Goal: Task Accomplishment & Management: Manage account settings

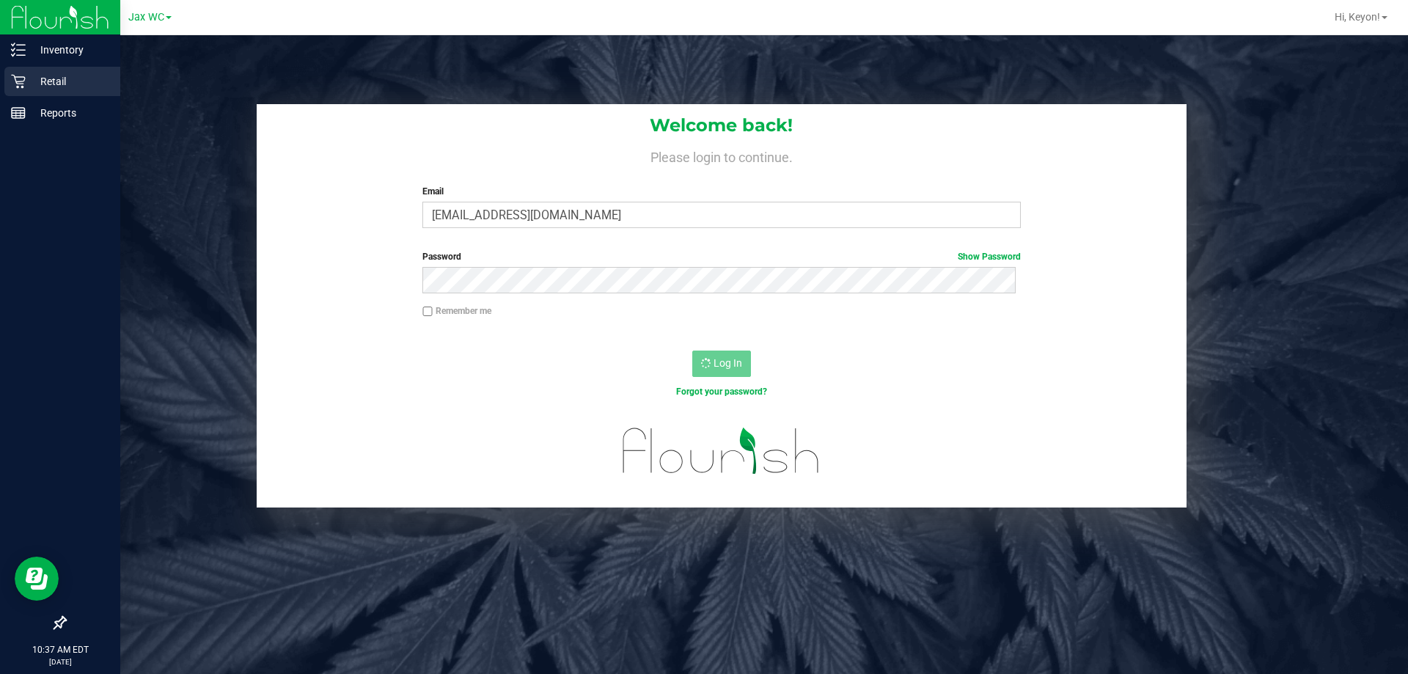
click at [19, 77] on icon at bounding box center [18, 81] width 15 height 15
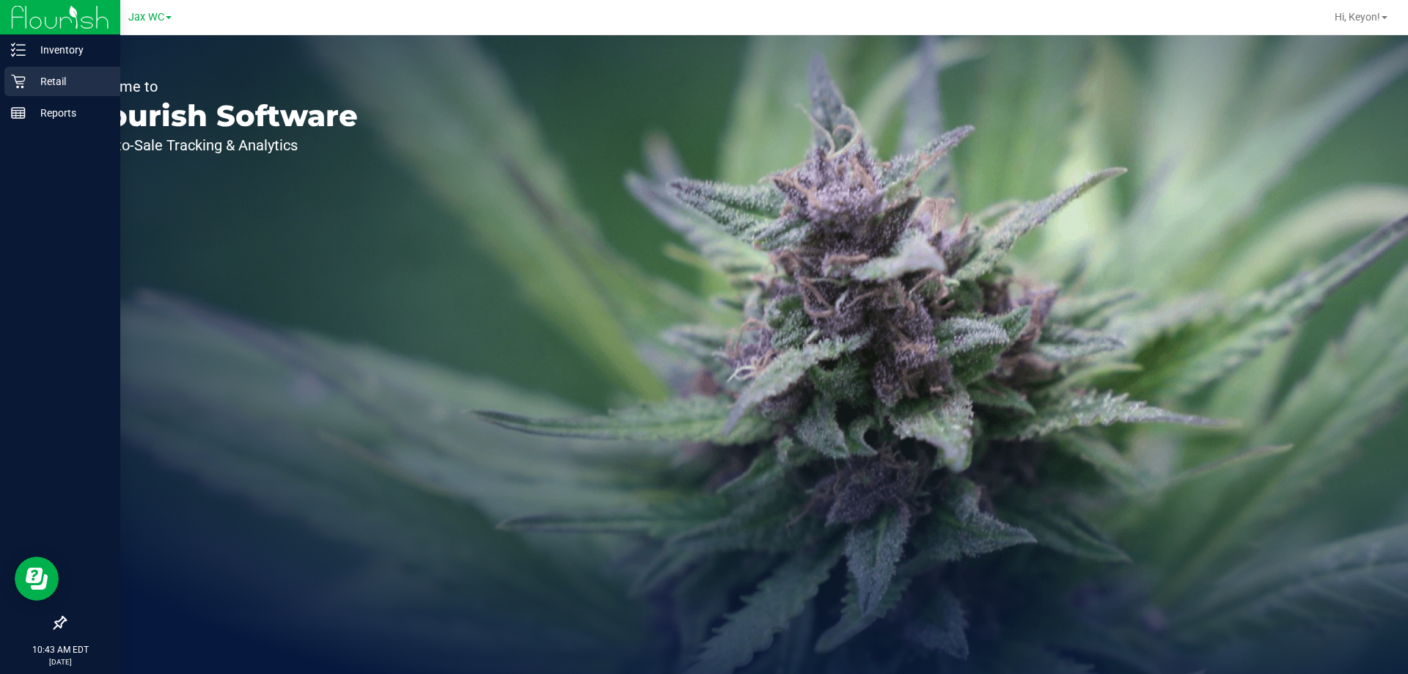
click at [27, 81] on p "Retail" at bounding box center [70, 82] width 88 height 18
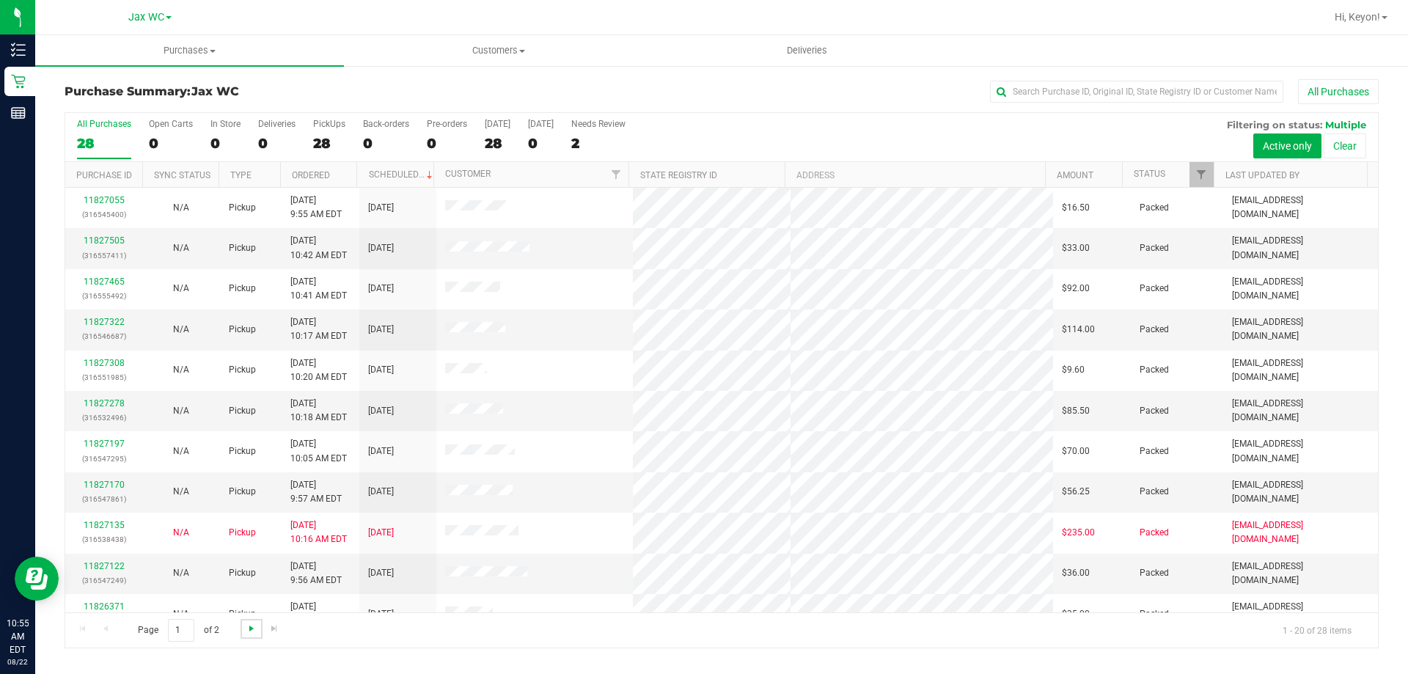
click at [247, 633] on span "Go to the next page" at bounding box center [252, 628] width 12 height 12
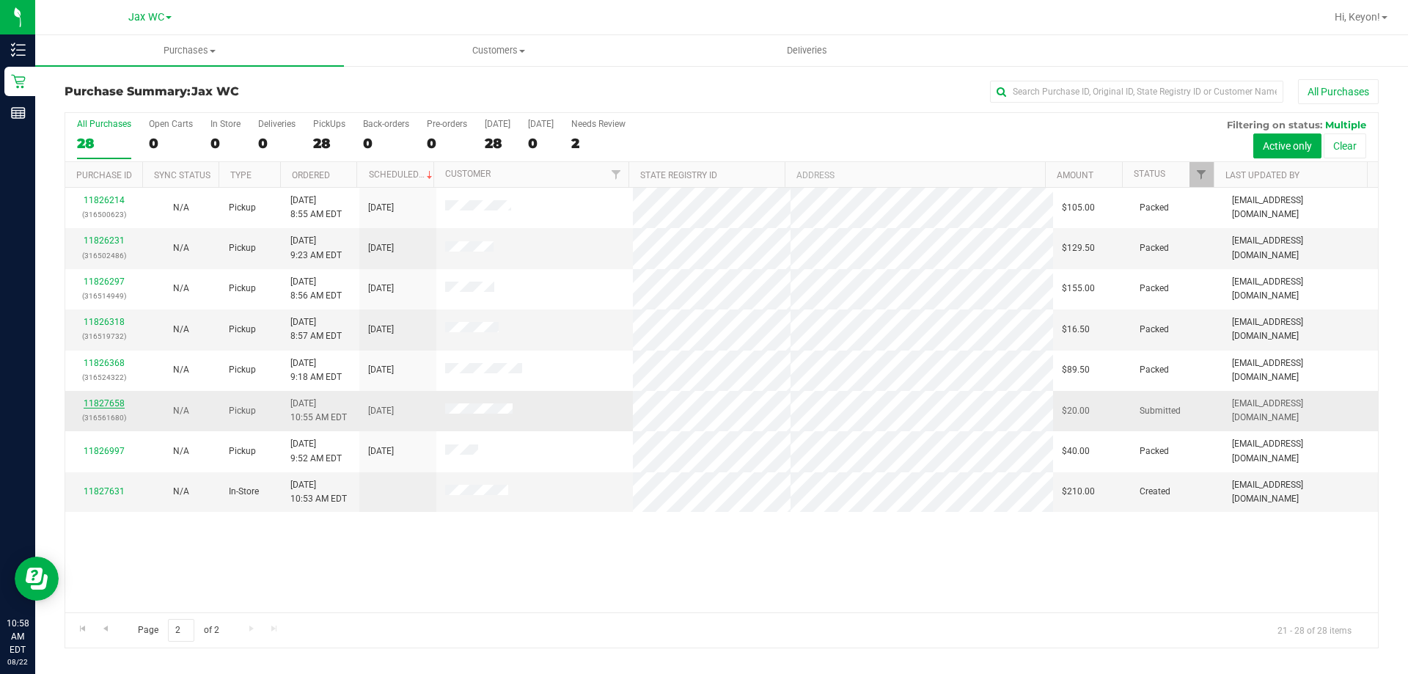
click at [89, 404] on link "11827658" at bounding box center [104, 403] width 41 height 10
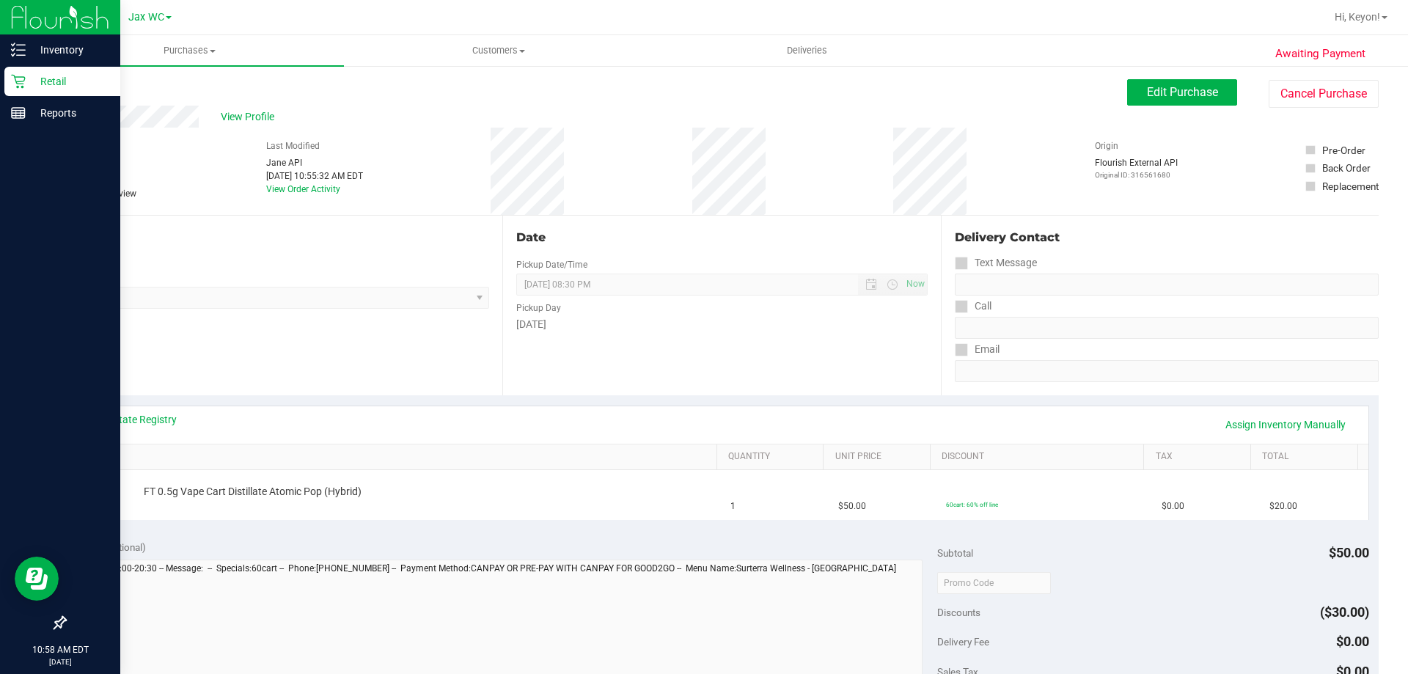
click at [23, 81] on icon at bounding box center [18, 81] width 15 height 15
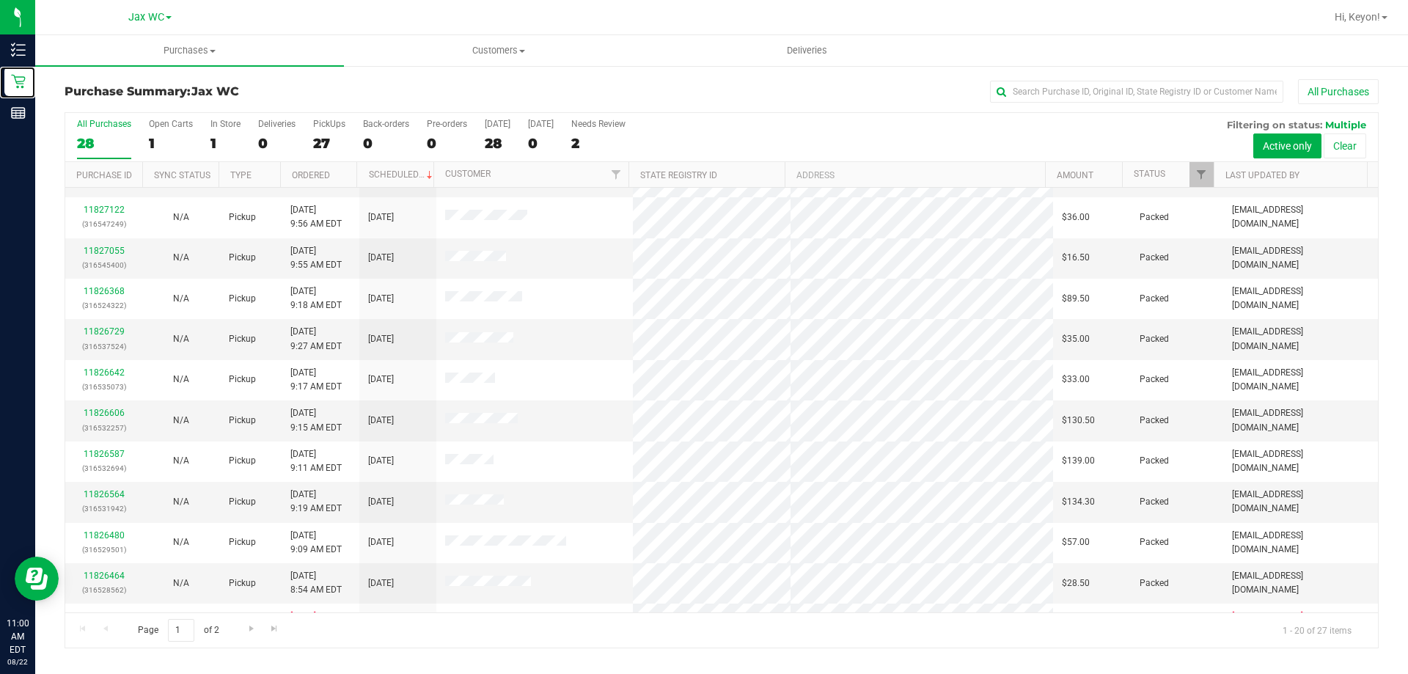
scroll to position [387, 0]
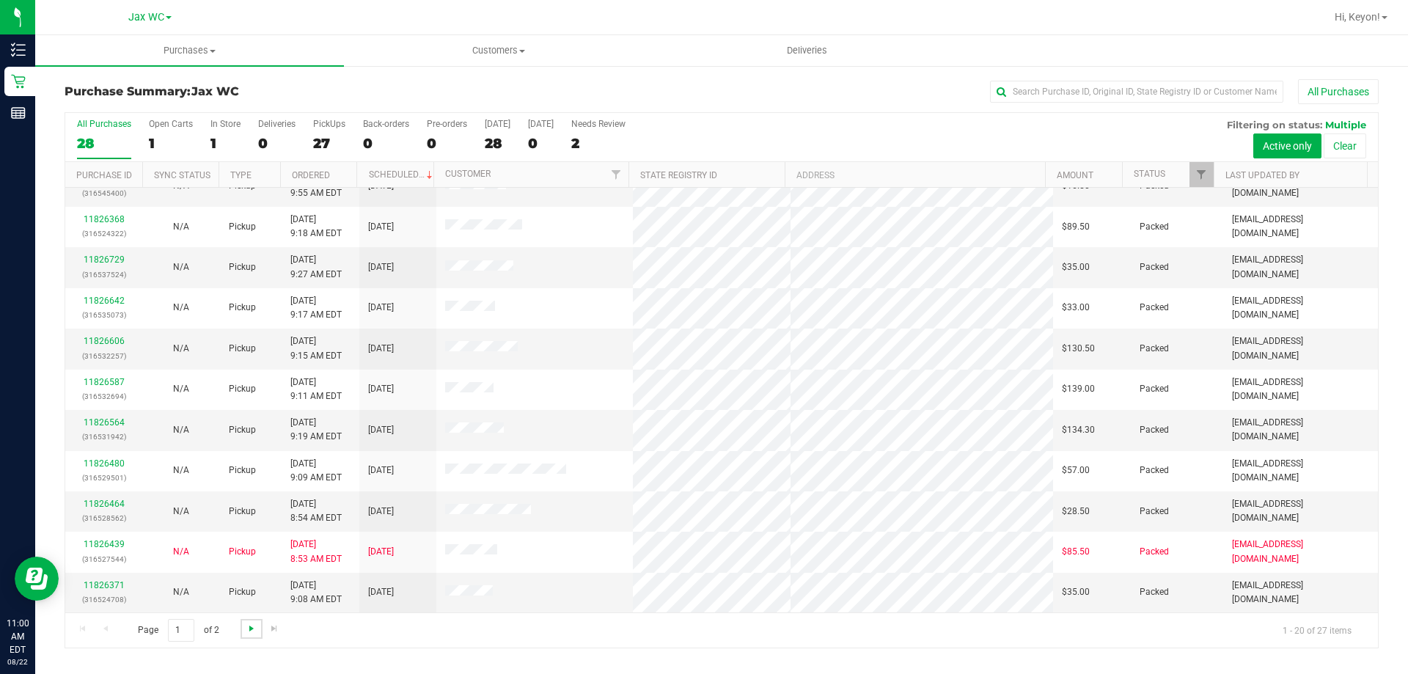
click at [250, 631] on span "Go to the next page" at bounding box center [252, 628] width 12 height 12
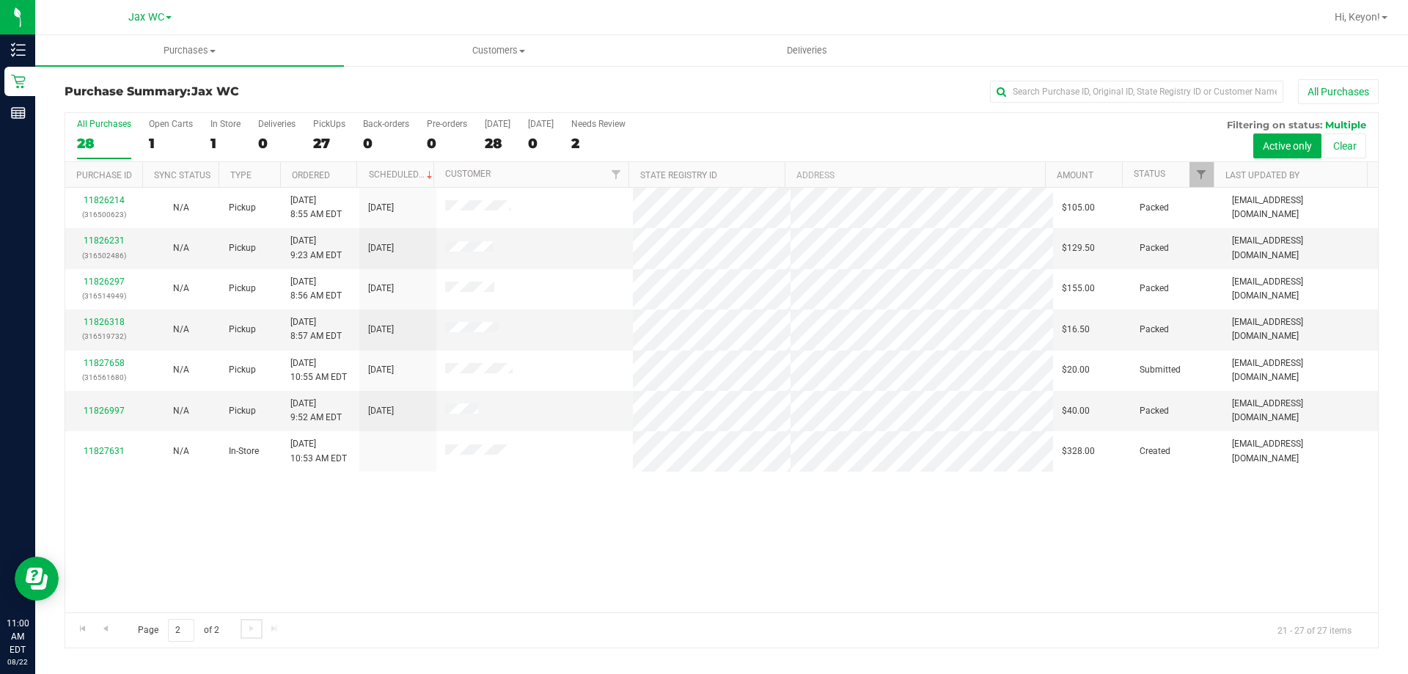
scroll to position [0, 0]
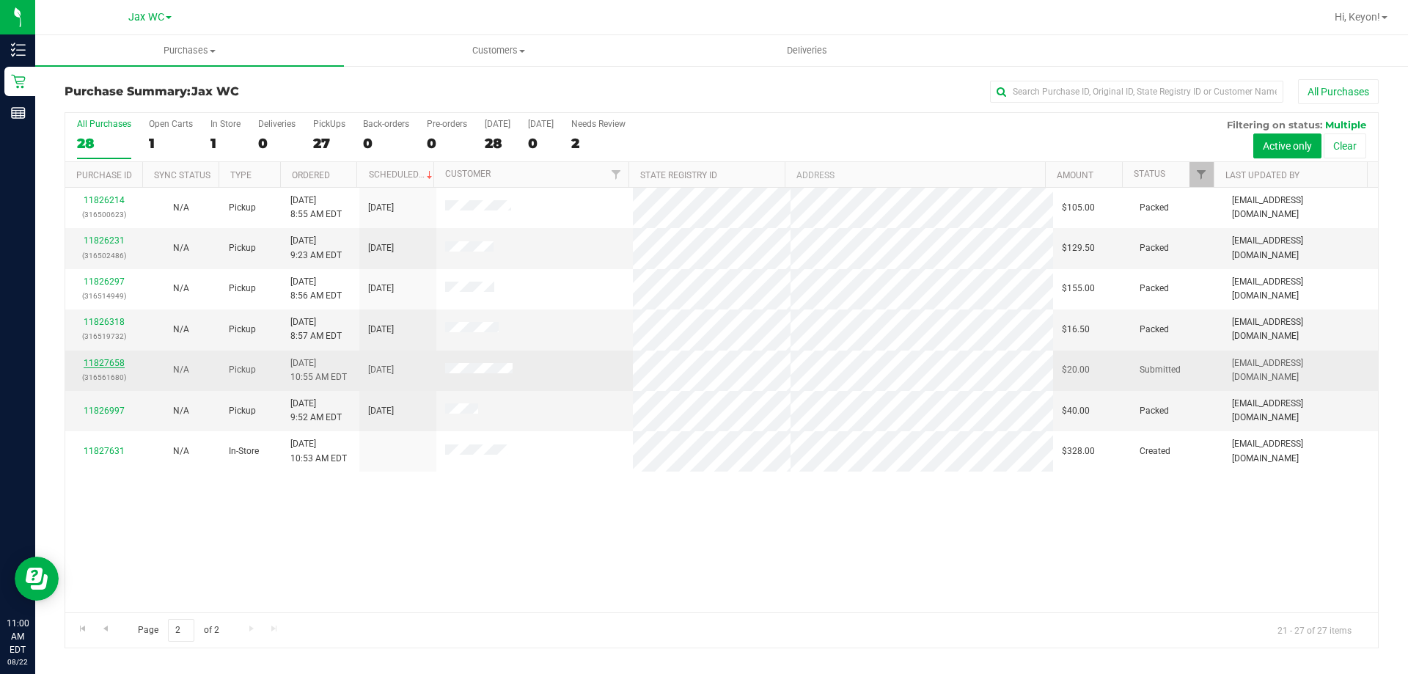
click at [111, 361] on link "11827658" at bounding box center [104, 363] width 41 height 10
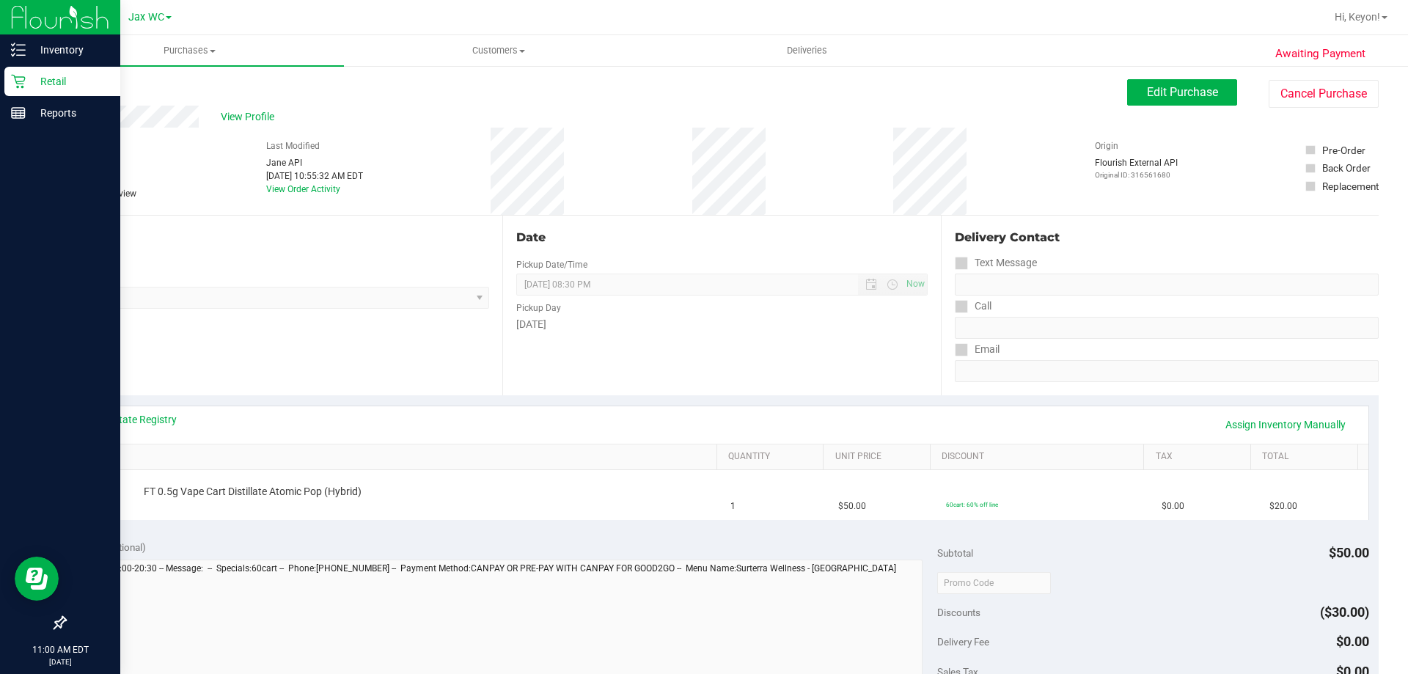
click at [15, 81] on icon at bounding box center [18, 81] width 15 height 15
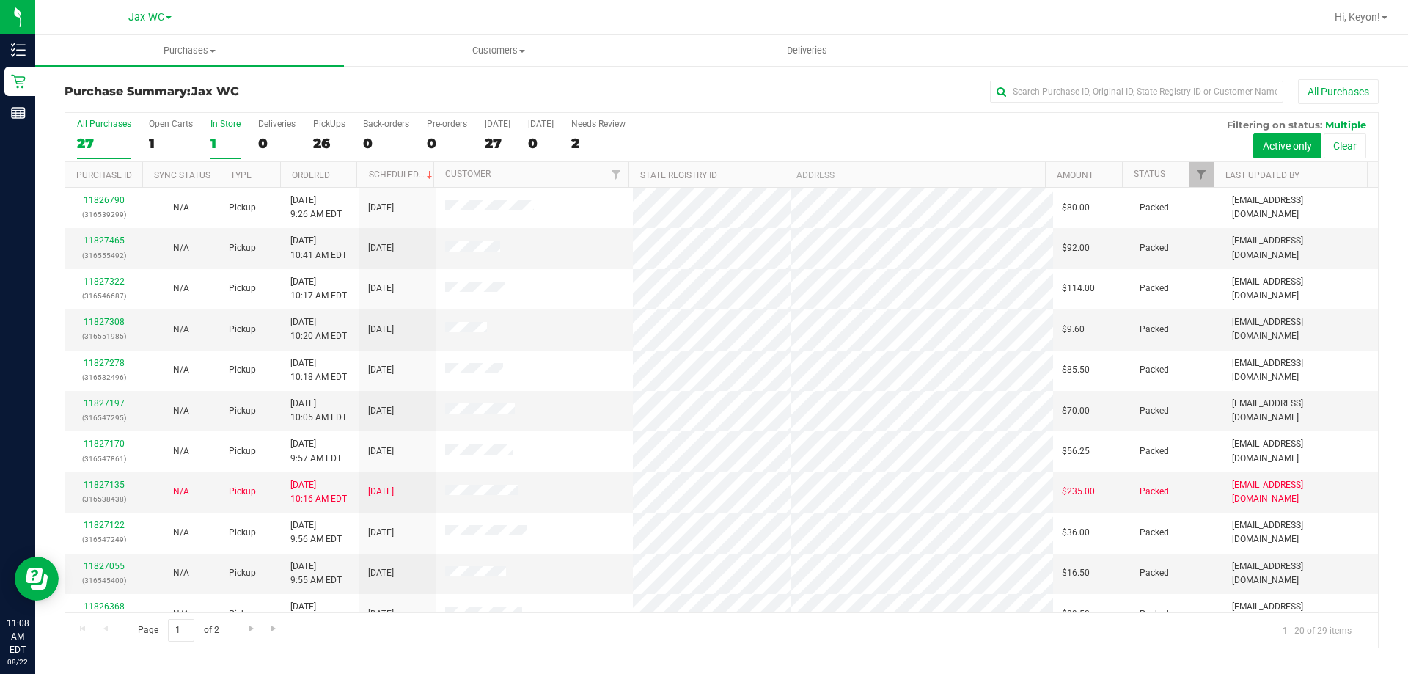
click at [235, 140] on div "1" at bounding box center [225, 143] width 30 height 17
click at [0, 0] on input "In Store 1" at bounding box center [0, 0] width 0 height 0
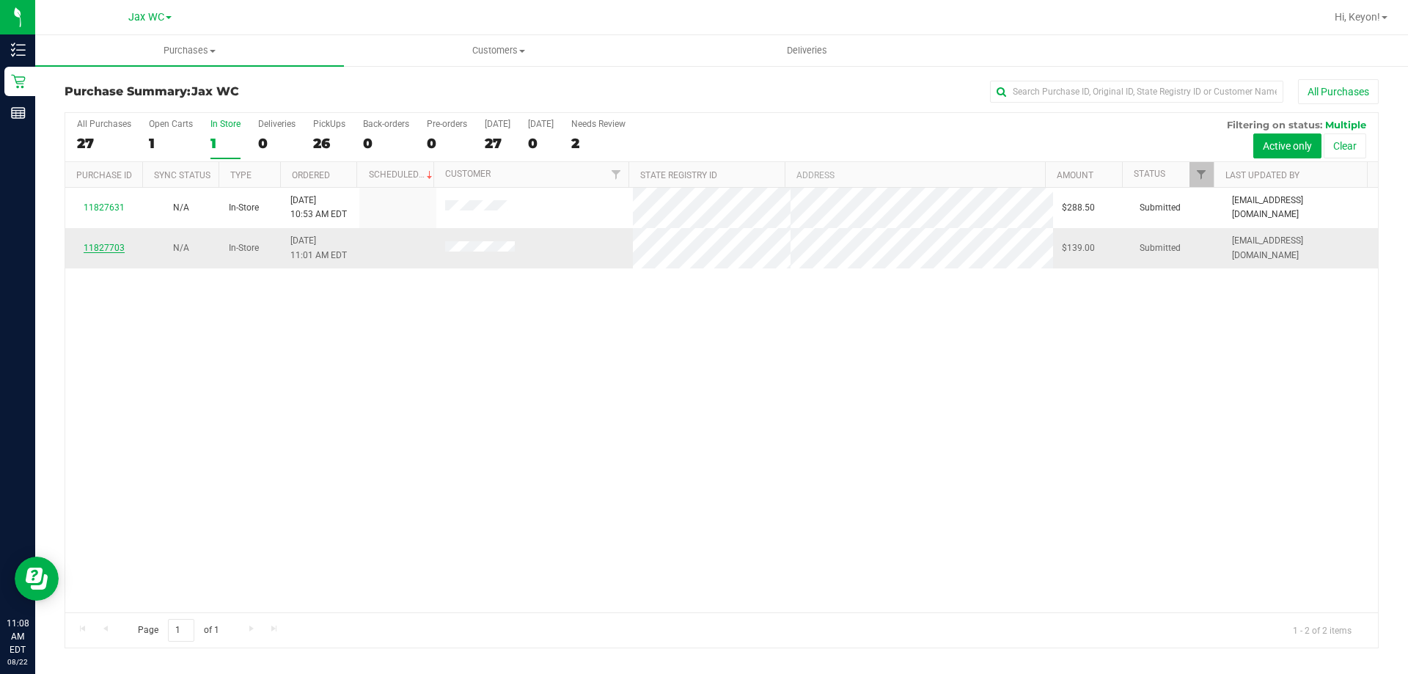
click at [109, 248] on link "11827703" at bounding box center [104, 248] width 41 height 10
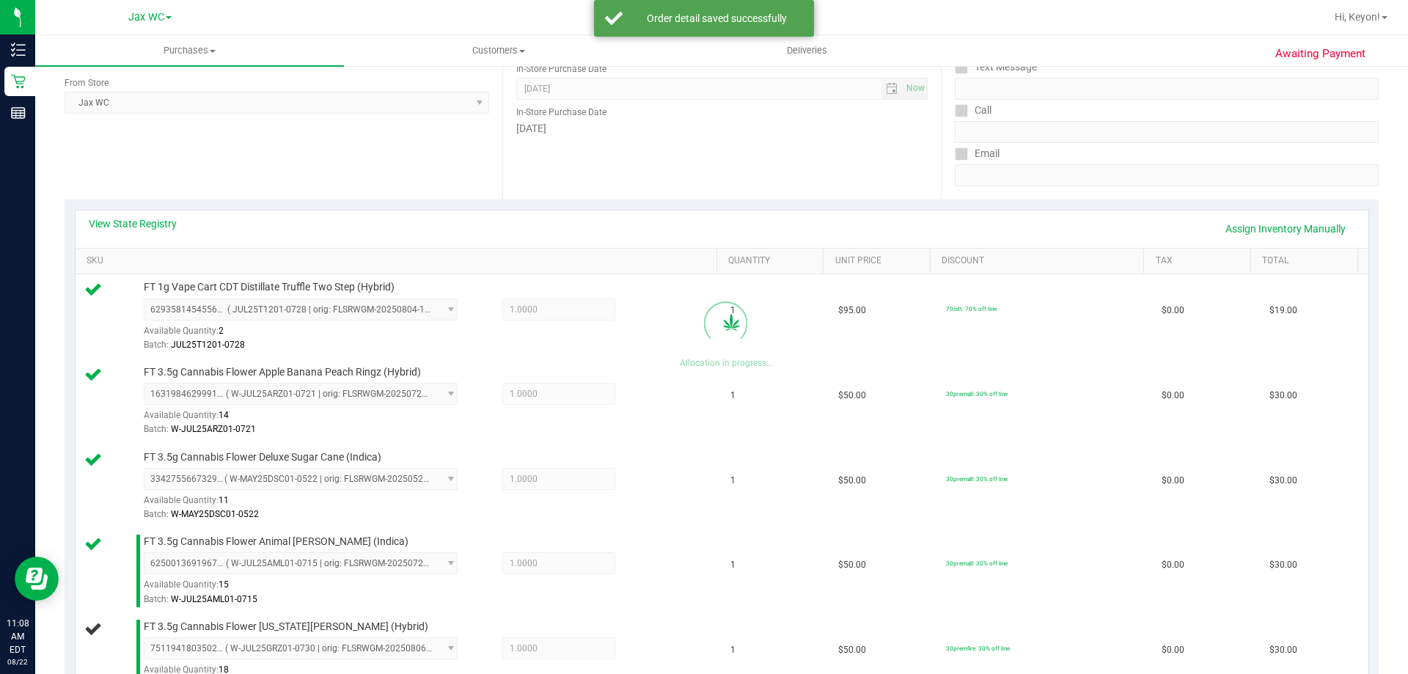
scroll to position [567, 0]
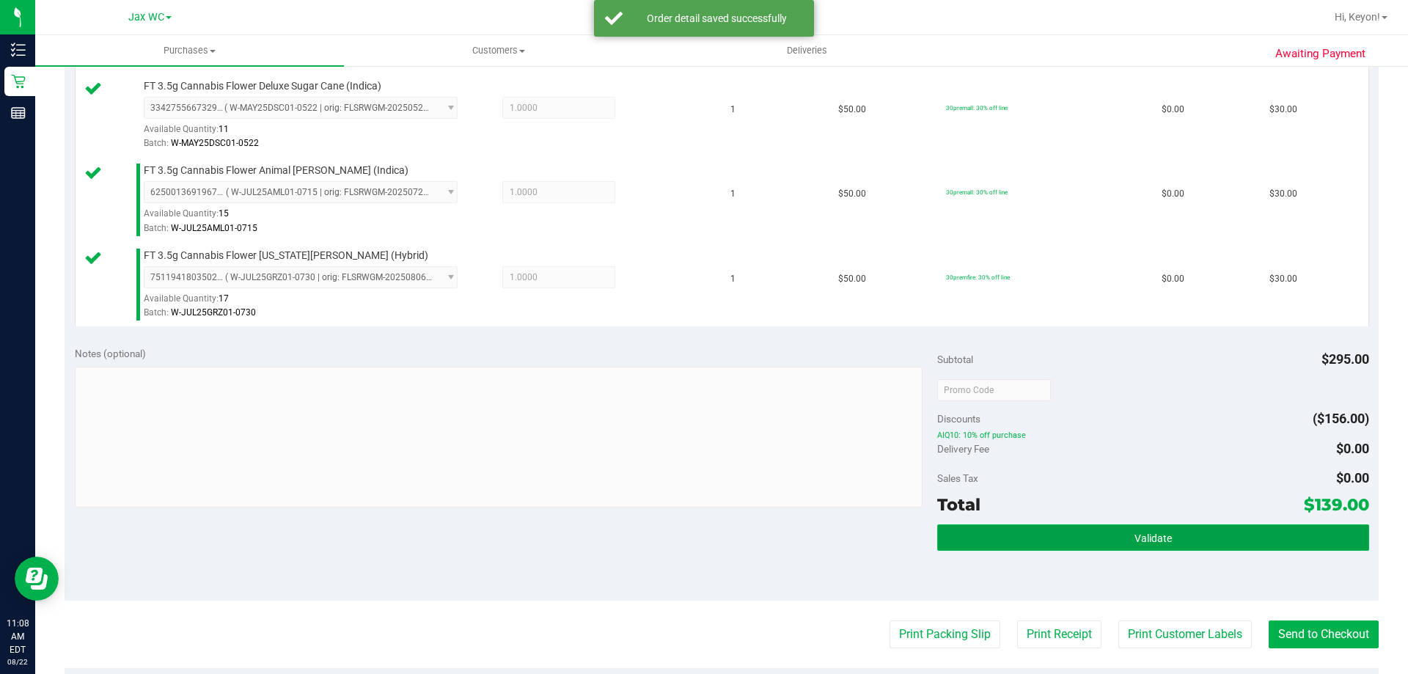
click at [1169, 538] on button "Validate" at bounding box center [1152, 537] width 431 height 26
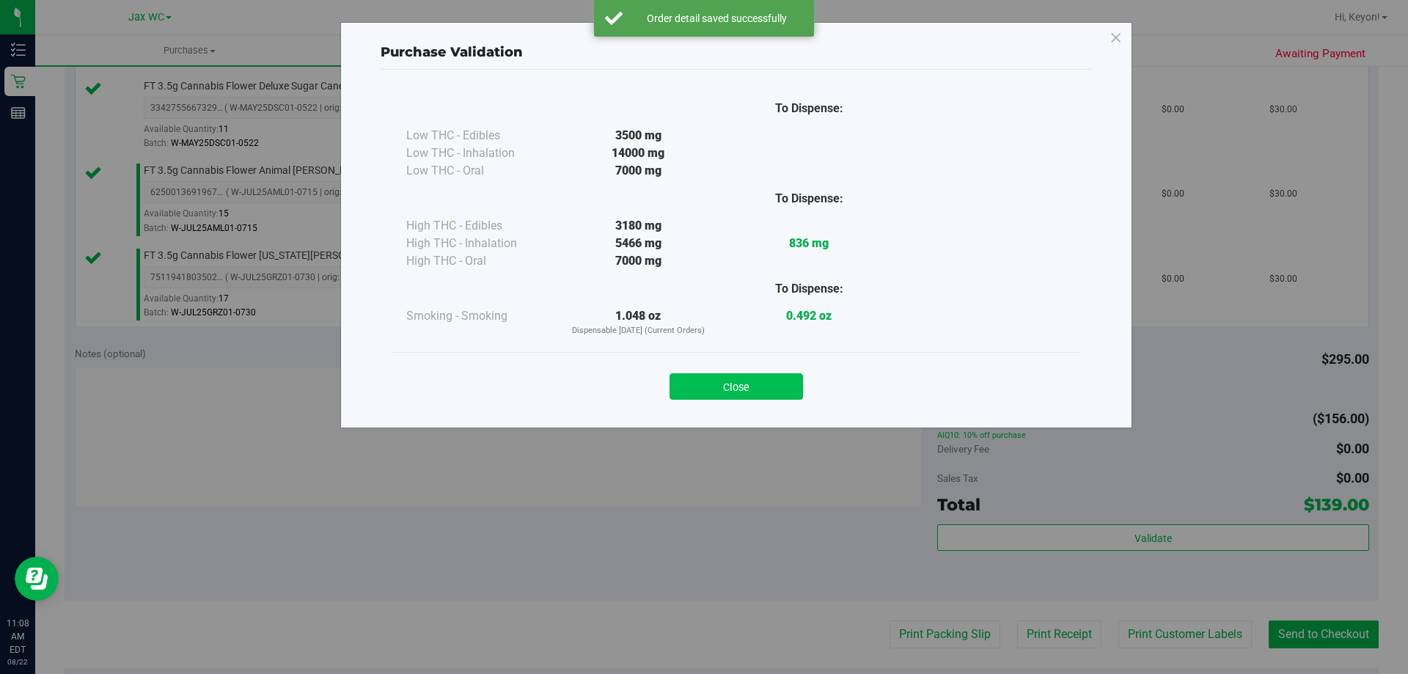
click at [761, 378] on button "Close" at bounding box center [735, 386] width 133 height 26
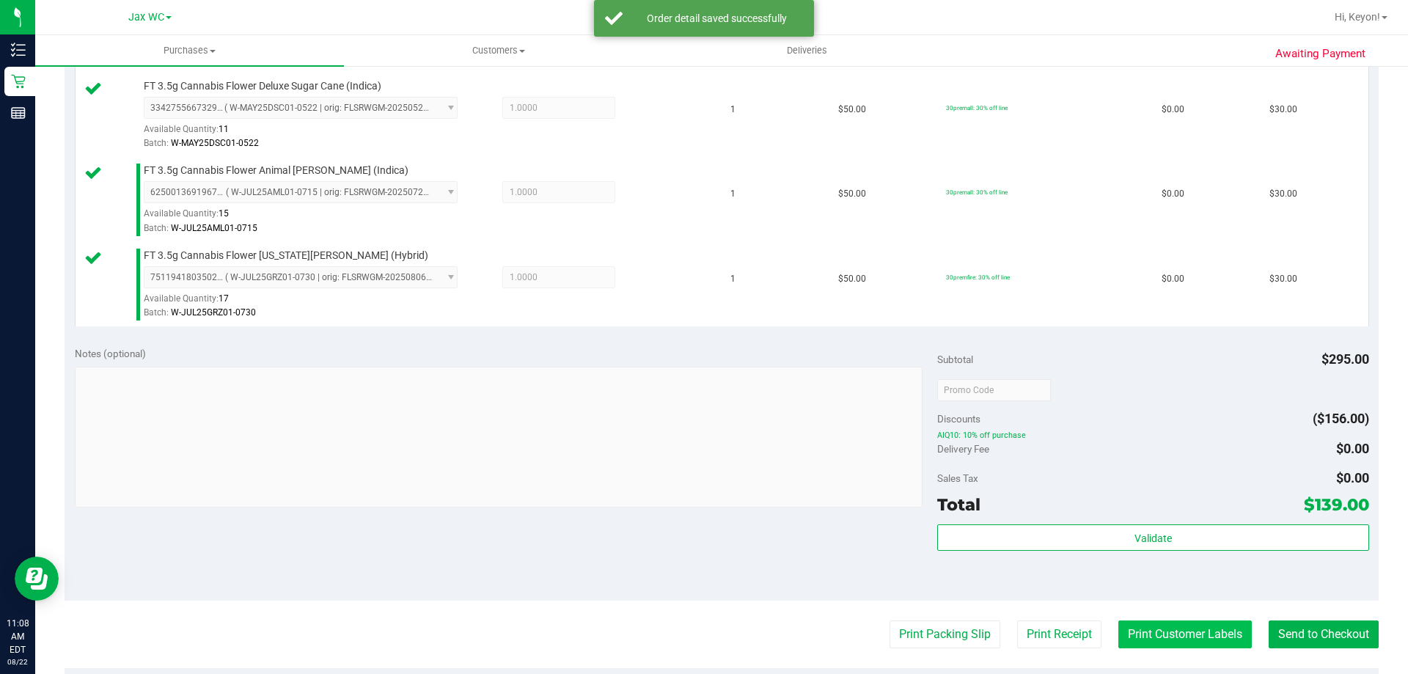
click at [1180, 638] on button "Print Customer Labels" at bounding box center [1184, 634] width 133 height 28
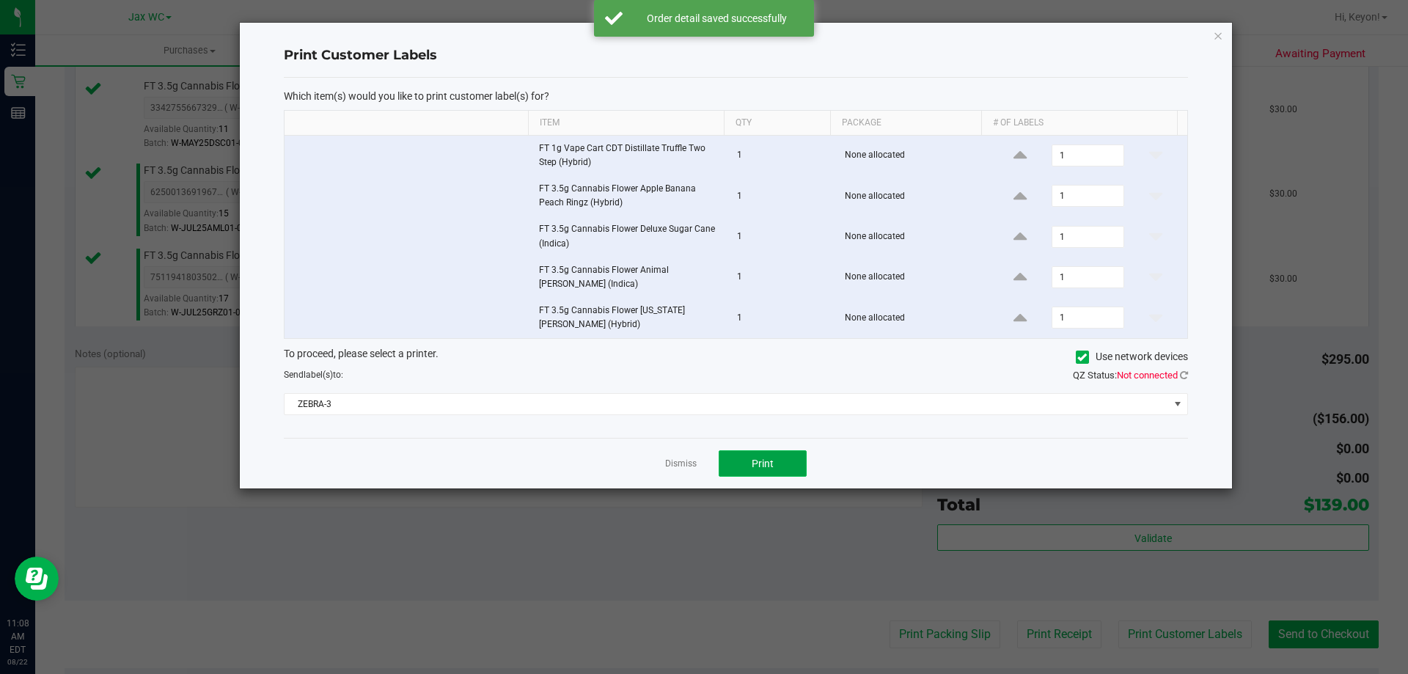
click at [790, 472] on button "Print" at bounding box center [762, 463] width 88 height 26
click at [738, 391] on div "To proceed, please select a printer. Use network devices Send label(s) to: QZ S…" at bounding box center [736, 381] width 904 height 70
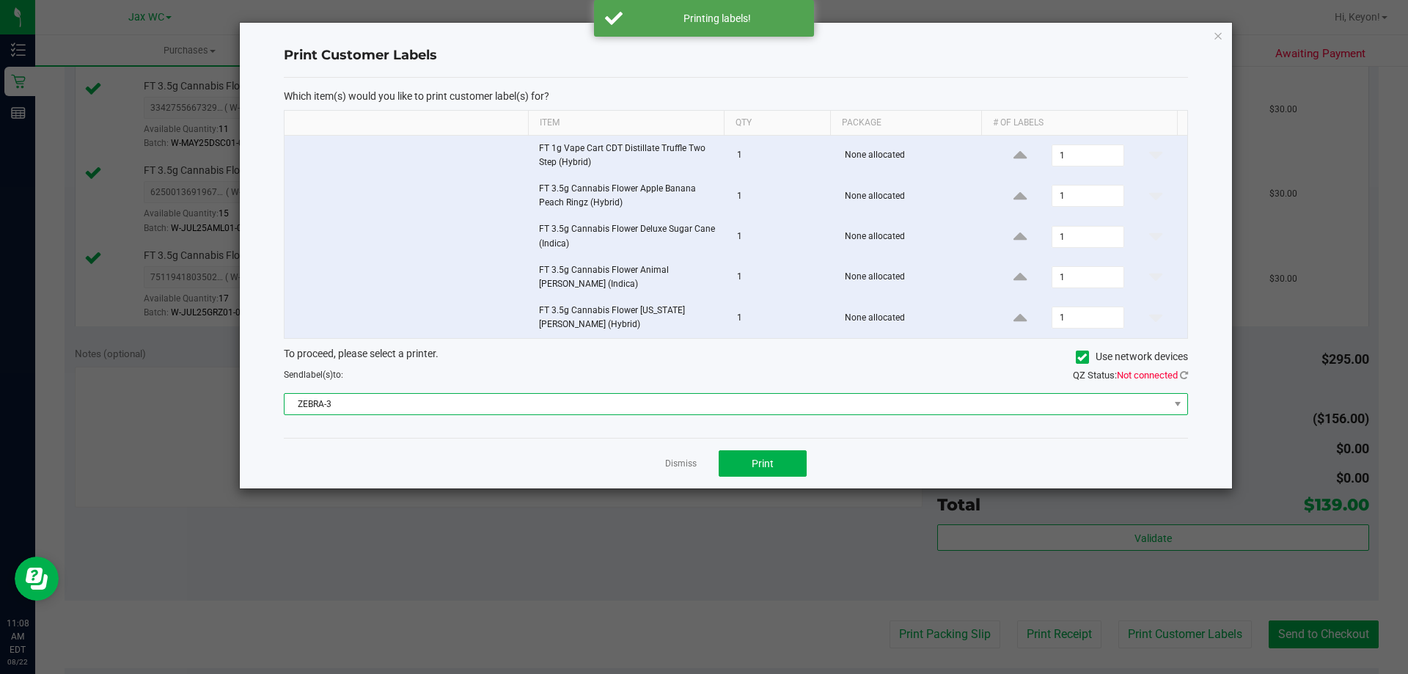
click at [695, 406] on span "ZEBRA-3" at bounding box center [726, 404] width 884 height 21
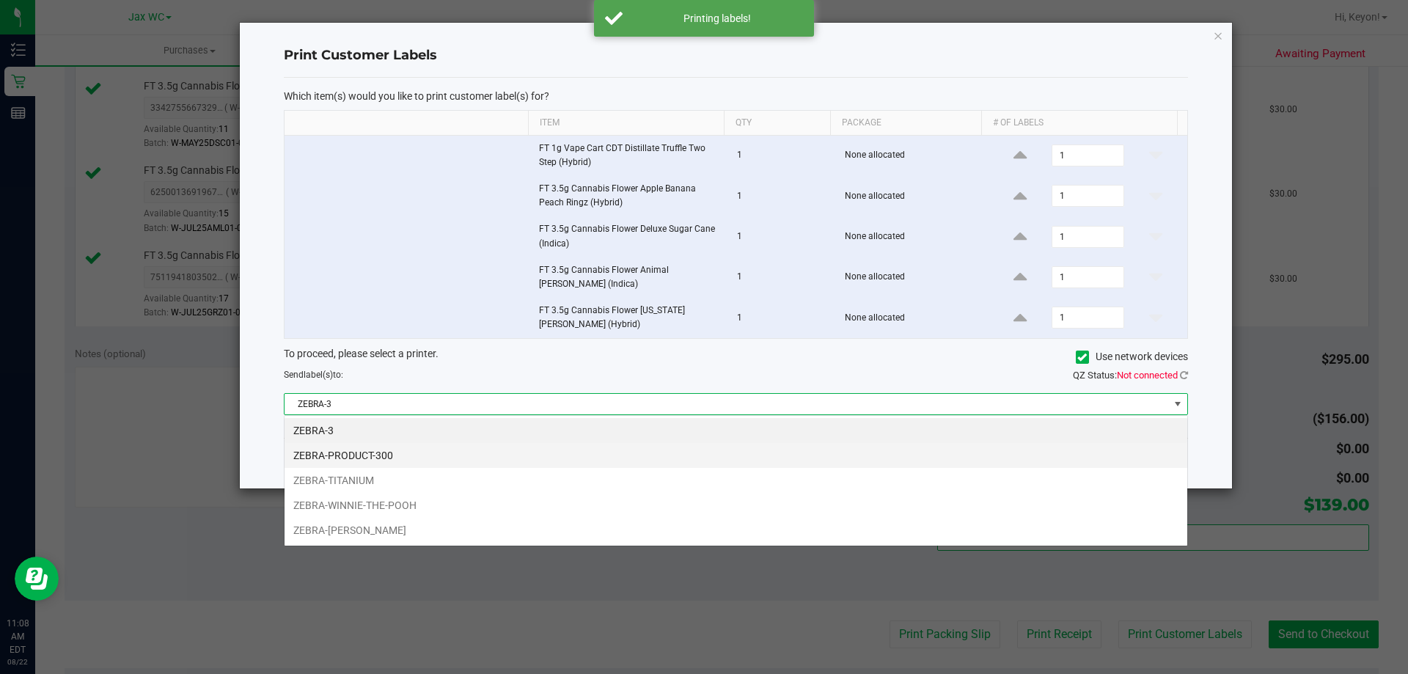
scroll to position [22, 903]
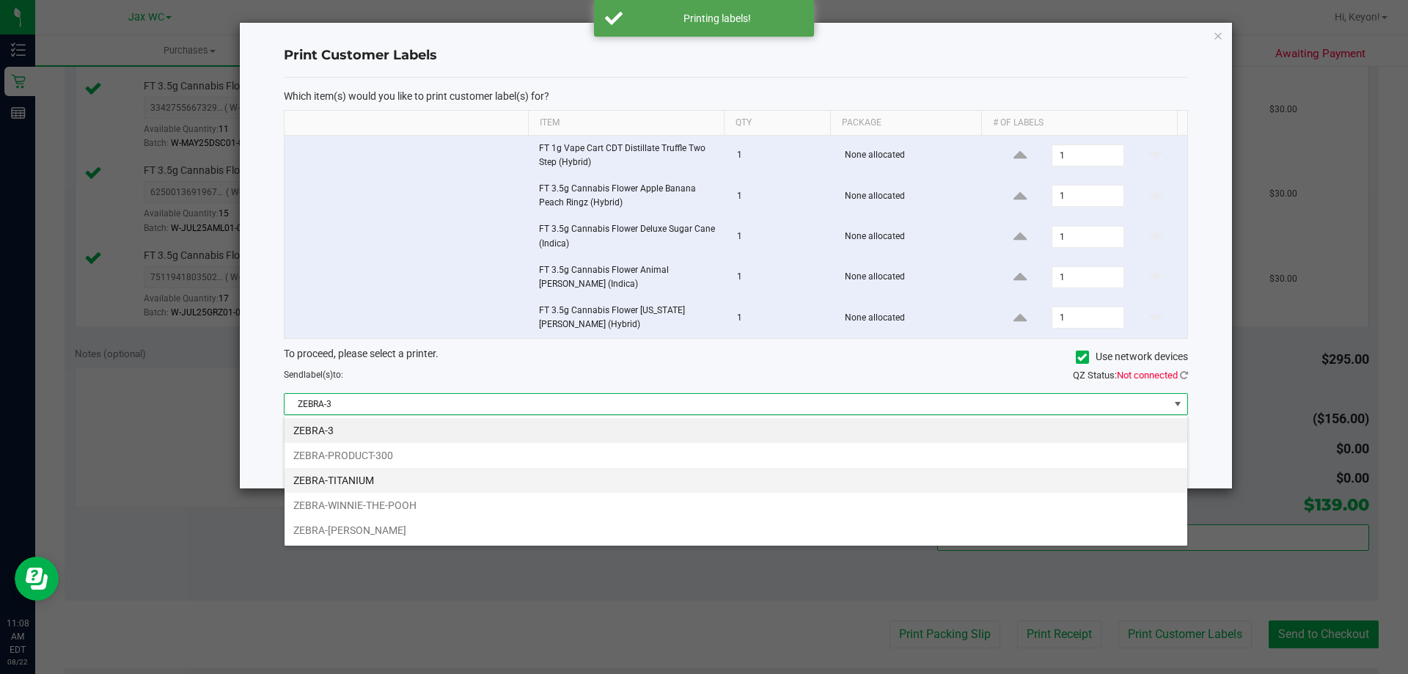
click at [479, 485] on li "ZEBRA-TITANIUM" at bounding box center [735, 480] width 902 height 25
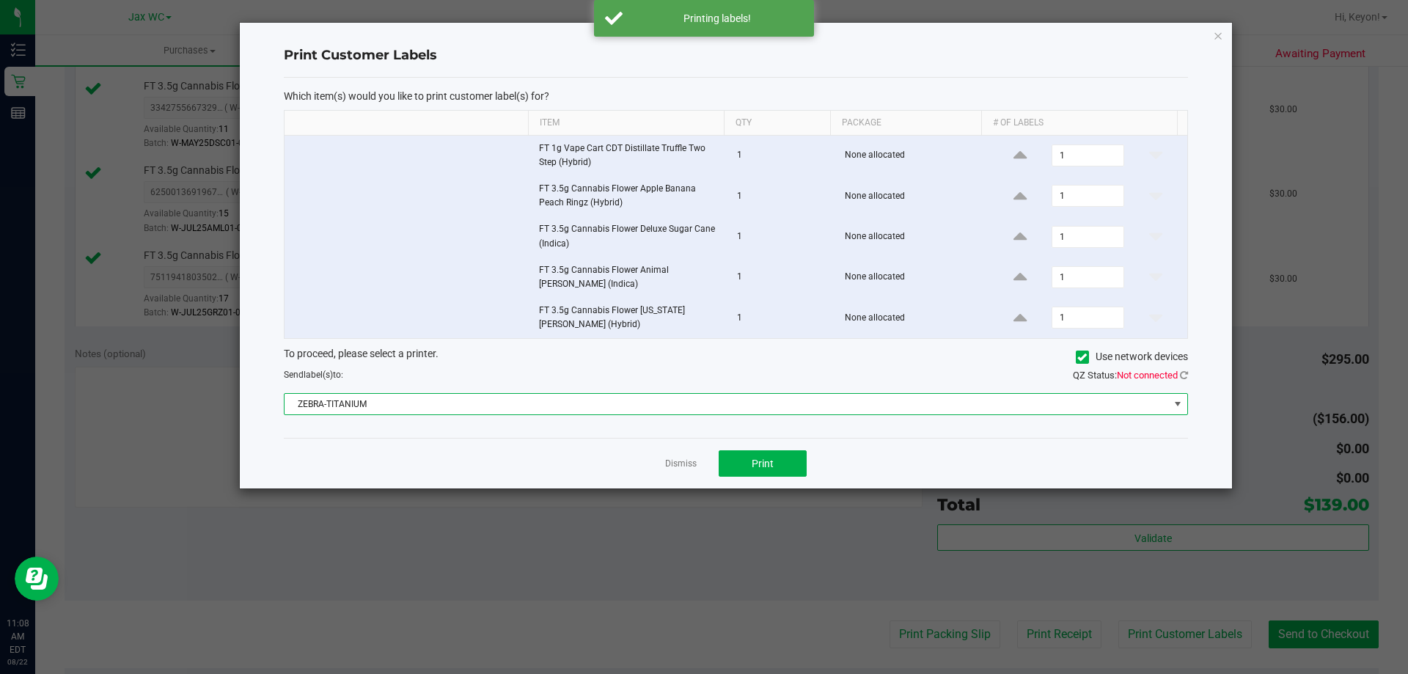
click at [490, 452] on div "Dismiss Print" at bounding box center [736, 463] width 904 height 51
click at [767, 463] on span "Print" at bounding box center [762, 463] width 22 height 12
click at [680, 466] on link "Dismiss" at bounding box center [681, 463] width 32 height 12
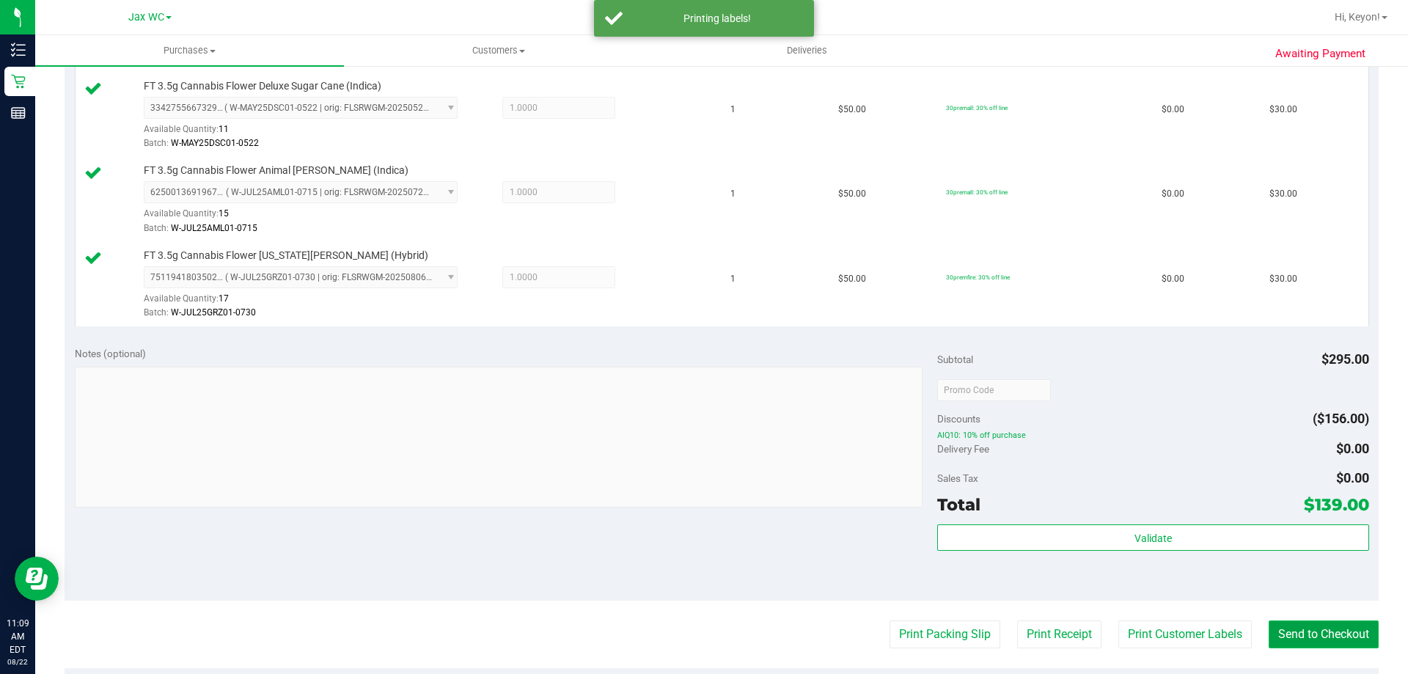
click at [1316, 631] on button "Send to Checkout" at bounding box center [1323, 634] width 110 height 28
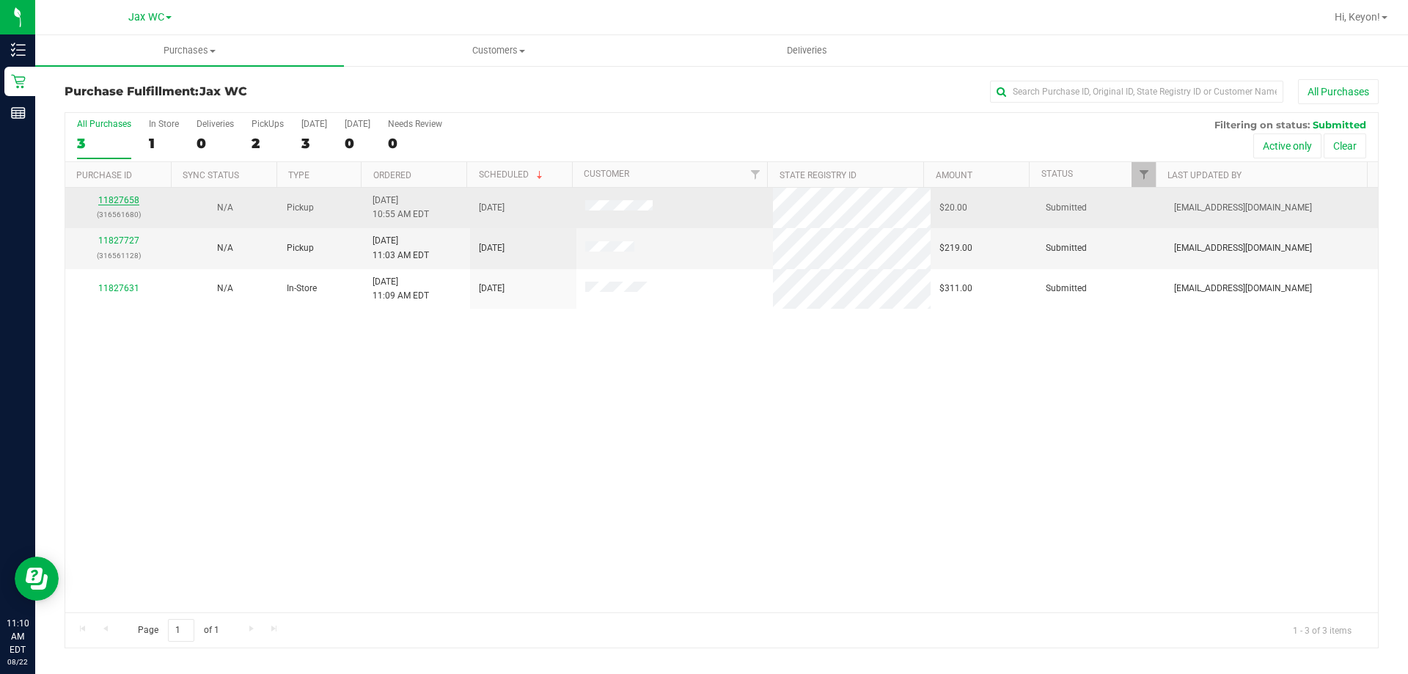
click at [106, 198] on link "11827658" at bounding box center [118, 200] width 41 height 10
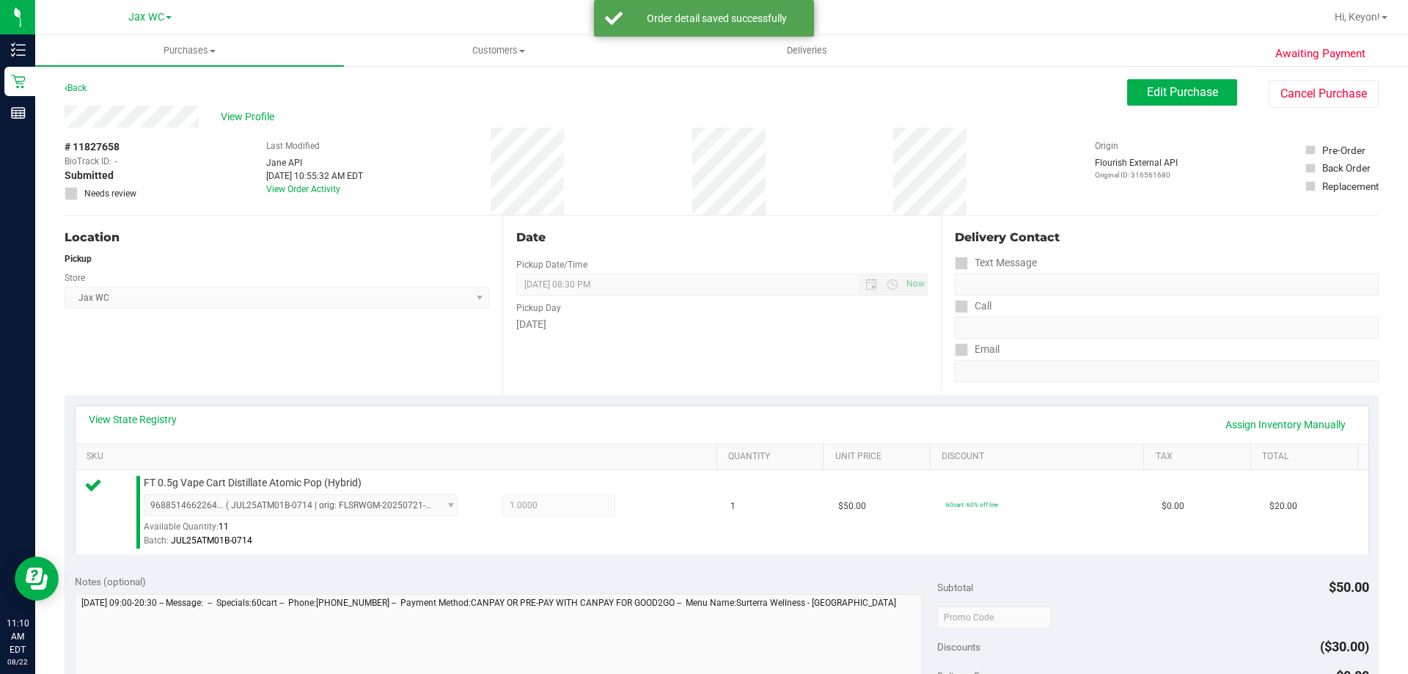
scroll to position [284, 0]
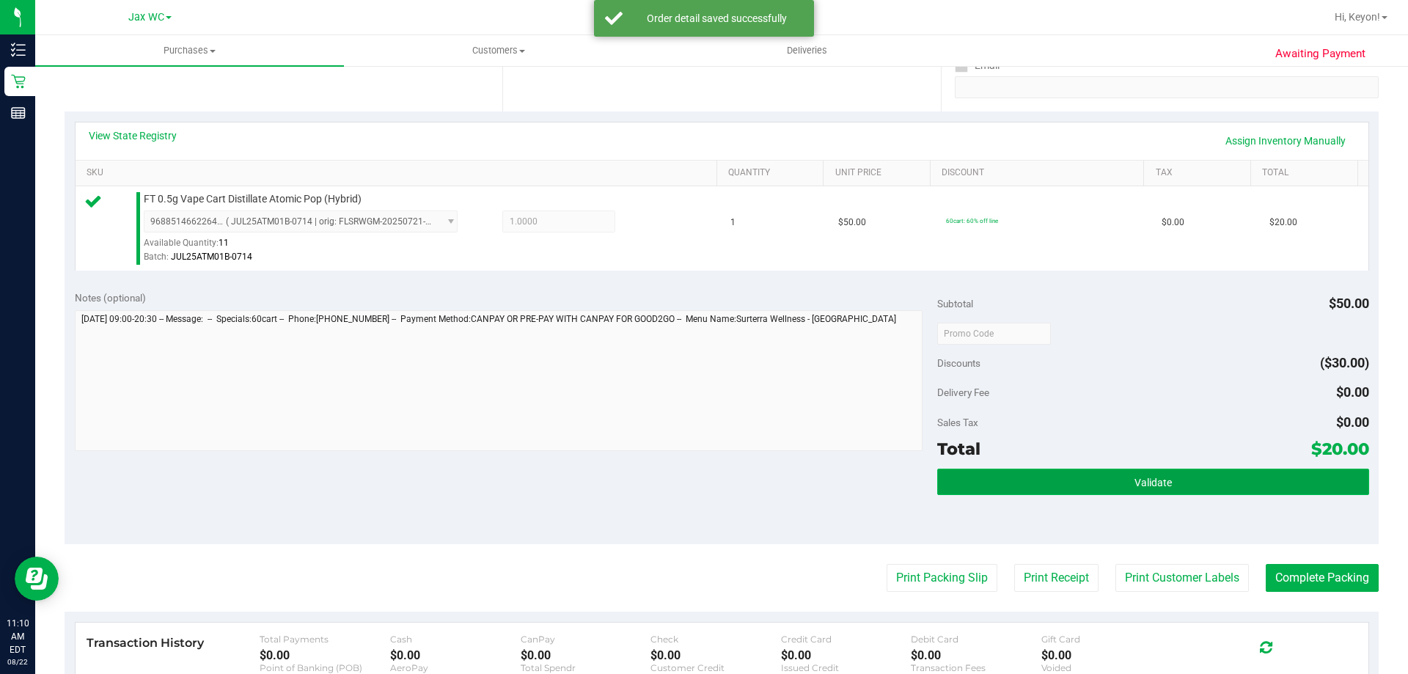
click at [1148, 483] on span "Validate" at bounding box center [1152, 483] width 37 height 12
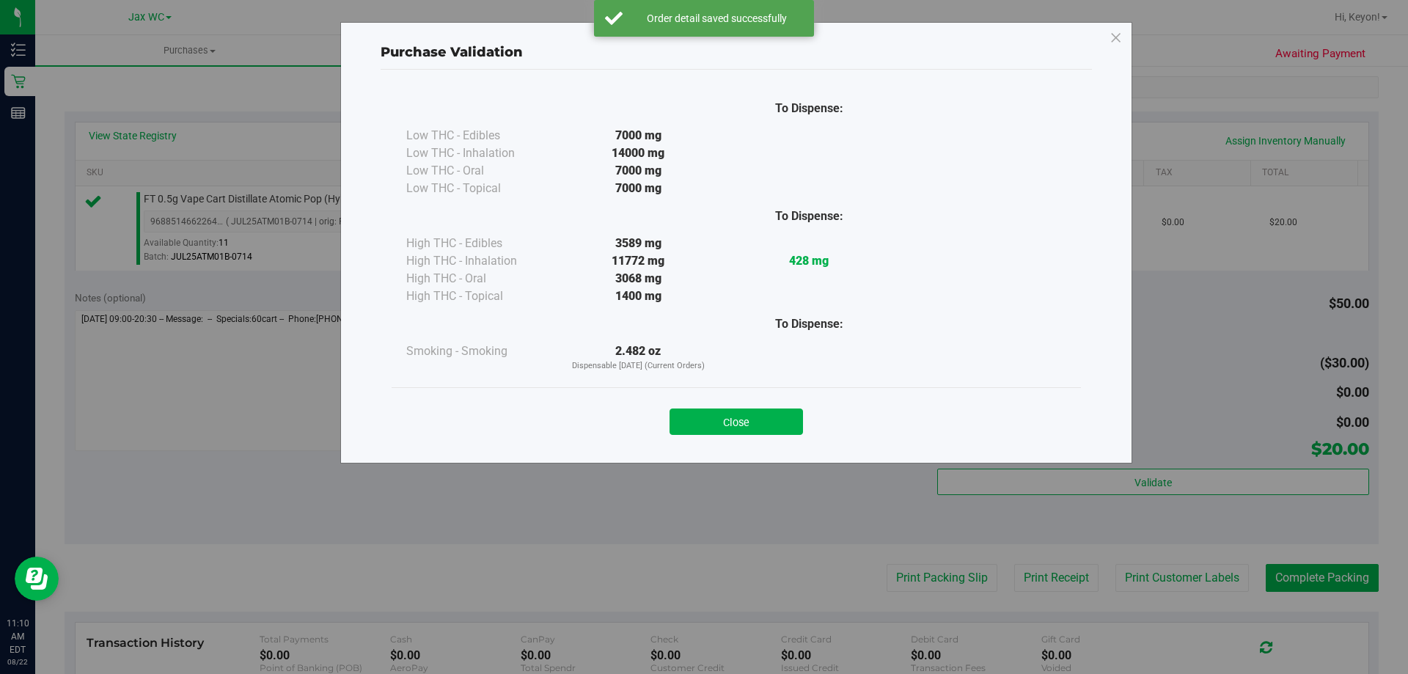
drag, startPoint x: 725, startPoint y: 416, endPoint x: 875, endPoint y: 495, distance: 169.9
click at [728, 419] on button "Close" at bounding box center [735, 421] width 133 height 26
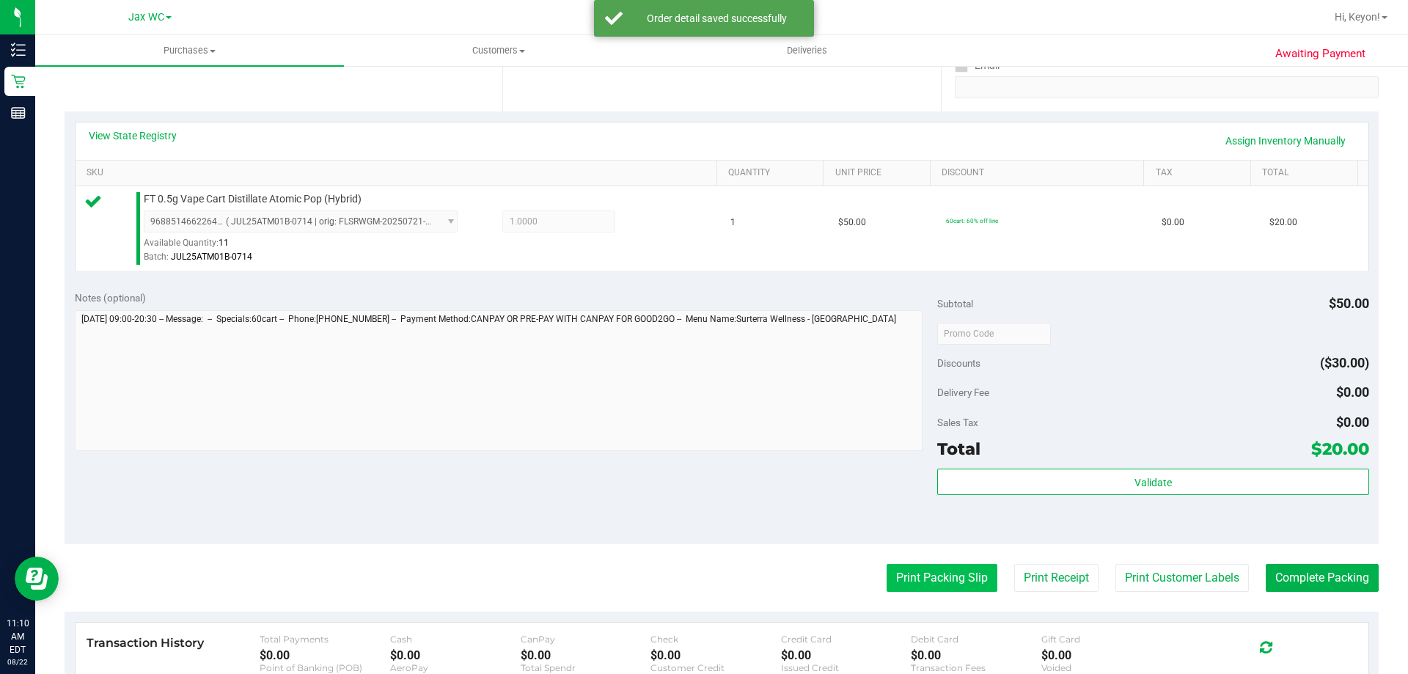
click at [916, 575] on button "Print Packing Slip" at bounding box center [941, 578] width 111 height 28
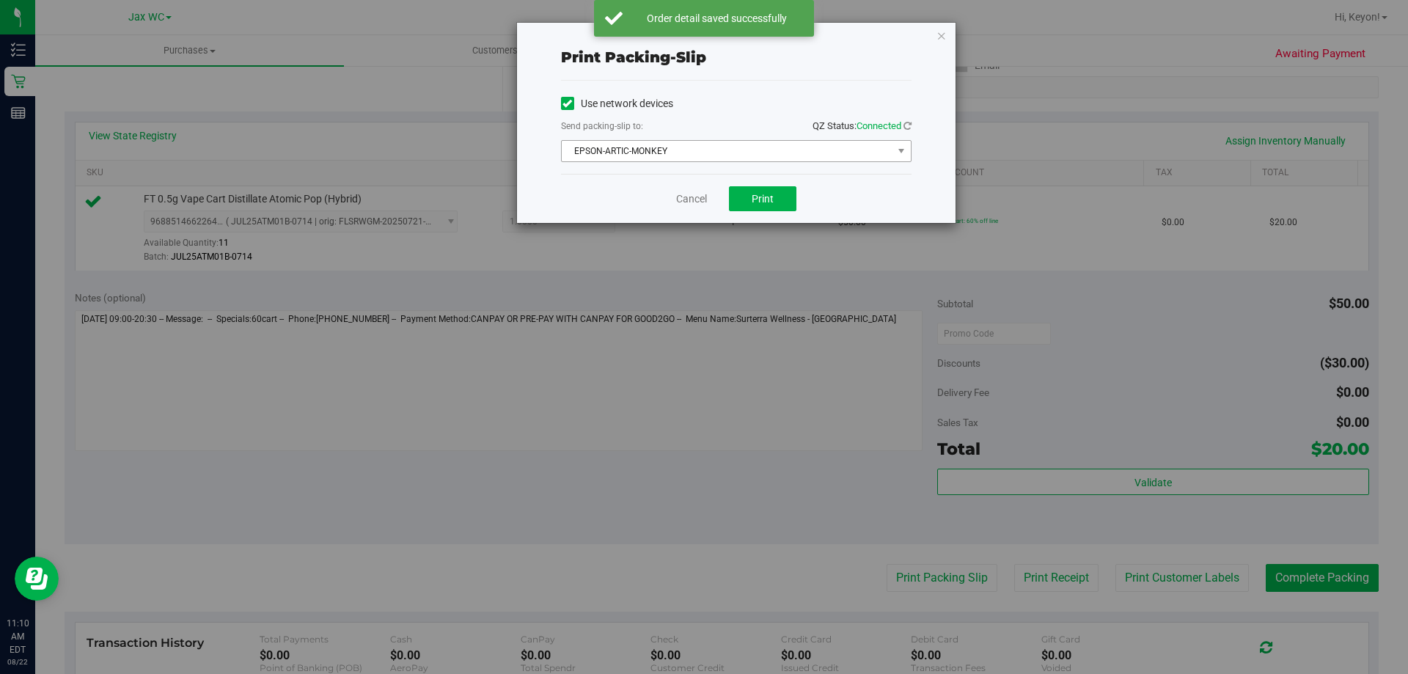
click at [719, 152] on span "EPSON-ARTIC-MONKEY" at bounding box center [727, 151] width 331 height 21
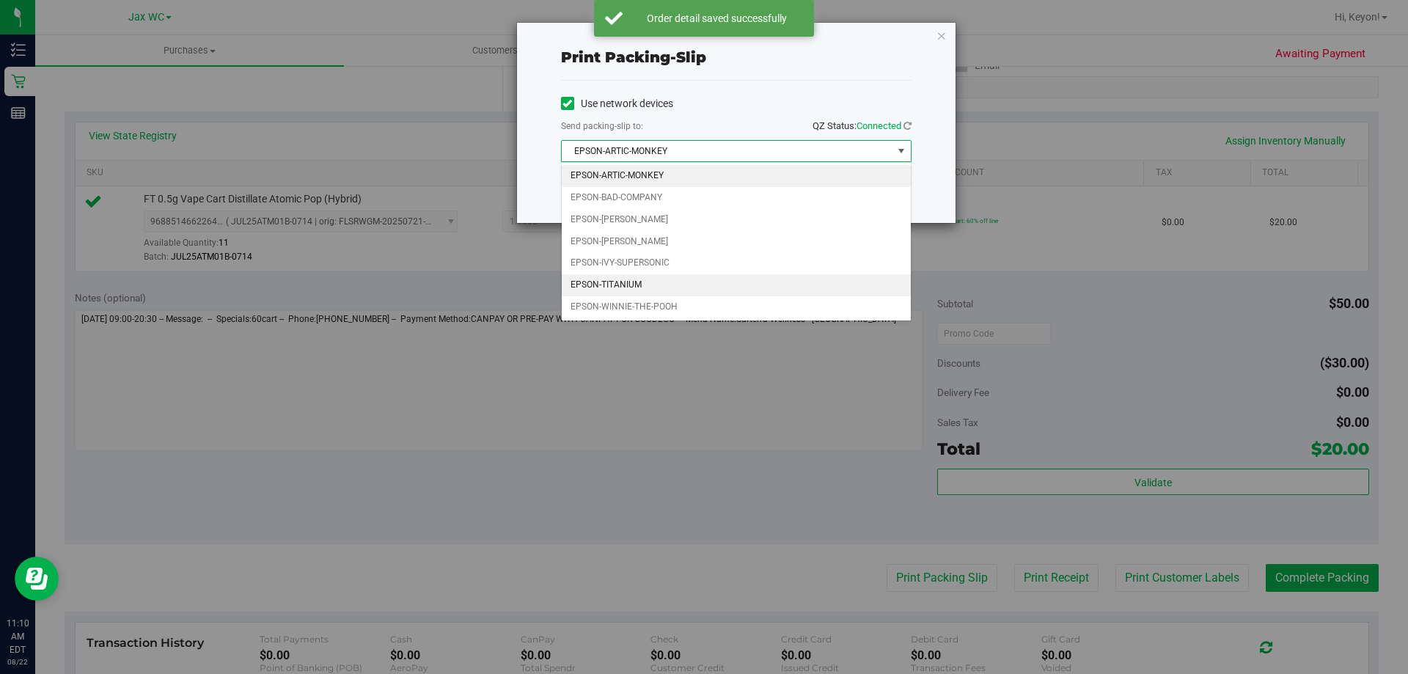
click at [632, 287] on li "EPSON-TITANIUM" at bounding box center [736, 285] width 349 height 22
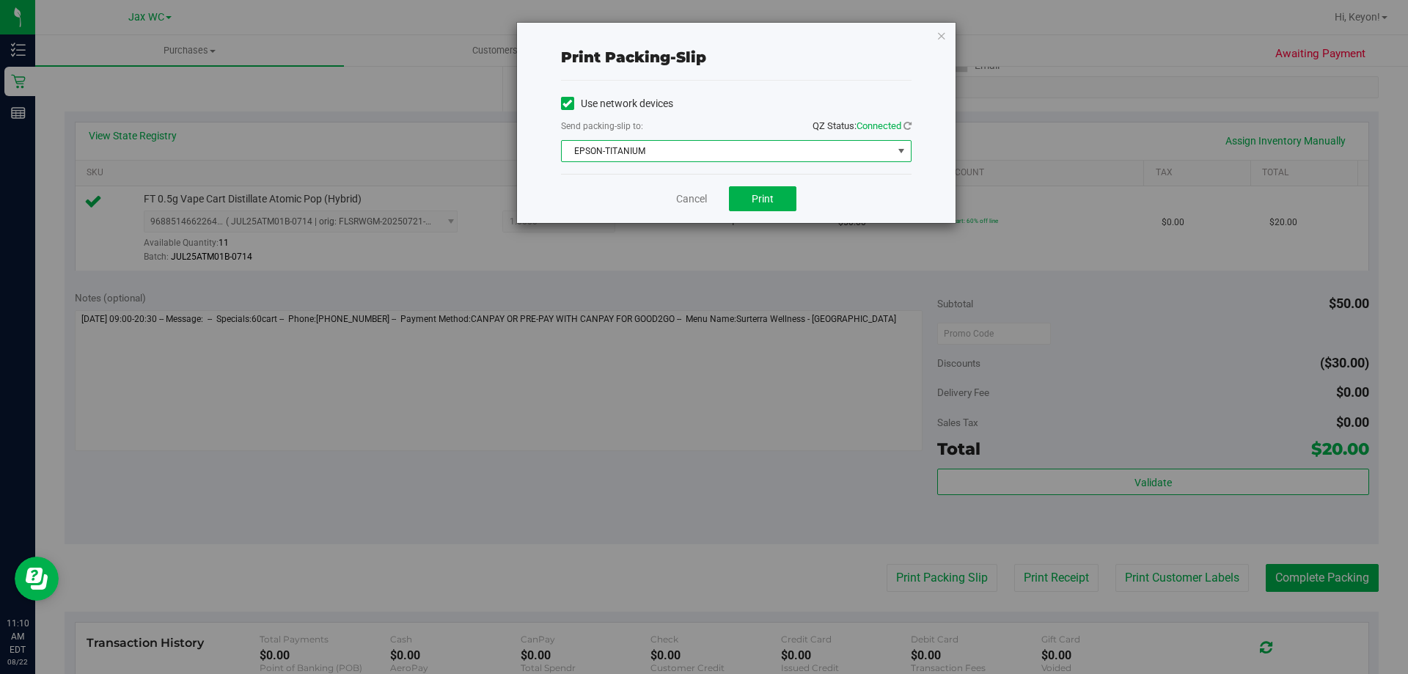
click at [636, 189] on div "Cancel Print" at bounding box center [736, 198] width 350 height 49
click at [758, 200] on span "Print" at bounding box center [762, 199] width 22 height 12
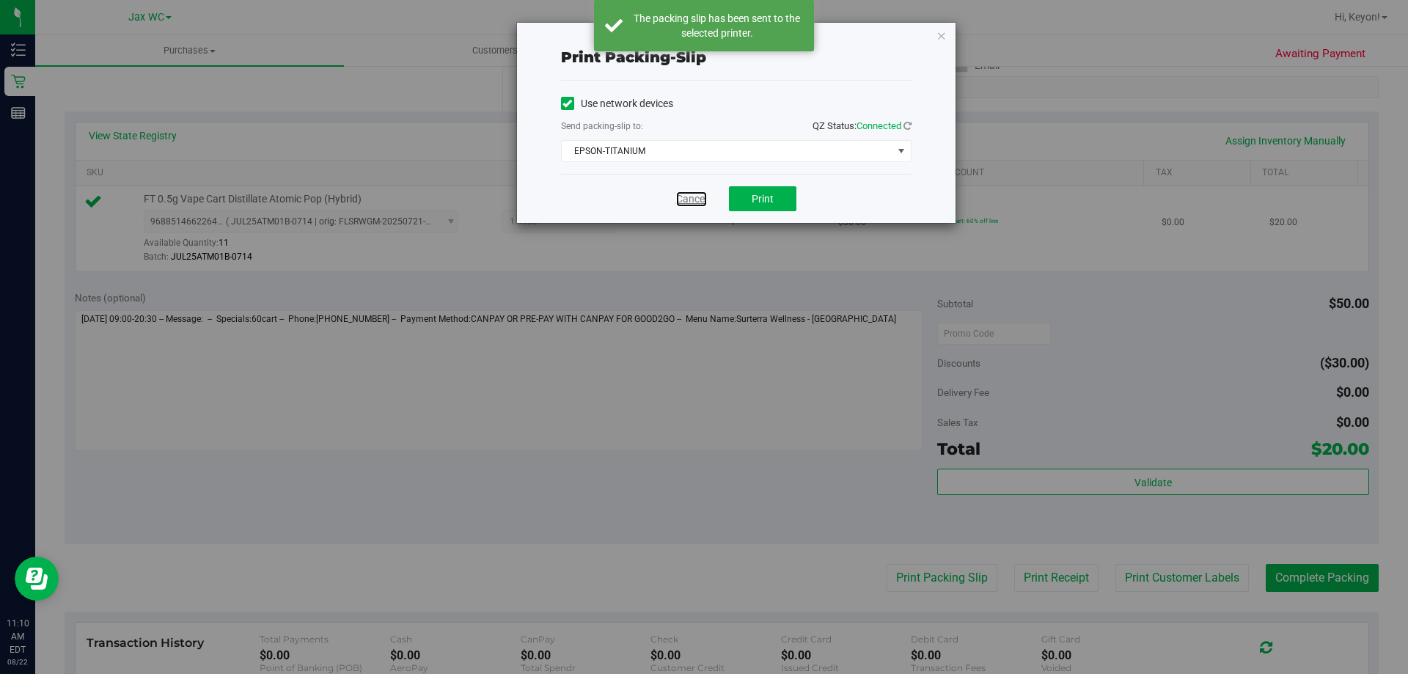
drag, startPoint x: 699, startPoint y: 199, endPoint x: 745, endPoint y: 211, distance: 47.1
click at [699, 198] on link "Cancel" at bounding box center [691, 198] width 31 height 15
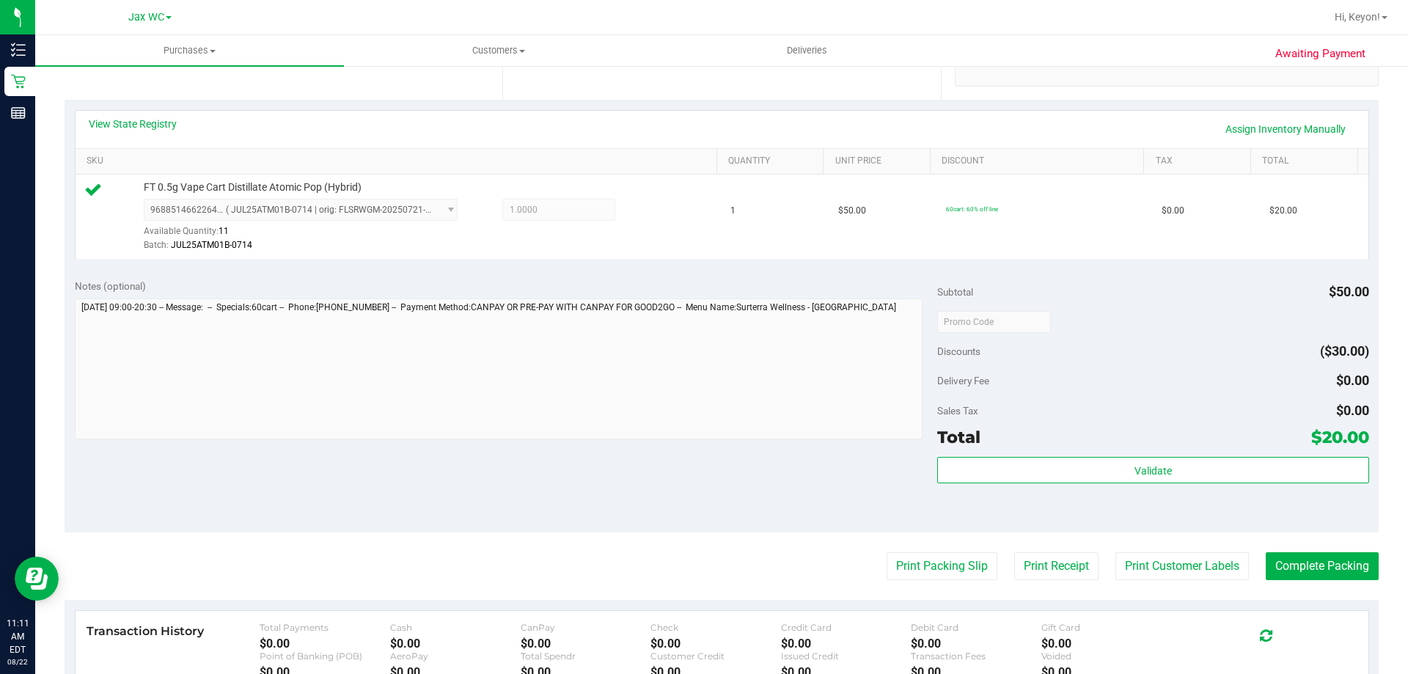
scroll to position [359, 0]
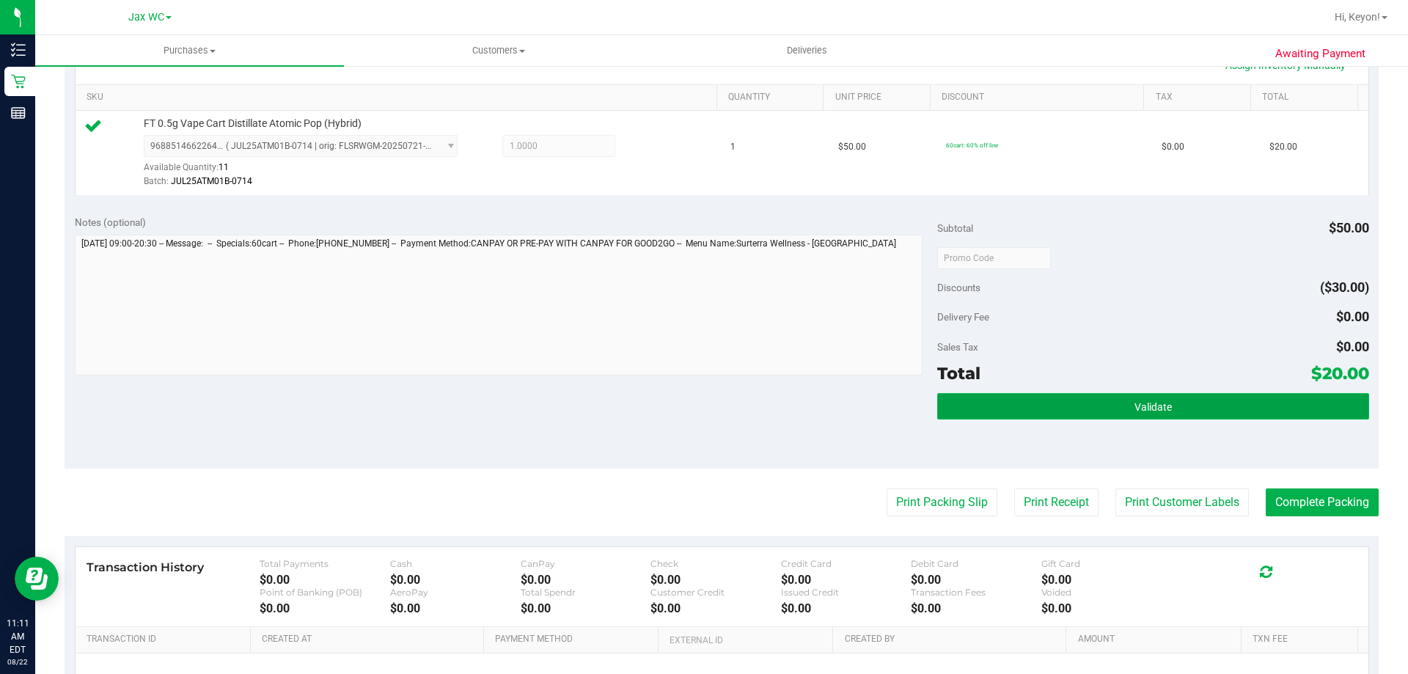
click at [1199, 408] on button "Validate" at bounding box center [1152, 406] width 431 height 26
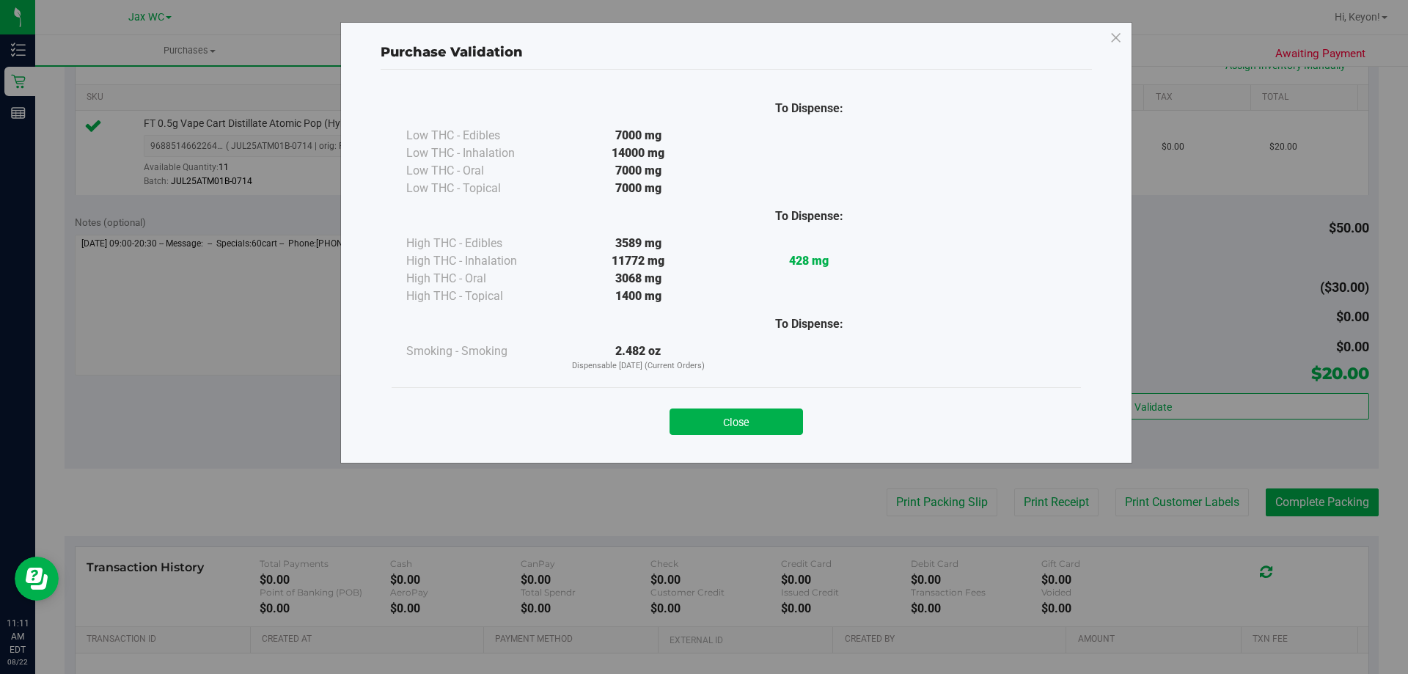
drag, startPoint x: 740, startPoint y: 423, endPoint x: 799, endPoint y: 425, distance: 58.7
click at [744, 424] on button "Close" at bounding box center [735, 421] width 133 height 26
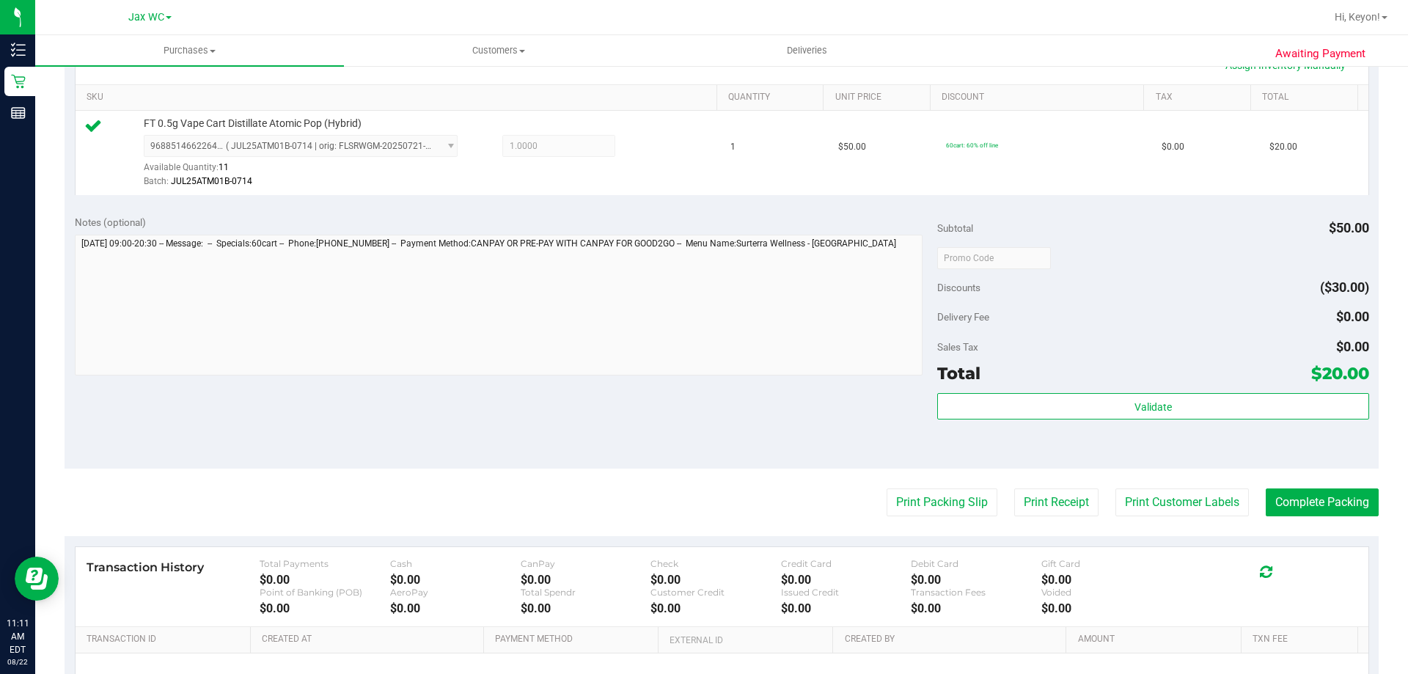
scroll to position [440, 0]
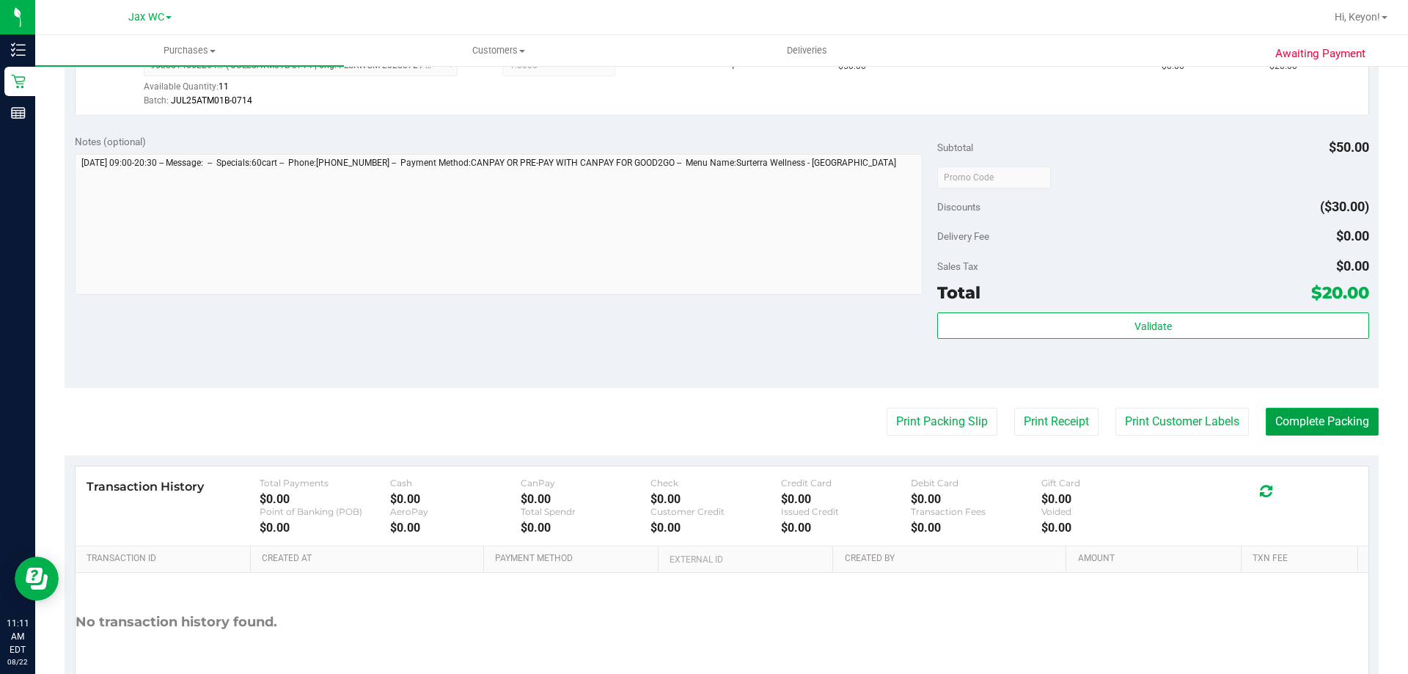
click at [1331, 421] on button "Complete Packing" at bounding box center [1321, 422] width 113 height 28
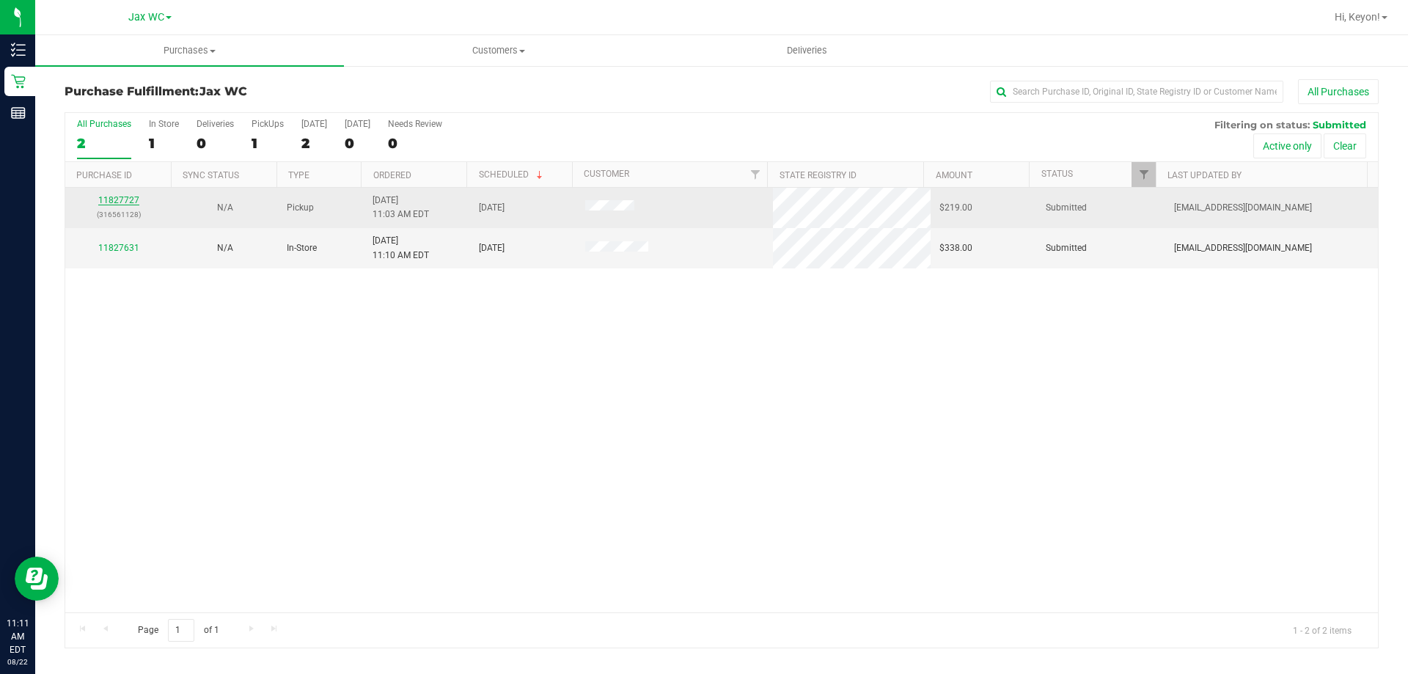
click at [114, 202] on link "11827727" at bounding box center [118, 200] width 41 height 10
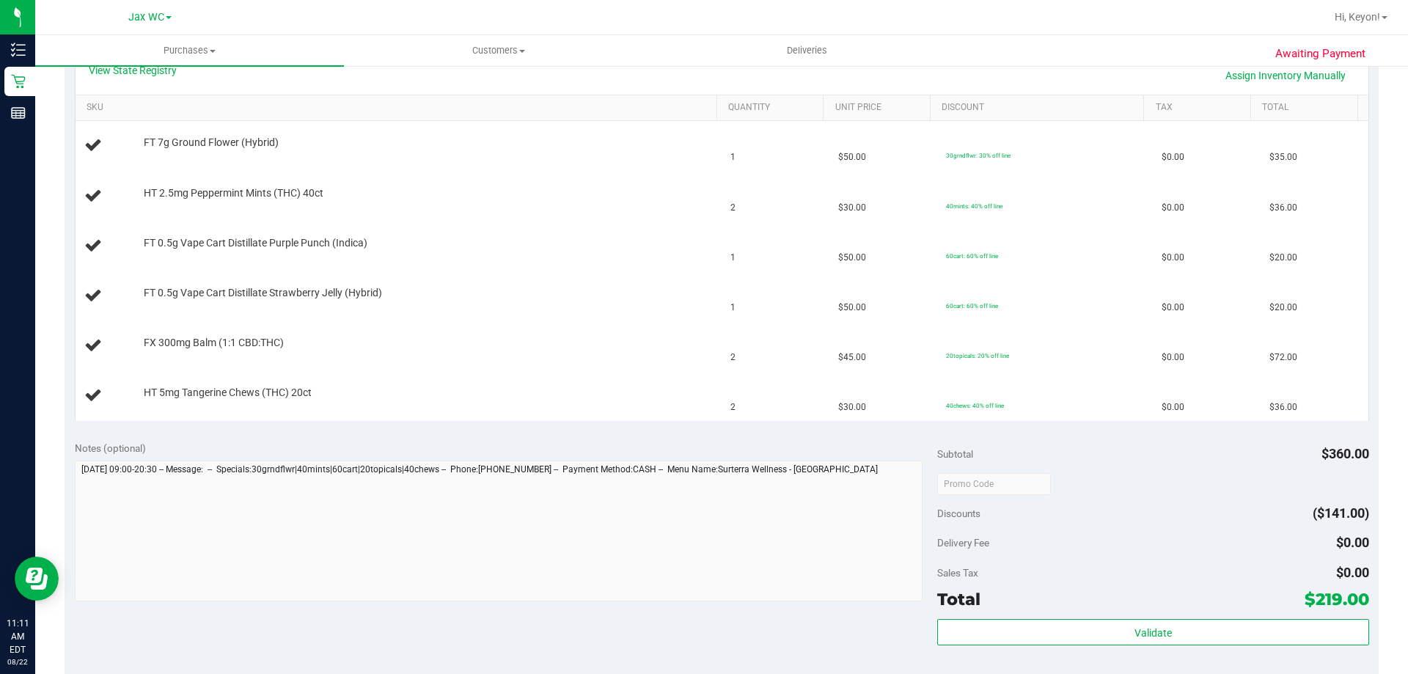
scroll to position [299, 0]
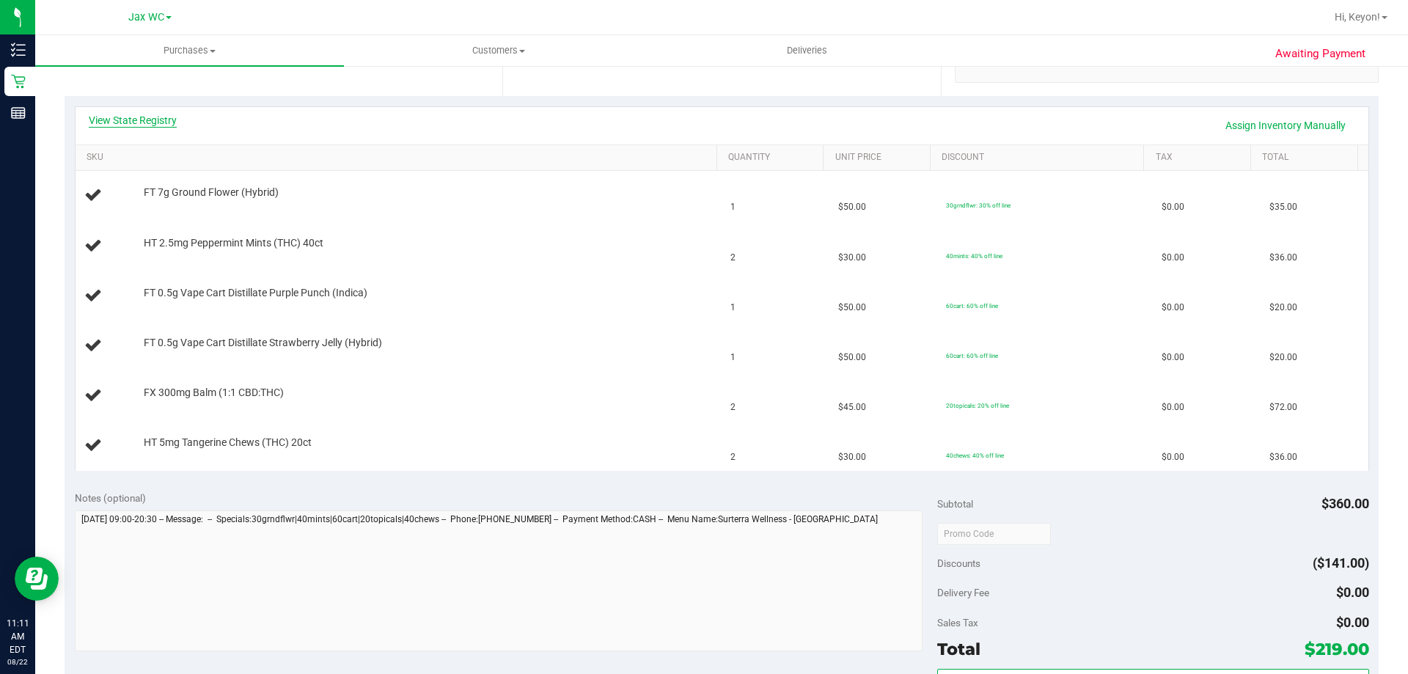
click at [152, 119] on link "View State Registry" at bounding box center [133, 120] width 88 height 15
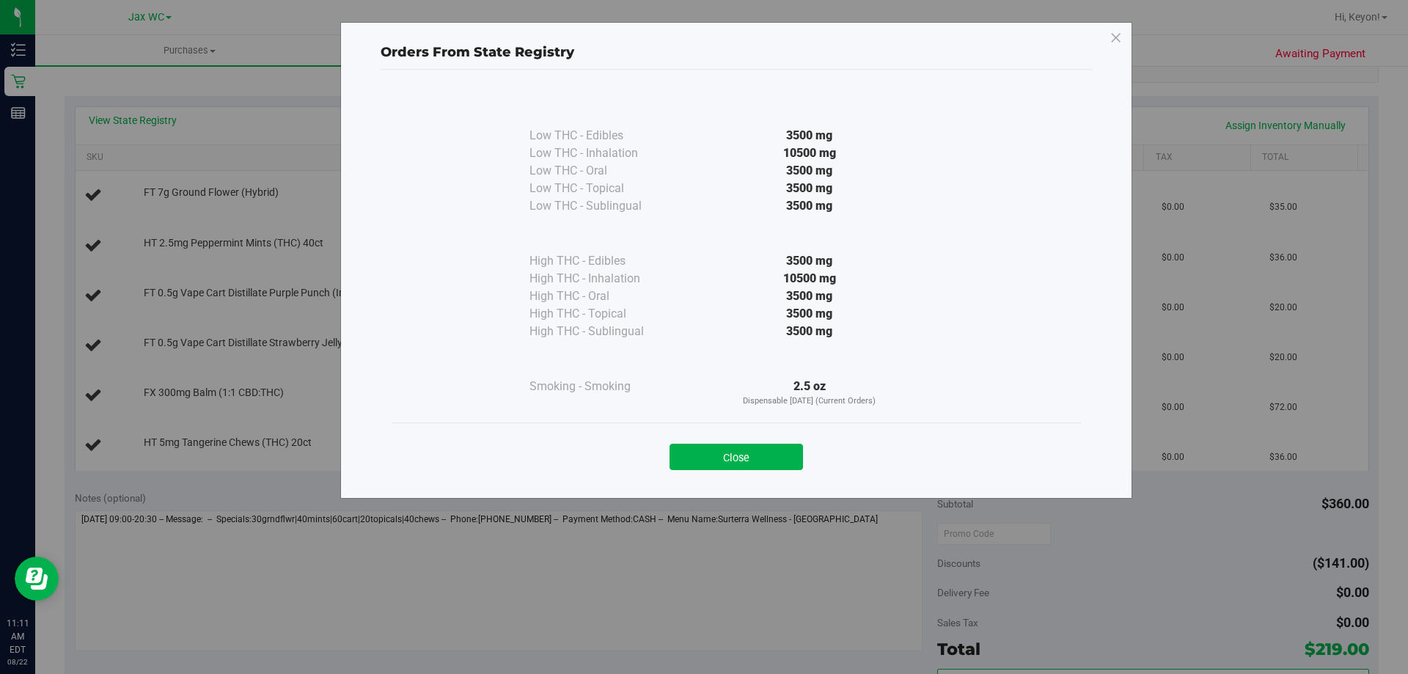
drag, startPoint x: 736, startPoint y: 451, endPoint x: 1407, endPoint y: 515, distance: 673.9
click at [739, 451] on button "Close" at bounding box center [735, 457] width 133 height 26
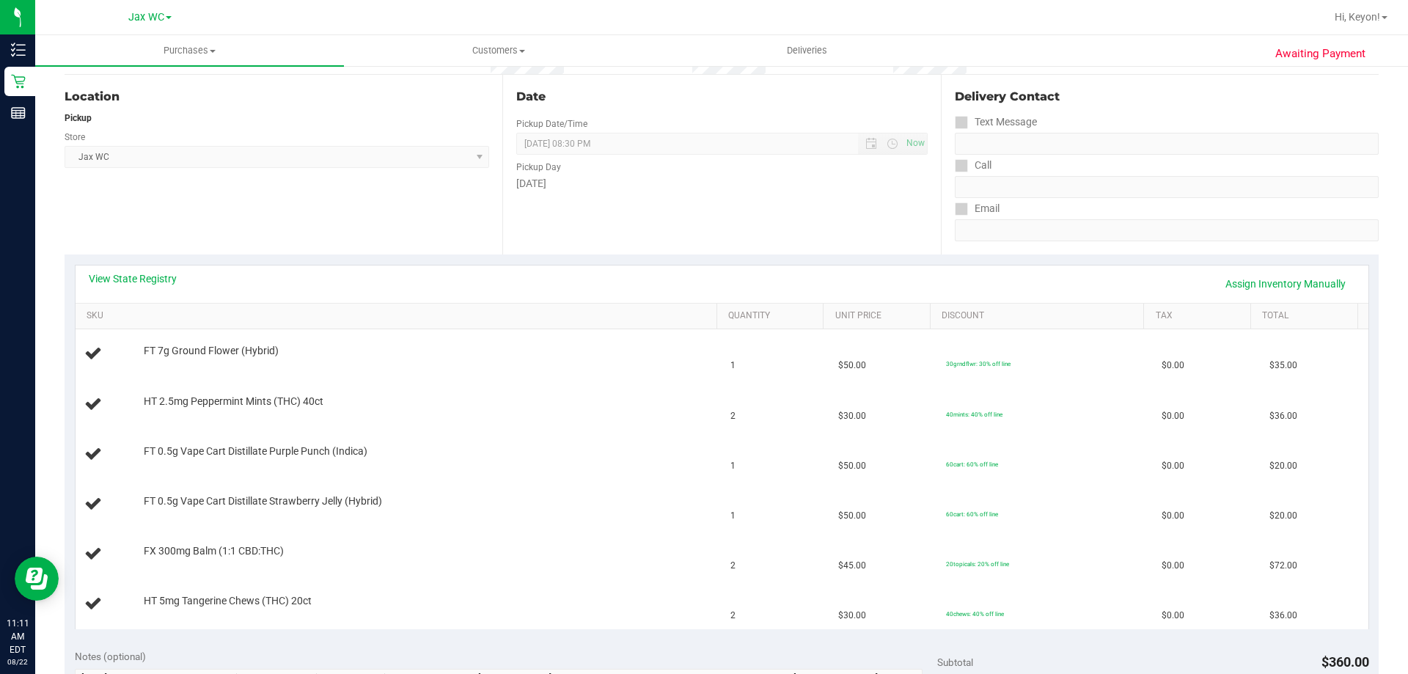
scroll to position [182, 0]
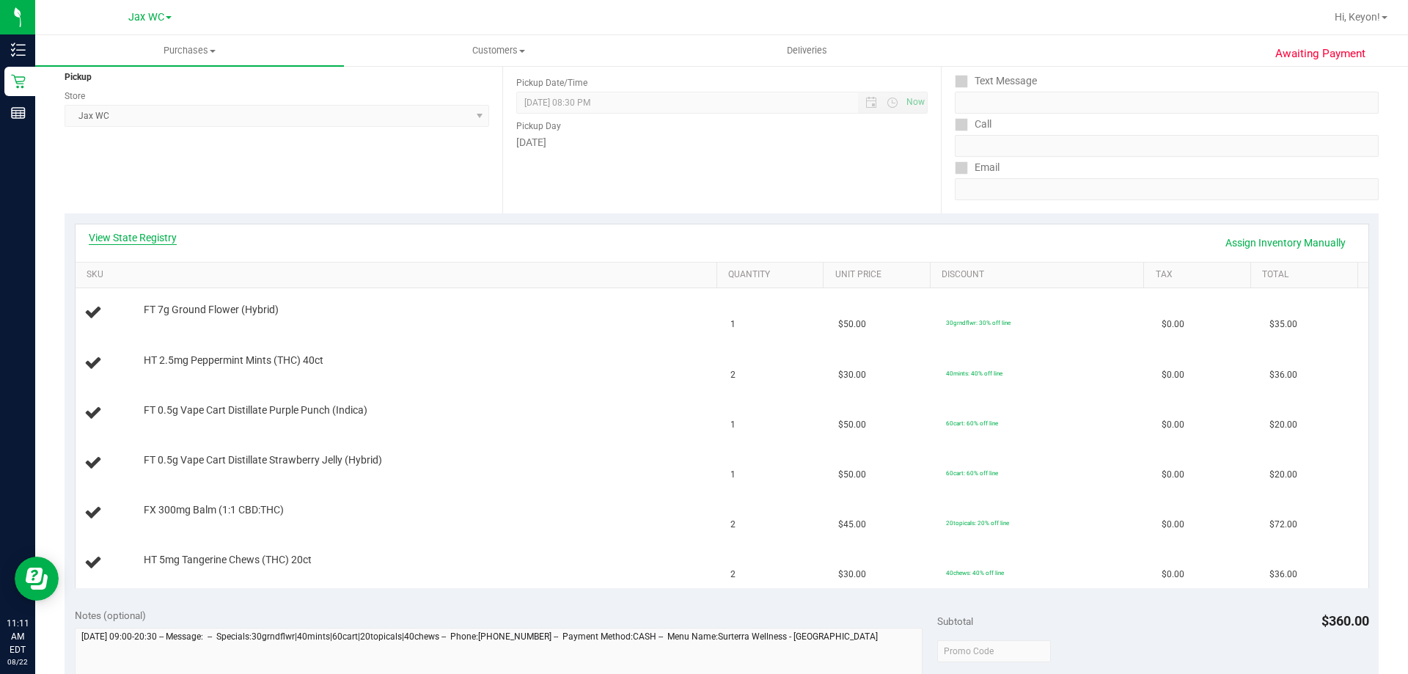
click at [151, 236] on link "View State Registry" at bounding box center [133, 237] width 88 height 15
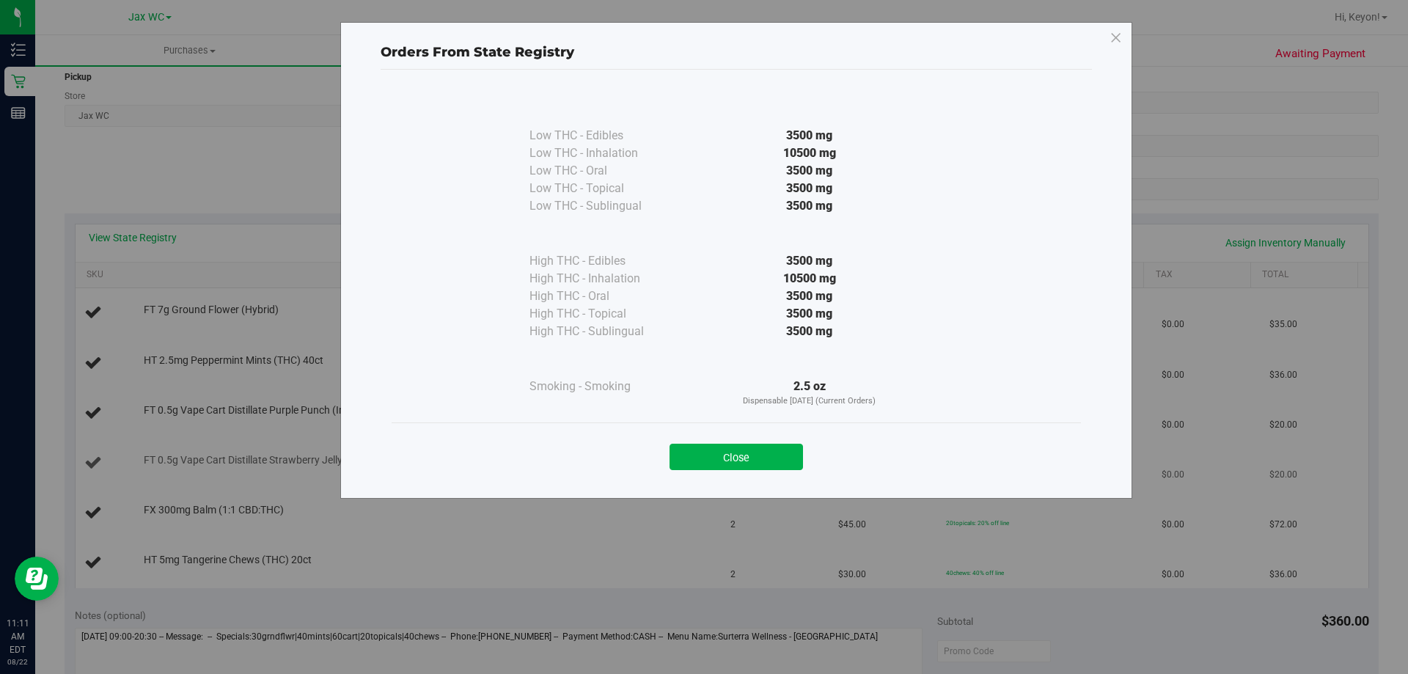
click at [758, 463] on button "Close" at bounding box center [735, 457] width 133 height 26
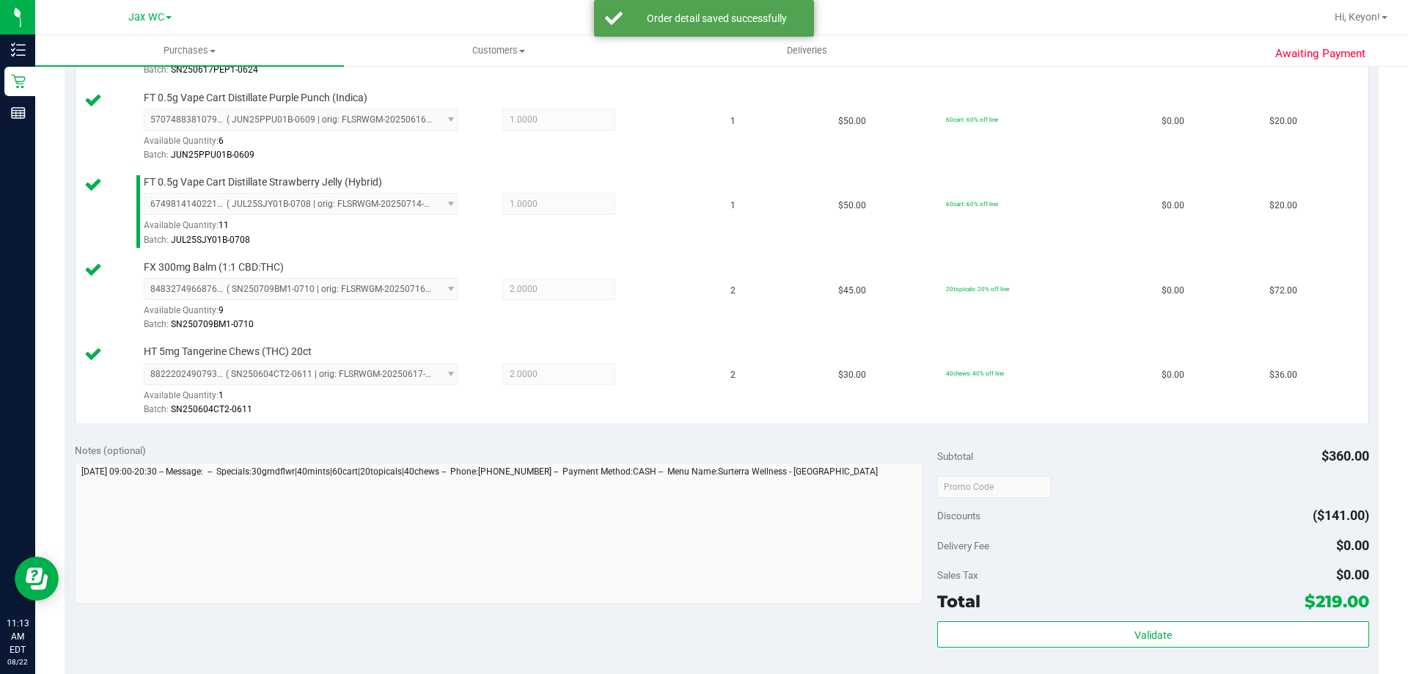
scroll to position [680, 0]
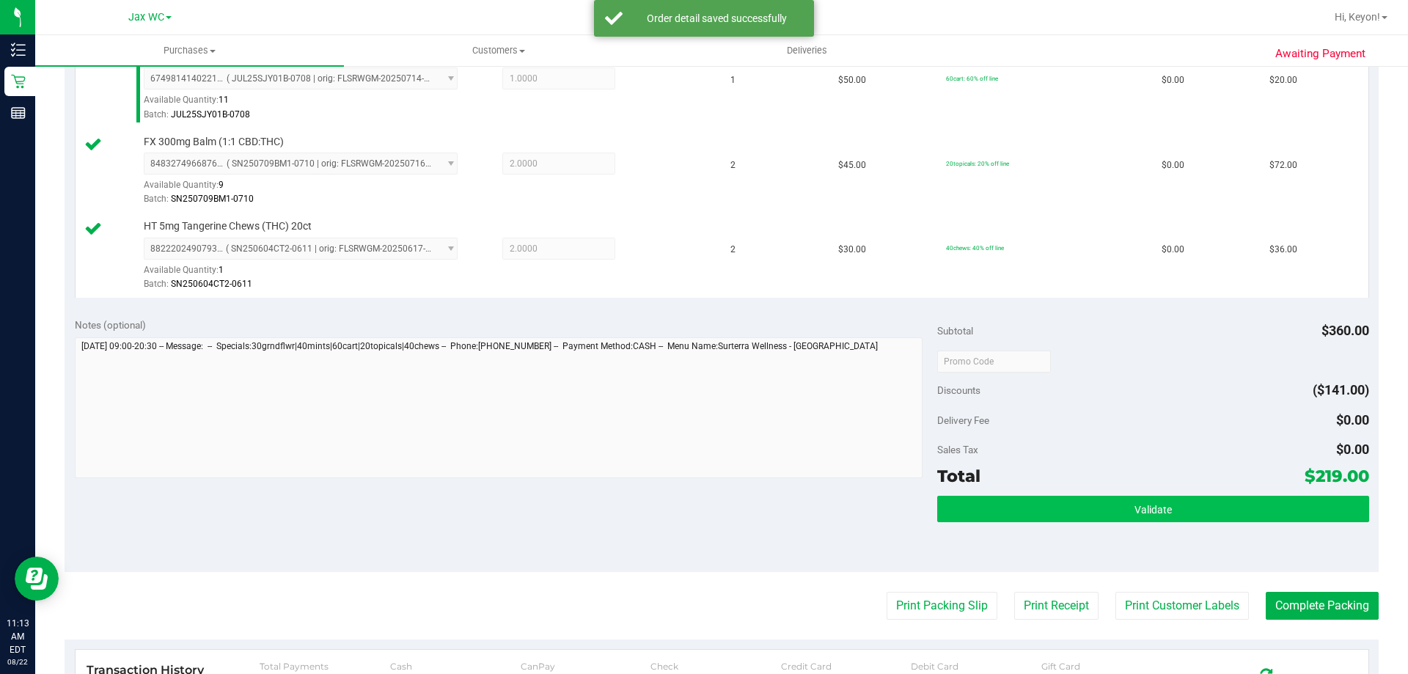
click at [1159, 528] on div "Validate" at bounding box center [1152, 529] width 431 height 66
click at [1164, 516] on button "Validate" at bounding box center [1152, 509] width 431 height 26
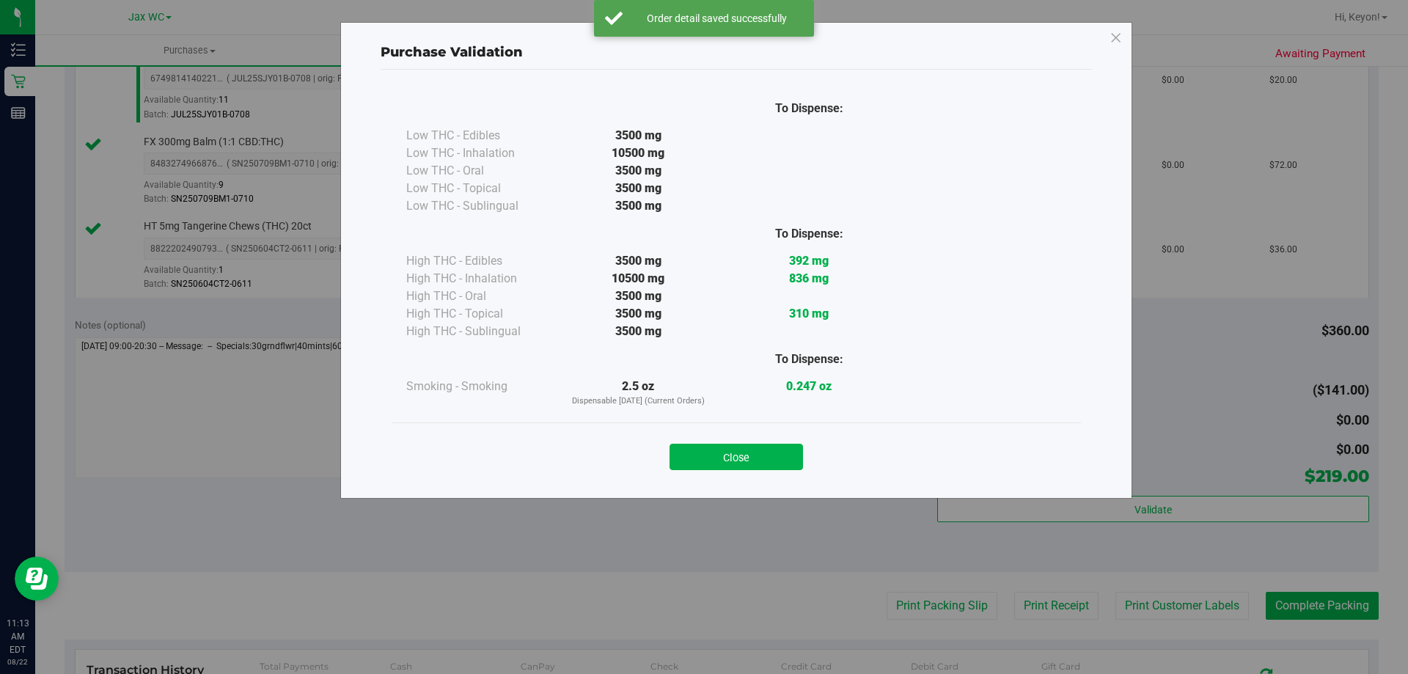
drag, startPoint x: 768, startPoint y: 459, endPoint x: 916, endPoint y: 526, distance: 163.4
click at [770, 460] on button "Close" at bounding box center [735, 457] width 133 height 26
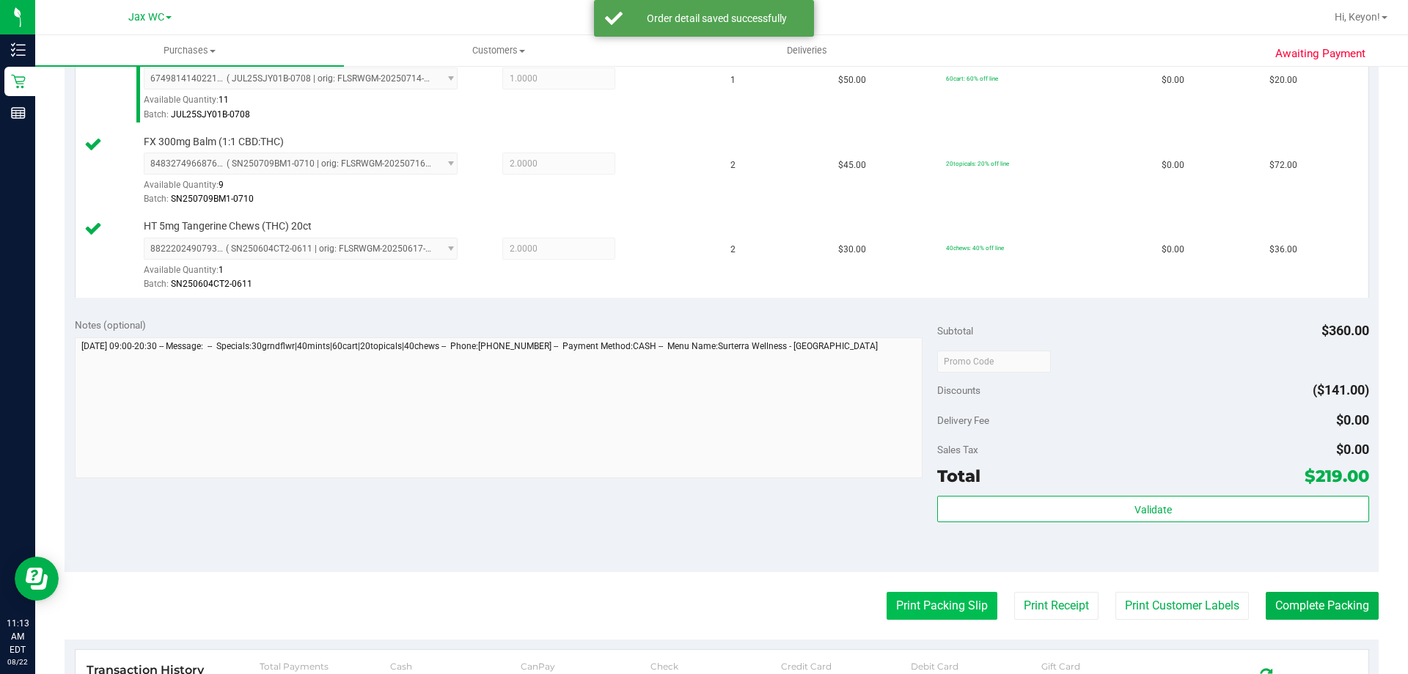
click at [936, 597] on button "Print Packing Slip" at bounding box center [941, 606] width 111 height 28
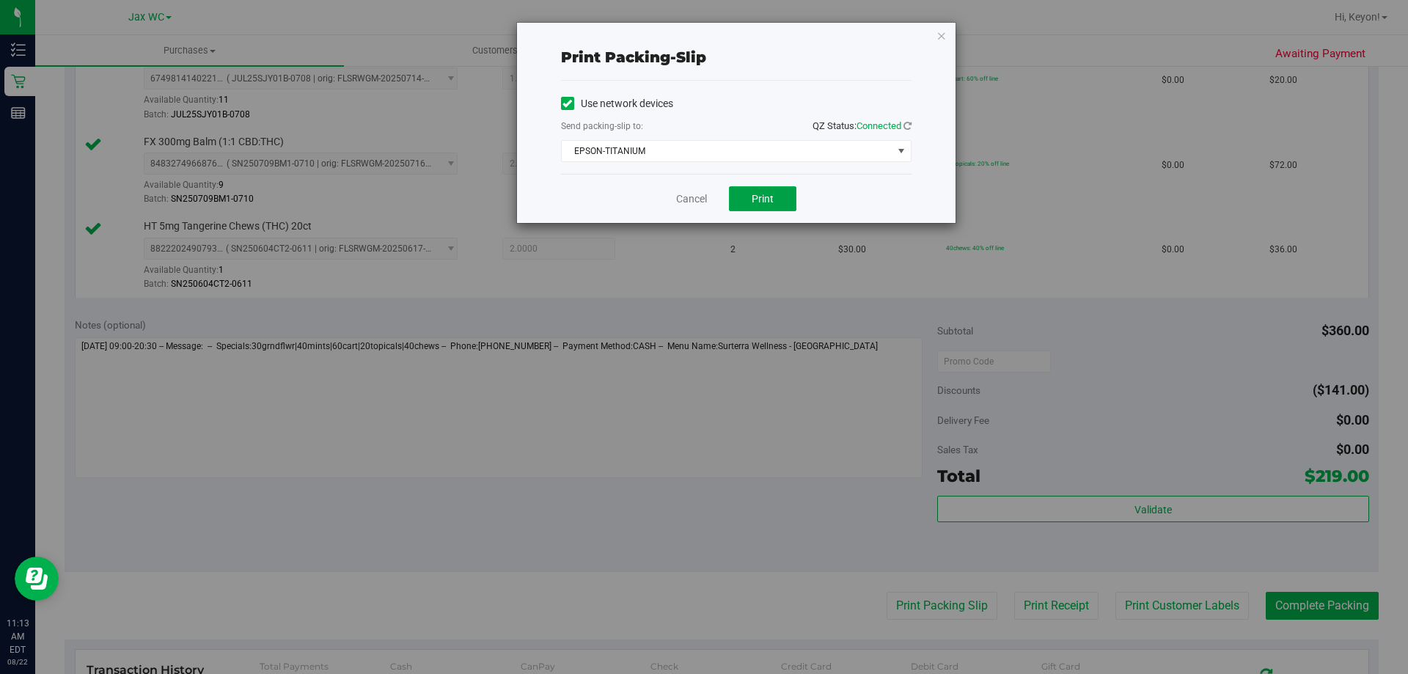
drag, startPoint x: 759, startPoint y: 195, endPoint x: 757, endPoint y: 183, distance: 12.7
click at [759, 193] on span "Print" at bounding box center [762, 199] width 22 height 12
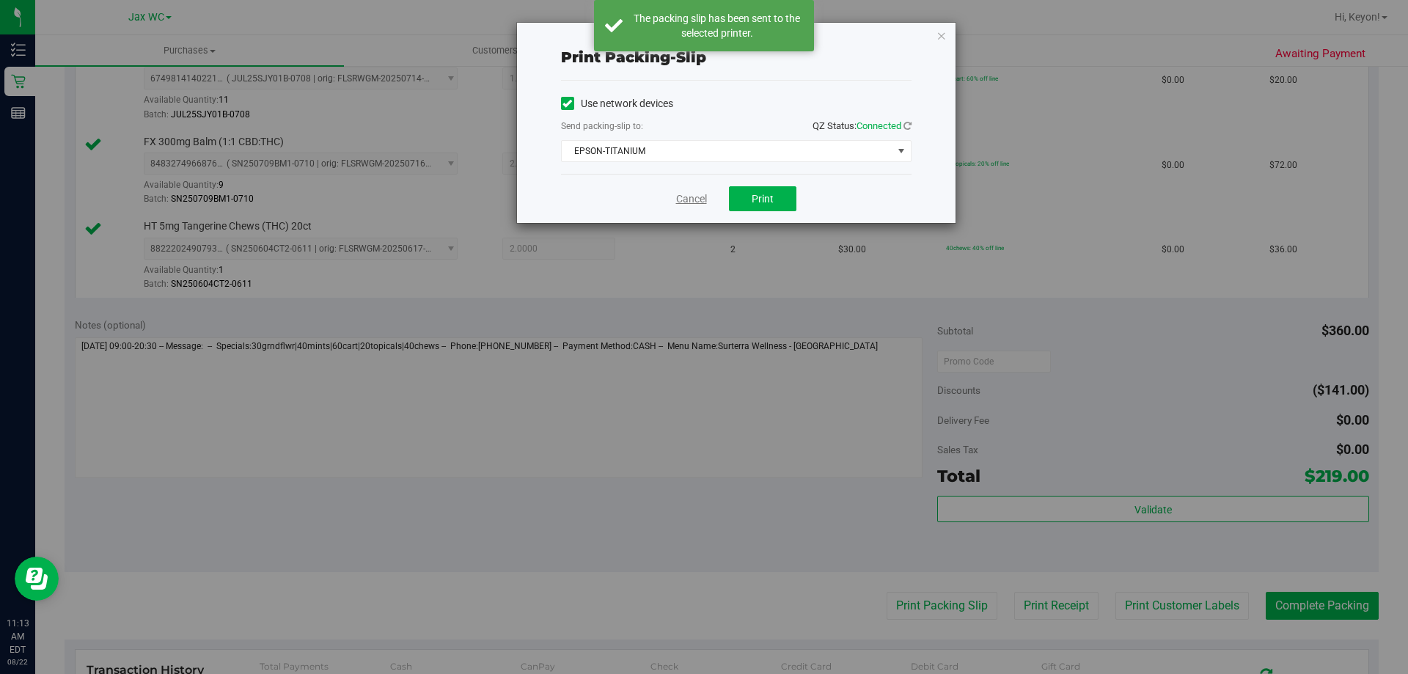
click at [686, 199] on link "Cancel" at bounding box center [691, 198] width 31 height 15
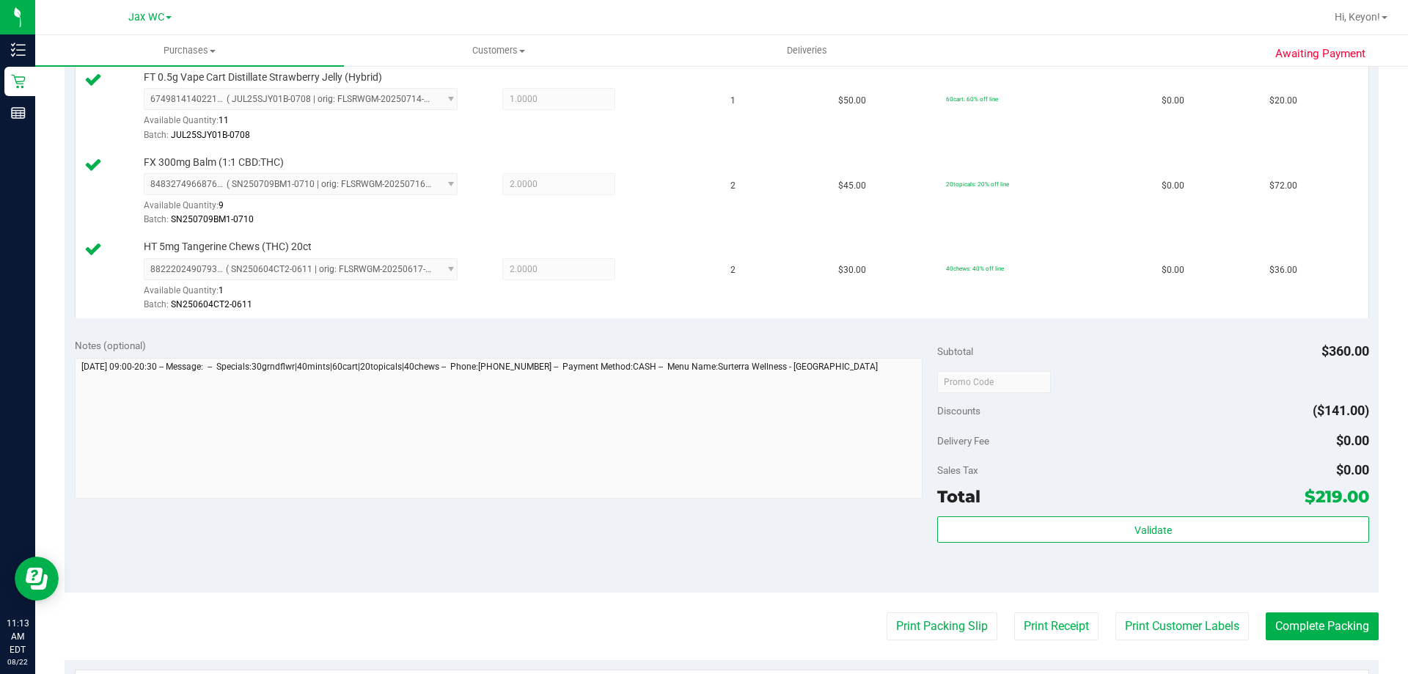
scroll to position [671, 0]
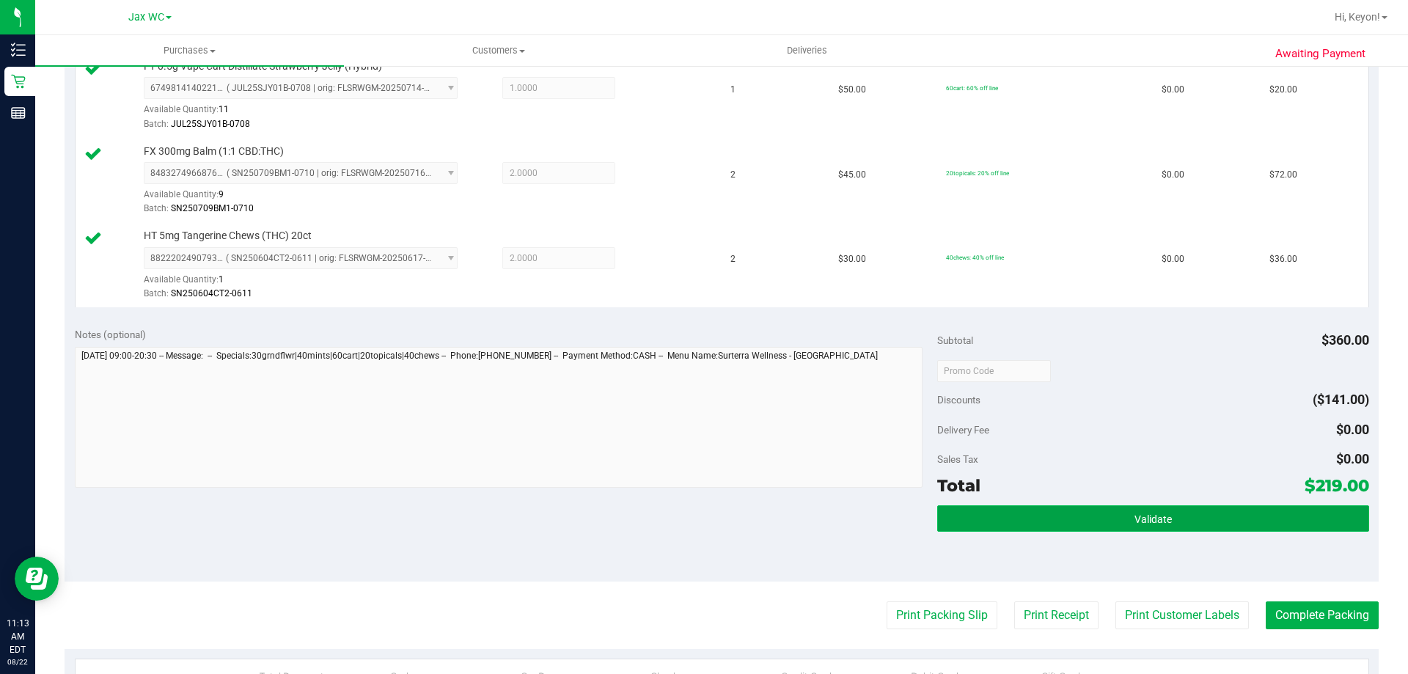
click at [1179, 515] on button "Validate" at bounding box center [1152, 518] width 431 height 26
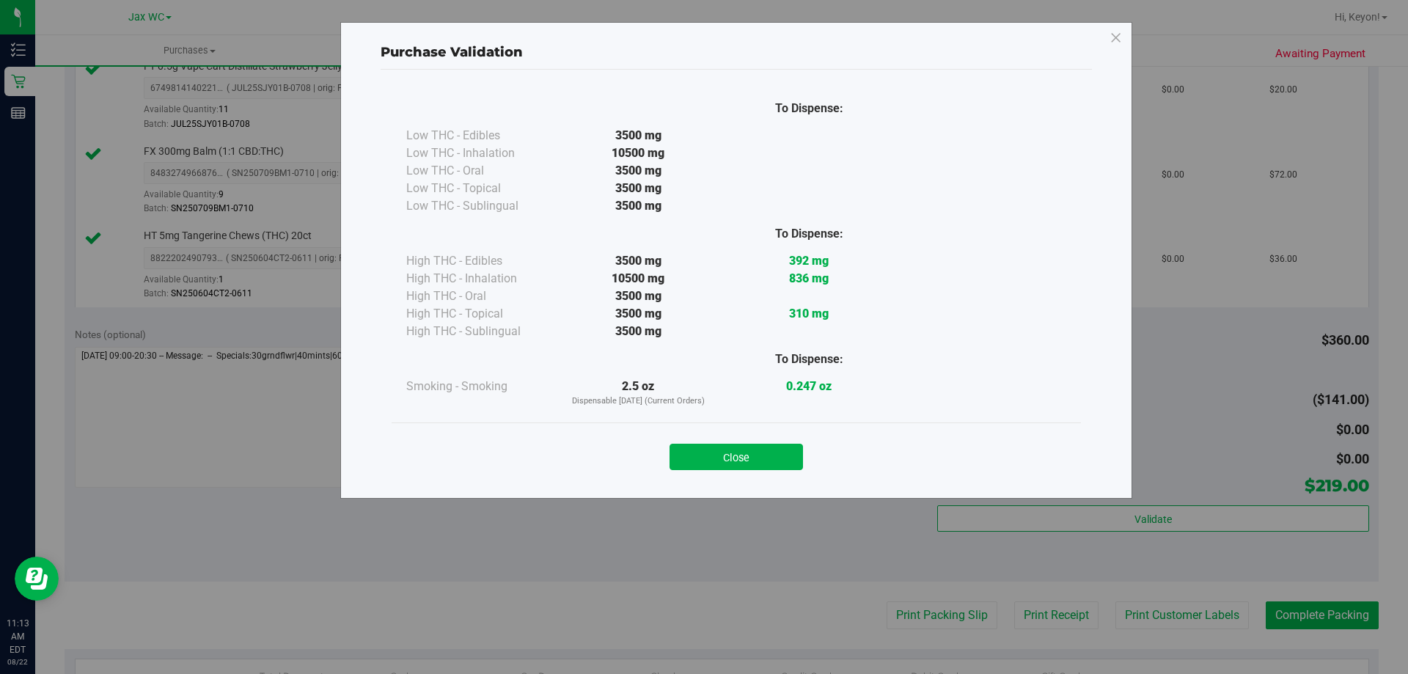
drag, startPoint x: 770, startPoint y: 461, endPoint x: 1314, endPoint y: 469, distance: 543.3
click at [773, 460] on button "Close" at bounding box center [735, 457] width 133 height 26
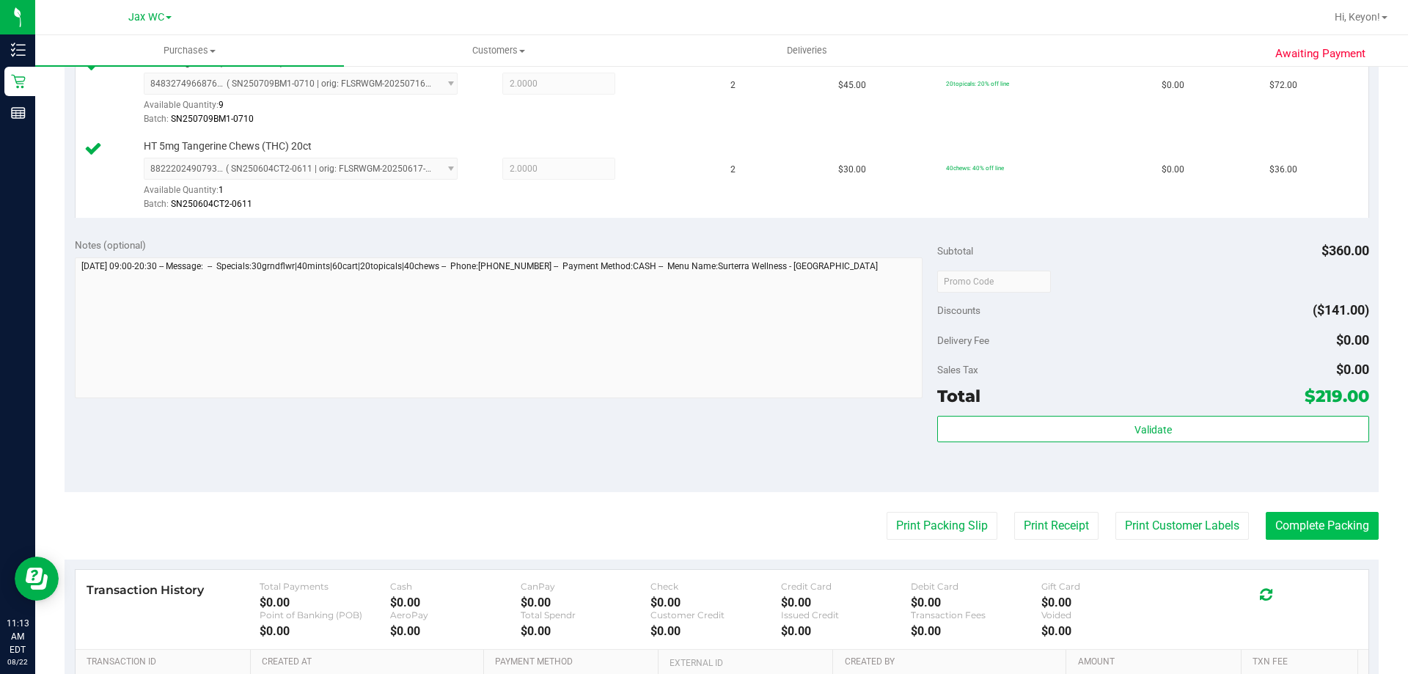
scroll to position [768, 0]
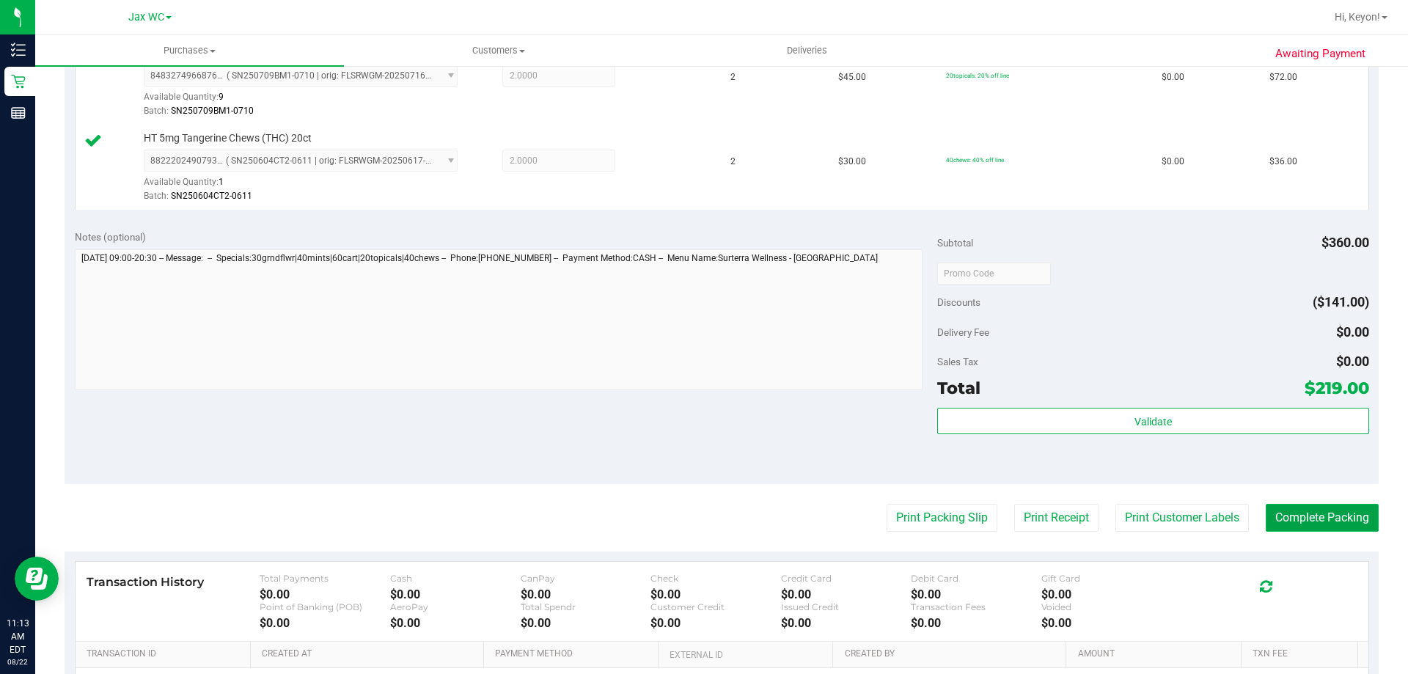
drag, startPoint x: 1315, startPoint y: 522, endPoint x: 1332, endPoint y: 511, distance: 20.1
click at [1317, 522] on button "Complete Packing" at bounding box center [1321, 518] width 113 height 28
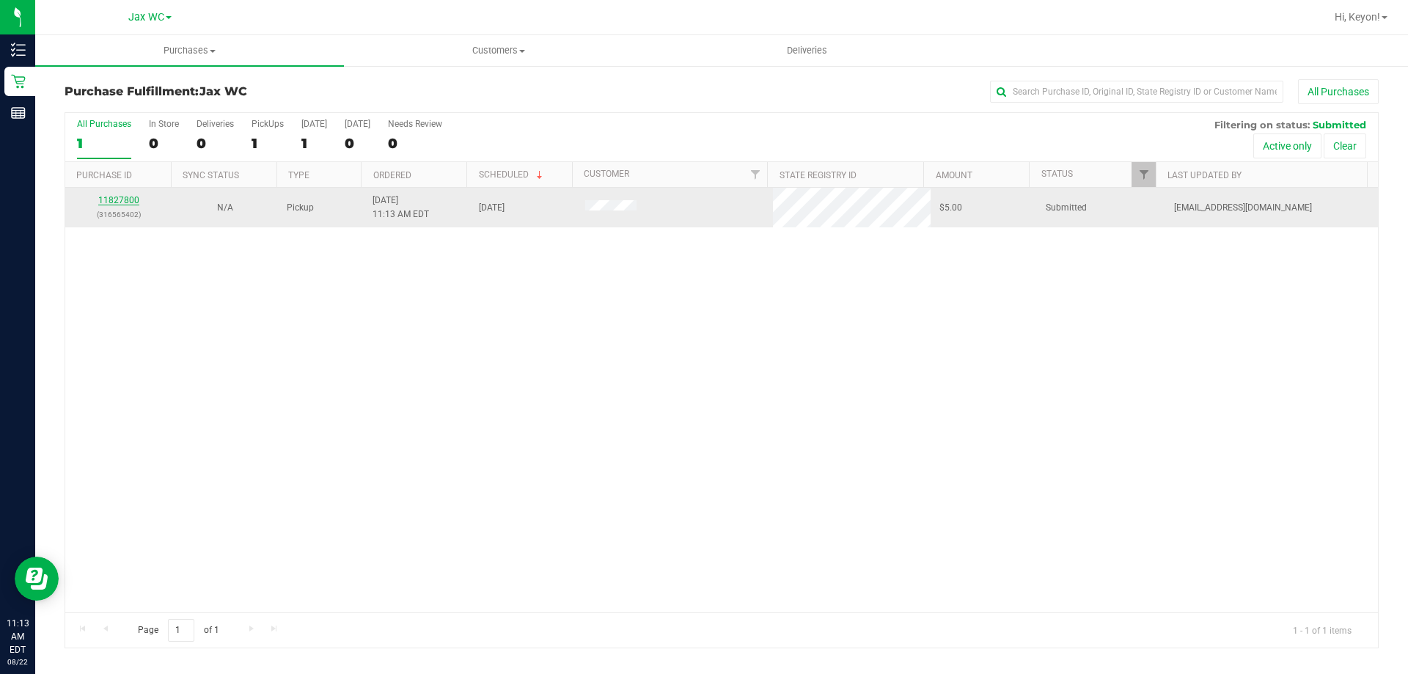
click at [110, 196] on link "11827800" at bounding box center [118, 200] width 41 height 10
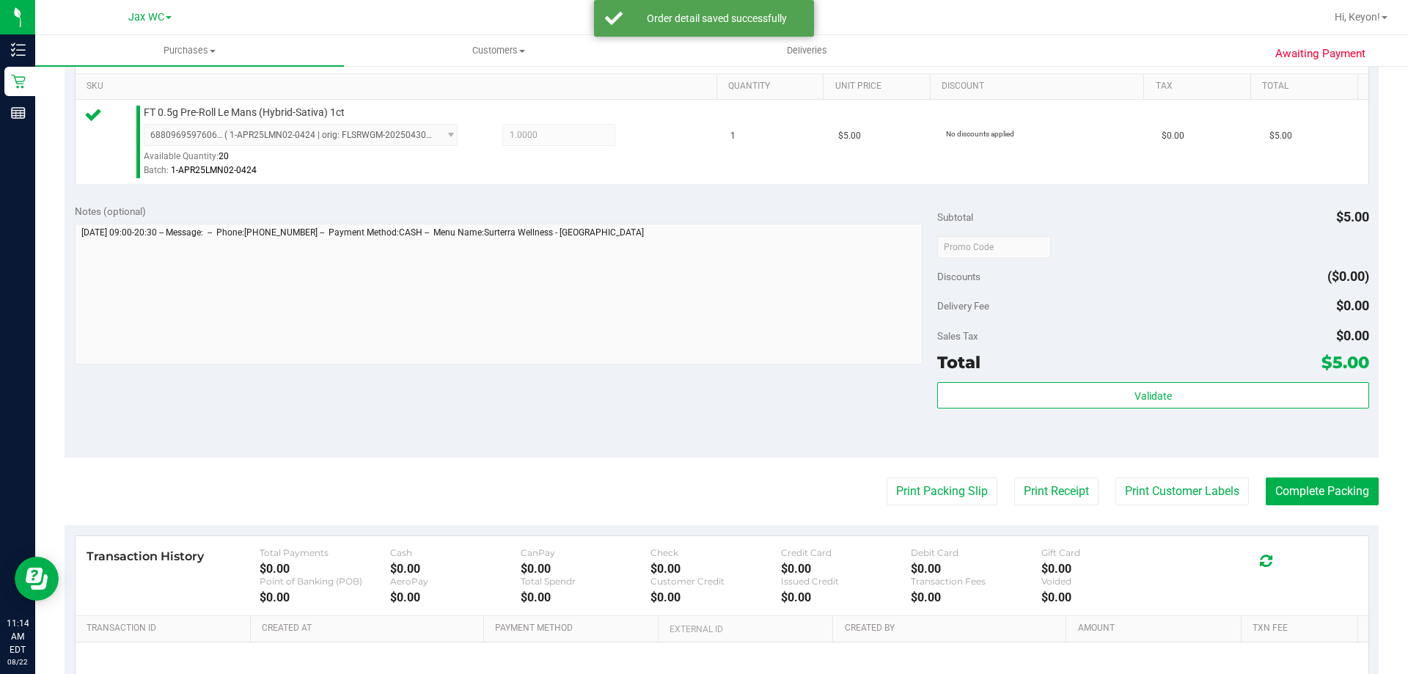
scroll to position [446, 0]
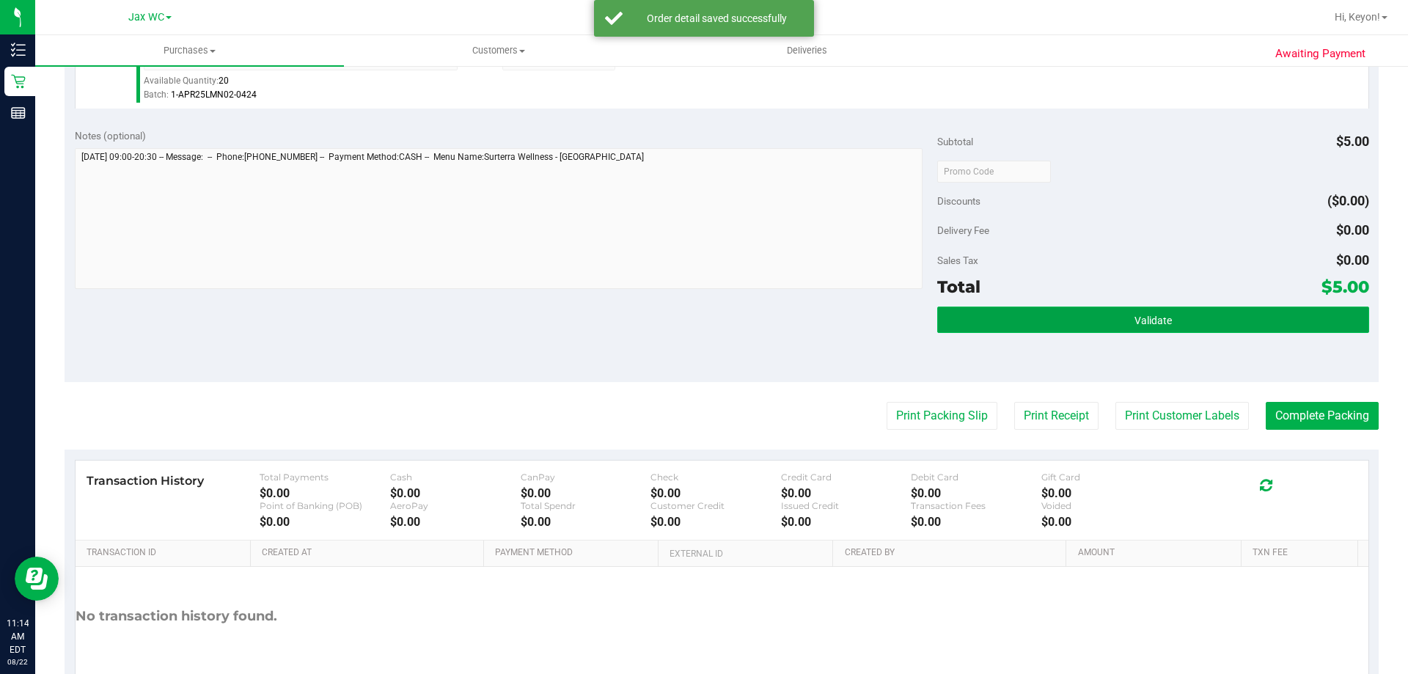
click at [1148, 314] on span "Validate" at bounding box center [1152, 320] width 37 height 12
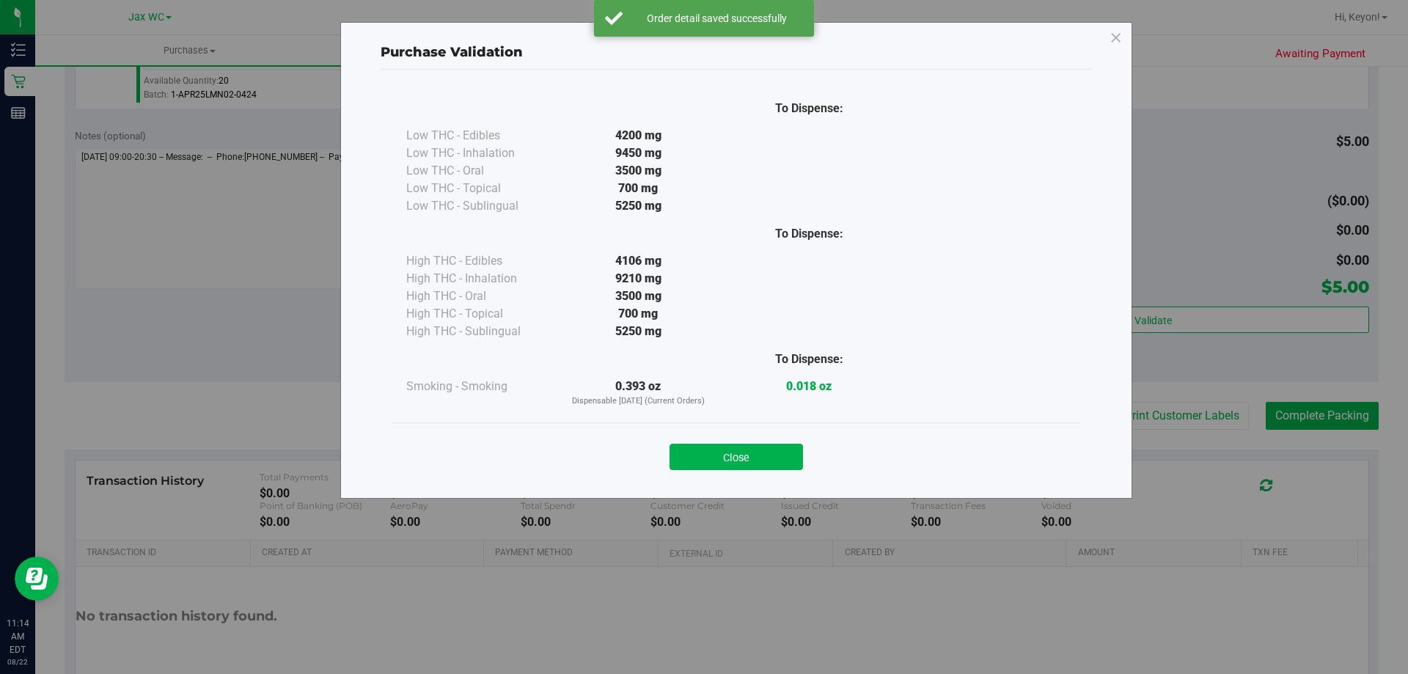
drag, startPoint x: 771, startPoint y: 455, endPoint x: 930, endPoint y: 438, distance: 159.2
click at [774, 455] on button "Close" at bounding box center [735, 457] width 133 height 26
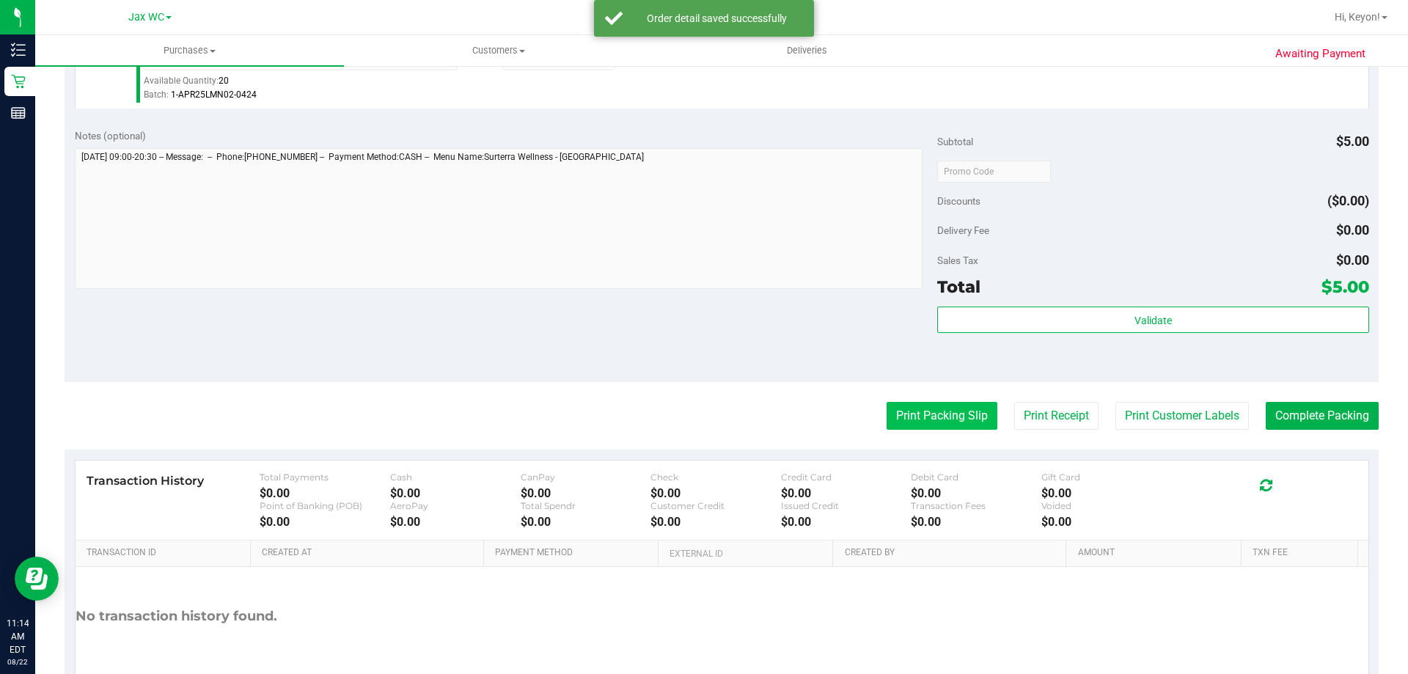
click at [938, 418] on button "Print Packing Slip" at bounding box center [941, 416] width 111 height 28
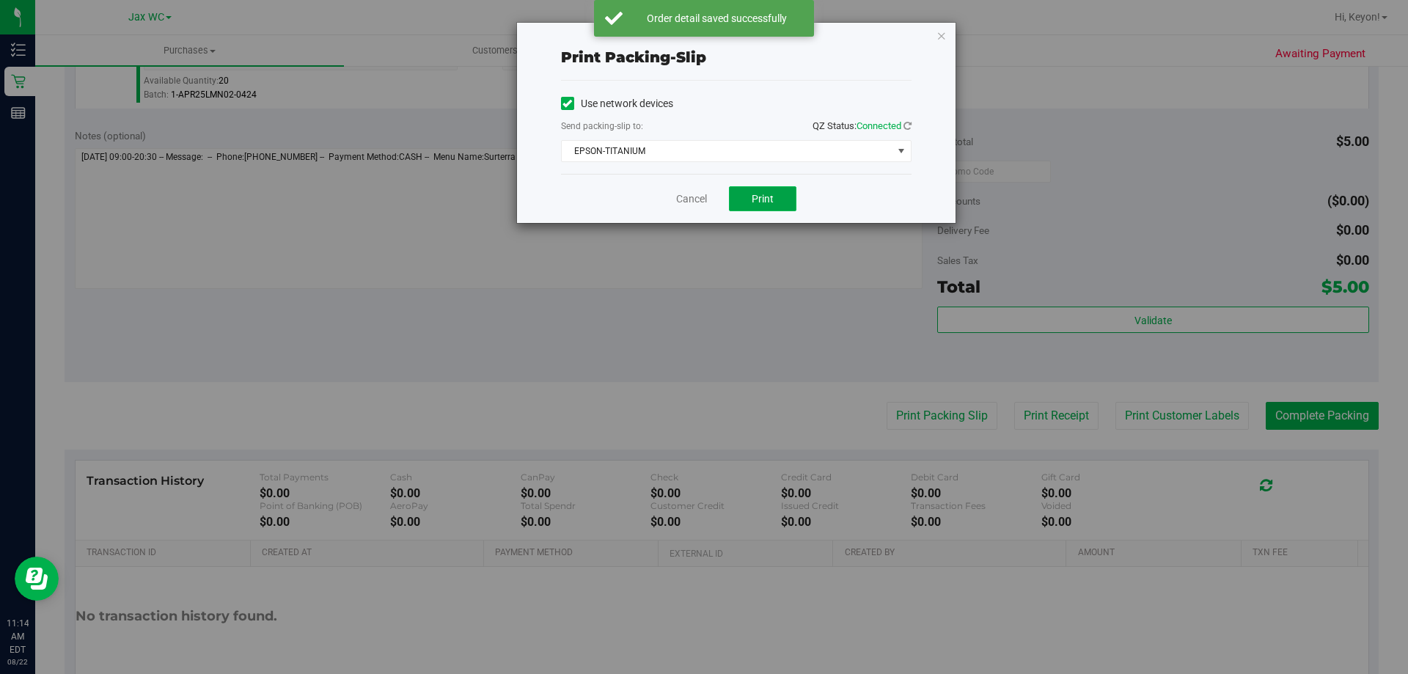
drag, startPoint x: 759, startPoint y: 199, endPoint x: 759, endPoint y: 191, distance: 8.1
click at [759, 199] on span "Print" at bounding box center [762, 199] width 22 height 12
click at [693, 196] on link "Cancel" at bounding box center [691, 198] width 31 height 15
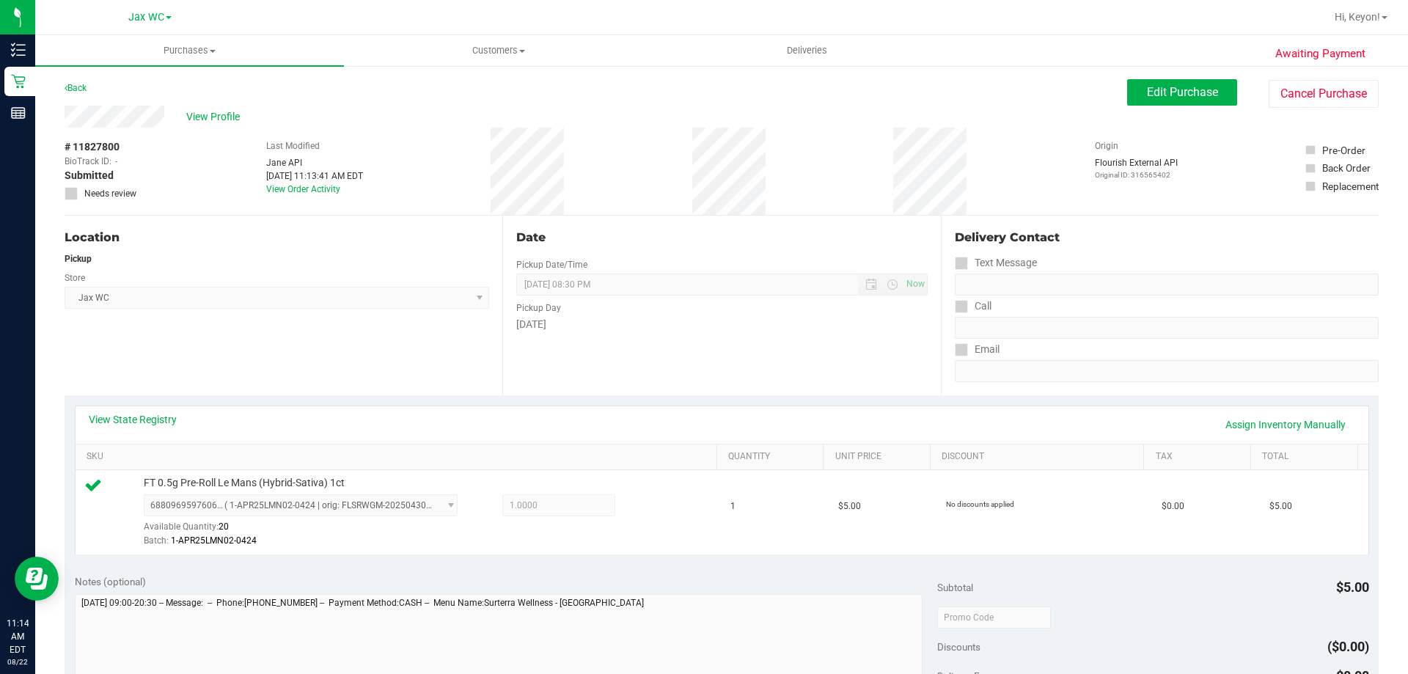
scroll to position [355, 0]
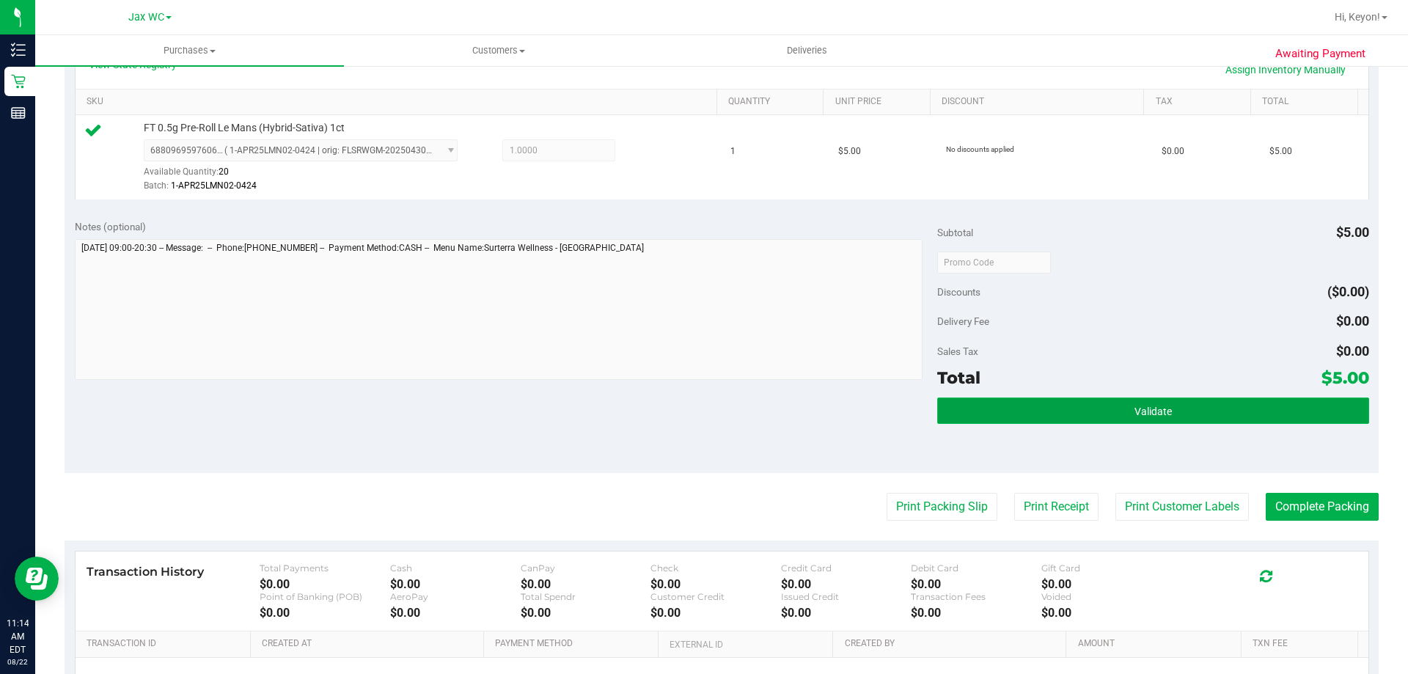
click at [1196, 415] on button "Validate" at bounding box center [1152, 410] width 431 height 26
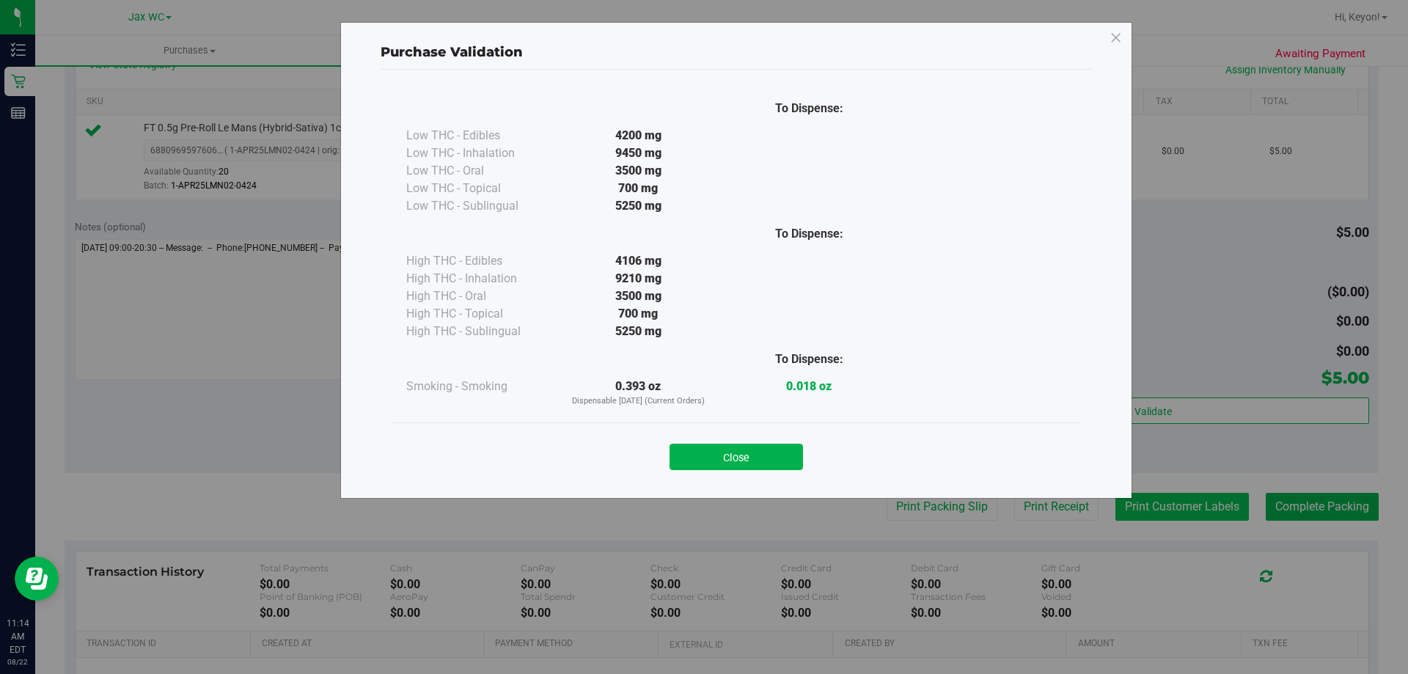
drag, startPoint x: 740, startPoint y: 453, endPoint x: 1227, endPoint y: 498, distance: 488.8
click at [743, 453] on button "Close" at bounding box center [735, 457] width 133 height 26
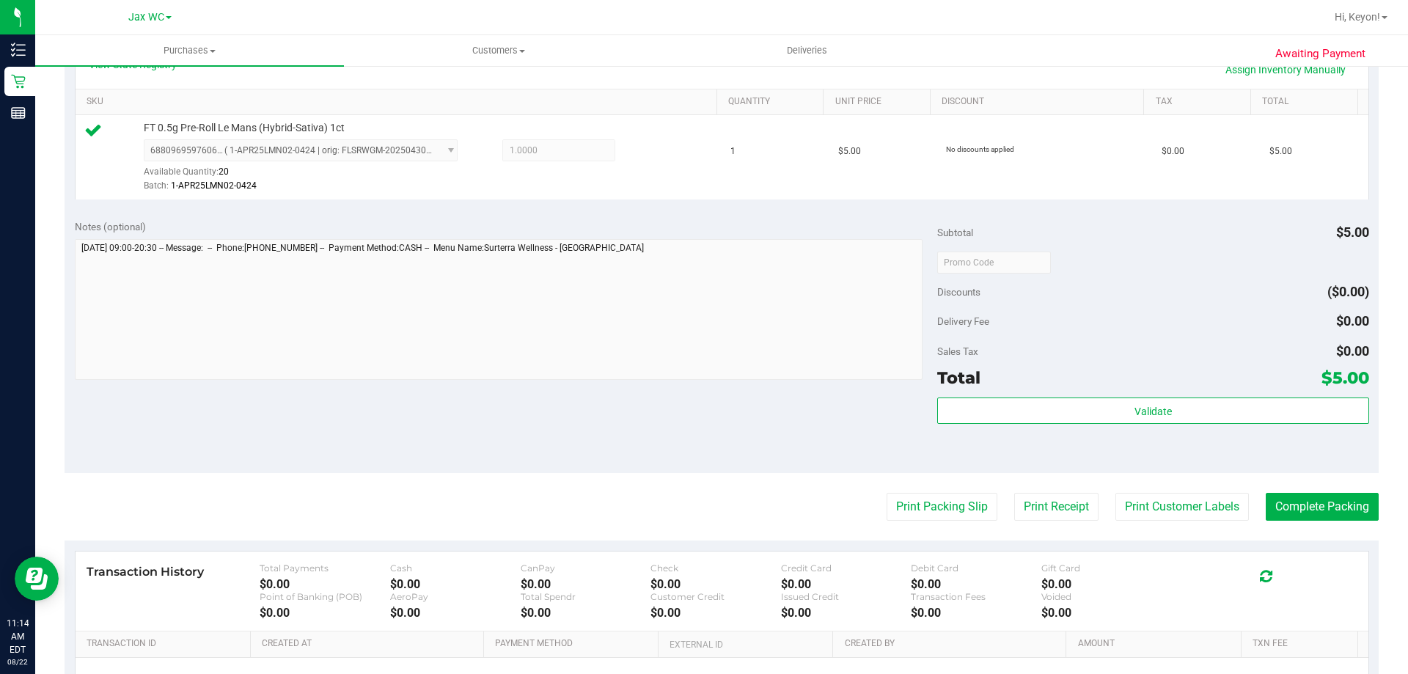
scroll to position [409, 0]
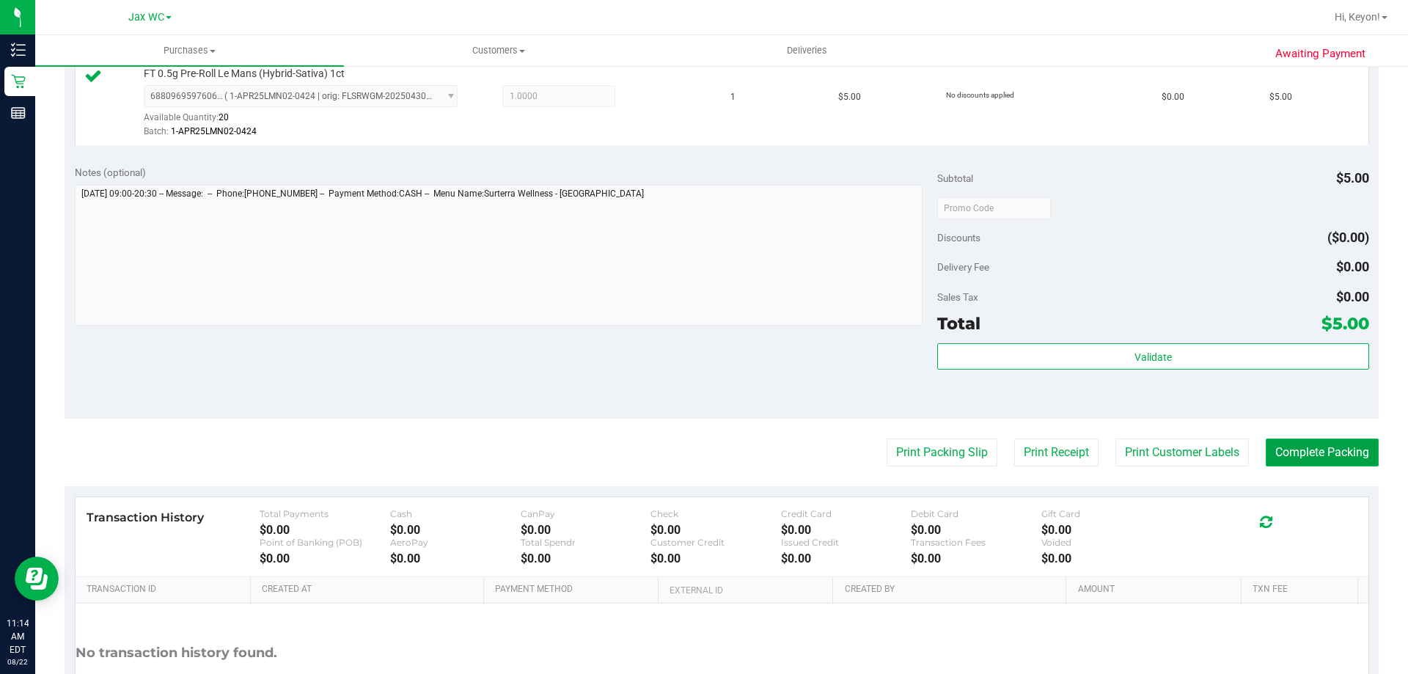
click at [1324, 458] on button "Complete Packing" at bounding box center [1321, 452] width 113 height 28
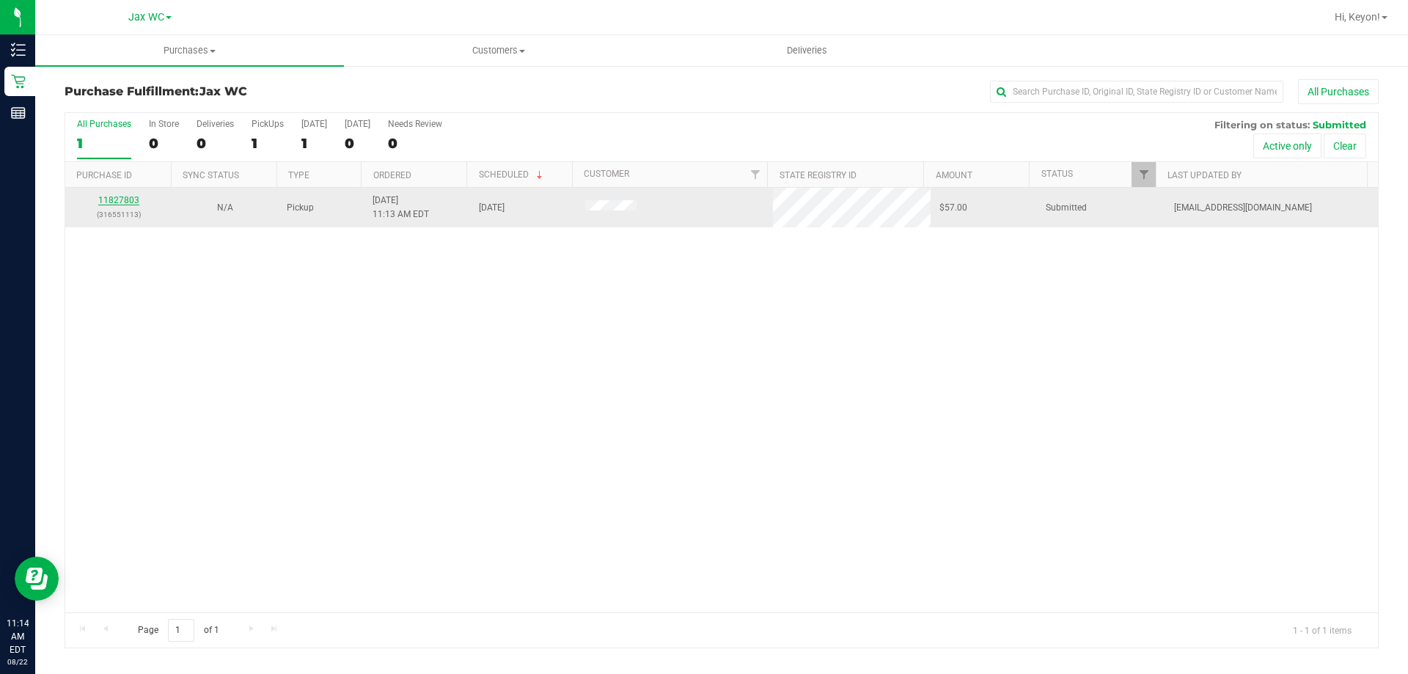
click at [122, 197] on link "11827803" at bounding box center [118, 200] width 41 height 10
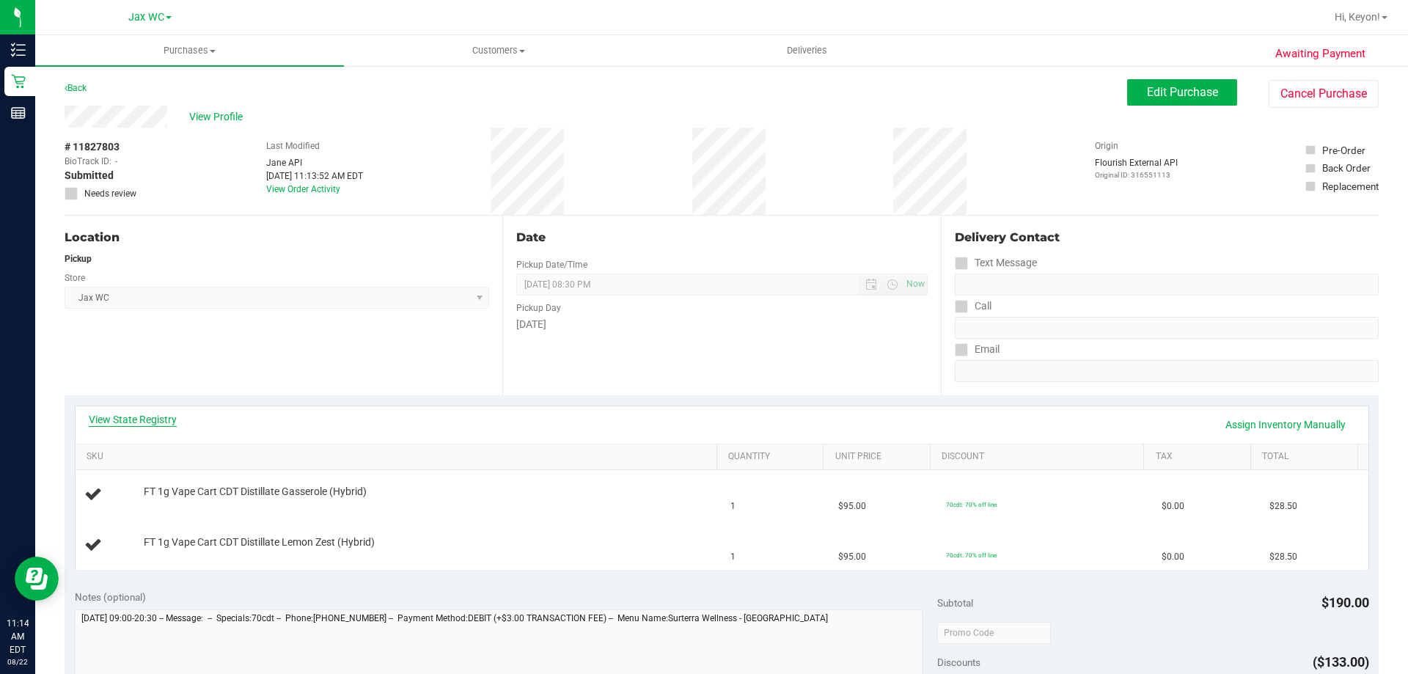
click at [161, 419] on link "View State Registry" at bounding box center [133, 419] width 88 height 15
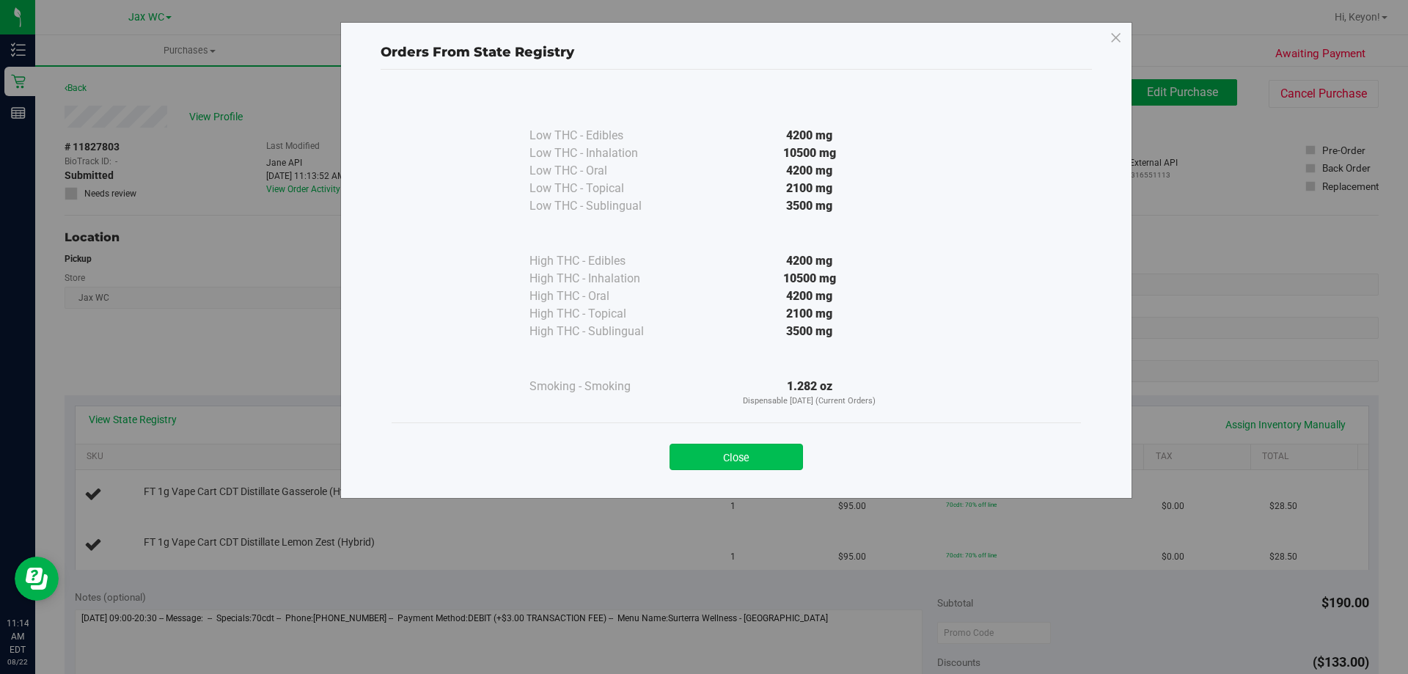
click at [766, 456] on button "Close" at bounding box center [735, 457] width 133 height 26
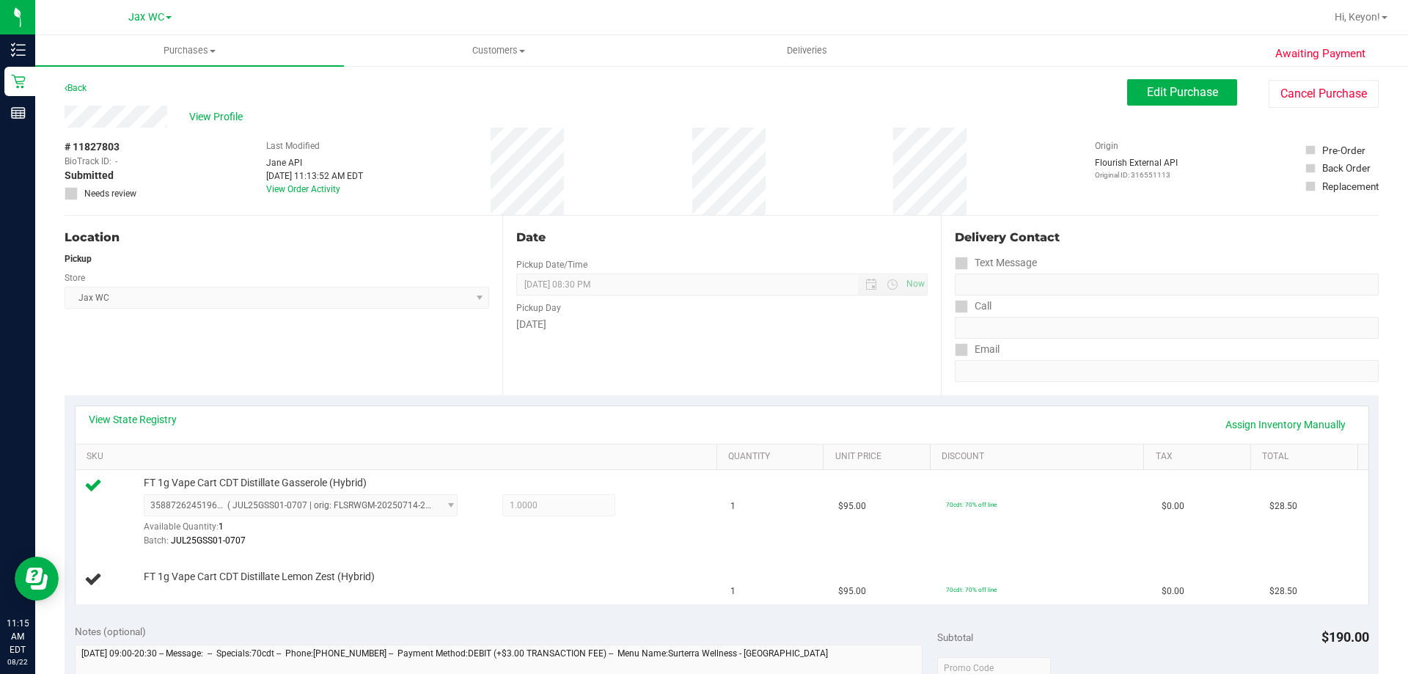
scroll to position [296, 0]
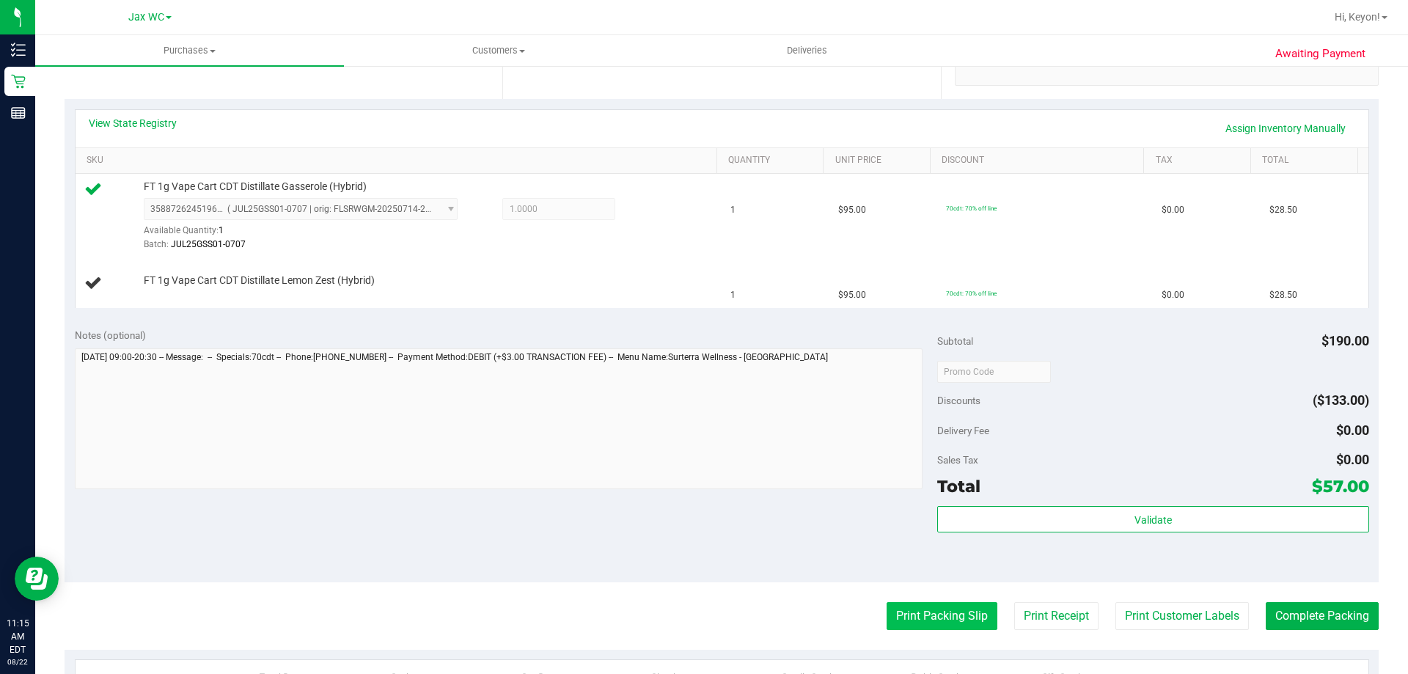
click at [895, 629] on button "Print Packing Slip" at bounding box center [941, 616] width 111 height 28
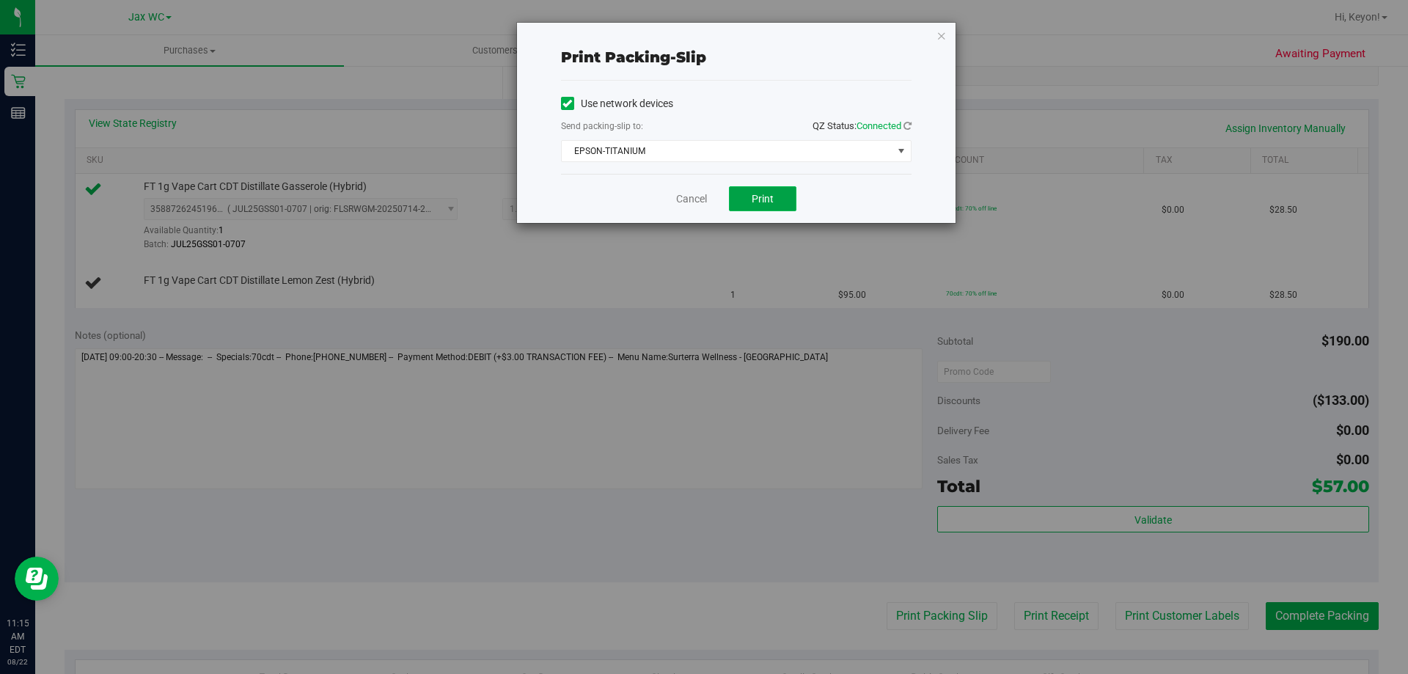
click at [751, 201] on button "Print" at bounding box center [762, 198] width 67 height 25
click at [695, 200] on link "Cancel" at bounding box center [691, 198] width 31 height 15
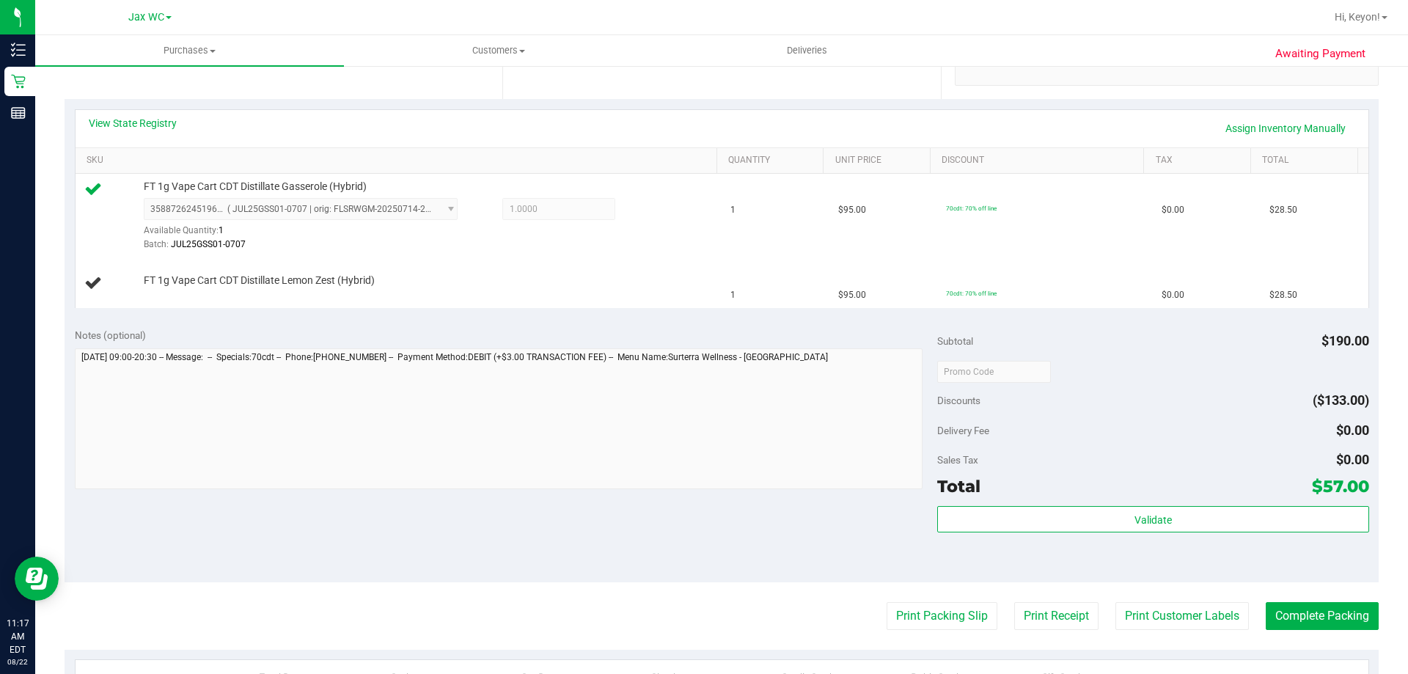
click at [886, 602] on button "Print Packing Slip" at bounding box center [941, 616] width 111 height 28
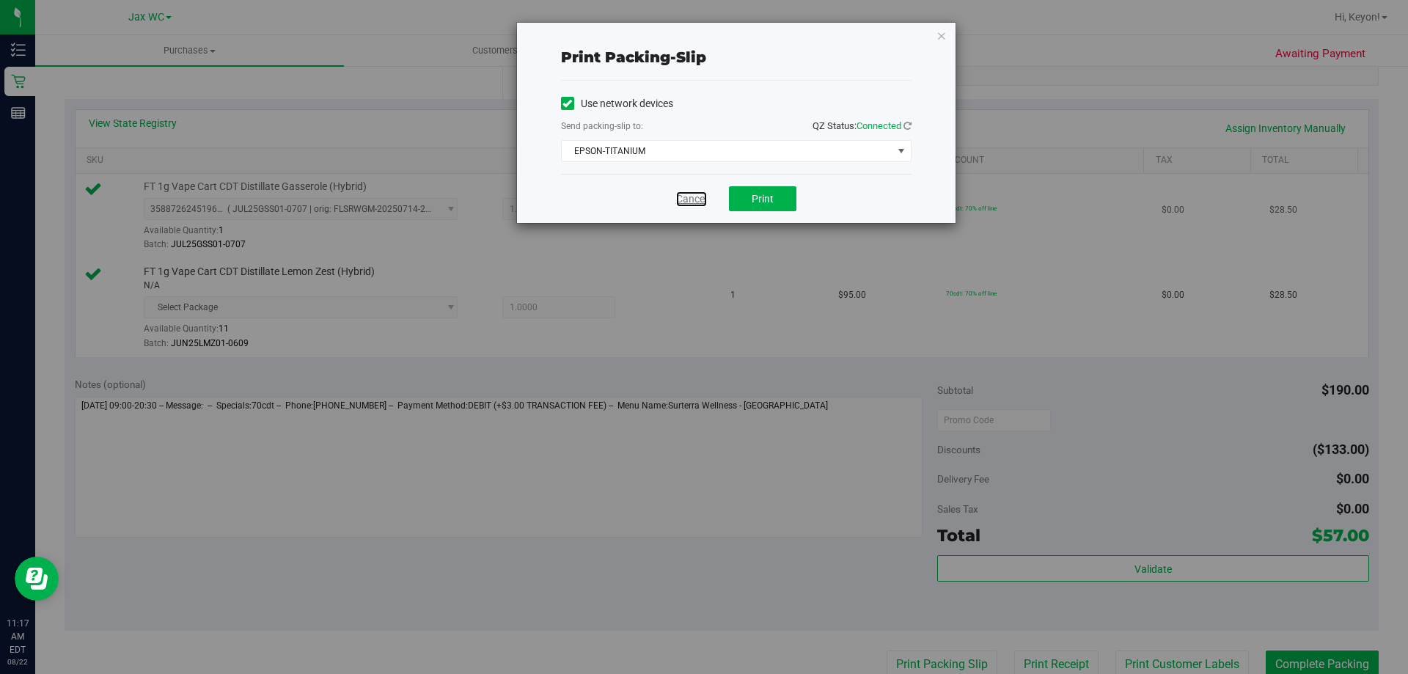
click at [697, 197] on link "Cancel" at bounding box center [691, 198] width 31 height 15
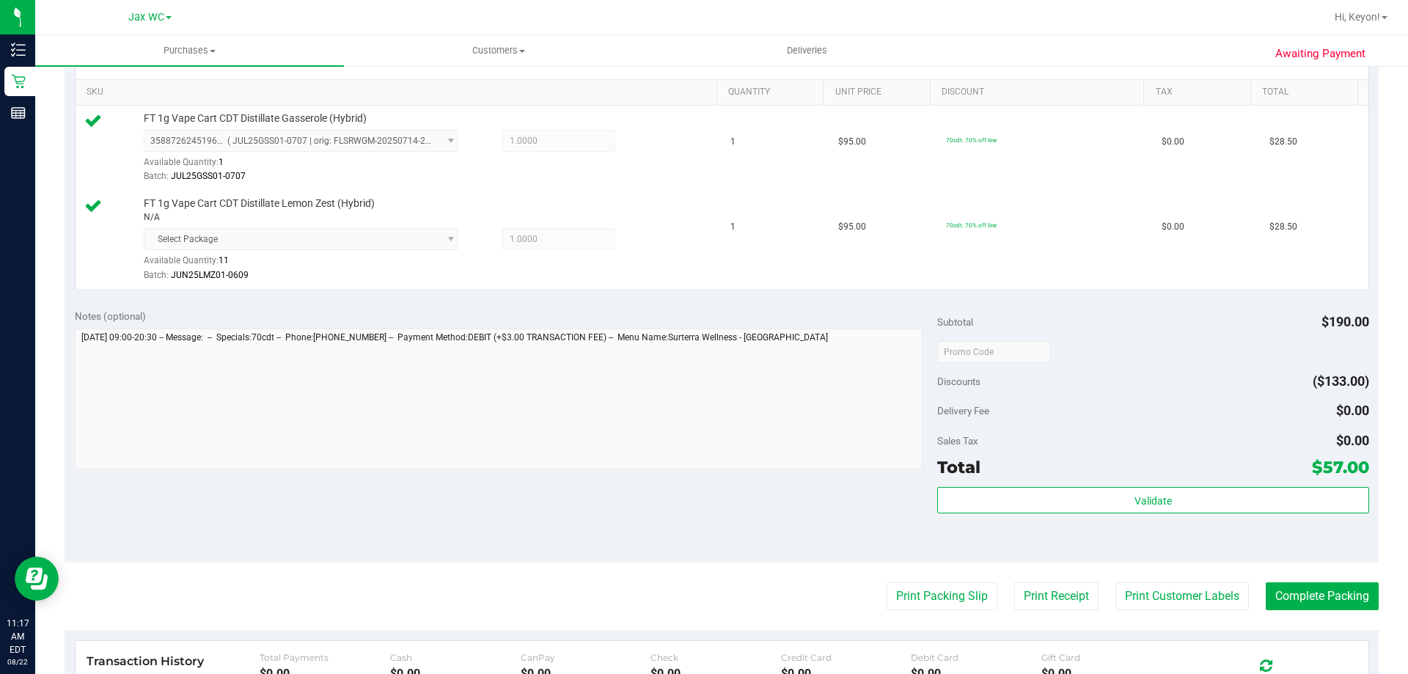
scroll to position [366, 0]
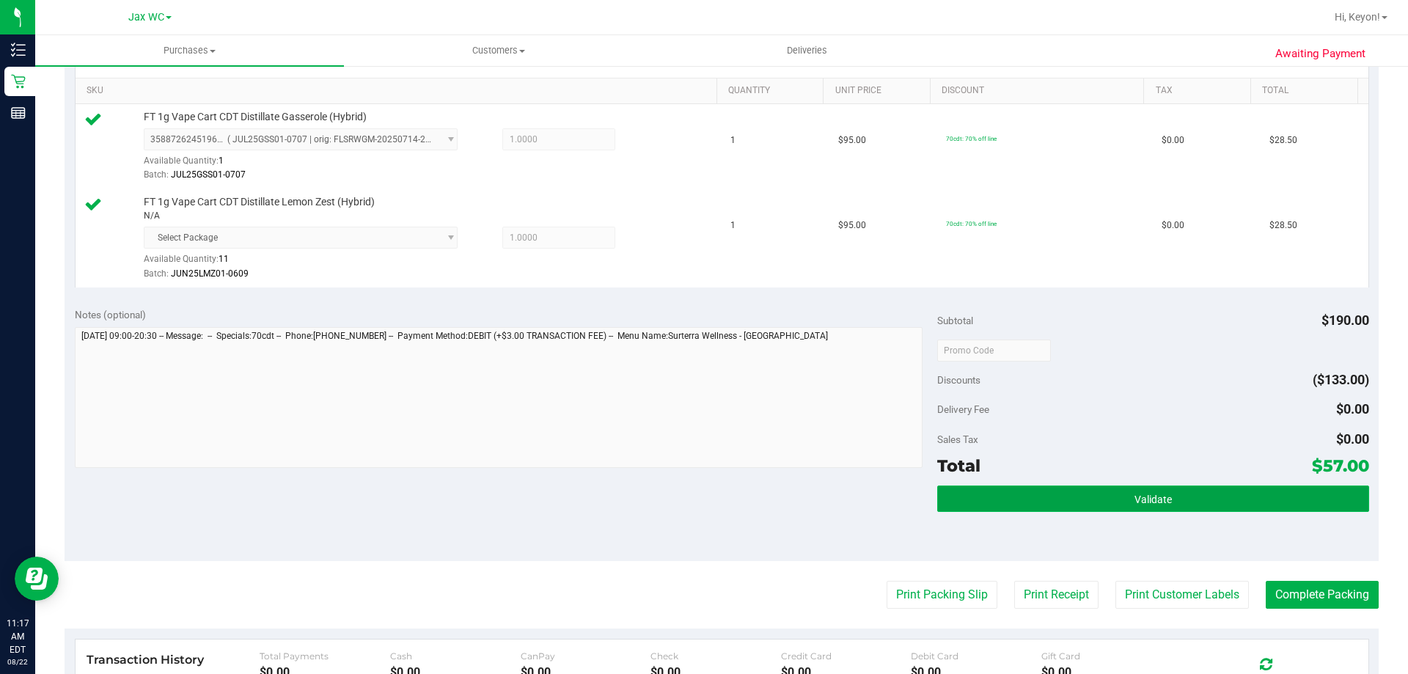
click at [1201, 506] on button "Validate" at bounding box center [1152, 498] width 431 height 26
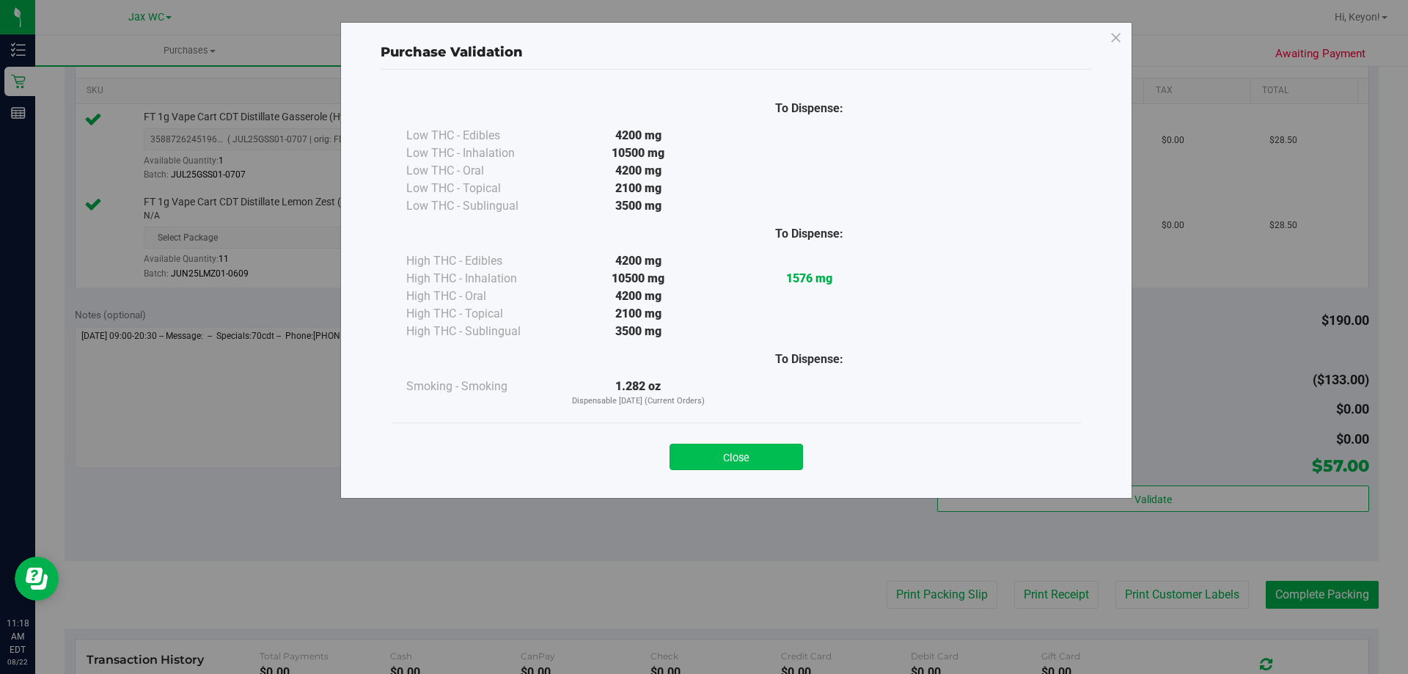
click at [779, 464] on button "Close" at bounding box center [735, 457] width 133 height 26
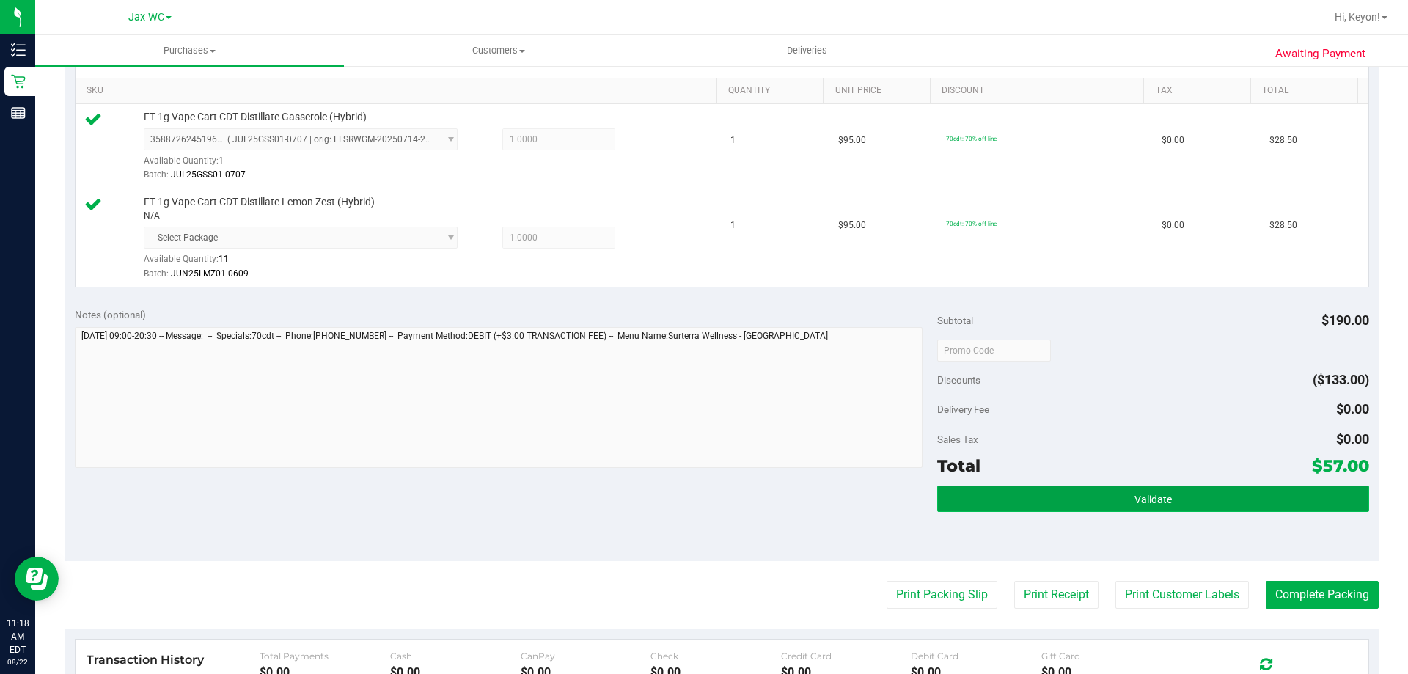
click at [1059, 496] on button "Validate" at bounding box center [1152, 498] width 431 height 26
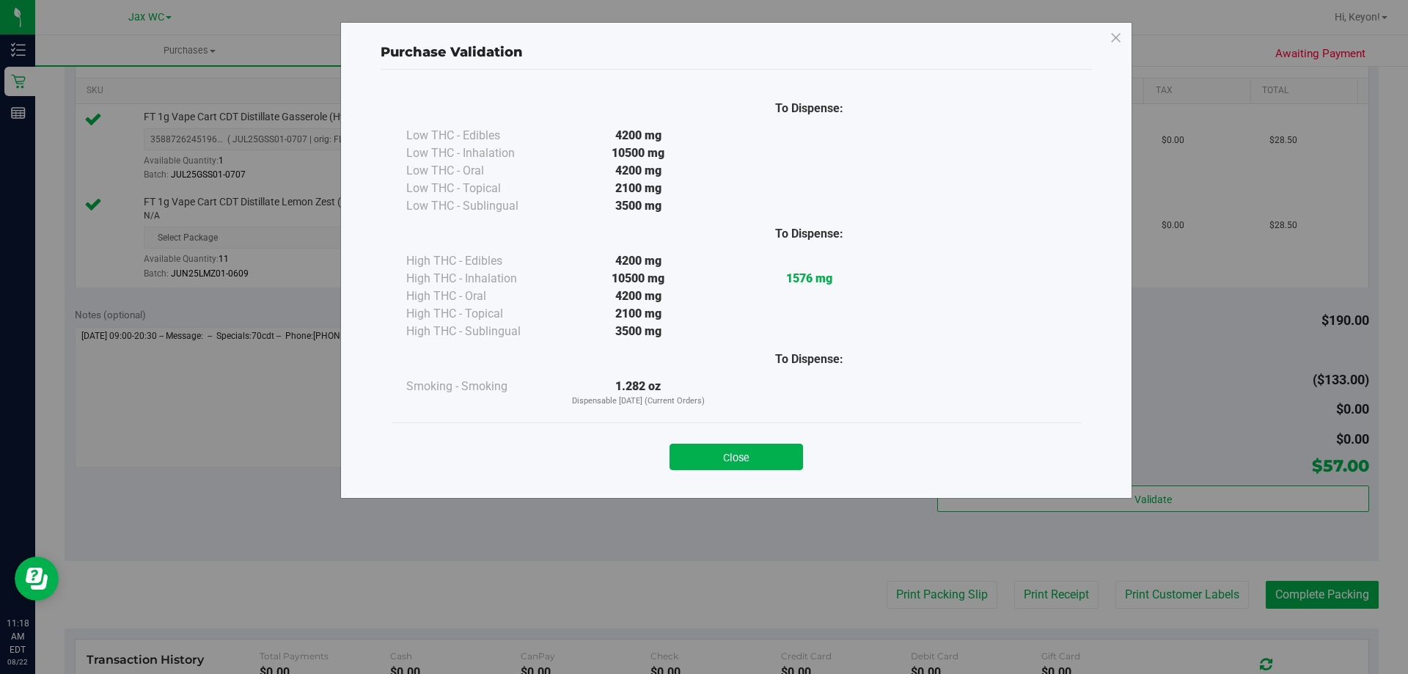
drag, startPoint x: 761, startPoint y: 447, endPoint x: 773, endPoint y: 447, distance: 11.7
click at [762, 447] on button "Close" at bounding box center [735, 457] width 133 height 26
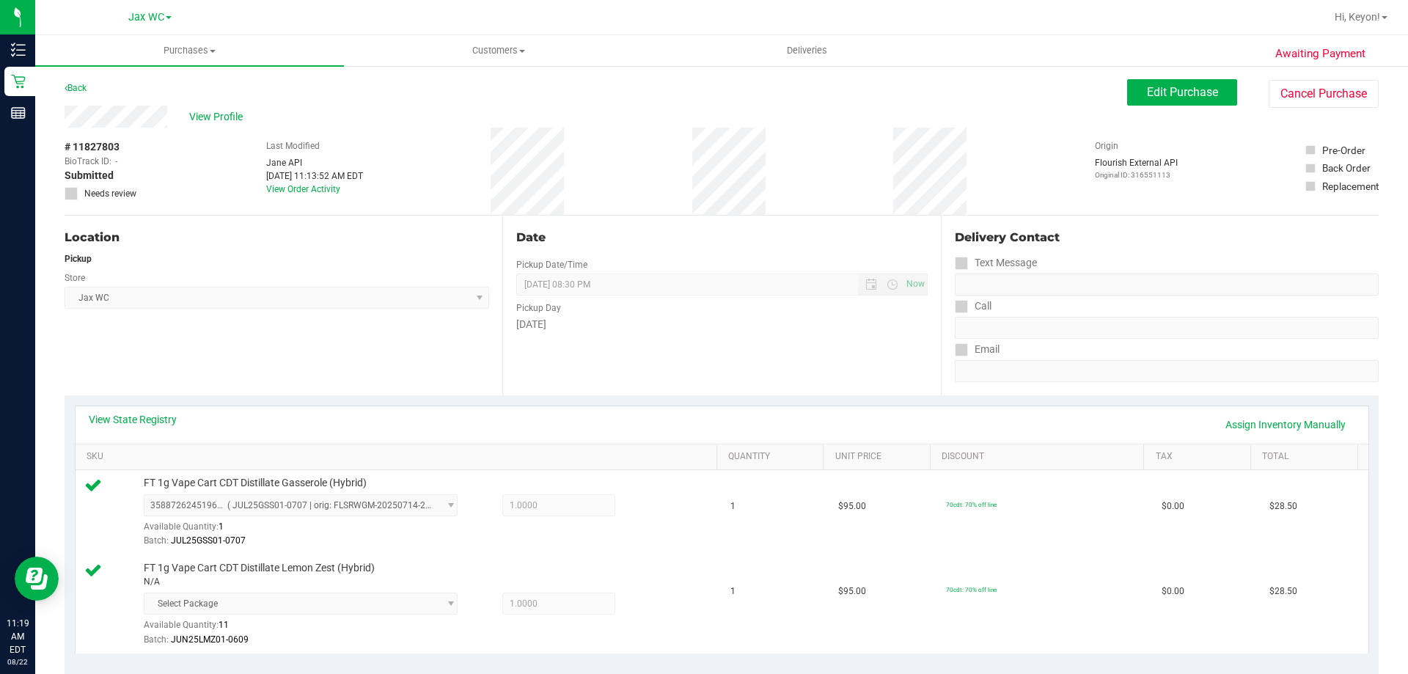
scroll to position [459, 0]
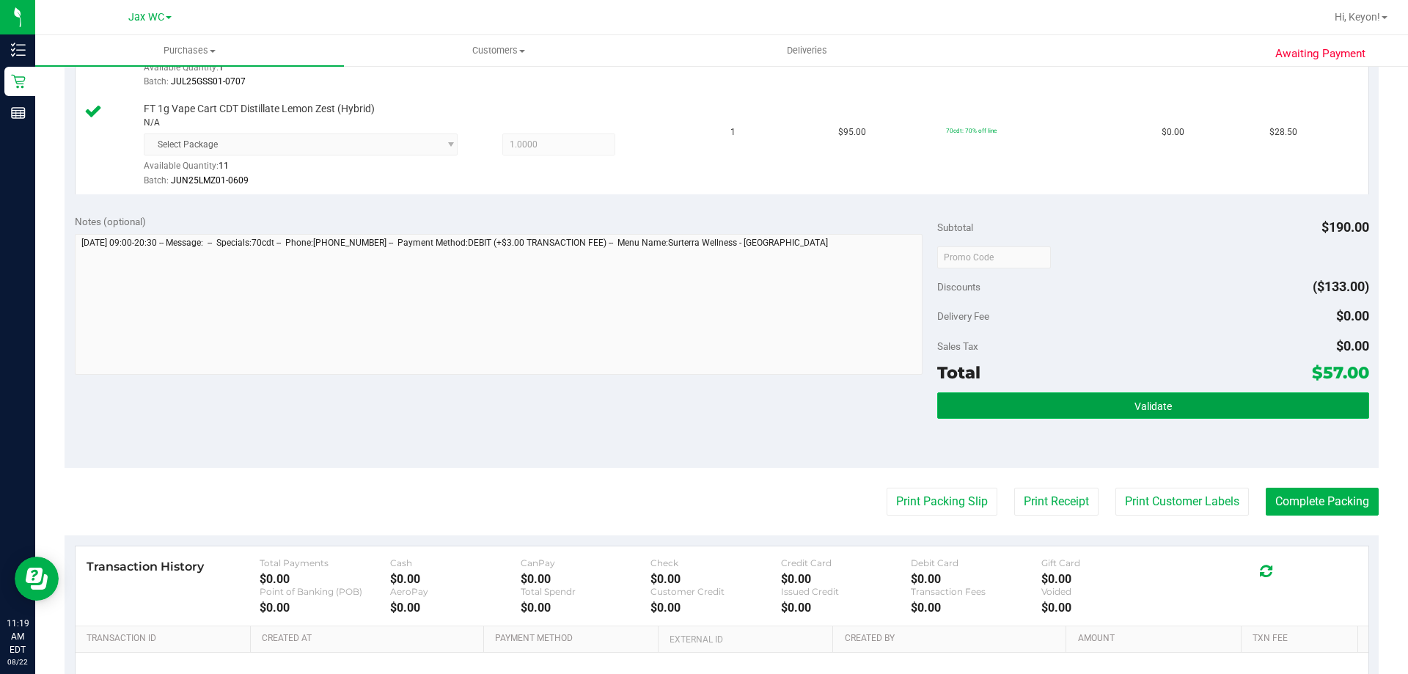
click at [1195, 411] on button "Validate" at bounding box center [1152, 405] width 431 height 26
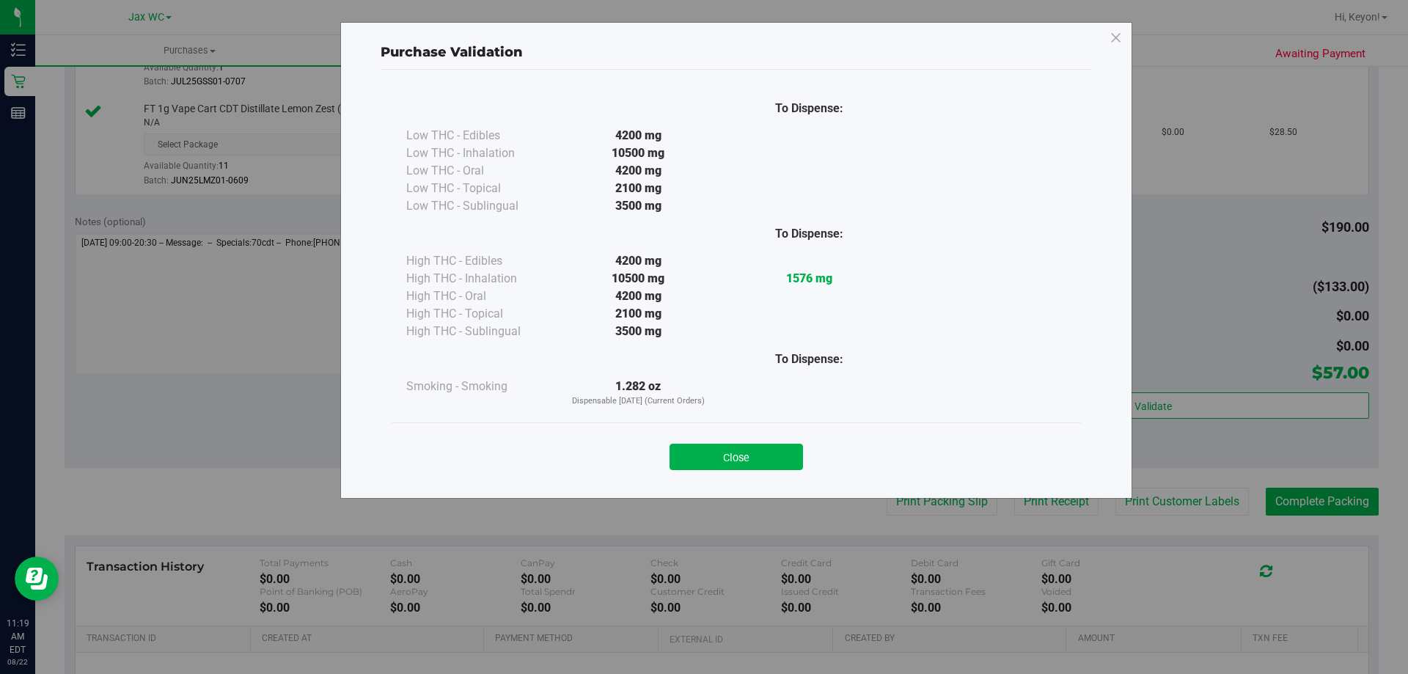
drag, startPoint x: 762, startPoint y: 460, endPoint x: 1169, endPoint y: 437, distance: 406.8
click at [772, 460] on button "Close" at bounding box center [735, 457] width 133 height 26
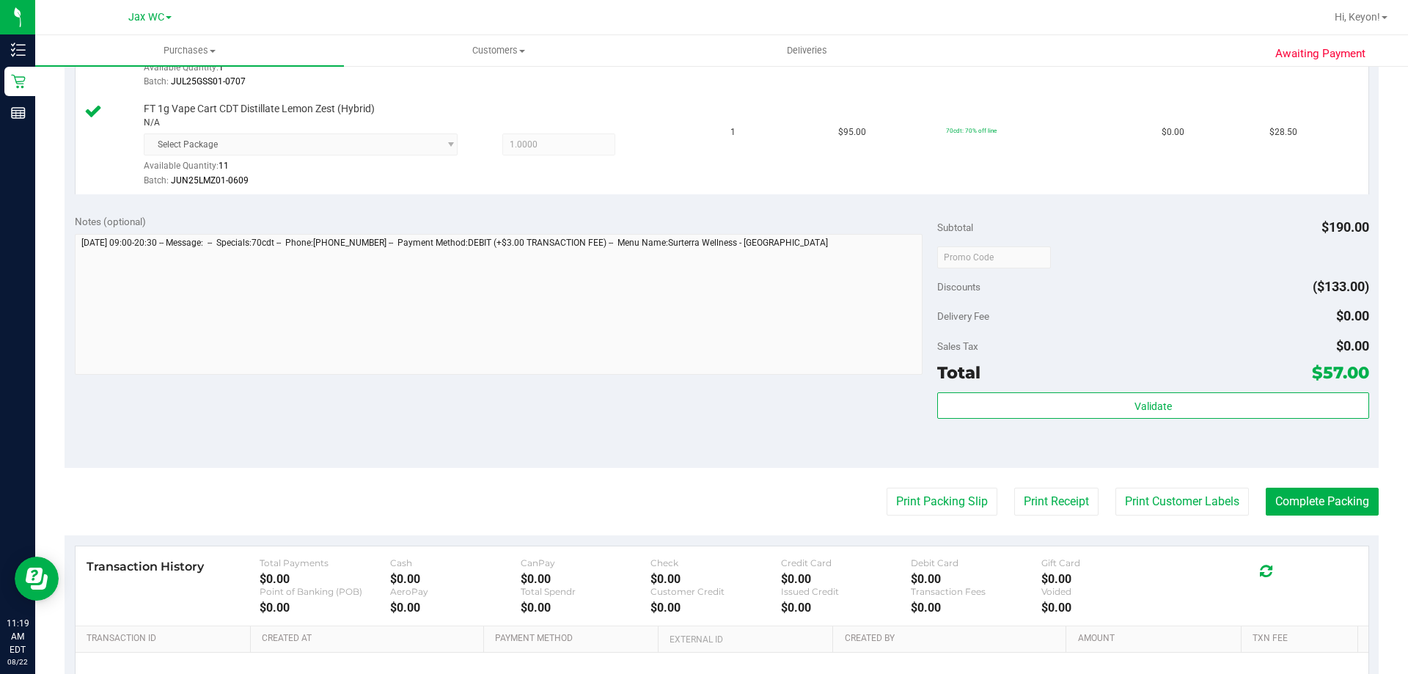
scroll to position [550, 0]
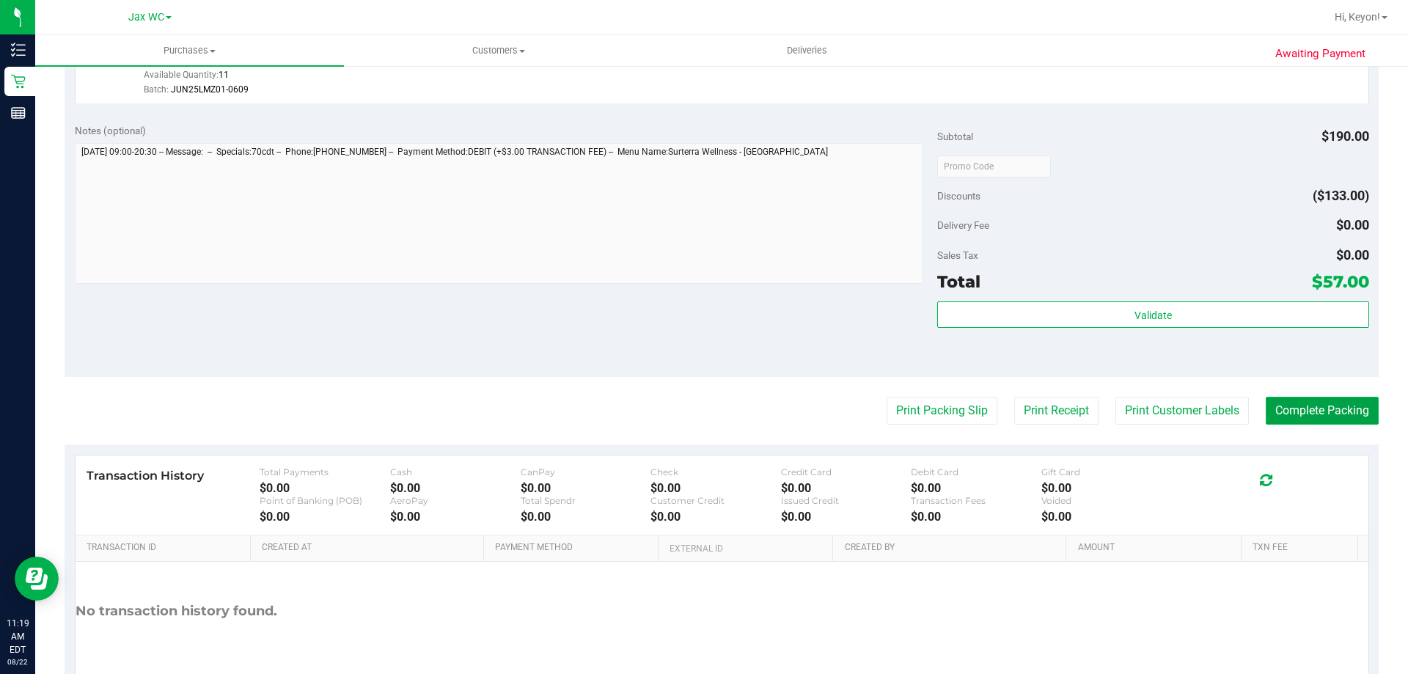
click at [1323, 414] on button "Complete Packing" at bounding box center [1321, 411] width 113 height 28
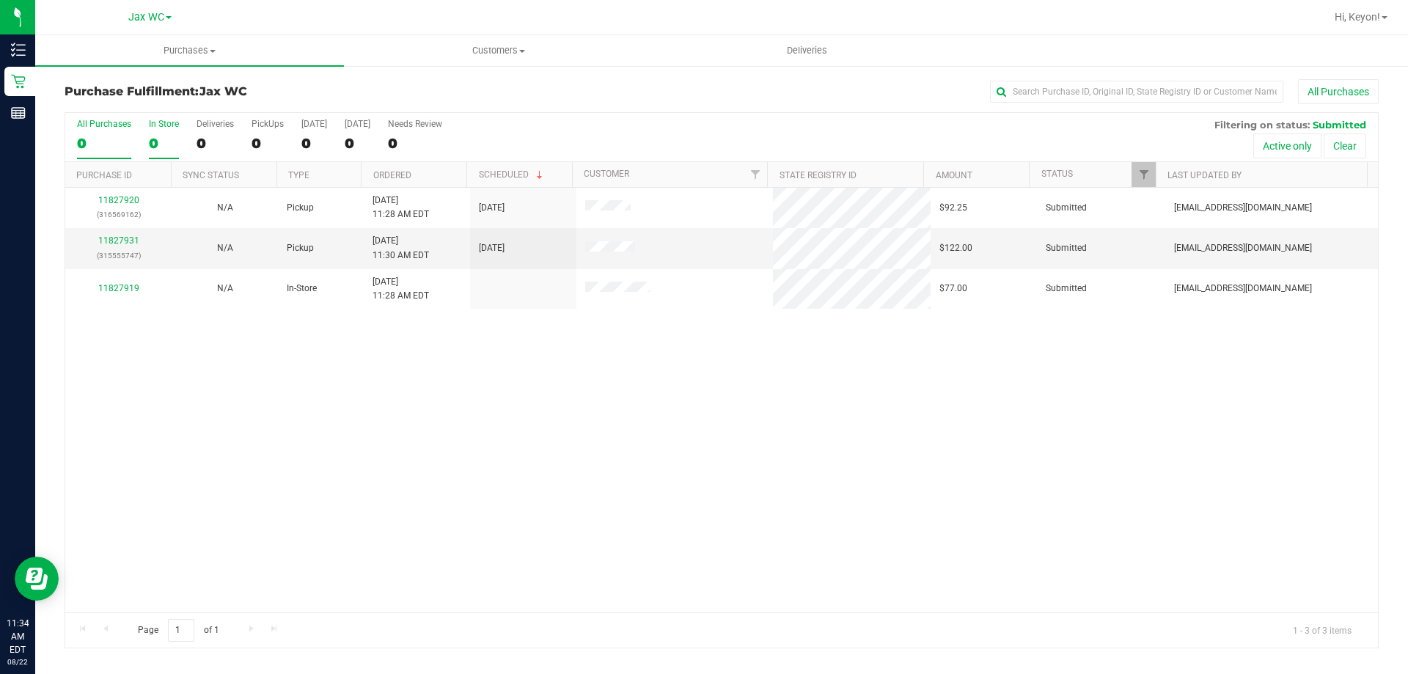
click at [162, 141] on div "0" at bounding box center [164, 143] width 30 height 17
click at [0, 0] on input "In Store 0" at bounding box center [0, 0] width 0 height 0
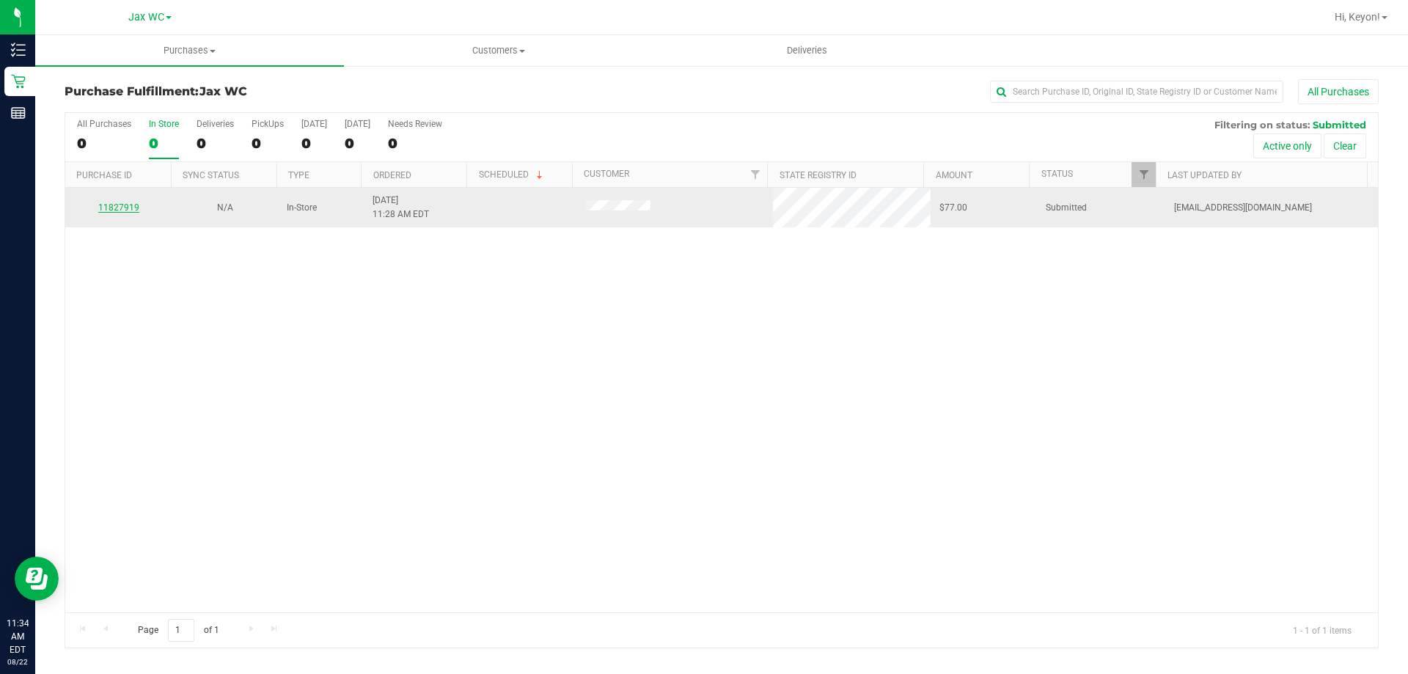
click at [112, 209] on link "11827919" at bounding box center [118, 207] width 41 height 10
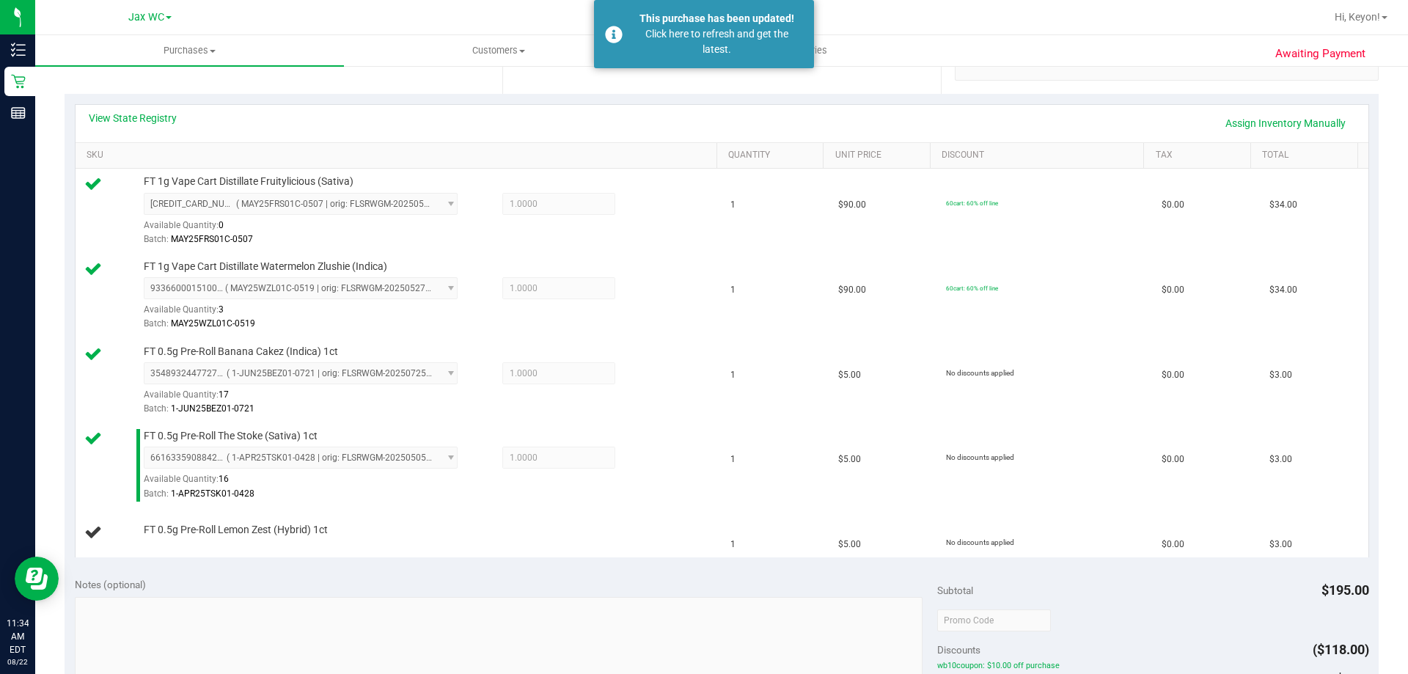
scroll to position [298, 0]
click at [756, 41] on div "Click here to refresh and get the latest." at bounding box center [716, 41] width 172 height 31
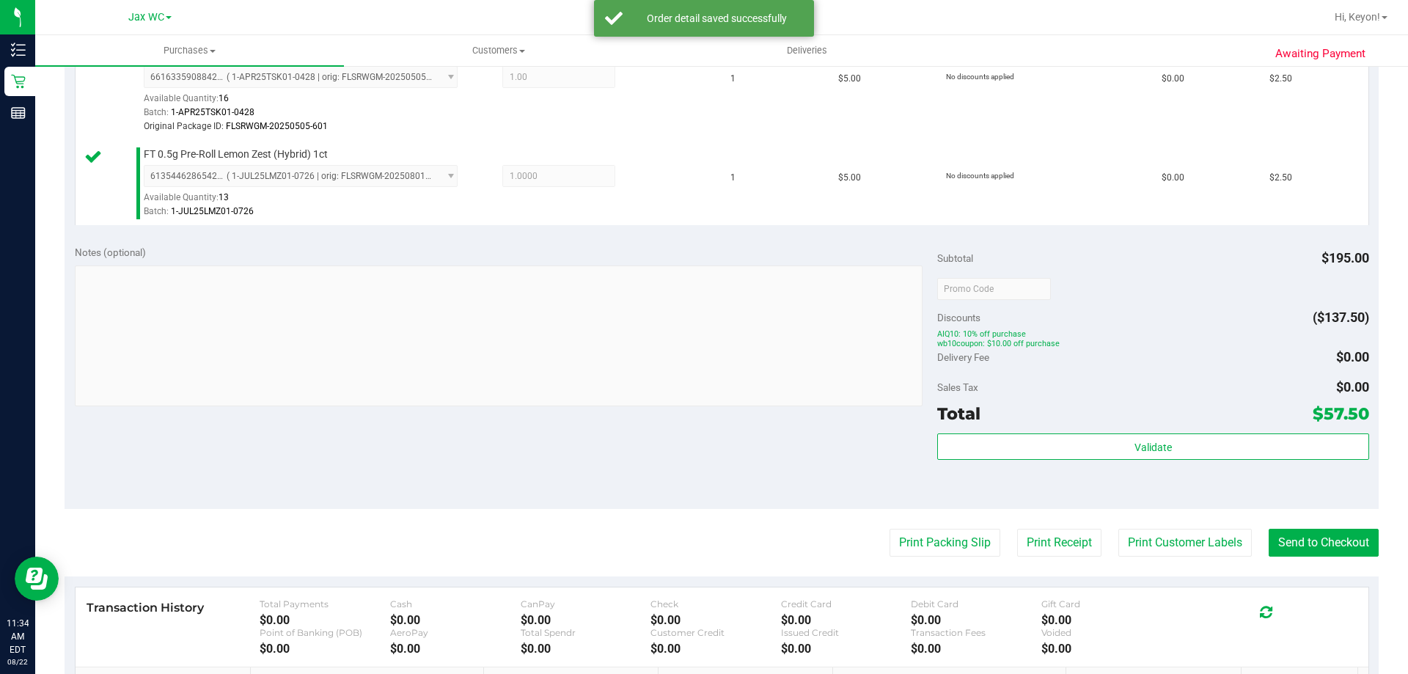
scroll to position [792, 0]
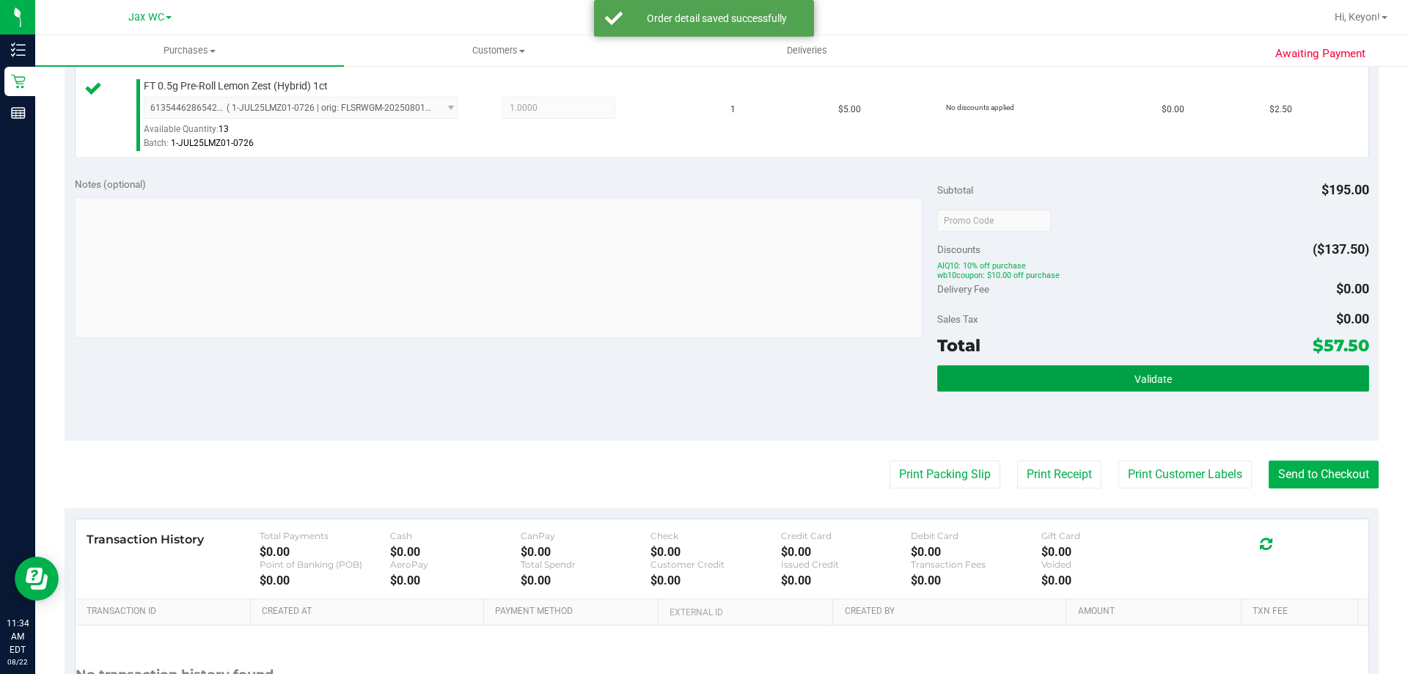
click at [1182, 386] on button "Validate" at bounding box center [1152, 378] width 431 height 26
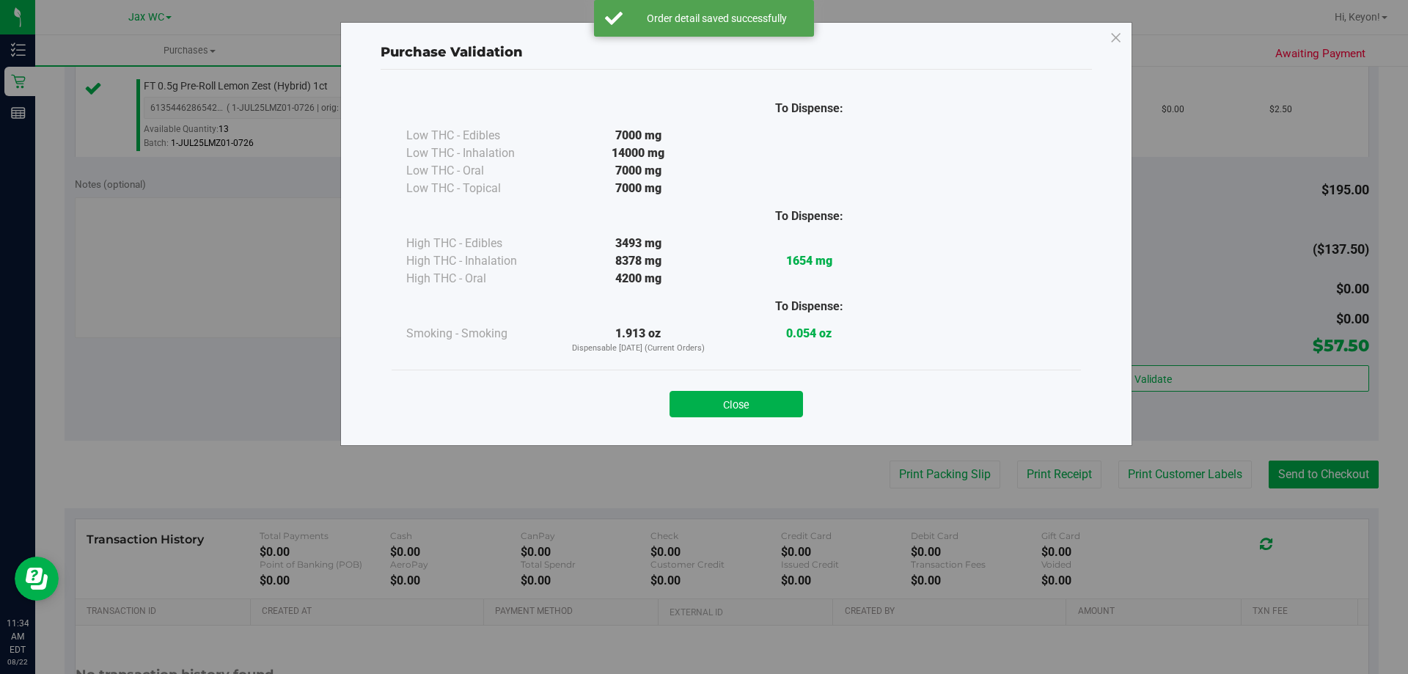
drag, startPoint x: 718, startPoint y: 412, endPoint x: 759, endPoint y: 410, distance: 41.1
click at [719, 411] on button "Close" at bounding box center [735, 404] width 133 height 26
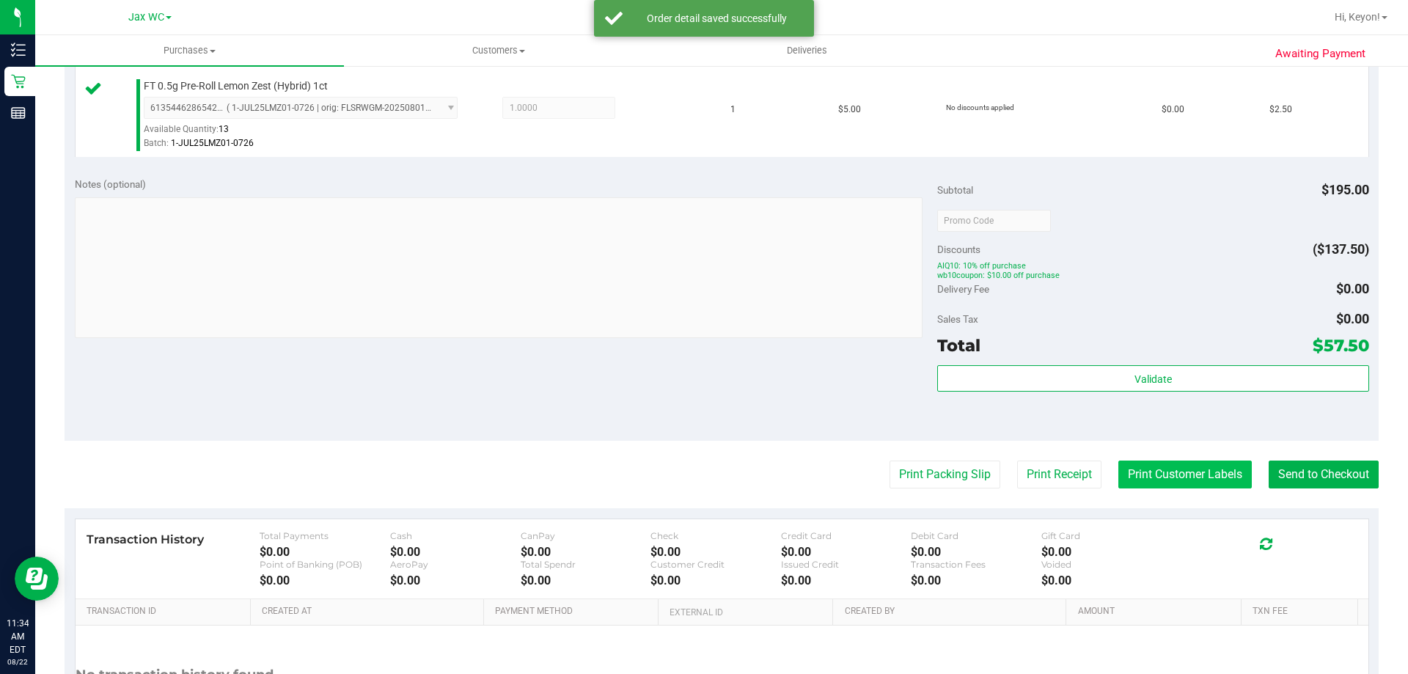
click at [1183, 480] on button "Print Customer Labels" at bounding box center [1184, 474] width 133 height 28
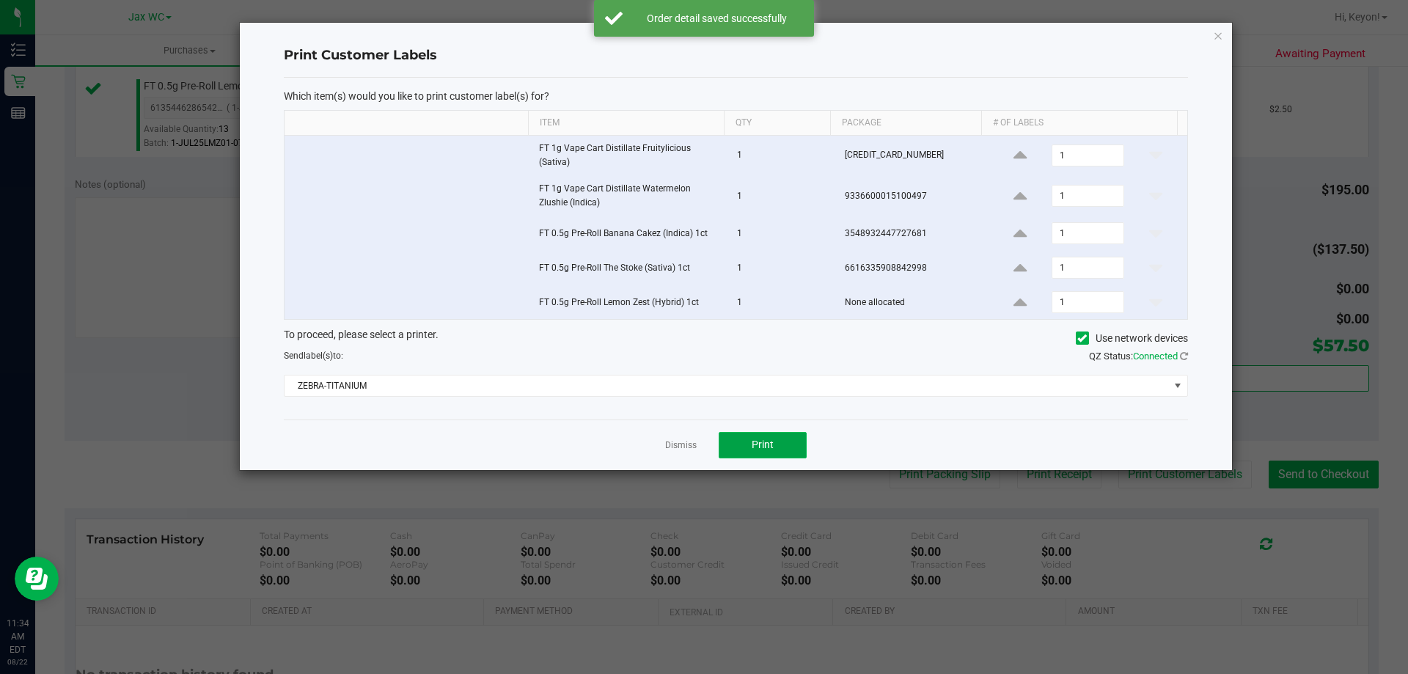
click at [757, 443] on span "Print" at bounding box center [762, 444] width 22 height 12
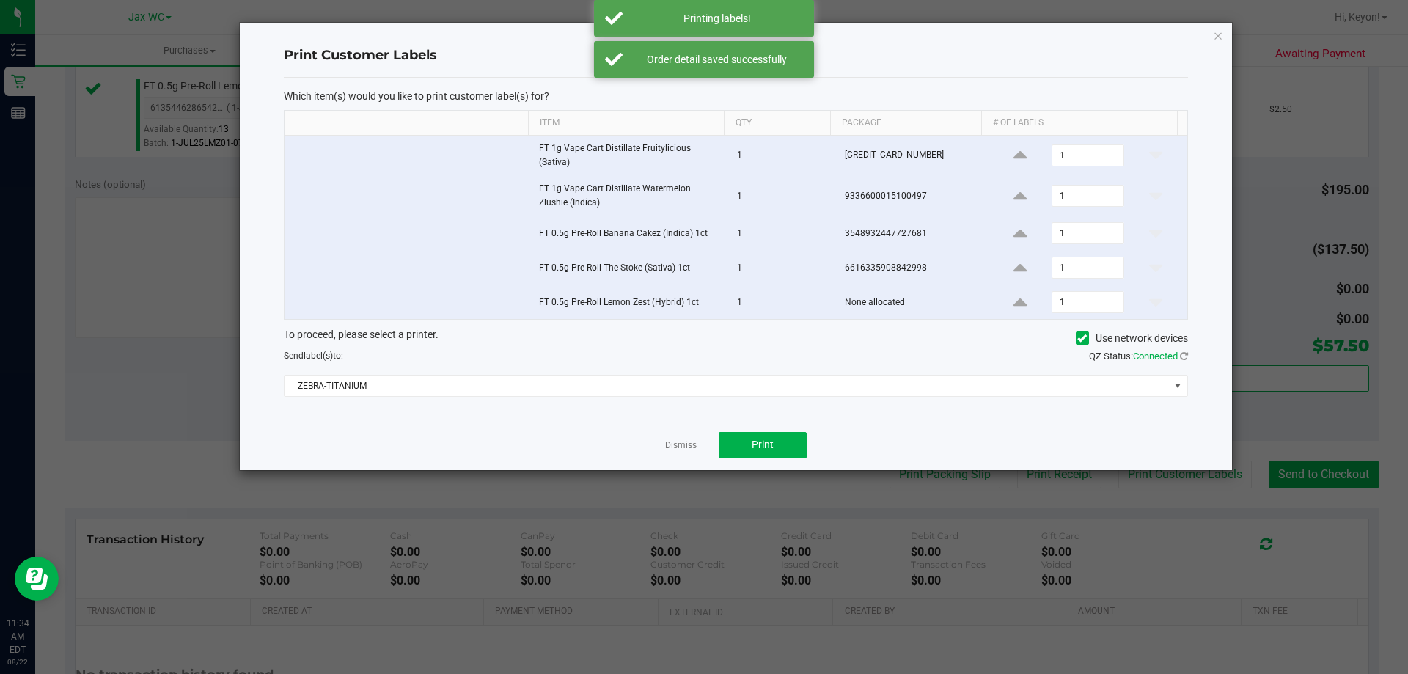
drag, startPoint x: 674, startPoint y: 448, endPoint x: 689, endPoint y: 446, distance: 14.8
click at [678, 446] on link "Dismiss" at bounding box center [681, 445] width 32 height 12
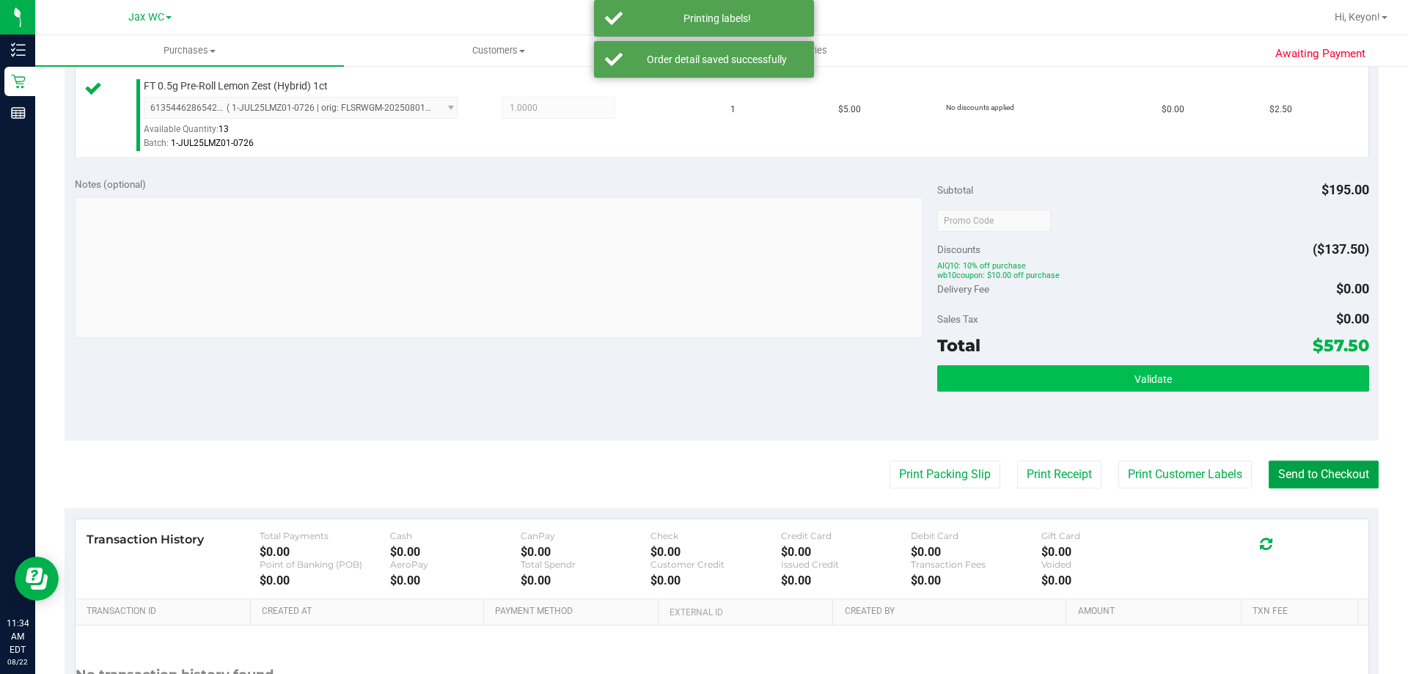
drag, startPoint x: 1297, startPoint y: 470, endPoint x: 1136, endPoint y: 377, distance: 185.6
click at [1299, 471] on button "Send to Checkout" at bounding box center [1323, 474] width 110 height 28
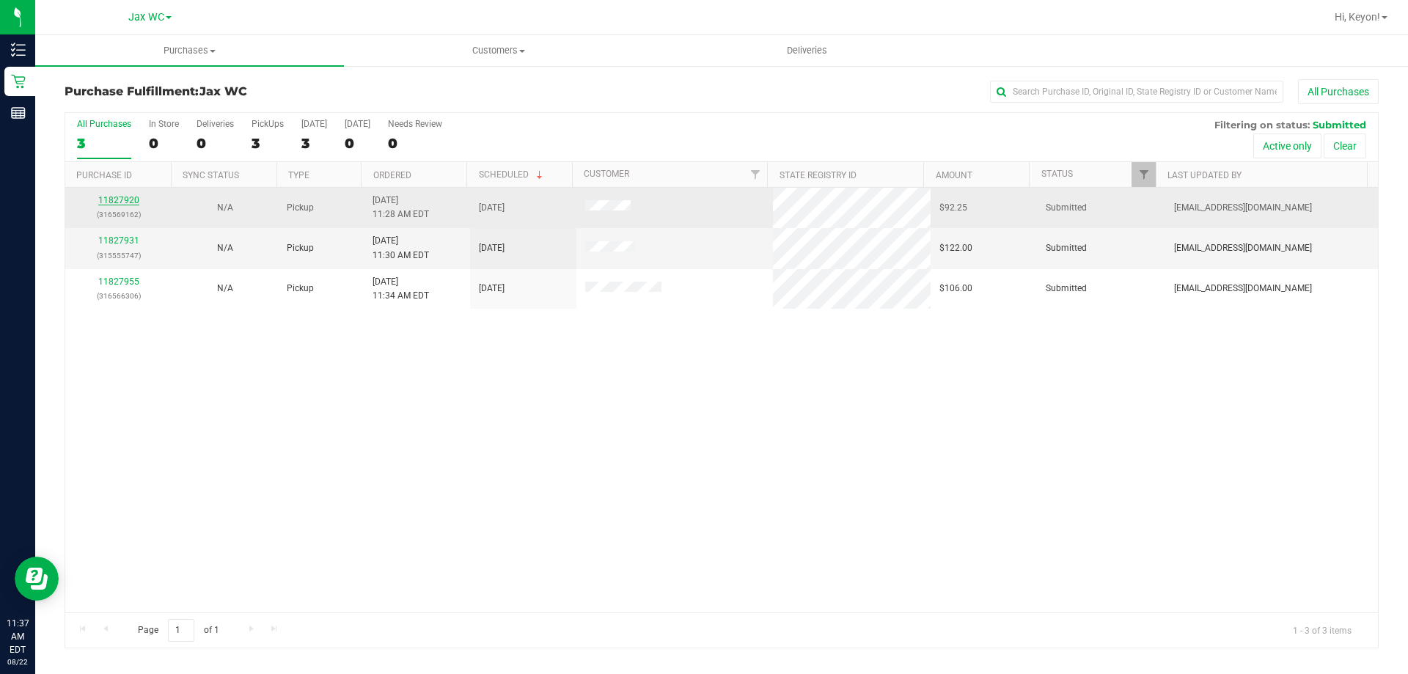
click at [127, 201] on link "11827920" at bounding box center [118, 200] width 41 height 10
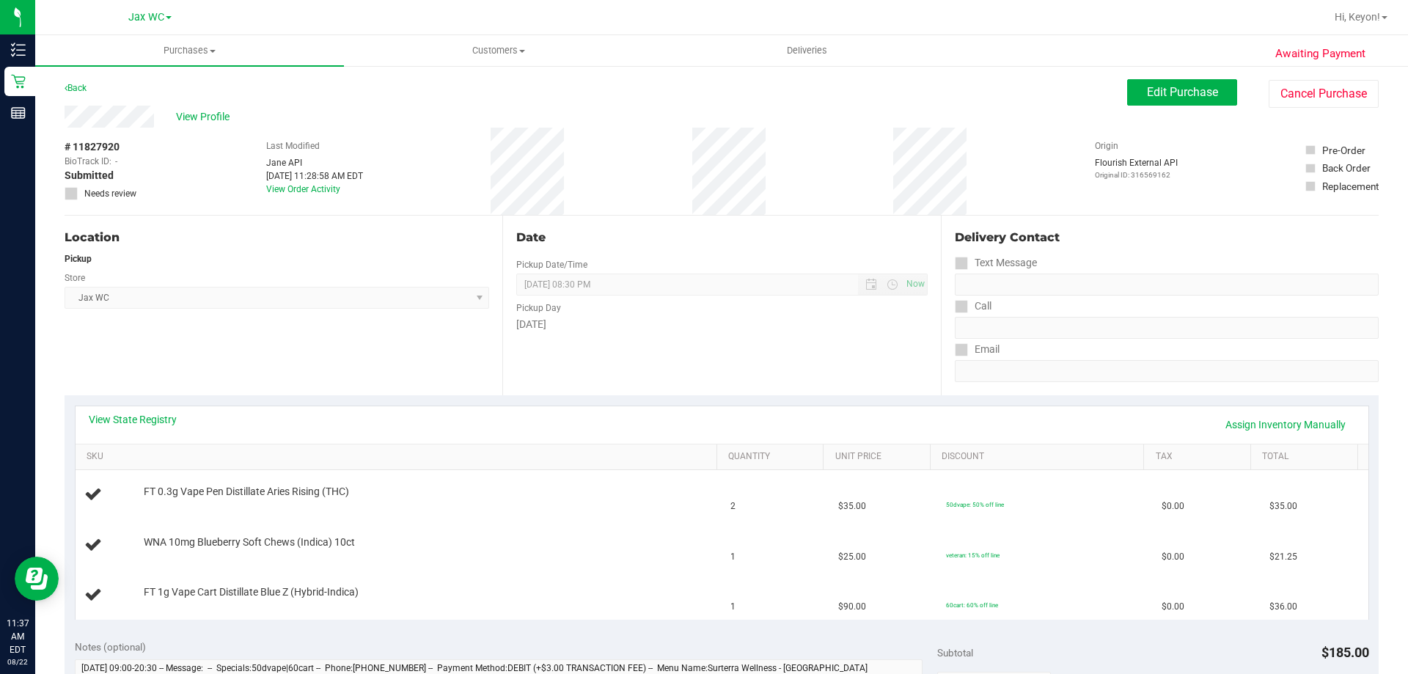
scroll to position [84, 0]
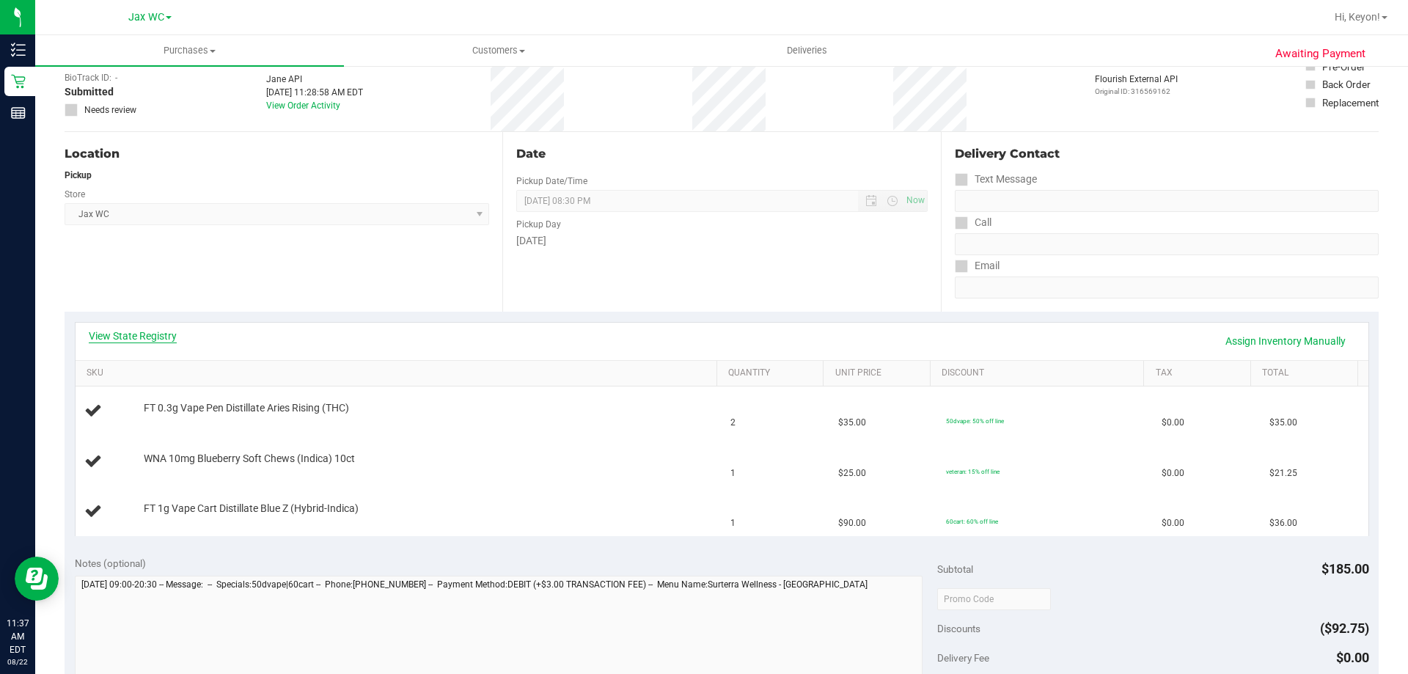
click at [132, 338] on link "View State Registry" at bounding box center [133, 335] width 88 height 15
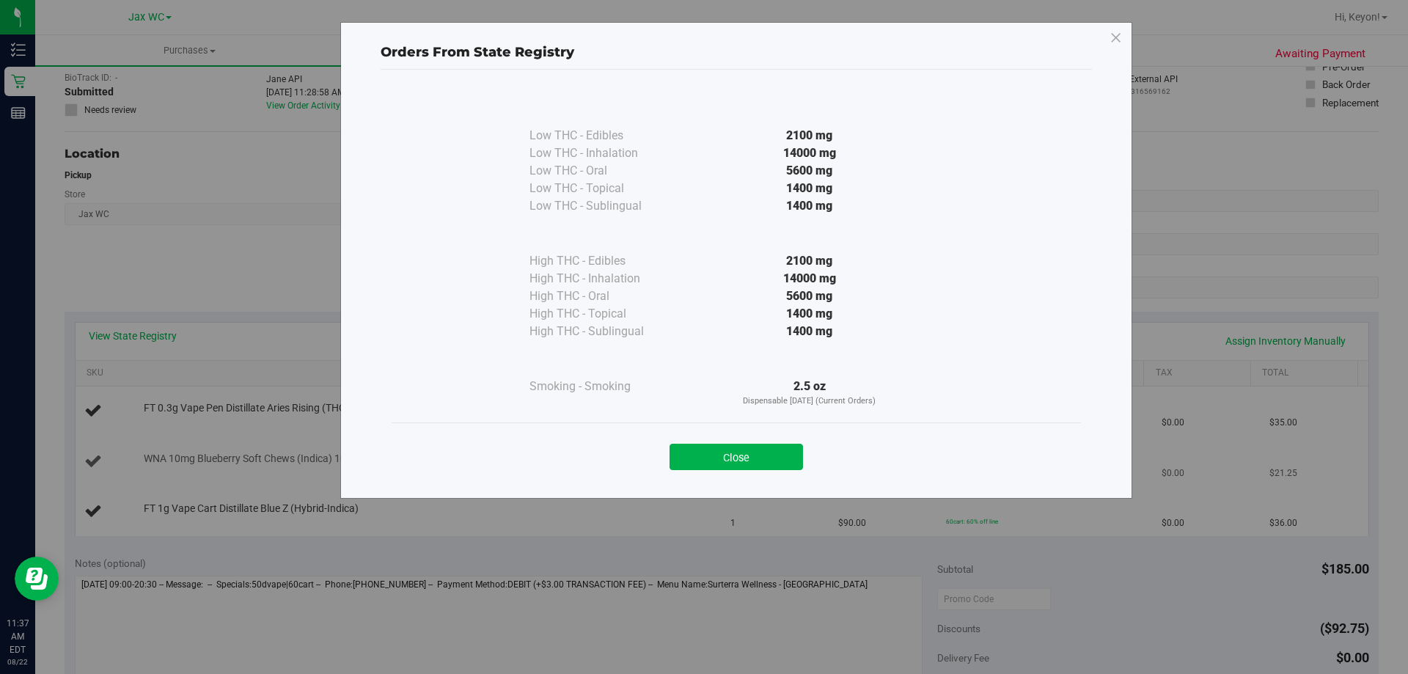
click at [758, 455] on button "Close" at bounding box center [735, 457] width 133 height 26
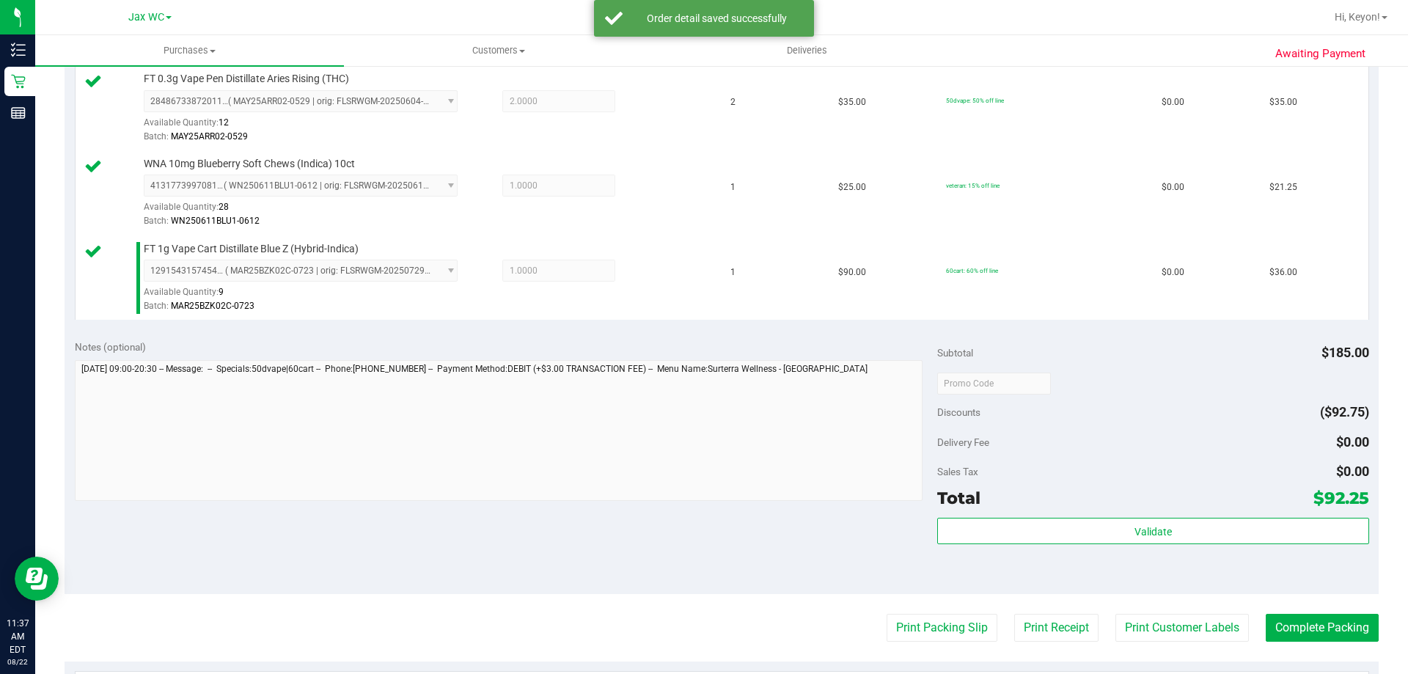
scroll to position [513, 0]
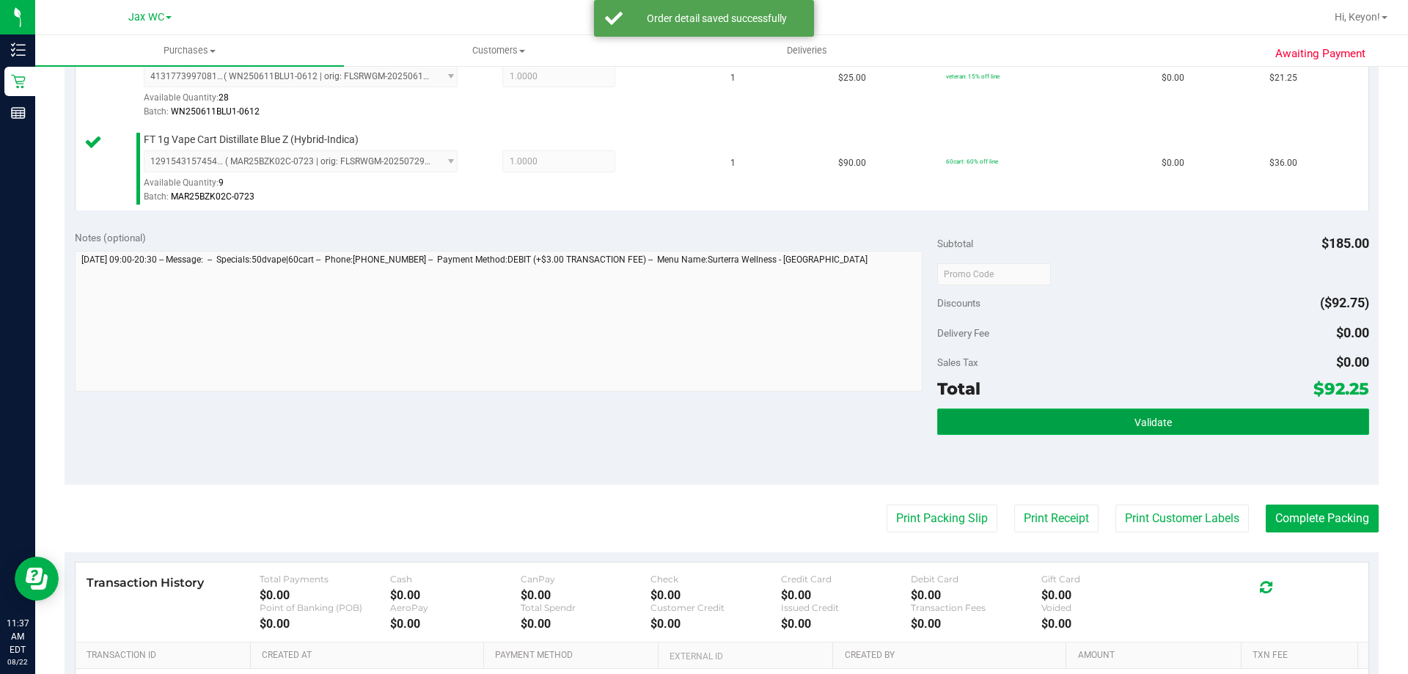
click at [1205, 430] on button "Validate" at bounding box center [1152, 421] width 431 height 26
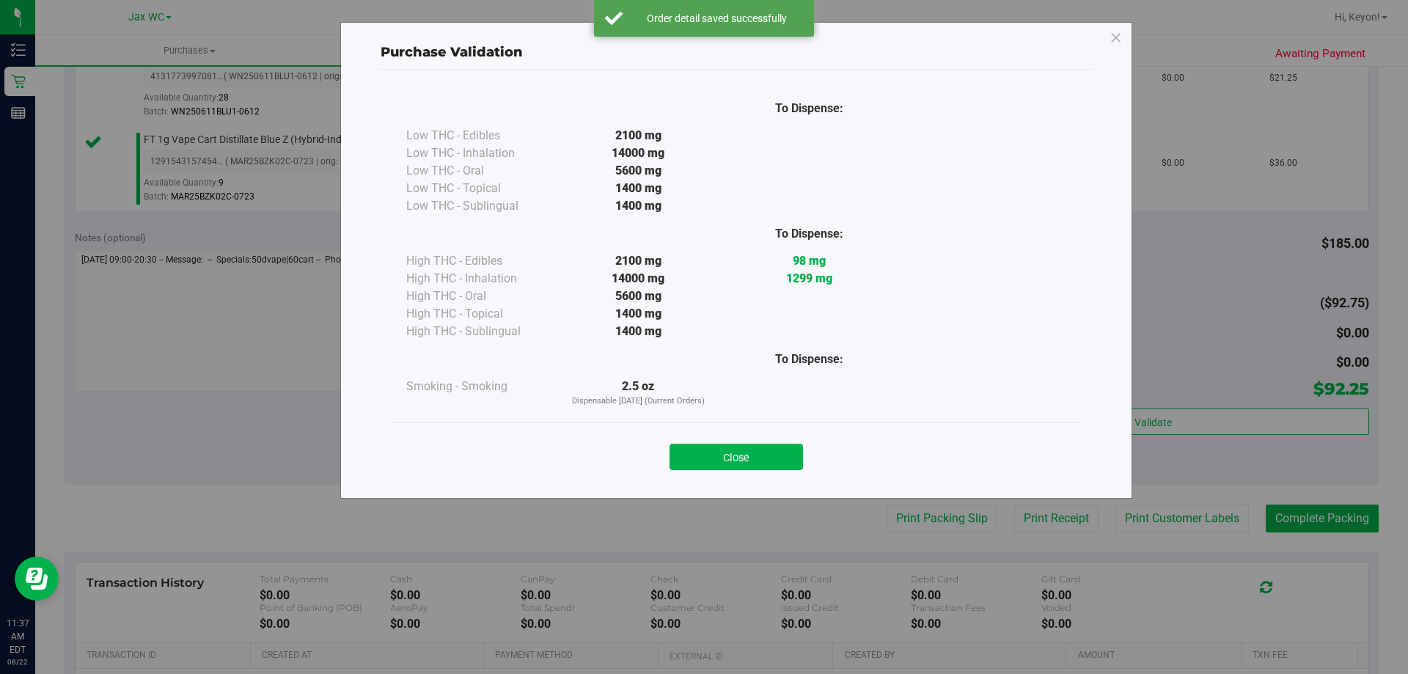
click at [746, 460] on button "Close" at bounding box center [735, 457] width 133 height 26
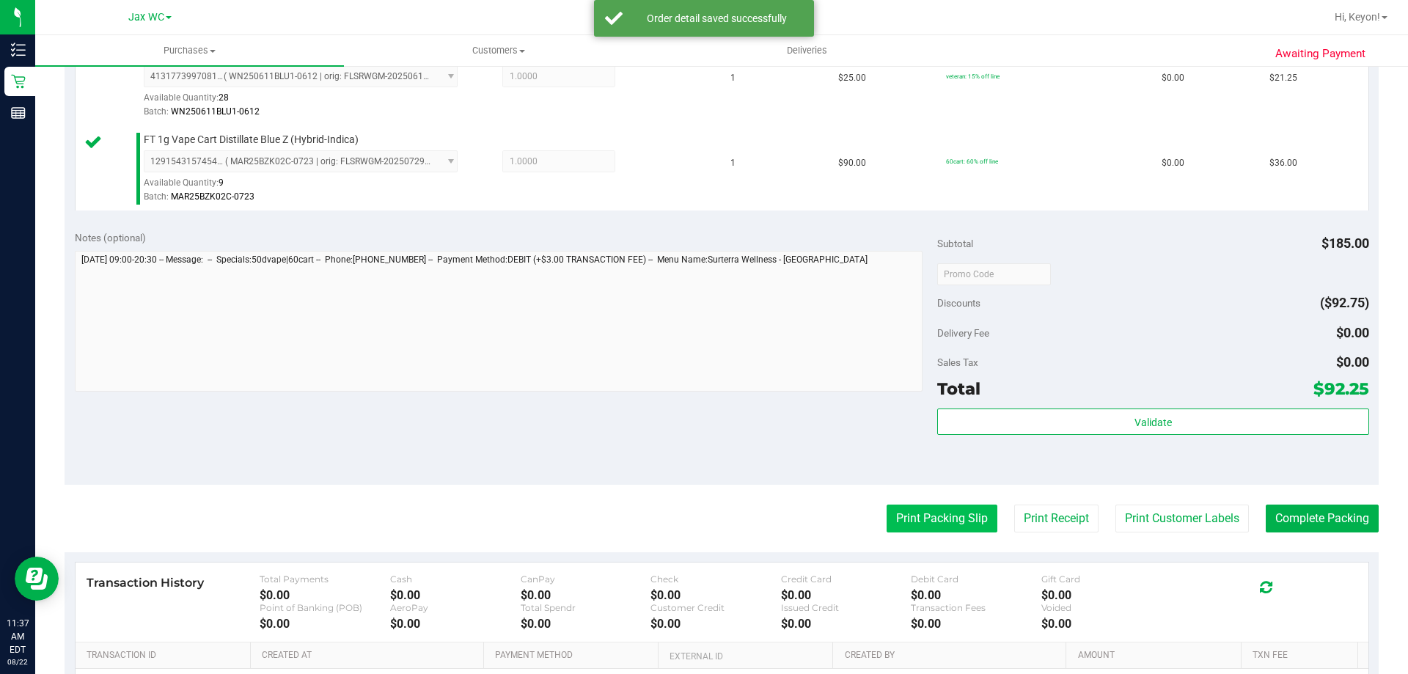
click at [924, 522] on button "Print Packing Slip" at bounding box center [941, 518] width 111 height 28
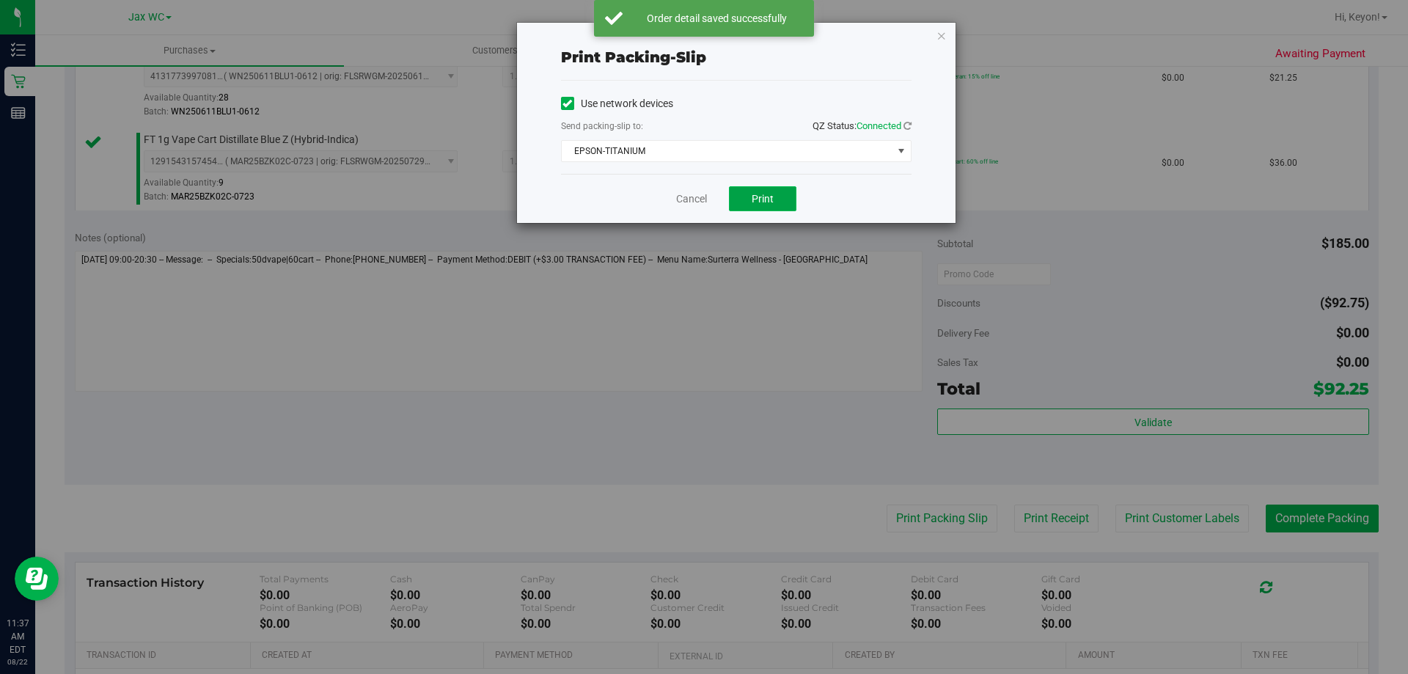
click at [762, 202] on span "Print" at bounding box center [762, 199] width 22 height 12
click at [688, 199] on link "Cancel" at bounding box center [691, 198] width 31 height 15
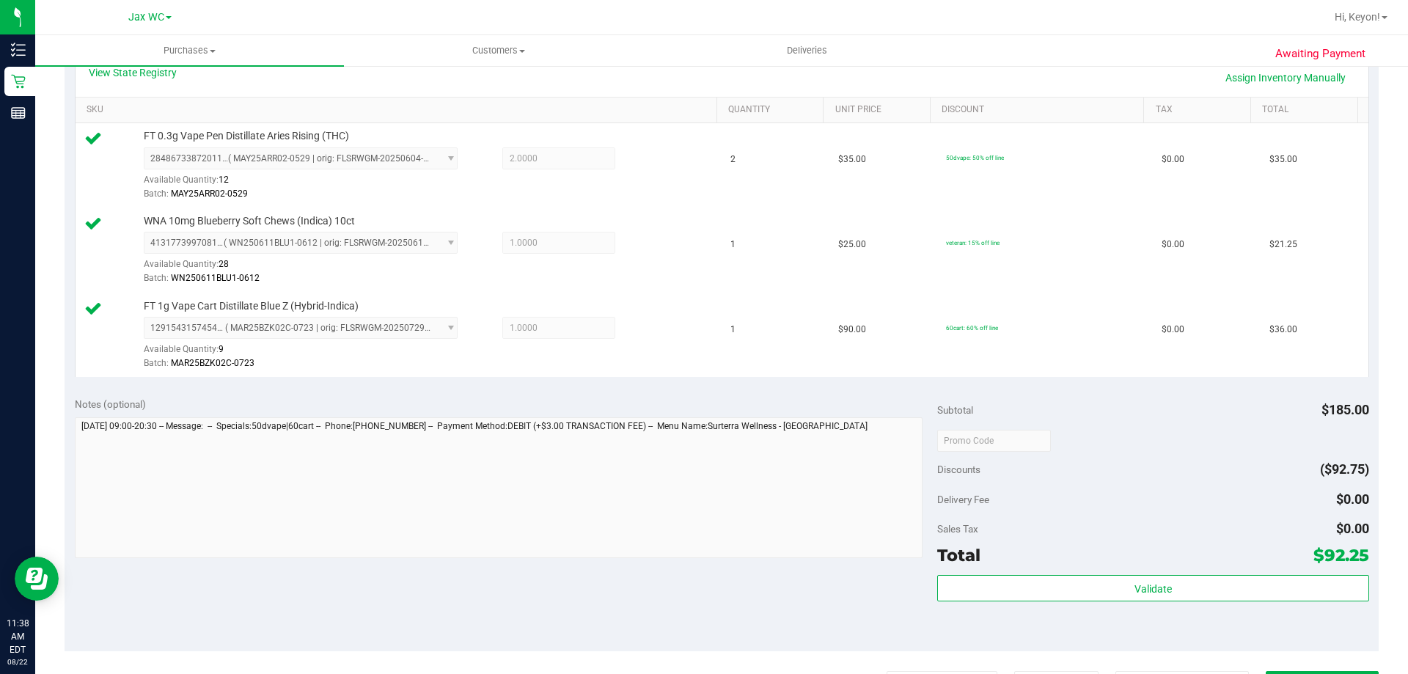
scroll to position [463, 0]
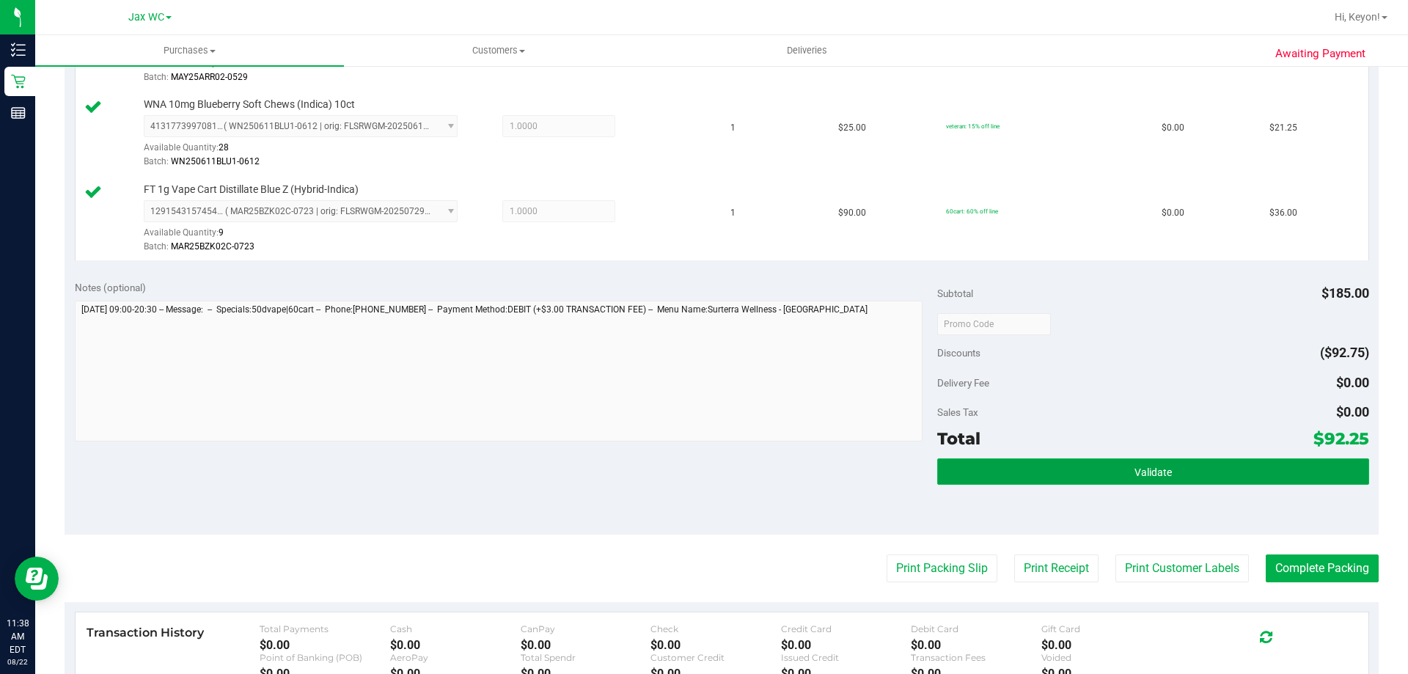
click at [1227, 485] on button "Validate" at bounding box center [1152, 471] width 431 height 26
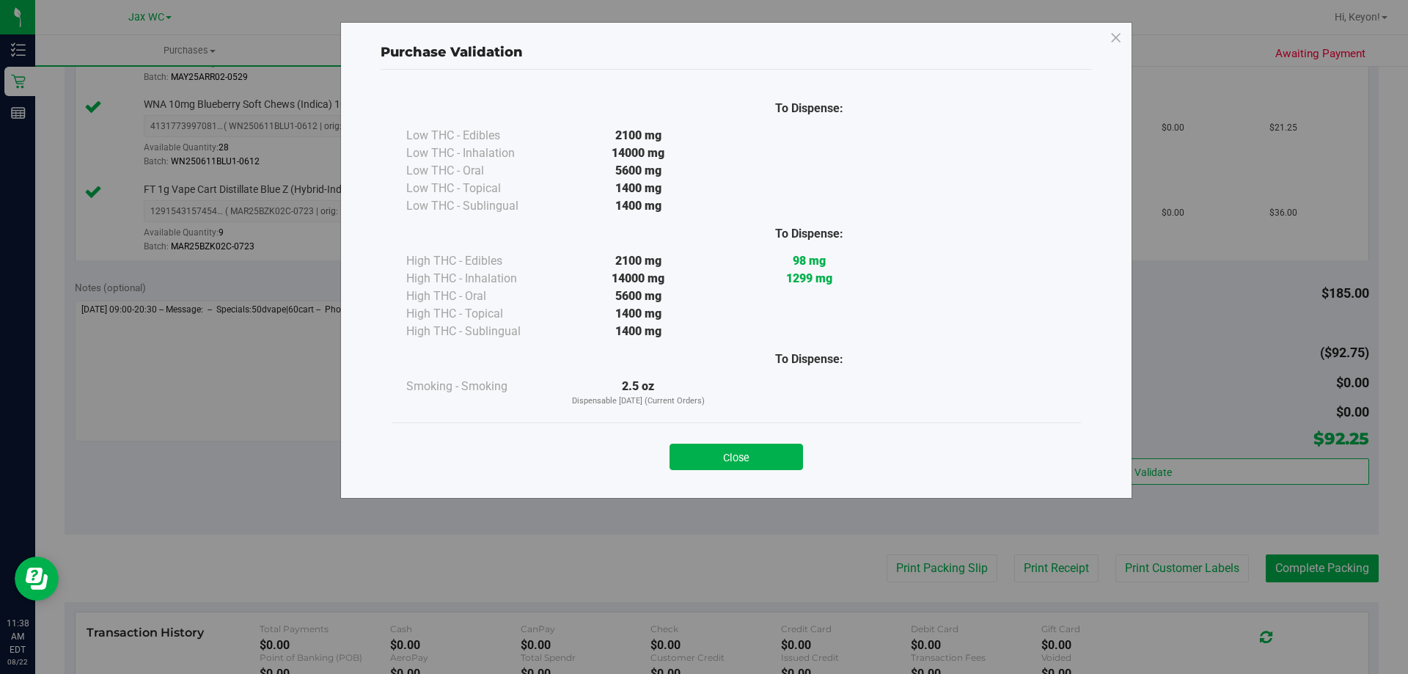
drag, startPoint x: 740, startPoint y: 457, endPoint x: 1293, endPoint y: 446, distance: 553.6
click at [742, 456] on button "Close" at bounding box center [735, 457] width 133 height 26
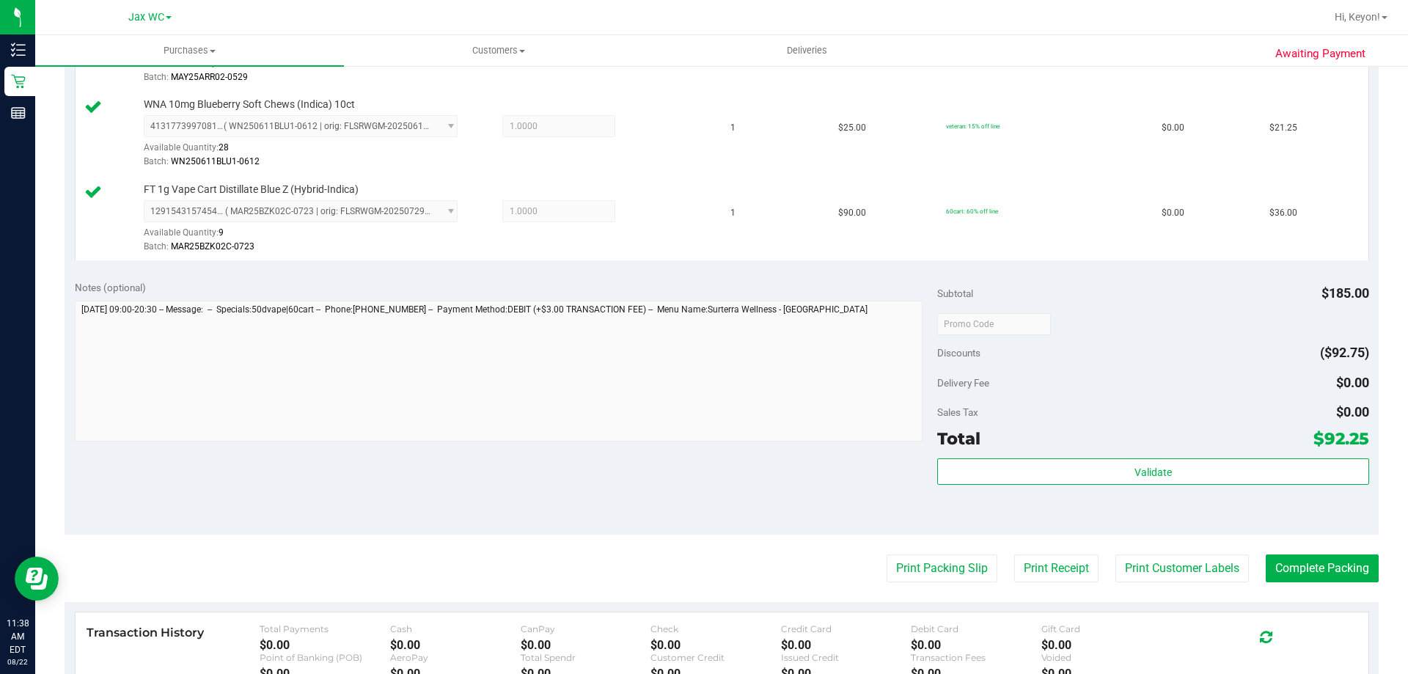
scroll to position [570, 0]
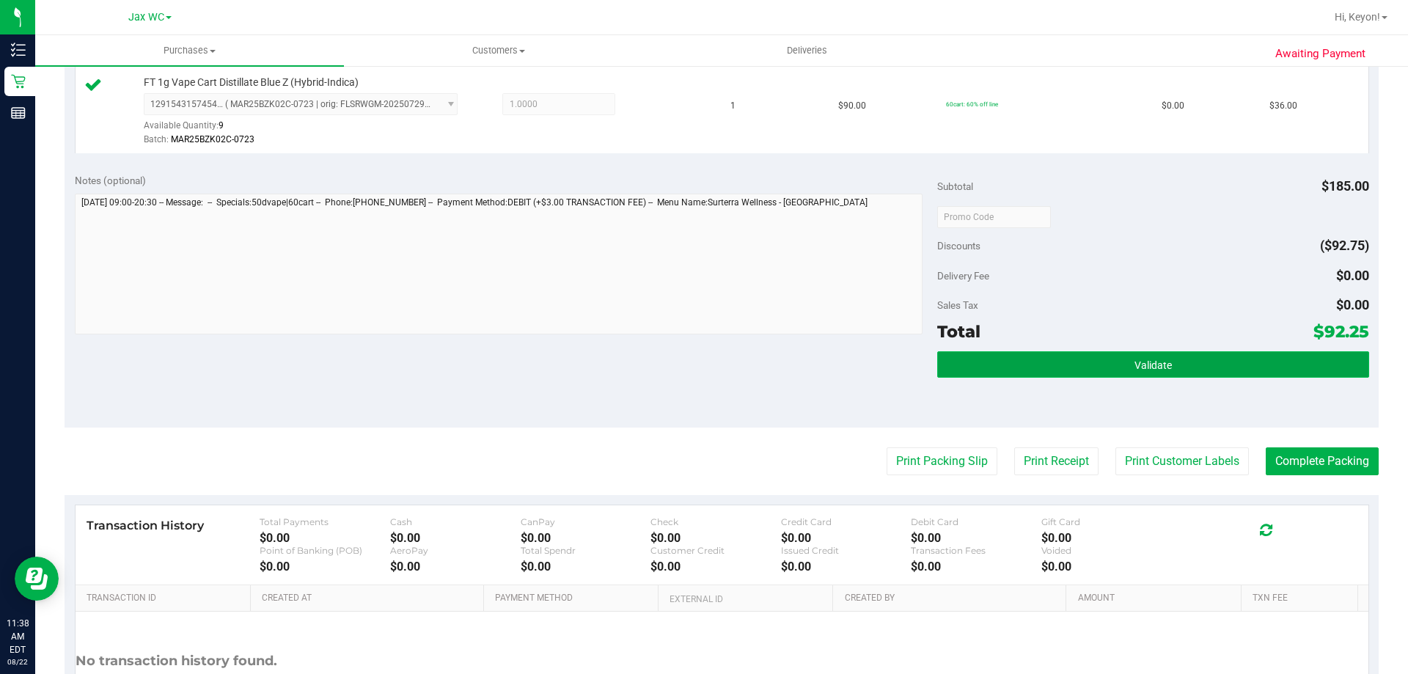
click at [1106, 364] on button "Validate" at bounding box center [1152, 364] width 431 height 26
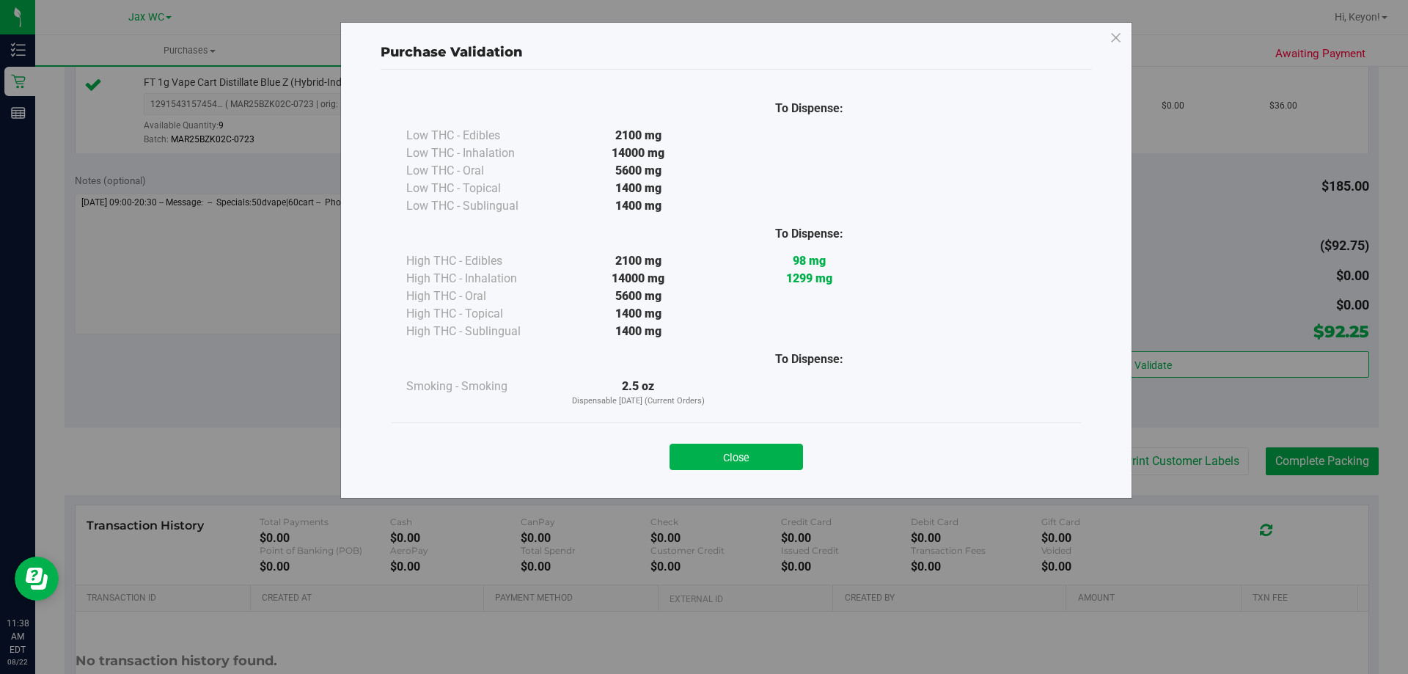
drag, startPoint x: 732, startPoint y: 451, endPoint x: 836, endPoint y: 455, distance: 104.2
click at [735, 454] on button "Close" at bounding box center [735, 457] width 133 height 26
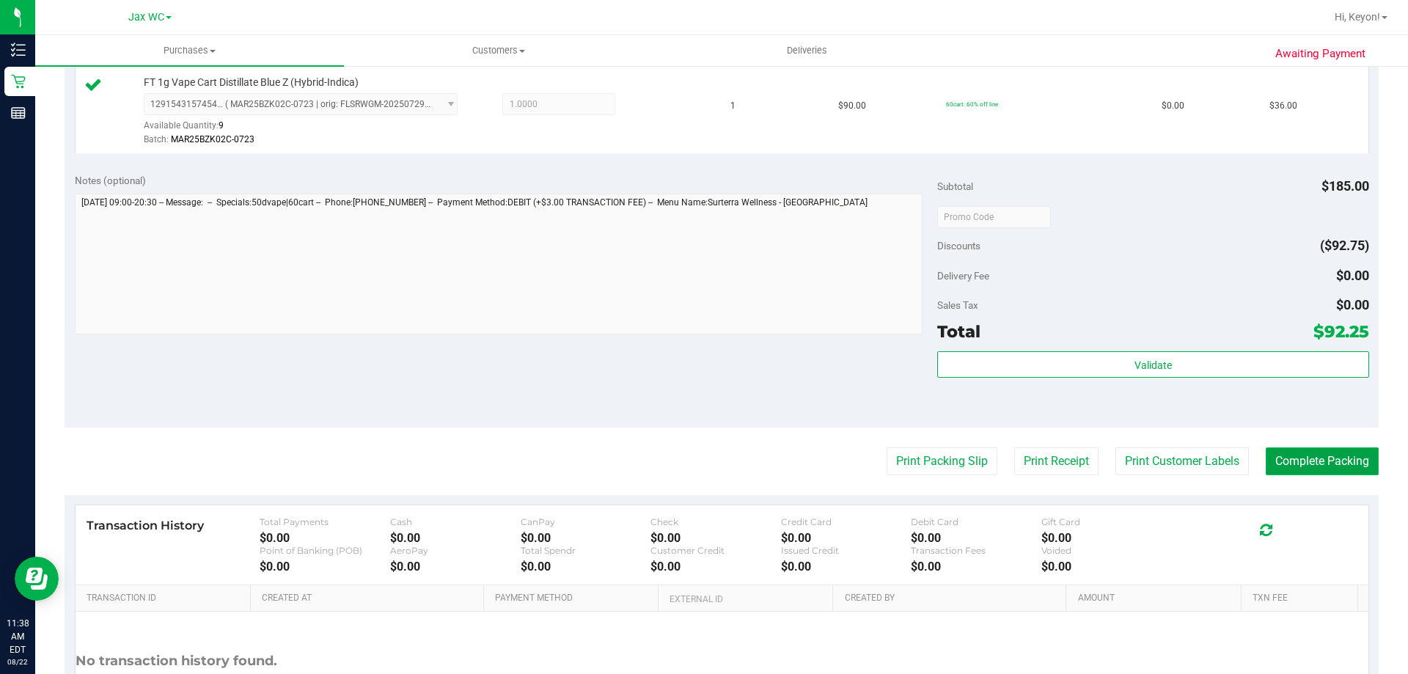
click at [1356, 455] on button "Complete Packing" at bounding box center [1321, 461] width 113 height 28
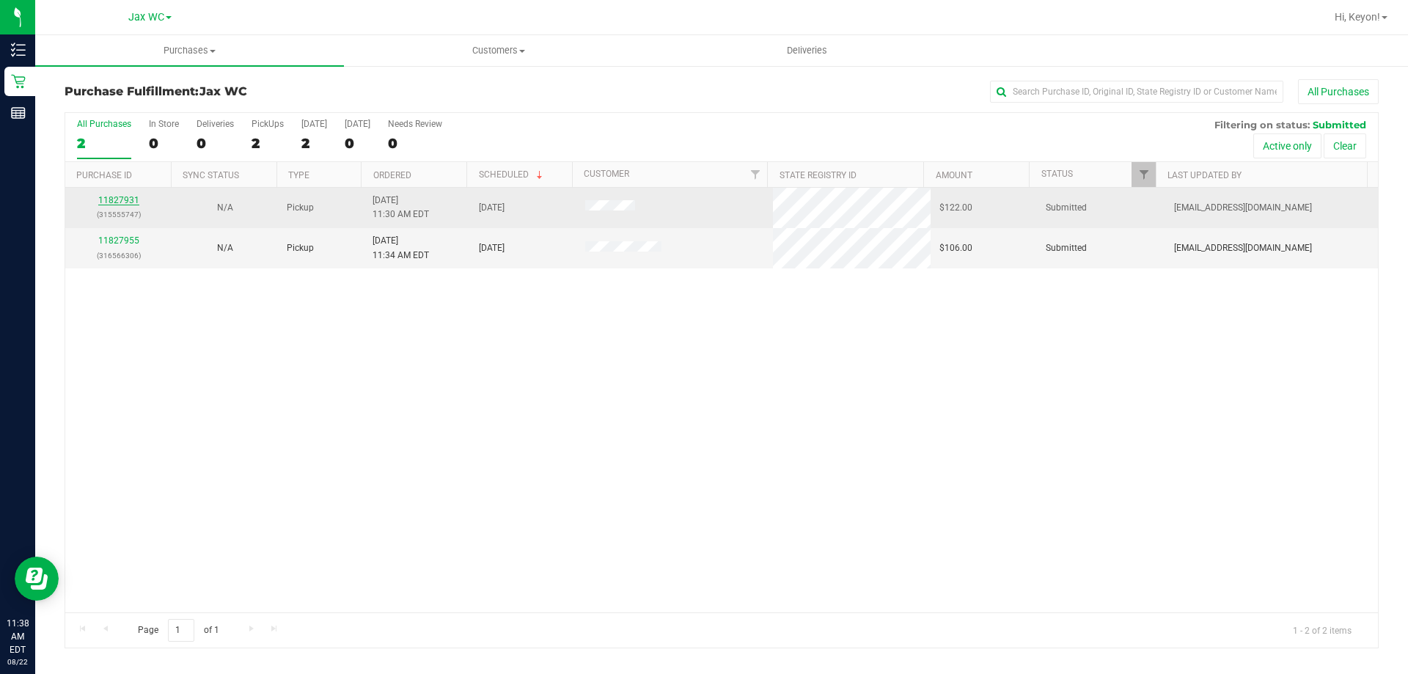
click at [120, 198] on link "11827931" at bounding box center [118, 200] width 41 height 10
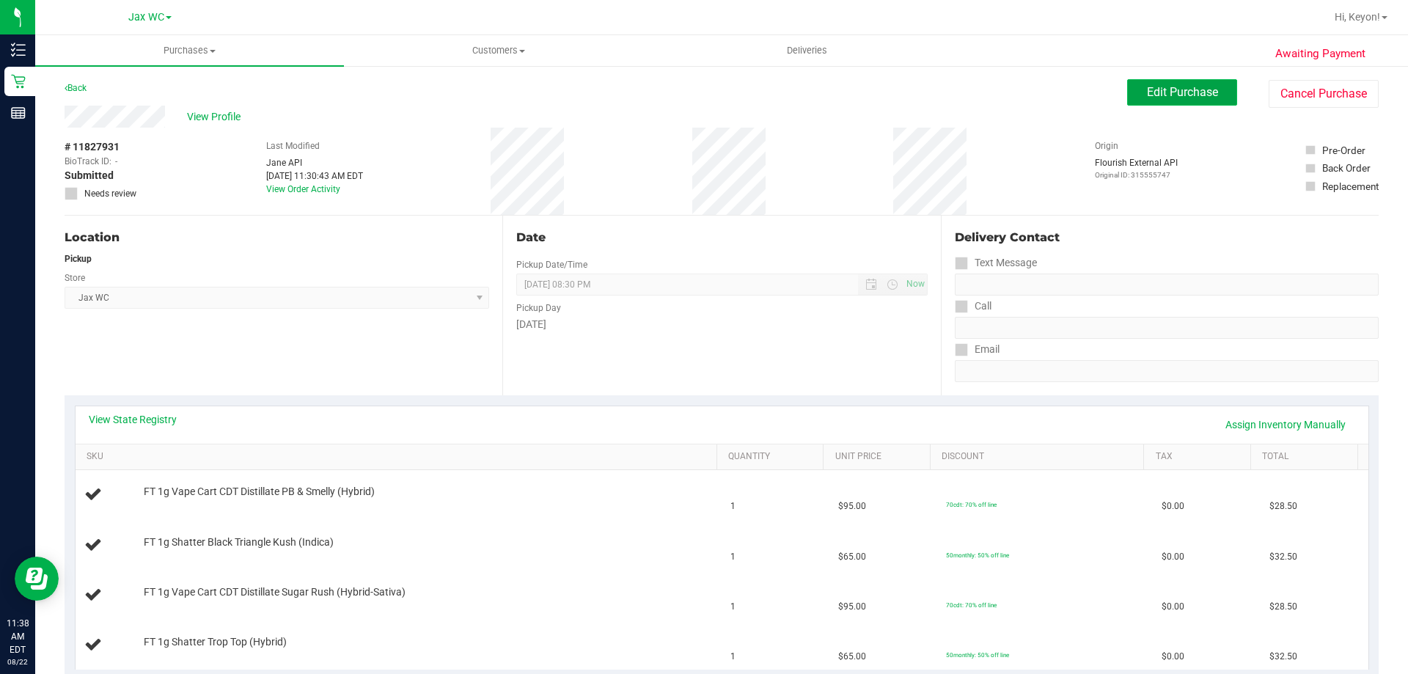
click at [1174, 97] on span "Edit Purchase" at bounding box center [1182, 92] width 71 height 14
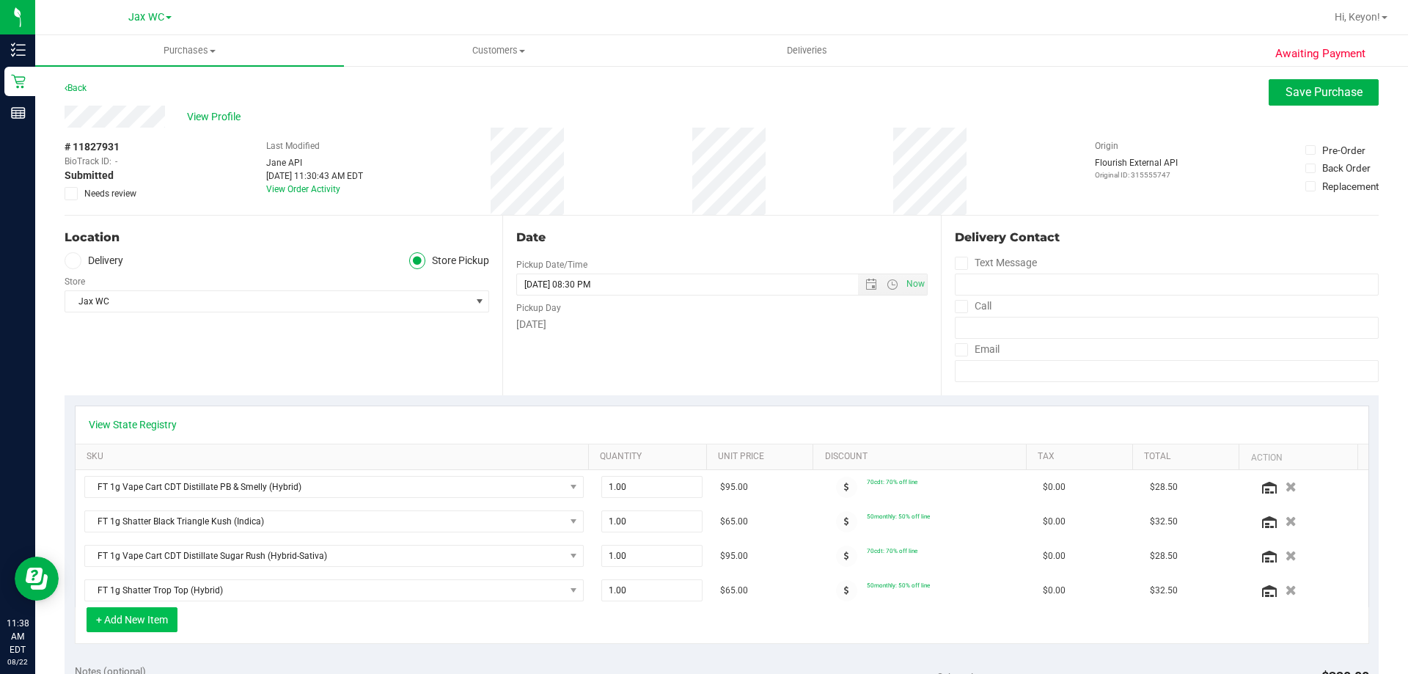
click at [142, 618] on button "+ Add New Item" at bounding box center [132, 619] width 91 height 25
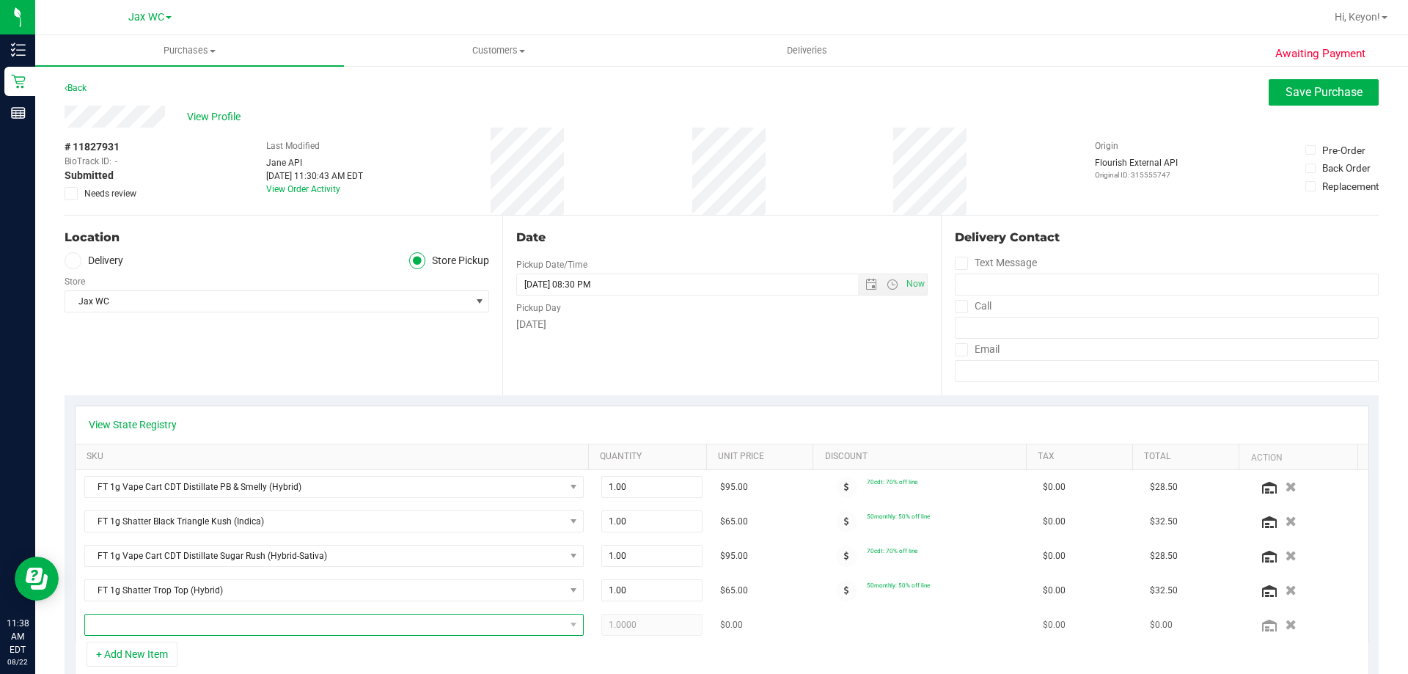
click at [257, 624] on span "NO DATA FOUND" at bounding box center [324, 624] width 479 height 21
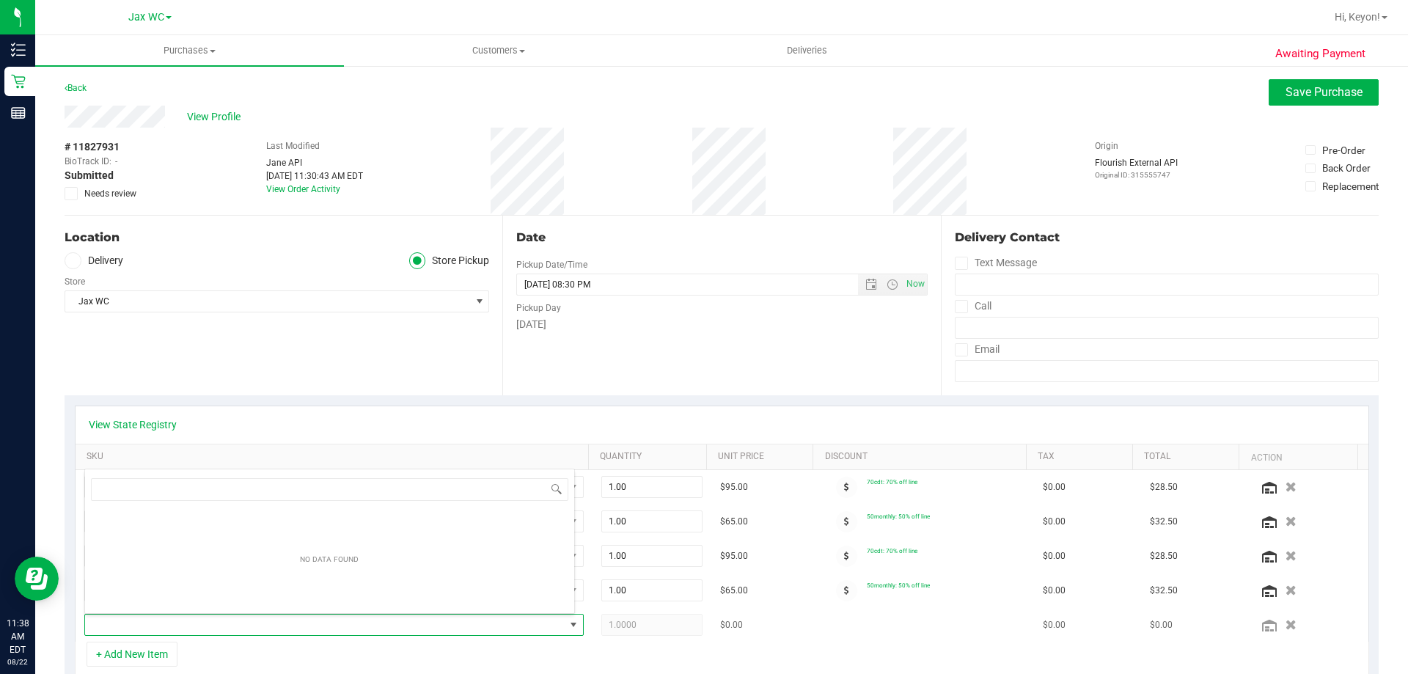
scroll to position [22, 486]
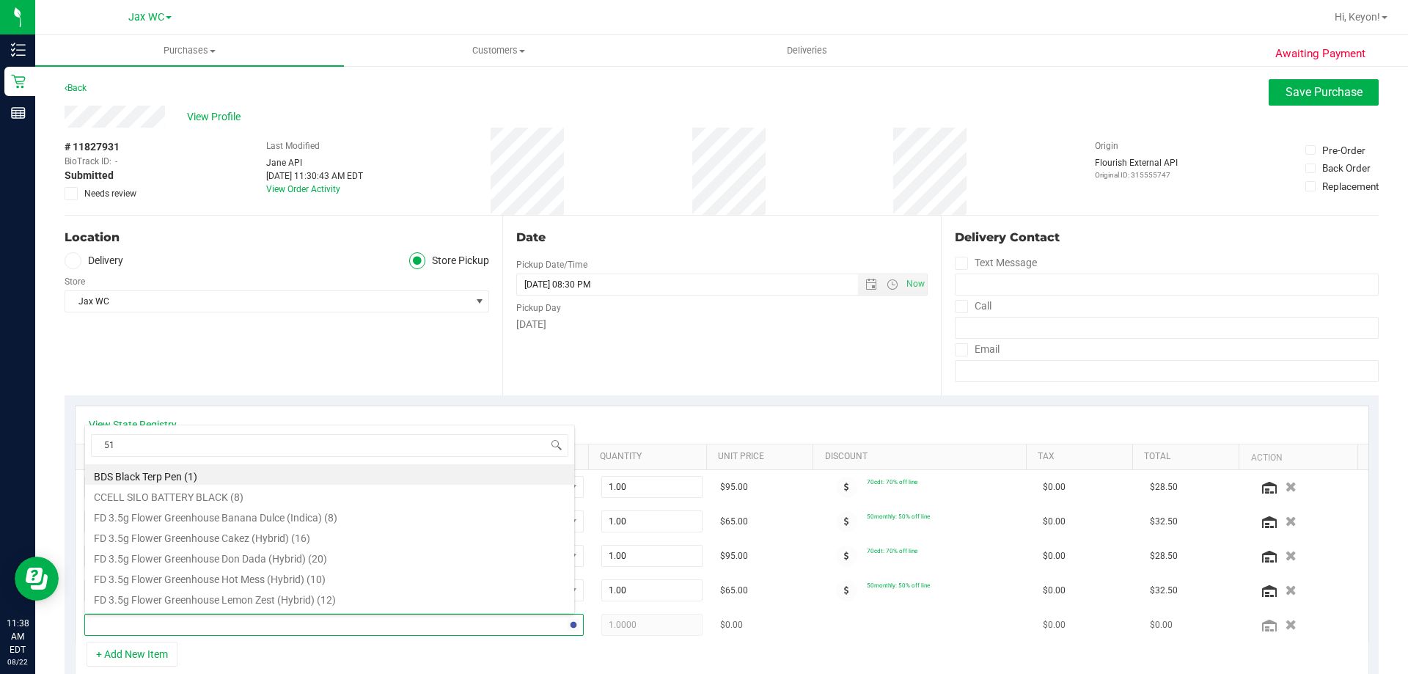
type input "510"
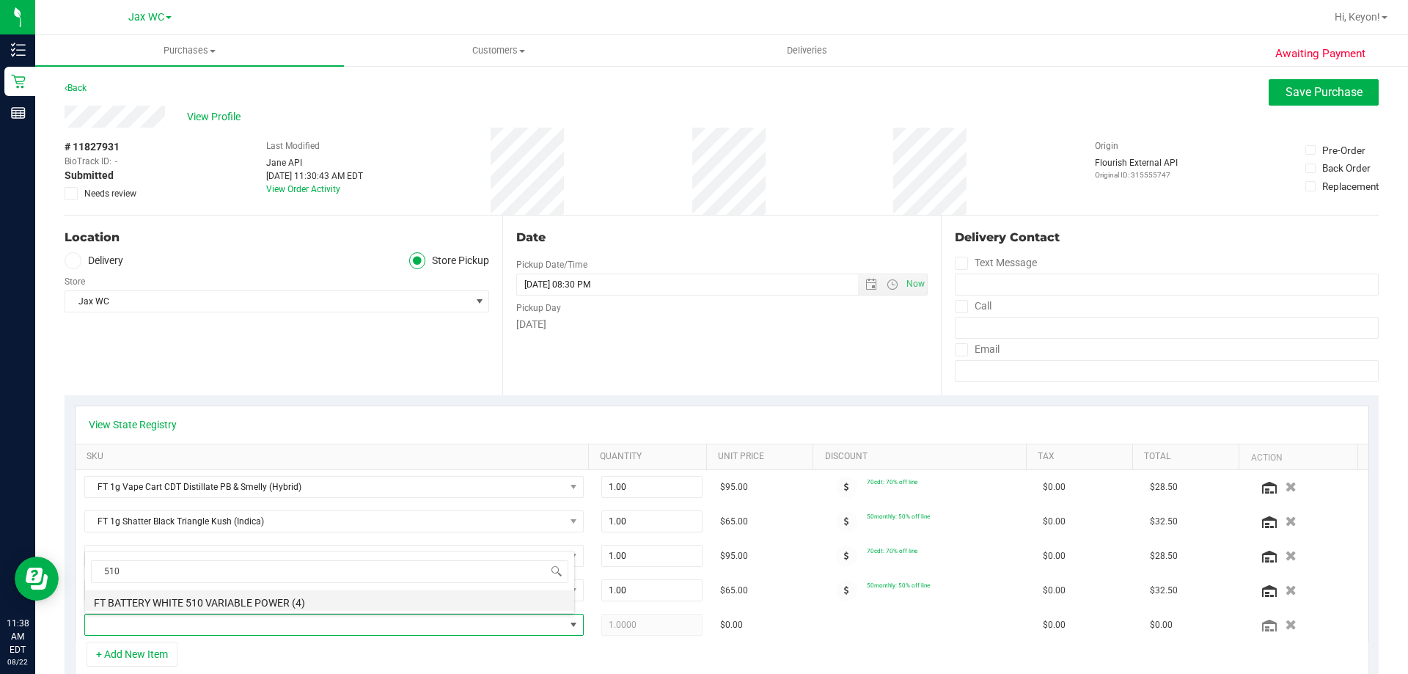
click at [284, 600] on li "FT BATTERY WHITE 510 VARIABLE POWER (4)" at bounding box center [329, 600] width 489 height 21
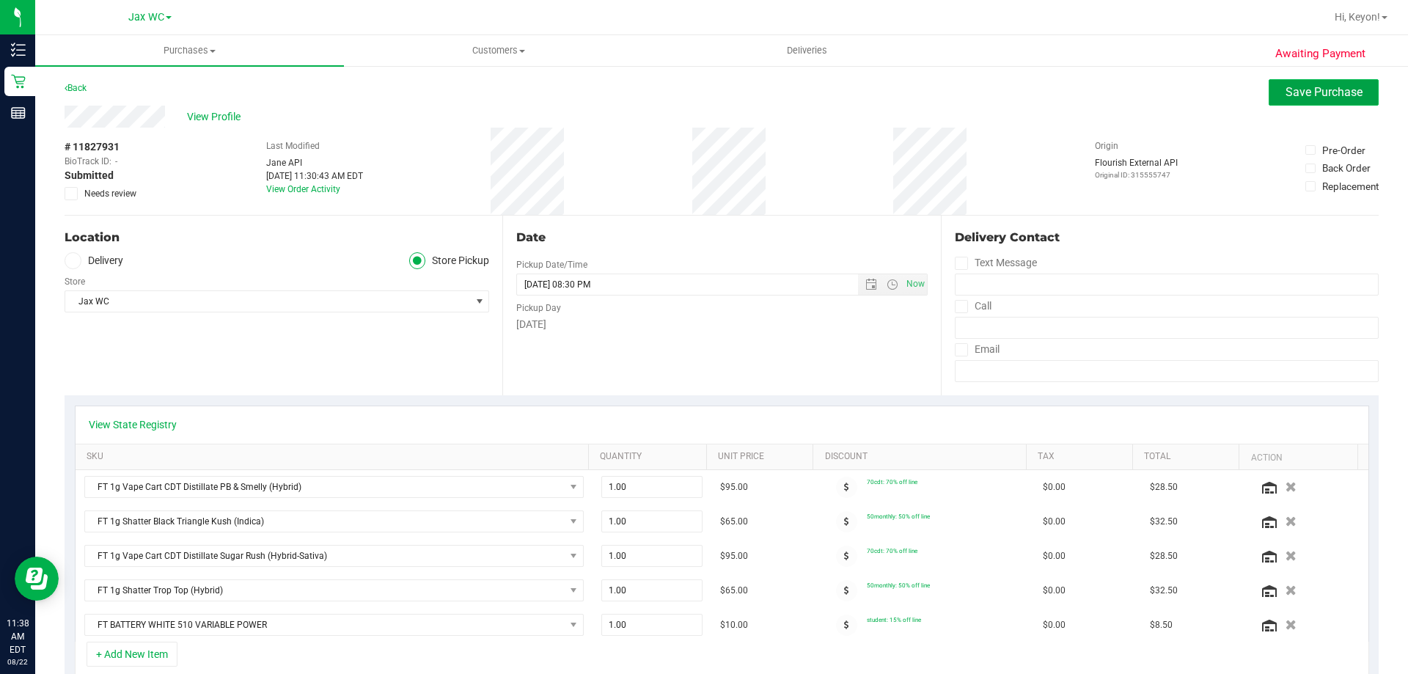
click at [1322, 92] on span "Save Purchase" at bounding box center [1323, 92] width 77 height 14
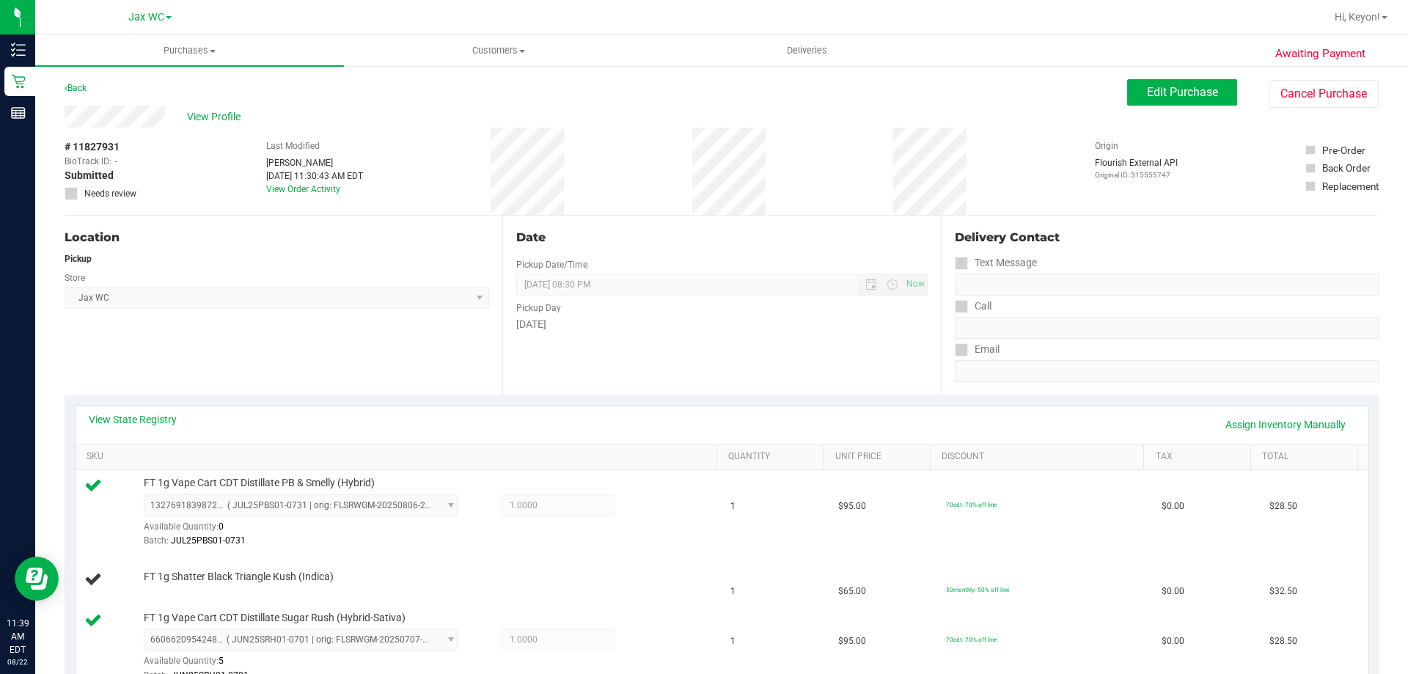
scroll to position [481, 0]
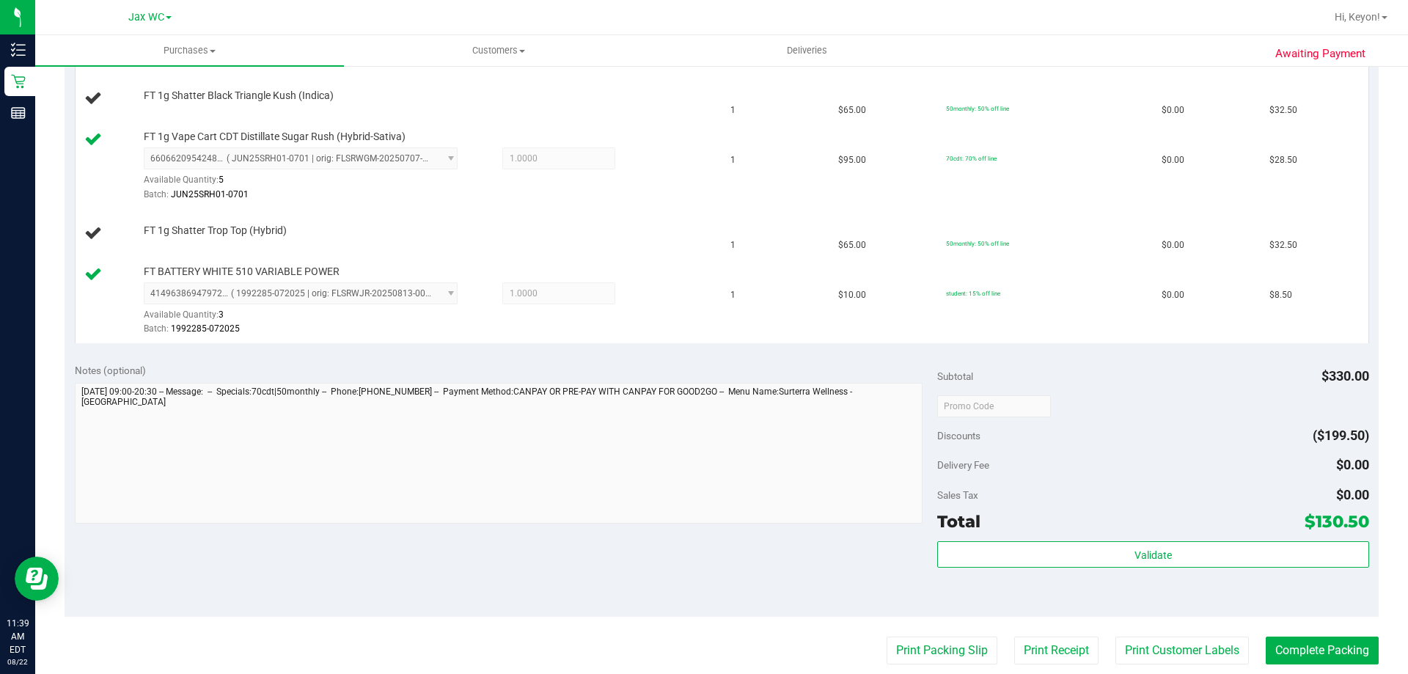
click at [930, 636] on purchase-details "Back Edit Purchase Cancel Purchase View Profile # 11827931 BioTrack ID: - Submi…" at bounding box center [722, 278] width 1314 height 1360
click at [906, 646] on button "Print Packing Slip" at bounding box center [941, 650] width 111 height 28
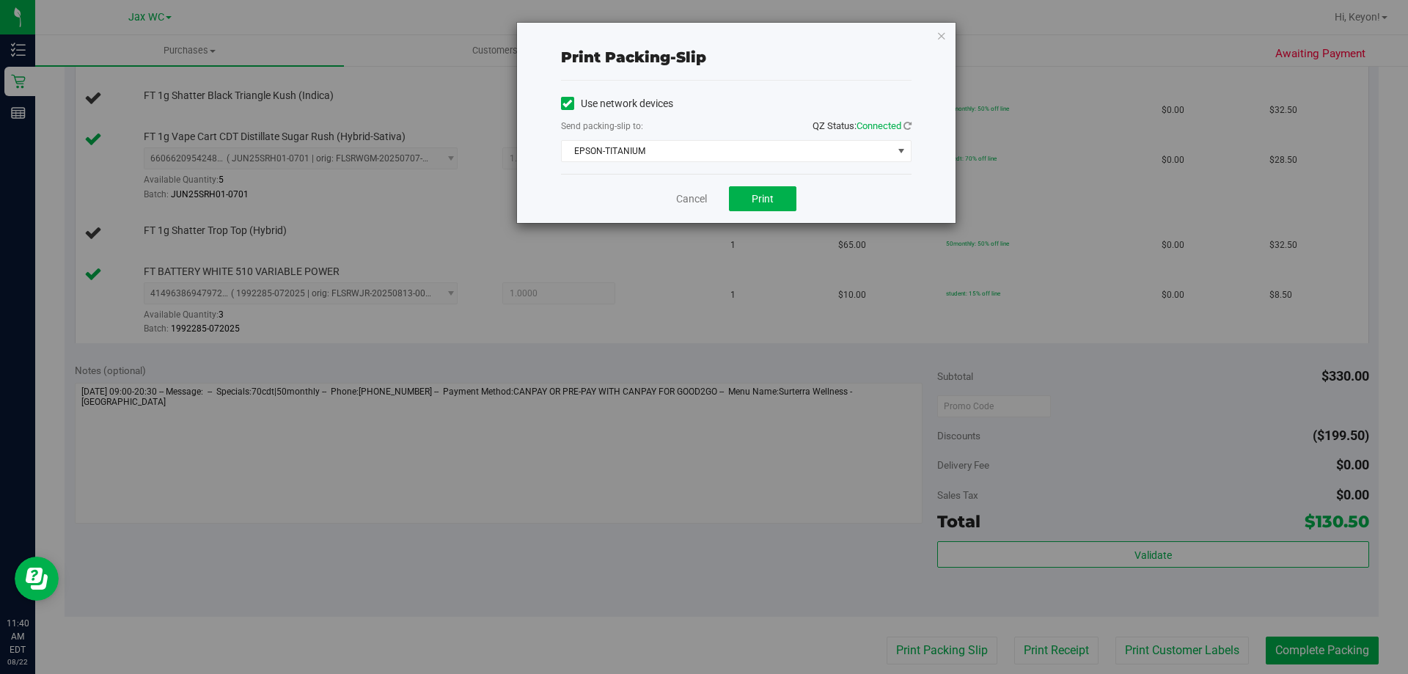
click at [770, 213] on div "Cancel Print" at bounding box center [736, 198] width 350 height 49
click at [770, 211] on div "Cancel Print" at bounding box center [736, 198] width 350 height 49
click at [772, 206] on button "Print" at bounding box center [762, 198] width 67 height 25
click at [678, 202] on link "Cancel" at bounding box center [691, 198] width 31 height 15
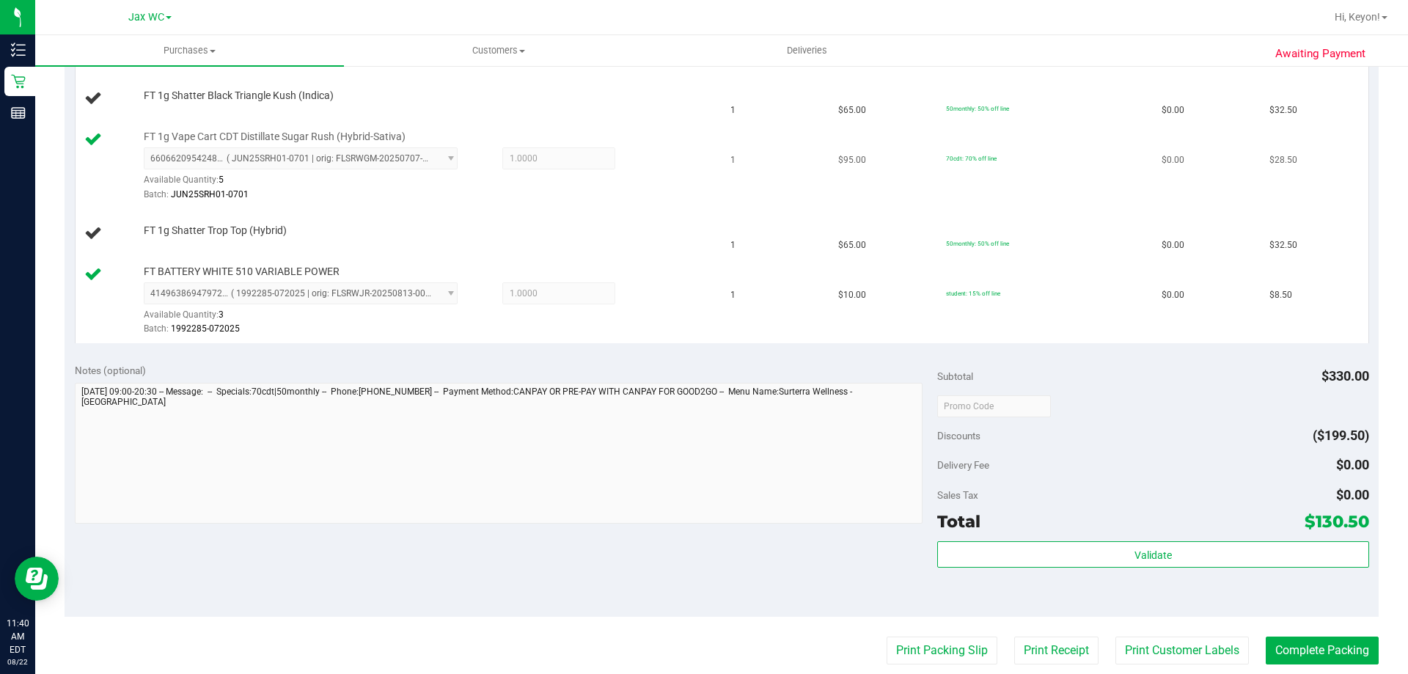
click at [886, 636] on button "Print Packing Slip" at bounding box center [941, 650] width 111 height 28
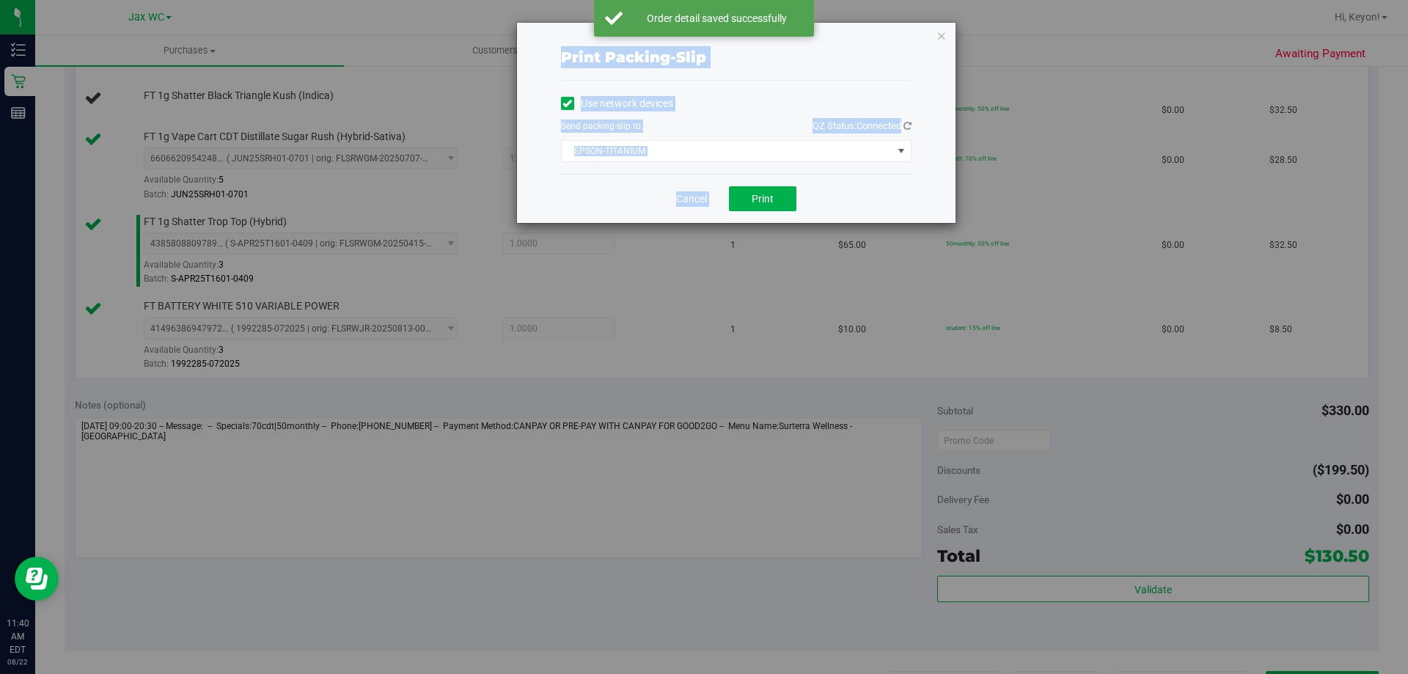
click at [684, 194] on link "Cancel" at bounding box center [691, 198] width 31 height 15
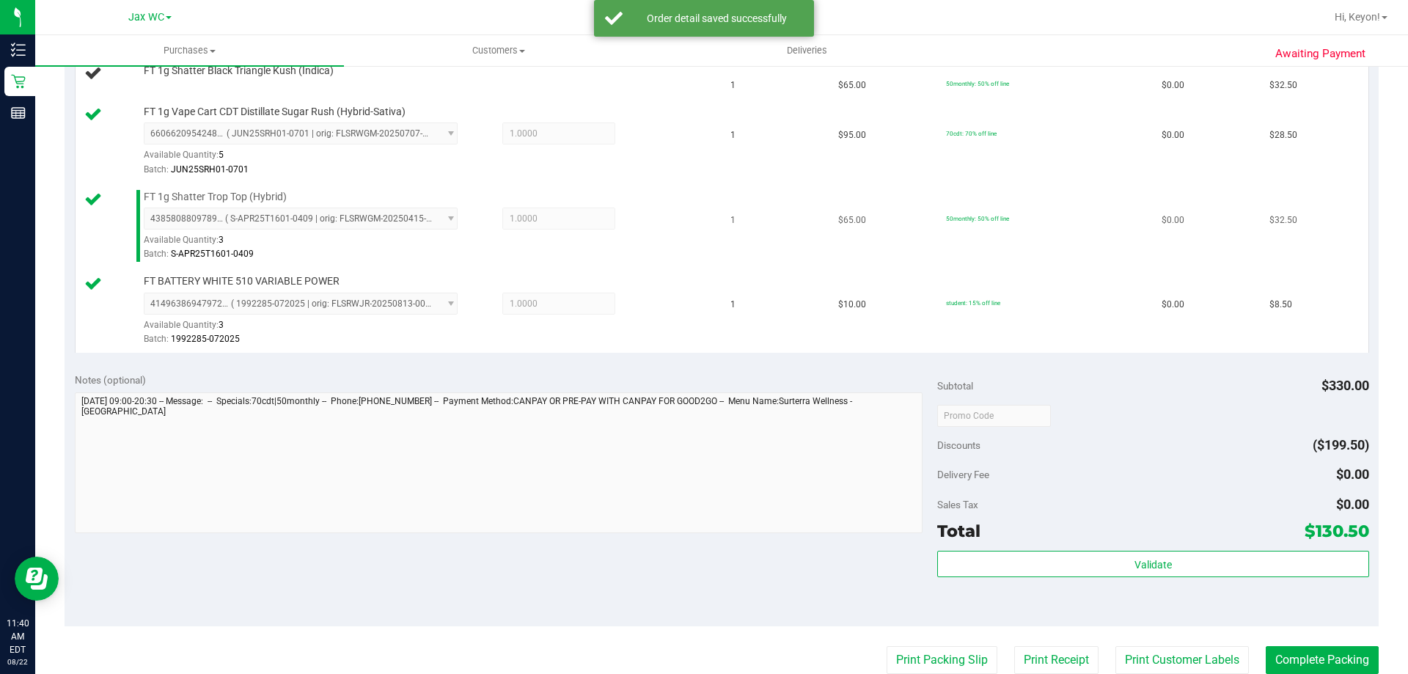
click at [886, 646] on button "Print Packing Slip" at bounding box center [941, 660] width 111 height 28
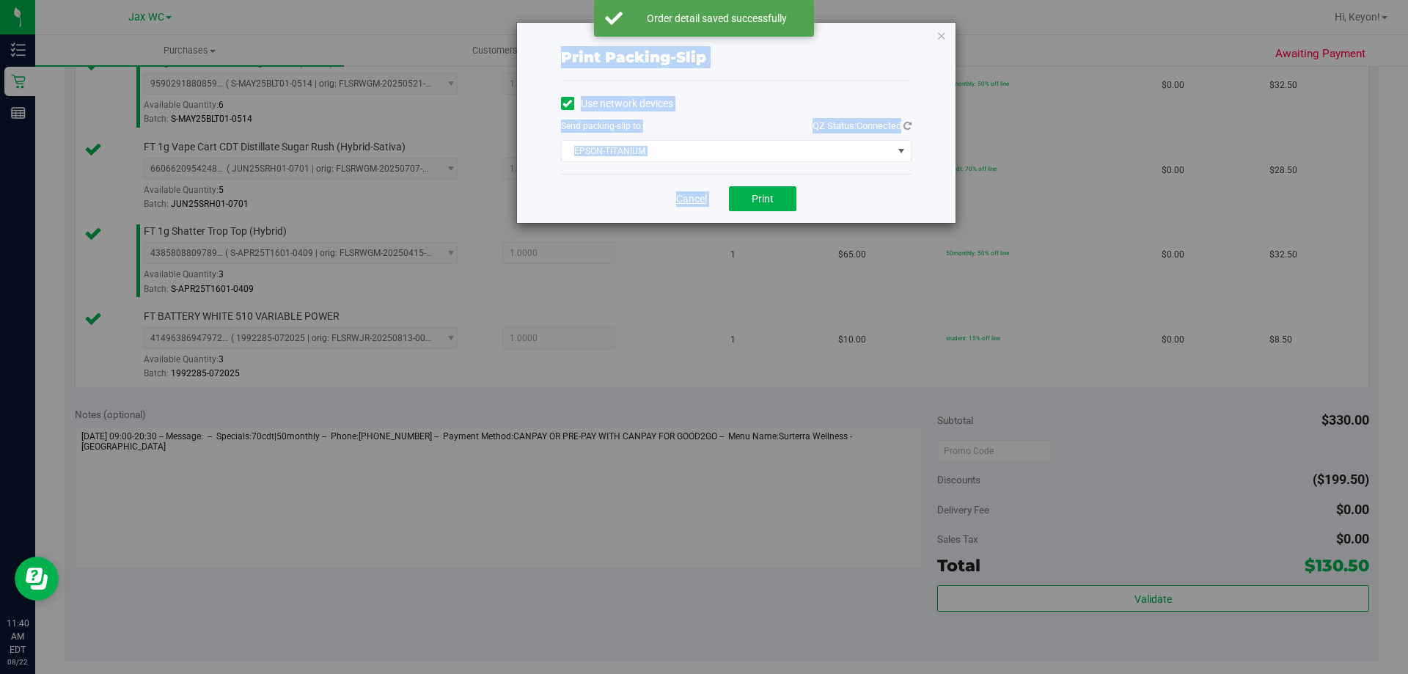
click at [688, 196] on link "Cancel" at bounding box center [691, 198] width 31 height 15
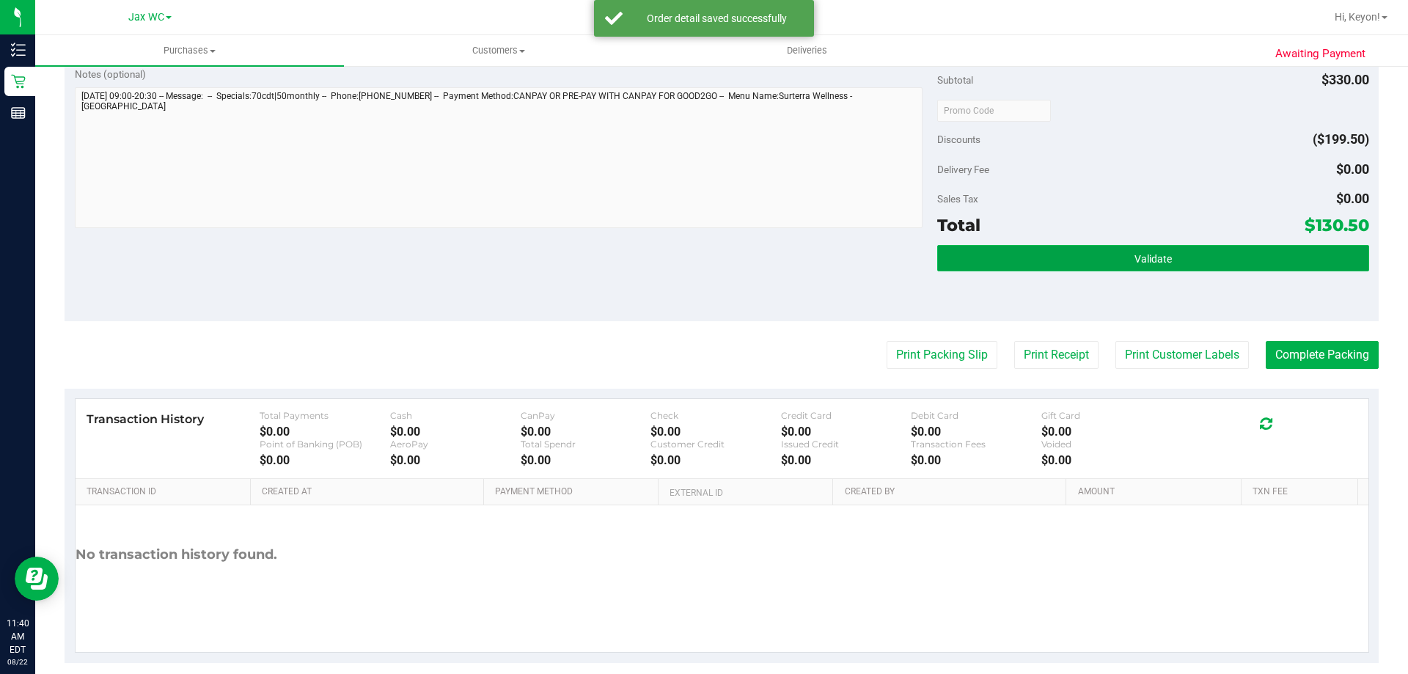
click at [1225, 247] on button "Validate" at bounding box center [1152, 258] width 431 height 26
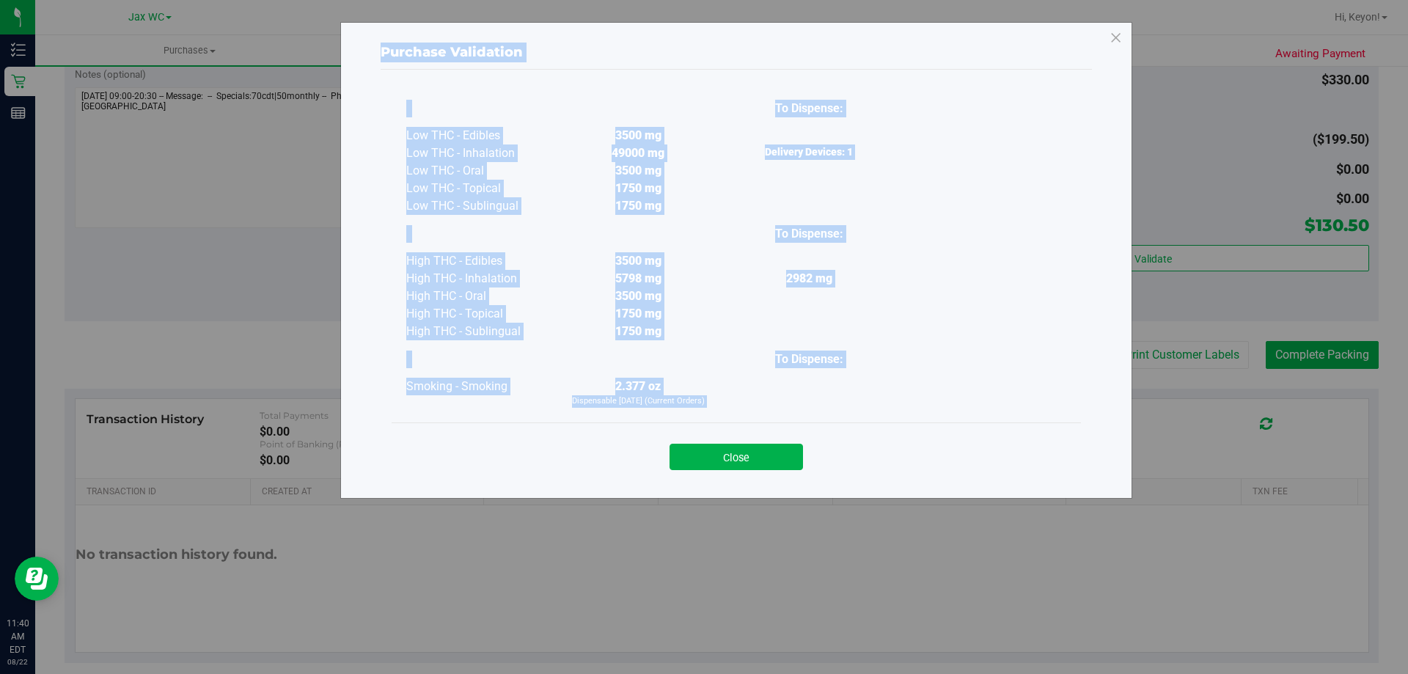
drag, startPoint x: 770, startPoint y: 451, endPoint x: 779, endPoint y: 451, distance: 9.5
click at [771, 452] on button "Close" at bounding box center [735, 457] width 133 height 26
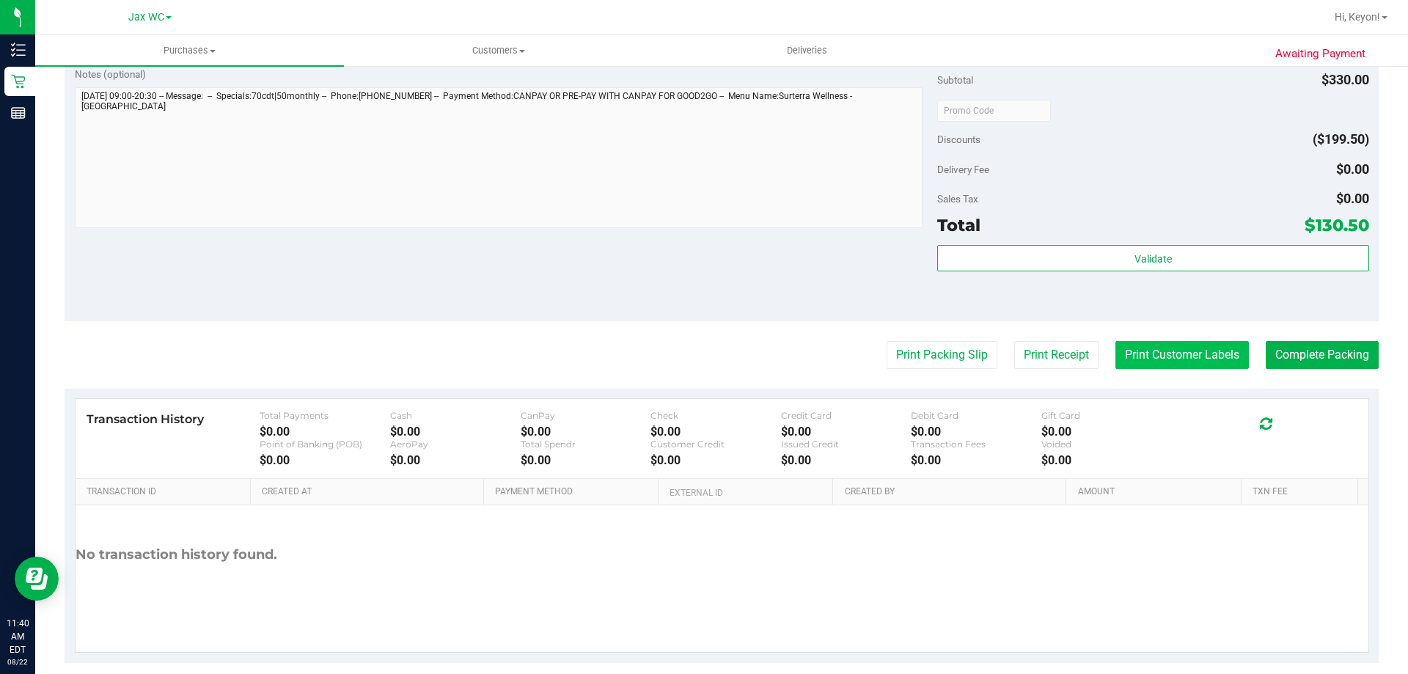
click at [1212, 356] on button "Print Customer Labels" at bounding box center [1181, 355] width 133 height 28
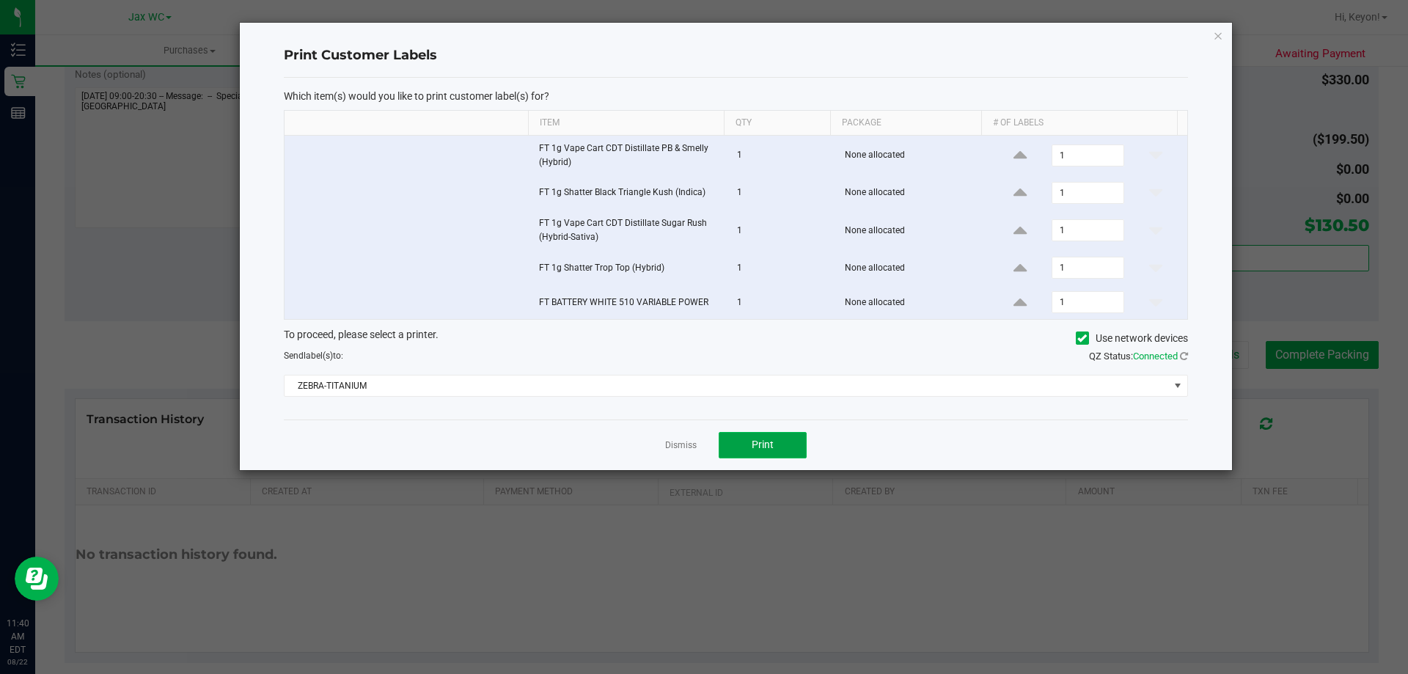
click at [779, 444] on button "Print" at bounding box center [762, 445] width 88 height 26
drag, startPoint x: 682, startPoint y: 445, endPoint x: 705, endPoint y: 440, distance: 24.0
click at [683, 445] on link "Dismiss" at bounding box center [681, 445] width 32 height 12
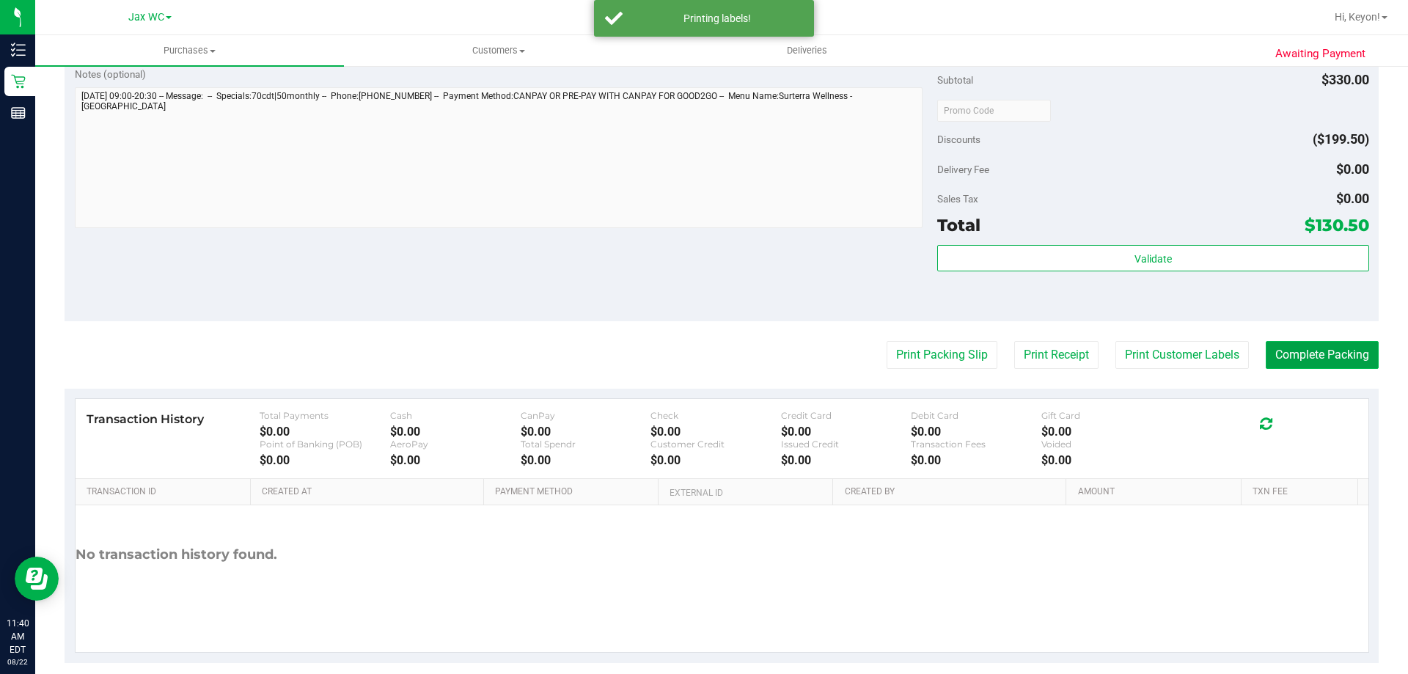
click at [1332, 351] on button "Complete Packing" at bounding box center [1321, 355] width 113 height 28
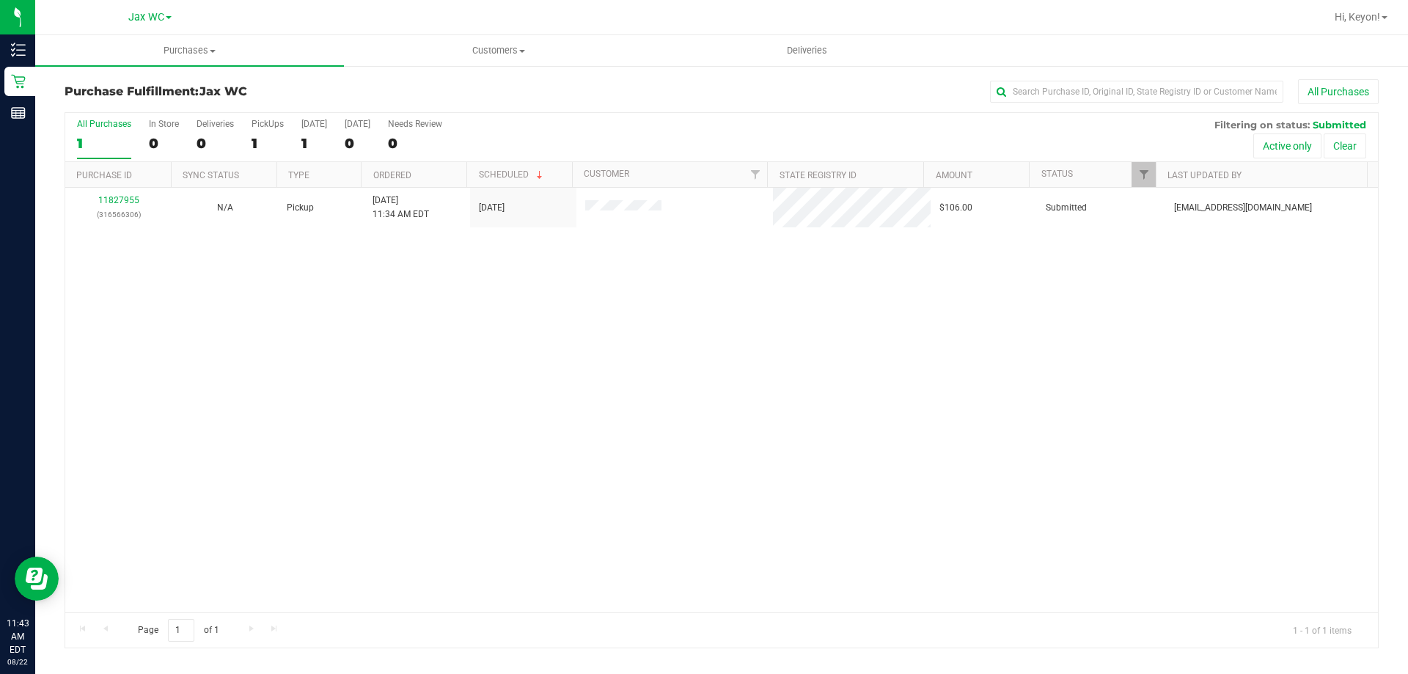
click at [114, 133] on label "All Purchases 1" at bounding box center [104, 139] width 54 height 40
click at [0, 0] on input "All Purchases 1" at bounding box center [0, 0] width 0 height 0
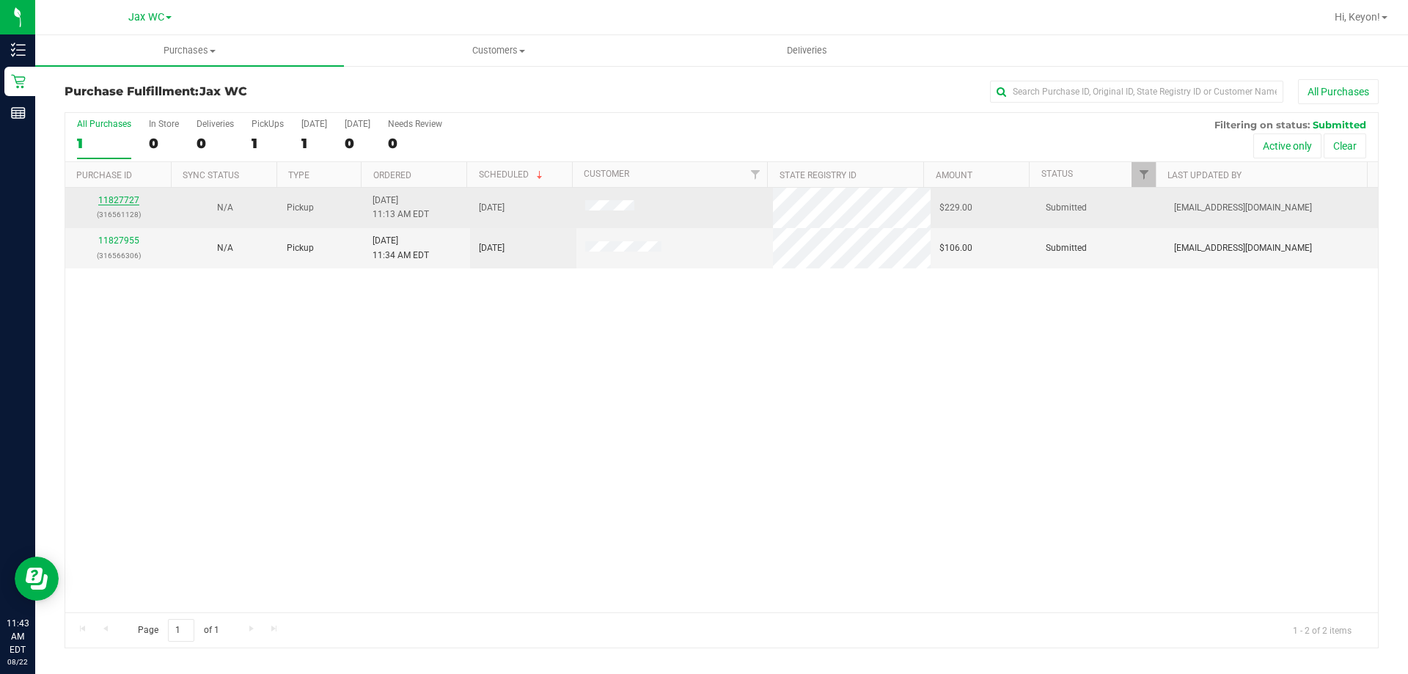
click at [118, 204] on link "11827727" at bounding box center [118, 200] width 41 height 10
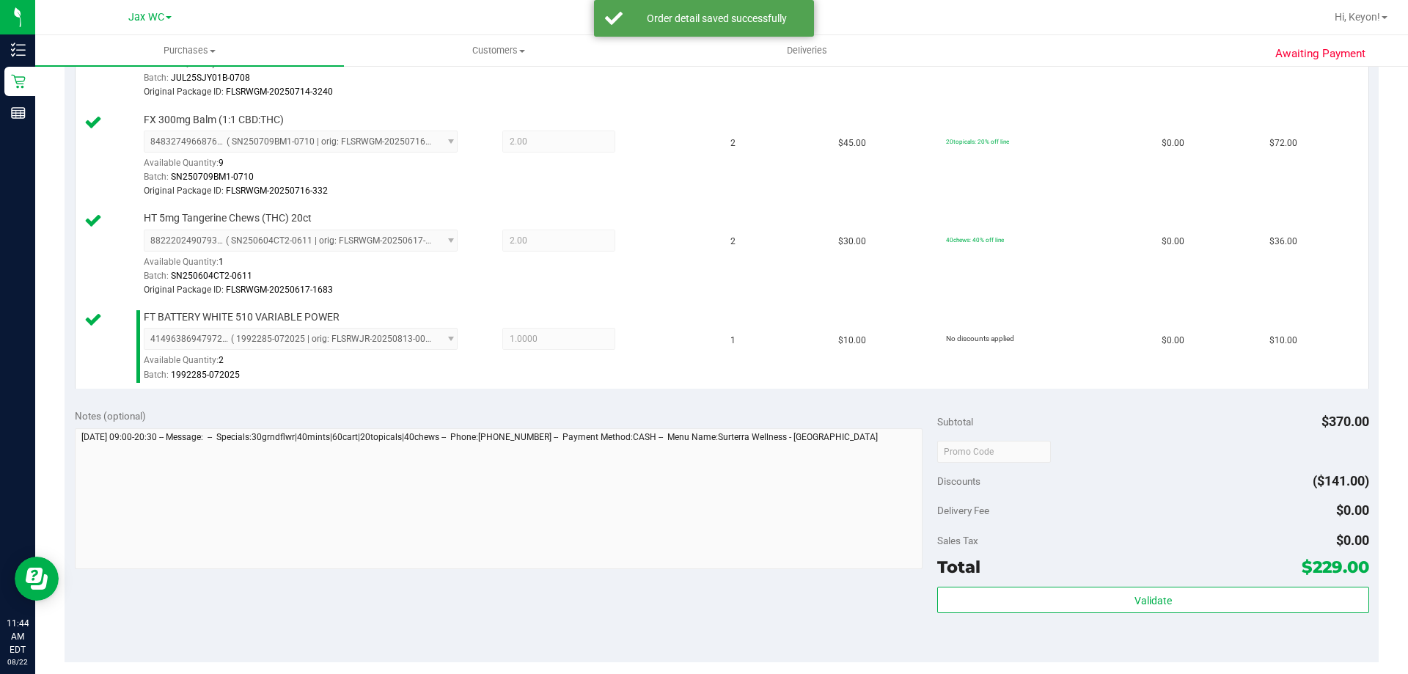
scroll to position [904, 0]
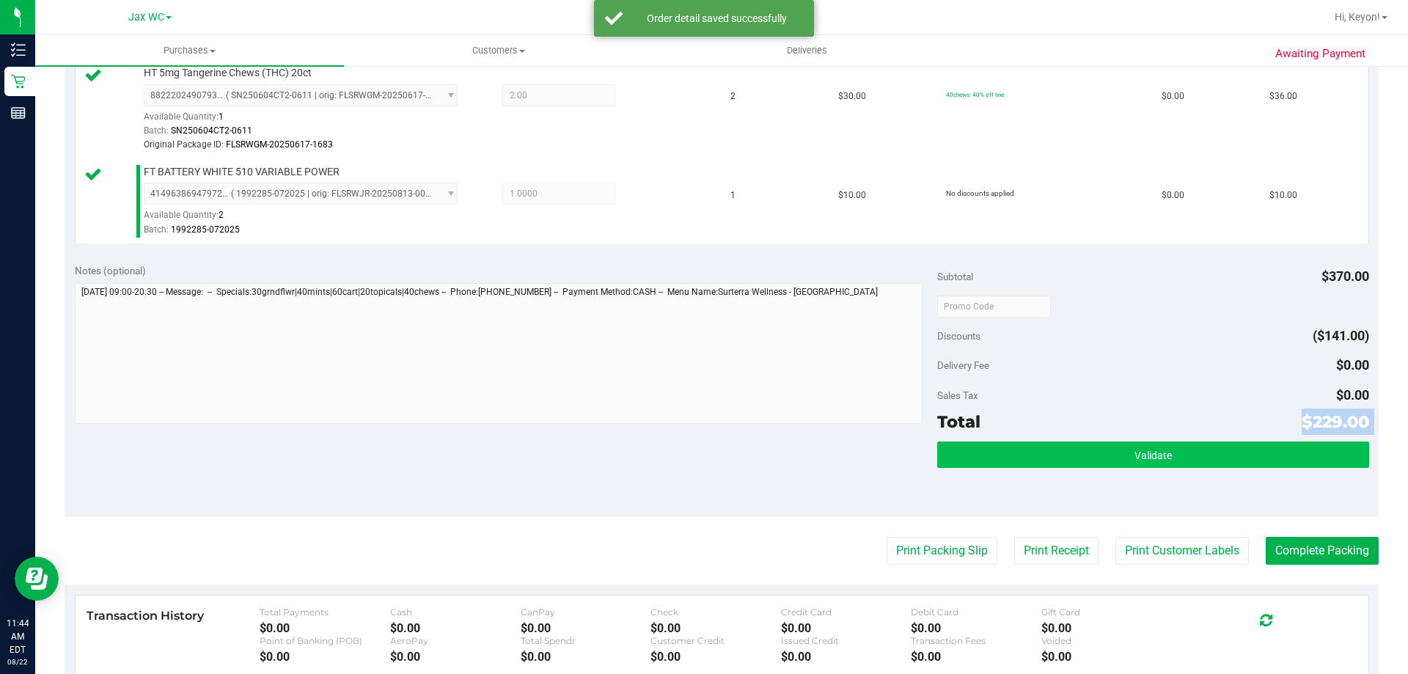
drag, startPoint x: 1172, startPoint y: 433, endPoint x: 1172, endPoint y: 443, distance: 9.5
click at [1172, 437] on div "Subtotal $370.00 Discounts ($141.00) Delivery Fee $0.00 Sales Tax $0.00 Total $…" at bounding box center [1152, 385] width 431 height 244
click at [1169, 453] on button "Validate" at bounding box center [1152, 454] width 431 height 26
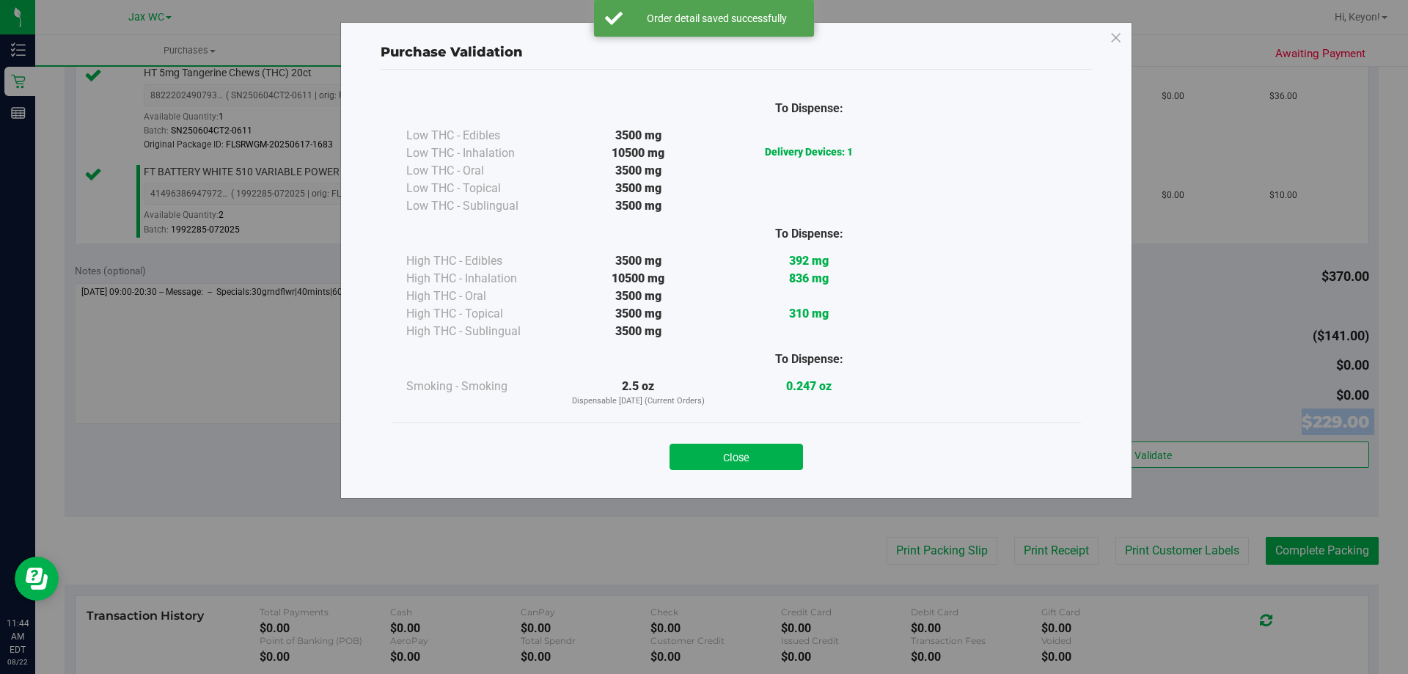
drag, startPoint x: 762, startPoint y: 455, endPoint x: 1185, endPoint y: 531, distance: 429.1
click at [770, 457] on button "Close" at bounding box center [735, 457] width 133 height 26
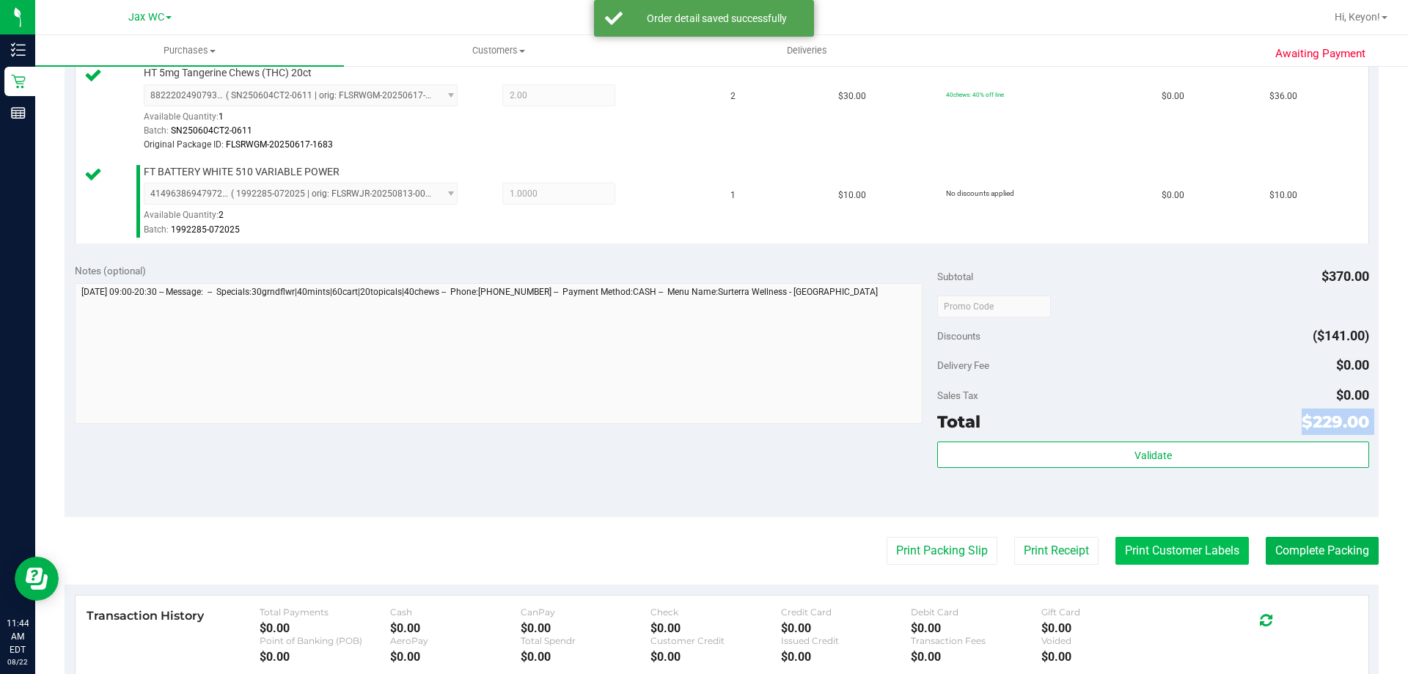
click at [1180, 548] on button "Print Customer Labels" at bounding box center [1181, 551] width 133 height 28
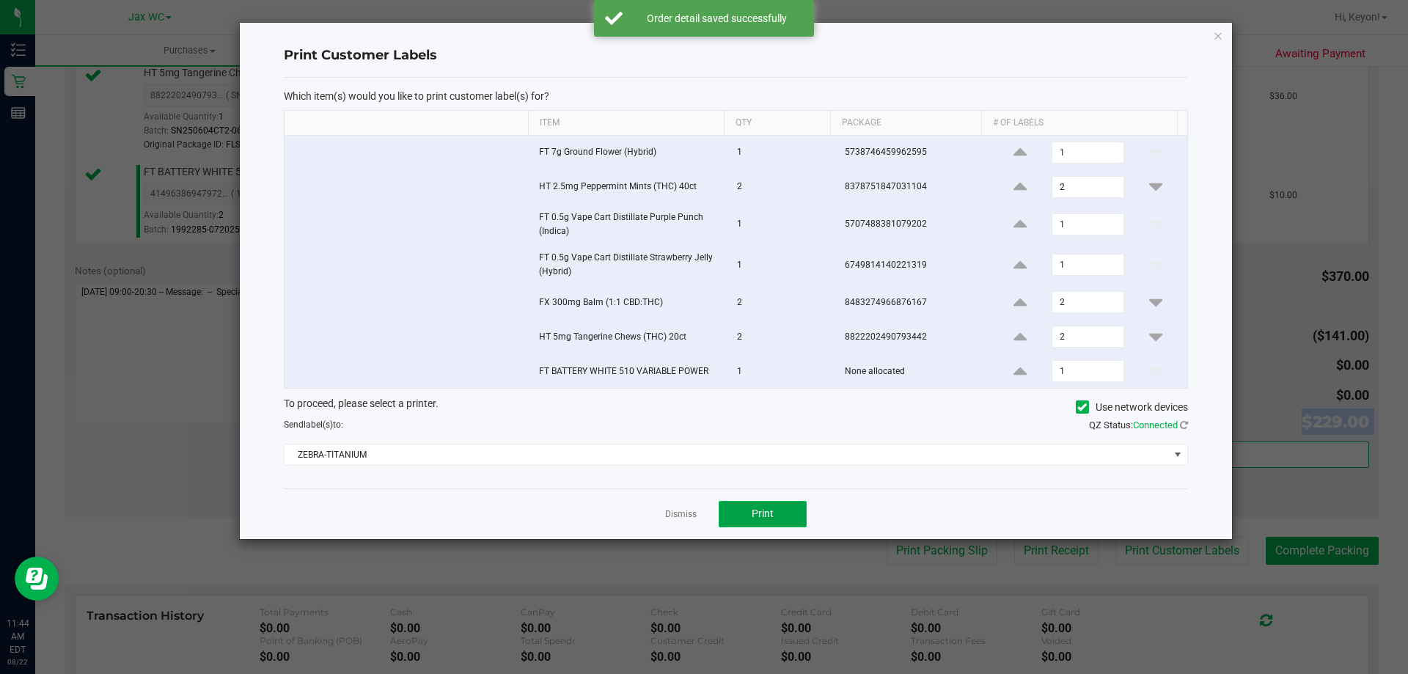
click at [794, 515] on button "Print" at bounding box center [762, 514] width 88 height 26
drag, startPoint x: 681, startPoint y: 516, endPoint x: 691, endPoint y: 516, distance: 10.3
click at [685, 516] on div at bounding box center [736, 281] width 992 height 516
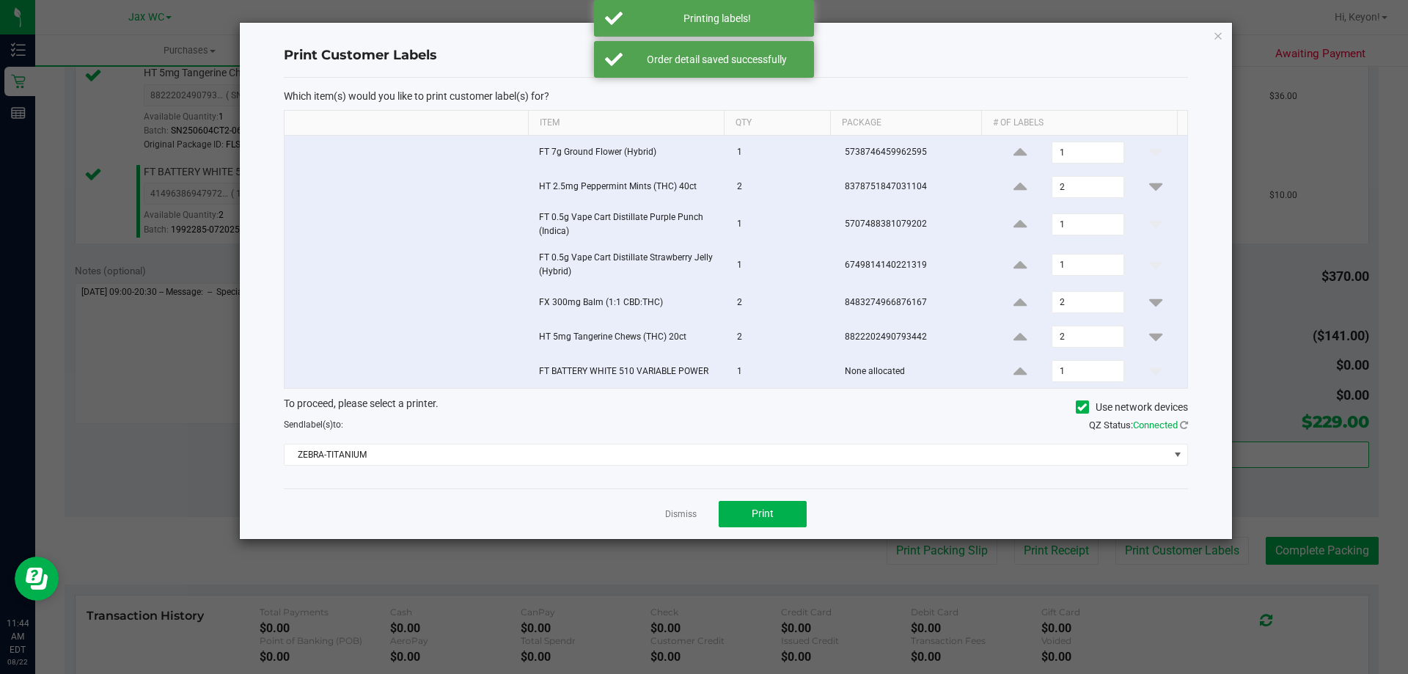
drag, startPoint x: 685, startPoint y: 512, endPoint x: 724, endPoint y: 512, distance: 39.6
click at [692, 512] on link "Dismiss" at bounding box center [681, 514] width 32 height 12
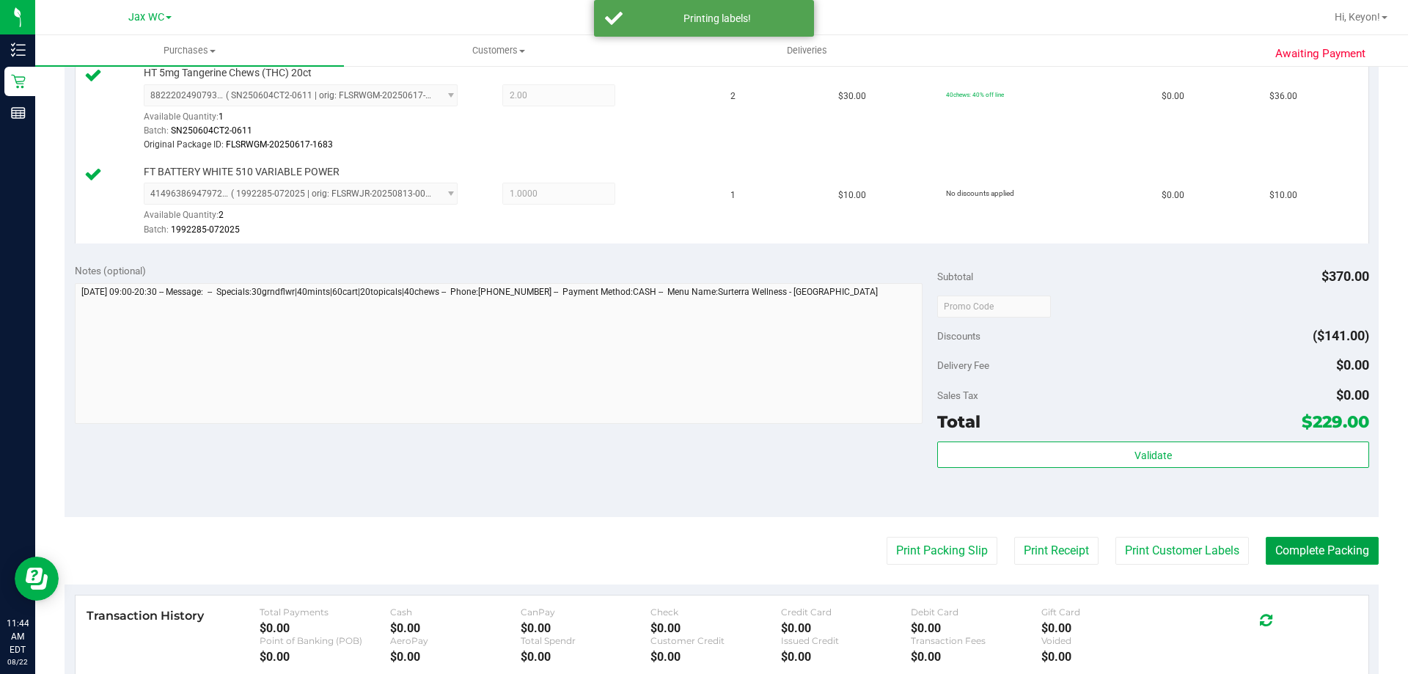
drag, startPoint x: 1306, startPoint y: 551, endPoint x: 974, endPoint y: 277, distance: 430.6
click at [1303, 550] on button "Complete Packing" at bounding box center [1321, 551] width 113 height 28
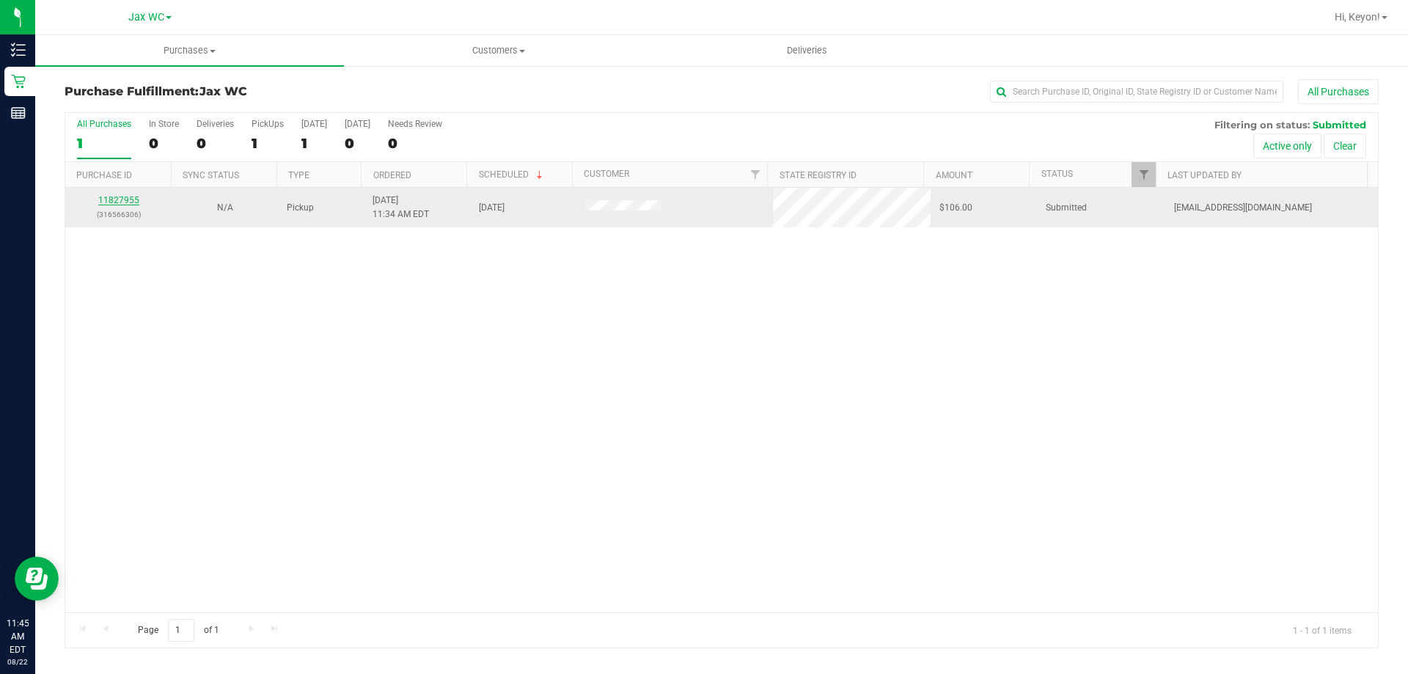
click at [117, 197] on link "11827955" at bounding box center [118, 200] width 41 height 10
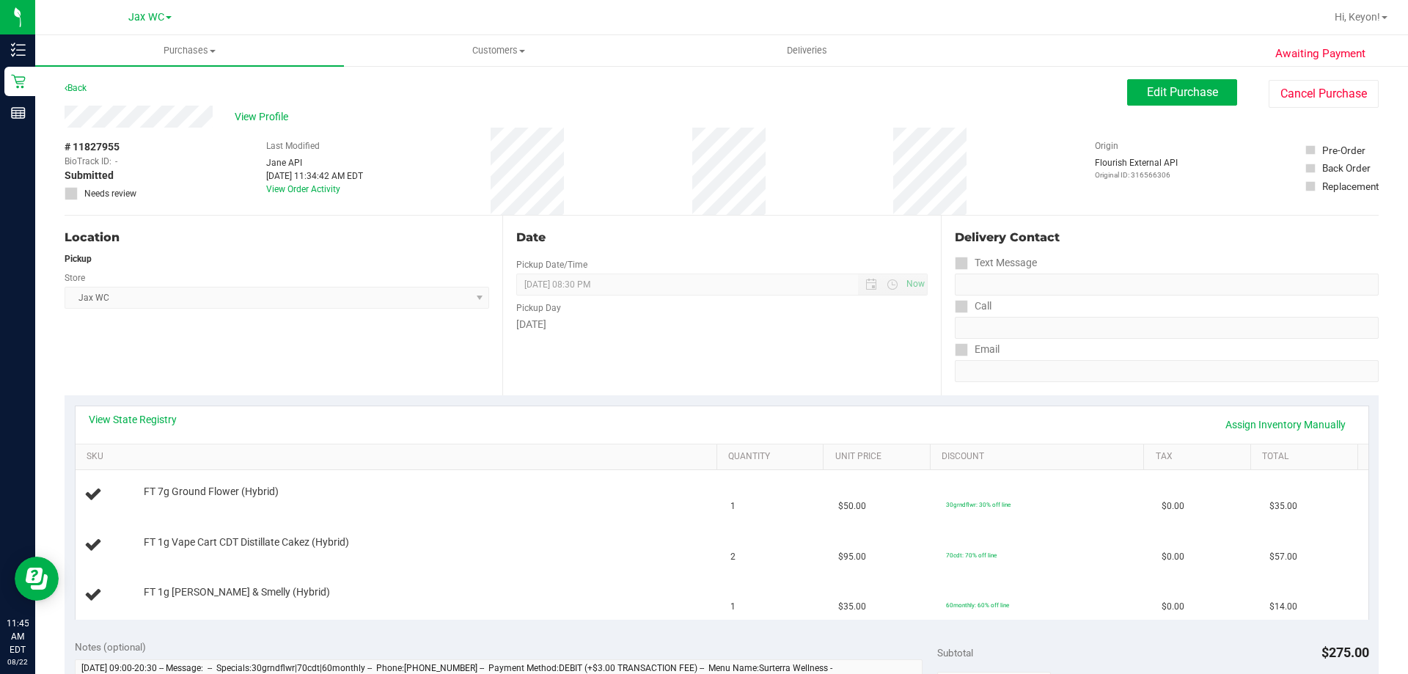
scroll to position [105, 0]
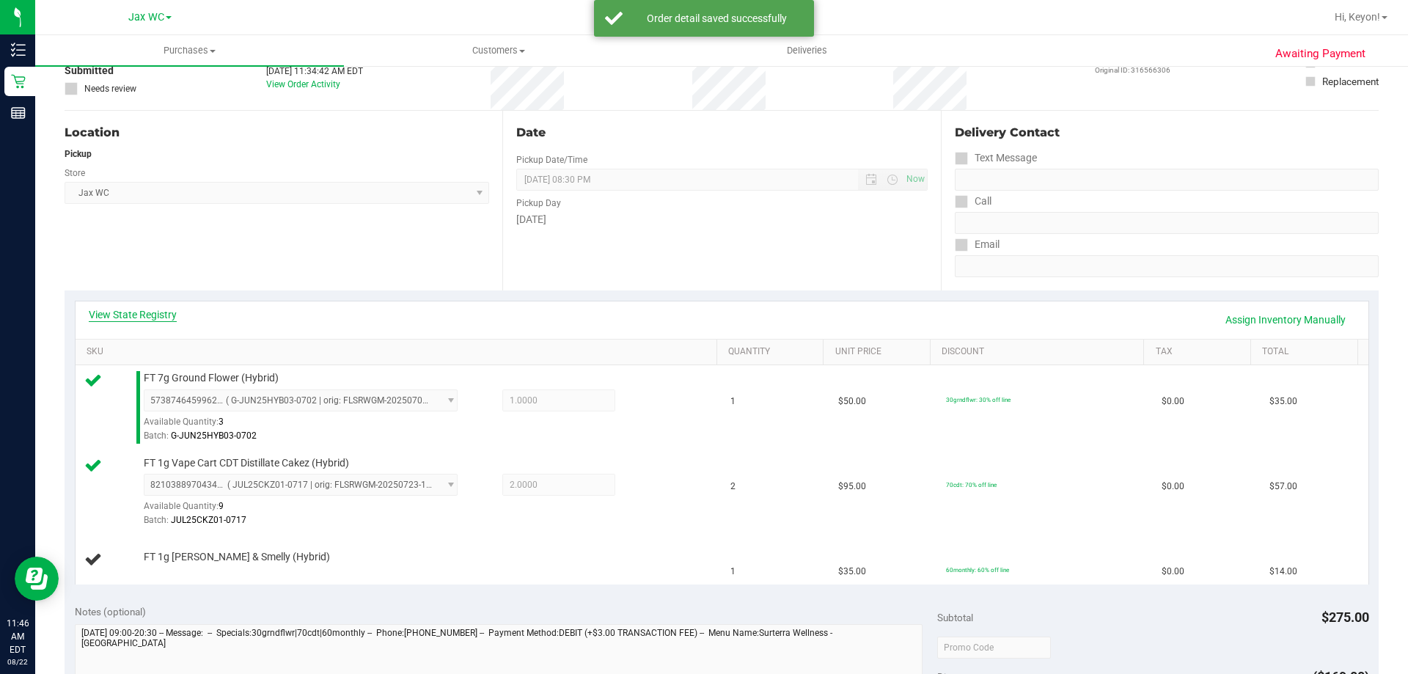
click at [148, 312] on link "View State Registry" at bounding box center [133, 314] width 88 height 15
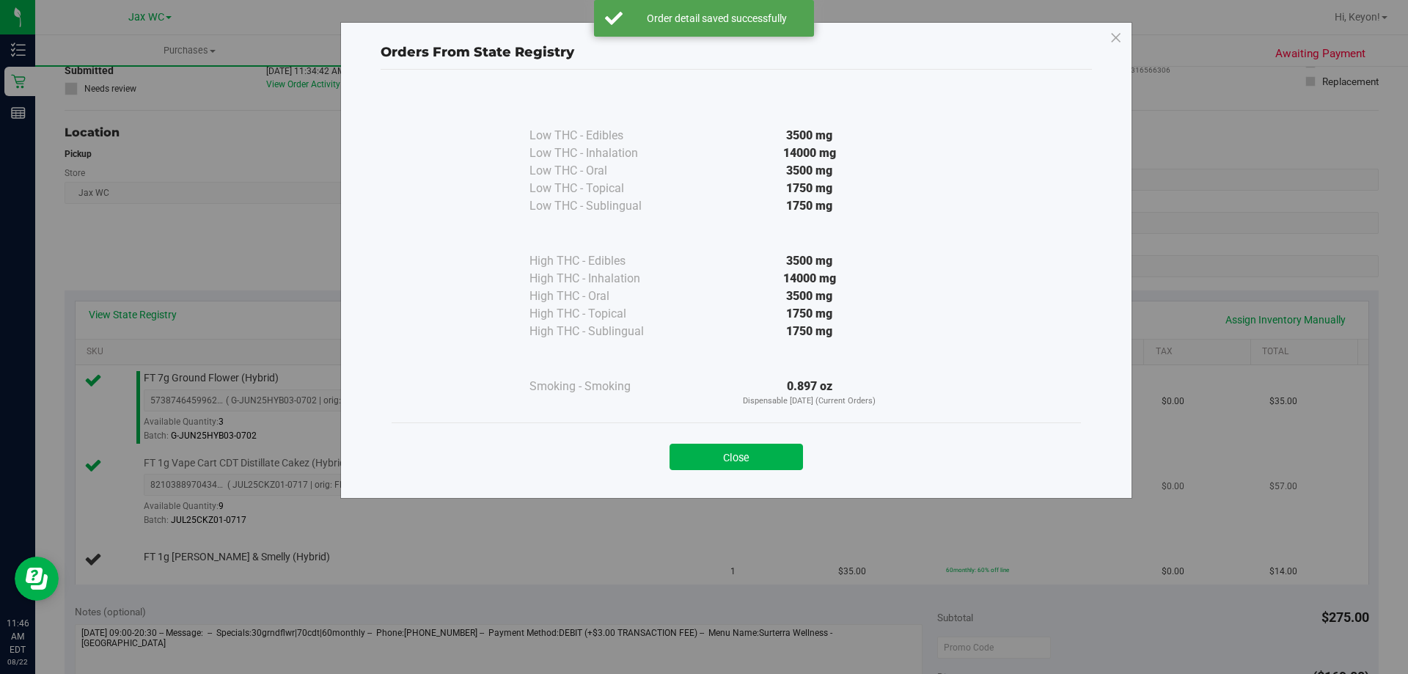
click at [740, 462] on button "Close" at bounding box center [735, 457] width 133 height 26
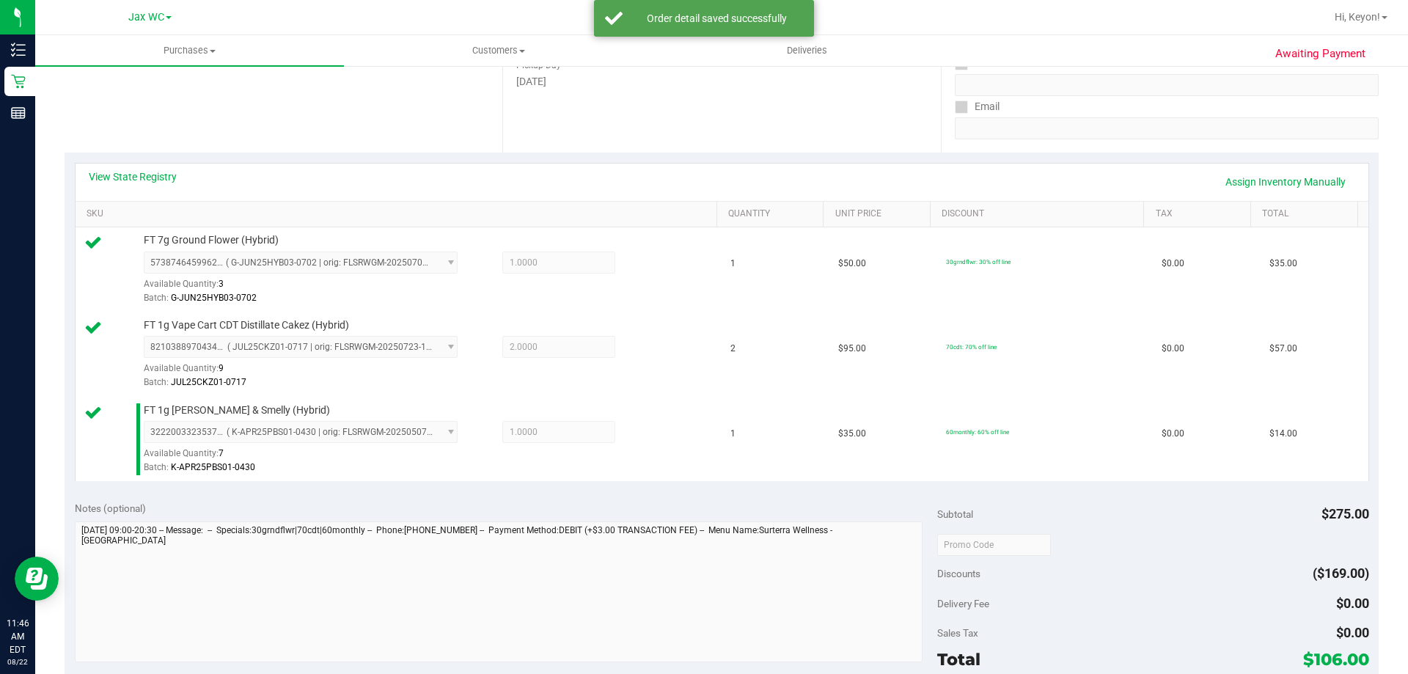
scroll to position [644, 0]
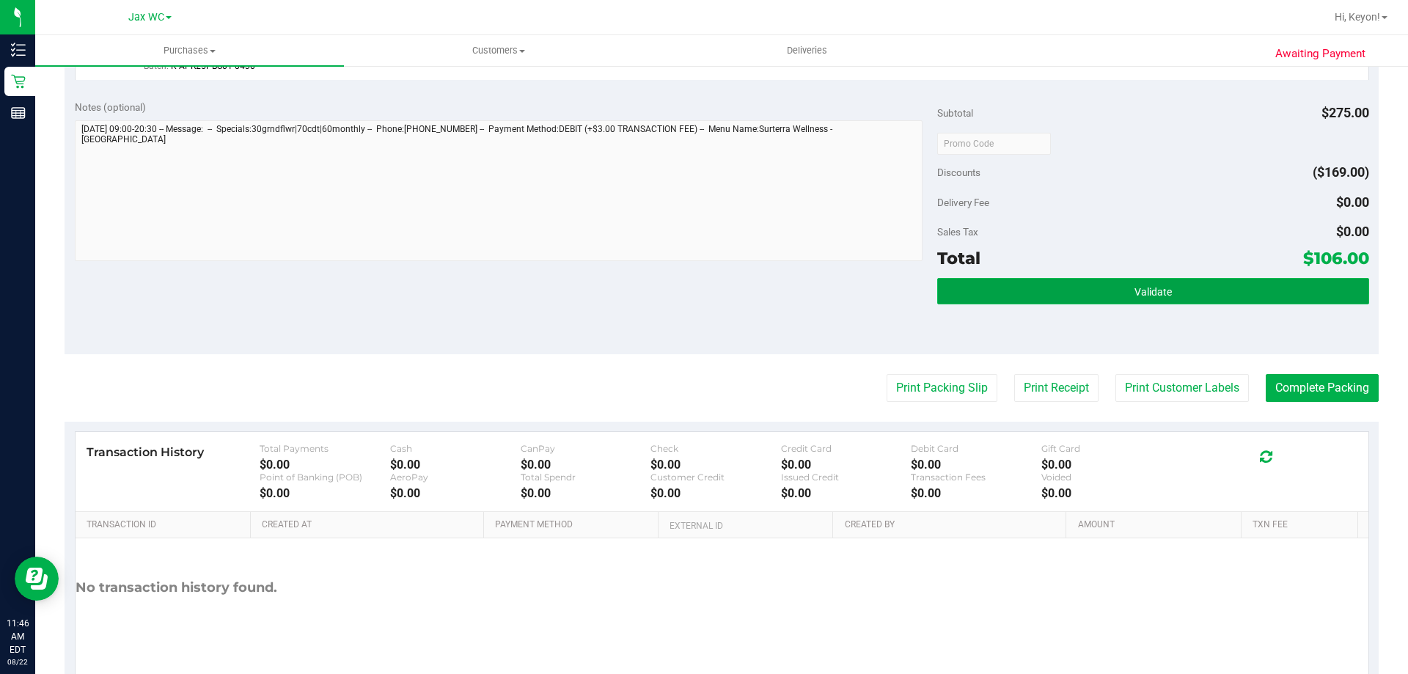
click at [1197, 283] on button "Validate" at bounding box center [1152, 291] width 431 height 26
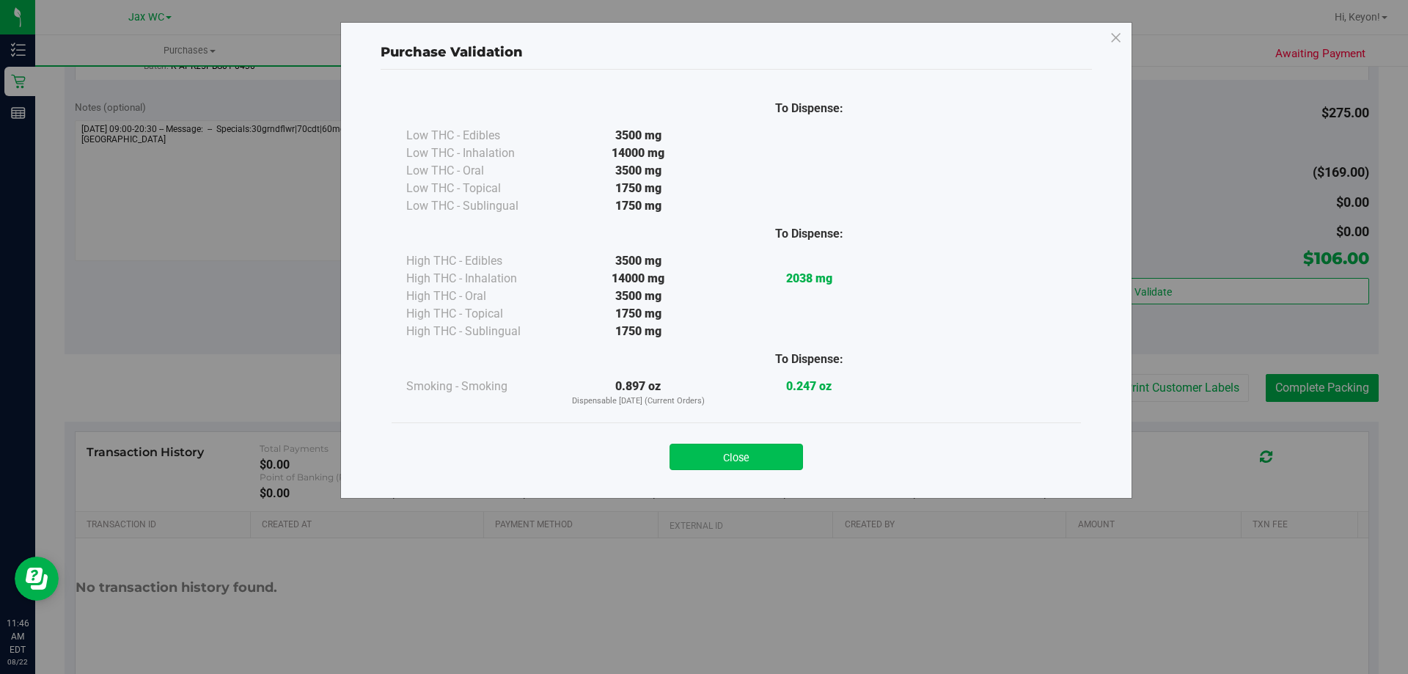
click at [765, 457] on button "Close" at bounding box center [735, 457] width 133 height 26
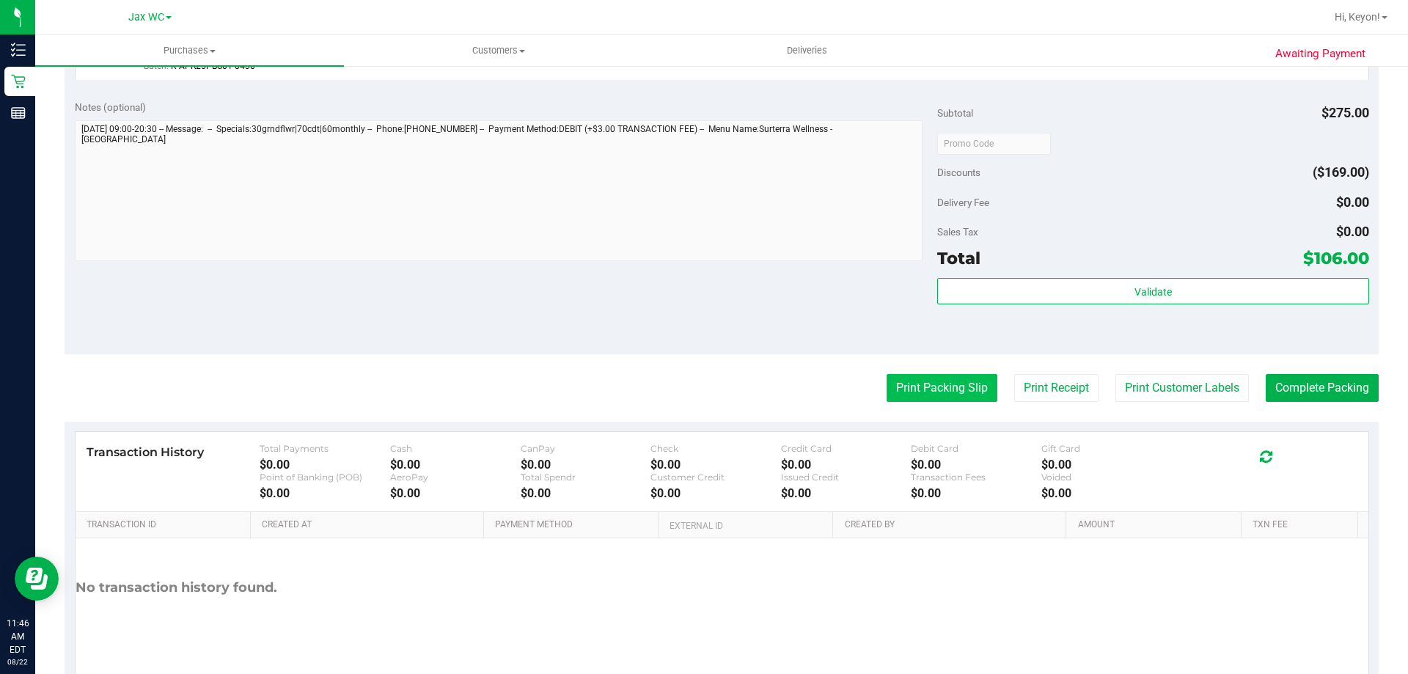
click at [933, 388] on button "Print Packing Slip" at bounding box center [941, 388] width 111 height 28
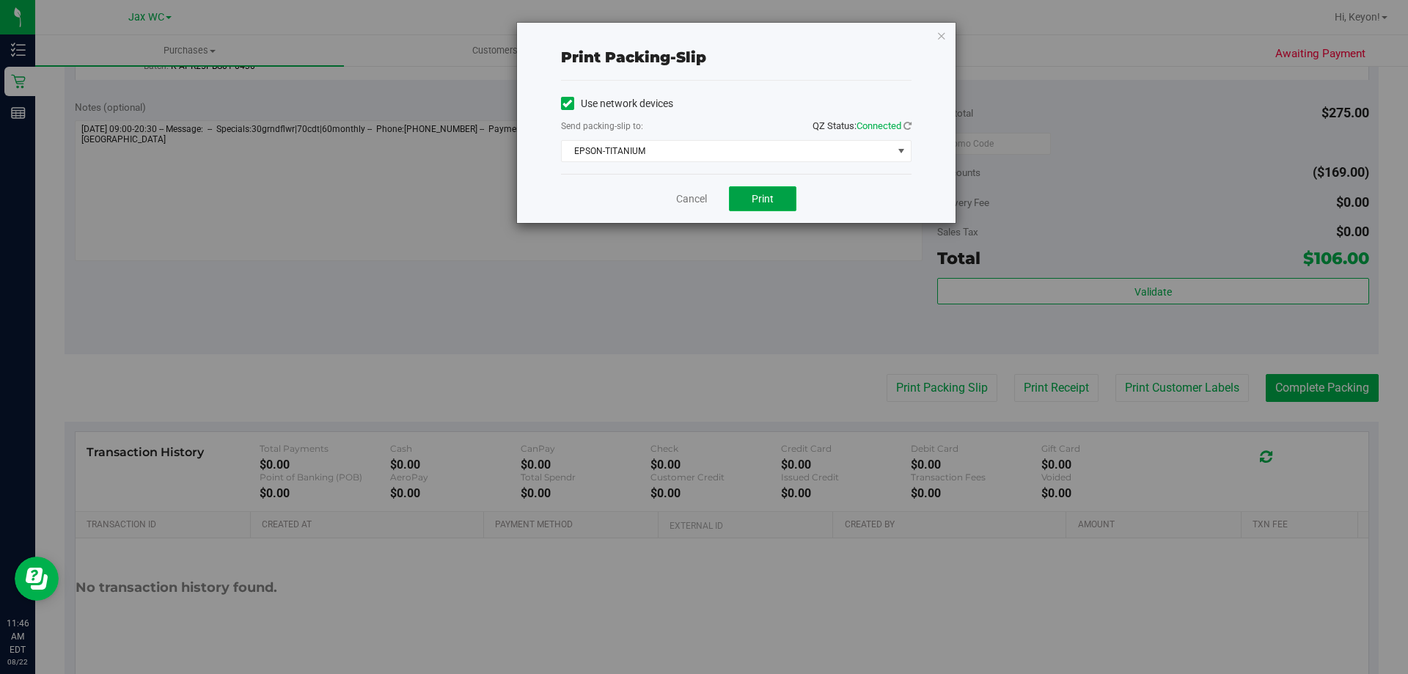
click at [765, 199] on span "Print" at bounding box center [762, 199] width 22 height 12
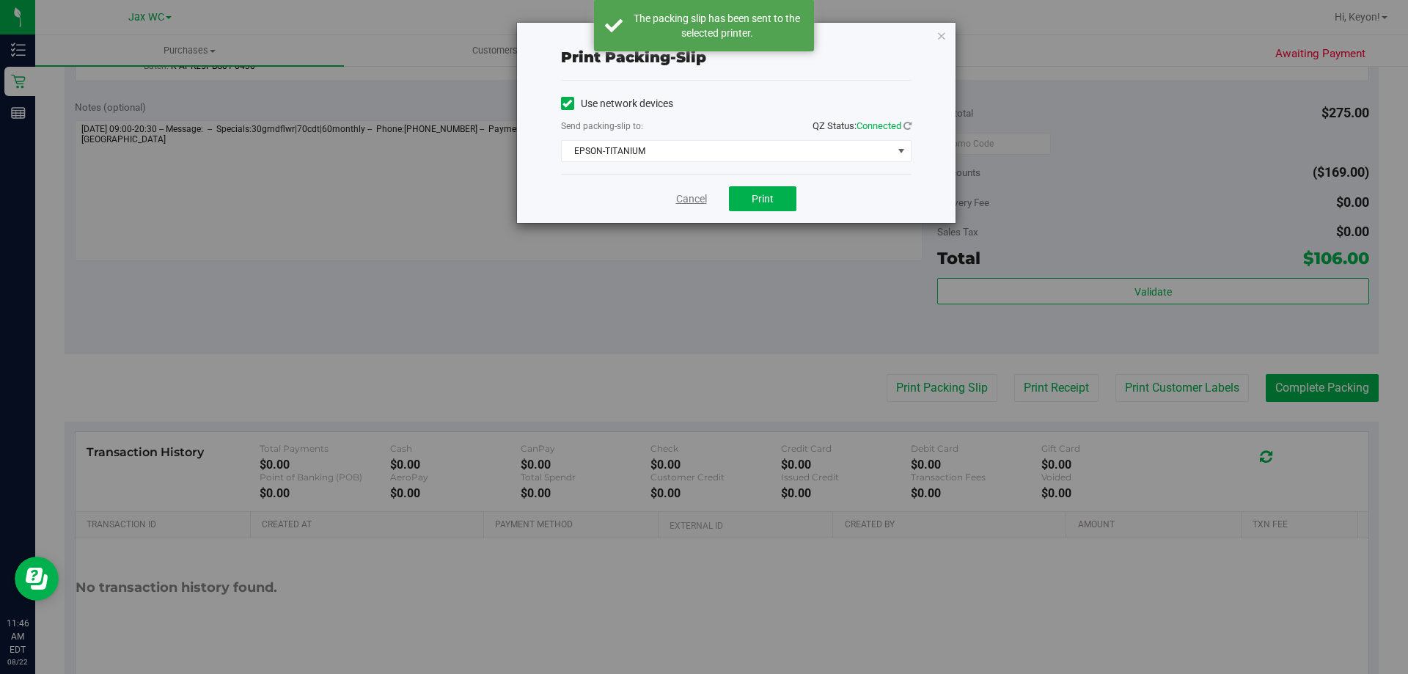
click at [685, 202] on link "Cancel" at bounding box center [691, 198] width 31 height 15
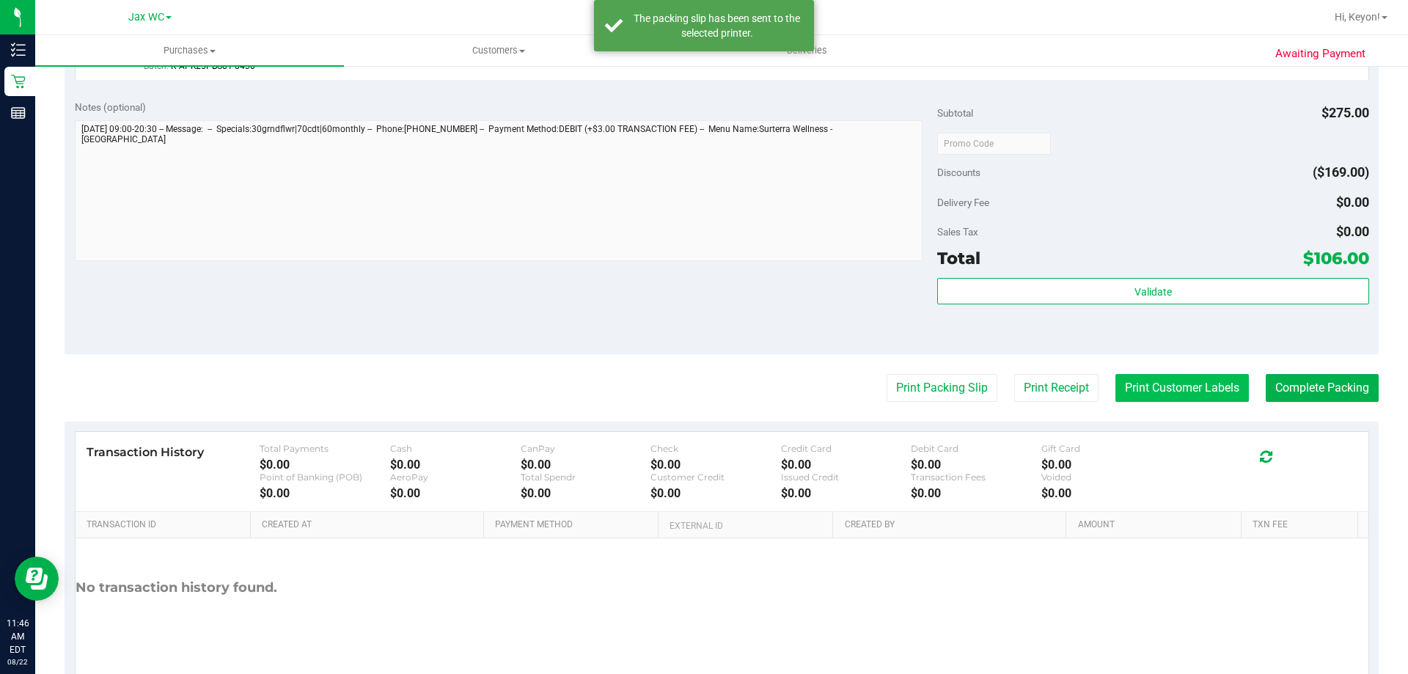
click at [1171, 394] on button "Print Customer Labels" at bounding box center [1181, 388] width 133 height 28
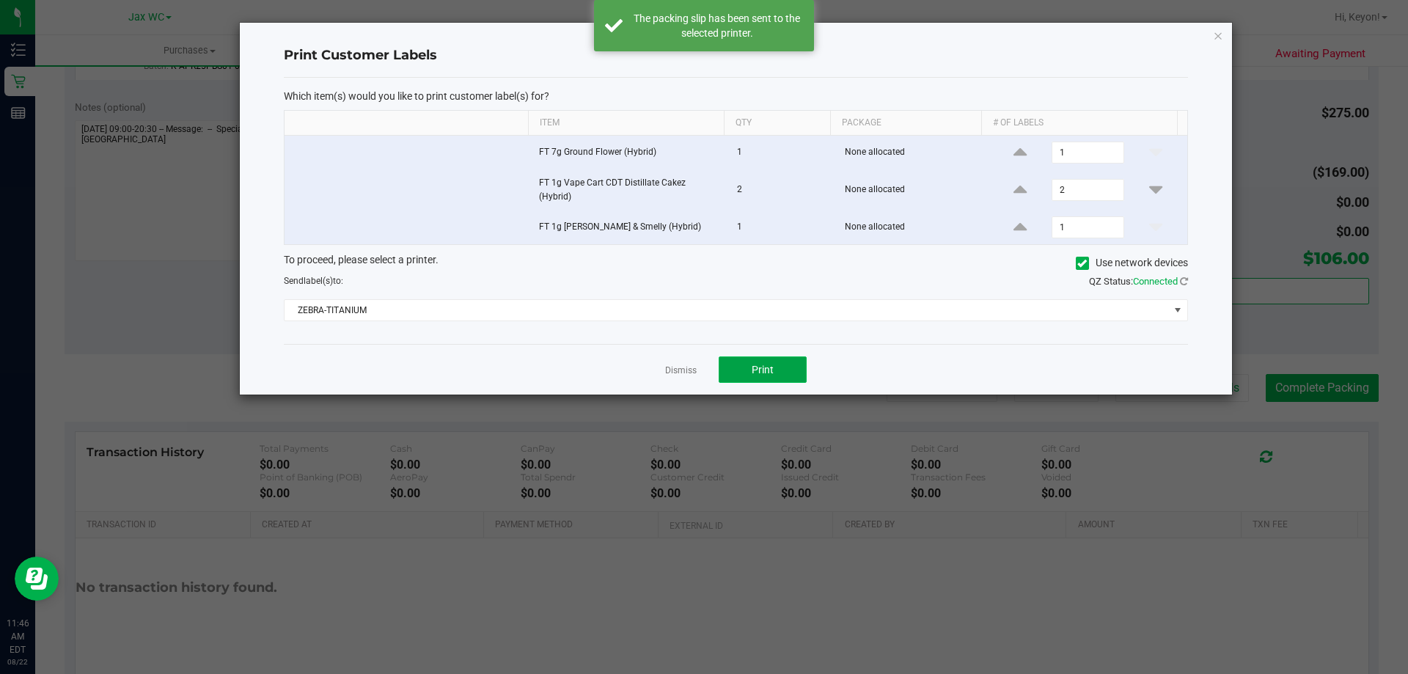
click at [778, 368] on button "Print" at bounding box center [762, 369] width 88 height 26
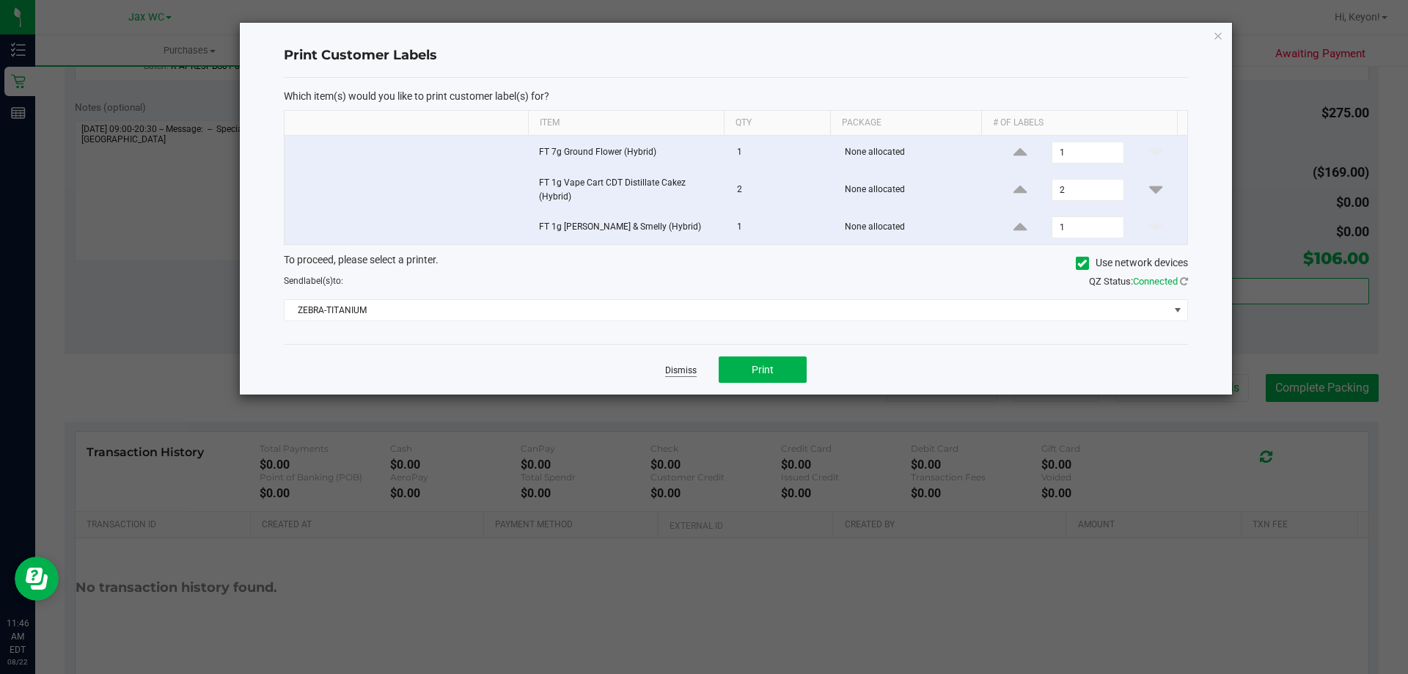
click at [684, 367] on link "Dismiss" at bounding box center [681, 370] width 32 height 12
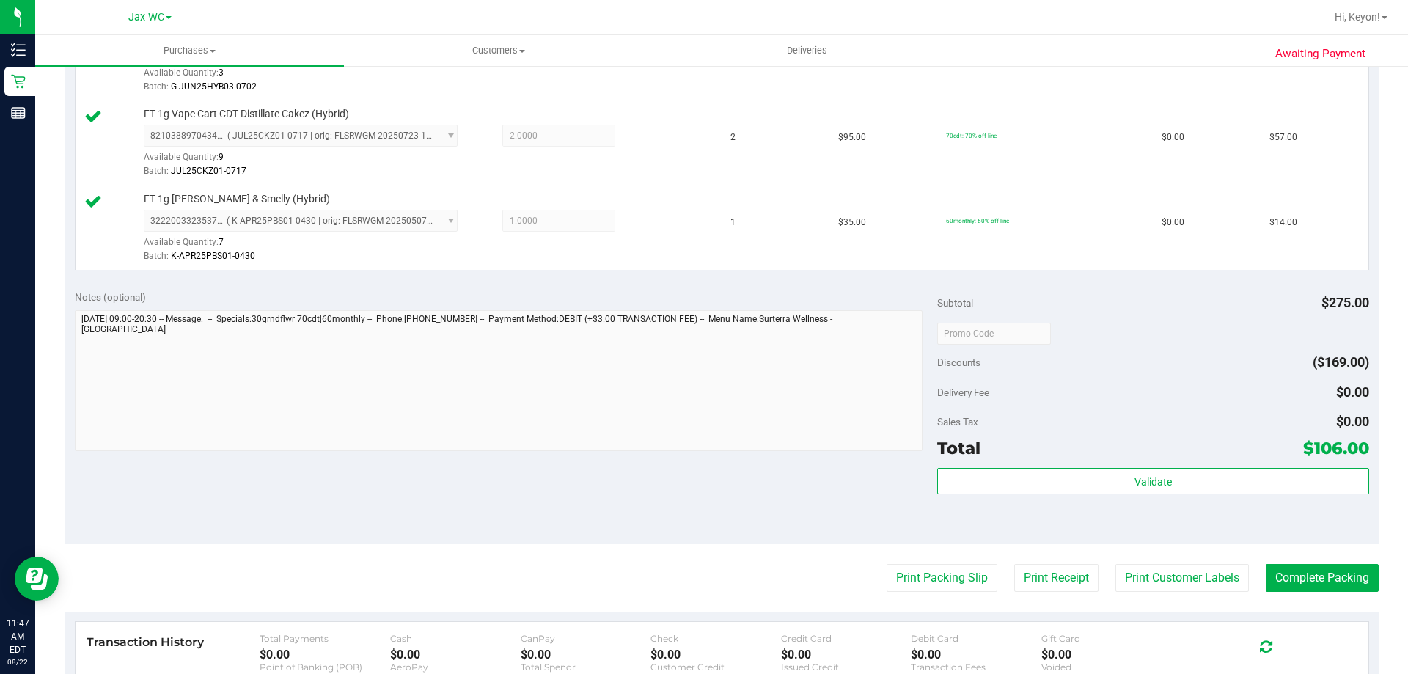
scroll to position [465, 0]
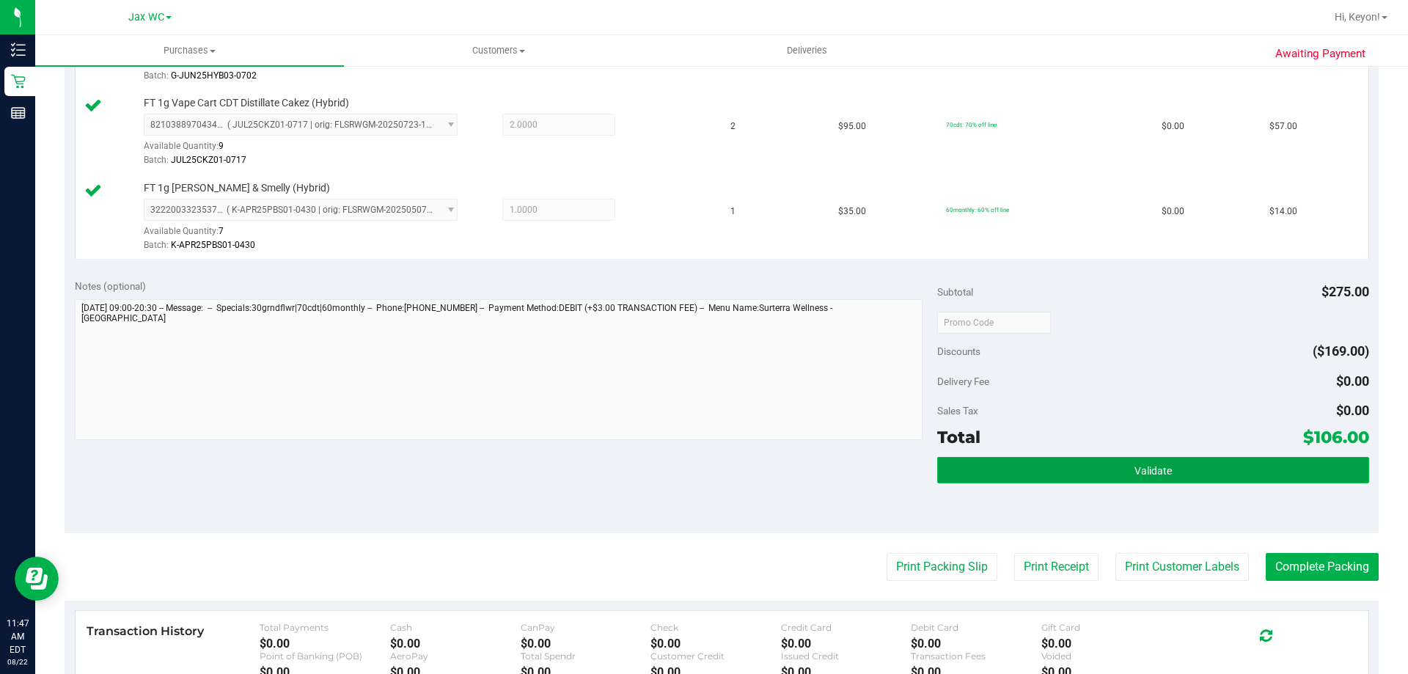
drag, startPoint x: 1156, startPoint y: 479, endPoint x: 1162, endPoint y: 474, distance: 7.8
click at [1157, 479] on button "Validate" at bounding box center [1152, 470] width 431 height 26
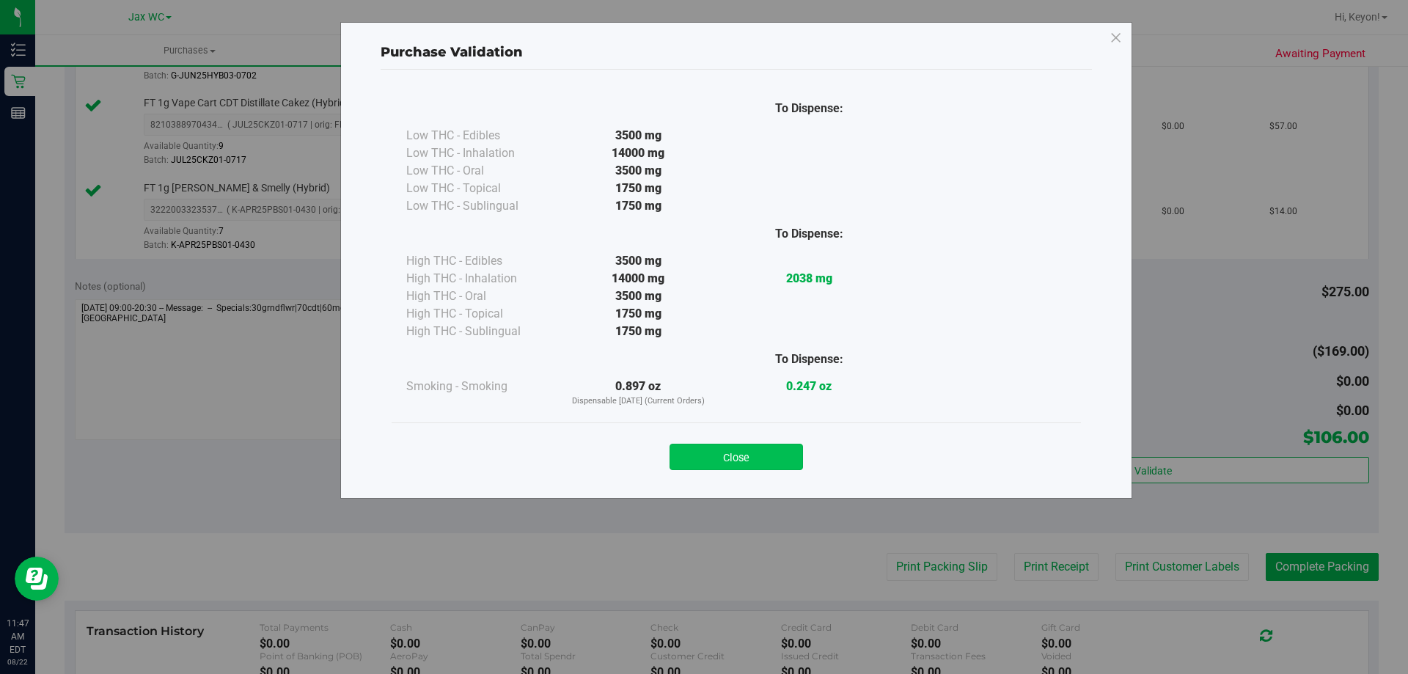
click at [751, 460] on button "Close" at bounding box center [735, 457] width 133 height 26
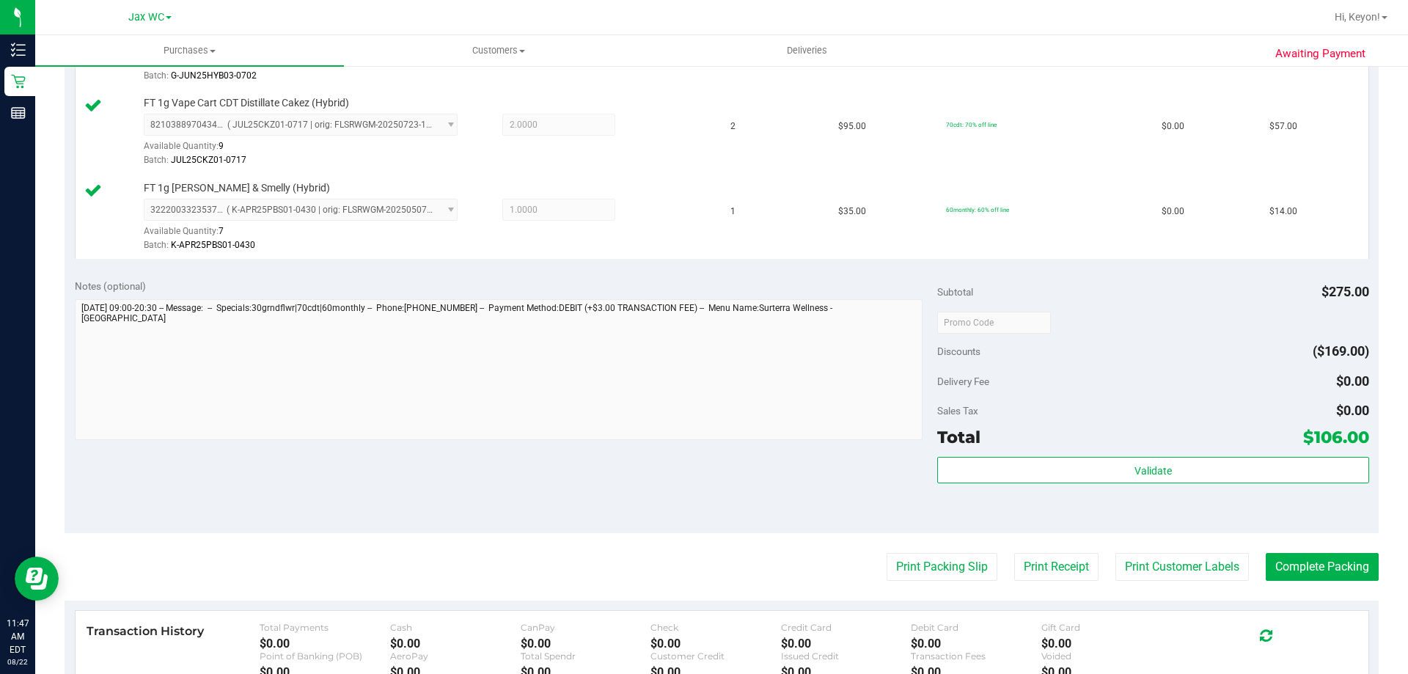
scroll to position [553, 0]
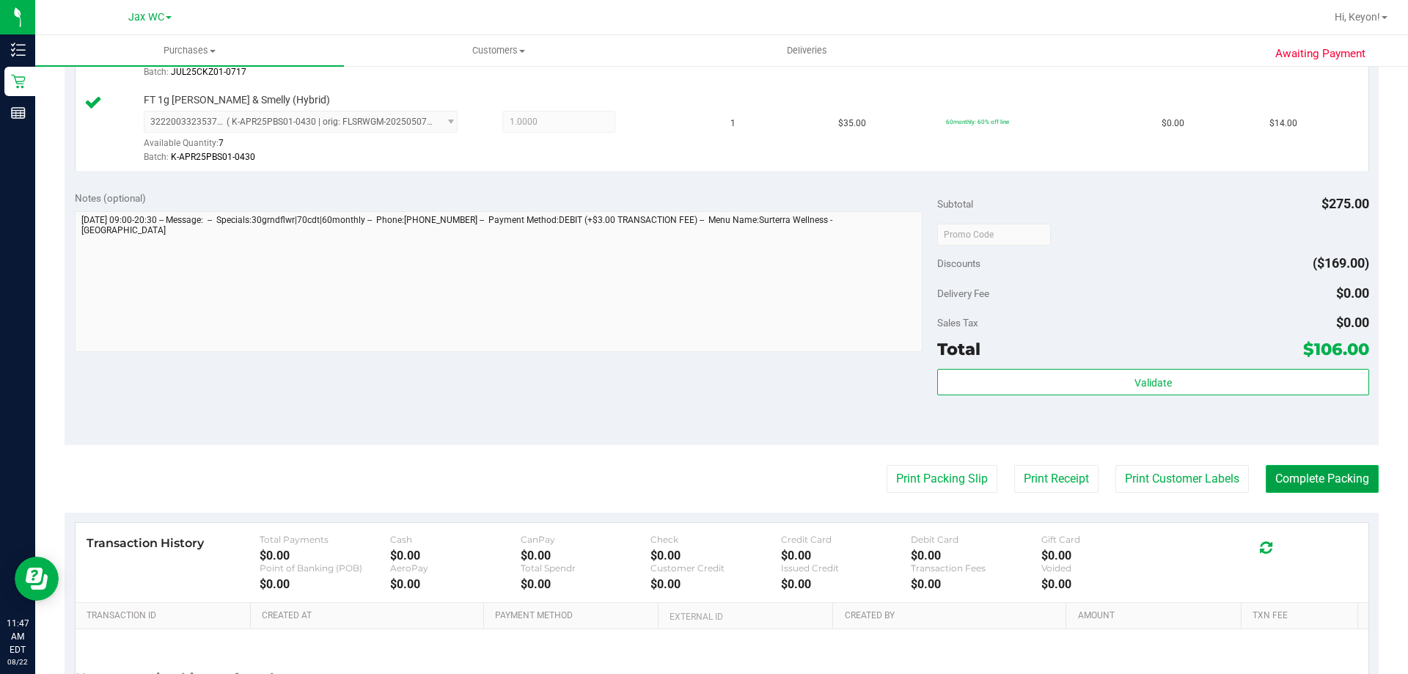
click at [1320, 484] on button "Complete Packing" at bounding box center [1321, 479] width 113 height 28
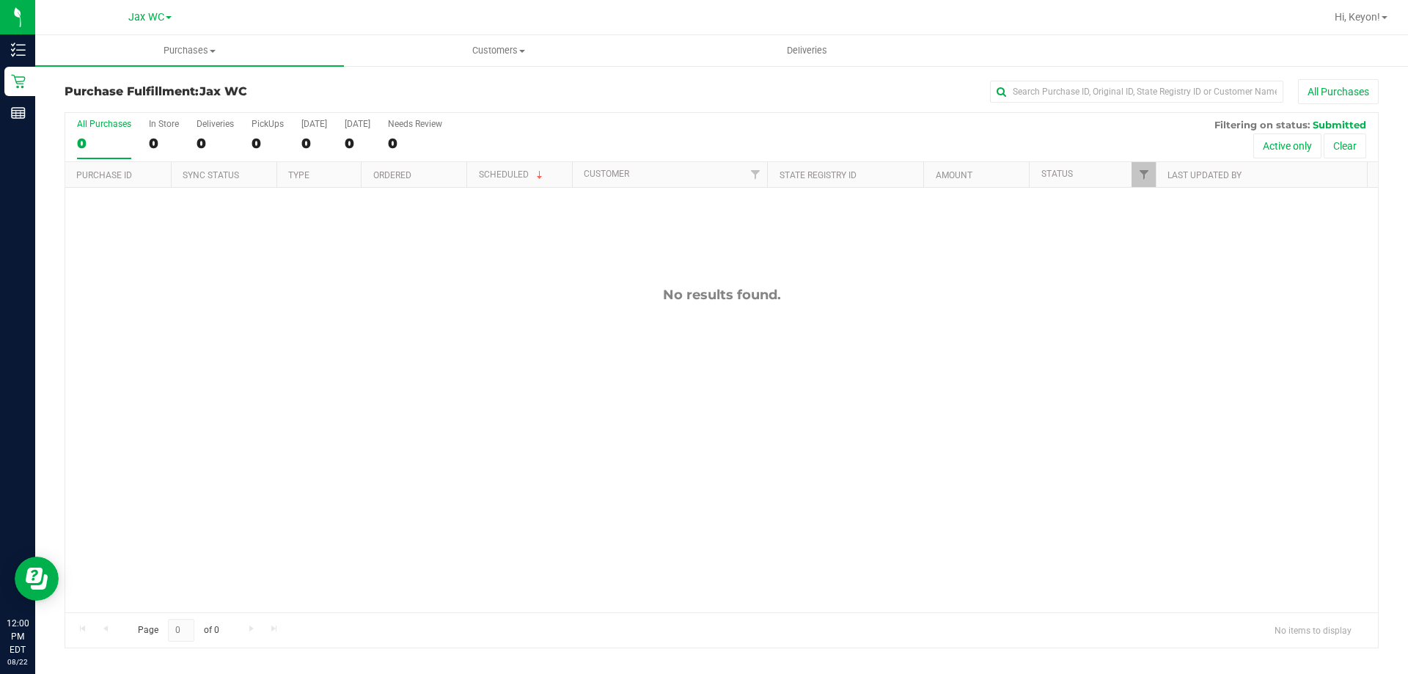
click at [85, 114] on div "All Purchases 0 In Store 0 Deliveries 0 PickUps 0 Today 0 Tomorrow 0 Needs Revi…" at bounding box center [721, 119] width 1312 height 12
click at [103, 135] on div "0" at bounding box center [104, 143] width 54 height 17
click at [0, 0] on input "All Purchases 0" at bounding box center [0, 0] width 0 height 0
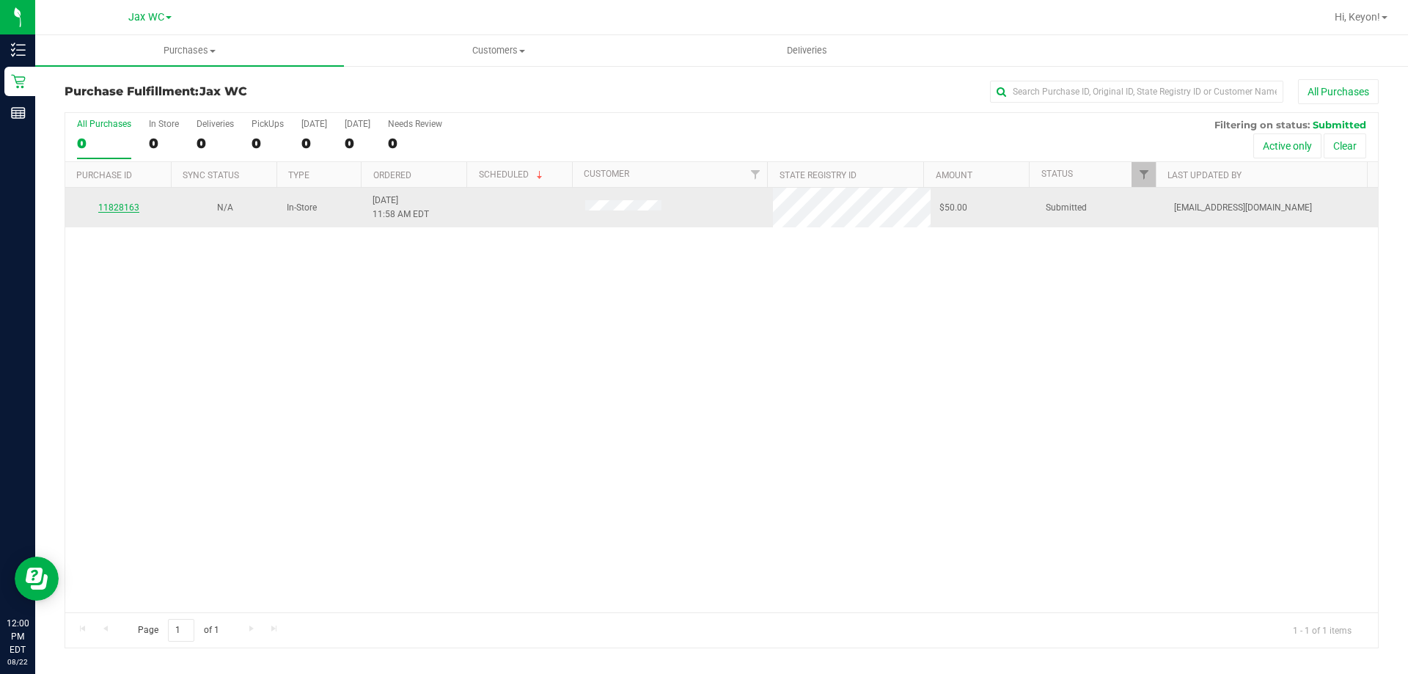
click at [117, 205] on link "11828163" at bounding box center [118, 207] width 41 height 10
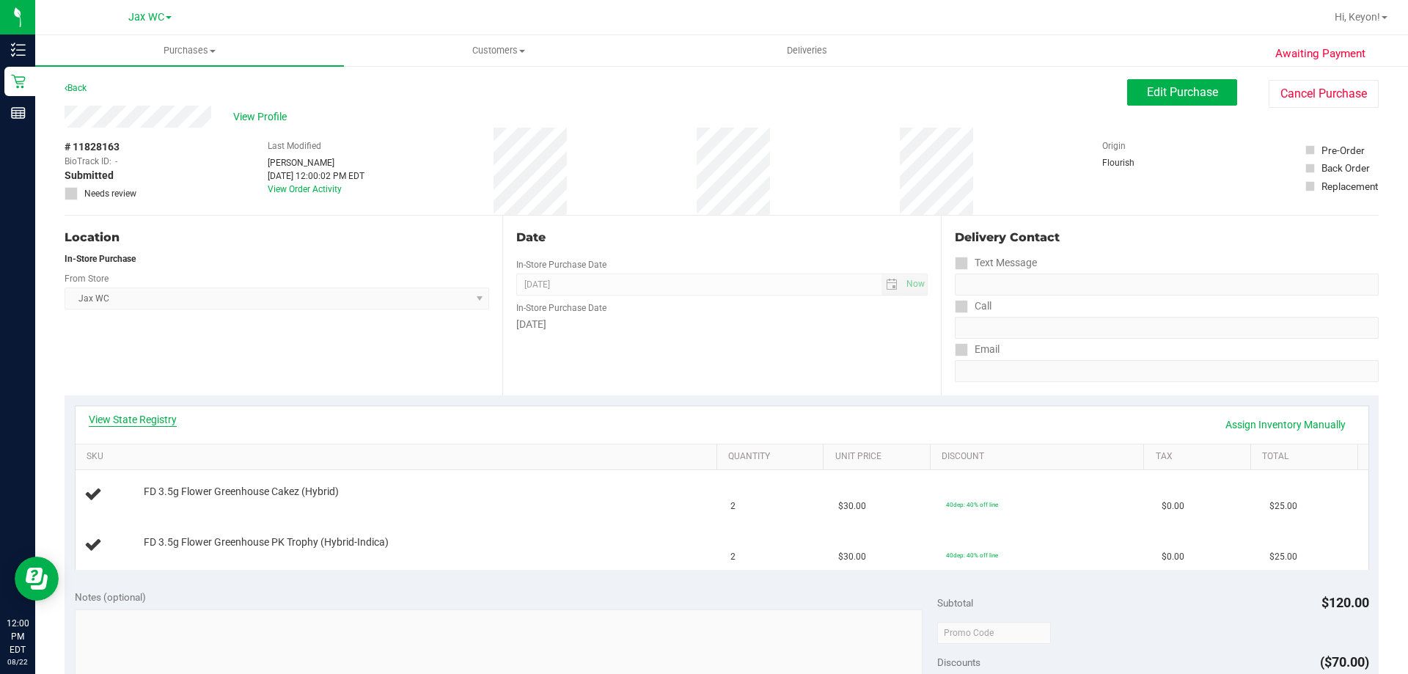
click at [136, 415] on link "View State Registry" at bounding box center [133, 419] width 88 height 15
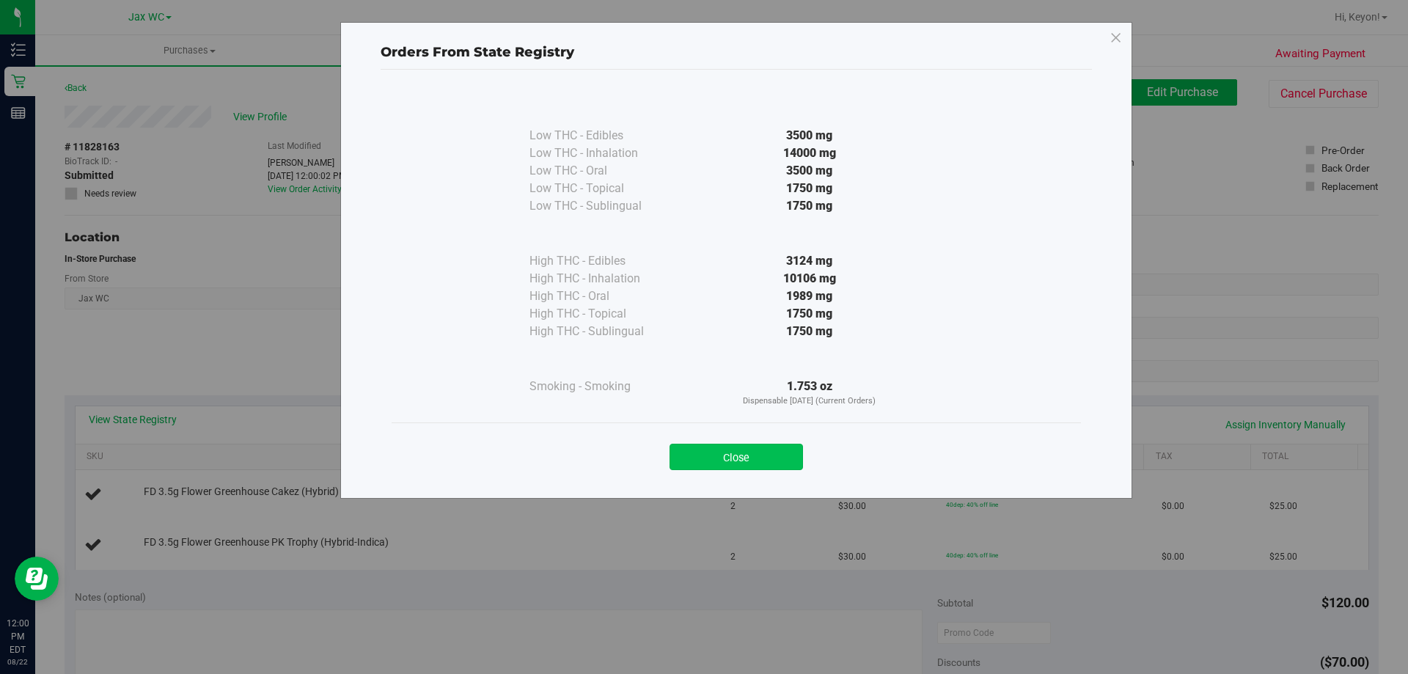
click at [730, 458] on button "Close" at bounding box center [735, 457] width 133 height 26
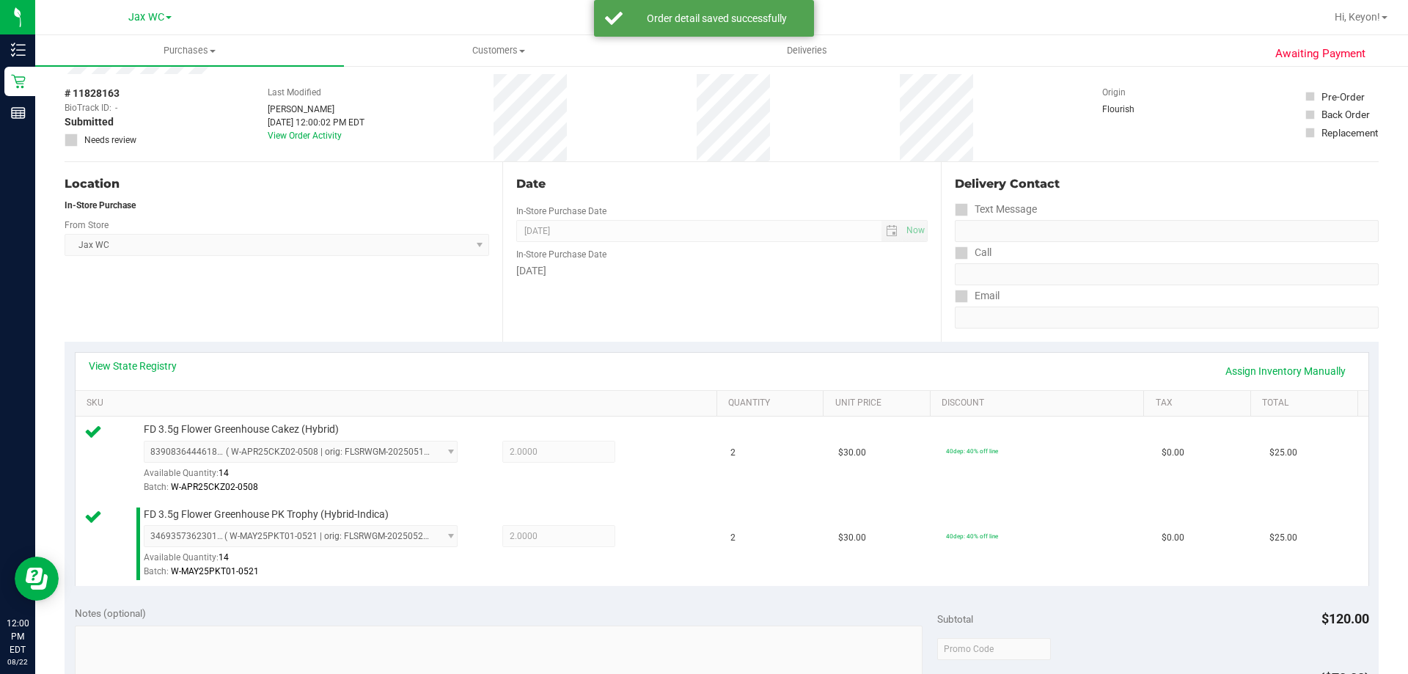
scroll to position [423, 0]
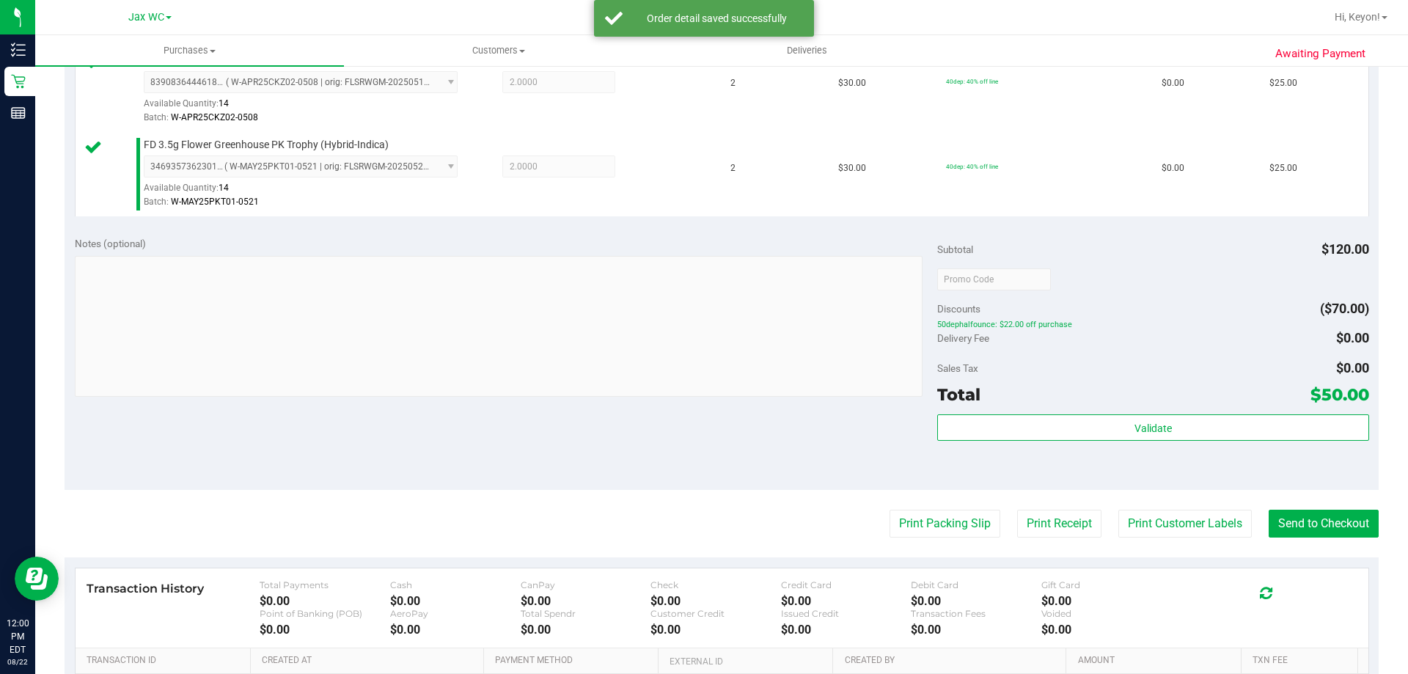
click at [1281, 409] on div "Subtotal $120.00 Discounts ($70.00) 50dephalfounce: $22.00 off purchase Deliver…" at bounding box center [1152, 358] width 431 height 244
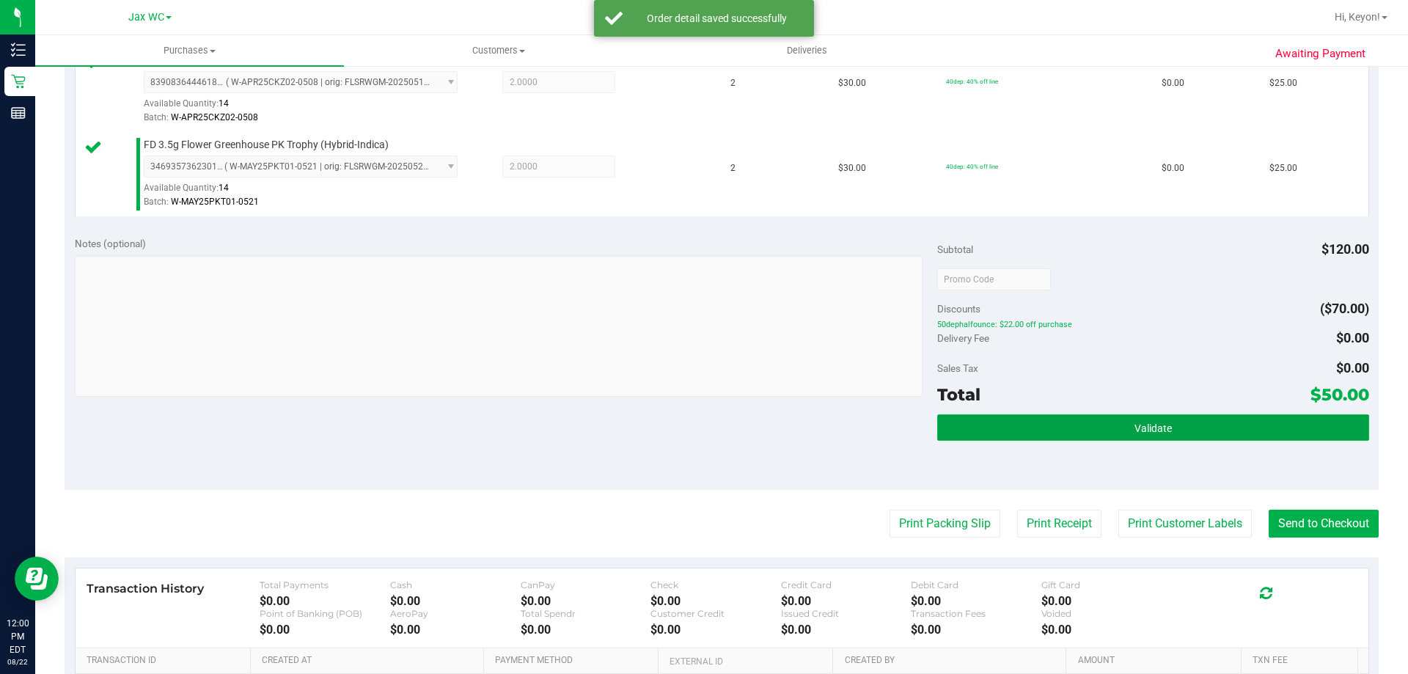
click at [1273, 422] on button "Validate" at bounding box center [1152, 427] width 431 height 26
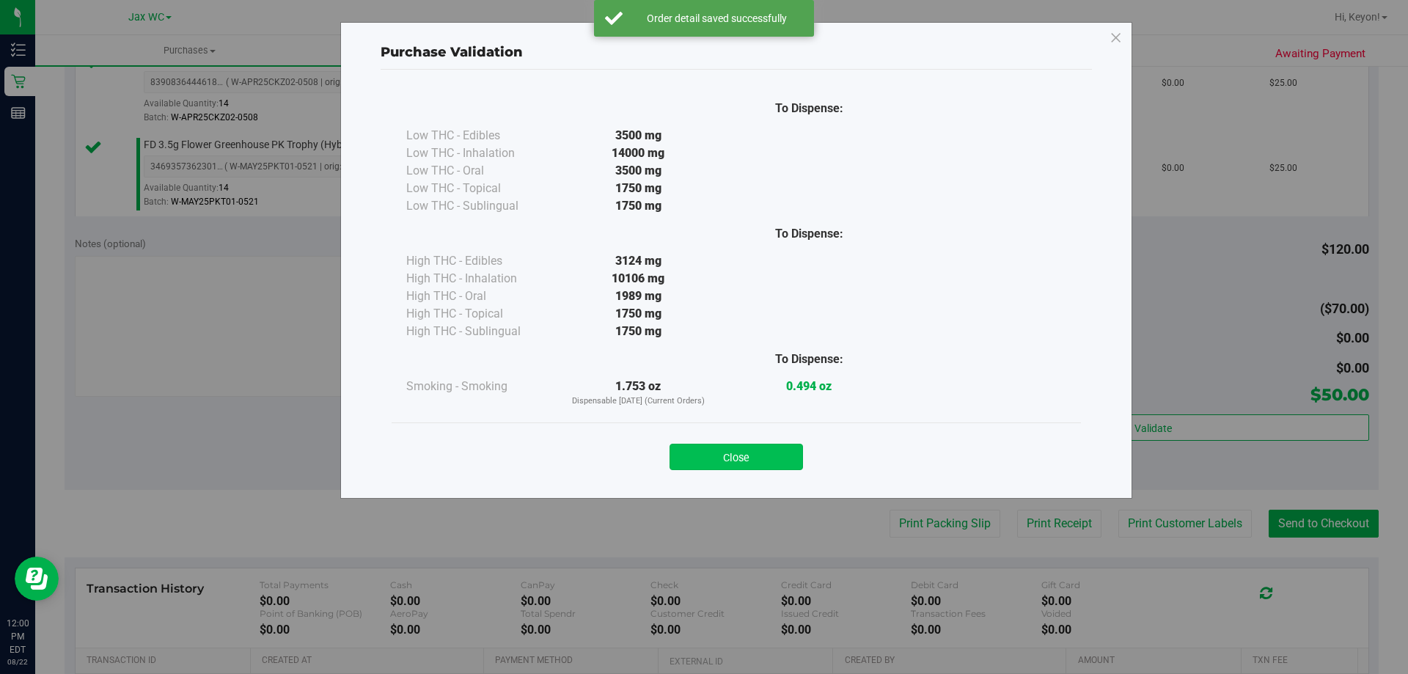
click at [781, 450] on button "Close" at bounding box center [735, 457] width 133 height 26
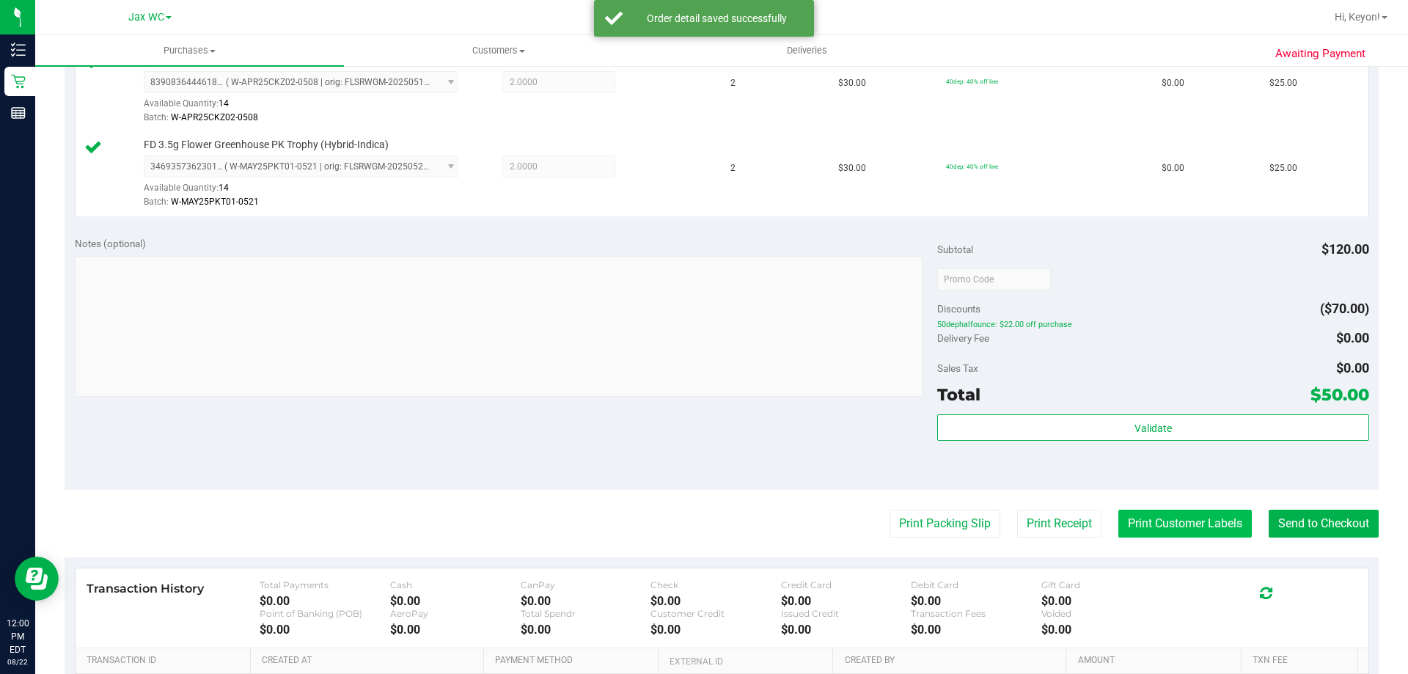
click at [1139, 528] on button "Print Customer Labels" at bounding box center [1184, 523] width 133 height 28
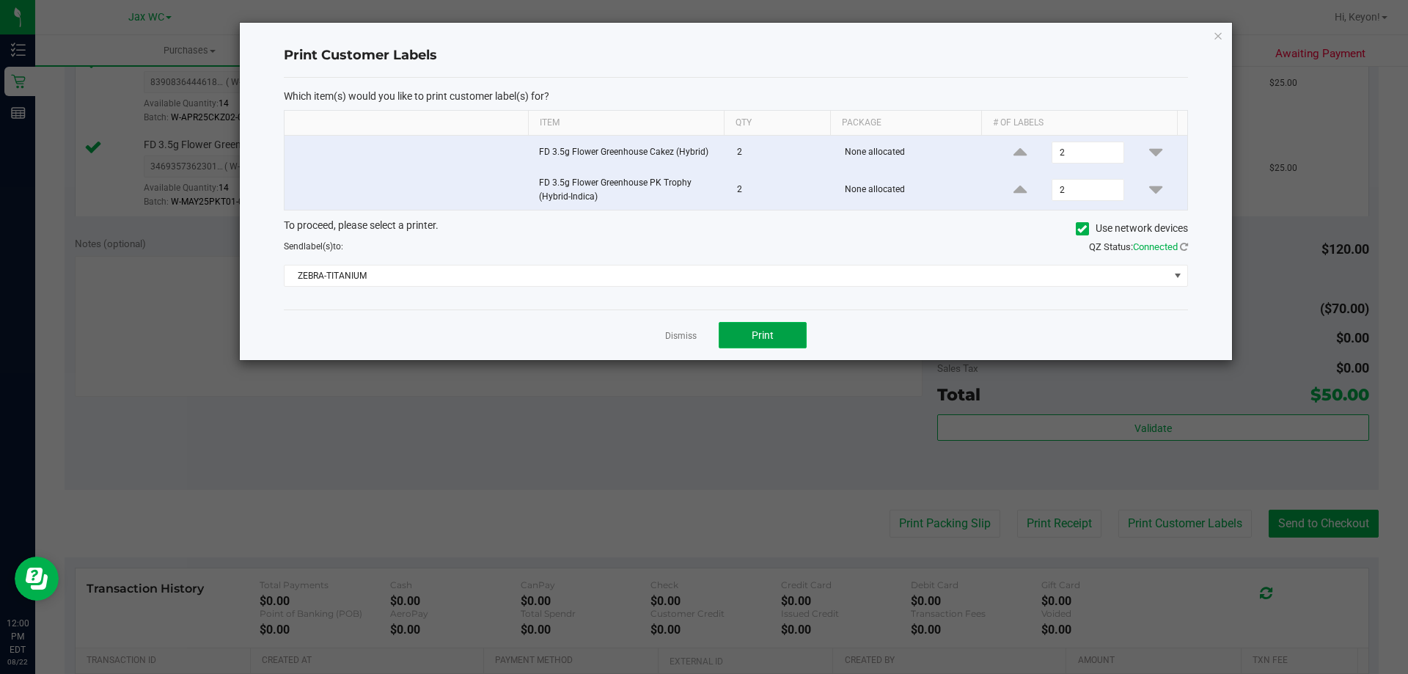
click at [782, 337] on button "Print" at bounding box center [762, 335] width 88 height 26
click at [692, 336] on link "Dismiss" at bounding box center [681, 336] width 32 height 12
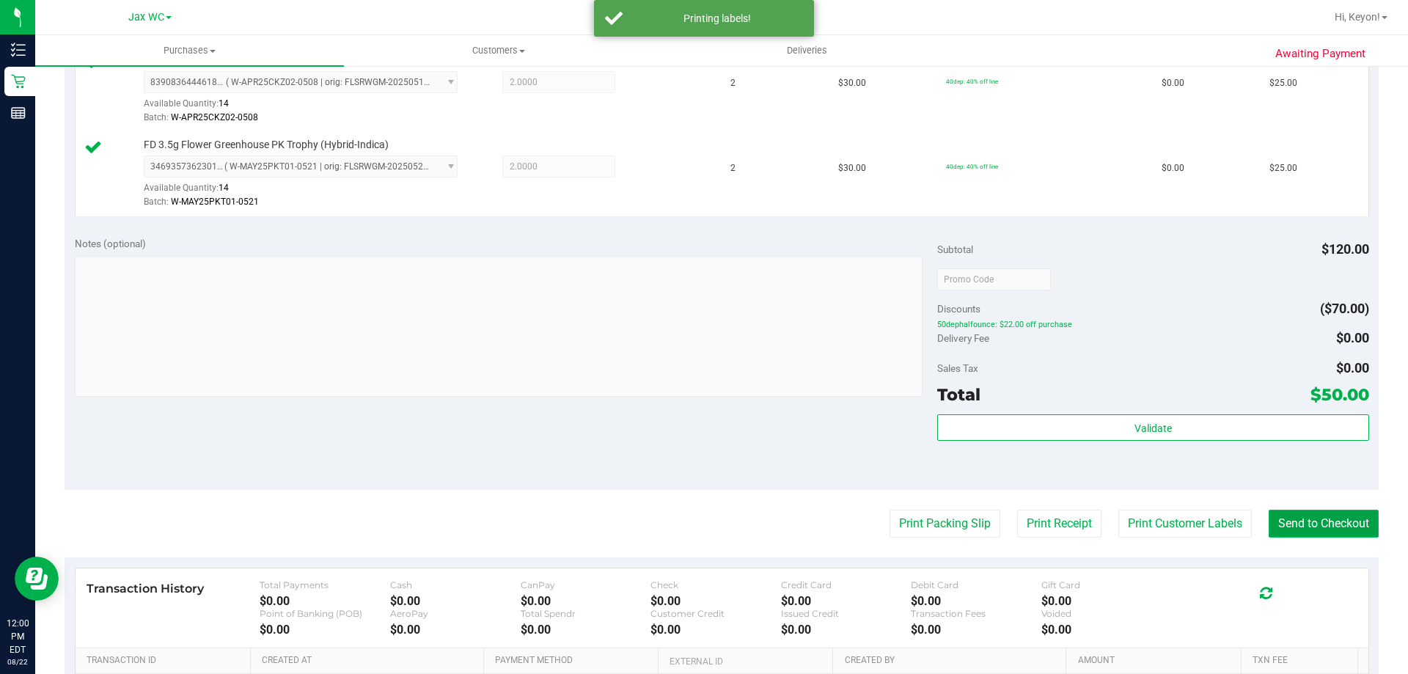
click at [1282, 518] on button "Send to Checkout" at bounding box center [1323, 523] width 110 height 28
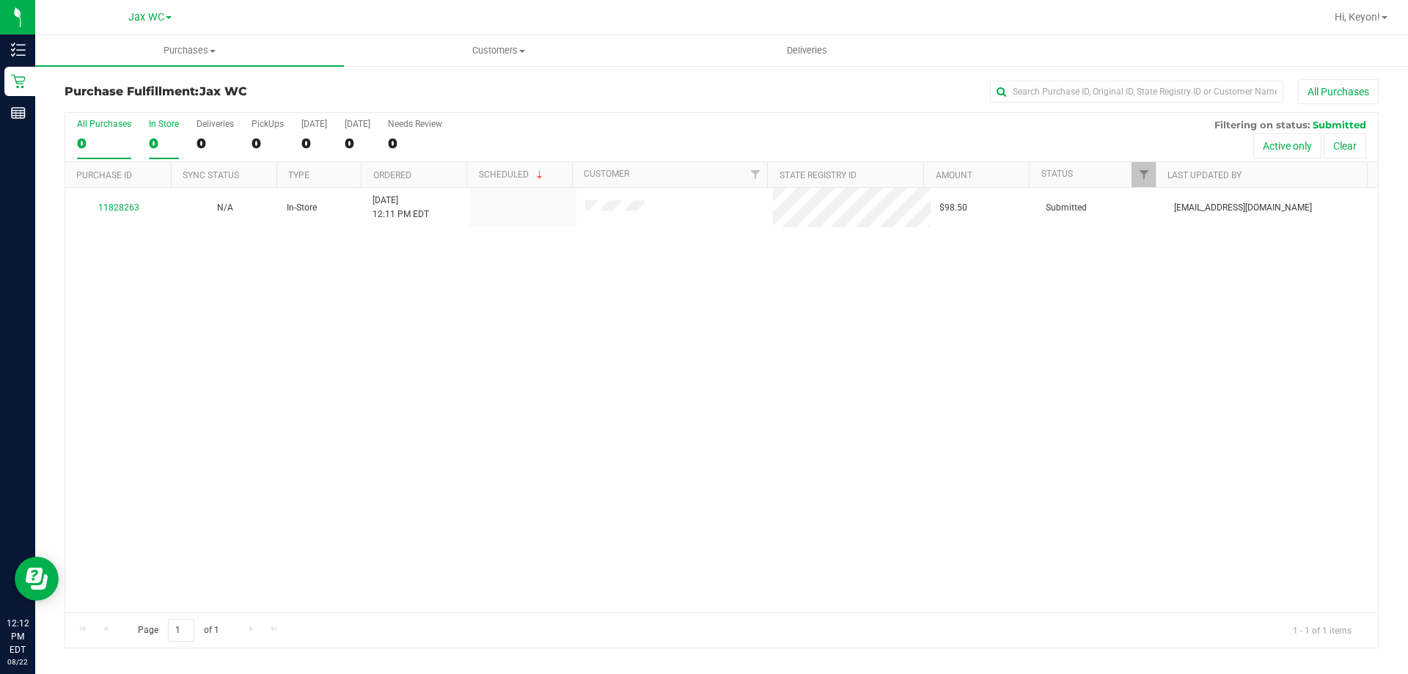
click at [162, 135] on div "0" at bounding box center [164, 143] width 30 height 17
click at [0, 0] on input "In Store 0" at bounding box center [0, 0] width 0 height 0
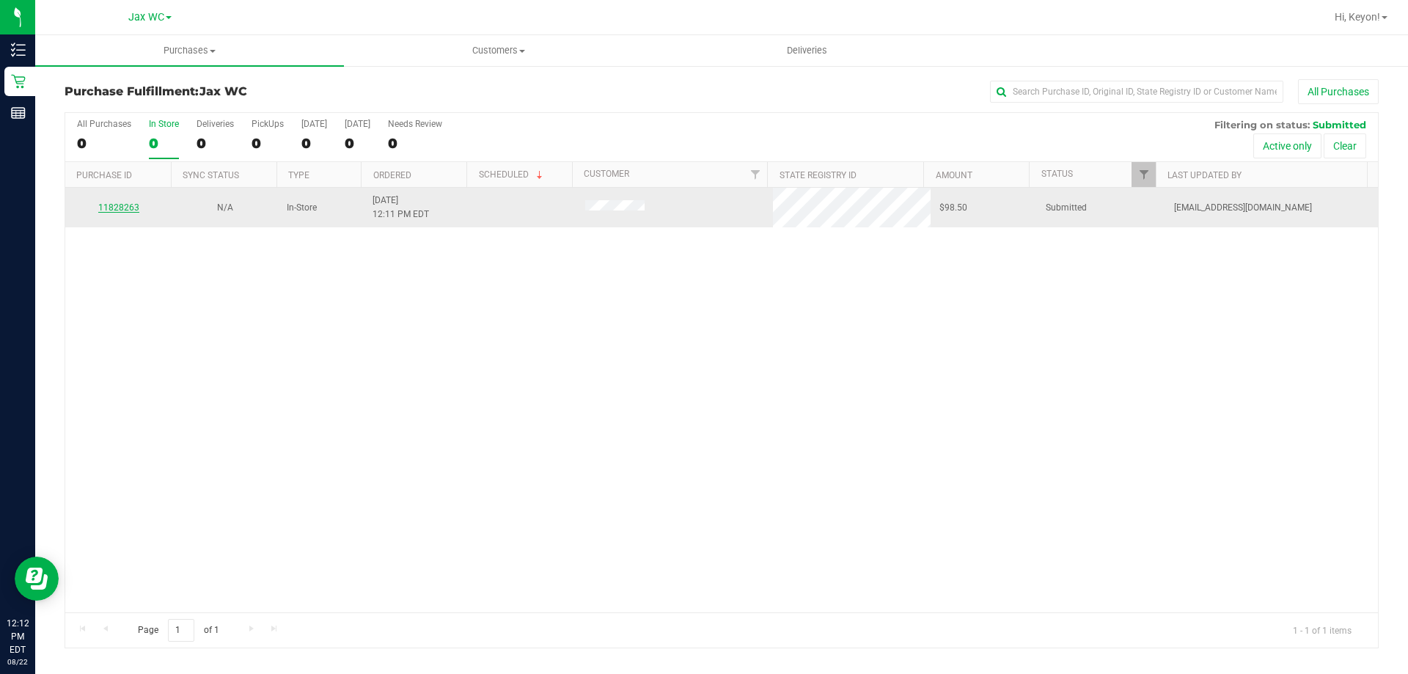
click at [114, 207] on link "11828263" at bounding box center [118, 207] width 41 height 10
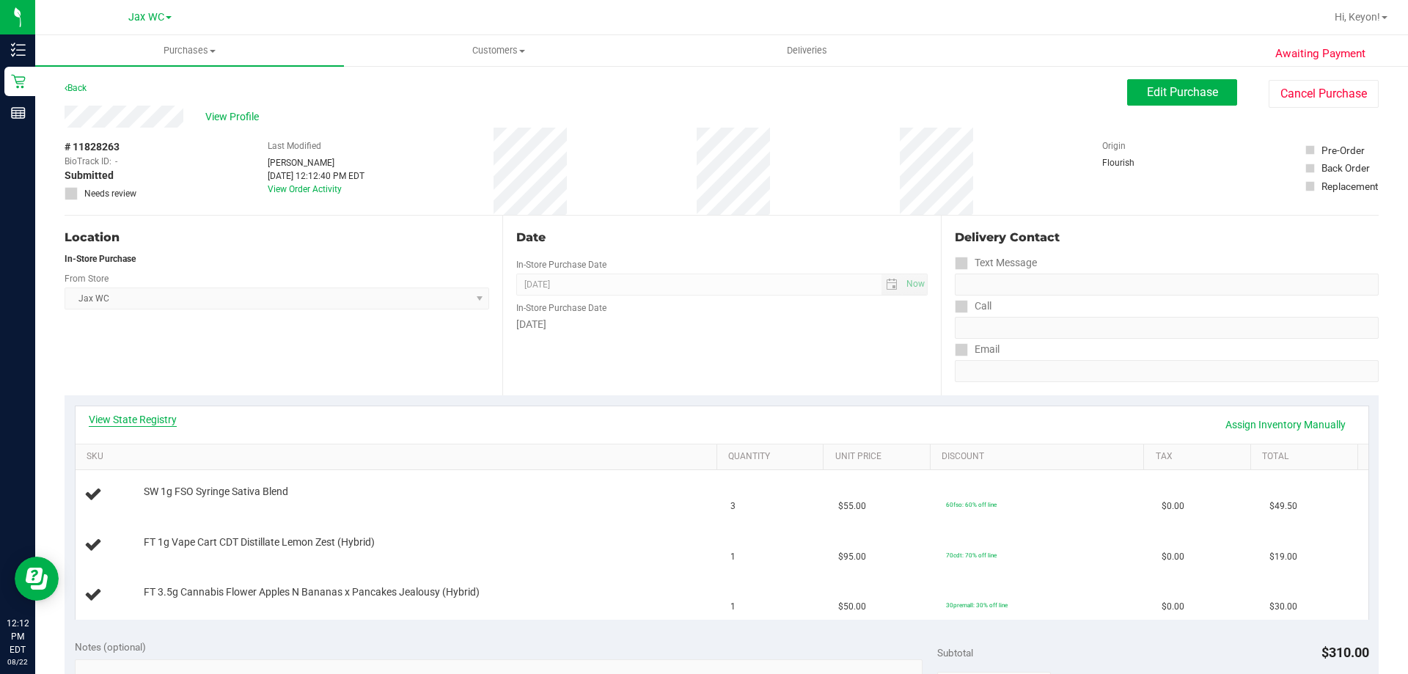
click at [144, 418] on link "View State Registry" at bounding box center [133, 419] width 88 height 15
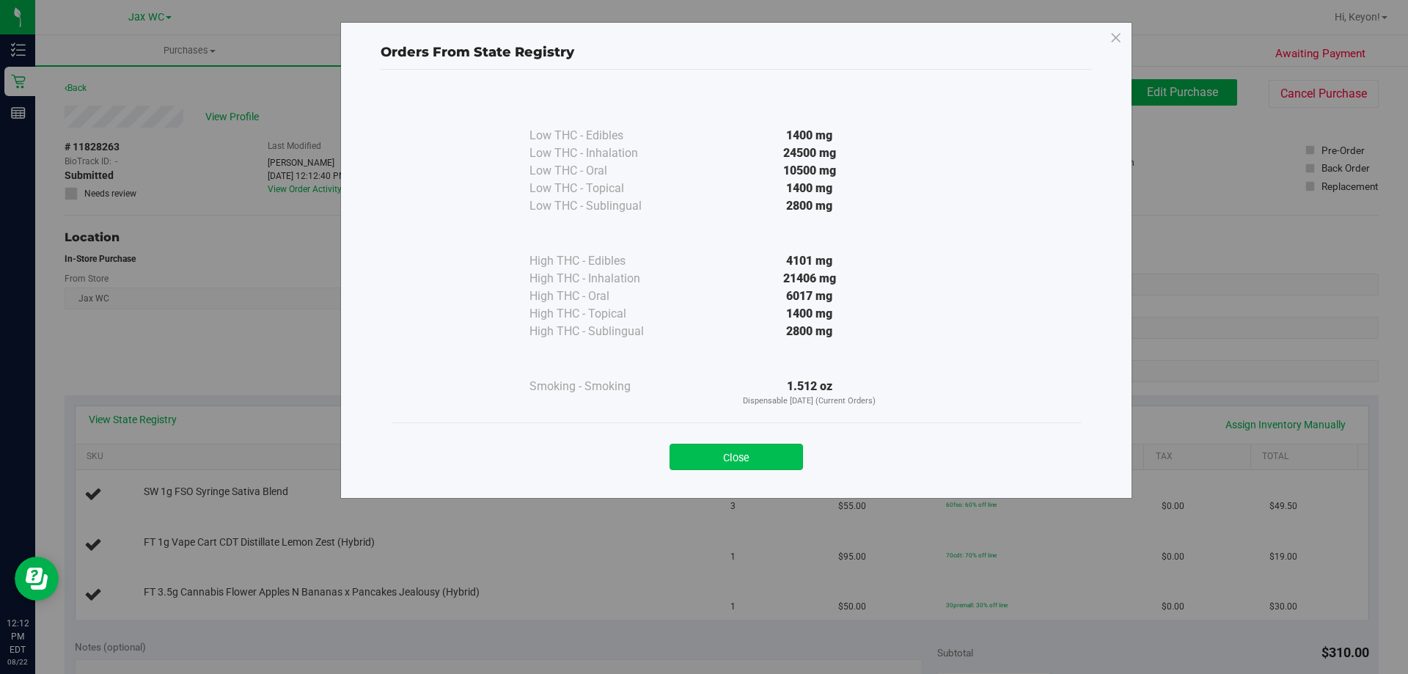
click at [721, 467] on button "Close" at bounding box center [735, 457] width 133 height 26
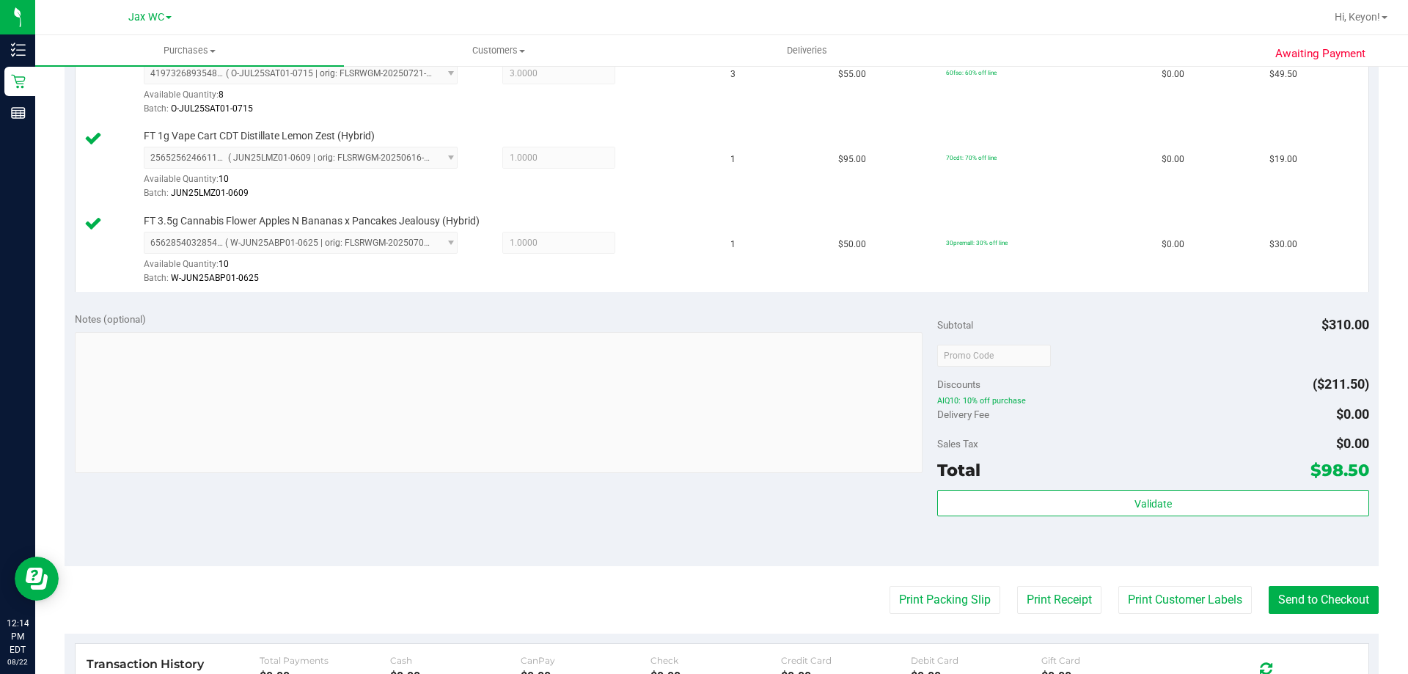
scroll to position [497, 0]
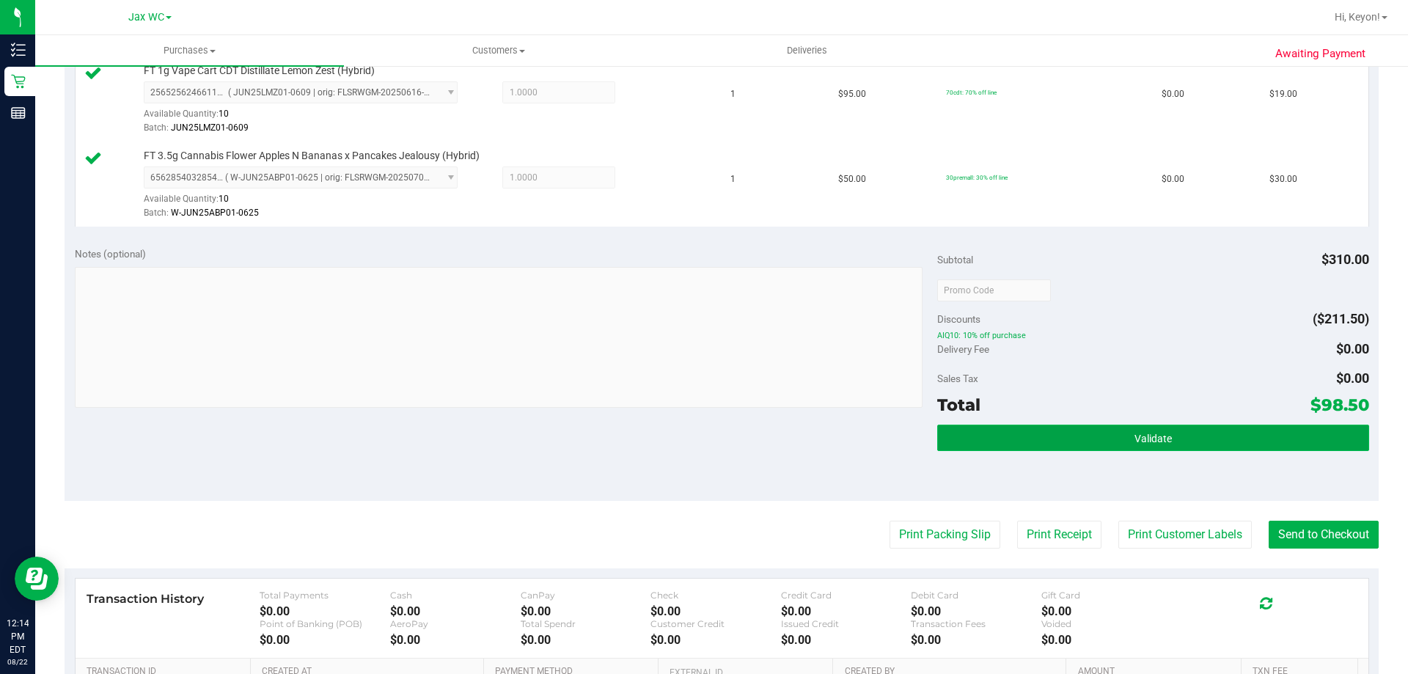
click at [1210, 440] on button "Validate" at bounding box center [1152, 437] width 431 height 26
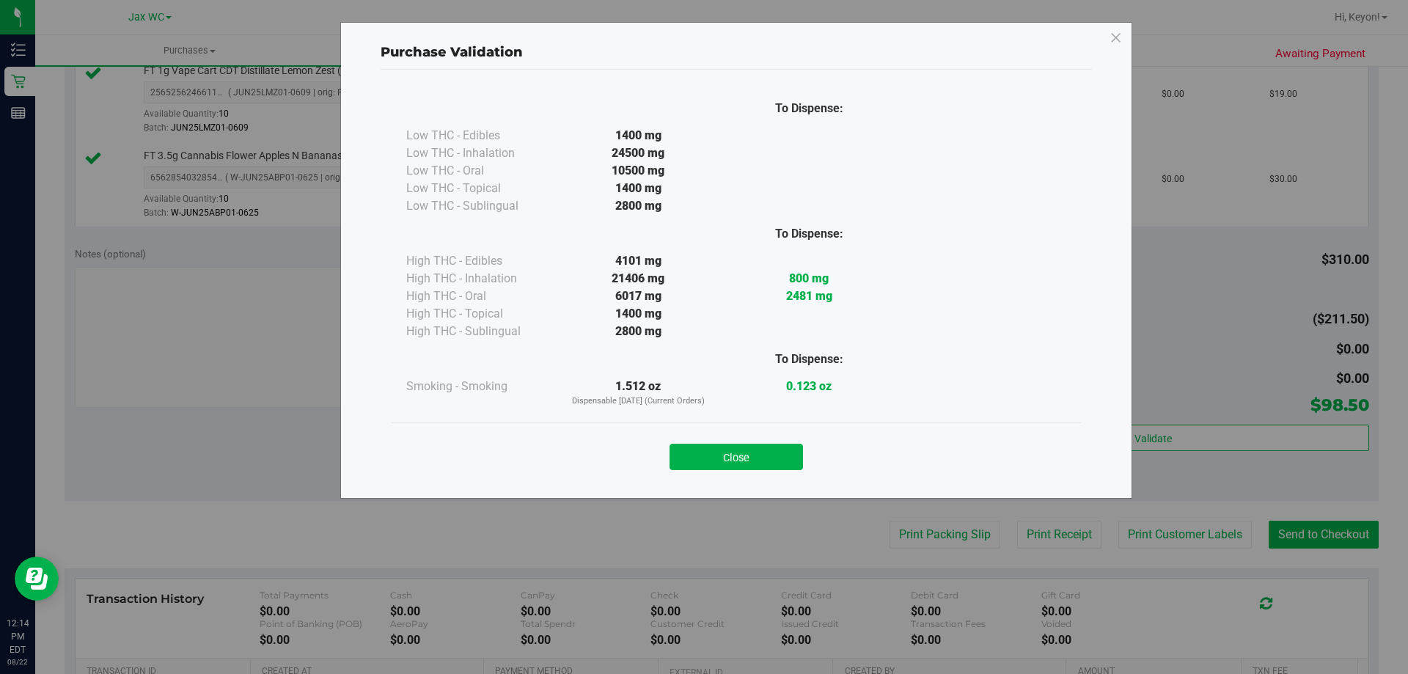
click at [765, 459] on button "Close" at bounding box center [735, 457] width 133 height 26
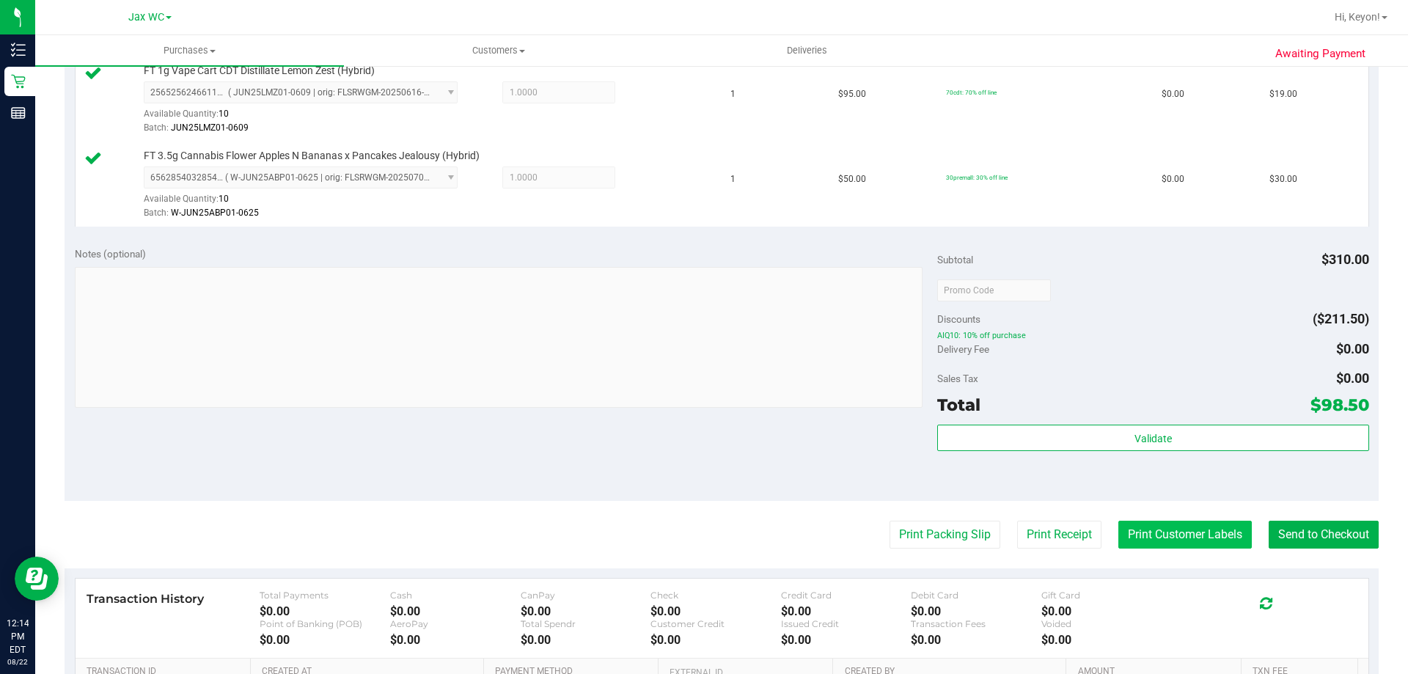
click at [1171, 531] on button "Print Customer Labels" at bounding box center [1184, 534] width 133 height 28
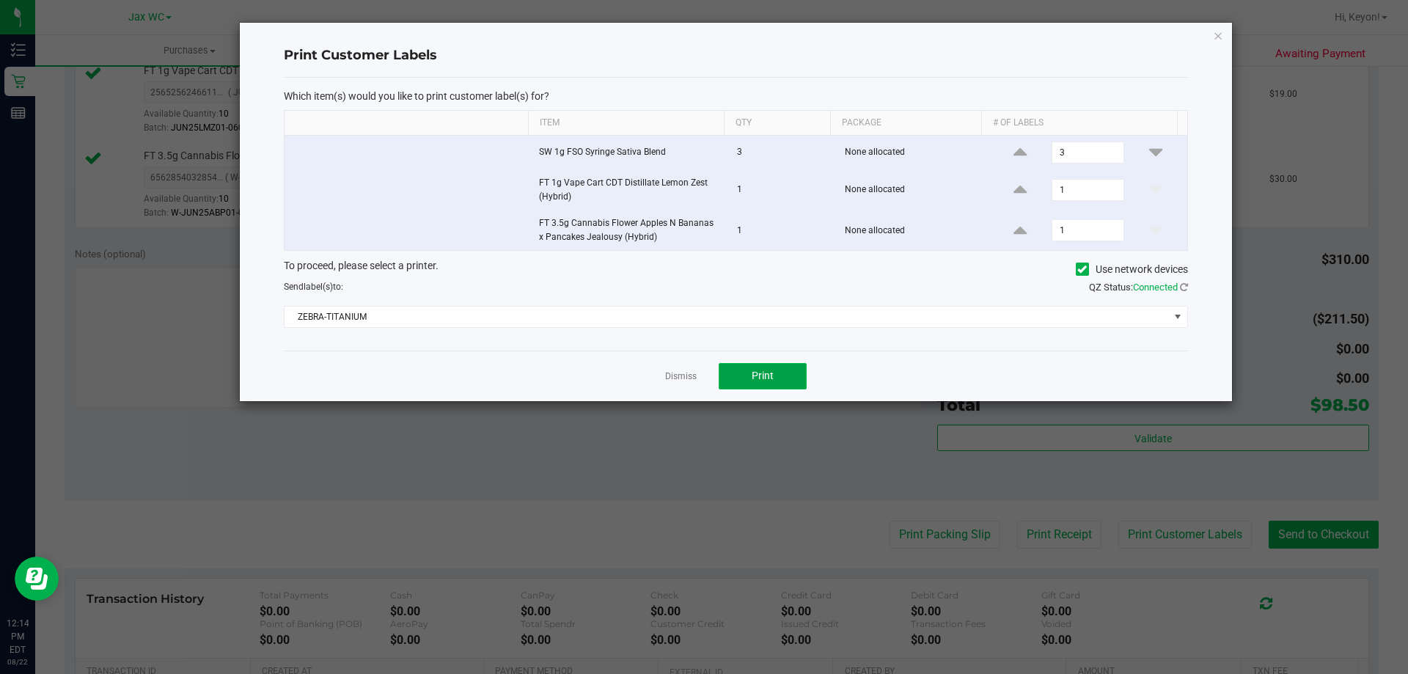
click at [770, 383] on button "Print" at bounding box center [762, 376] width 88 height 26
click at [666, 377] on link "Dismiss" at bounding box center [681, 376] width 32 height 12
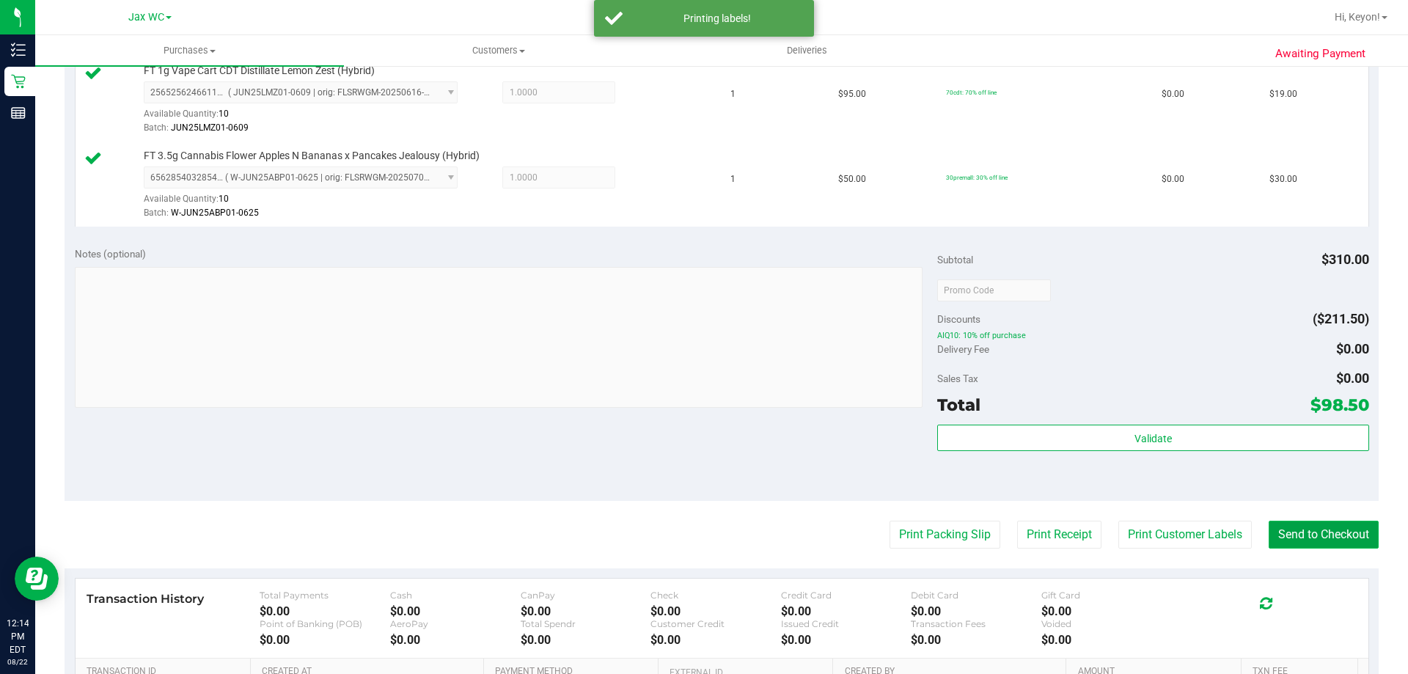
click at [1323, 531] on button "Send to Checkout" at bounding box center [1323, 534] width 110 height 28
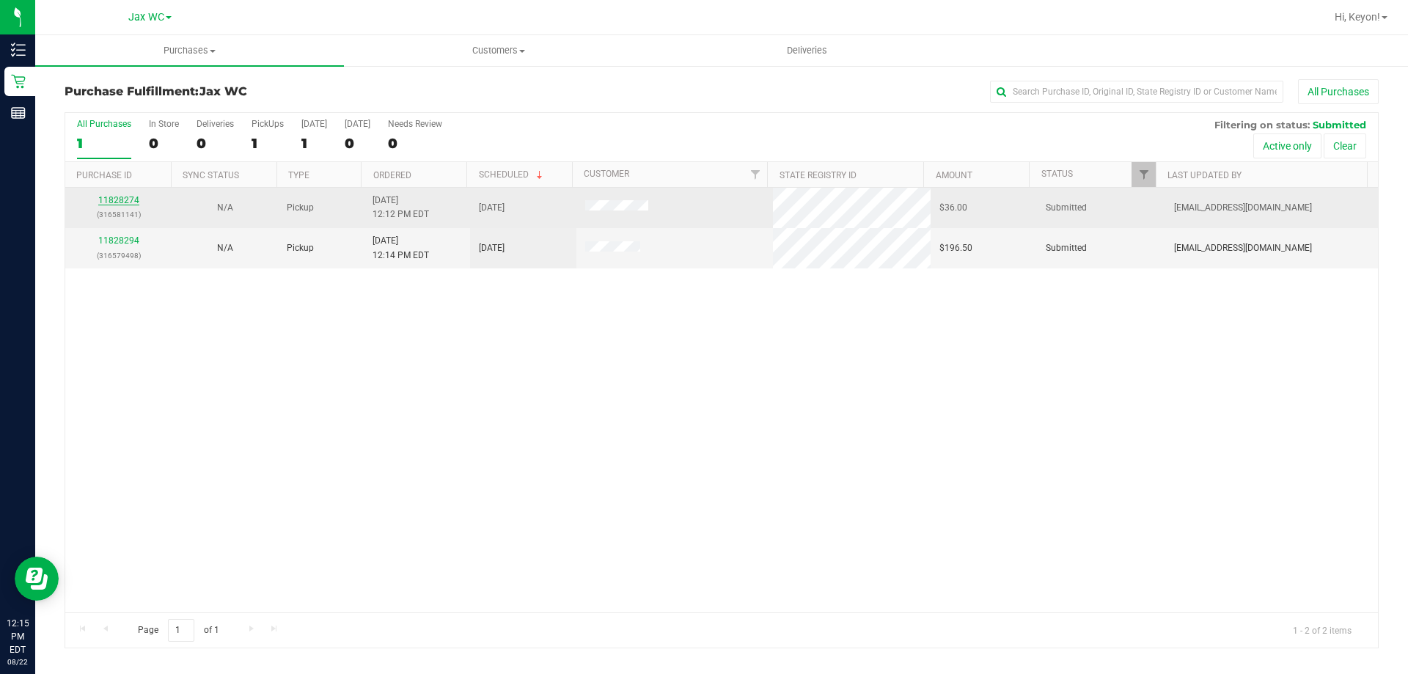
click at [114, 202] on link "11828274" at bounding box center [118, 200] width 41 height 10
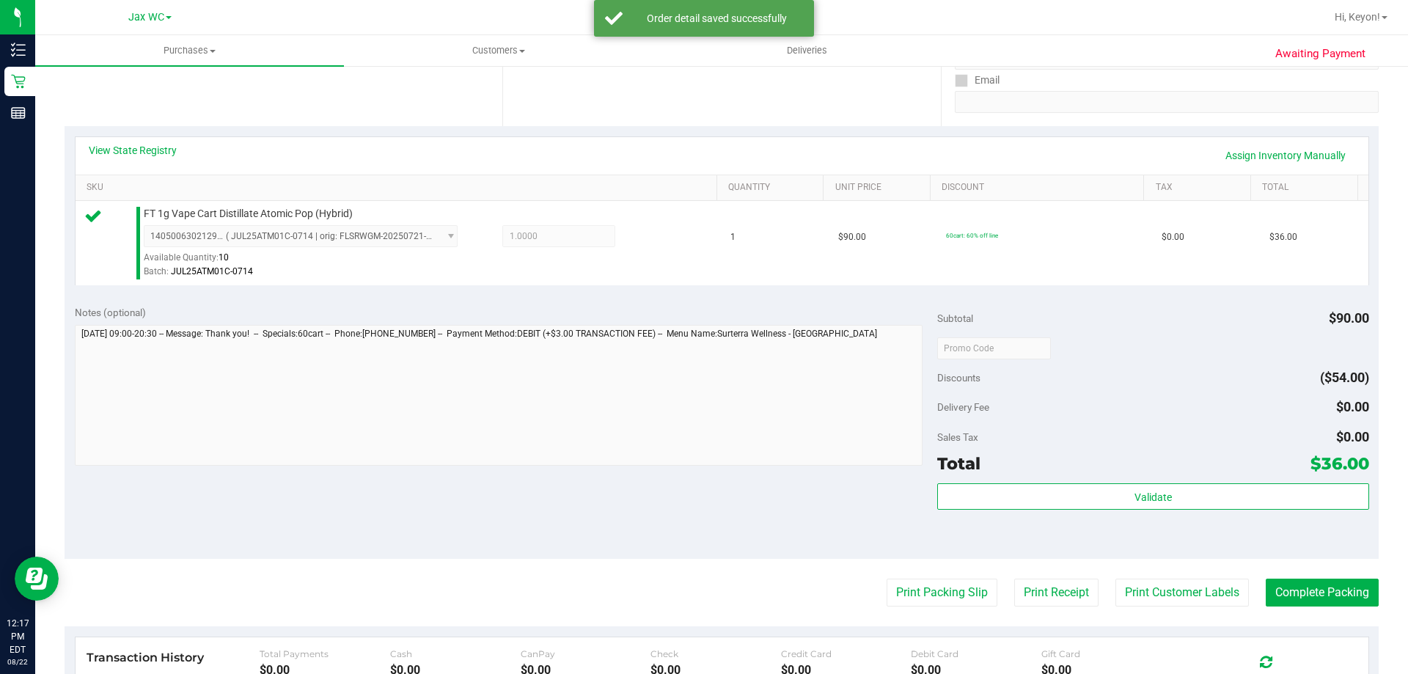
scroll to position [411, 0]
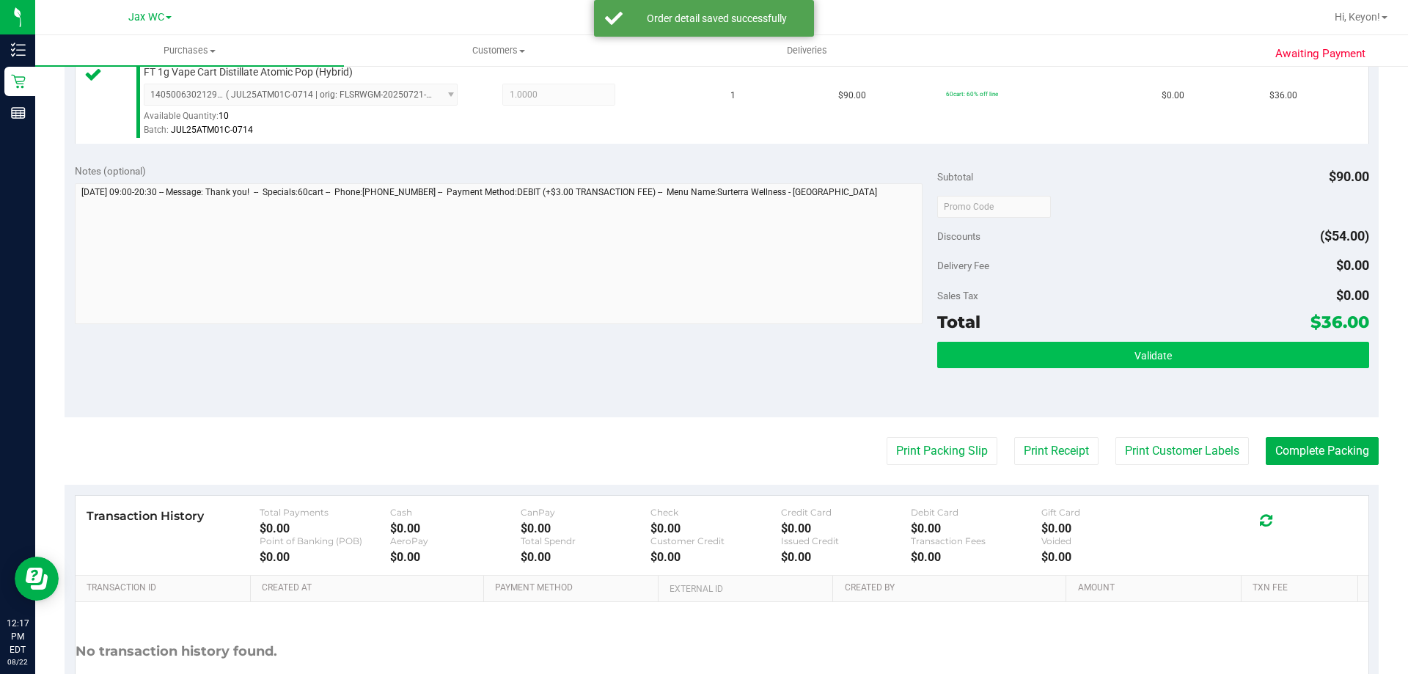
drag, startPoint x: 1094, startPoint y: 338, endPoint x: 1092, endPoint y: 351, distance: 13.3
click at [1092, 346] on div "Subtotal $90.00 Discounts ($54.00) Delivery Fee $0.00 Sales Tax $0.00 Total $36…" at bounding box center [1152, 285] width 431 height 244
click at [1092, 357] on button "Validate" at bounding box center [1152, 355] width 431 height 26
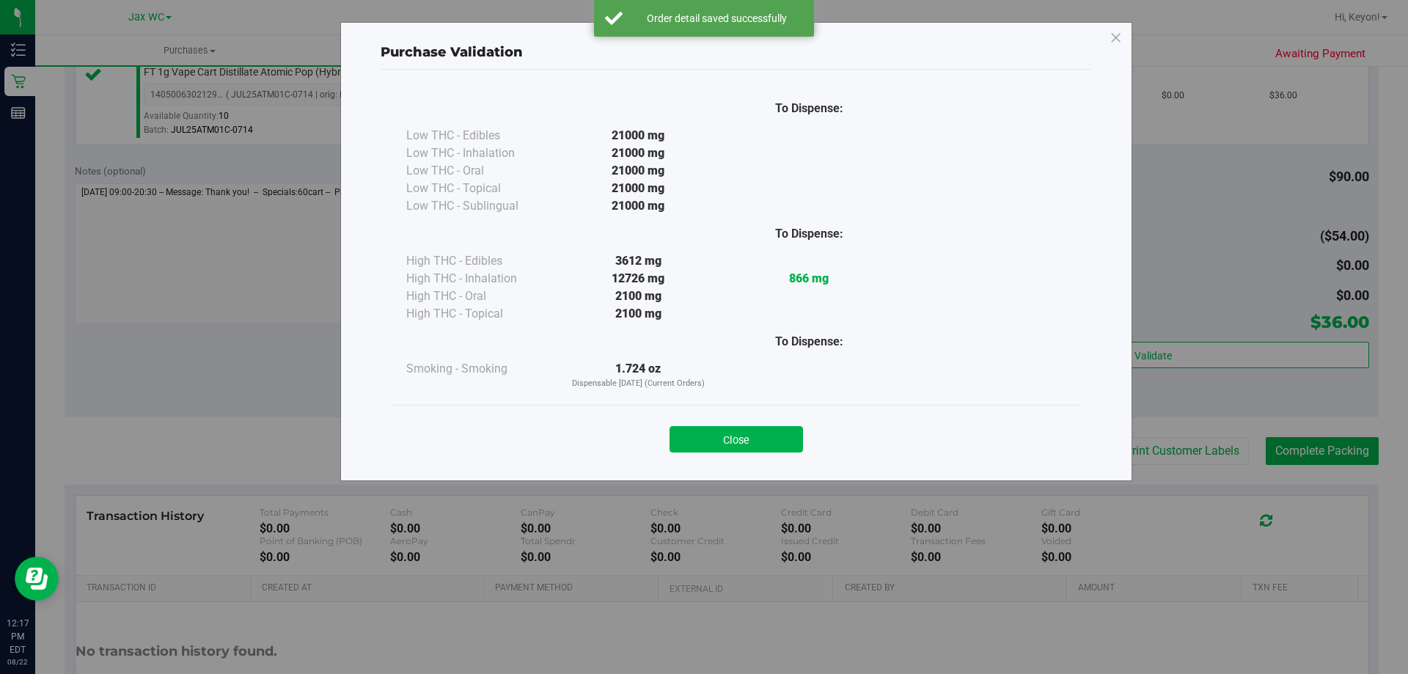
drag, startPoint x: 772, startPoint y: 440, endPoint x: 781, endPoint y: 439, distance: 8.8
click at [774, 440] on button "Close" at bounding box center [735, 439] width 133 height 26
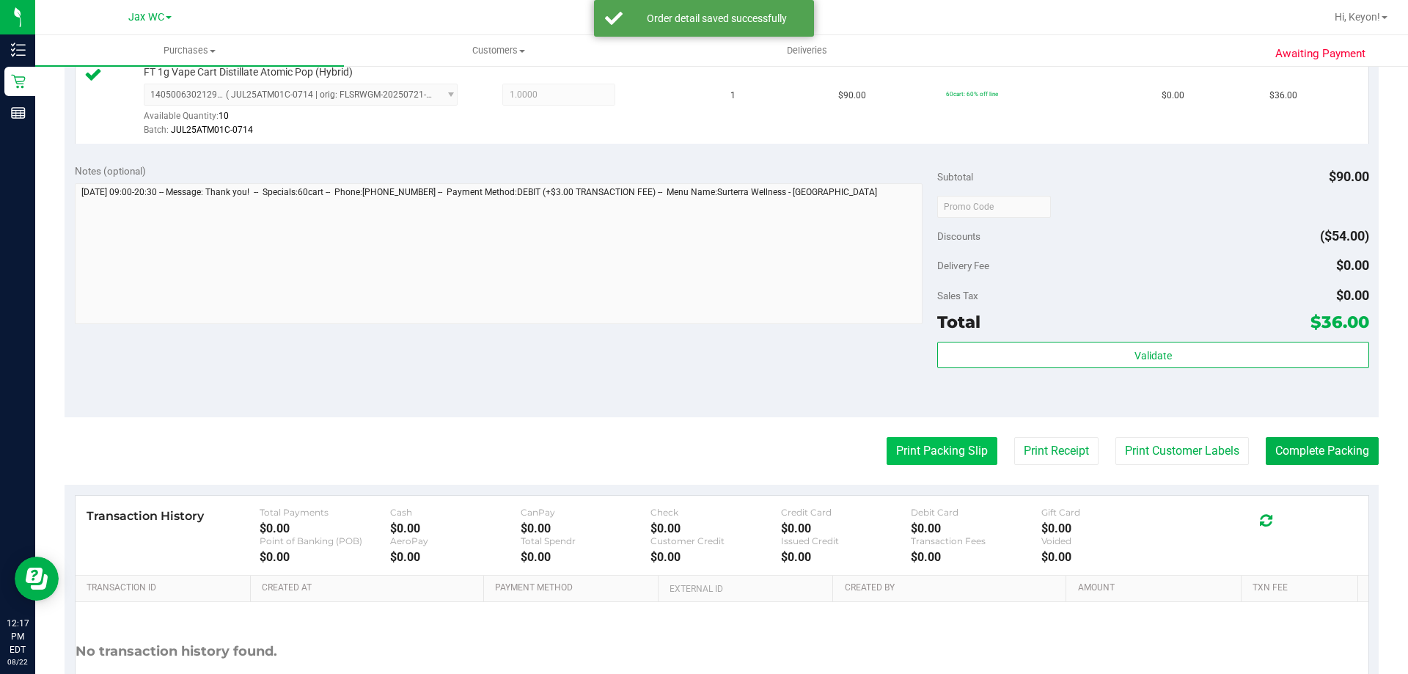
click at [965, 450] on button "Print Packing Slip" at bounding box center [941, 451] width 111 height 28
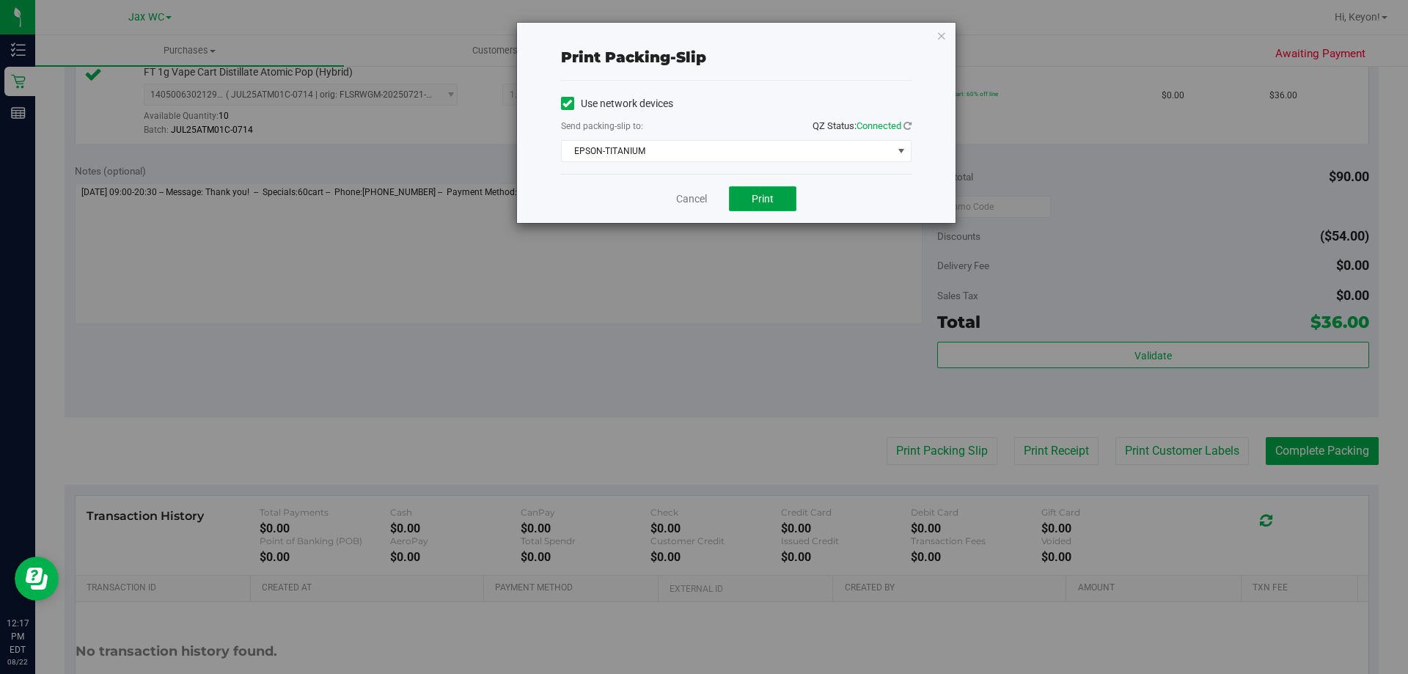
click at [770, 201] on span "Print" at bounding box center [762, 199] width 22 height 12
click at [691, 199] on link "Cancel" at bounding box center [691, 198] width 31 height 15
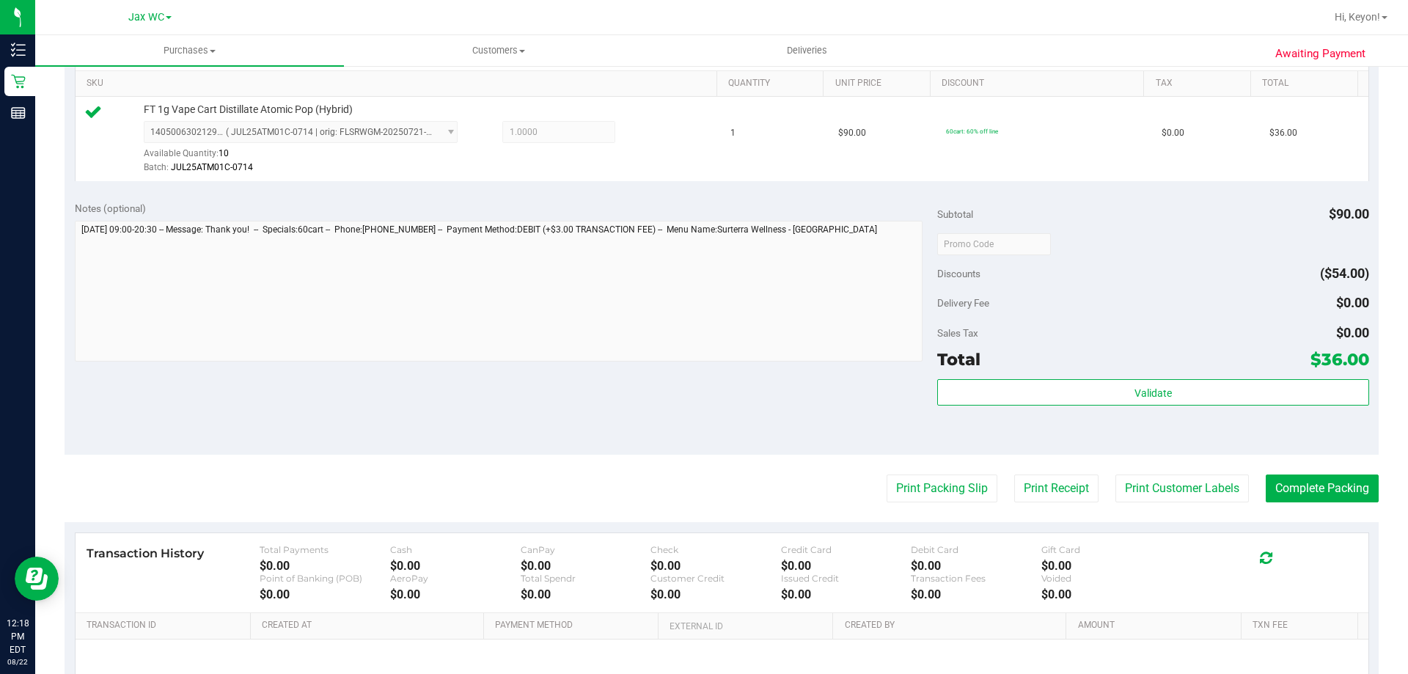
scroll to position [415, 0]
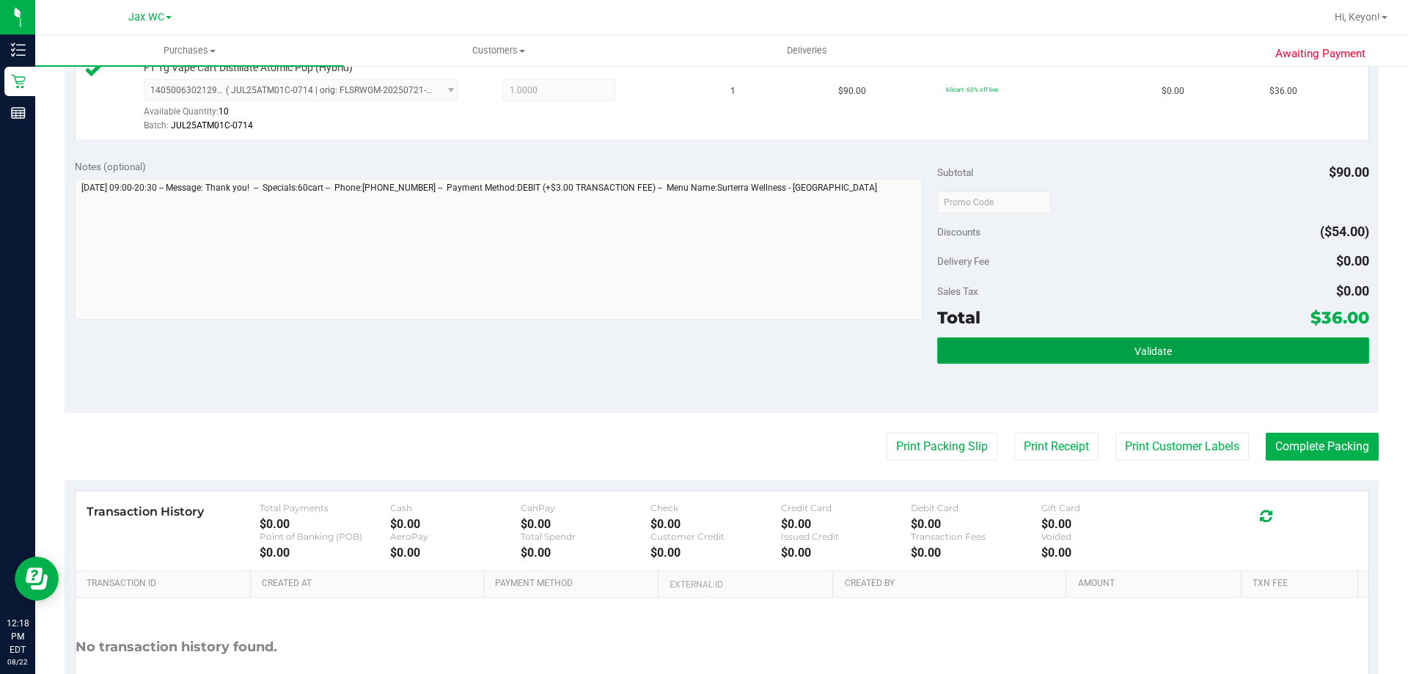
click at [1163, 347] on button "Validate" at bounding box center [1152, 350] width 431 height 26
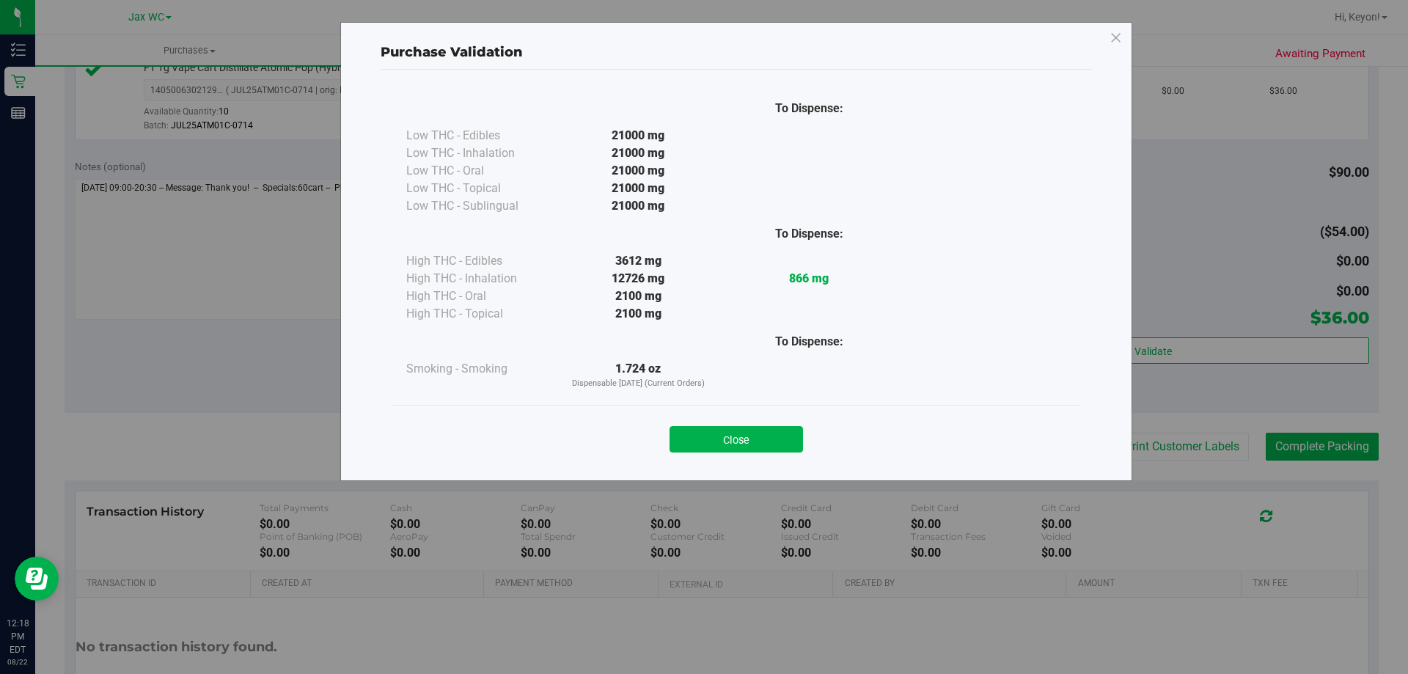
click at [774, 434] on button "Close" at bounding box center [735, 439] width 133 height 26
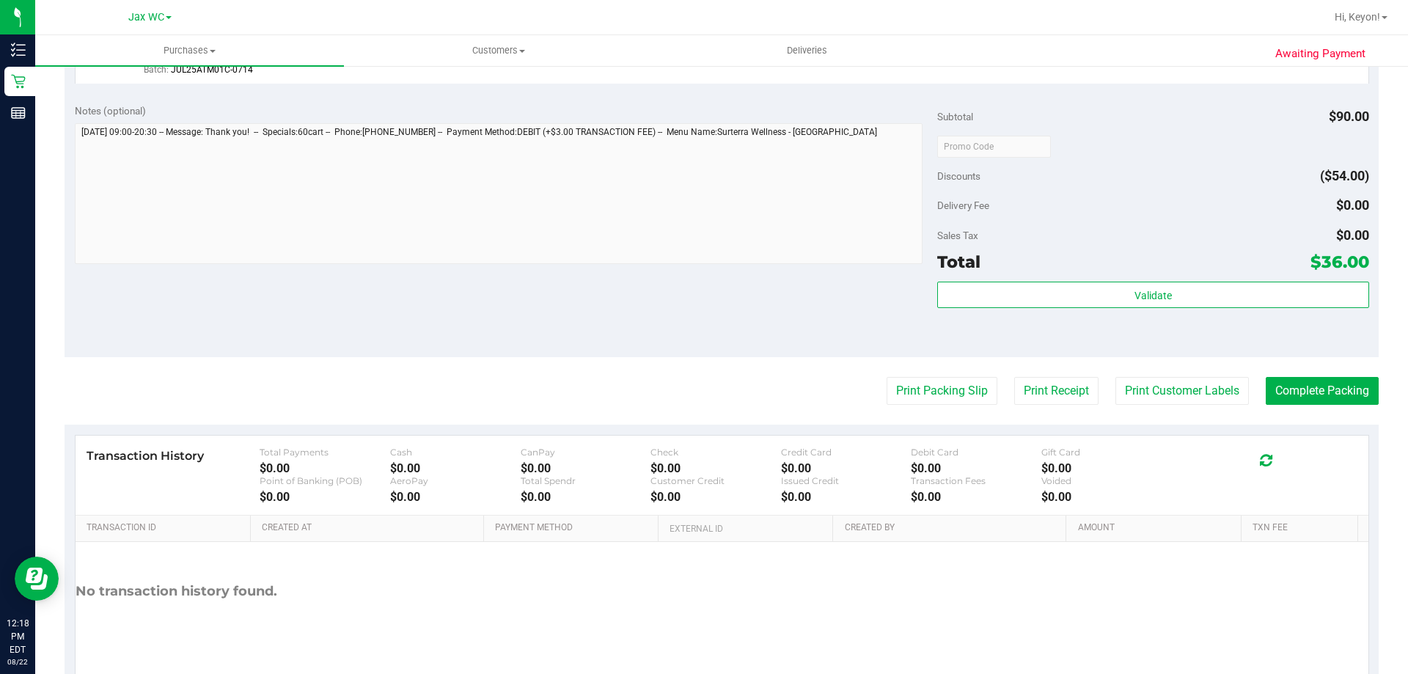
scroll to position [391, 0]
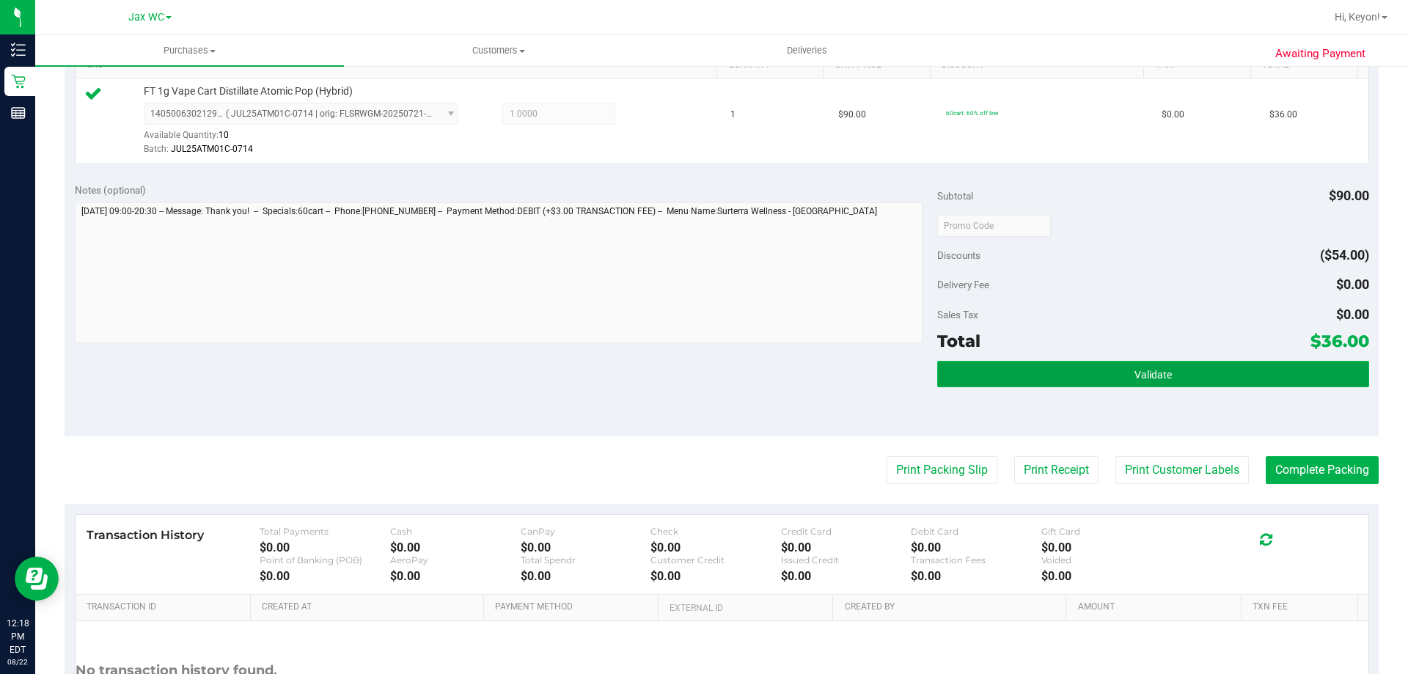
click at [1232, 371] on button "Validate" at bounding box center [1152, 374] width 431 height 26
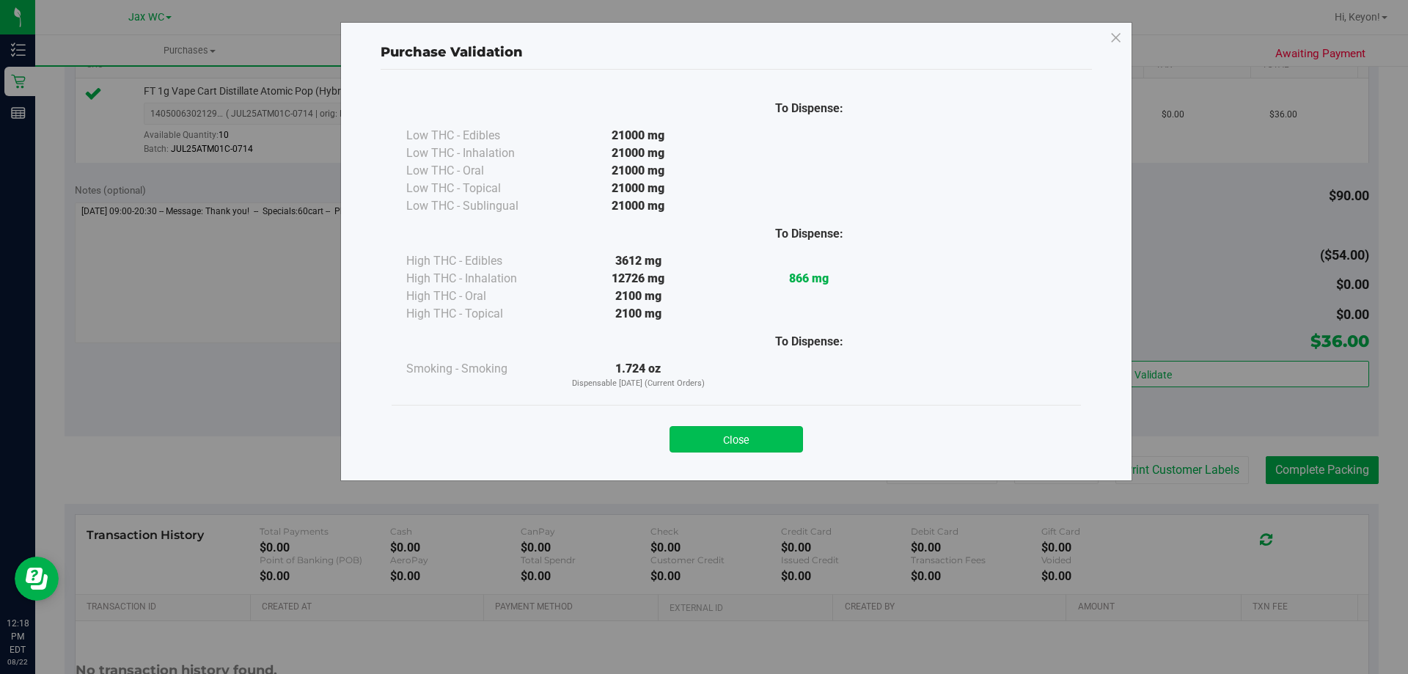
click at [761, 435] on button "Close" at bounding box center [735, 439] width 133 height 26
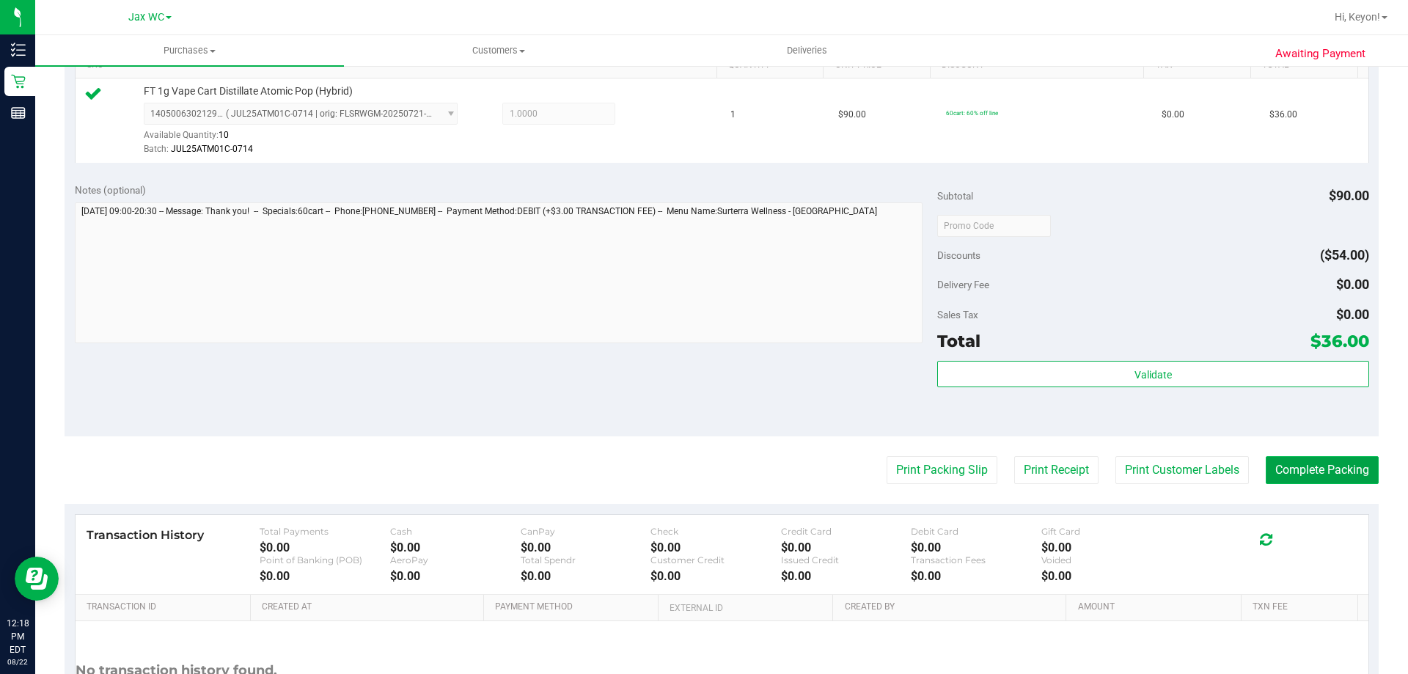
click at [1331, 478] on button "Complete Packing" at bounding box center [1321, 470] width 113 height 28
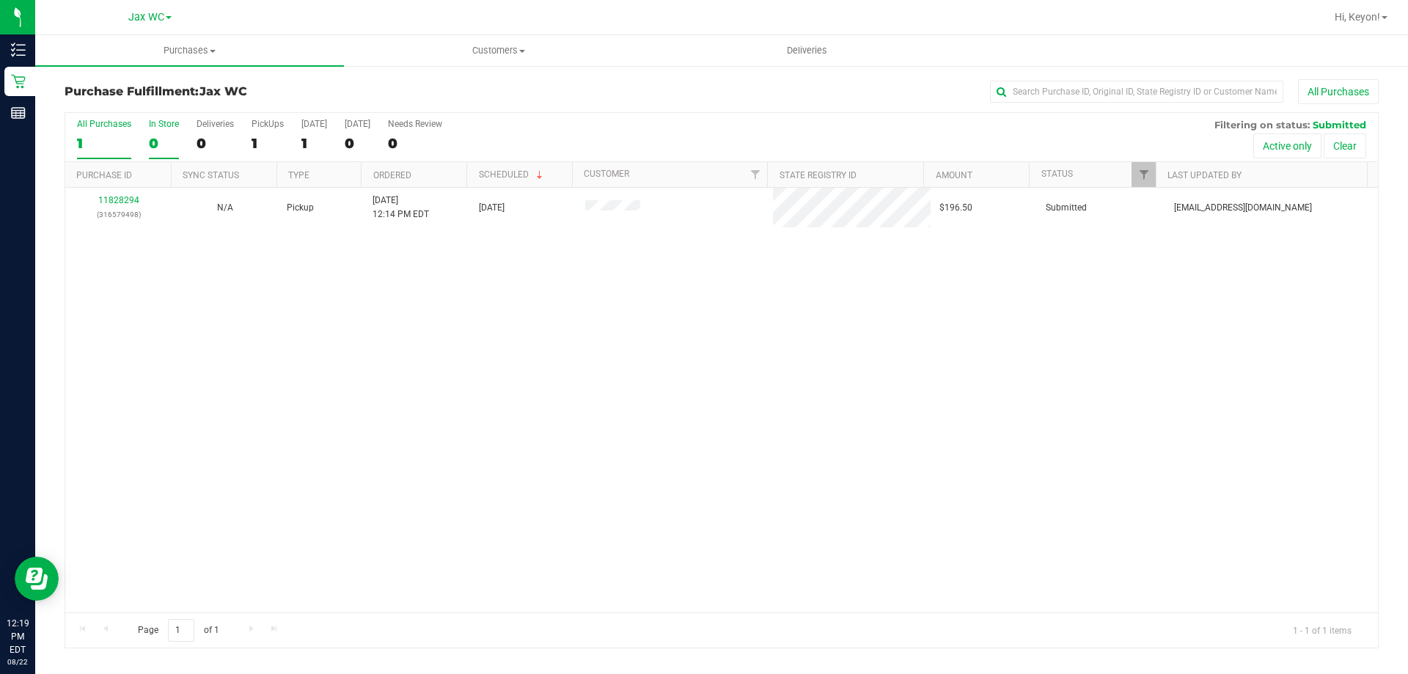
click at [150, 133] on label "In Store 0" at bounding box center [164, 139] width 30 height 40
click at [0, 0] on input "In Store 0" at bounding box center [0, 0] width 0 height 0
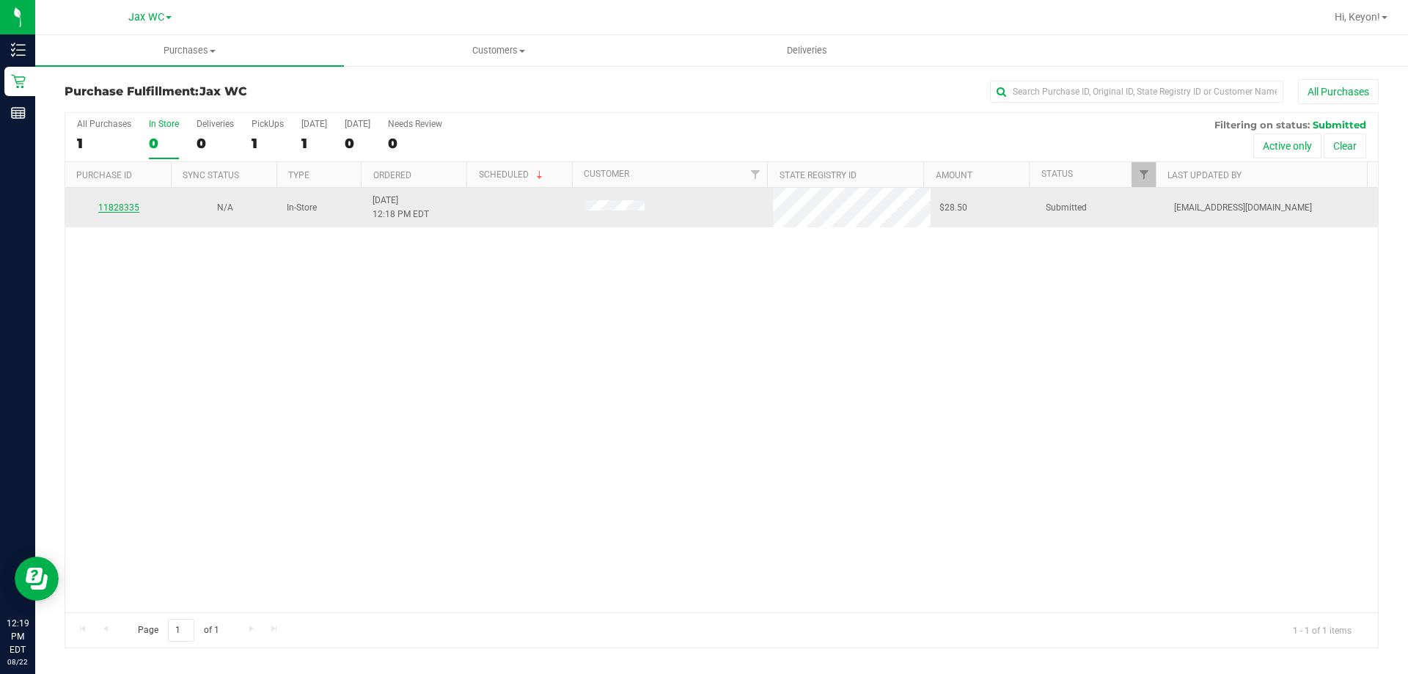
click at [122, 209] on link "11828335" at bounding box center [118, 207] width 41 height 10
drag, startPoint x: 142, startPoint y: 218, endPoint x: 122, endPoint y: 208, distance: 22.6
click at [133, 216] on td "11828335" at bounding box center [118, 208] width 106 height 40
click at [112, 205] on link "11828335" at bounding box center [118, 207] width 41 height 10
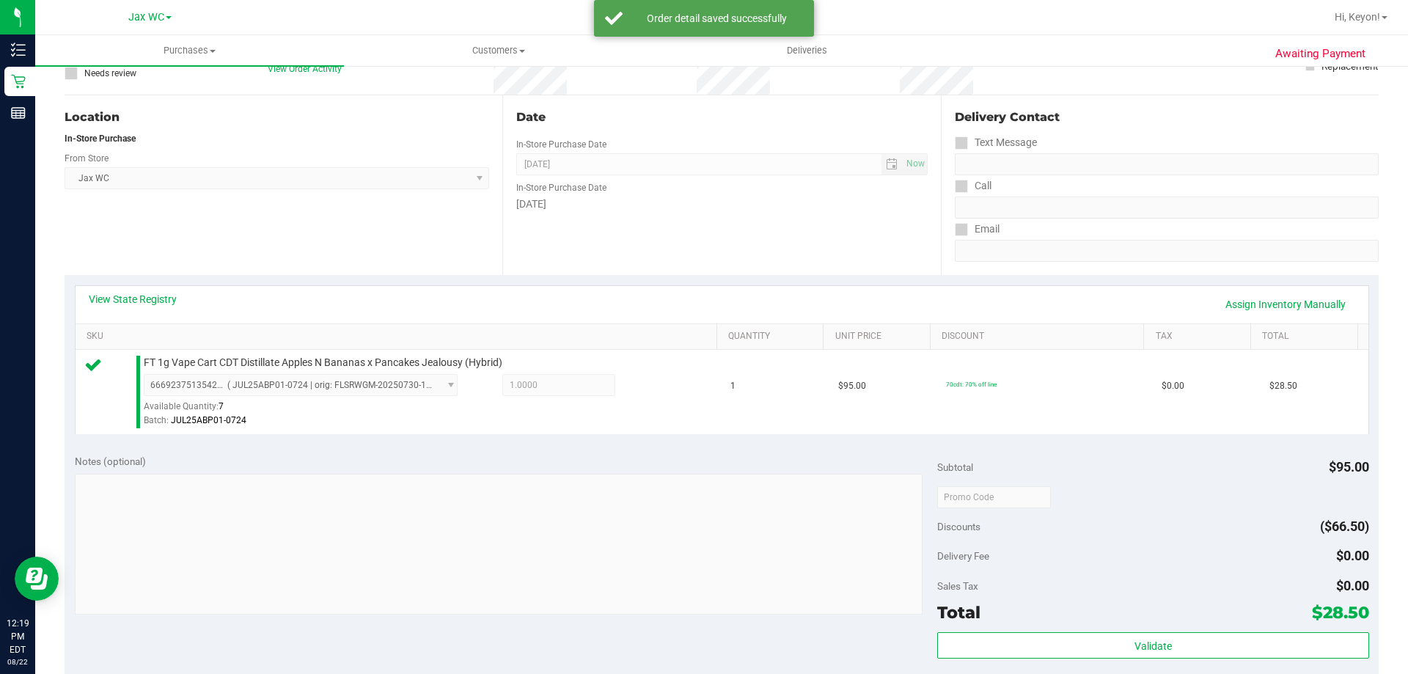
scroll to position [258, 0]
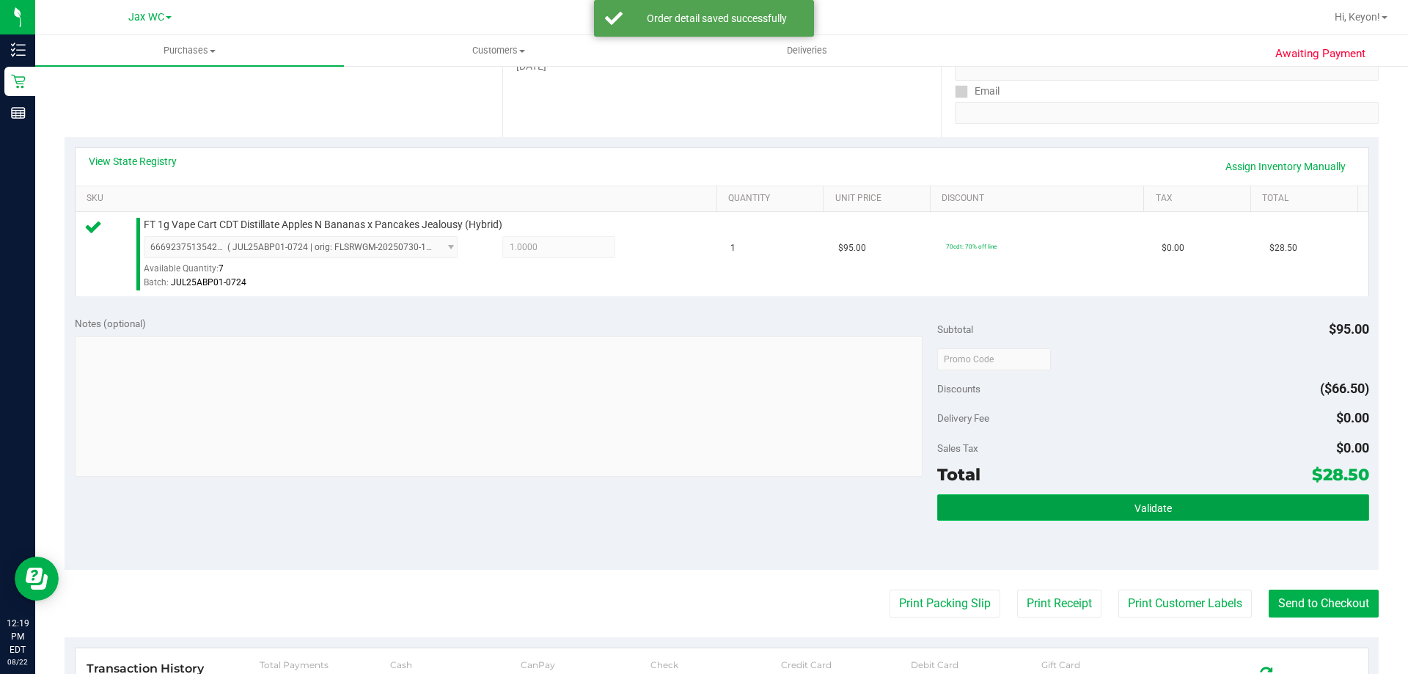
click at [1119, 512] on button "Validate" at bounding box center [1152, 507] width 431 height 26
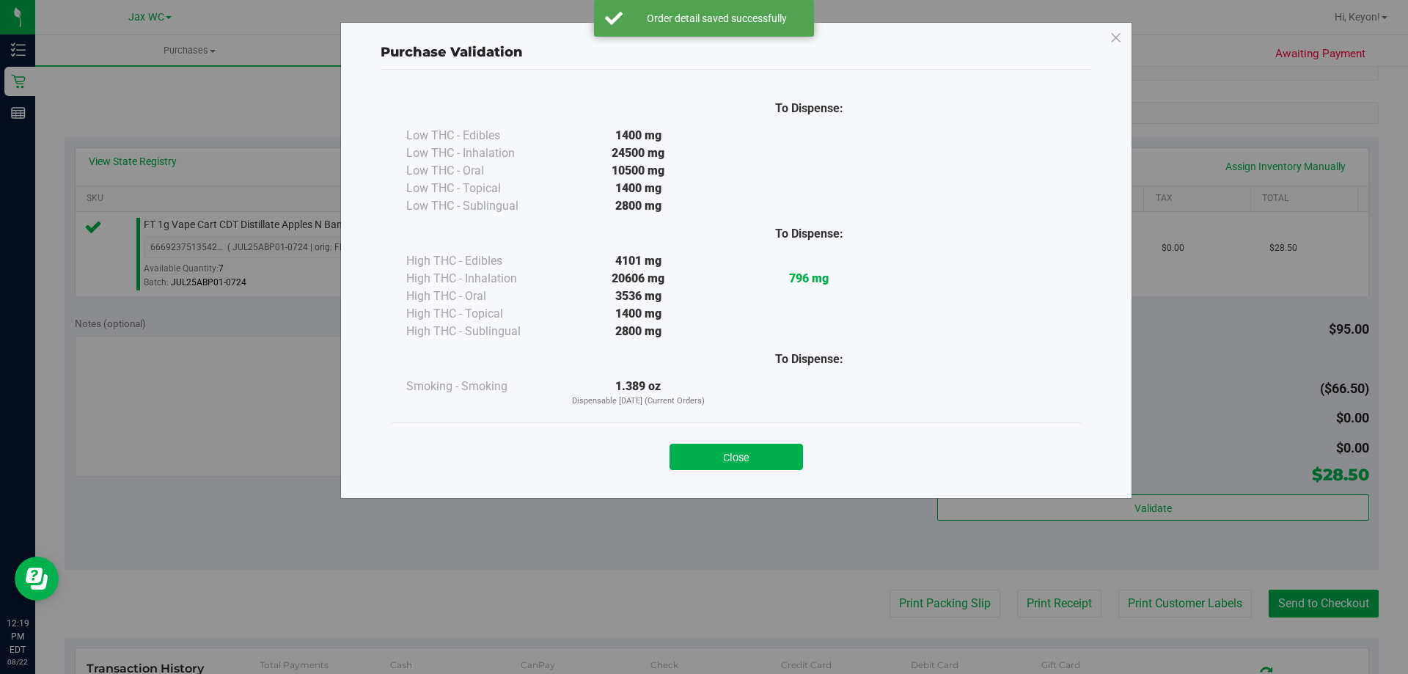
drag, startPoint x: 758, startPoint y: 461, endPoint x: 805, endPoint y: 467, distance: 47.3
click at [765, 462] on button "Close" at bounding box center [735, 457] width 133 height 26
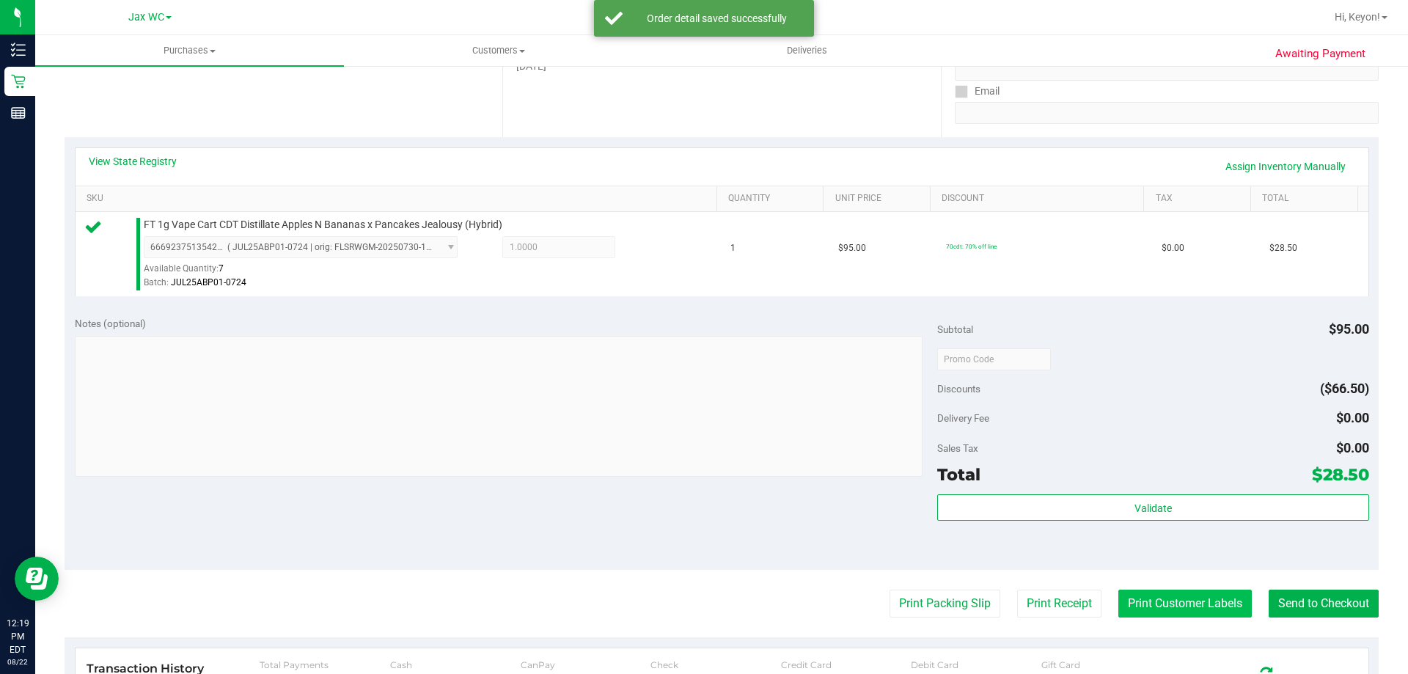
click at [1213, 610] on button "Print Customer Labels" at bounding box center [1184, 603] width 133 height 28
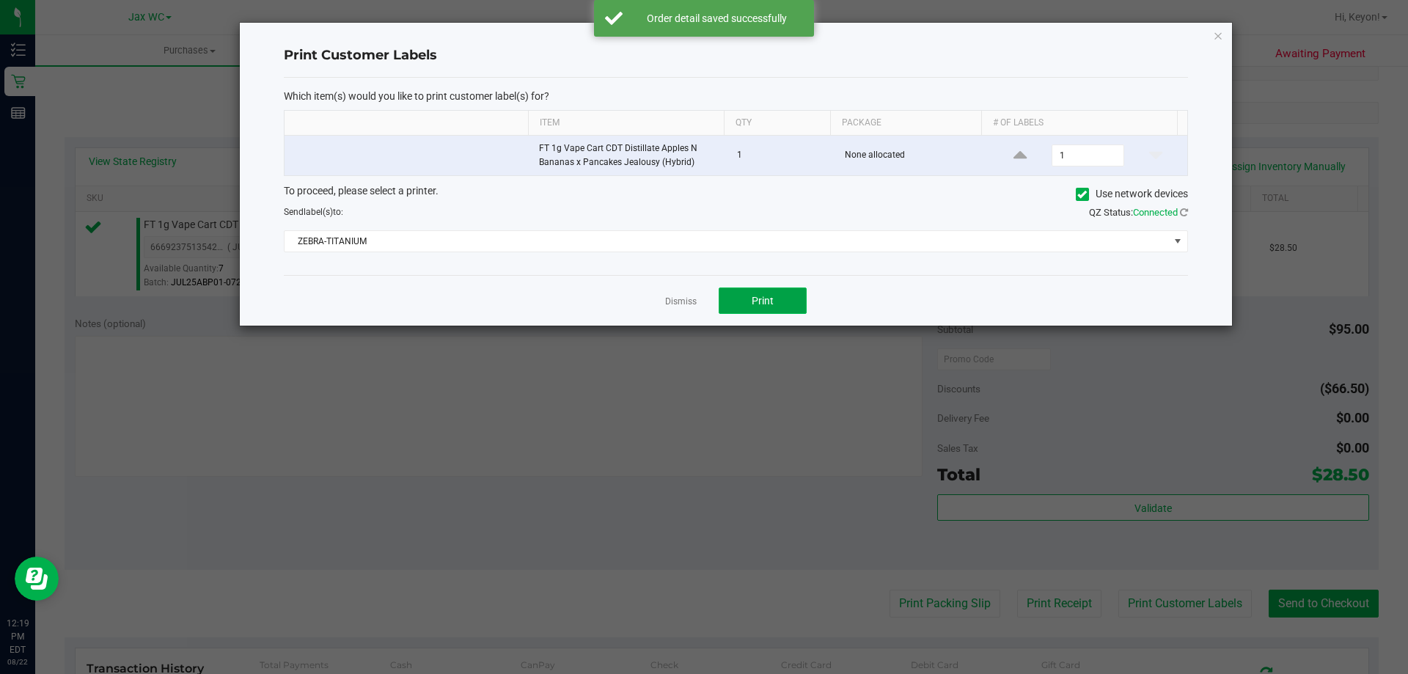
click at [779, 304] on button "Print" at bounding box center [762, 300] width 88 height 26
click at [675, 300] on div at bounding box center [736, 174] width 992 height 303
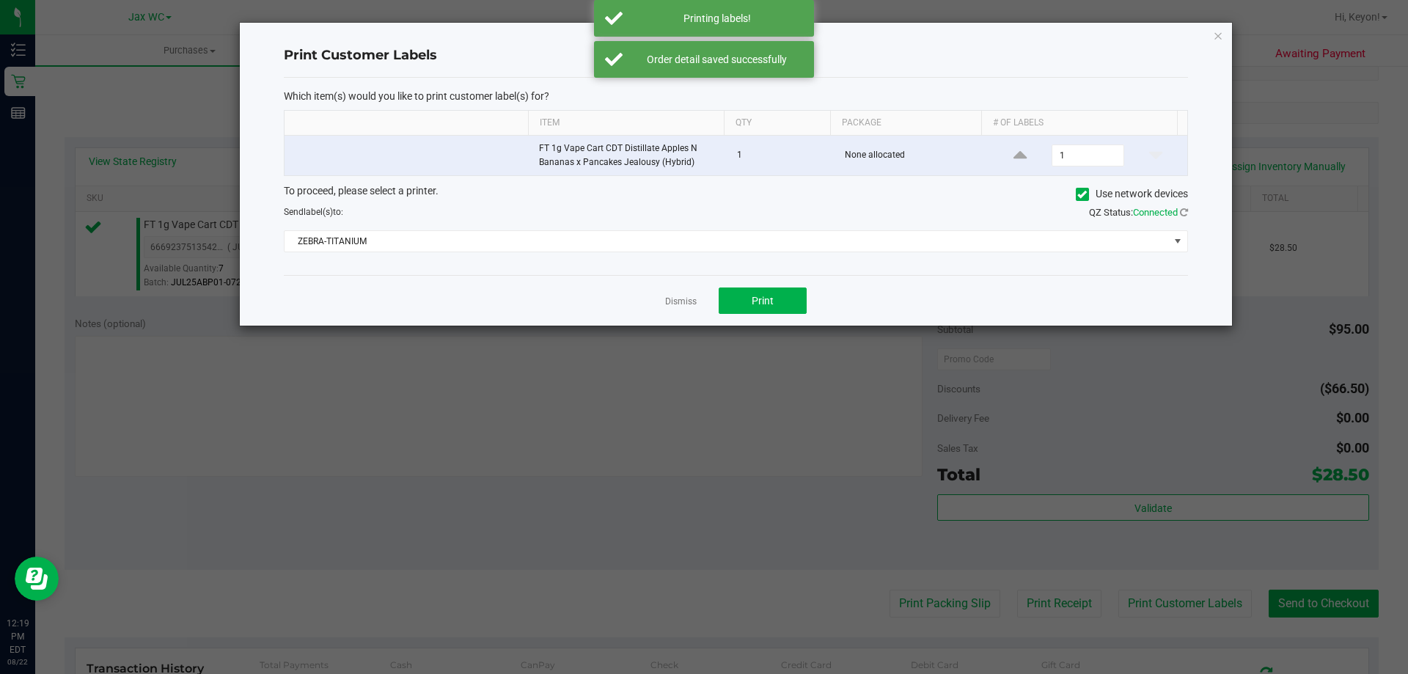
drag, startPoint x: 676, startPoint y: 299, endPoint x: 1134, endPoint y: 479, distance: 492.4
click at [677, 299] on link "Dismiss" at bounding box center [681, 301] width 32 height 12
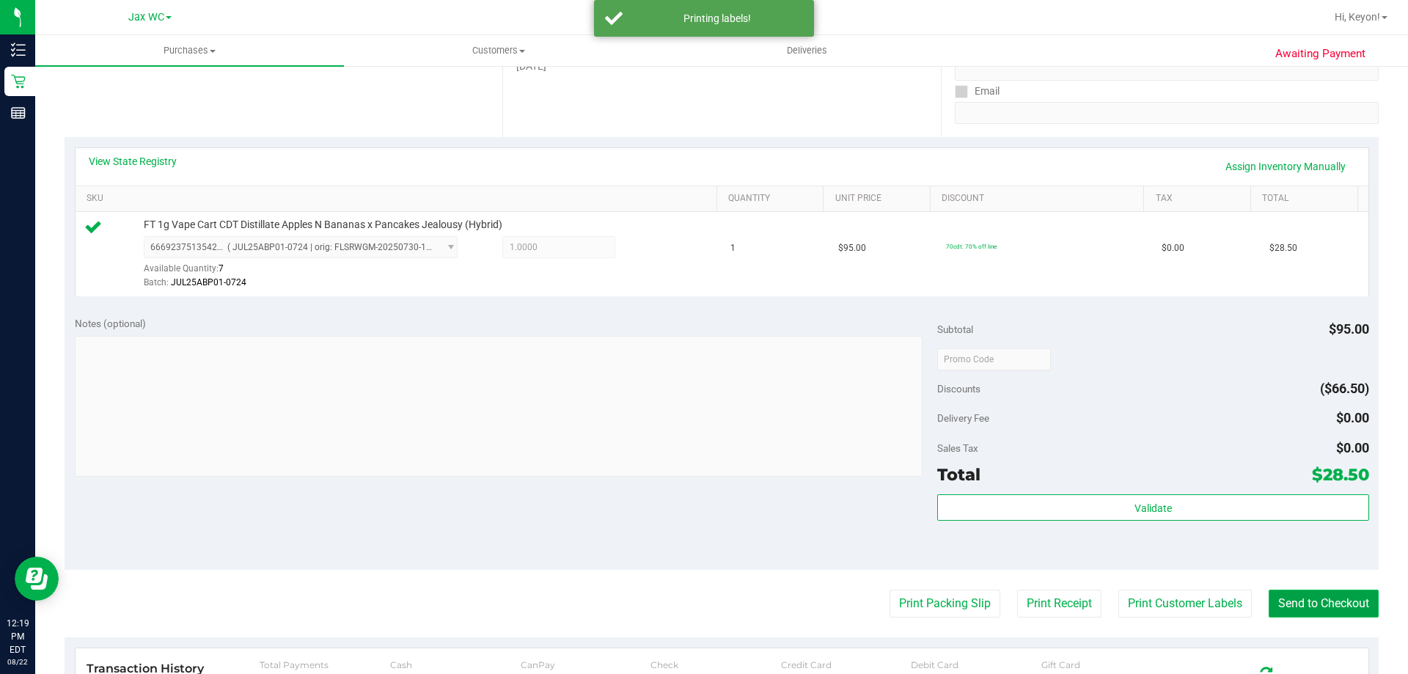
click at [1326, 601] on button "Send to Checkout" at bounding box center [1323, 603] width 110 height 28
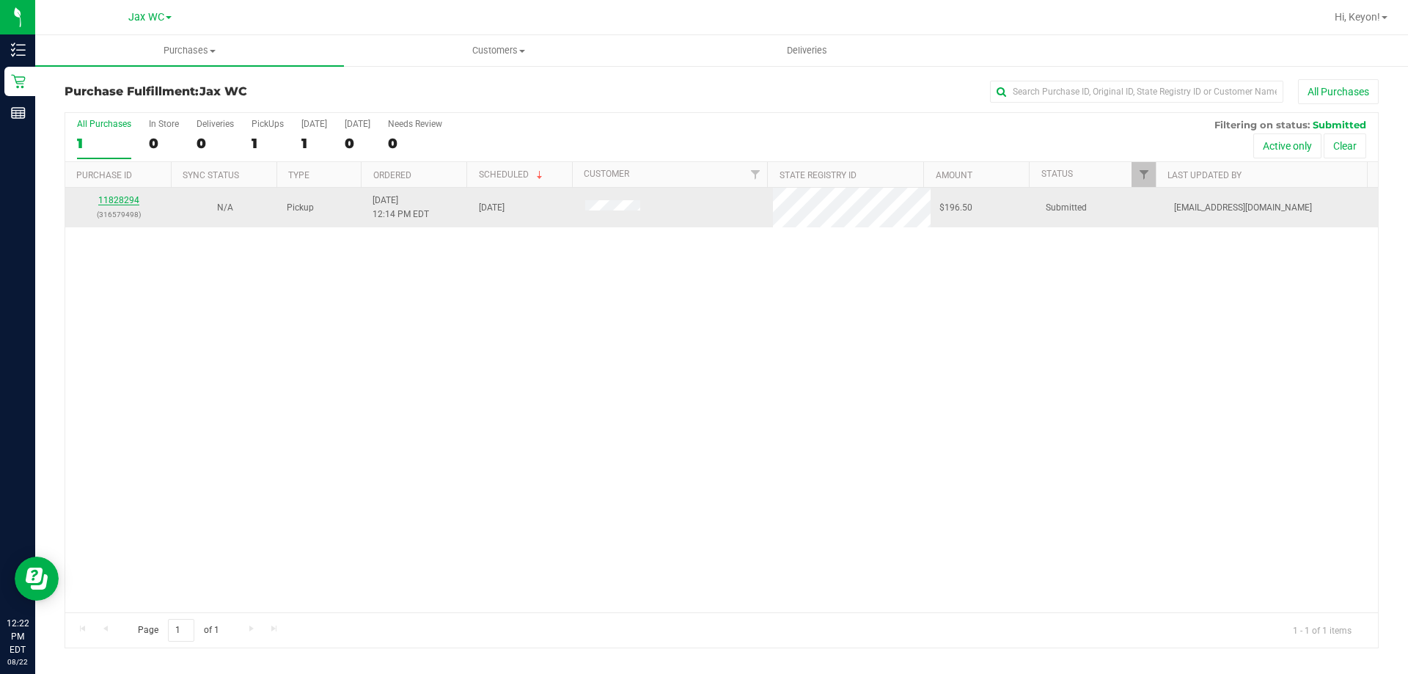
click at [113, 202] on link "11828294" at bounding box center [118, 200] width 41 height 10
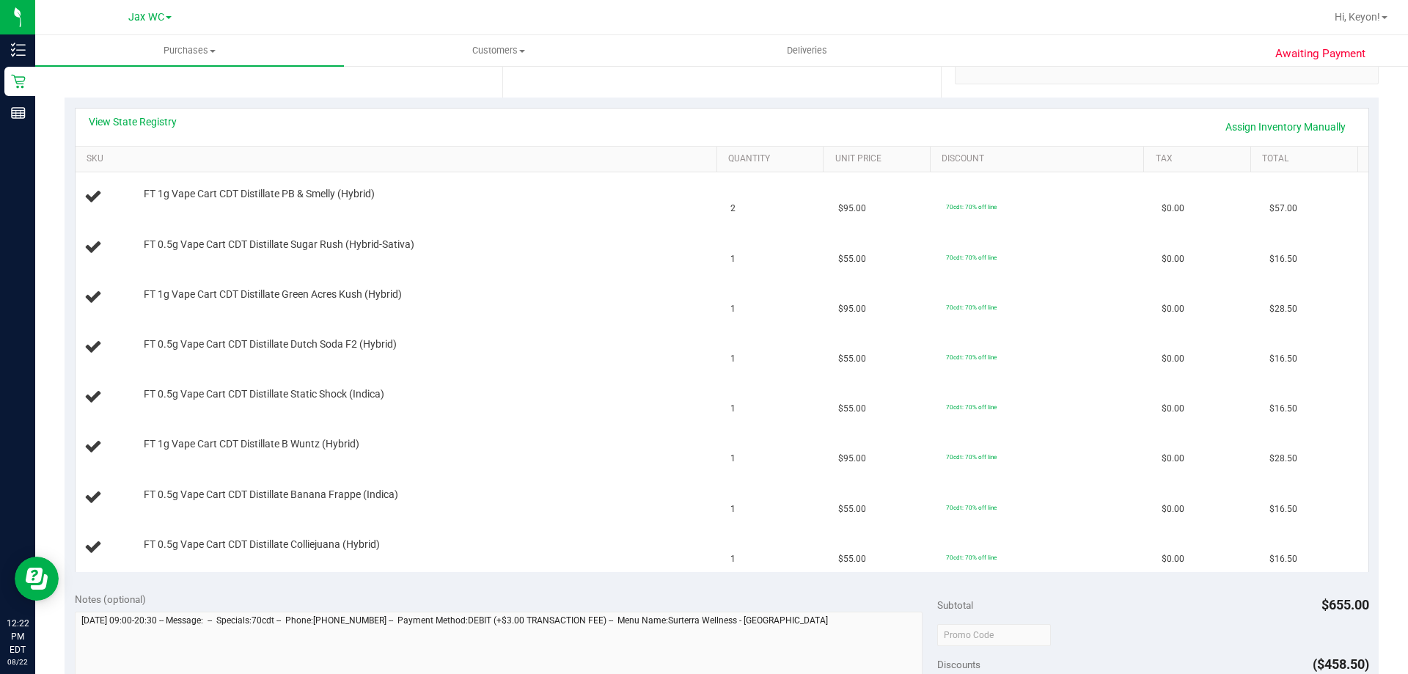
scroll to position [296, 0]
click at [144, 125] on link "View State Registry" at bounding box center [133, 123] width 88 height 15
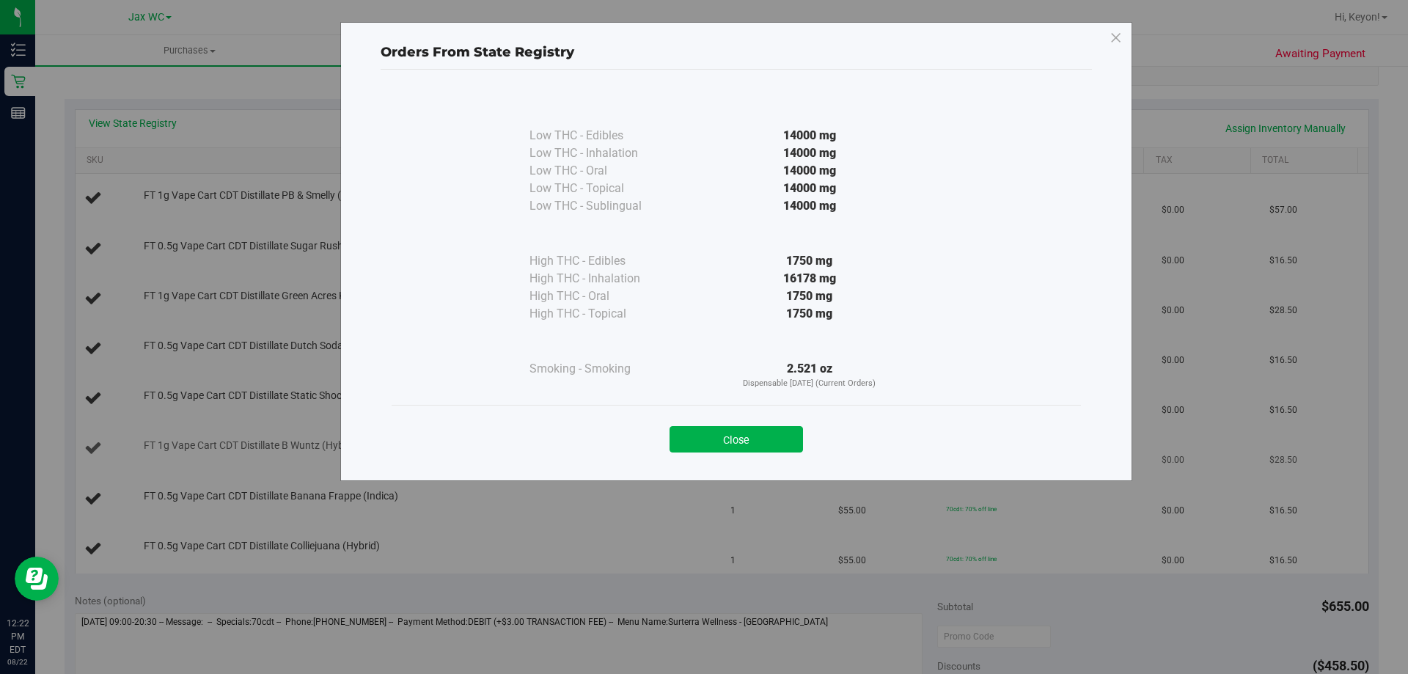
click at [731, 450] on button "Close" at bounding box center [735, 439] width 133 height 26
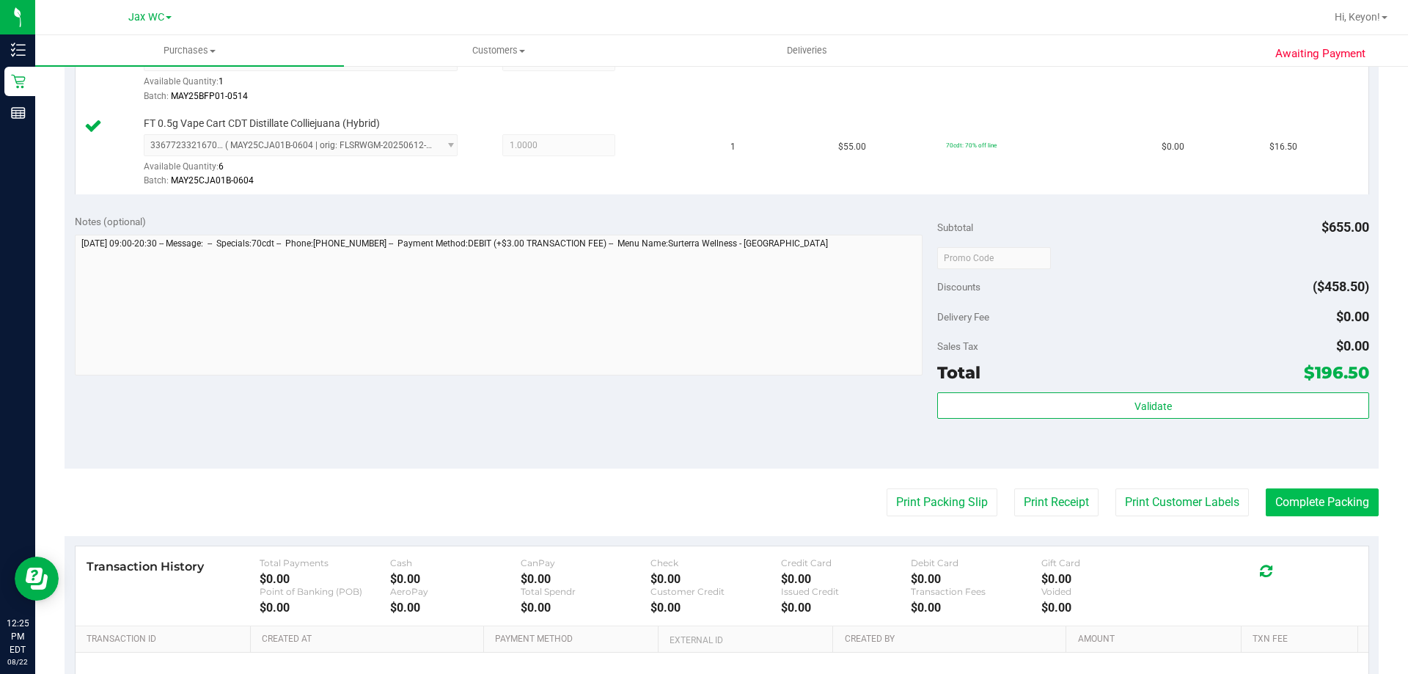
scroll to position [940, 0]
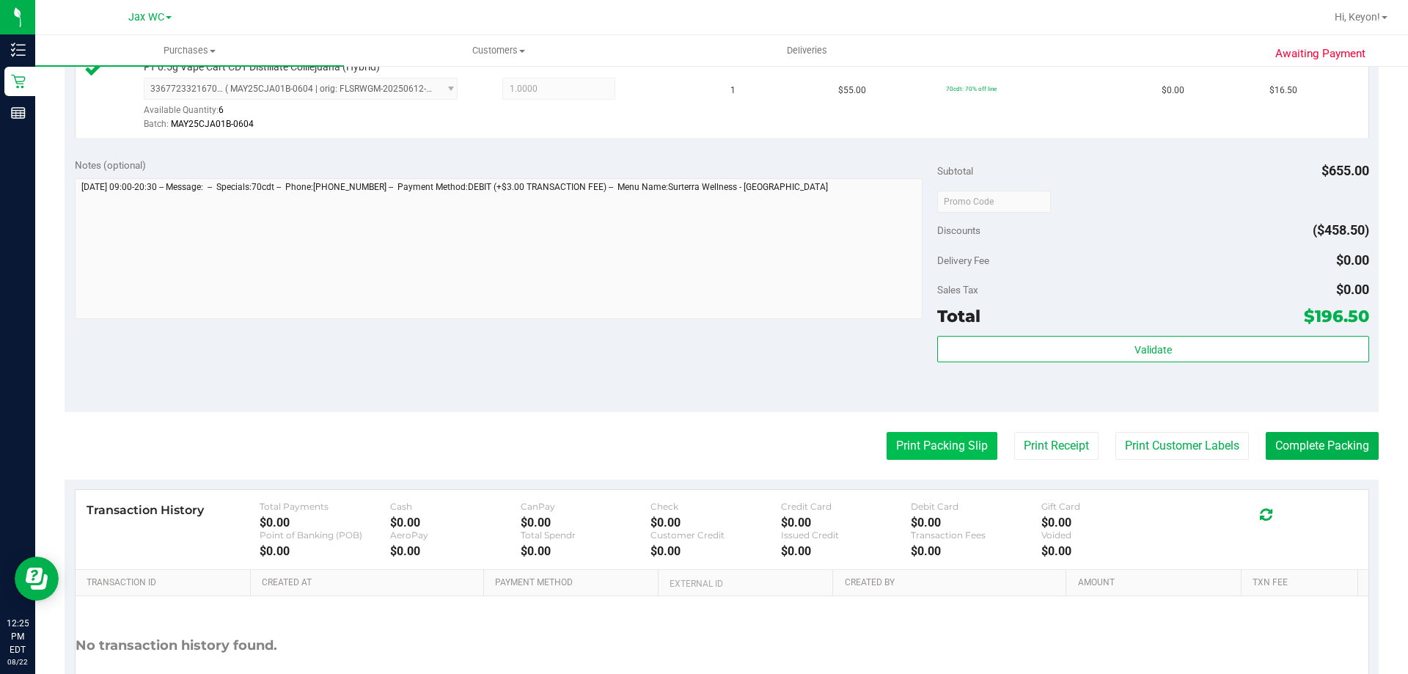
click at [897, 453] on button "Print Packing Slip" at bounding box center [941, 446] width 111 height 28
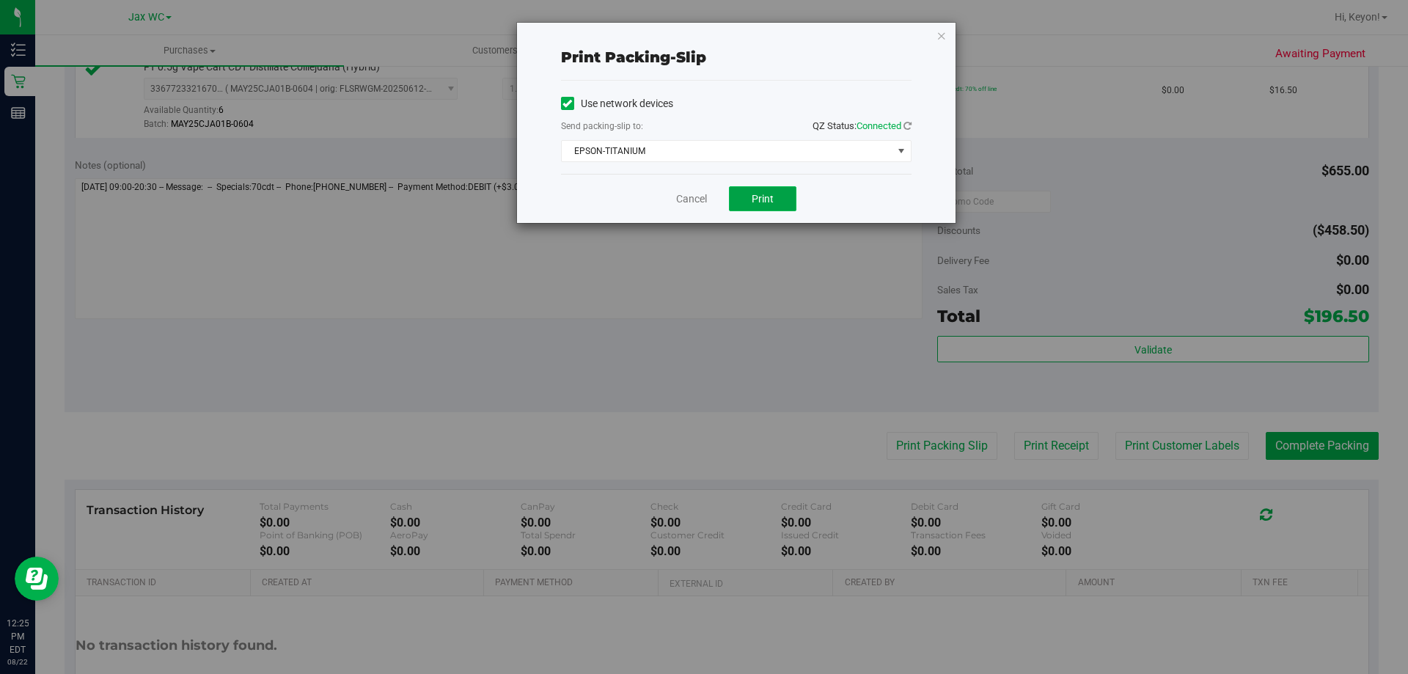
click at [762, 199] on span "Print" at bounding box center [762, 199] width 22 height 12
click at [691, 199] on link "Cancel" at bounding box center [691, 198] width 31 height 15
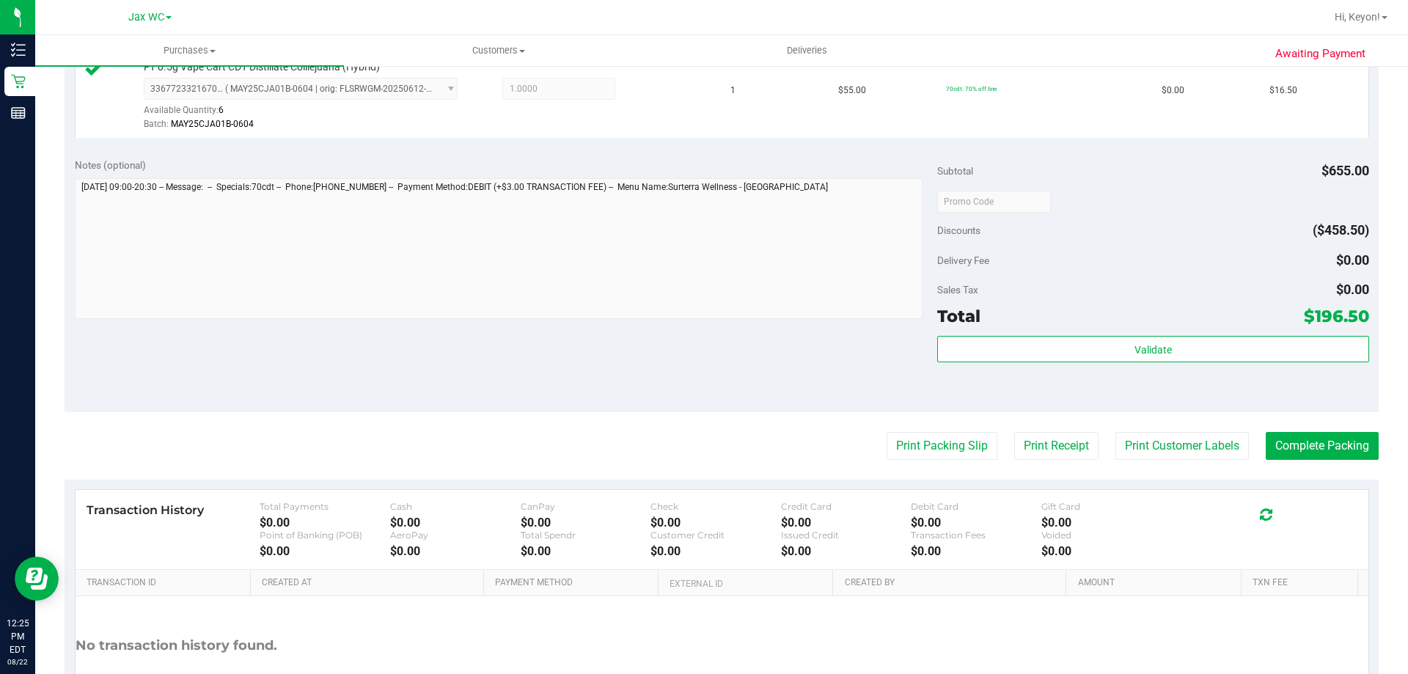
scroll to position [0, 0]
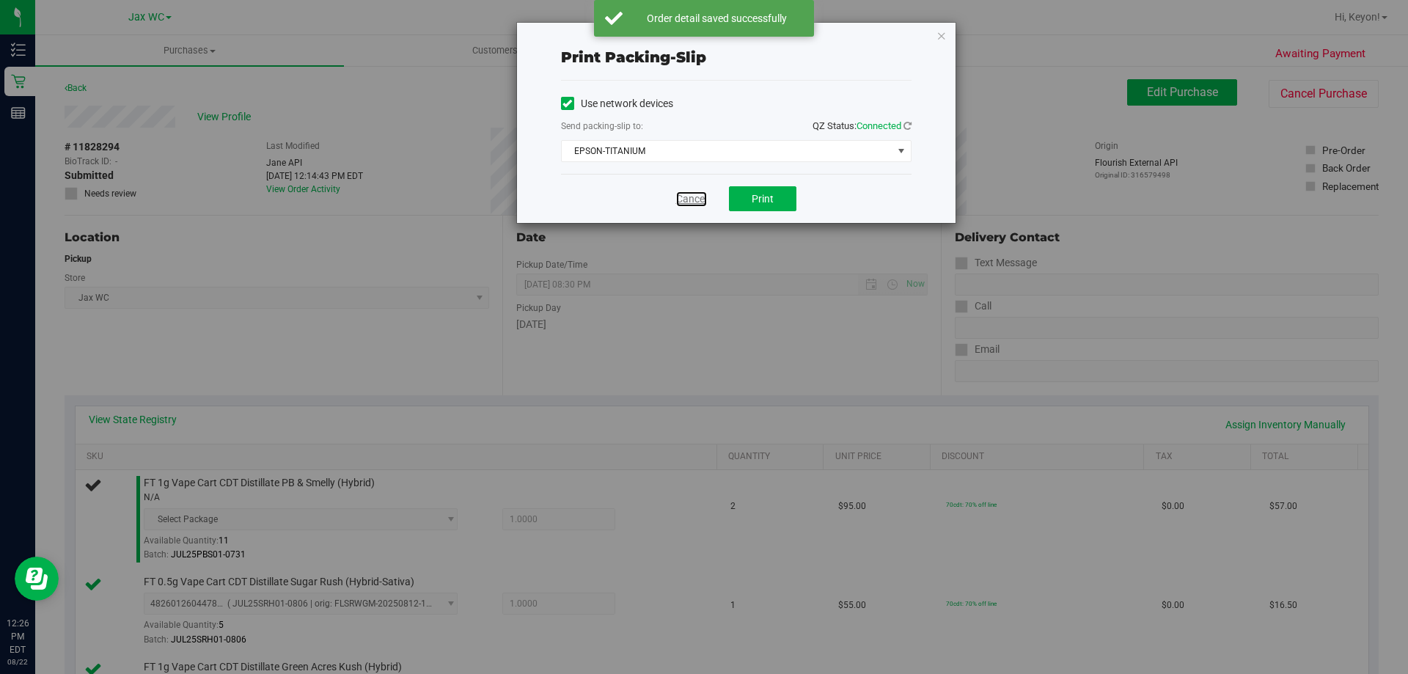
click at [701, 196] on link "Cancel" at bounding box center [691, 198] width 31 height 15
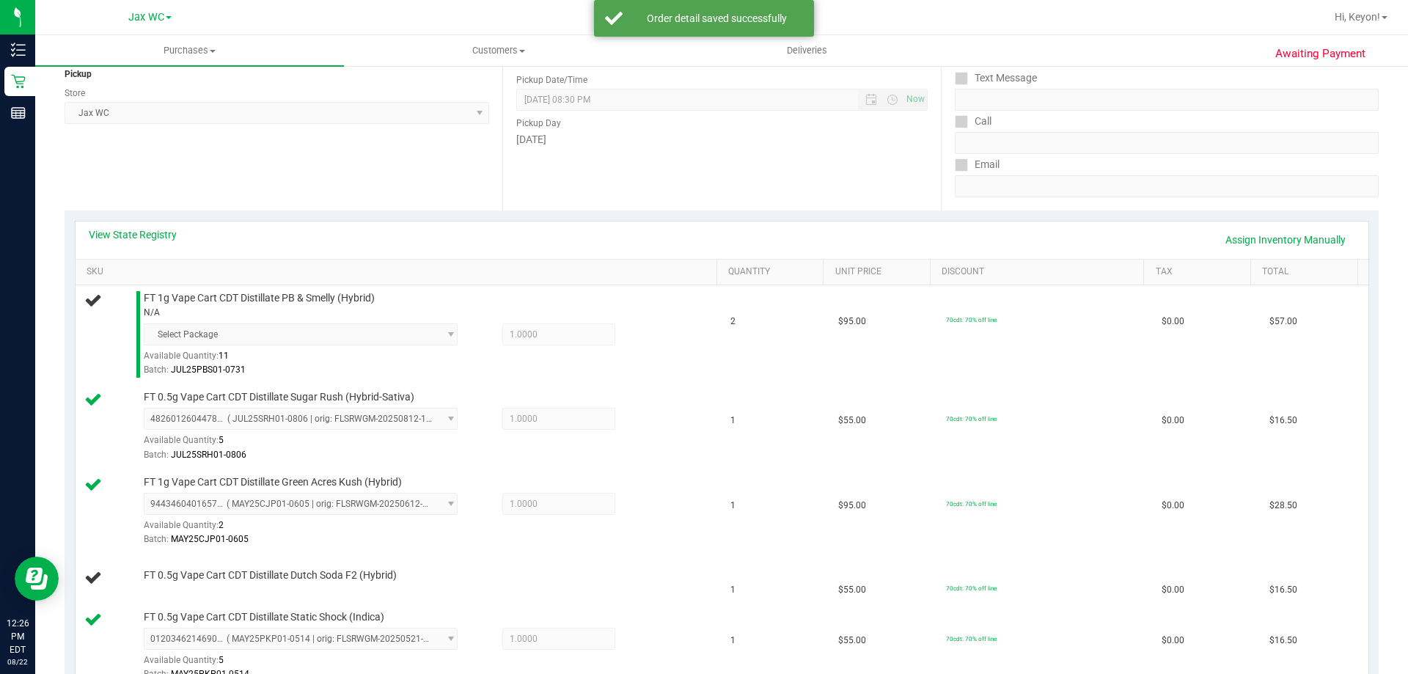
scroll to position [149, 0]
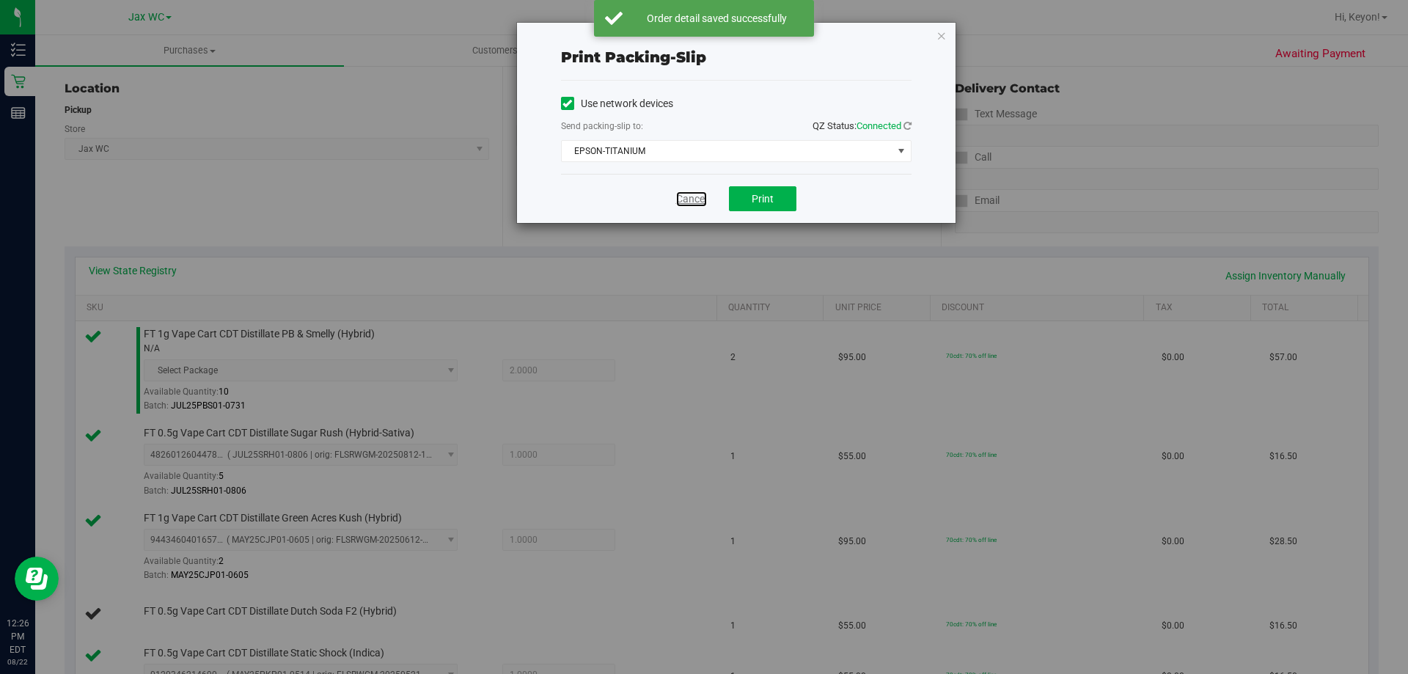
drag, startPoint x: 702, startPoint y: 196, endPoint x: 835, endPoint y: 196, distance: 132.7
click at [702, 196] on link "Cancel" at bounding box center [691, 198] width 31 height 15
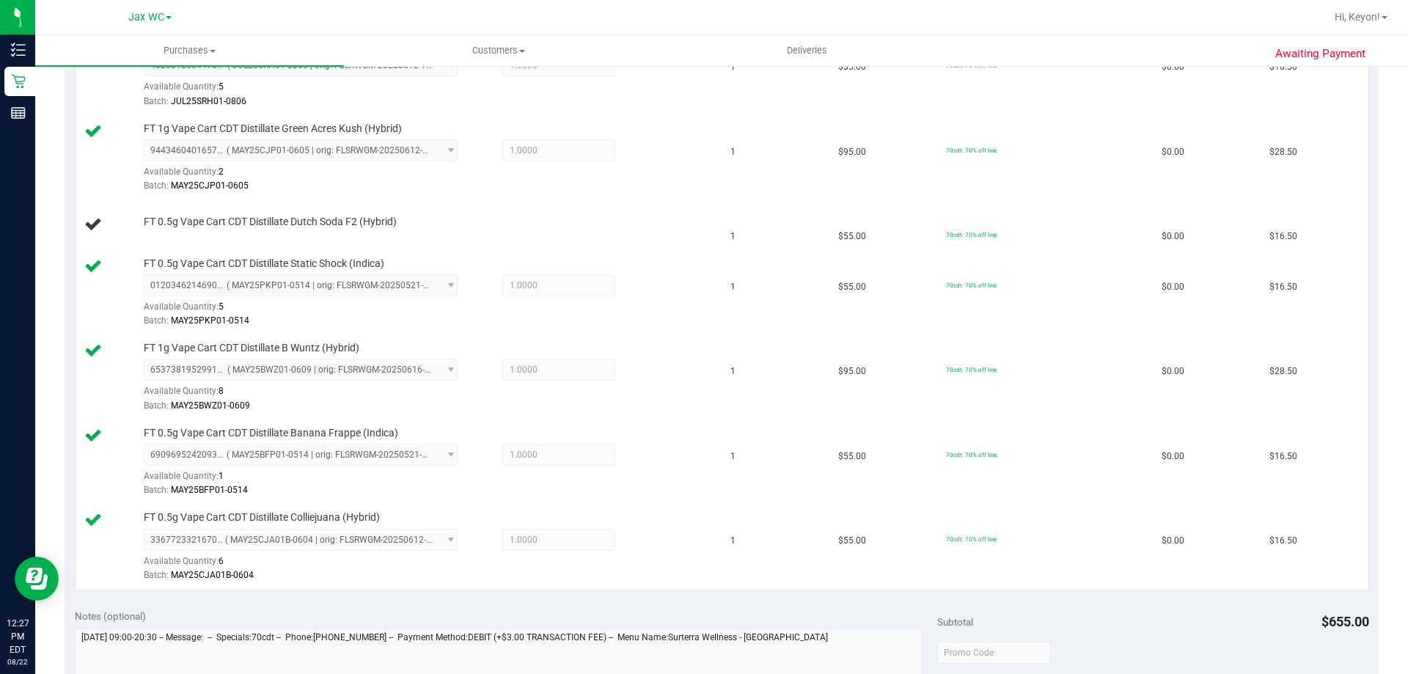
scroll to position [522, 0]
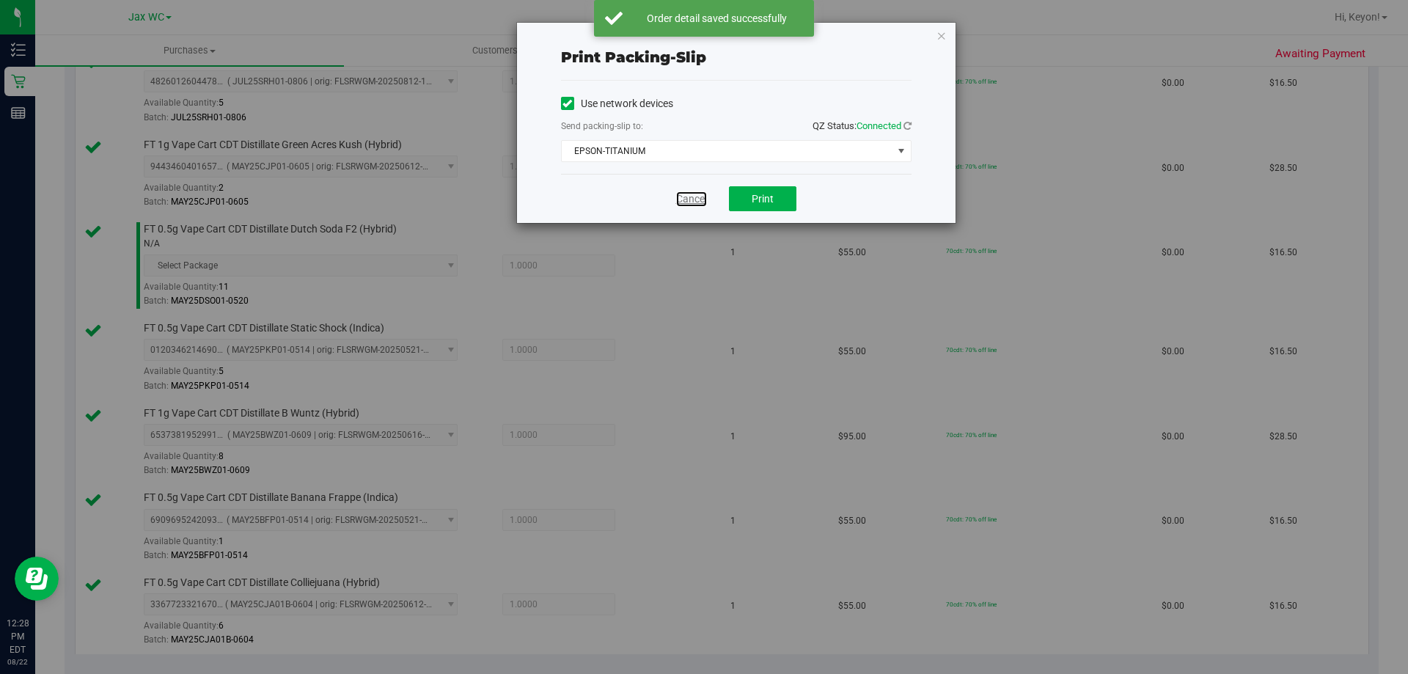
click at [702, 196] on link "Cancel" at bounding box center [691, 198] width 31 height 15
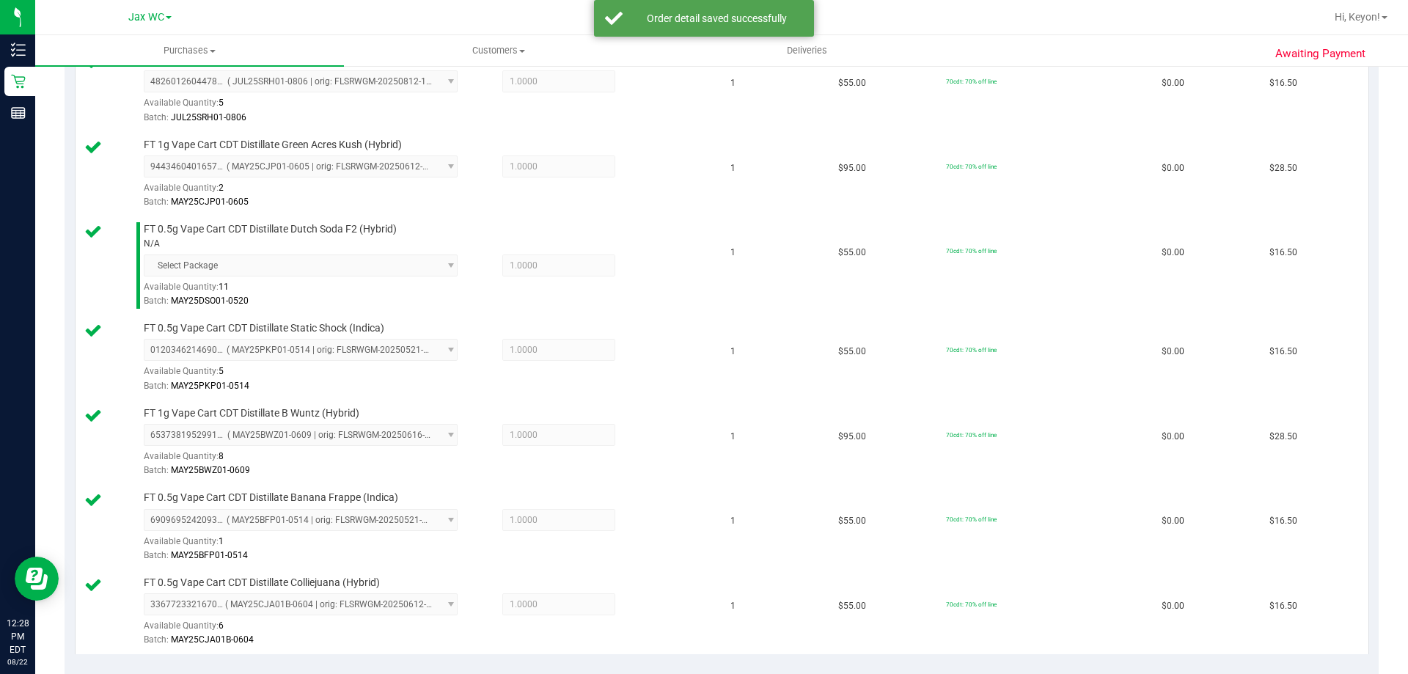
scroll to position [1129, 0]
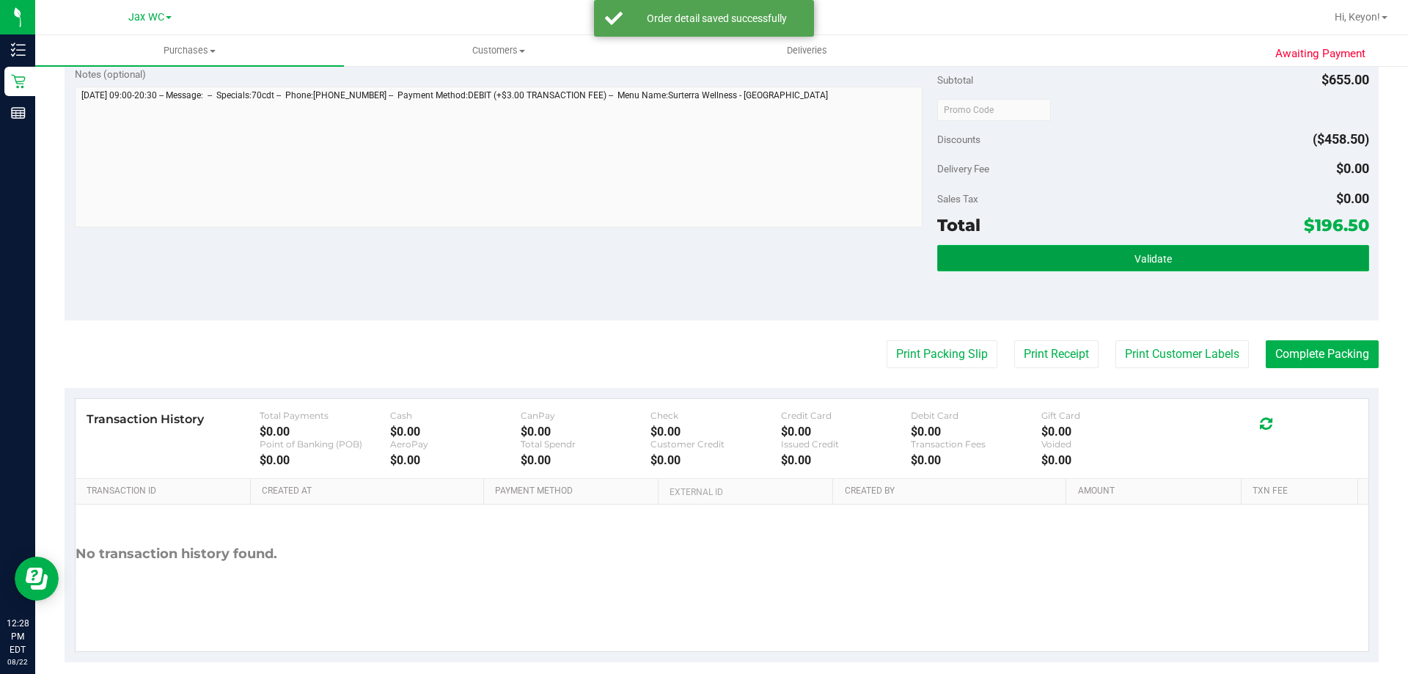
click at [1179, 262] on button "Validate" at bounding box center [1152, 258] width 431 height 26
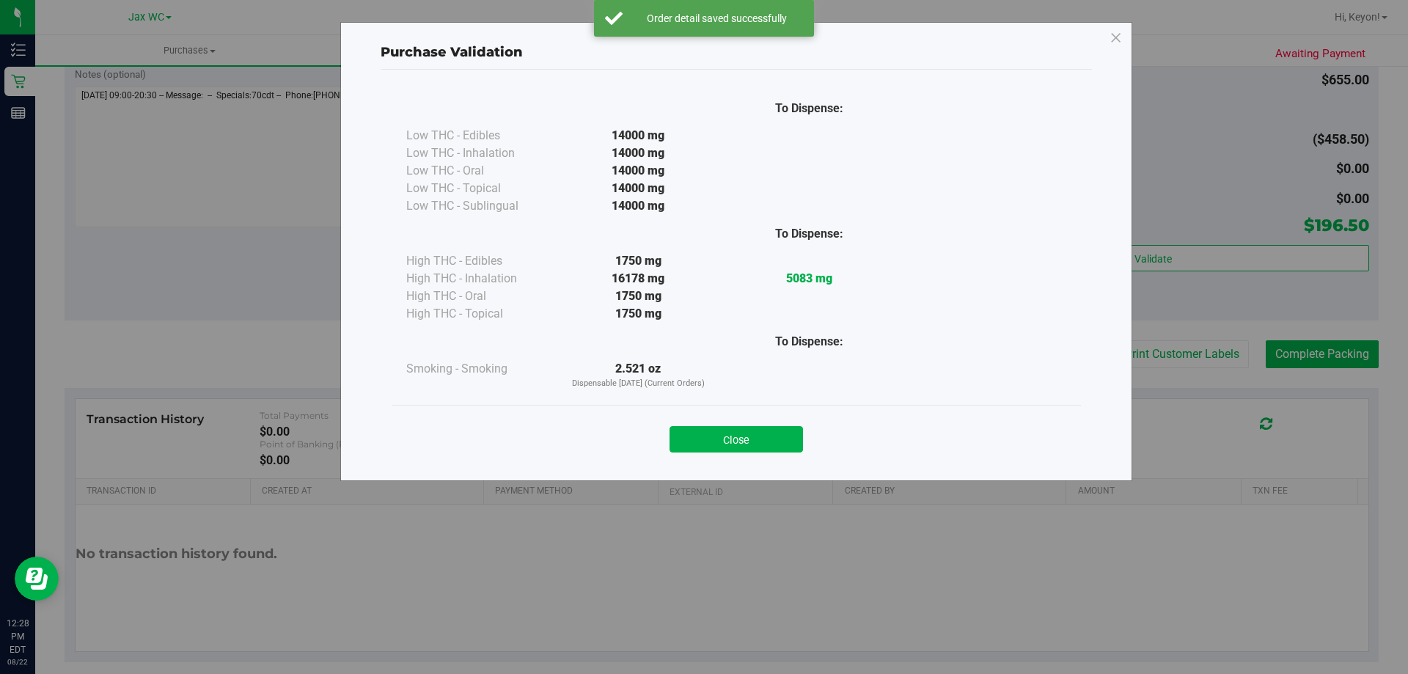
drag, startPoint x: 743, startPoint y: 446, endPoint x: 934, endPoint y: 420, distance: 193.1
click at [752, 444] on button "Close" at bounding box center [735, 439] width 133 height 26
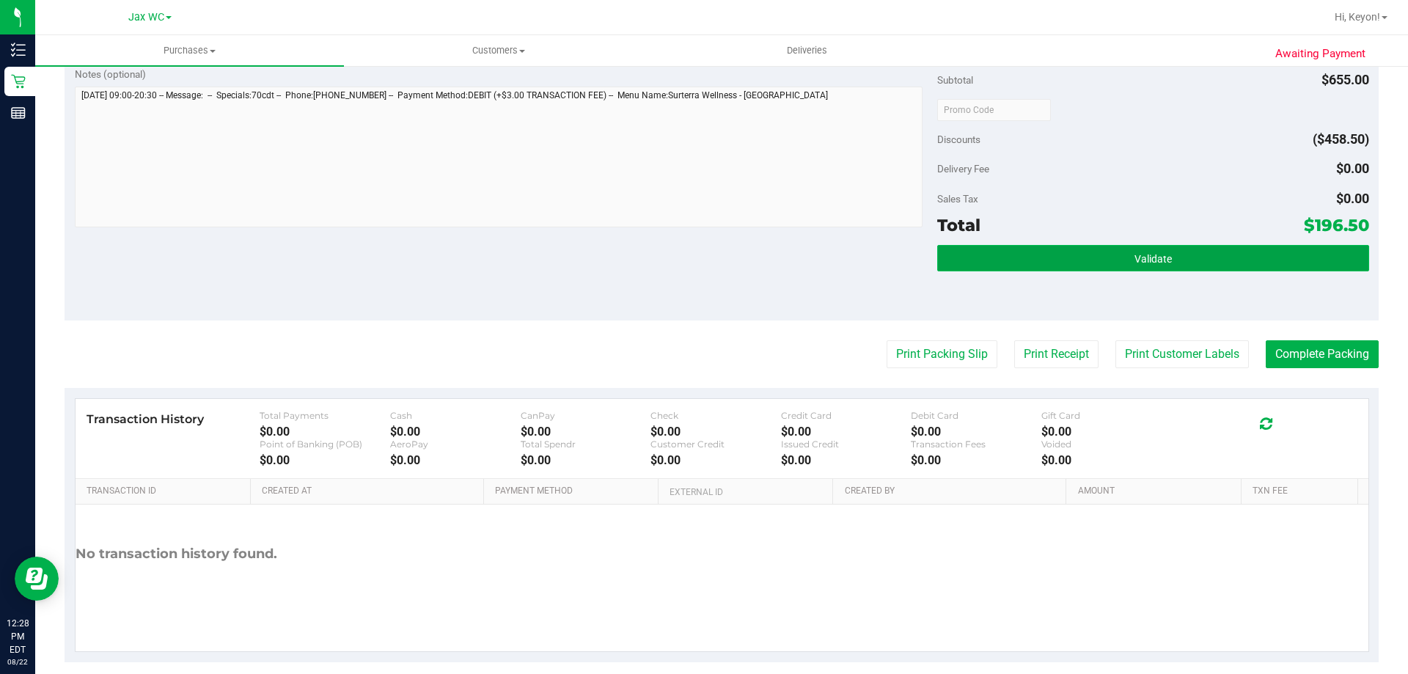
click at [1138, 265] on button "Validate" at bounding box center [1152, 258] width 431 height 26
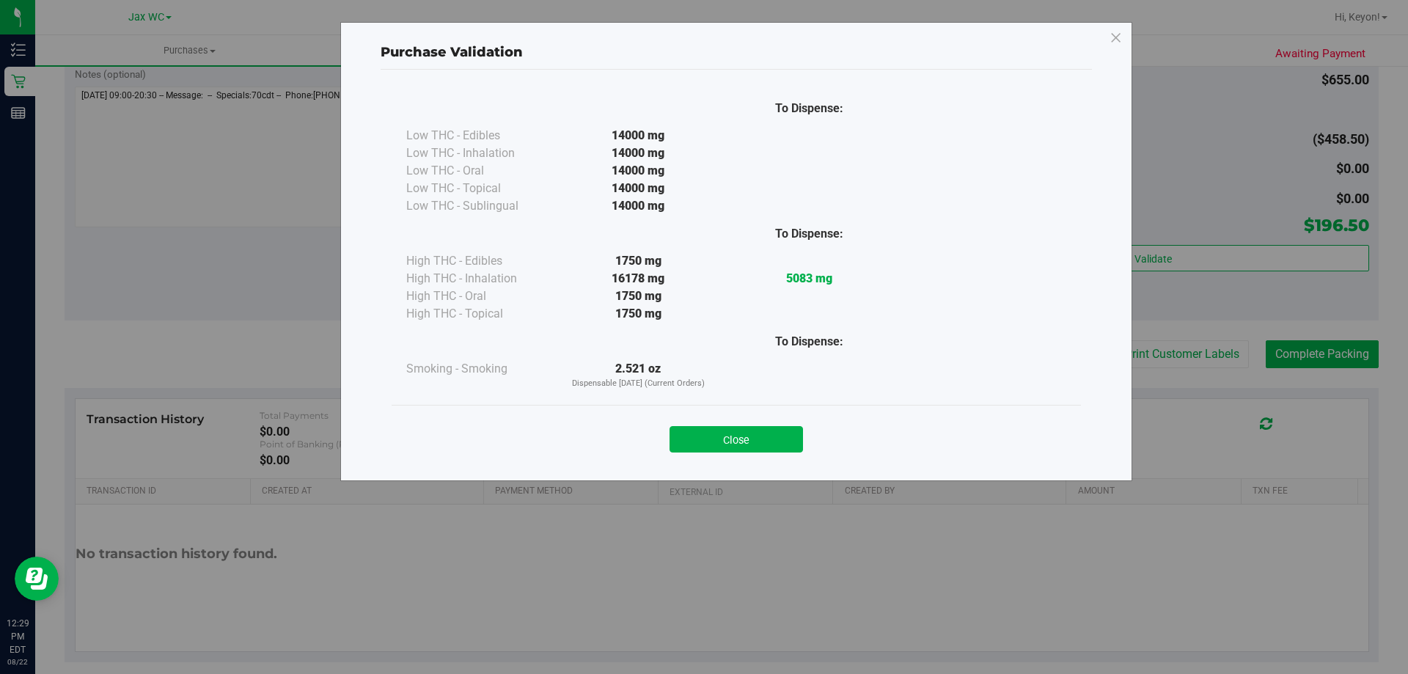
drag, startPoint x: 756, startPoint y: 436, endPoint x: 1407, endPoint y: 353, distance: 656.3
click at [762, 436] on button "Close" at bounding box center [735, 439] width 133 height 26
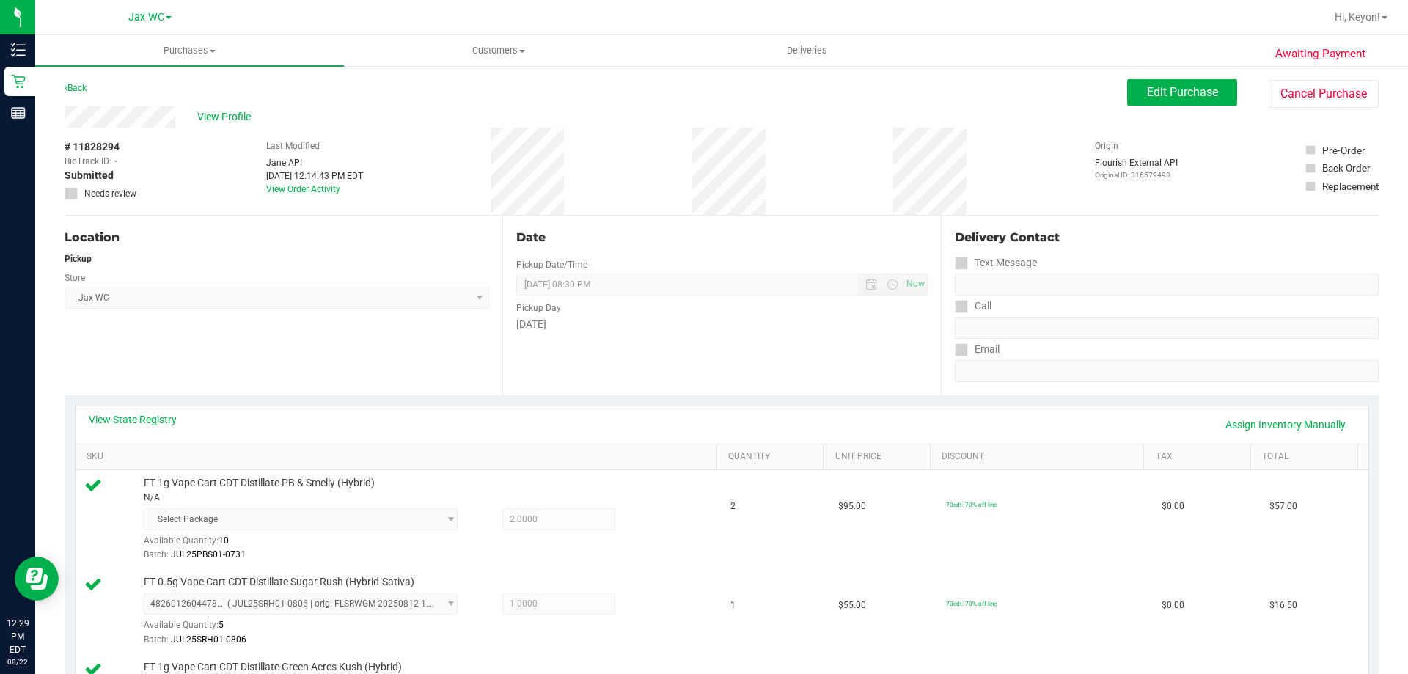
scroll to position [881, 0]
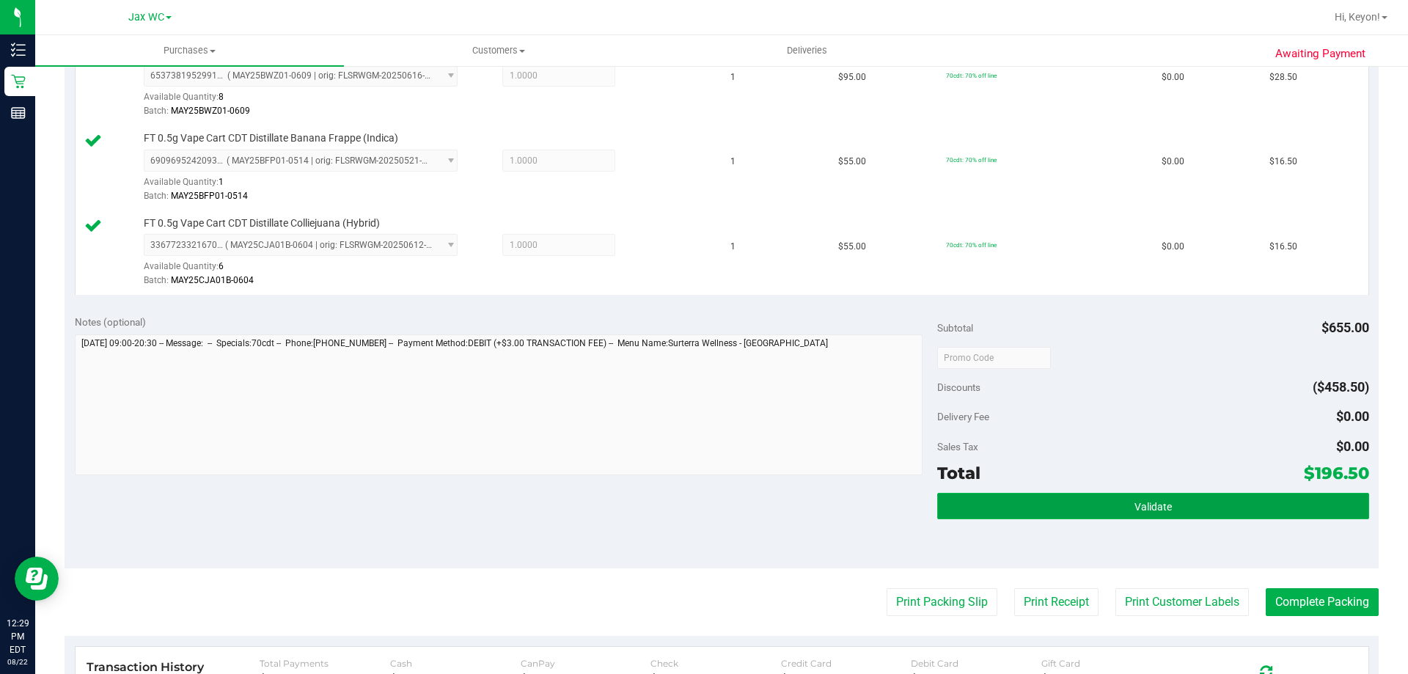
click at [1202, 507] on button "Validate" at bounding box center [1152, 506] width 431 height 26
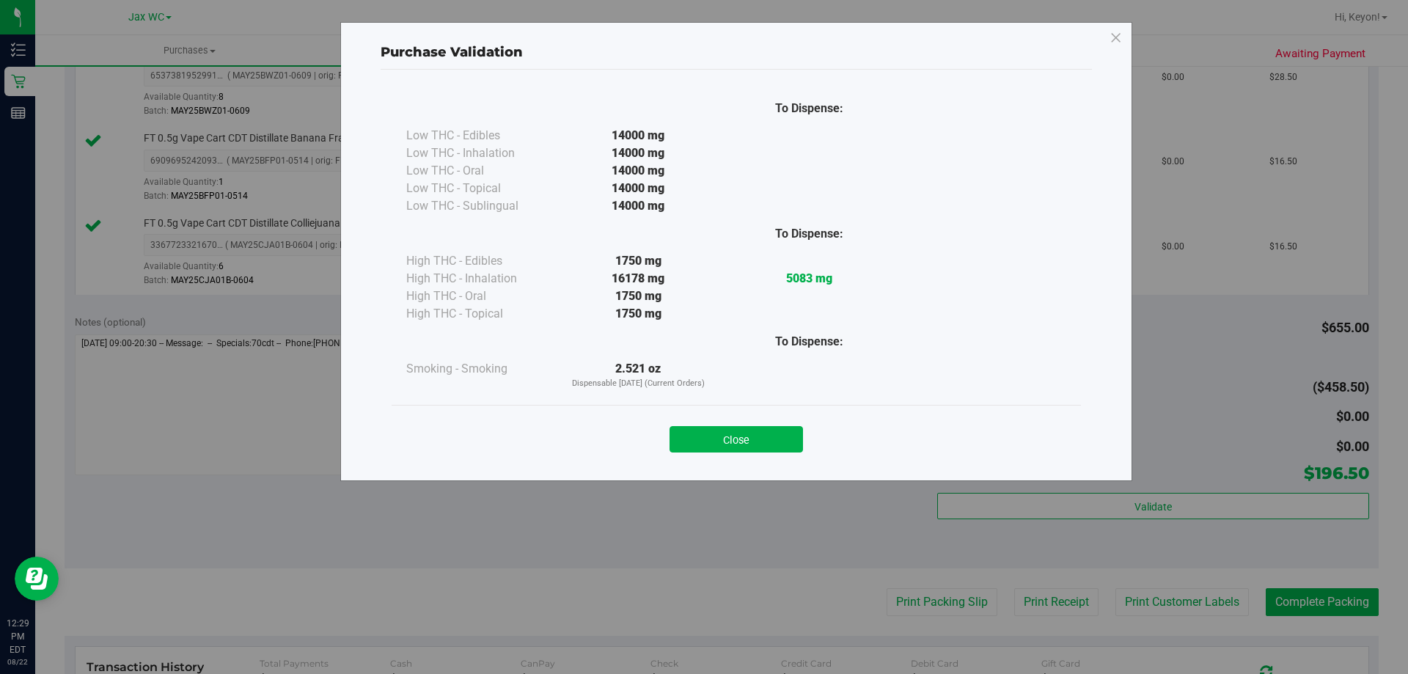
drag, startPoint x: 746, startPoint y: 432, endPoint x: 872, endPoint y: 436, distance: 125.4
click at [746, 431] on button "Close" at bounding box center [735, 439] width 133 height 26
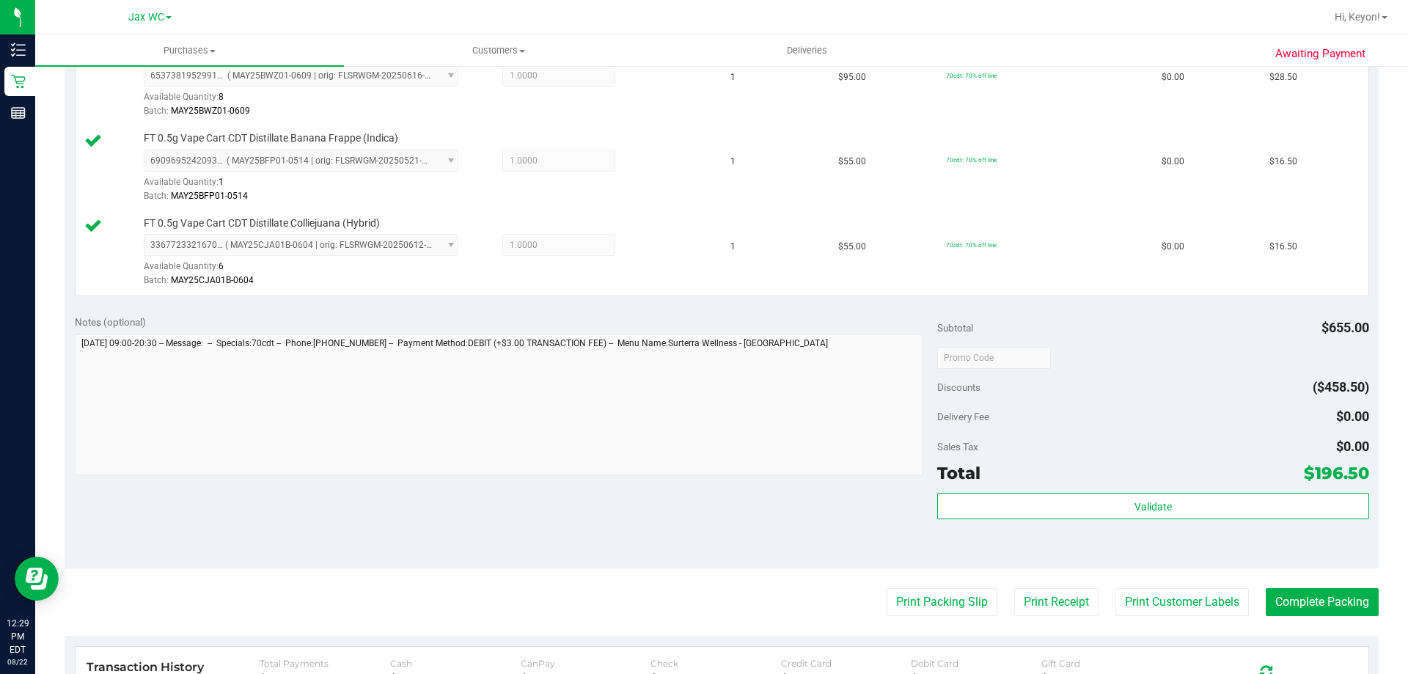
scroll to position [965, 0]
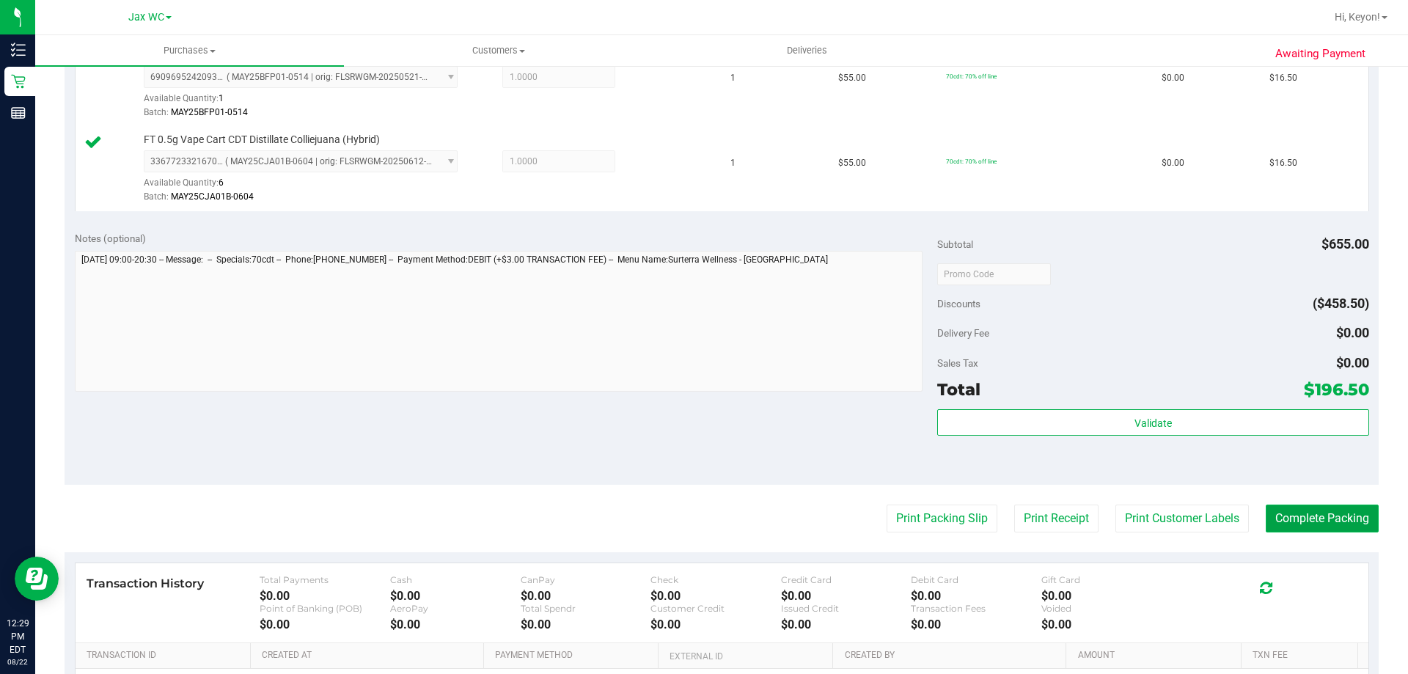
click at [1320, 521] on button "Complete Packing" at bounding box center [1321, 518] width 113 height 28
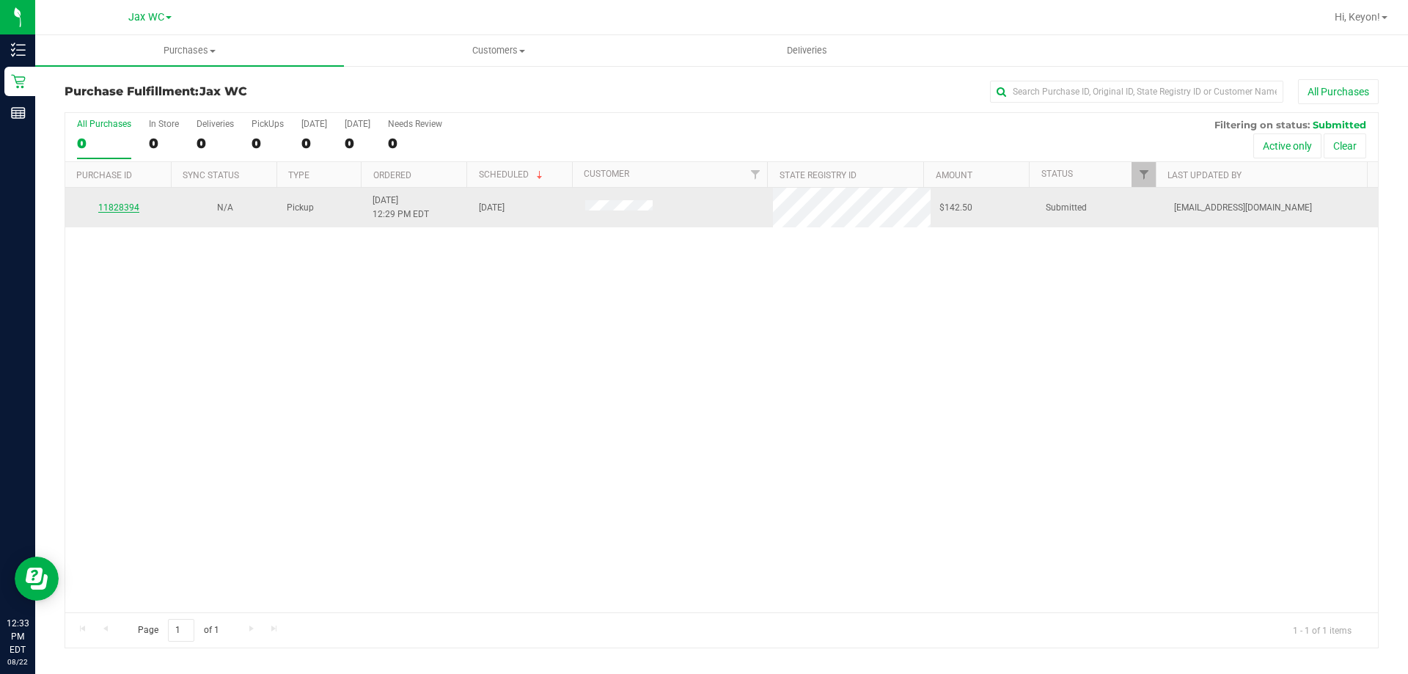
click at [124, 210] on link "11828394" at bounding box center [118, 207] width 41 height 10
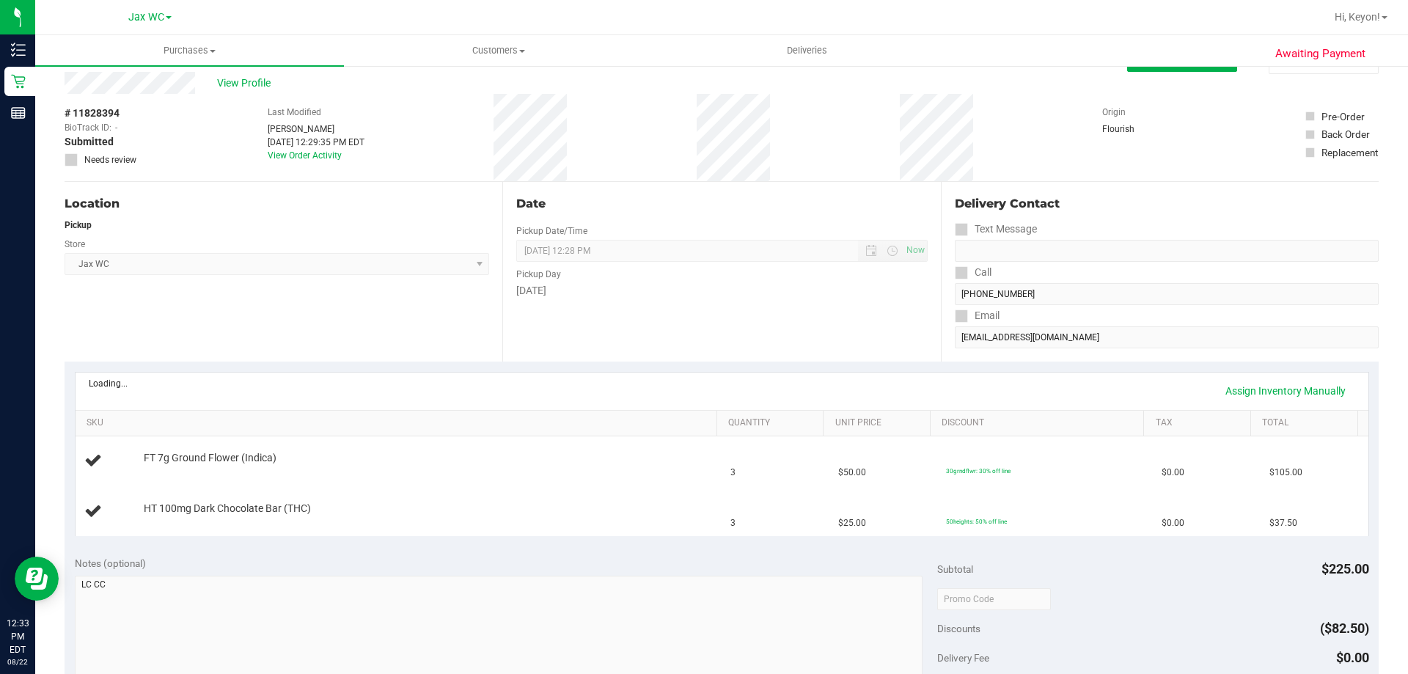
scroll to position [37, 0]
click at [163, 382] on link "View State Registry" at bounding box center [133, 382] width 88 height 15
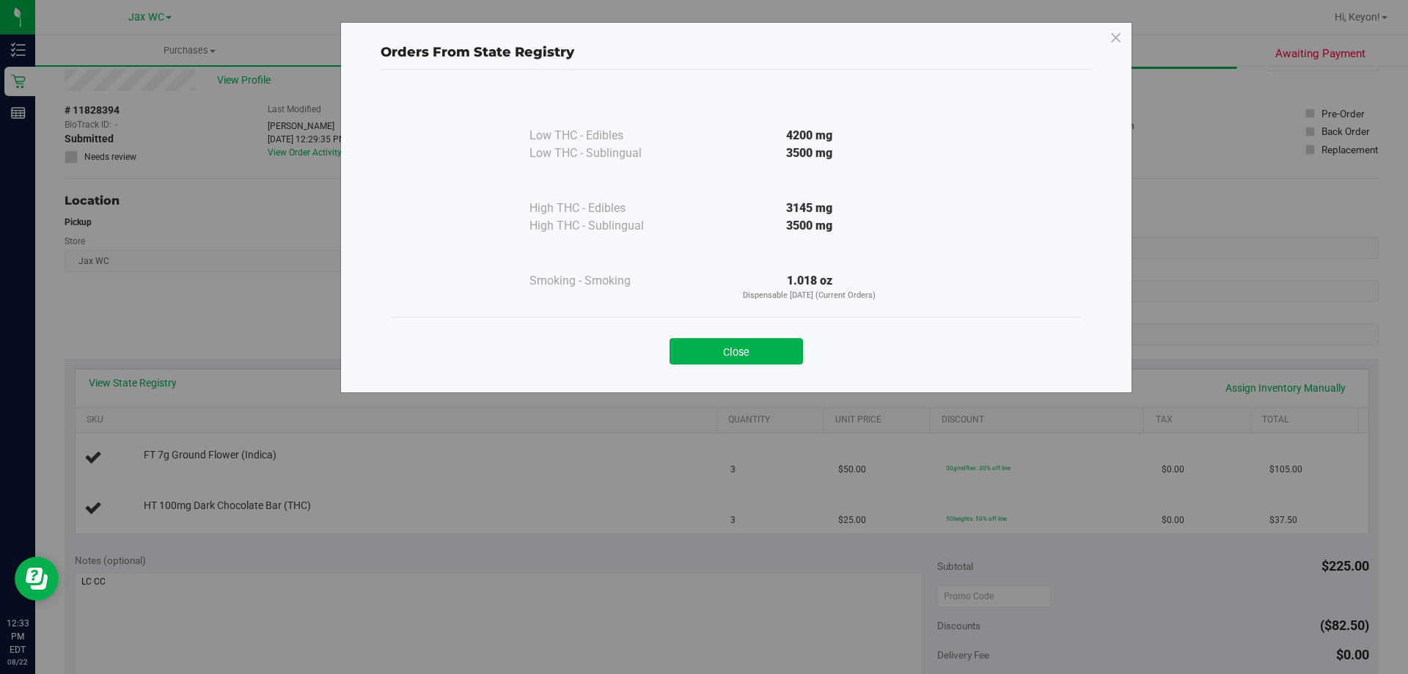
click at [731, 367] on div "Close" at bounding box center [735, 346] width 689 height 59
click at [734, 363] on button "Close" at bounding box center [735, 351] width 133 height 26
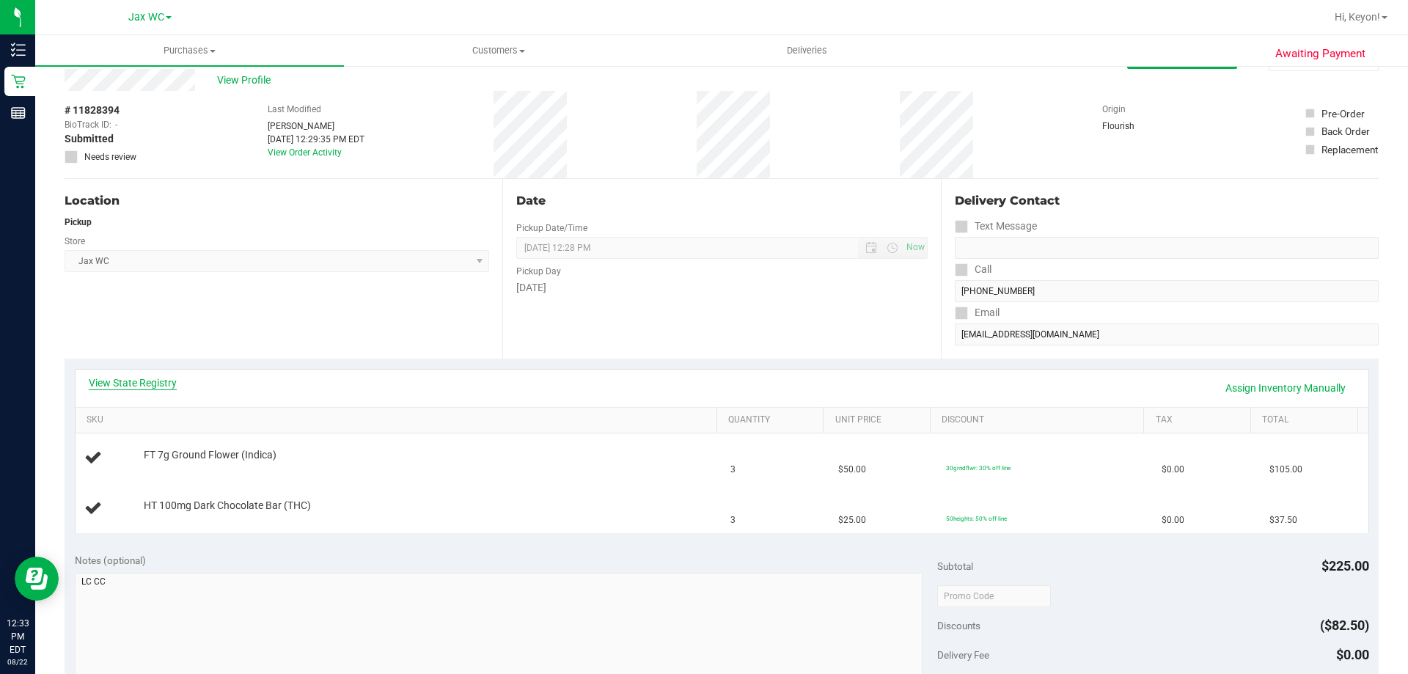
click at [147, 379] on link "View State Registry" at bounding box center [133, 382] width 88 height 15
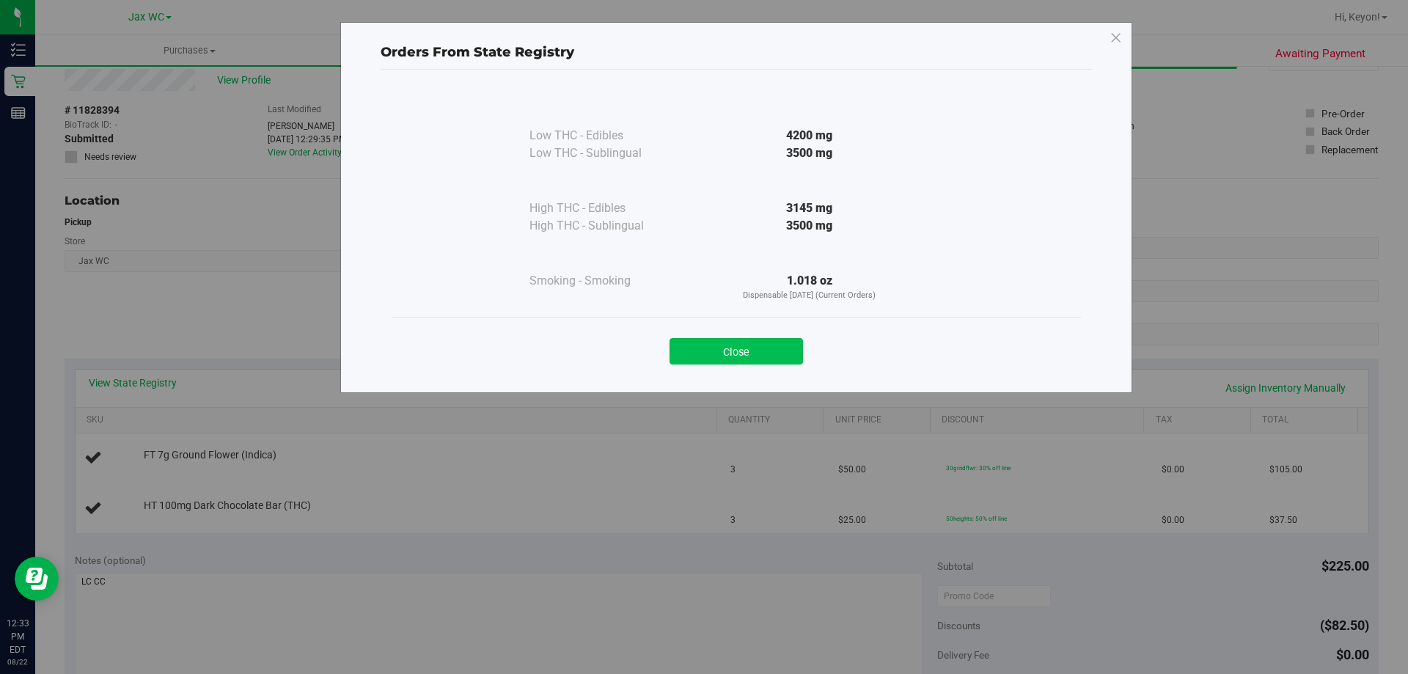
click at [714, 357] on button "Close" at bounding box center [735, 351] width 133 height 26
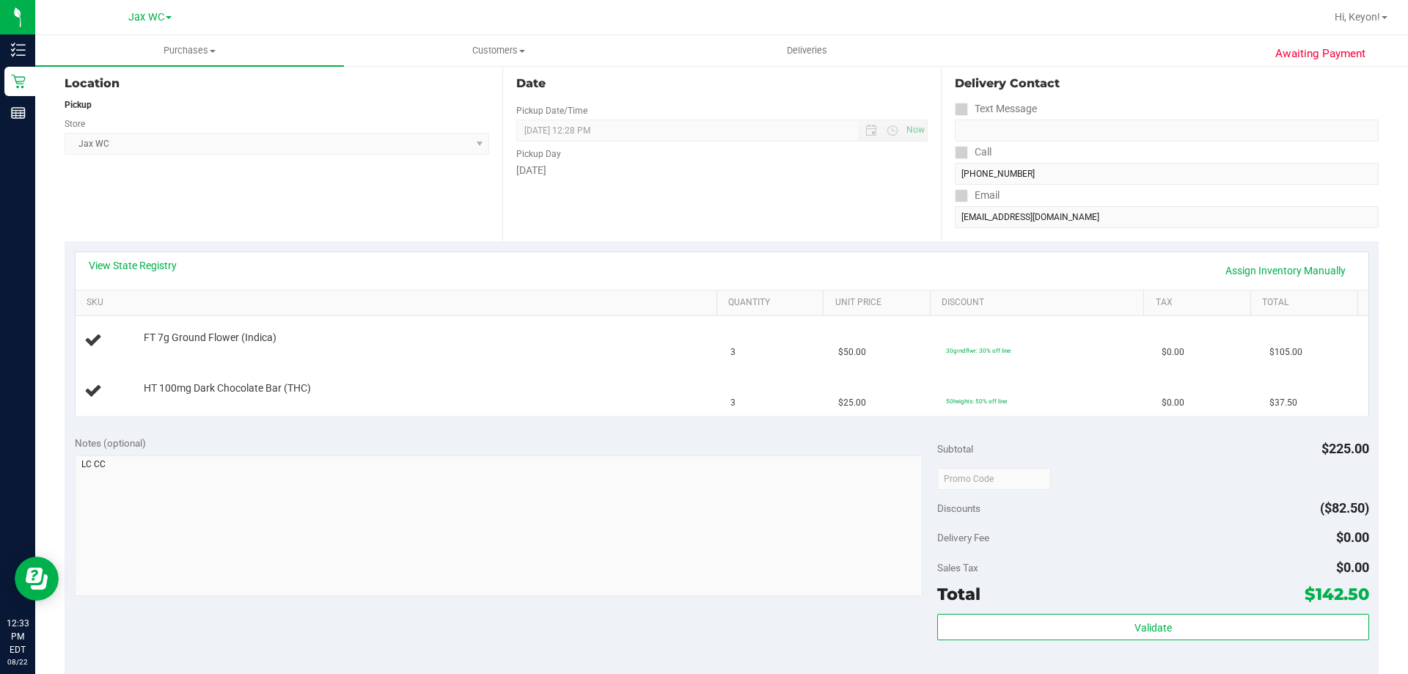
scroll to position [158, 0]
click at [141, 253] on div "View State Registry Assign Inventory Manually" at bounding box center [722, 266] width 1292 height 37
click at [149, 262] on link "View State Registry" at bounding box center [133, 261] width 88 height 15
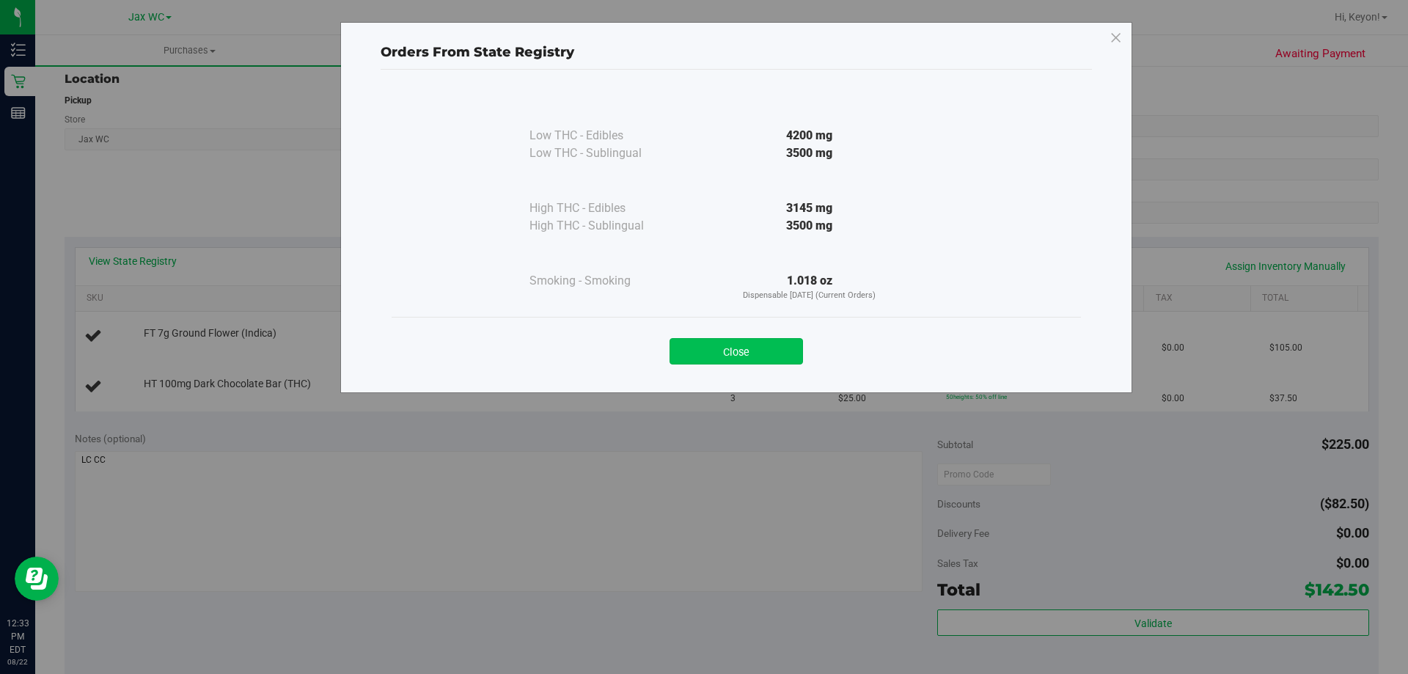
click at [729, 345] on button "Close" at bounding box center [735, 351] width 133 height 26
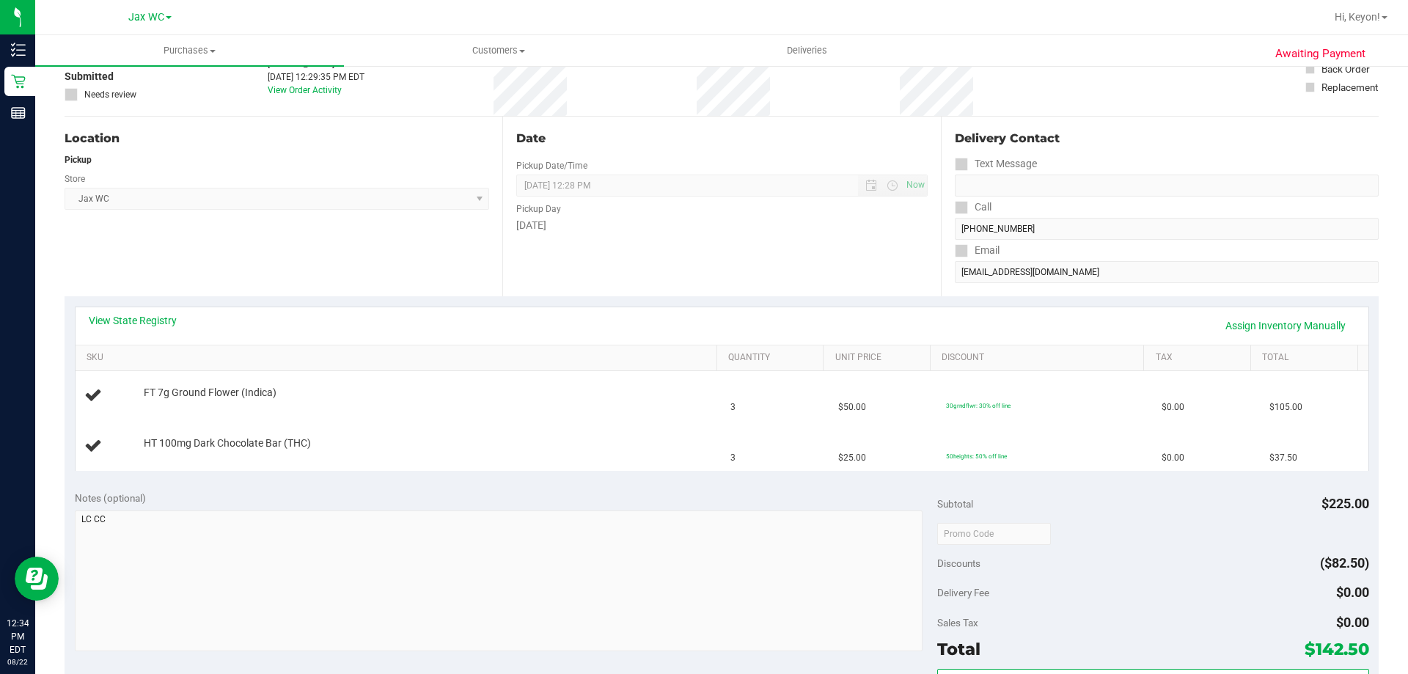
scroll to position [144, 0]
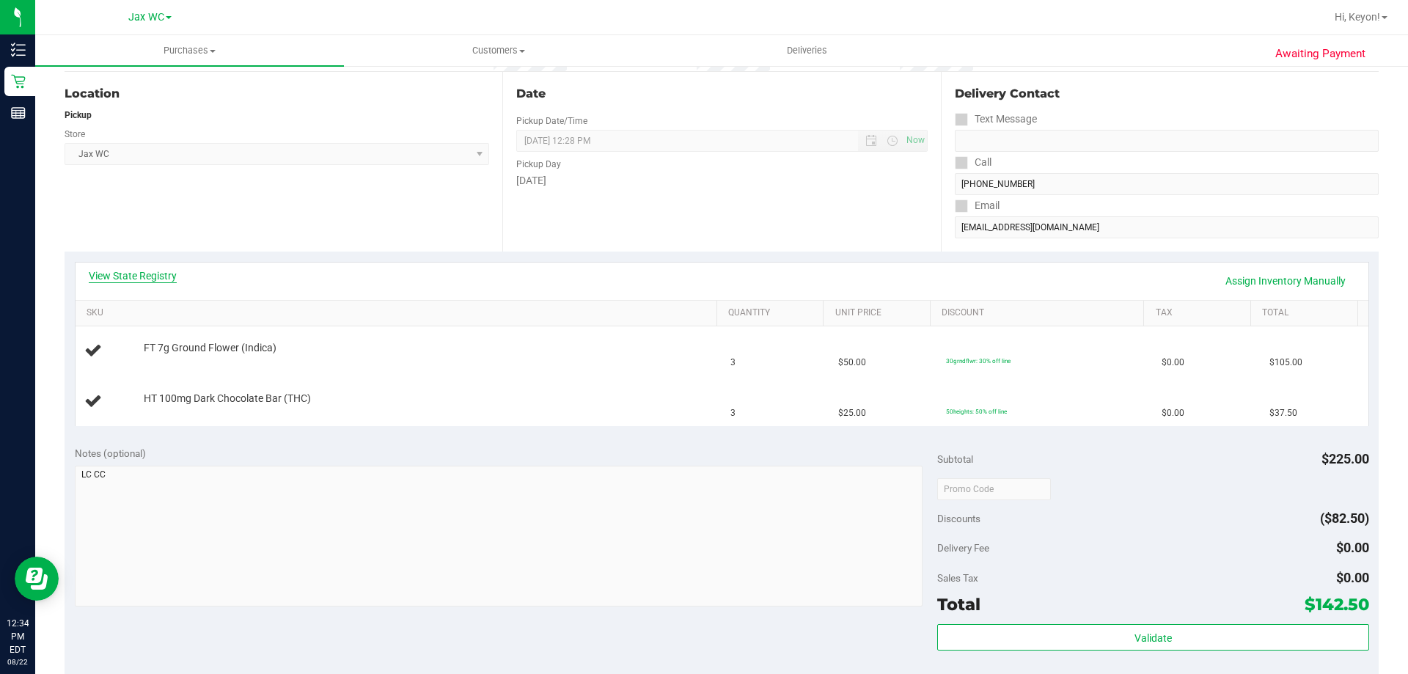
click at [161, 273] on link "View State Registry" at bounding box center [133, 275] width 88 height 15
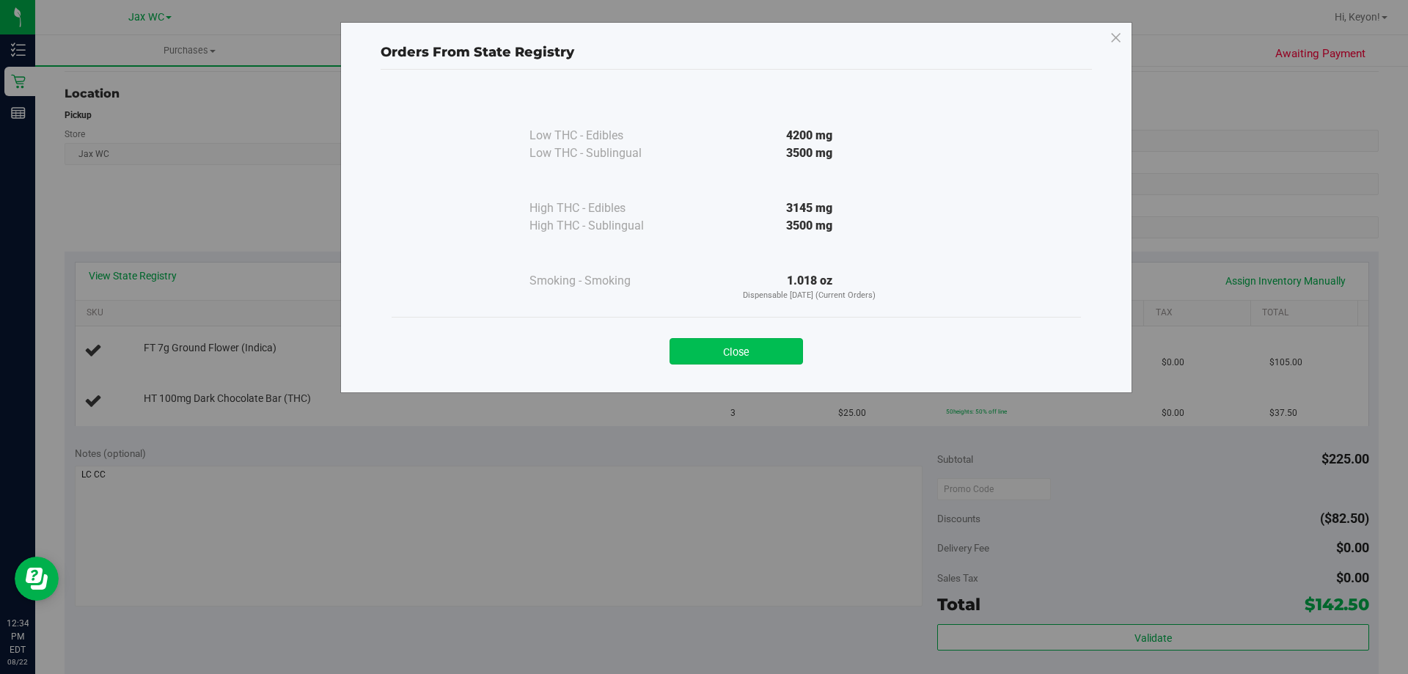
click at [721, 350] on button "Close" at bounding box center [735, 351] width 133 height 26
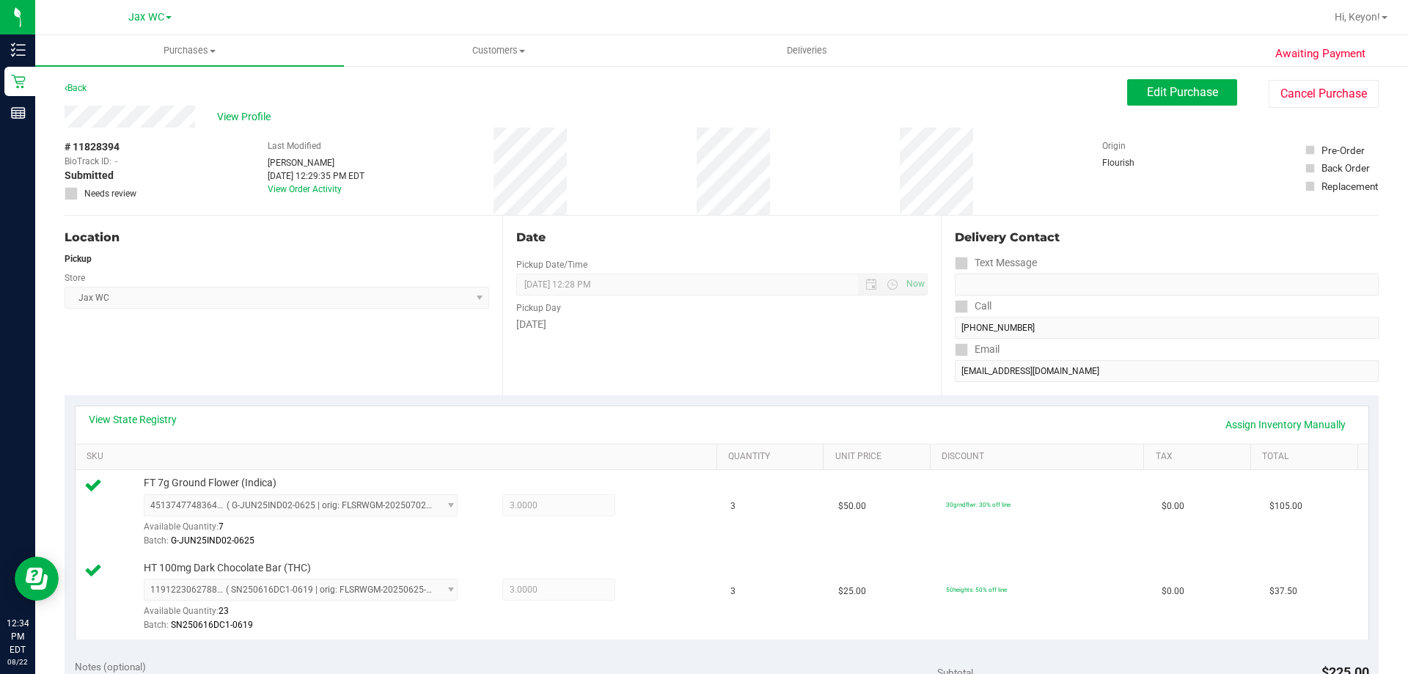
scroll to position [511, 0]
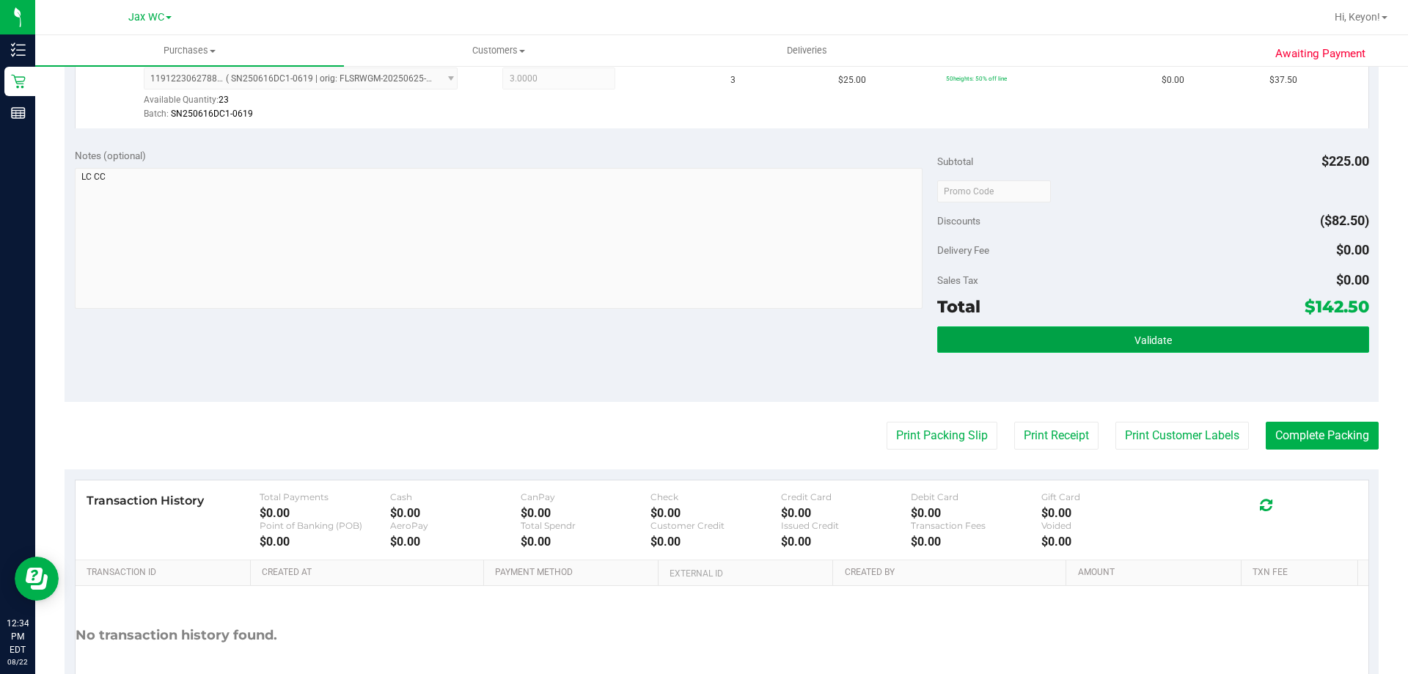
click at [1251, 349] on button "Validate" at bounding box center [1152, 339] width 431 height 26
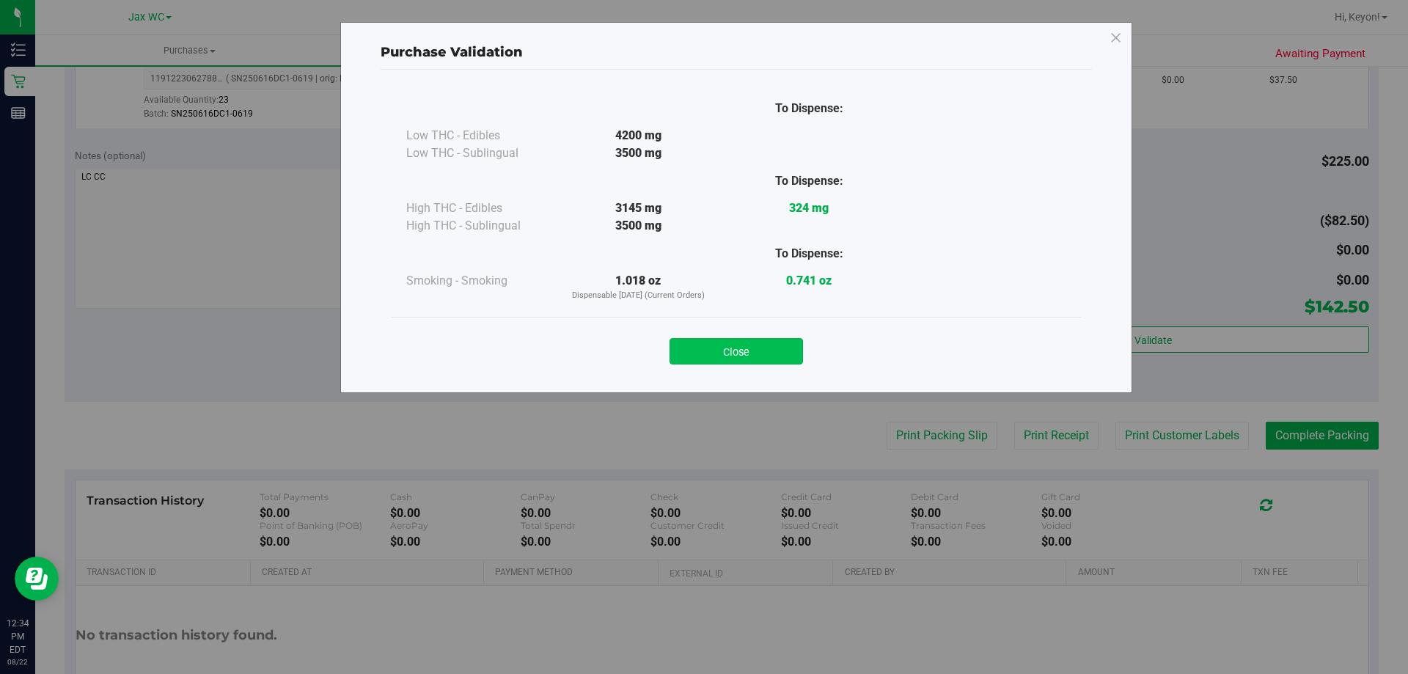
click at [748, 354] on button "Close" at bounding box center [735, 351] width 133 height 26
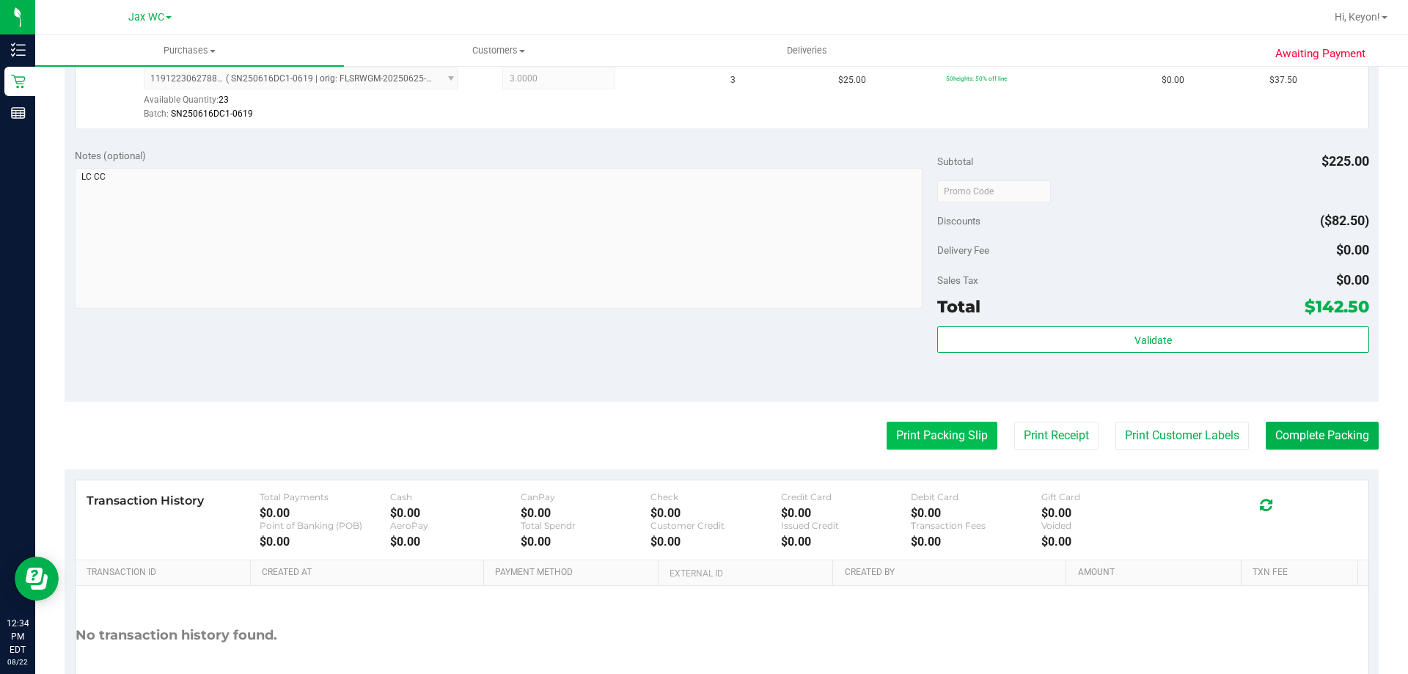
click at [960, 438] on button "Print Packing Slip" at bounding box center [941, 436] width 111 height 28
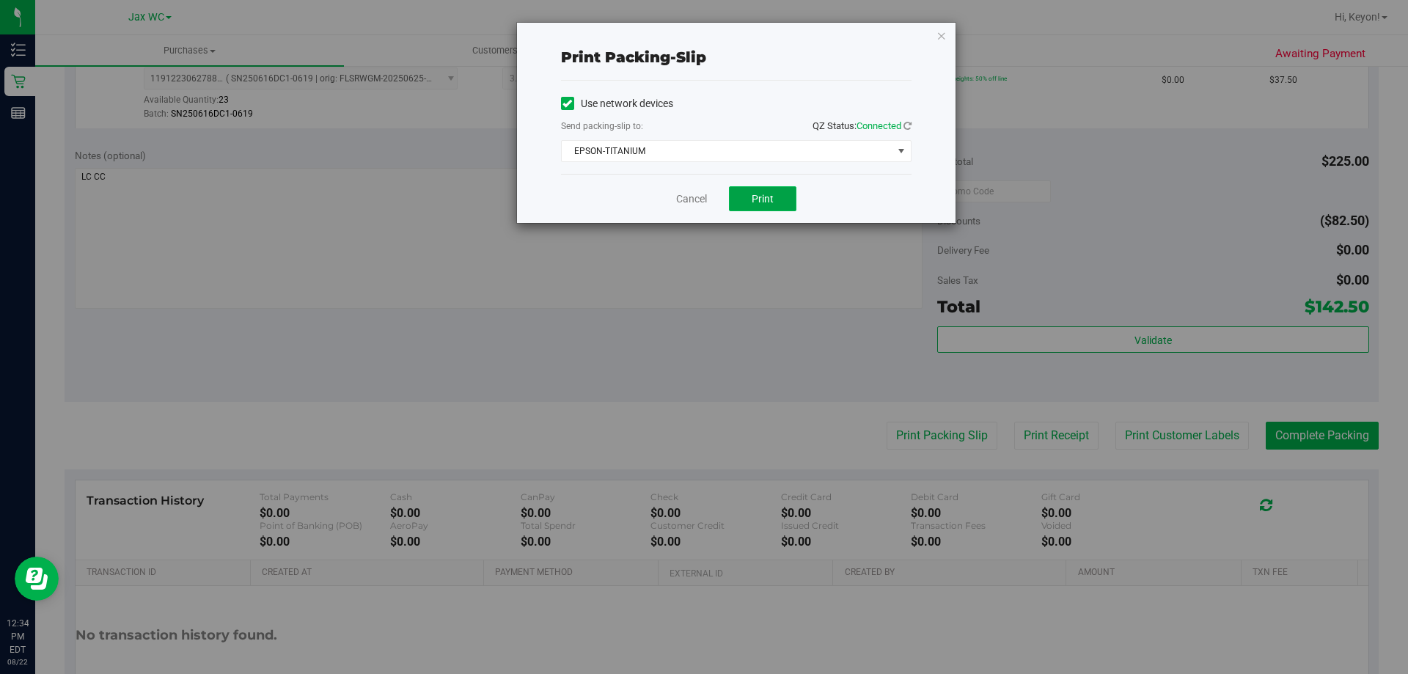
click at [779, 192] on button "Print" at bounding box center [762, 198] width 67 height 25
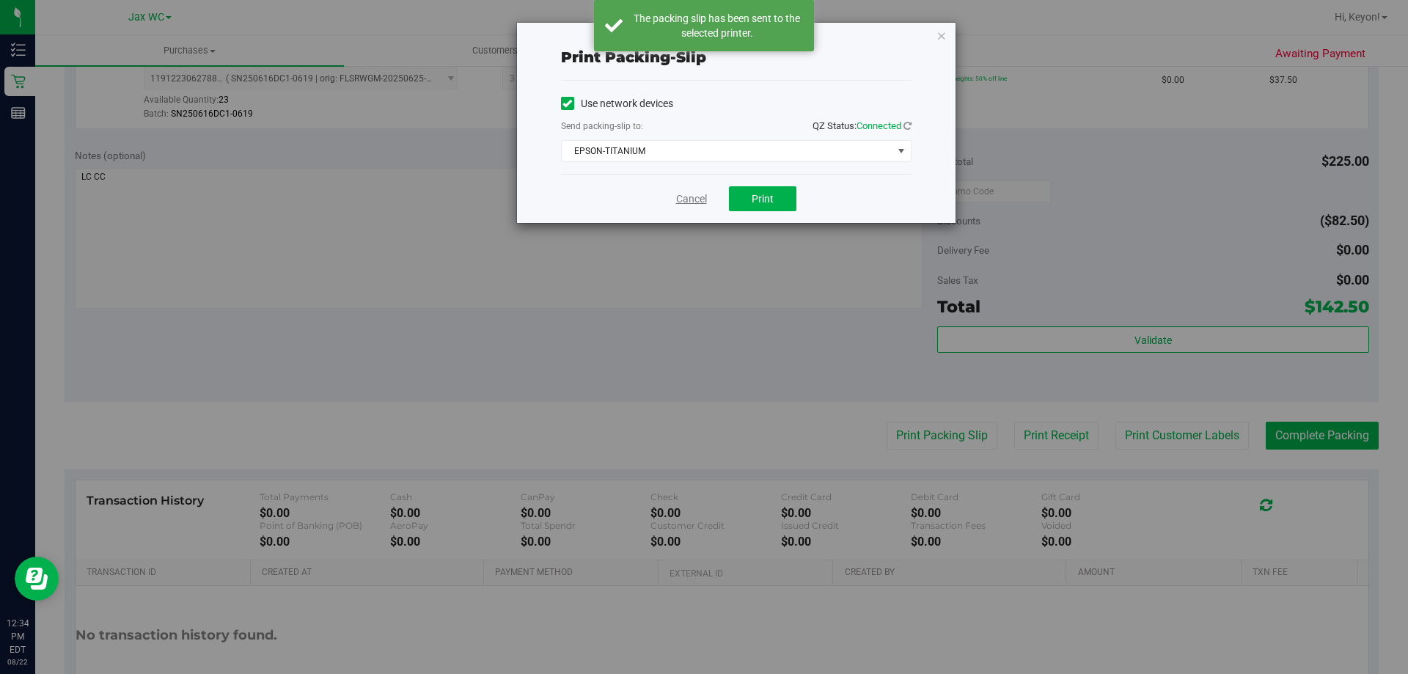
click at [690, 203] on link "Cancel" at bounding box center [691, 198] width 31 height 15
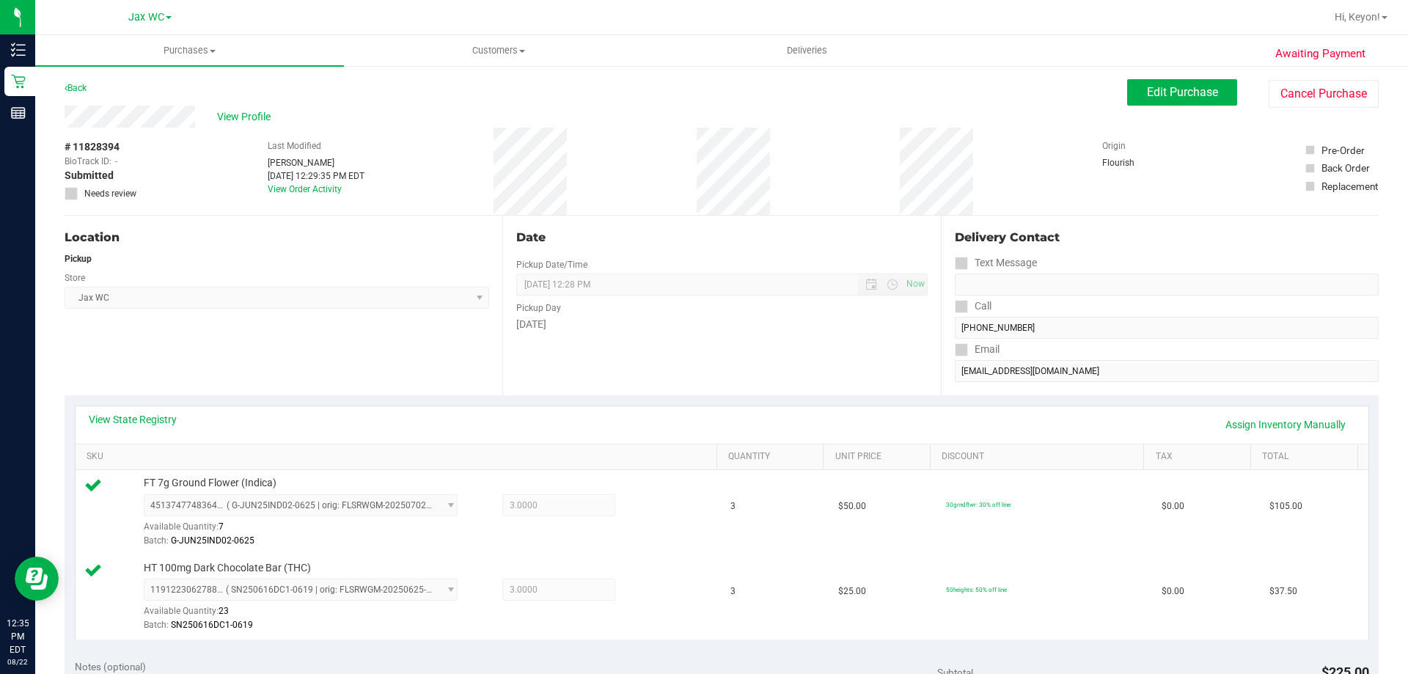
scroll to position [423, 0]
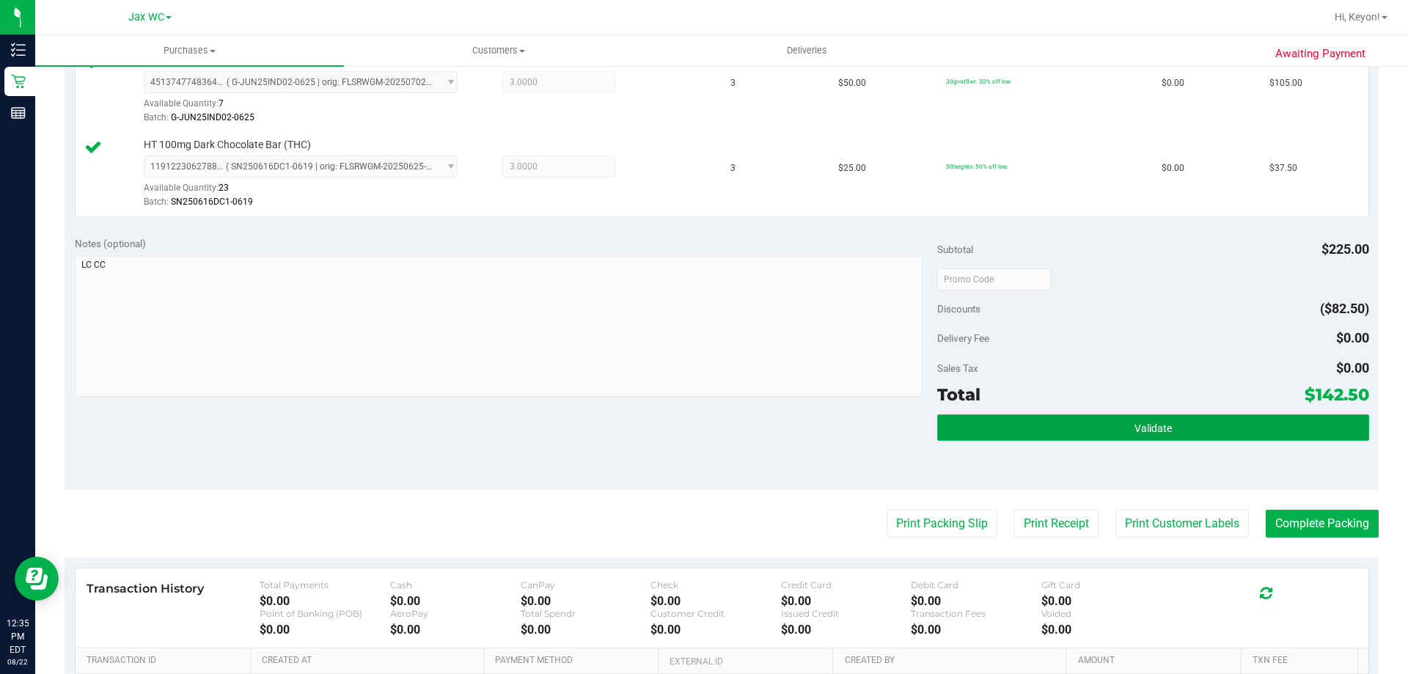
click at [1213, 422] on button "Validate" at bounding box center [1152, 427] width 431 height 26
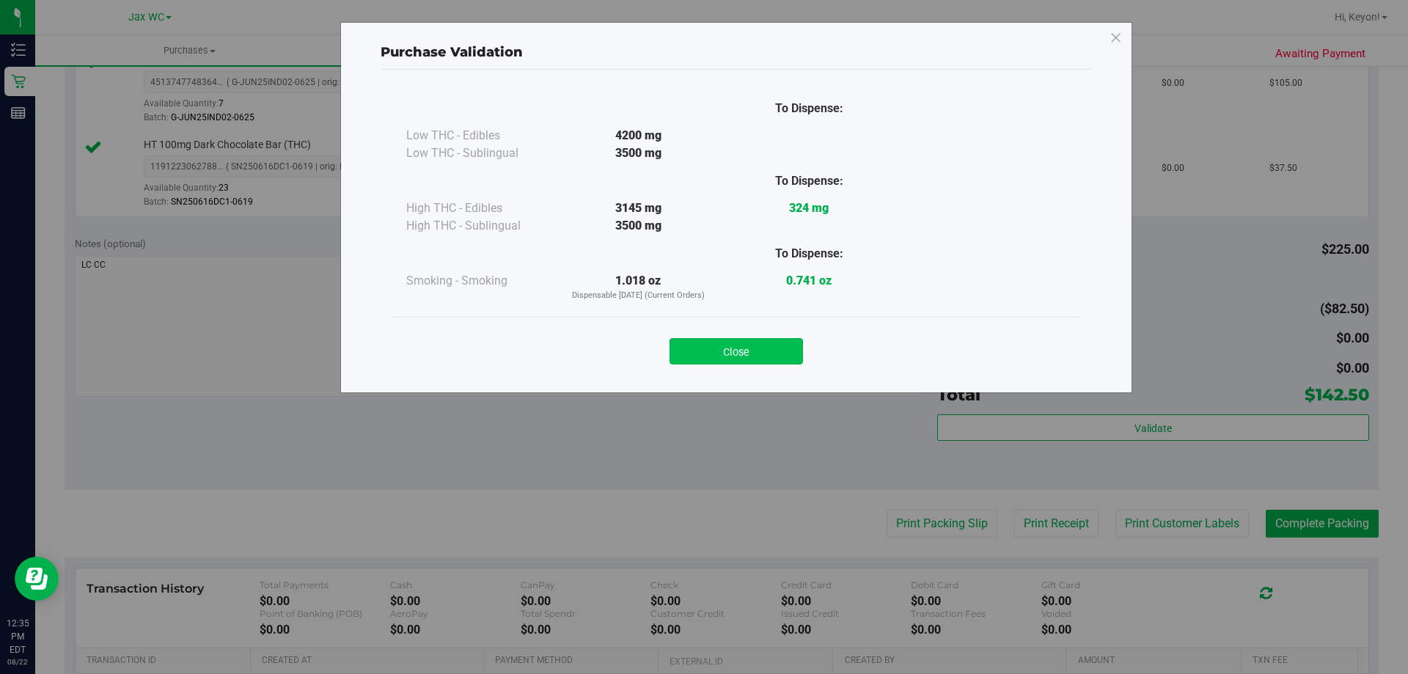
click at [755, 353] on button "Close" at bounding box center [735, 351] width 133 height 26
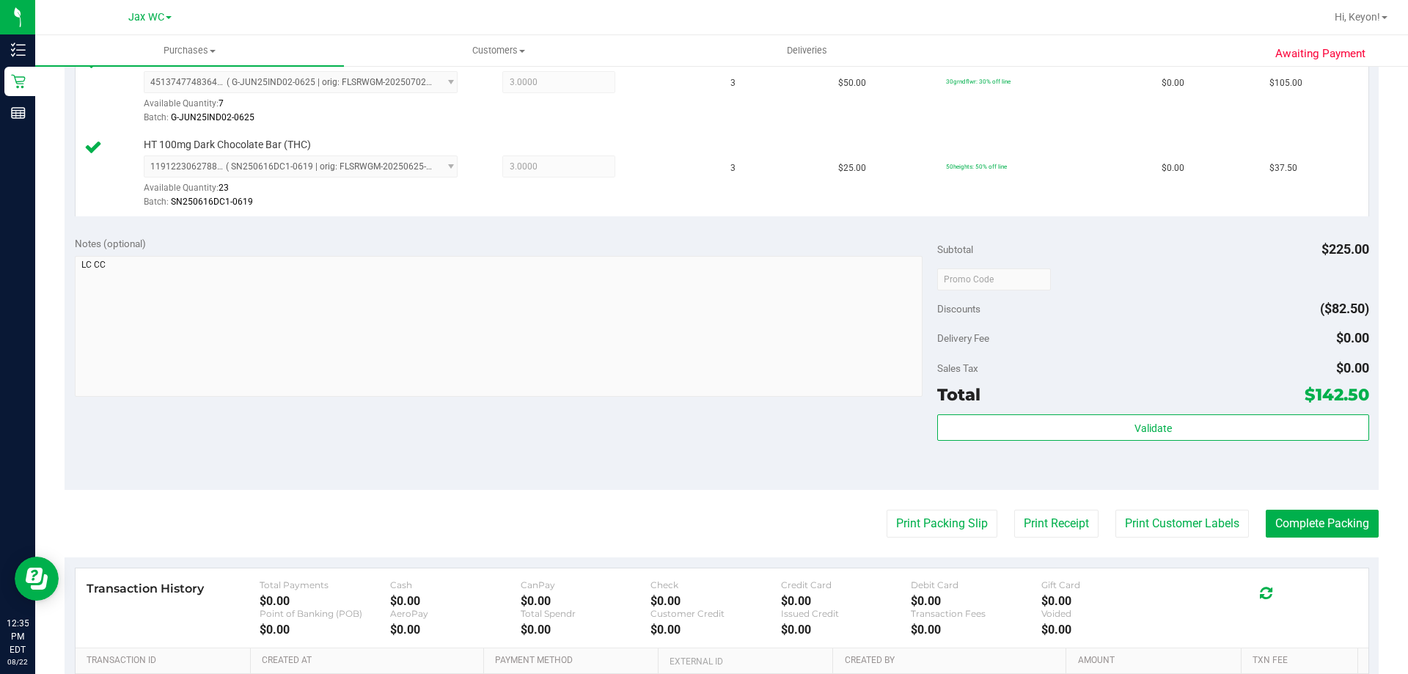
scroll to position [455, 0]
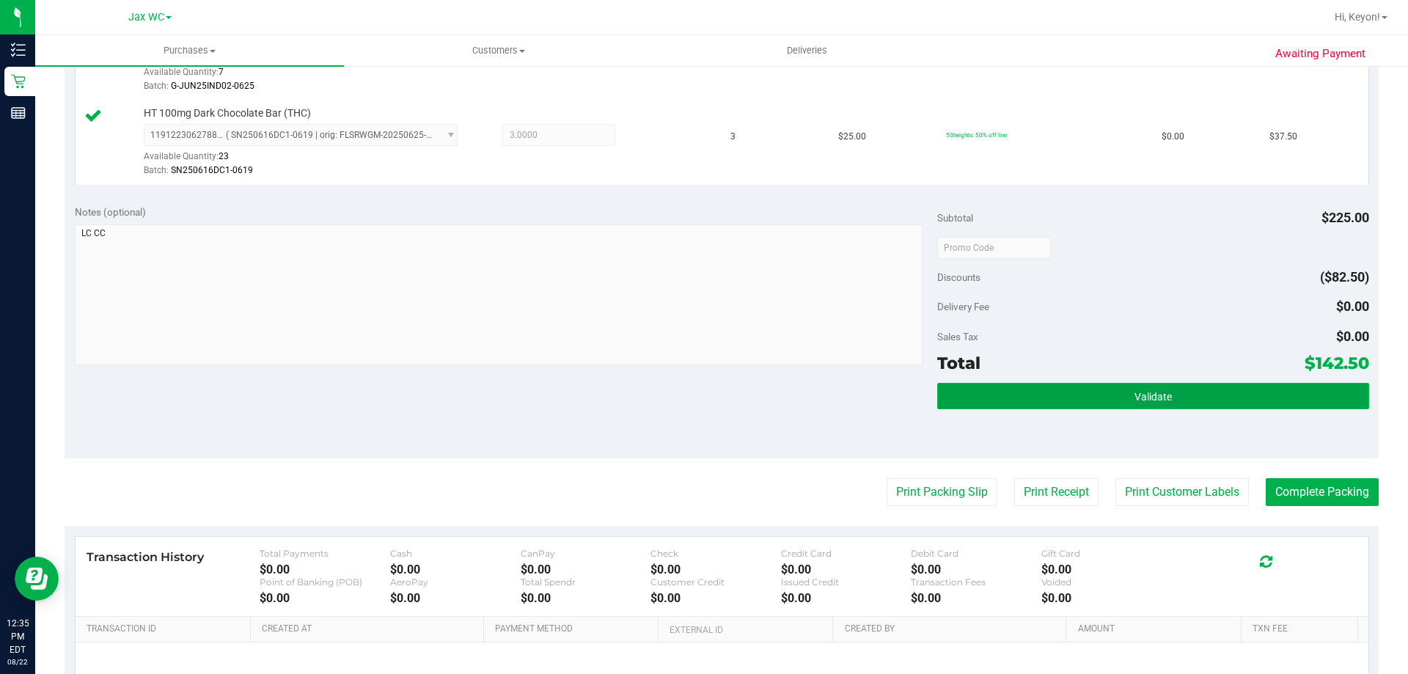
click at [1285, 400] on button "Validate" at bounding box center [1152, 396] width 431 height 26
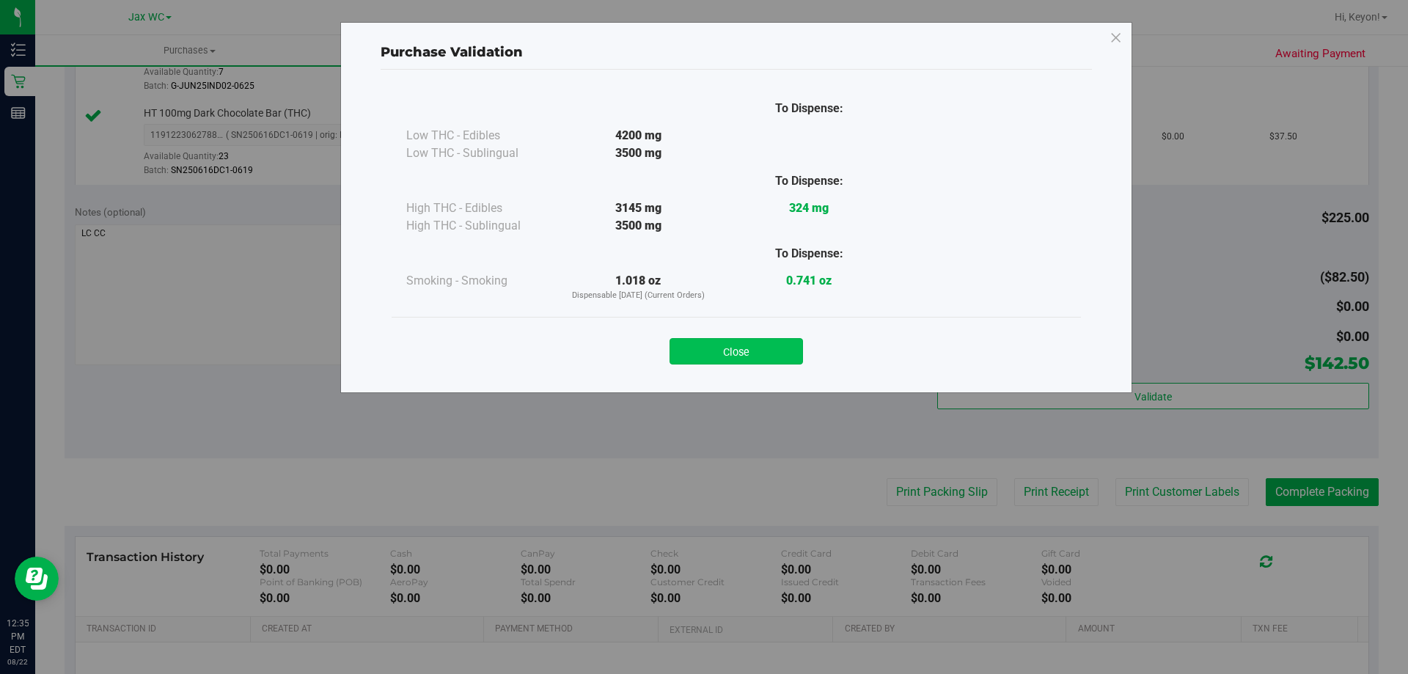
click at [750, 355] on button "Close" at bounding box center [735, 351] width 133 height 26
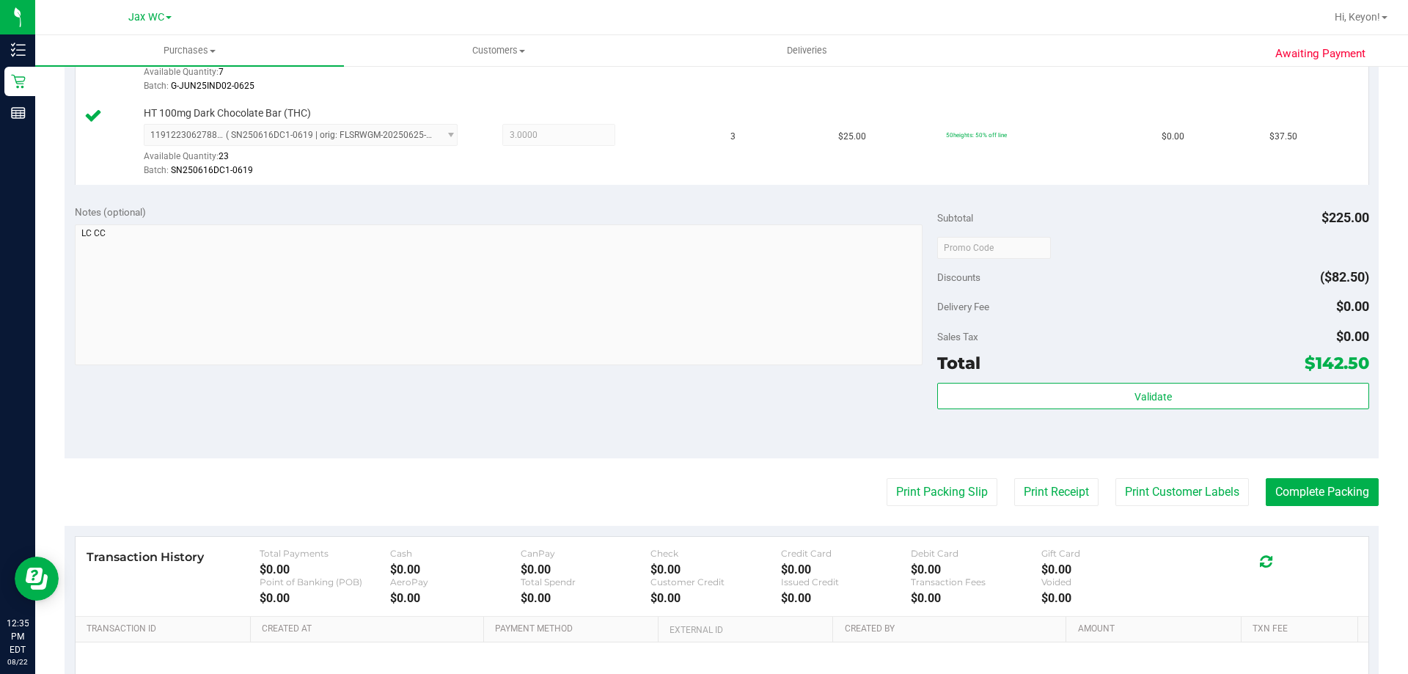
scroll to position [495, 0]
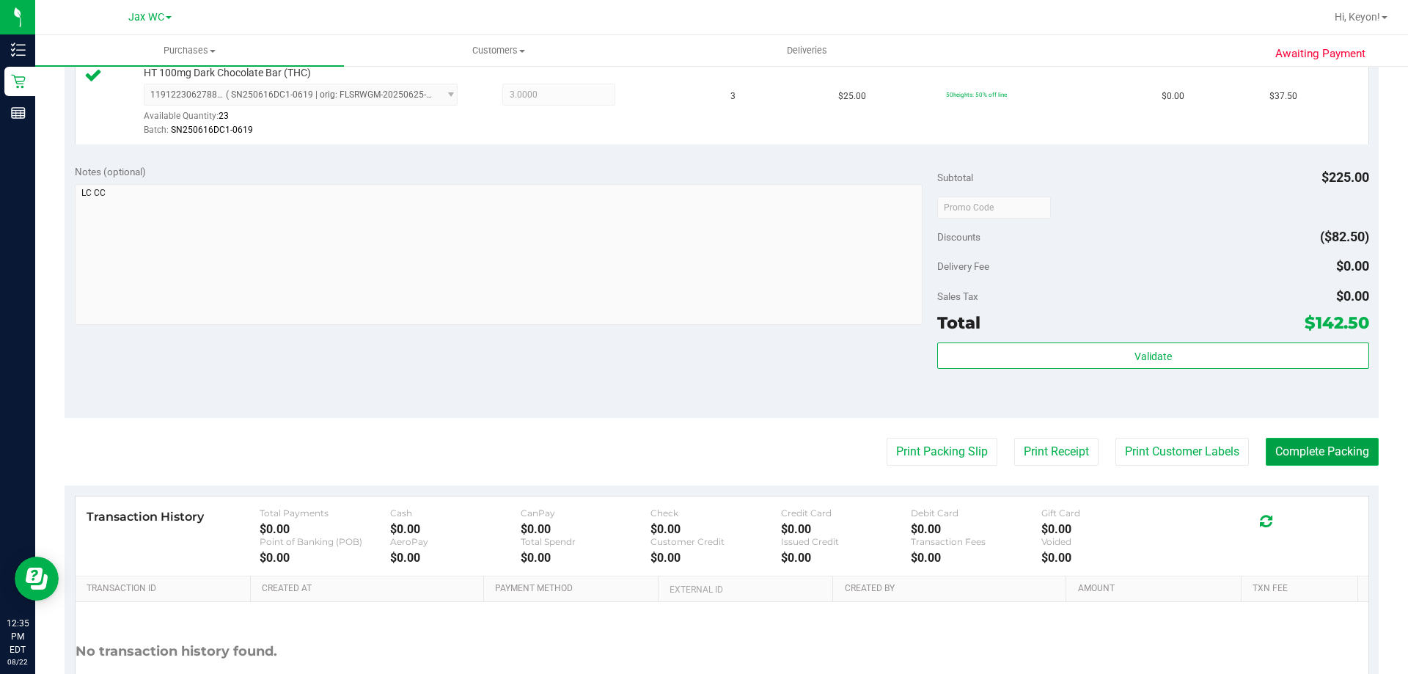
drag, startPoint x: 1320, startPoint y: 460, endPoint x: 1317, endPoint y: 453, distance: 7.5
click at [1319, 458] on button "Complete Packing" at bounding box center [1321, 452] width 113 height 28
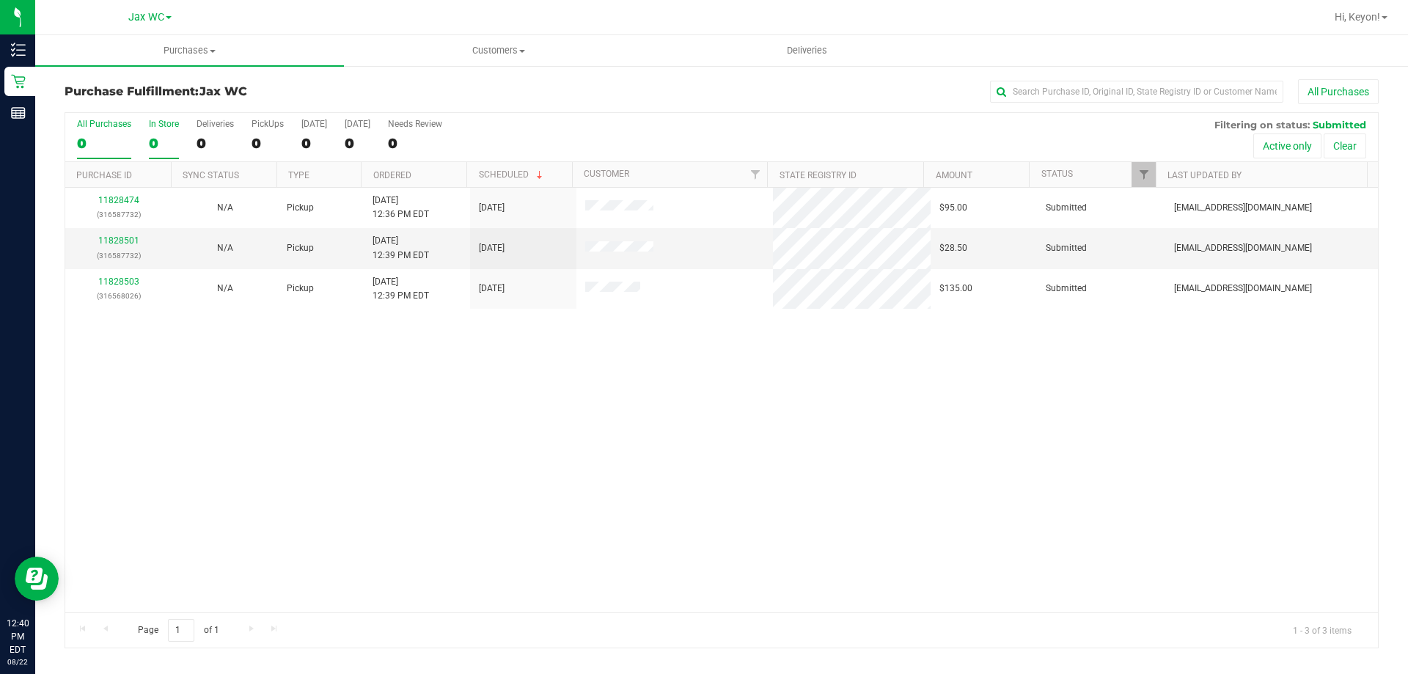
click at [161, 132] on label "In Store 0" at bounding box center [164, 139] width 30 height 40
click at [0, 0] on input "In Store 0" at bounding box center [0, 0] width 0 height 0
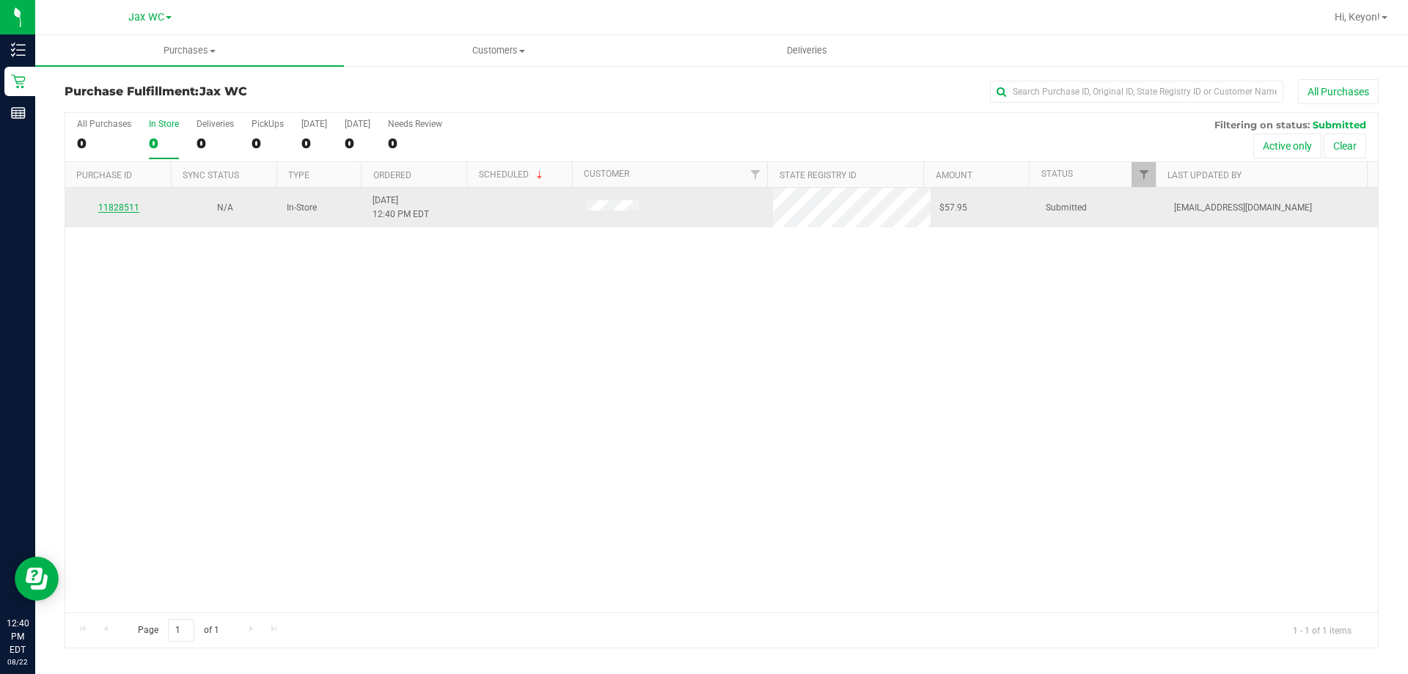
click at [121, 205] on link "11828511" at bounding box center [118, 207] width 41 height 10
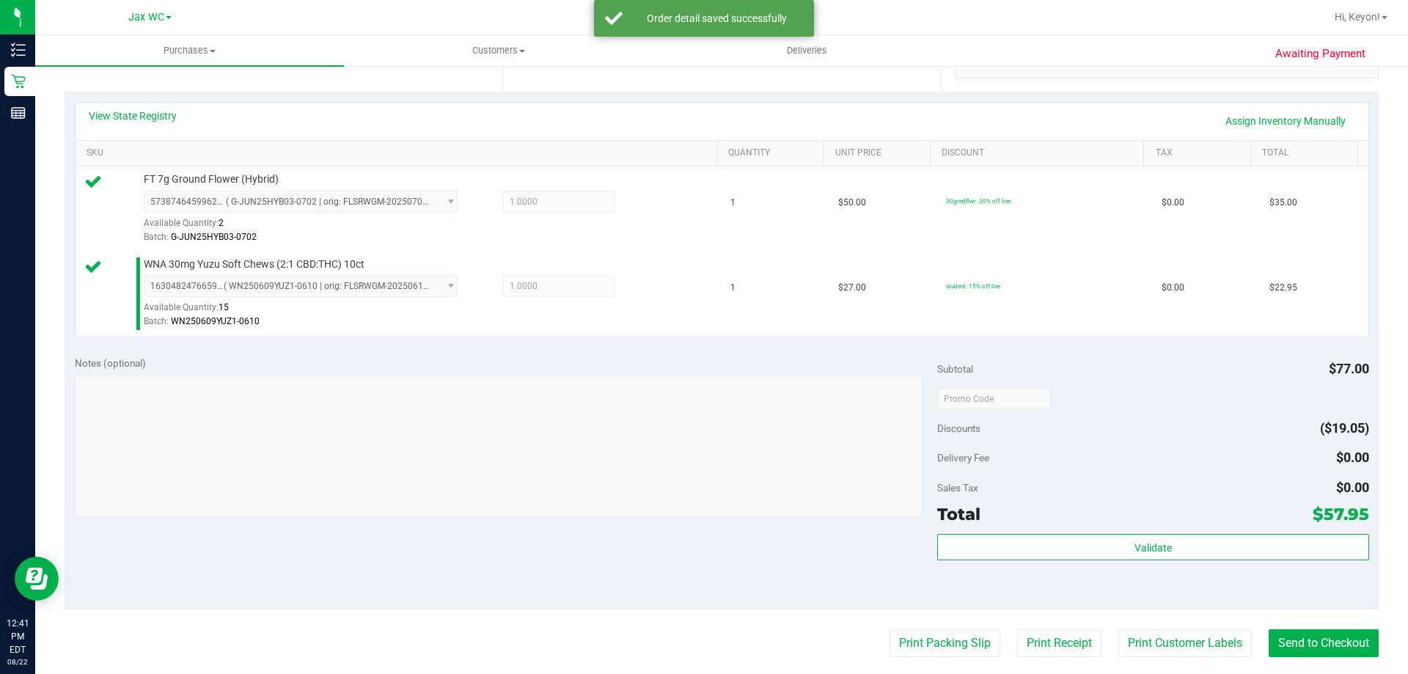
scroll to position [383, 0]
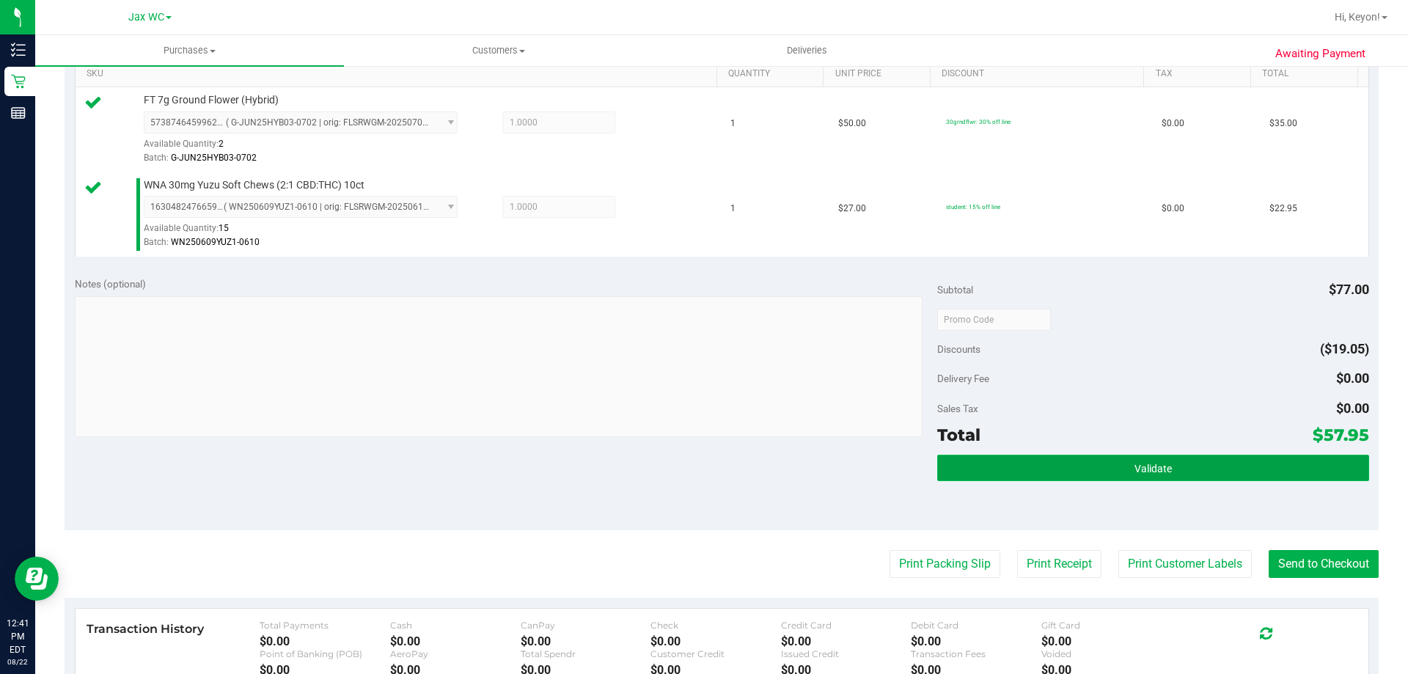
click at [1189, 465] on button "Validate" at bounding box center [1152, 468] width 431 height 26
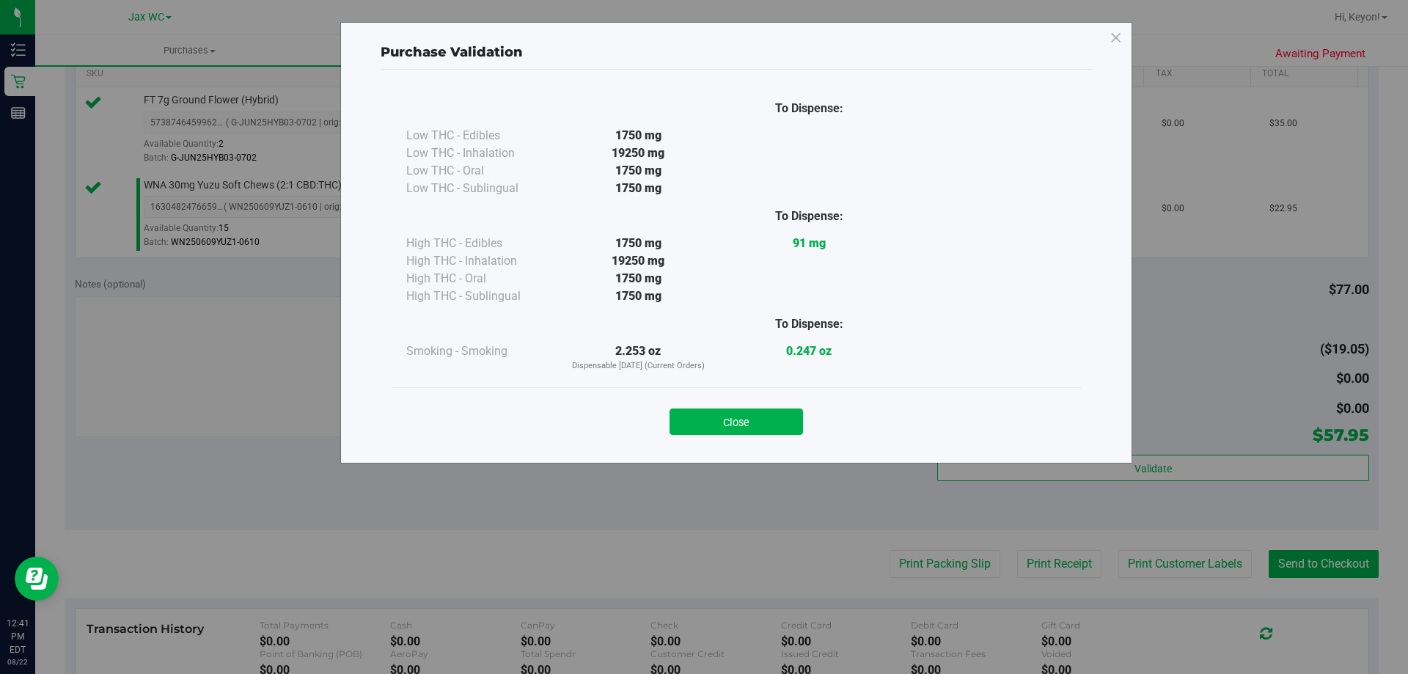
drag, startPoint x: 774, startPoint y: 422, endPoint x: 1193, endPoint y: 500, distance: 425.7
click at [776, 422] on button "Close" at bounding box center [735, 421] width 133 height 26
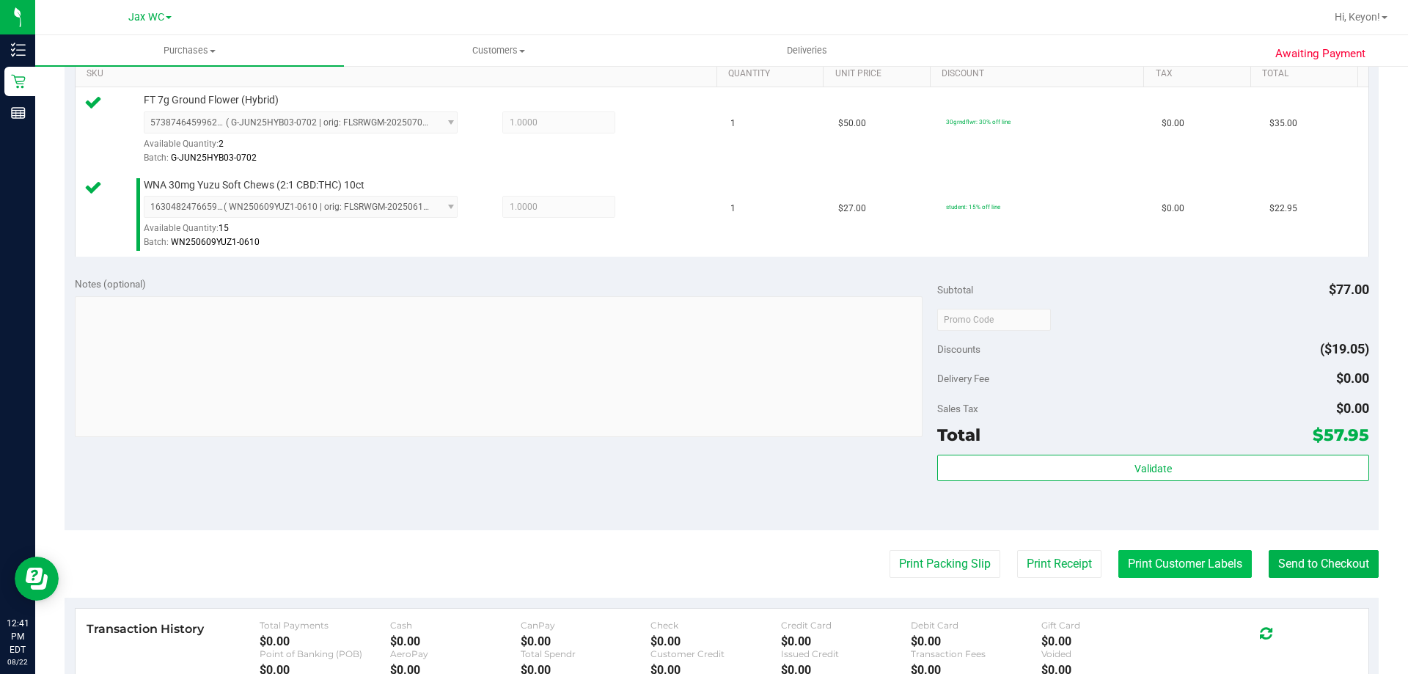
click at [1188, 561] on button "Print Customer Labels" at bounding box center [1184, 564] width 133 height 28
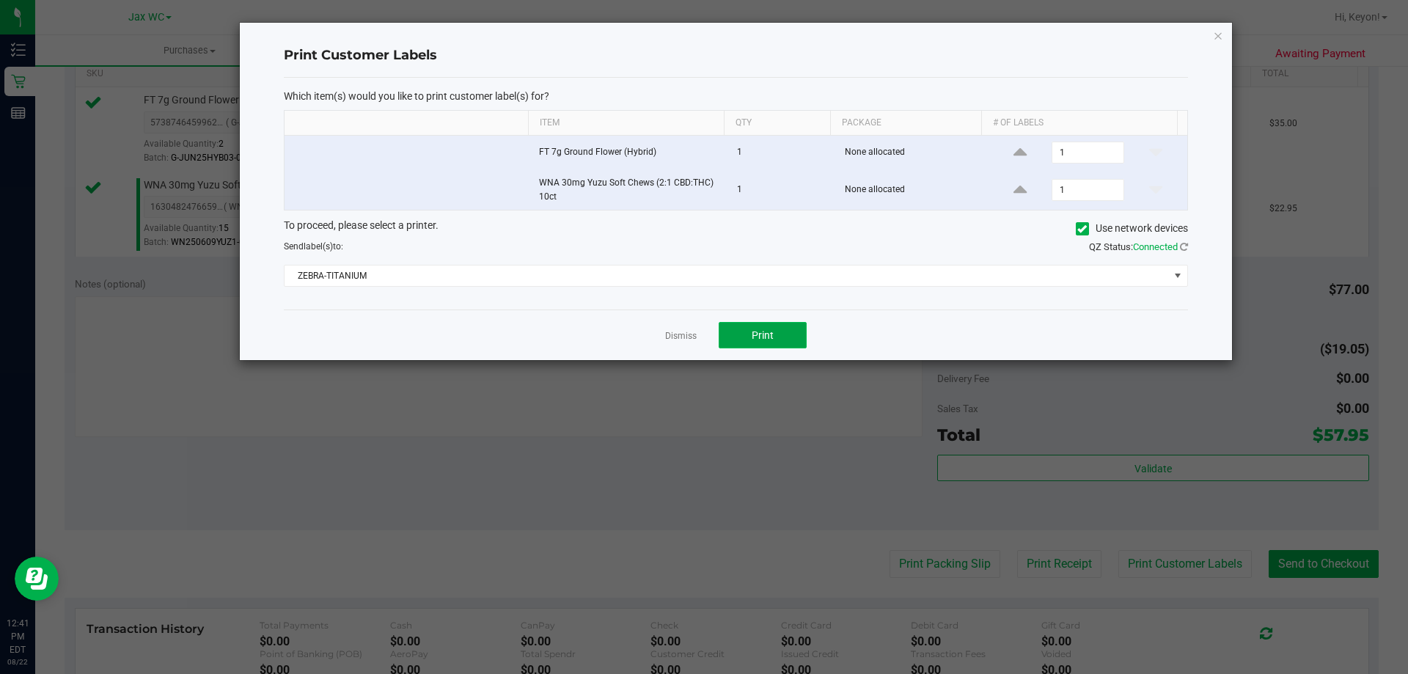
click at [792, 328] on button "Print" at bounding box center [762, 335] width 88 height 26
click at [682, 334] on link "Dismiss" at bounding box center [681, 336] width 32 height 12
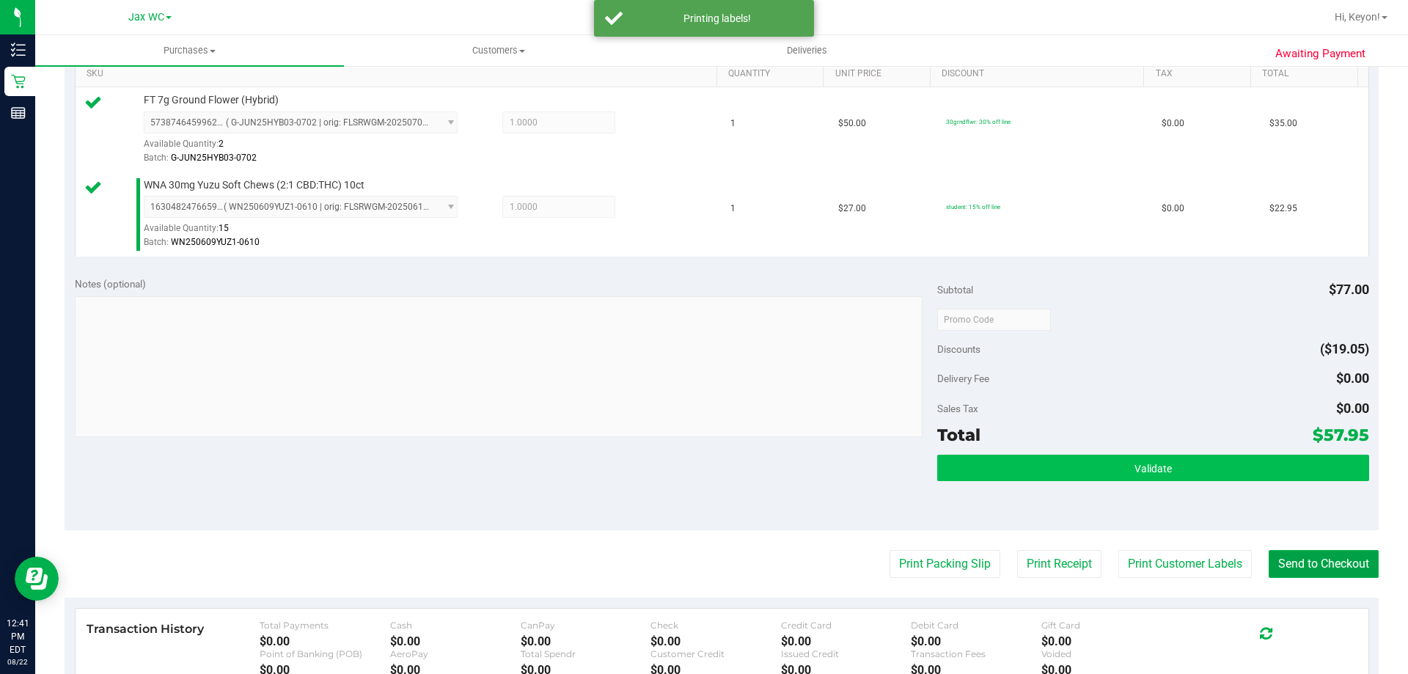
drag, startPoint x: 1328, startPoint y: 562, endPoint x: 1240, endPoint y: 472, distance: 125.5
click at [1328, 563] on button "Send to Checkout" at bounding box center [1323, 564] width 110 height 28
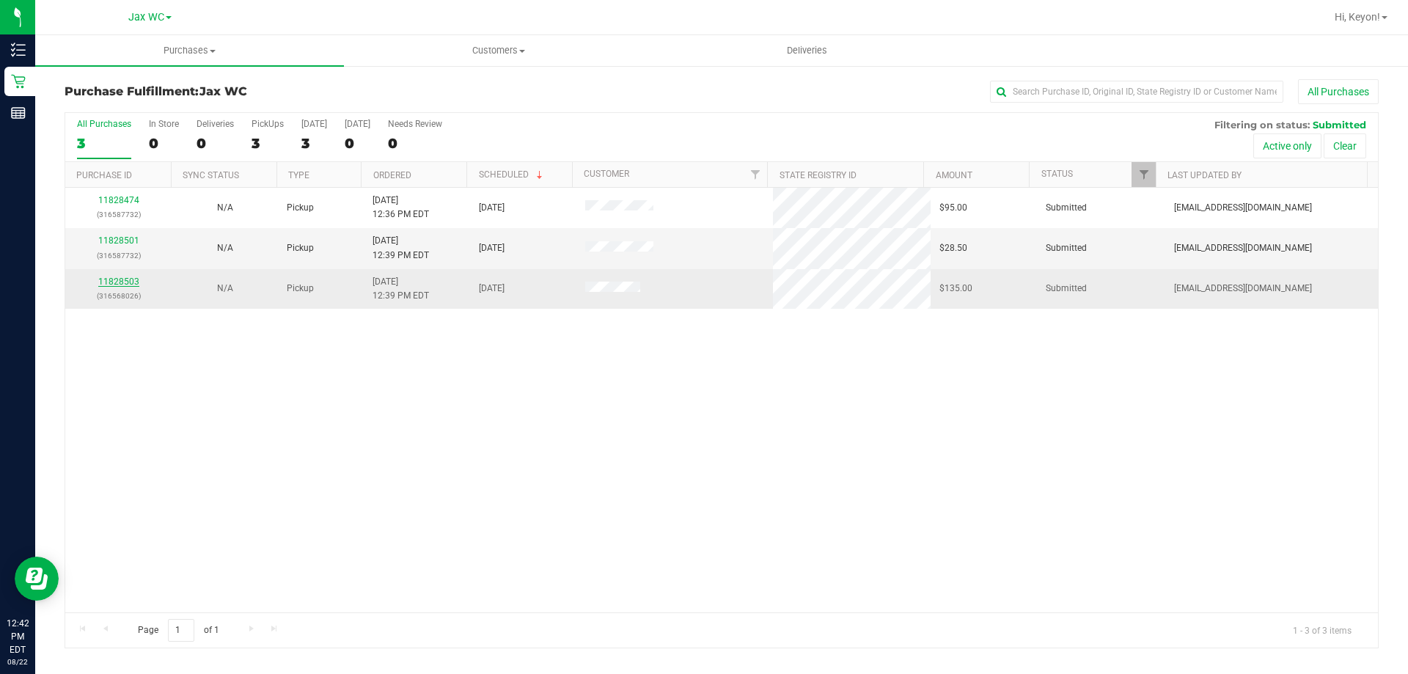
click at [123, 284] on link "11828503" at bounding box center [118, 281] width 41 height 10
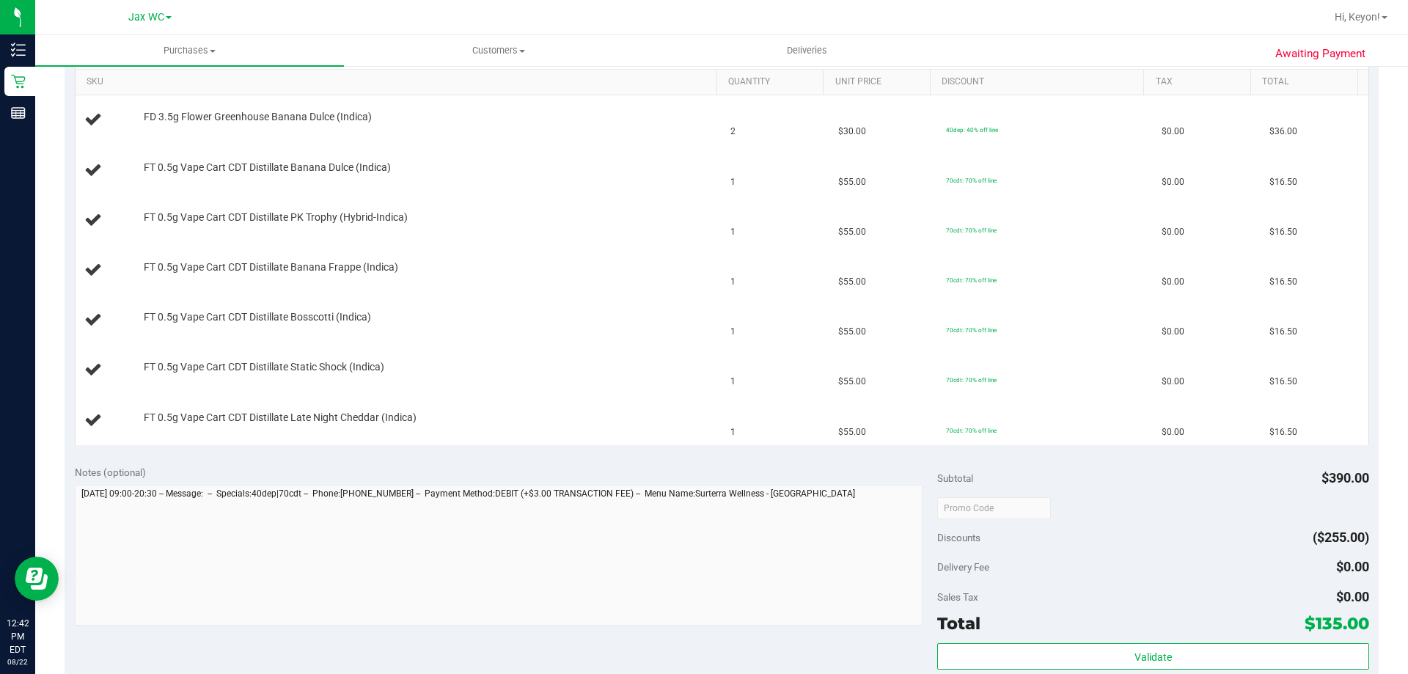
scroll to position [55, 0]
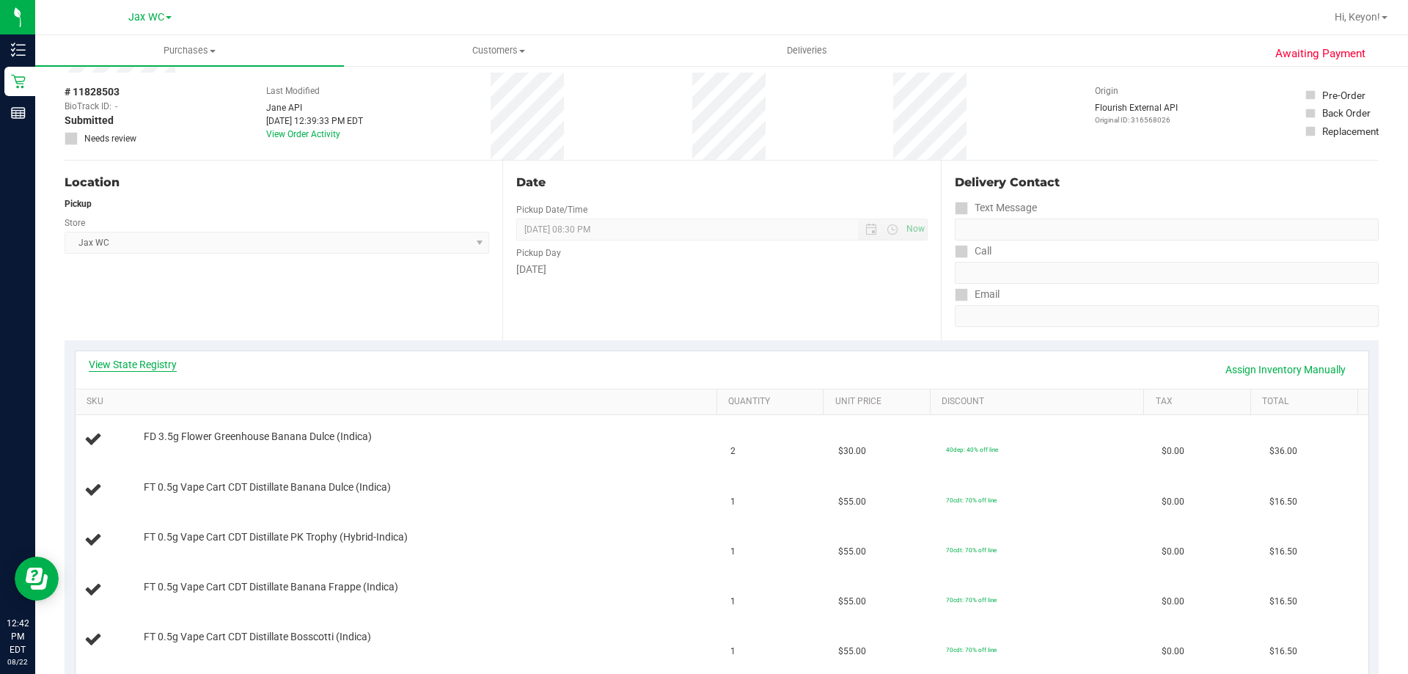
click at [148, 367] on link "View State Registry" at bounding box center [133, 364] width 88 height 15
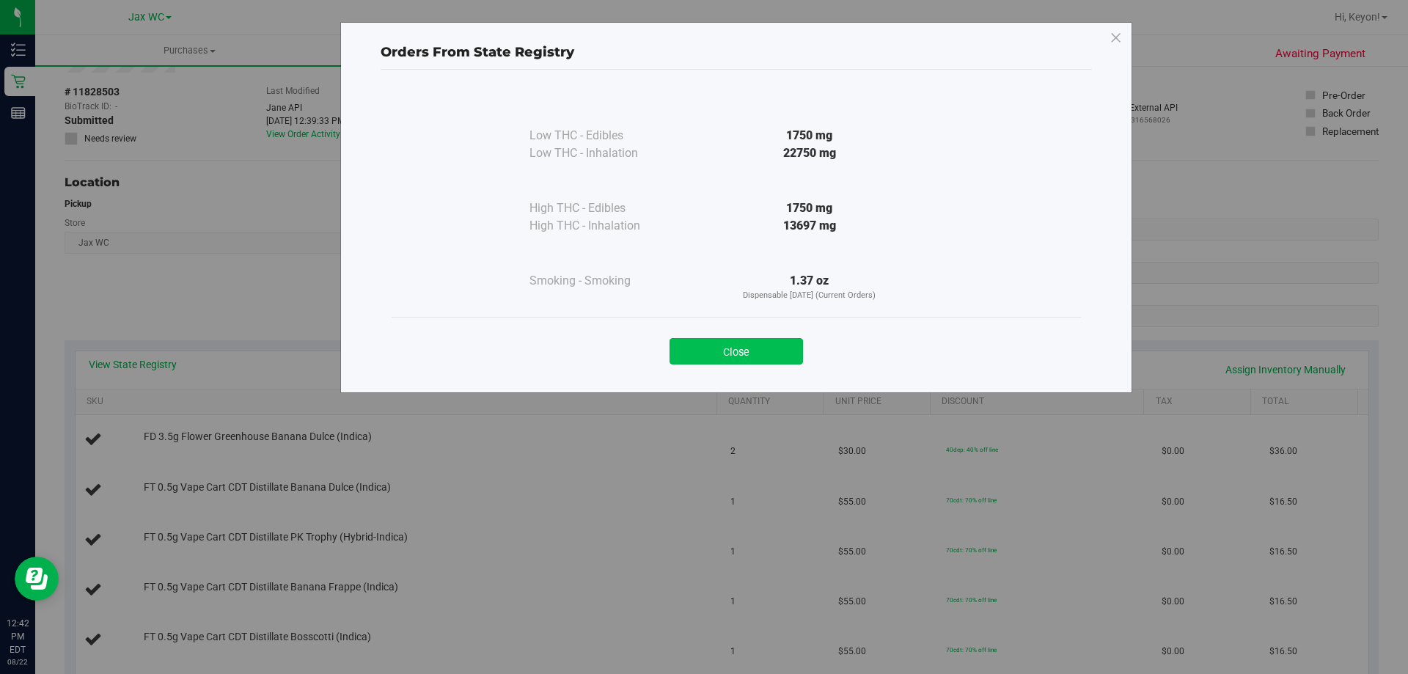
click at [768, 356] on button "Close" at bounding box center [735, 351] width 133 height 26
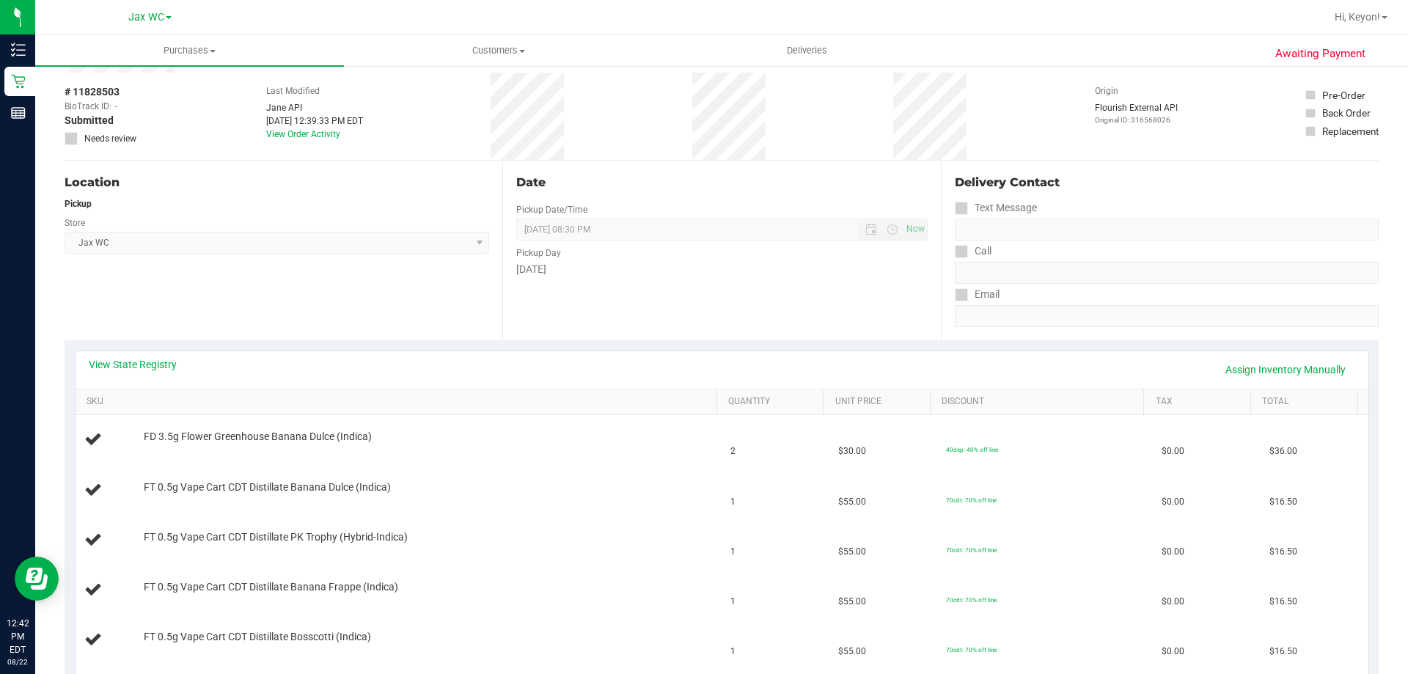
scroll to position [166, 0]
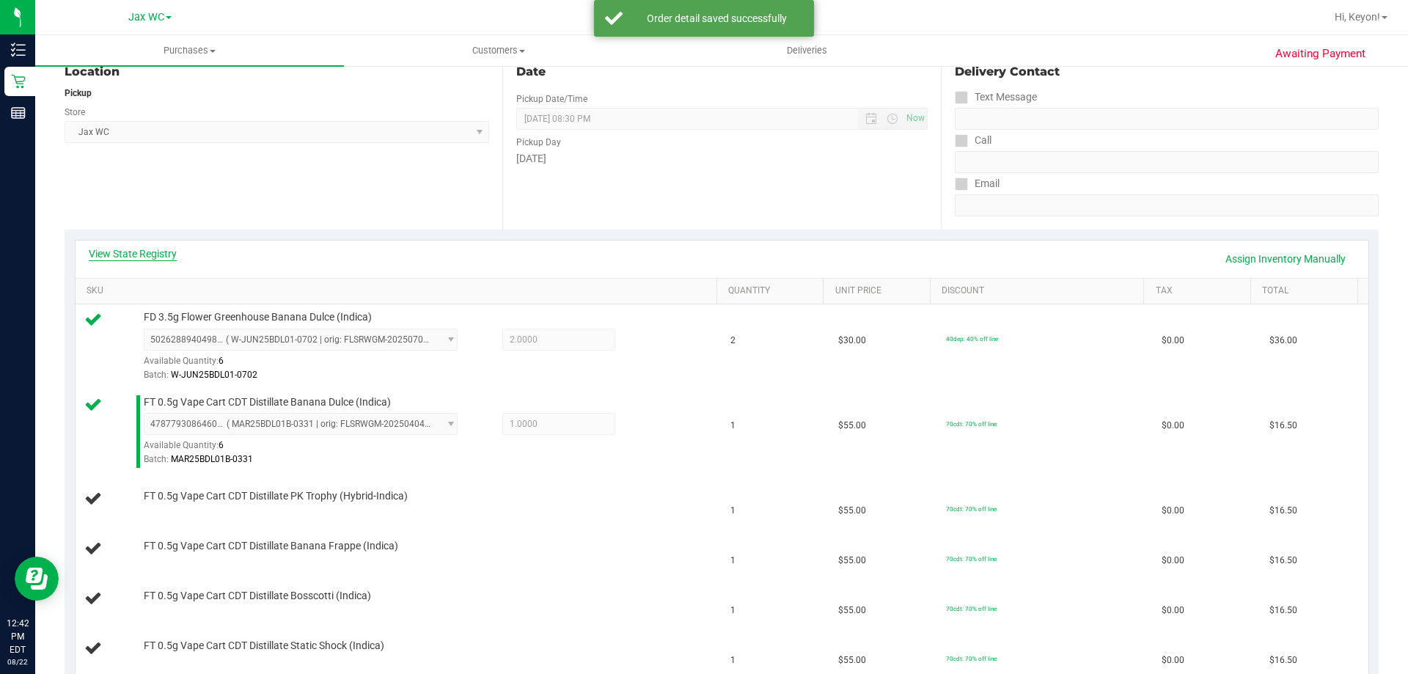
click at [141, 252] on link "View State Registry" at bounding box center [133, 253] width 88 height 15
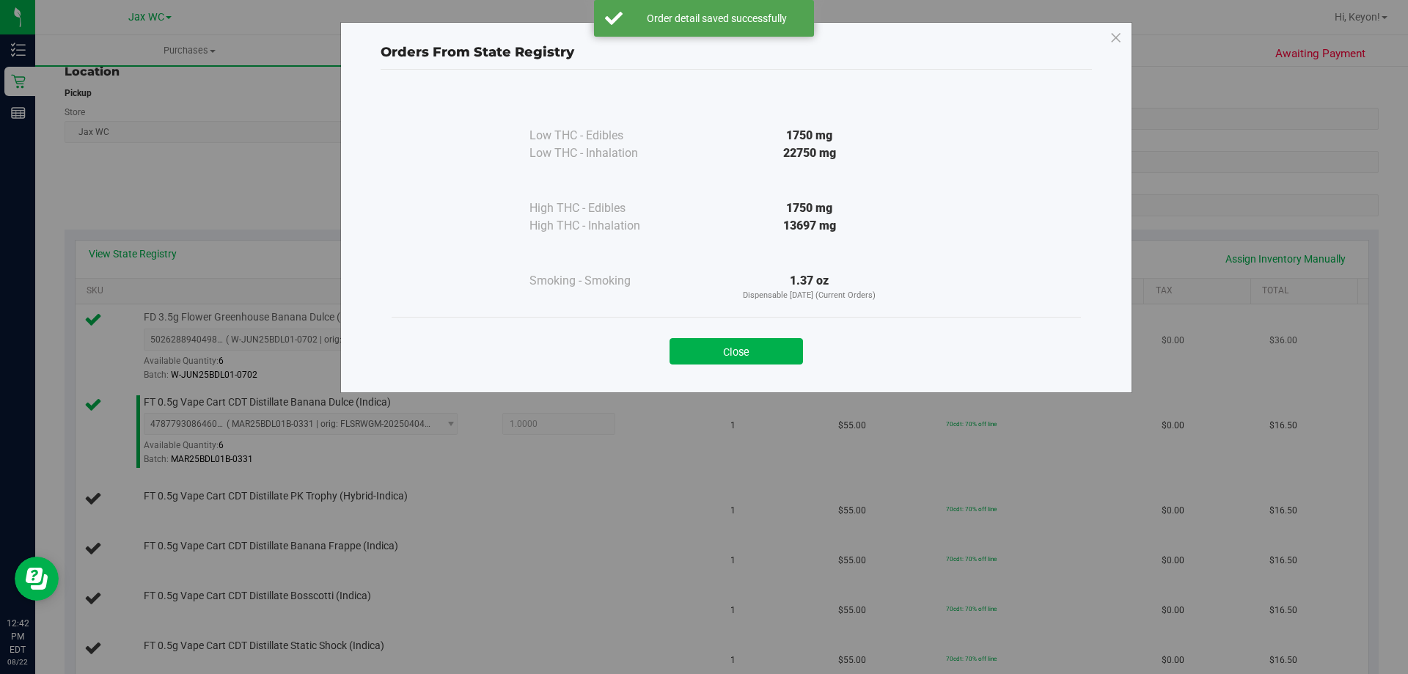
click at [779, 354] on button "Close" at bounding box center [735, 351] width 133 height 26
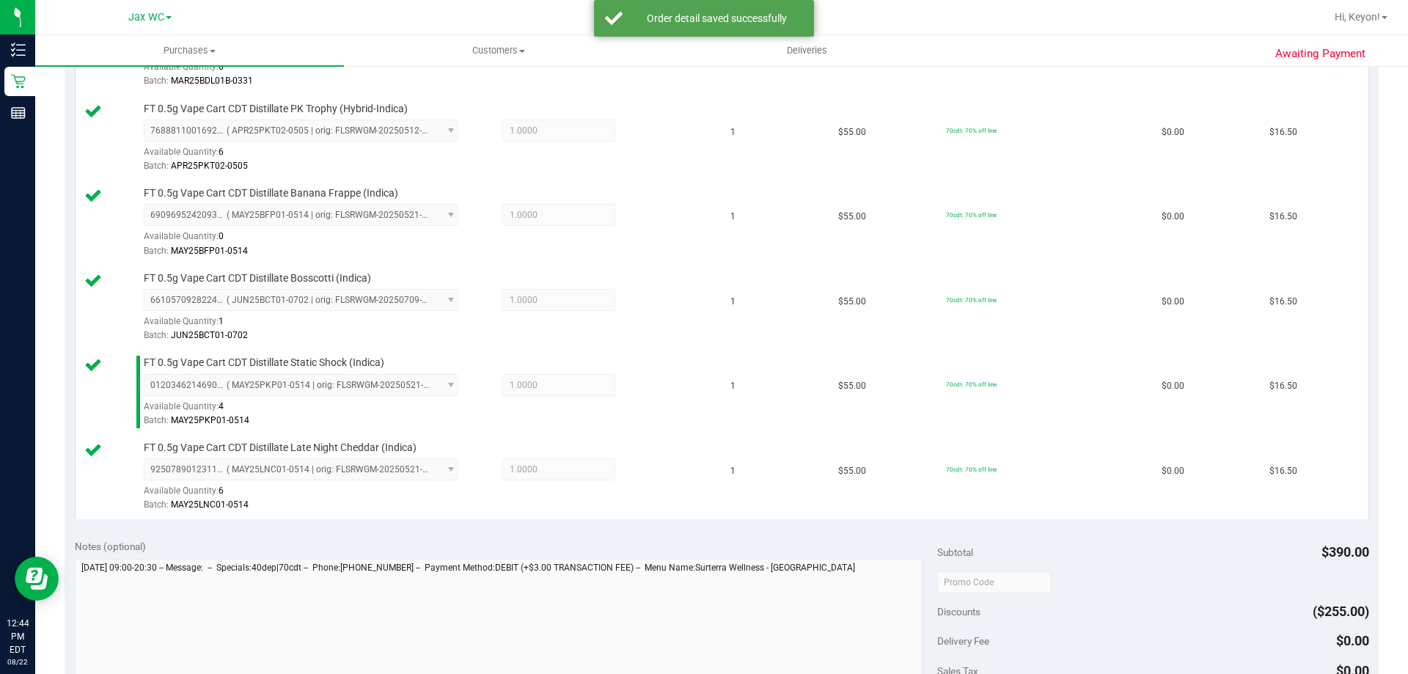
scroll to position [786, 0]
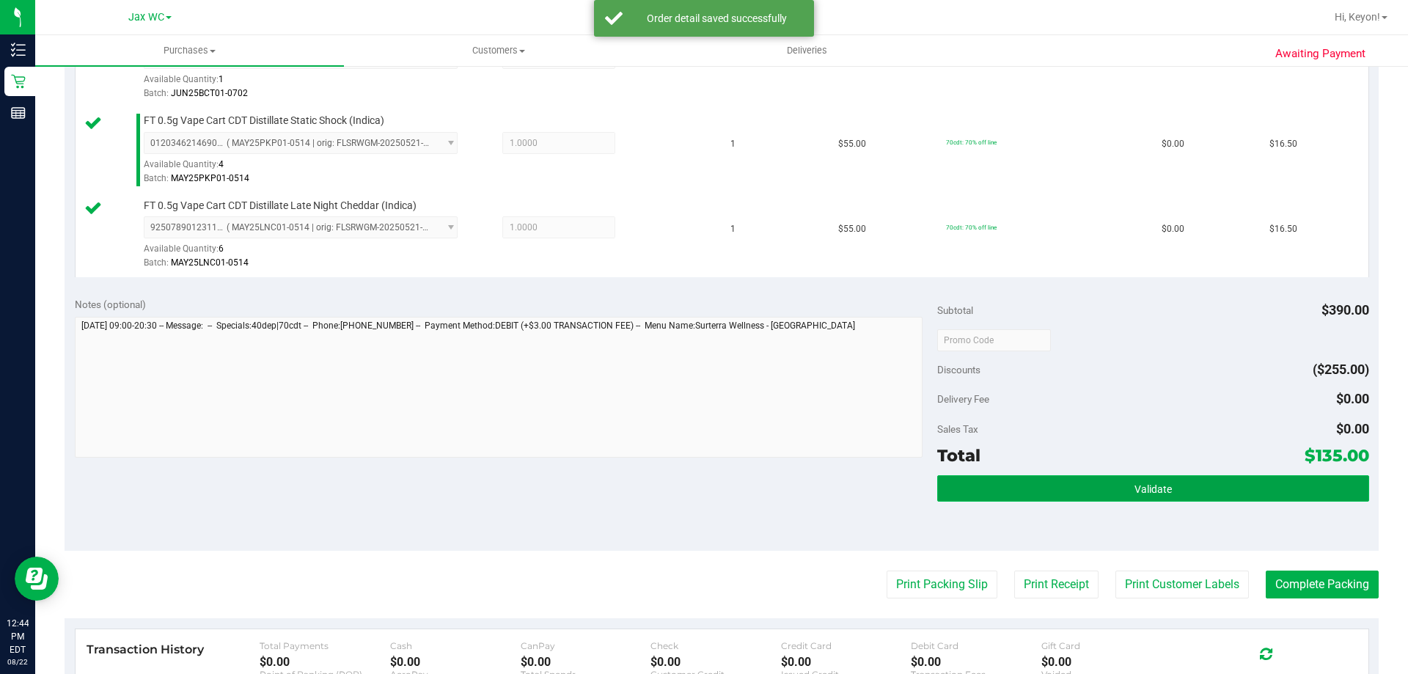
click at [1226, 485] on button "Validate" at bounding box center [1152, 488] width 431 height 26
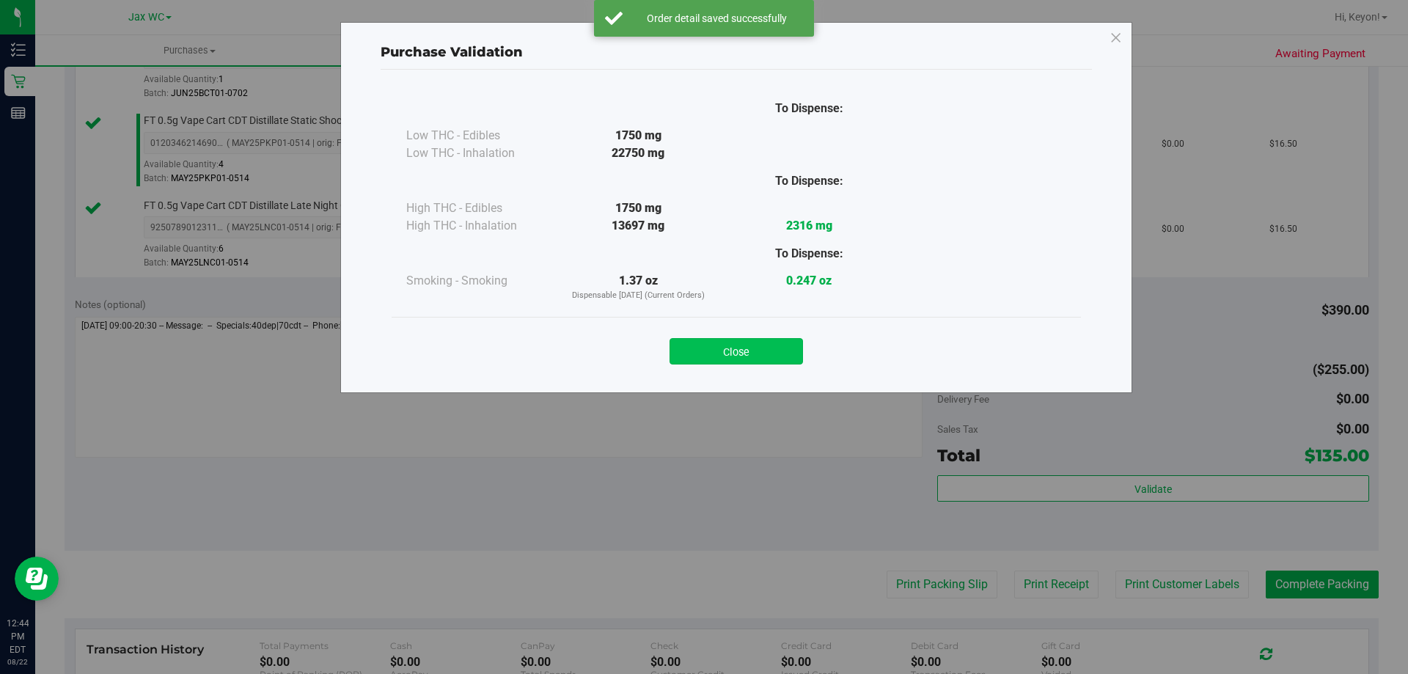
click at [765, 343] on button "Close" at bounding box center [735, 351] width 133 height 26
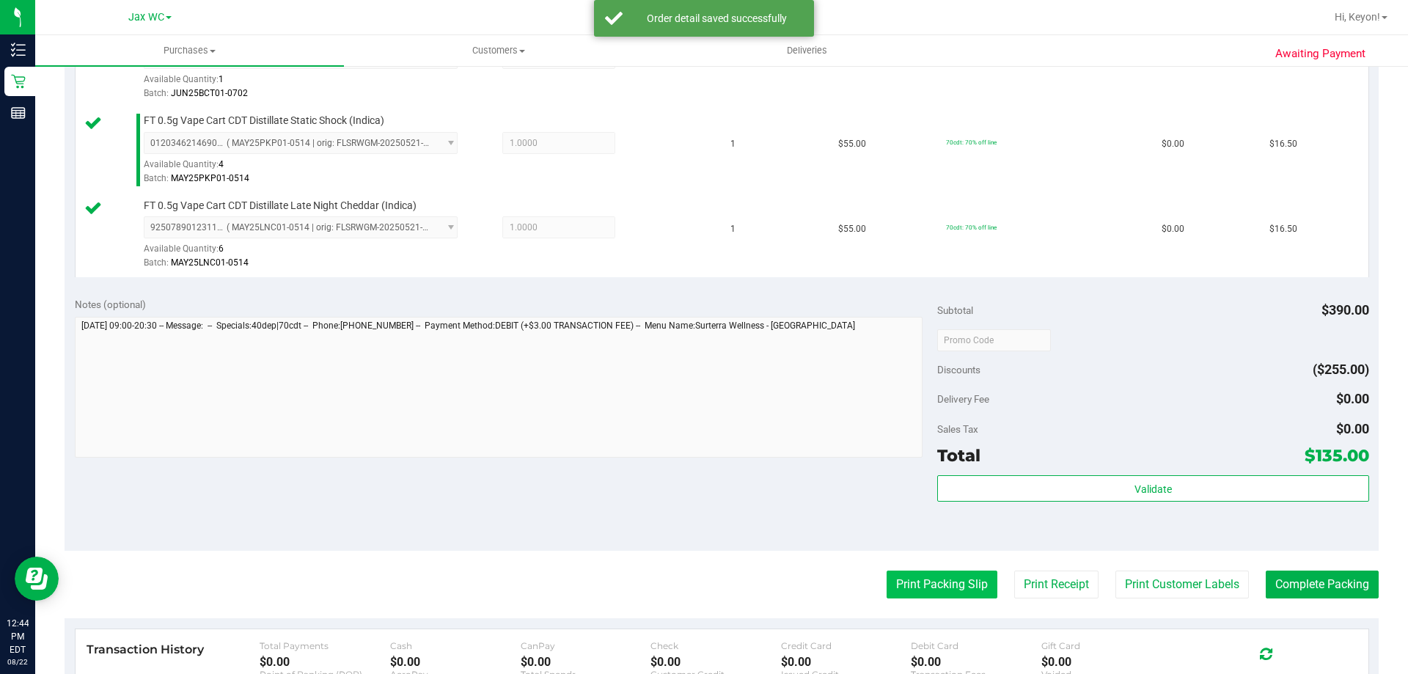
click at [949, 590] on button "Print Packing Slip" at bounding box center [941, 584] width 111 height 28
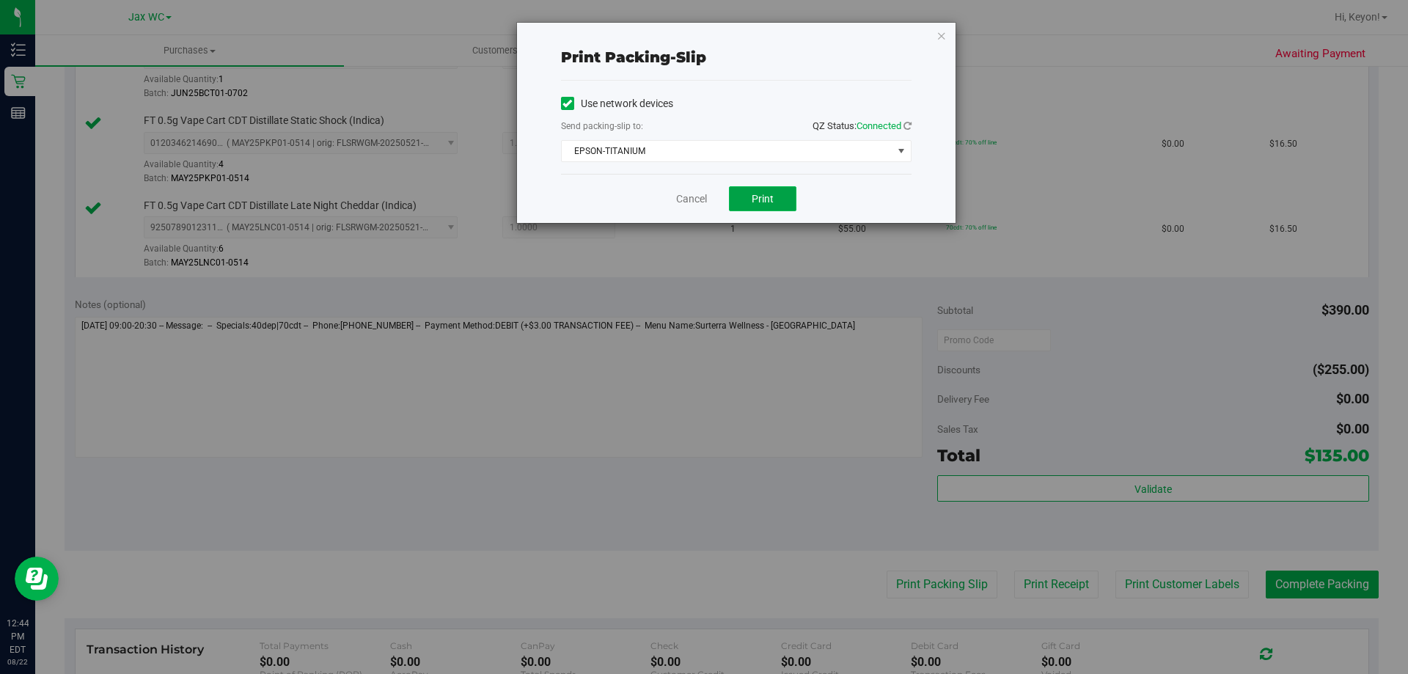
click at [746, 196] on button "Print" at bounding box center [762, 198] width 67 height 25
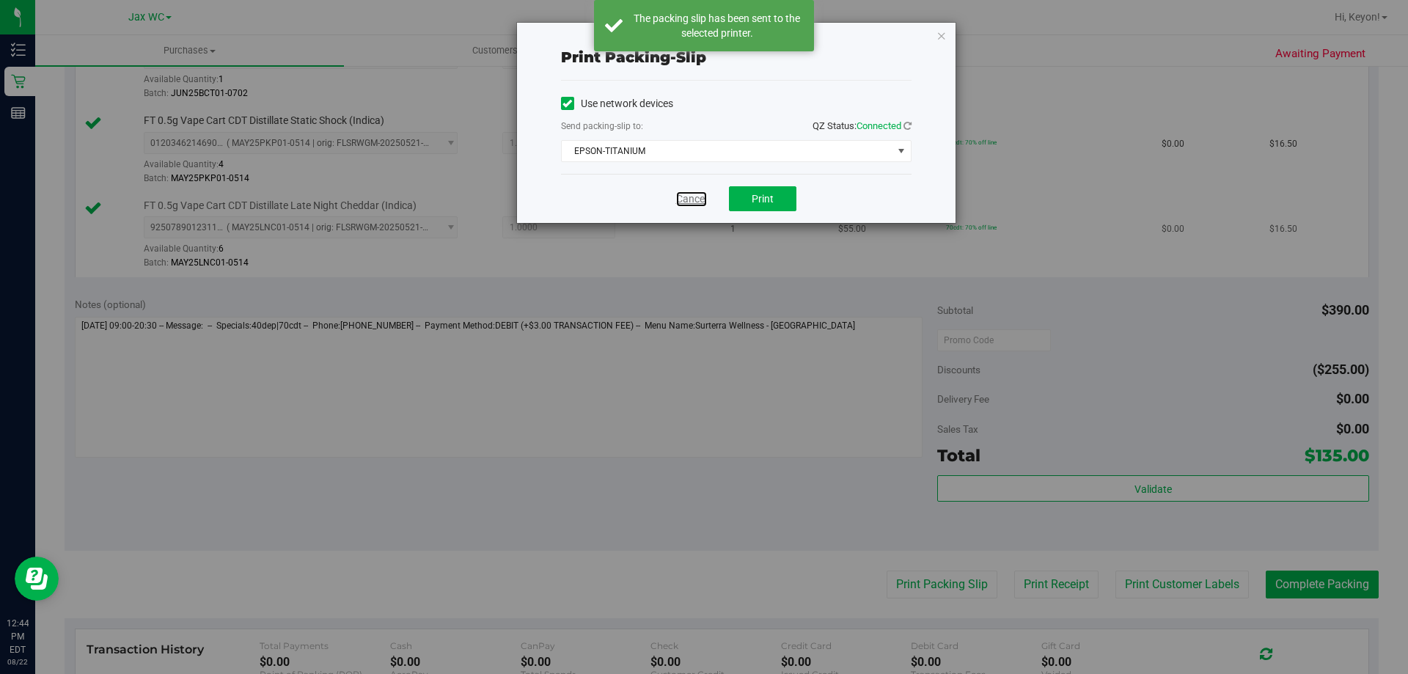
click at [699, 199] on link "Cancel" at bounding box center [691, 198] width 31 height 15
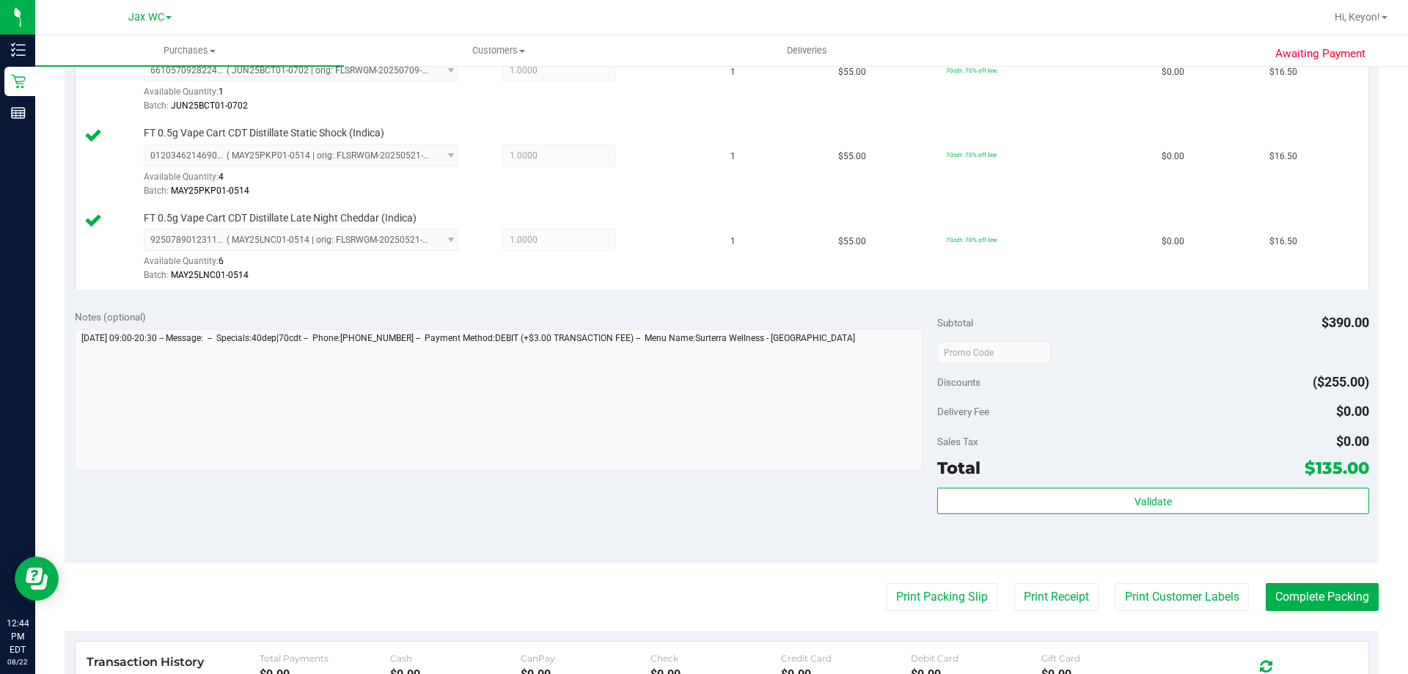
scroll to position [790, 0]
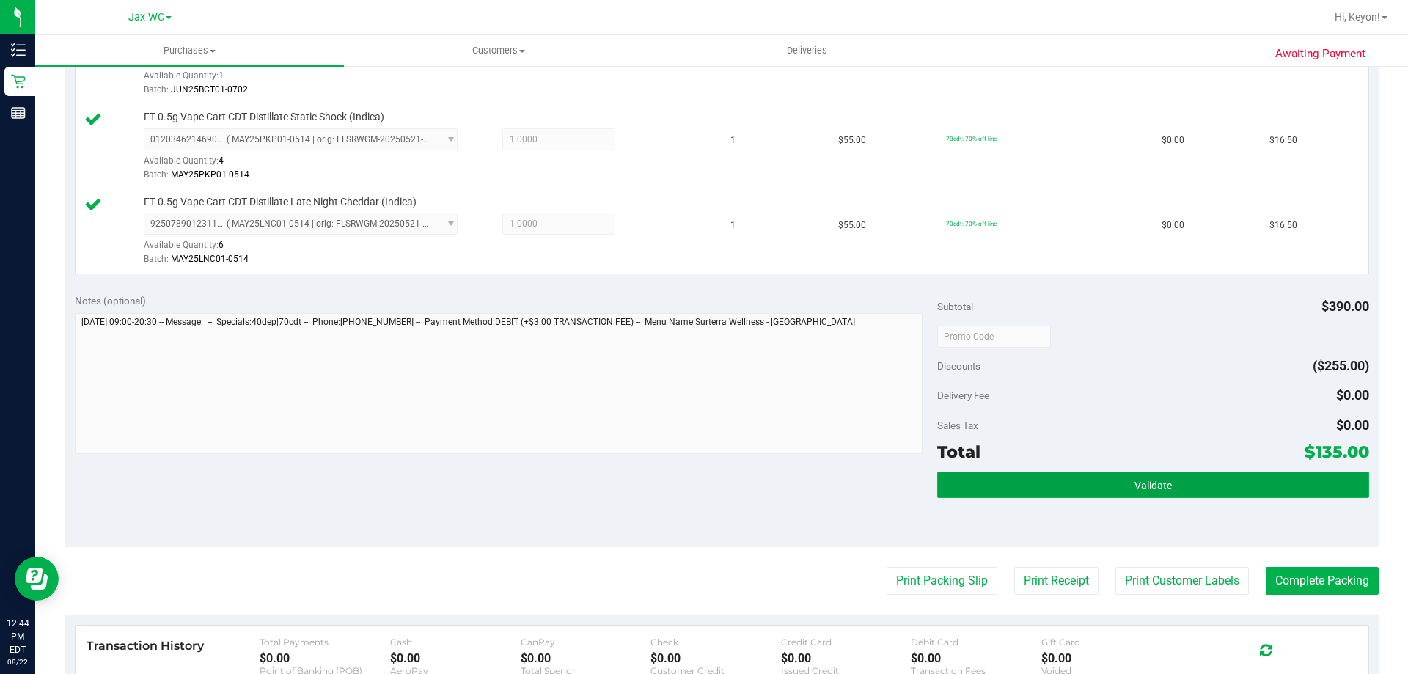
click at [1254, 476] on button "Validate" at bounding box center [1152, 484] width 431 height 26
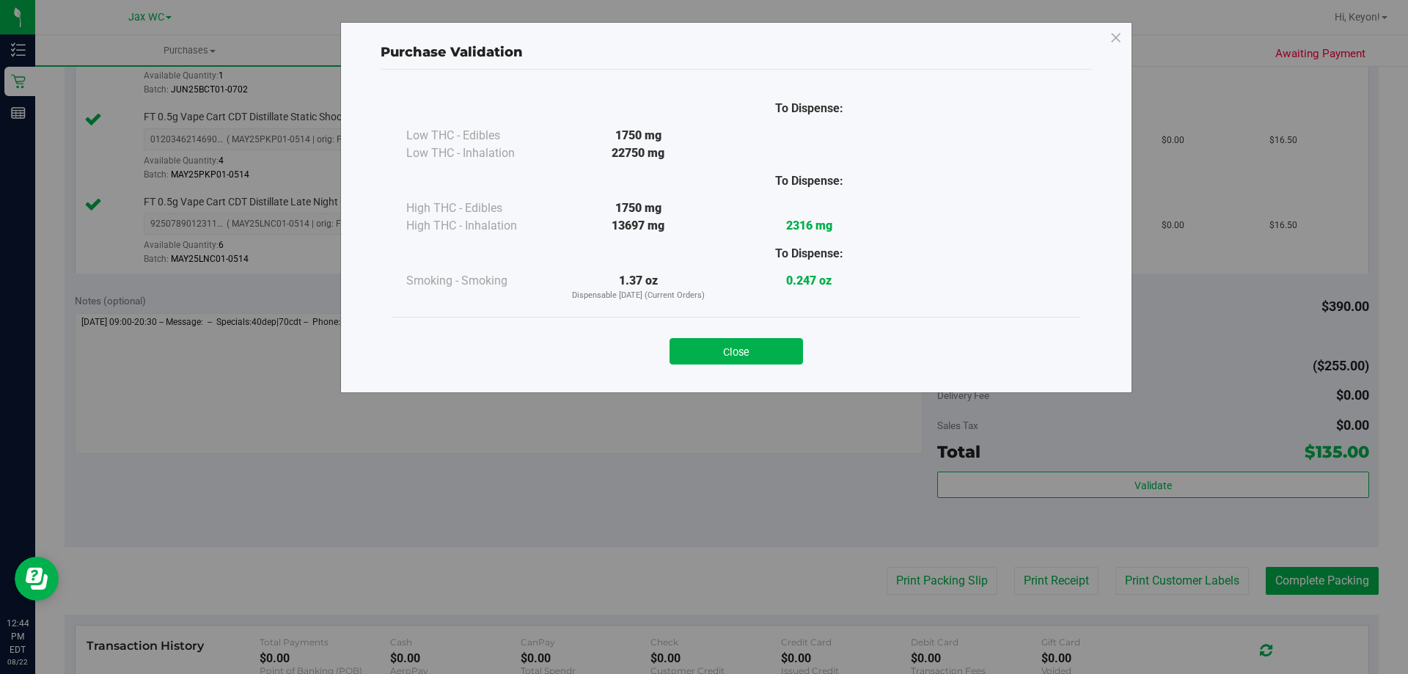
drag, startPoint x: 763, startPoint y: 343, endPoint x: 1407, endPoint y: 416, distance: 647.7
click at [765, 343] on button "Close" at bounding box center [735, 351] width 133 height 26
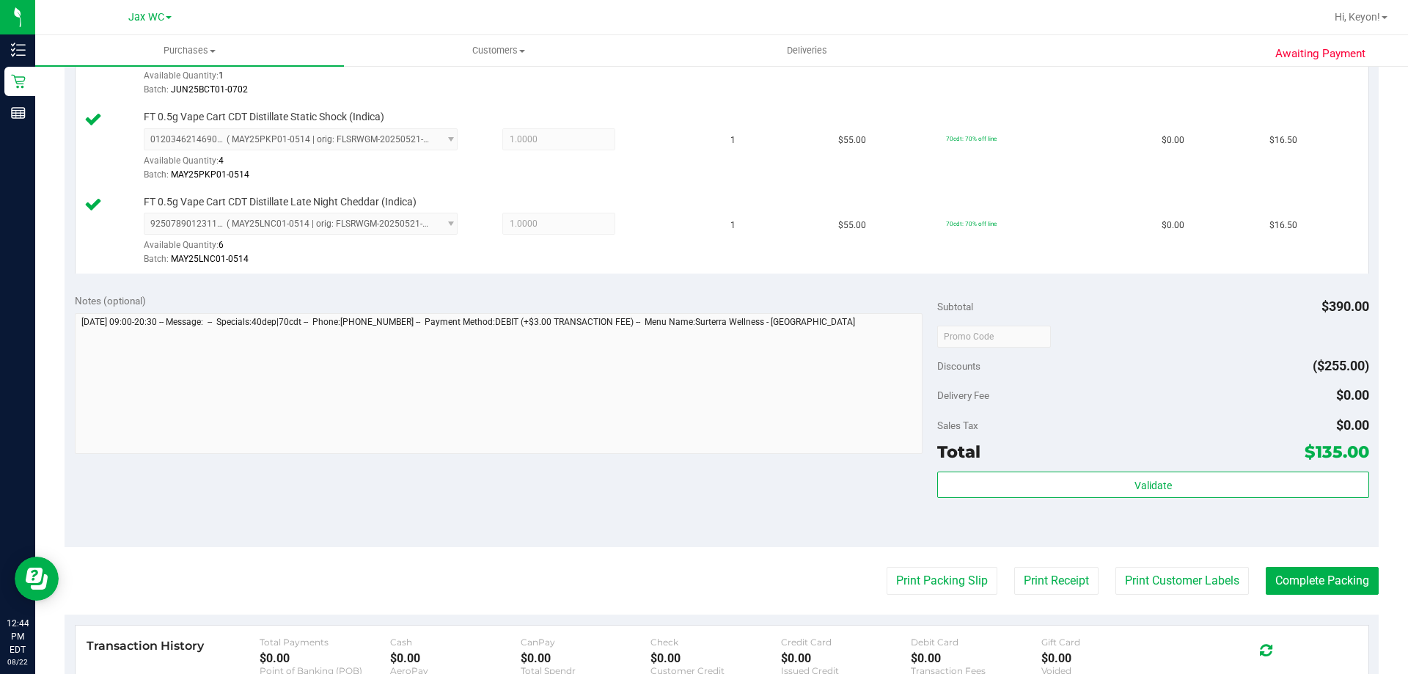
scroll to position [829, 0]
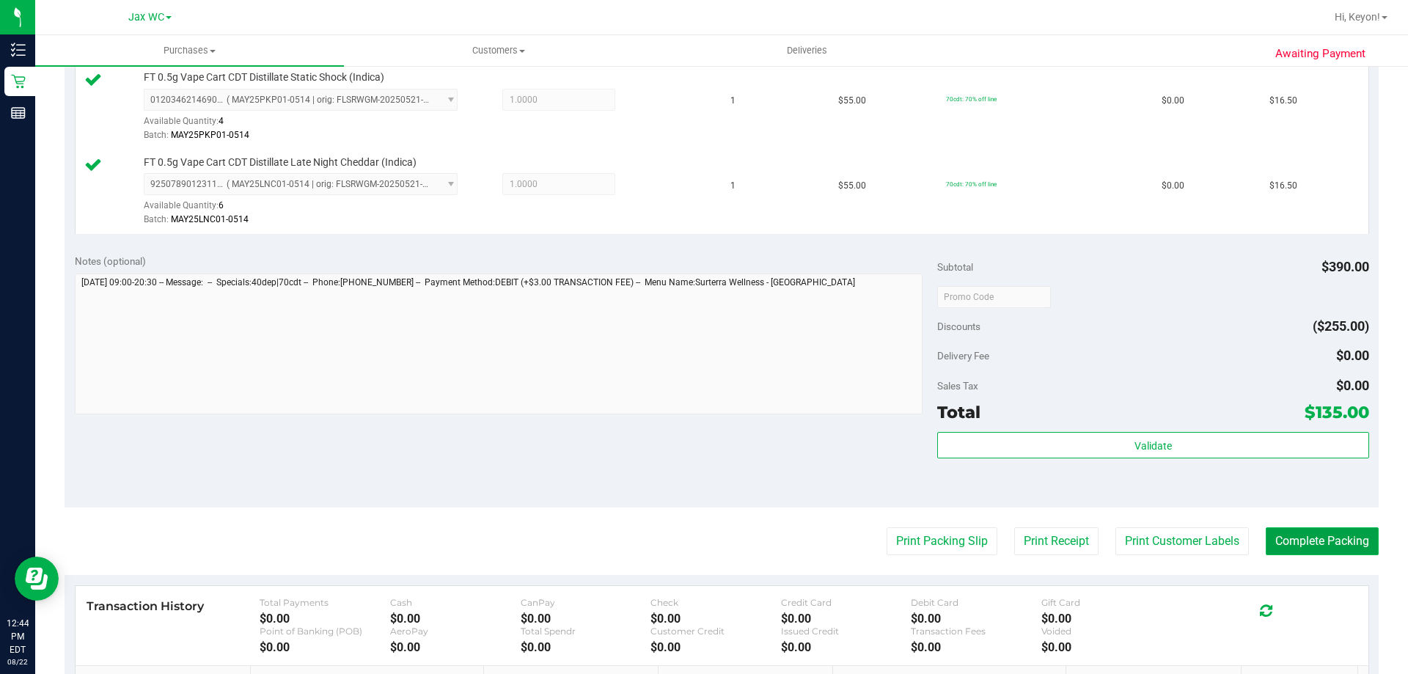
click at [1329, 545] on button "Complete Packing" at bounding box center [1321, 541] width 113 height 28
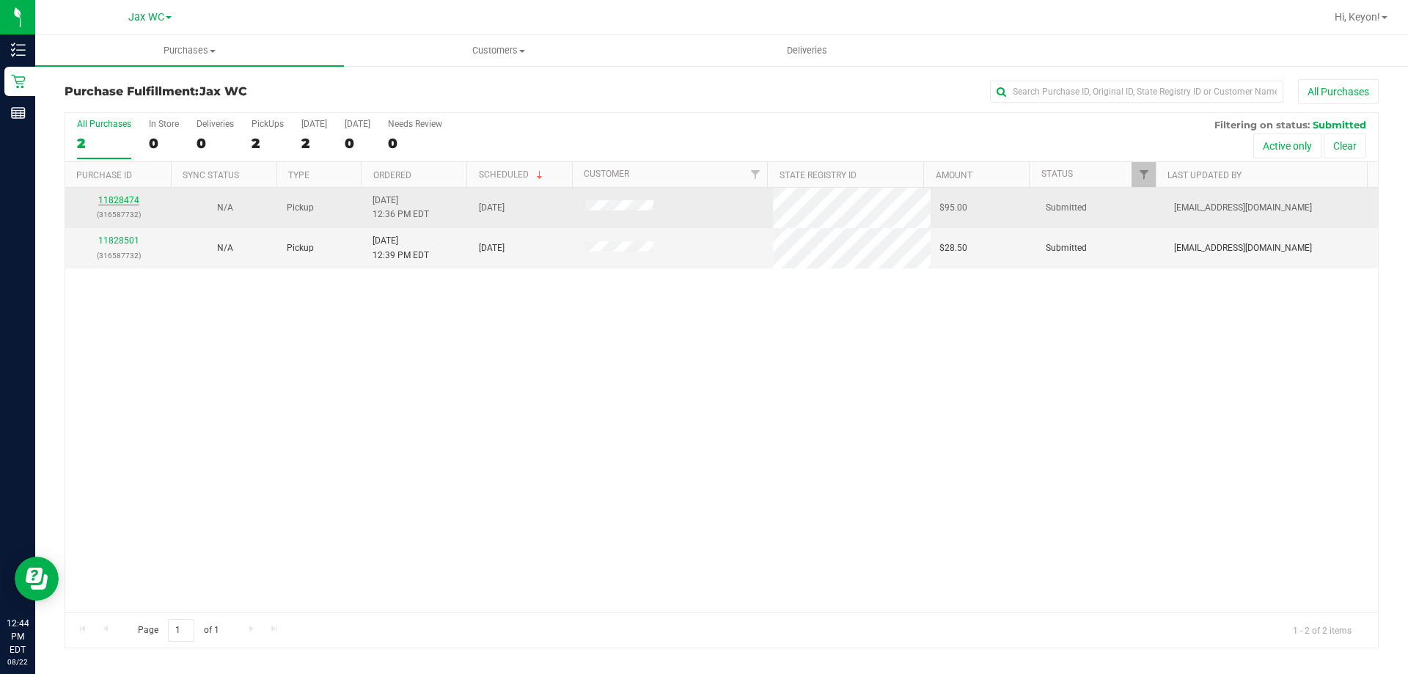
click at [114, 200] on link "11828474" at bounding box center [118, 200] width 41 height 10
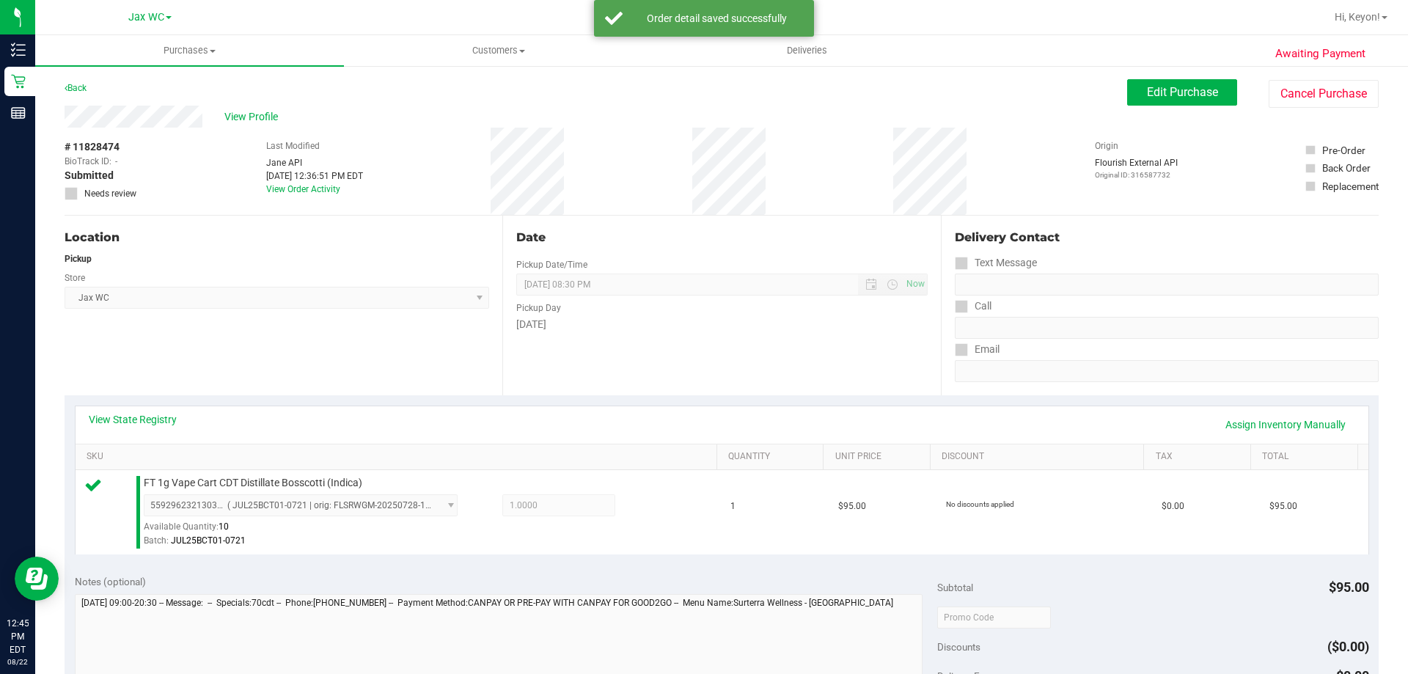
scroll to position [277, 0]
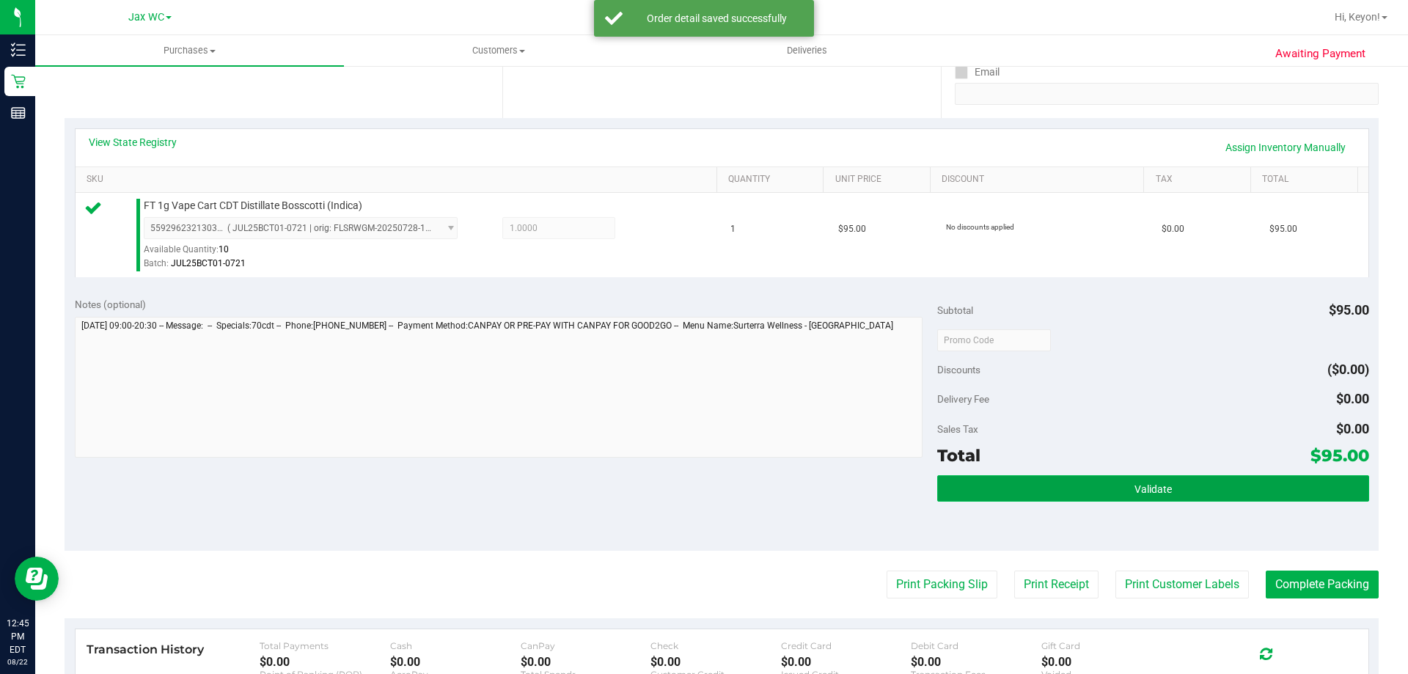
click at [1149, 493] on span "Validate" at bounding box center [1152, 489] width 37 height 12
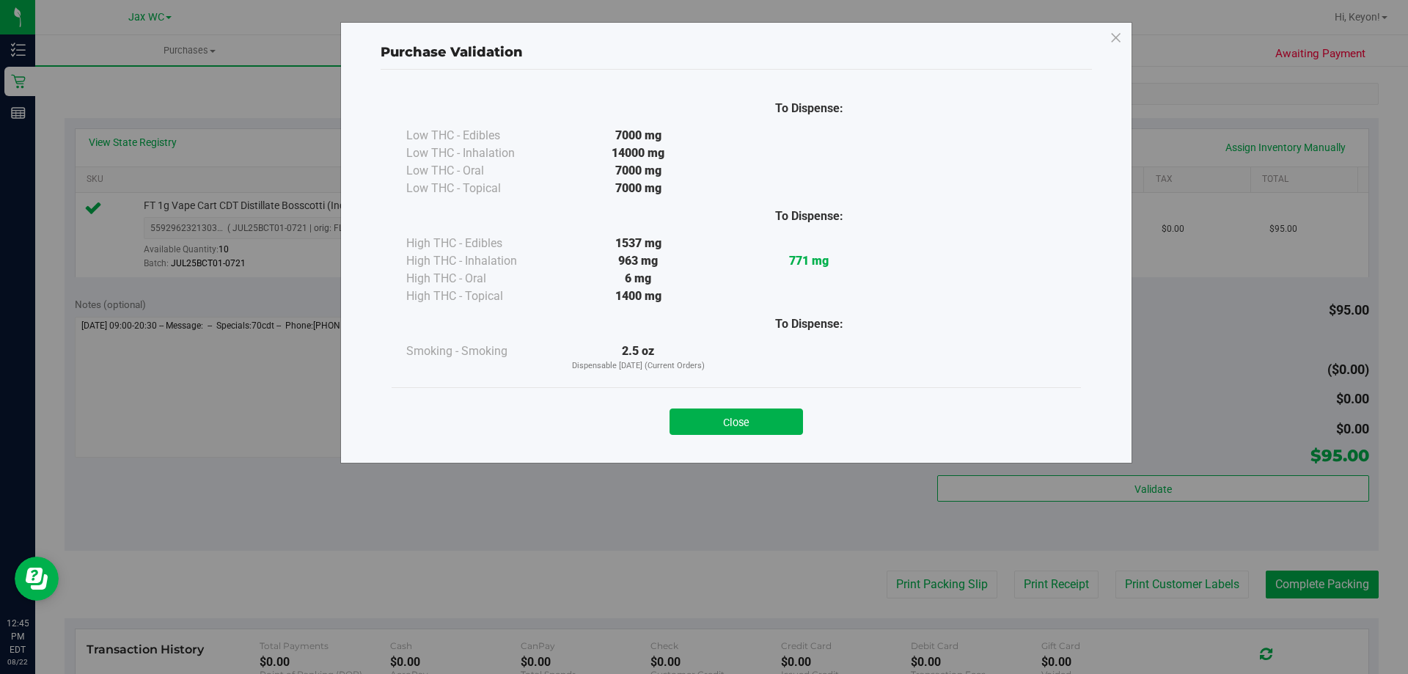
drag, startPoint x: 737, startPoint y: 425, endPoint x: 1407, endPoint y: 486, distance: 672.1
click at [746, 425] on button "Close" at bounding box center [735, 421] width 133 height 26
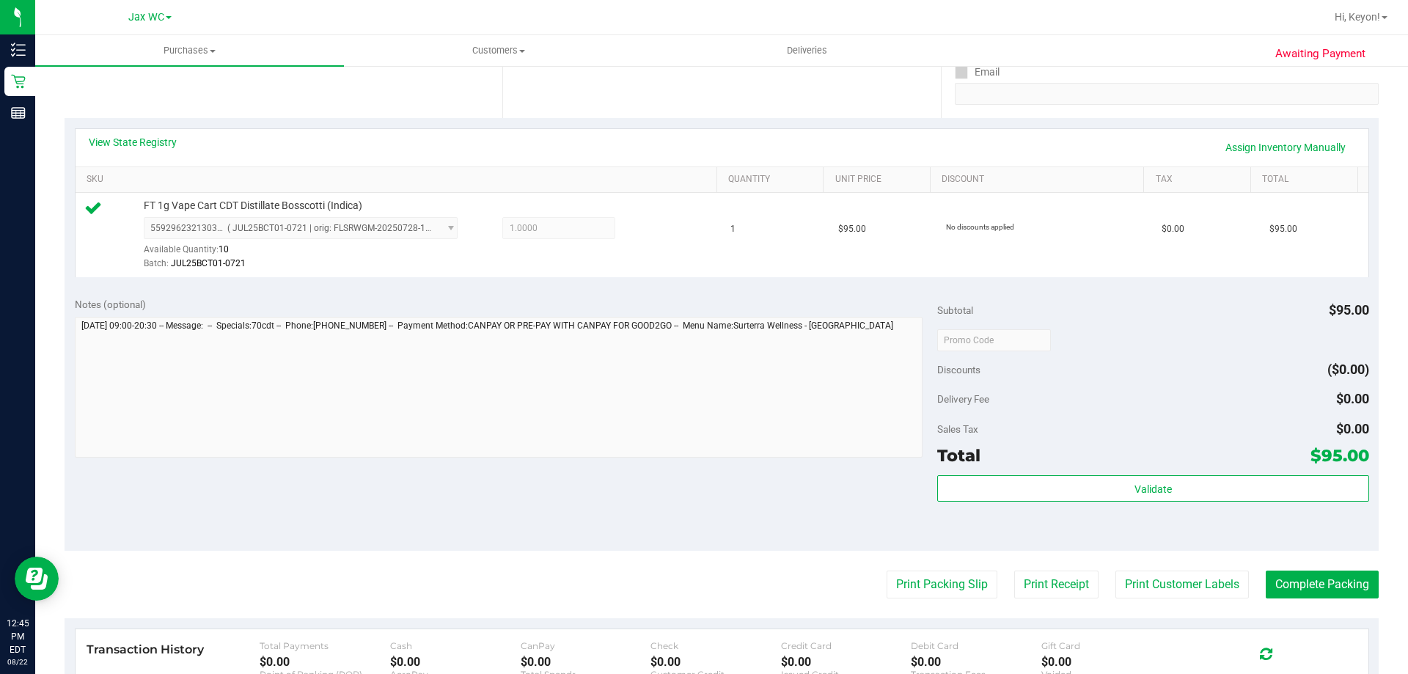
scroll to position [337, 0]
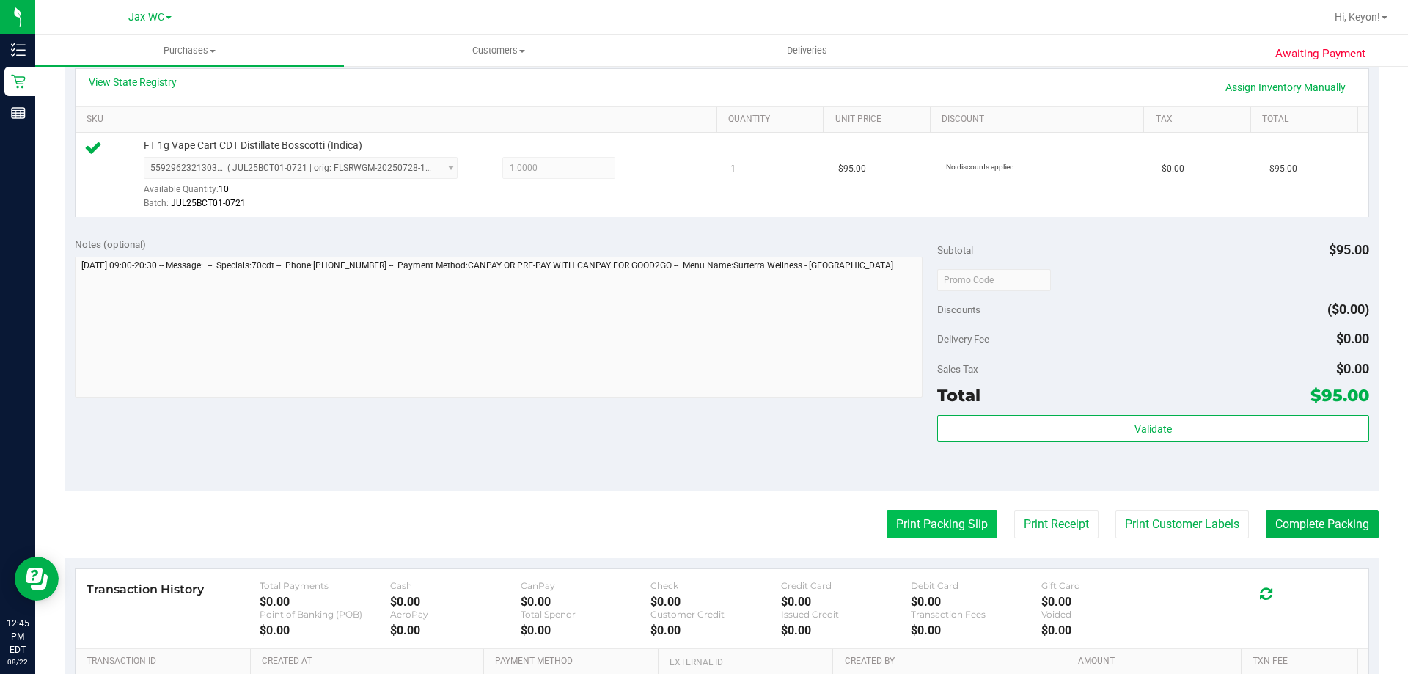
click at [914, 531] on button "Print Packing Slip" at bounding box center [941, 524] width 111 height 28
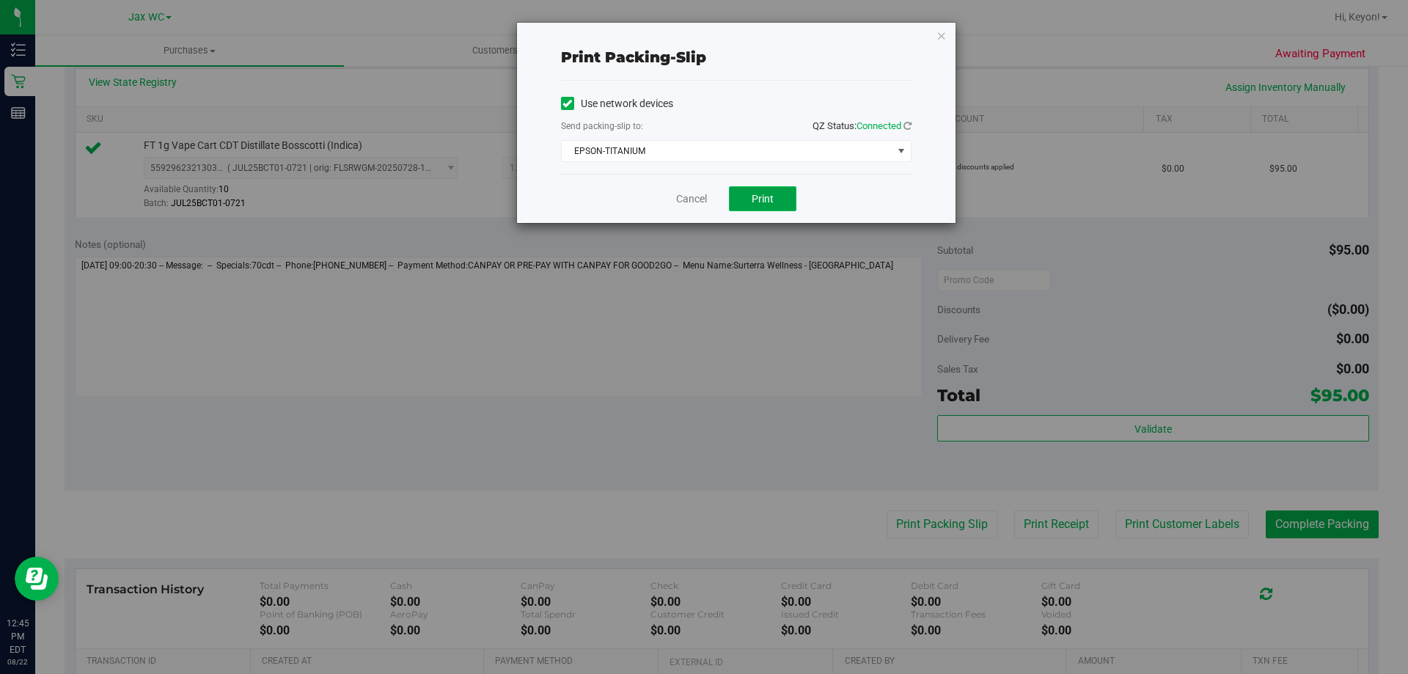
click at [765, 195] on span "Print" at bounding box center [762, 199] width 22 height 12
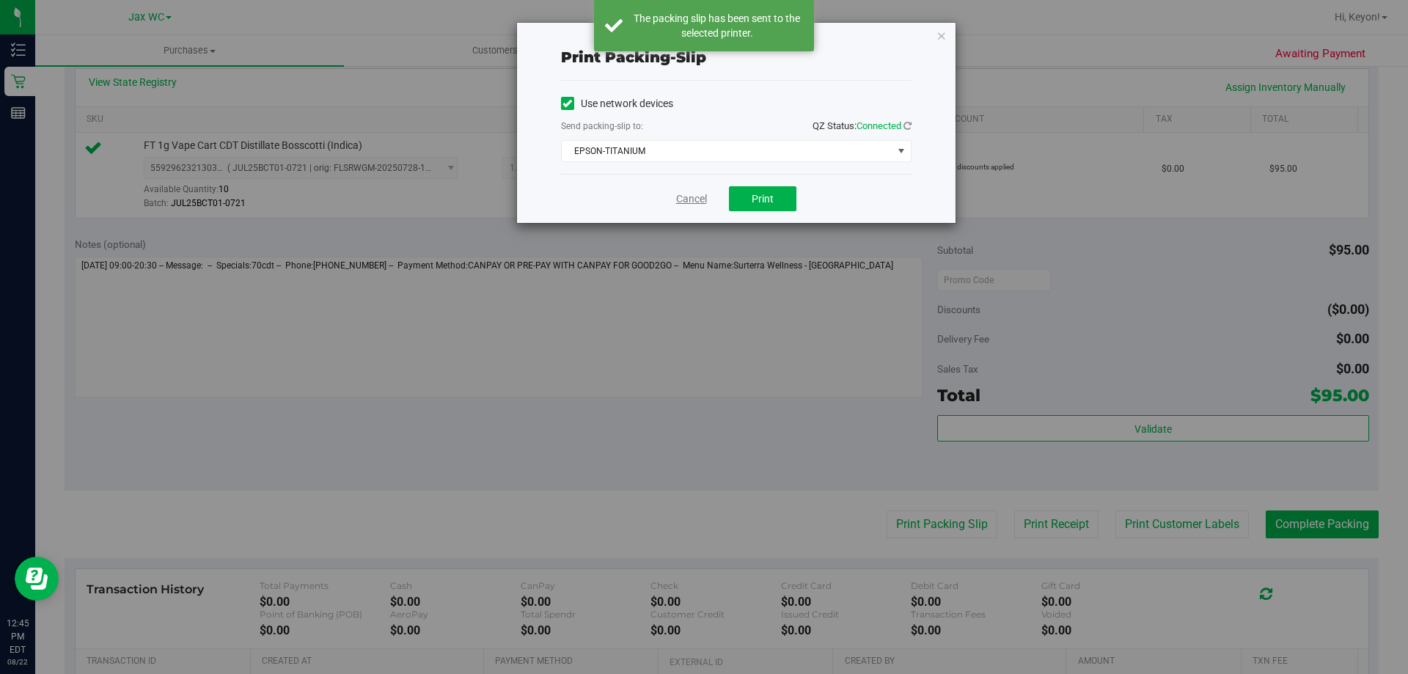
click at [697, 200] on link "Cancel" at bounding box center [691, 198] width 31 height 15
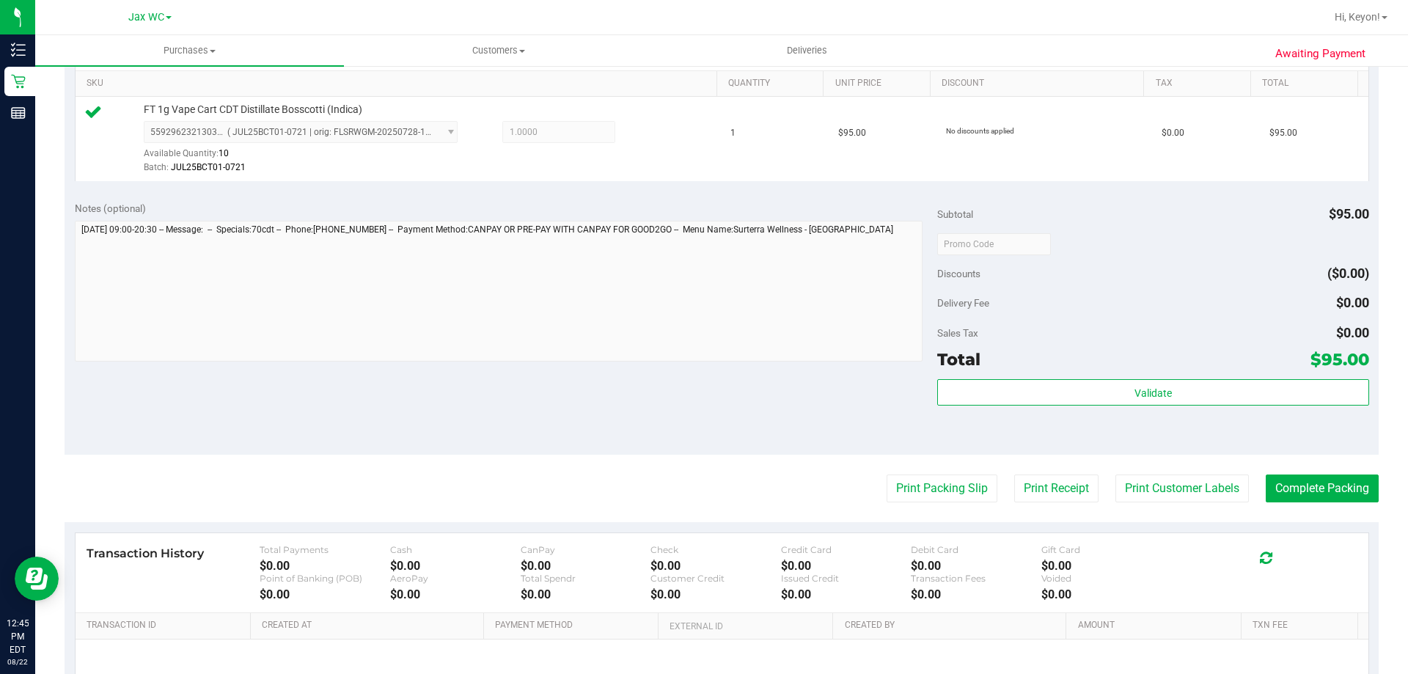
scroll to position [422, 0]
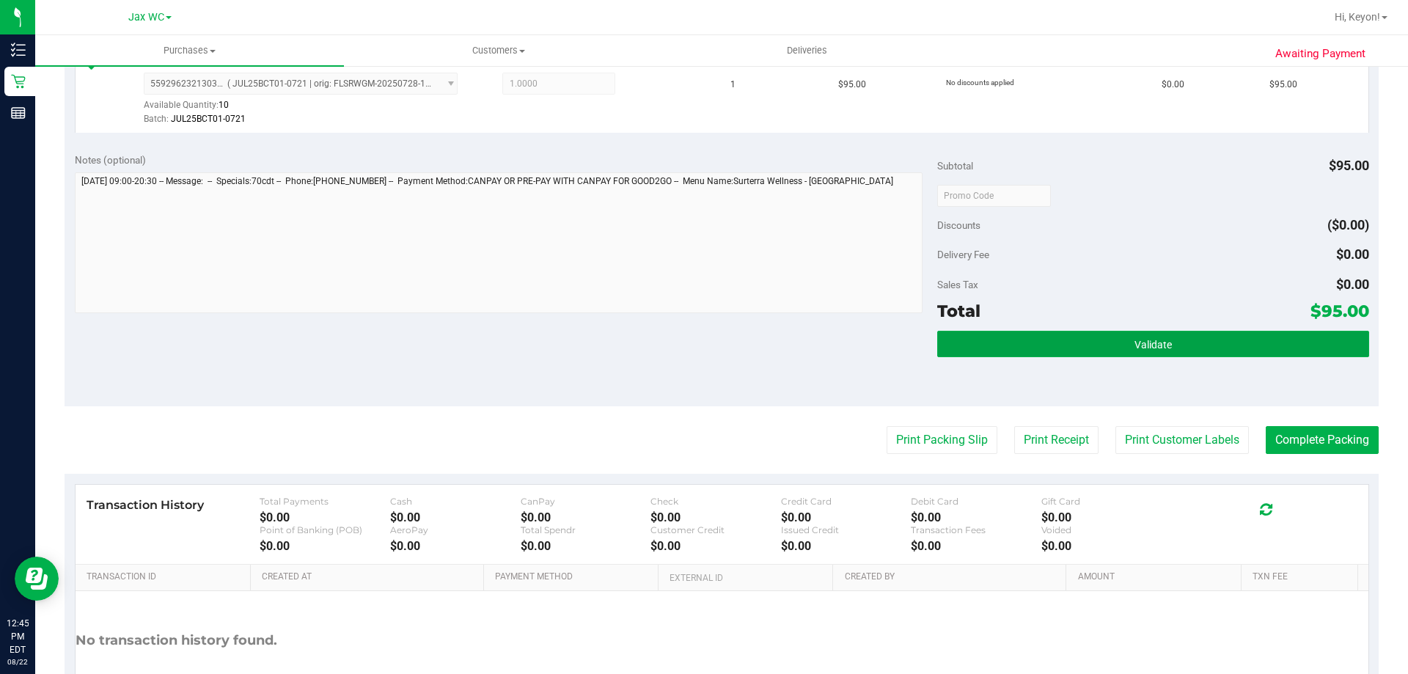
click at [1245, 362] on div "Validate" at bounding box center [1152, 364] width 431 height 66
click at [1089, 339] on button "Validate" at bounding box center [1152, 344] width 431 height 26
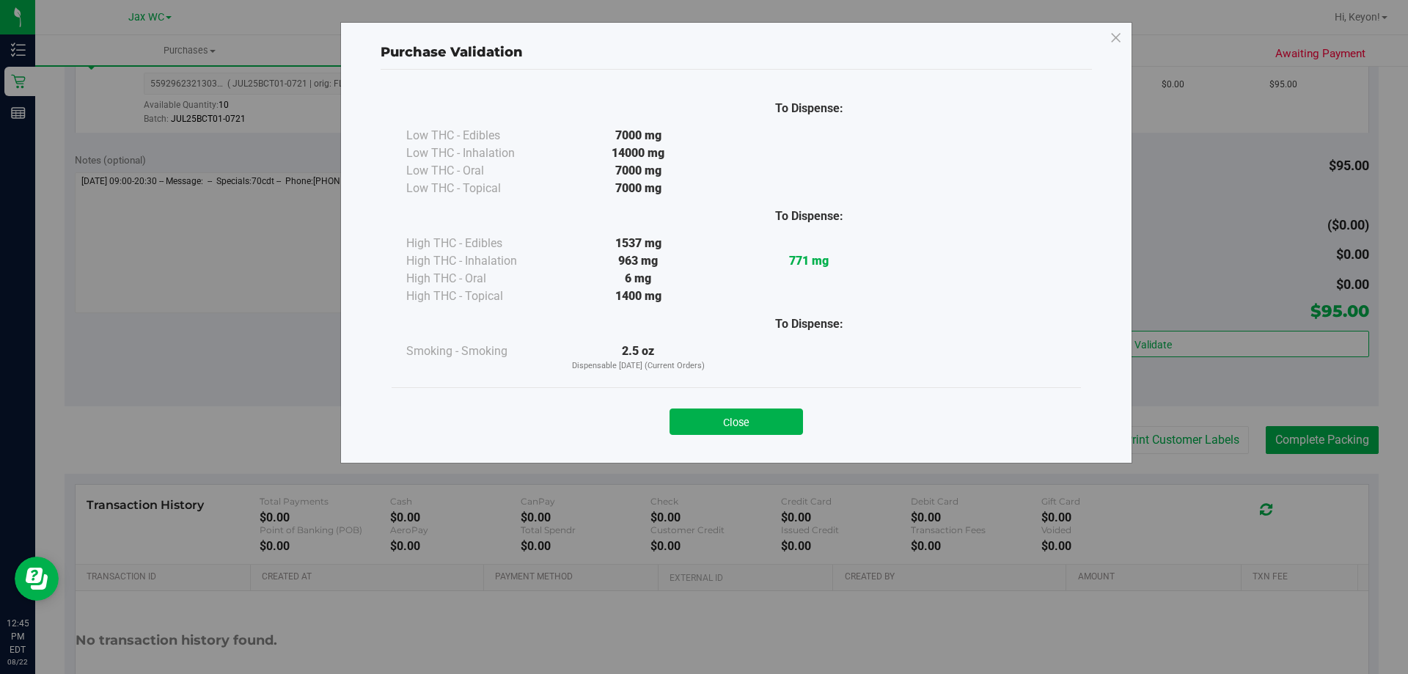
drag, startPoint x: 743, startPoint y: 408, endPoint x: 759, endPoint y: 411, distance: 17.0
click at [745, 411] on button "Close" at bounding box center [735, 421] width 133 height 26
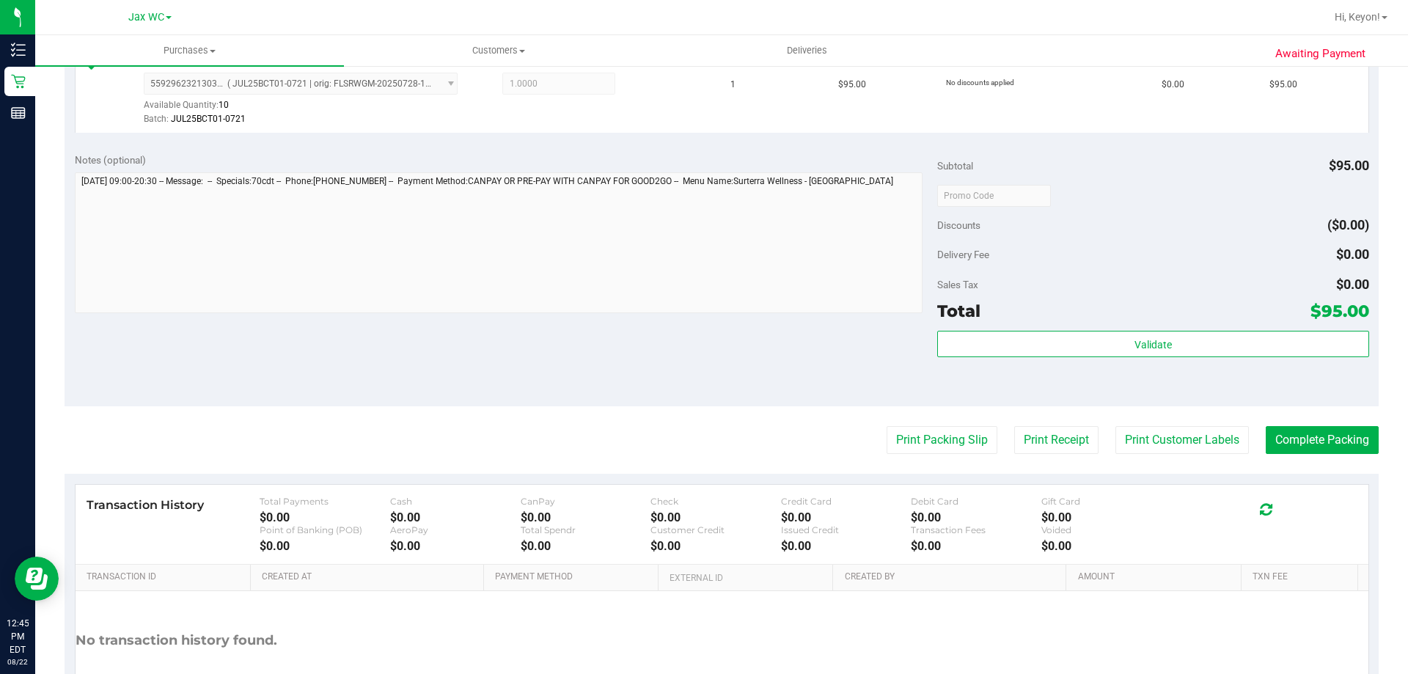
scroll to position [501, 0]
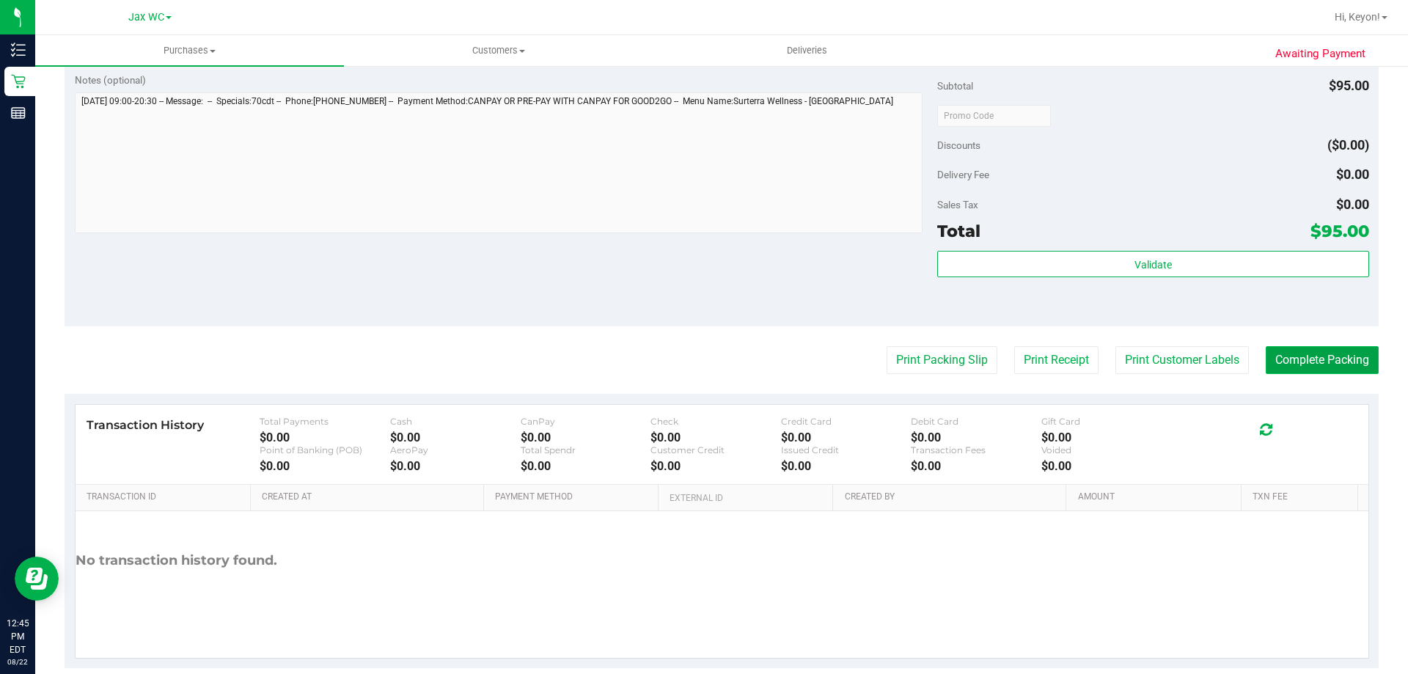
click at [1350, 355] on button "Complete Packing" at bounding box center [1321, 360] width 113 height 28
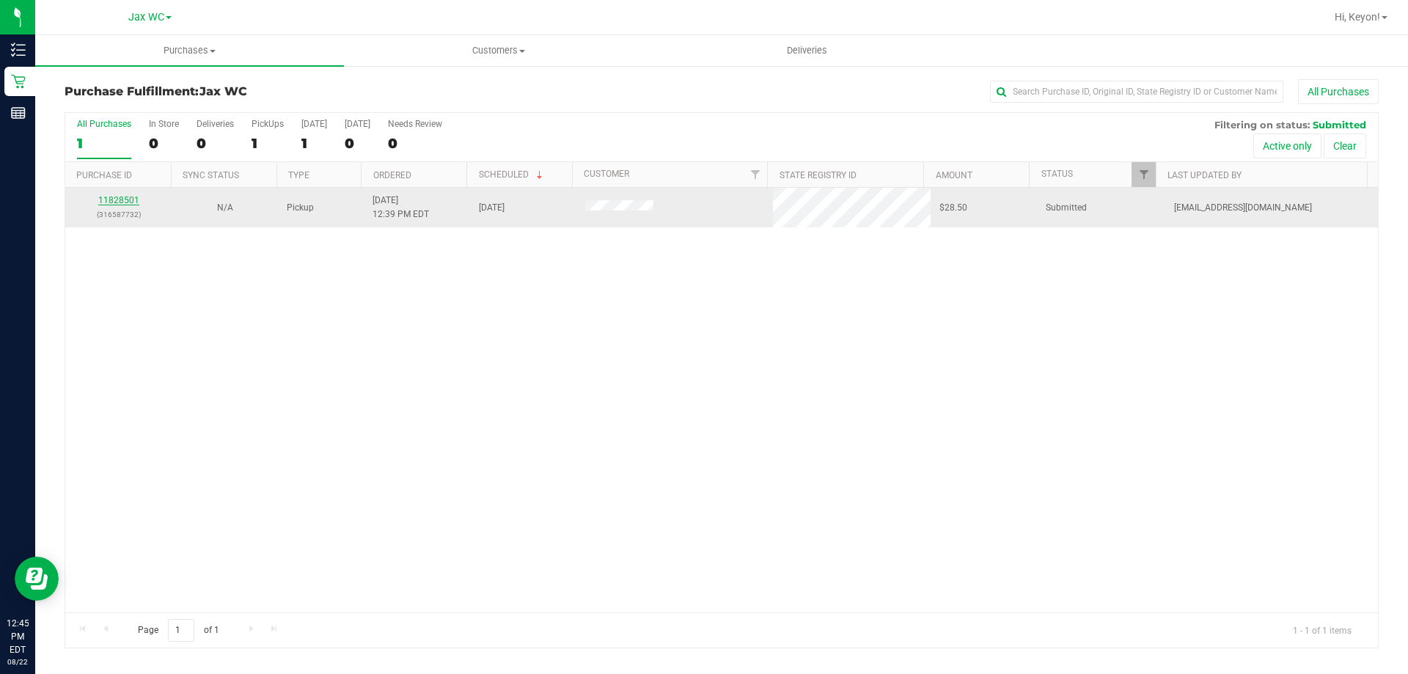
click at [128, 202] on link "11828501" at bounding box center [118, 200] width 41 height 10
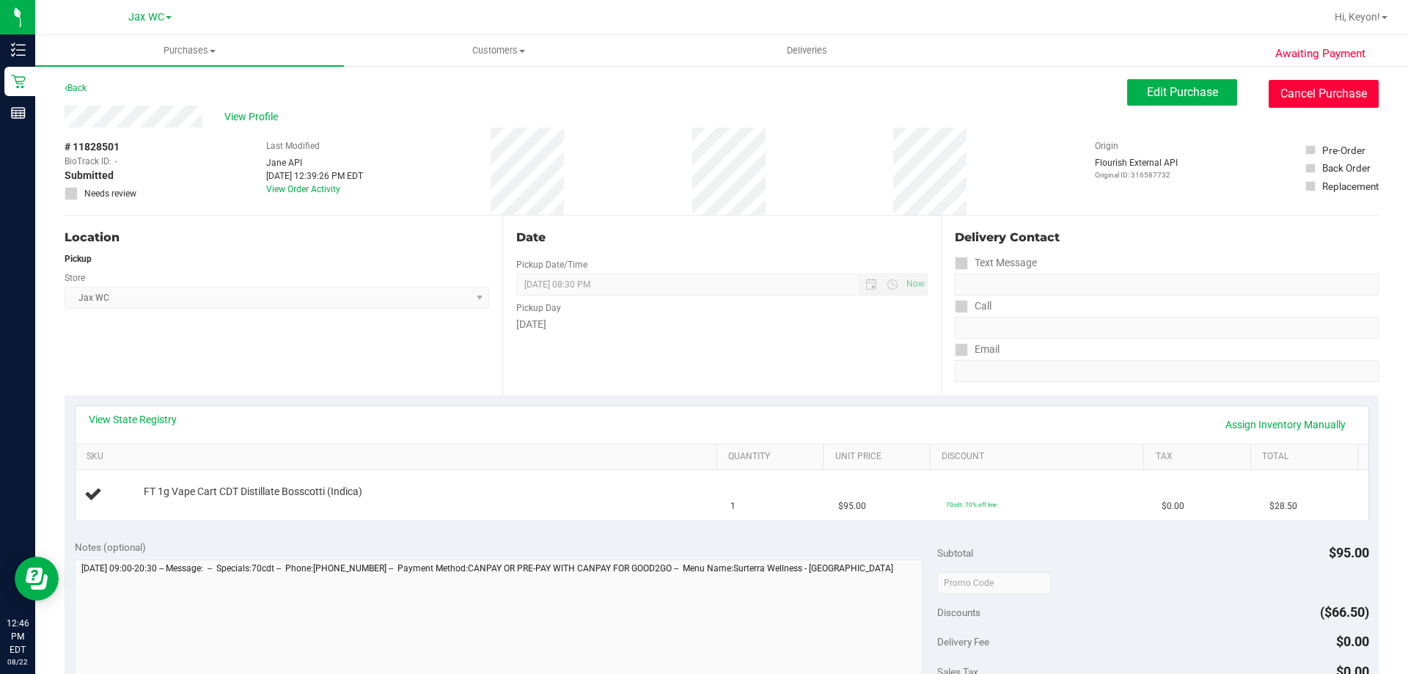
click at [1319, 100] on button "Cancel Purchase" at bounding box center [1323, 94] width 110 height 28
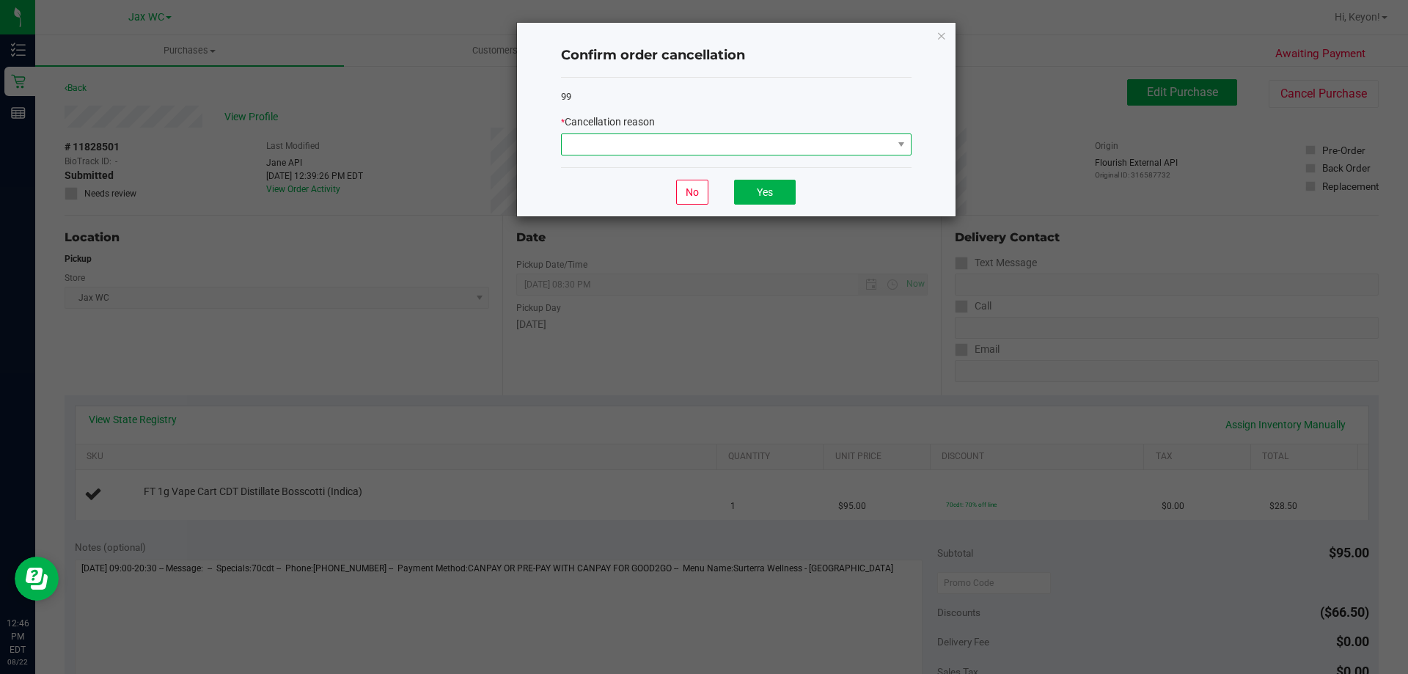
click at [762, 148] on span at bounding box center [727, 144] width 331 height 21
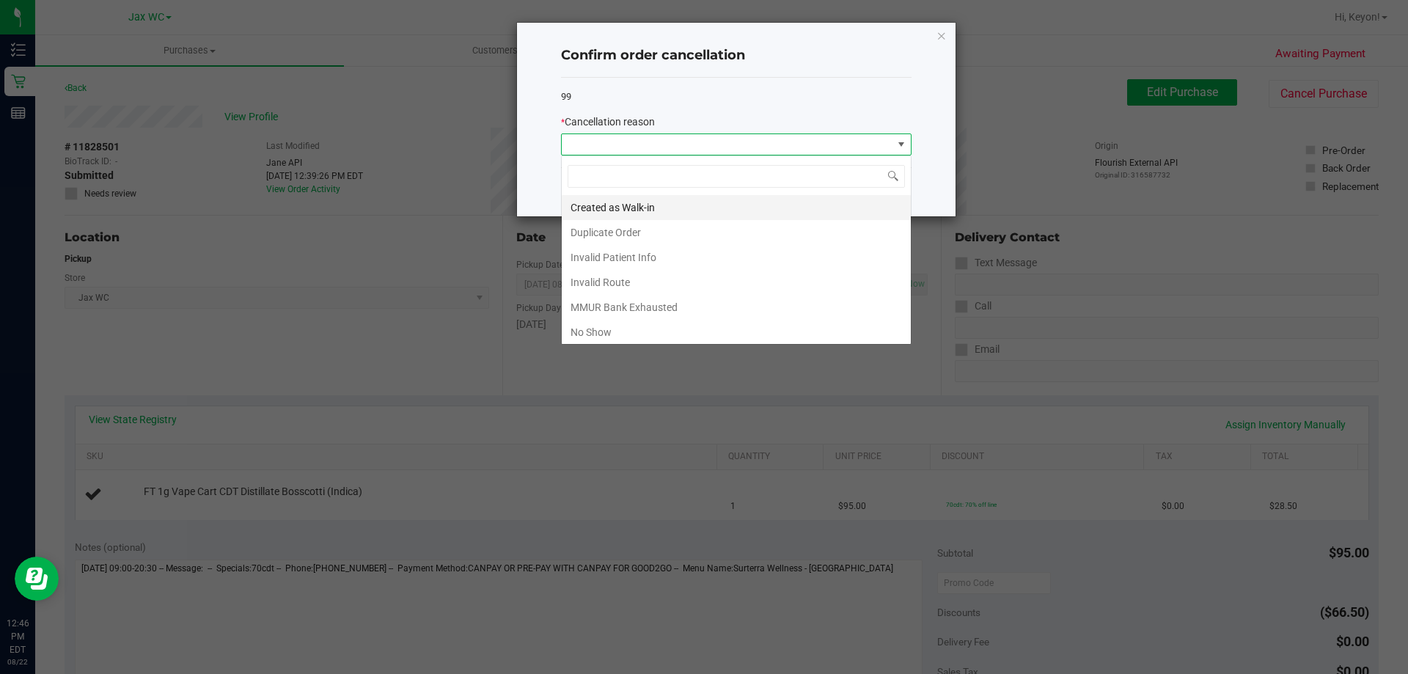
scroll to position [22, 350]
click at [672, 328] on li "No Show" at bounding box center [736, 332] width 349 height 25
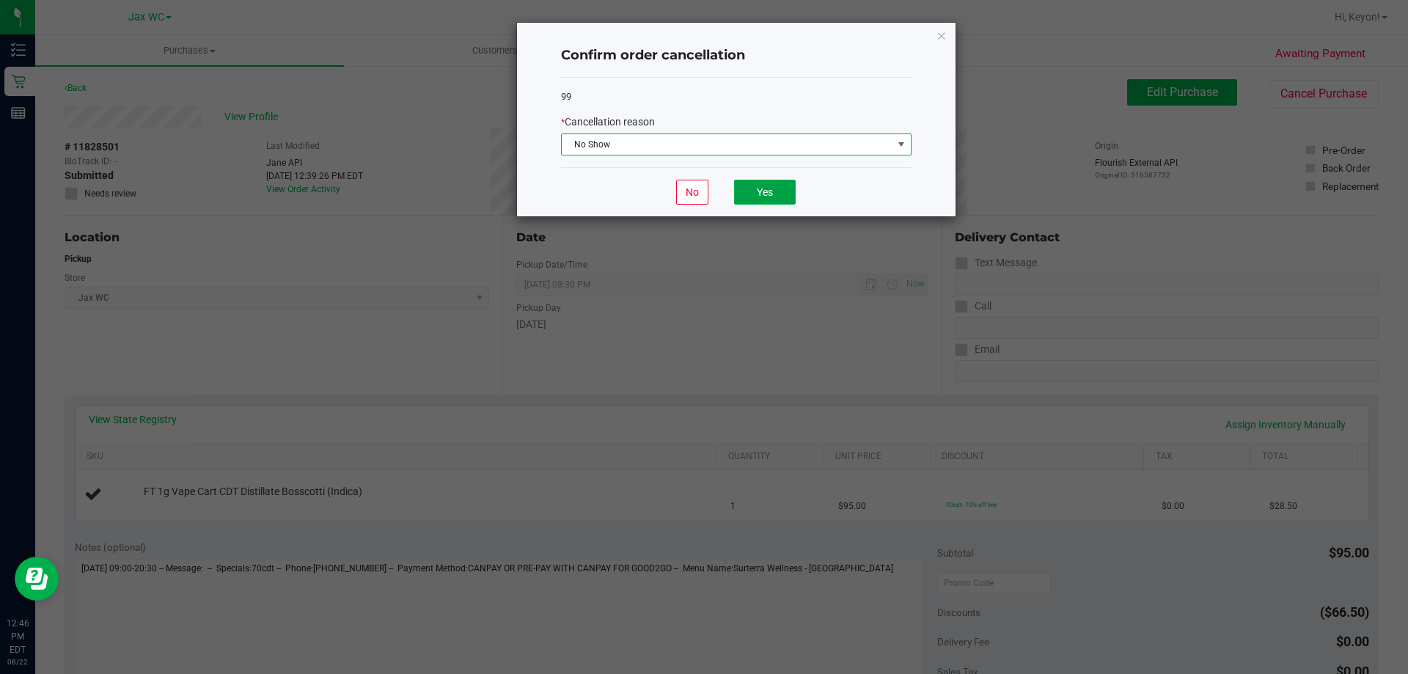
click at [779, 184] on button "Yes" at bounding box center [765, 192] width 62 height 25
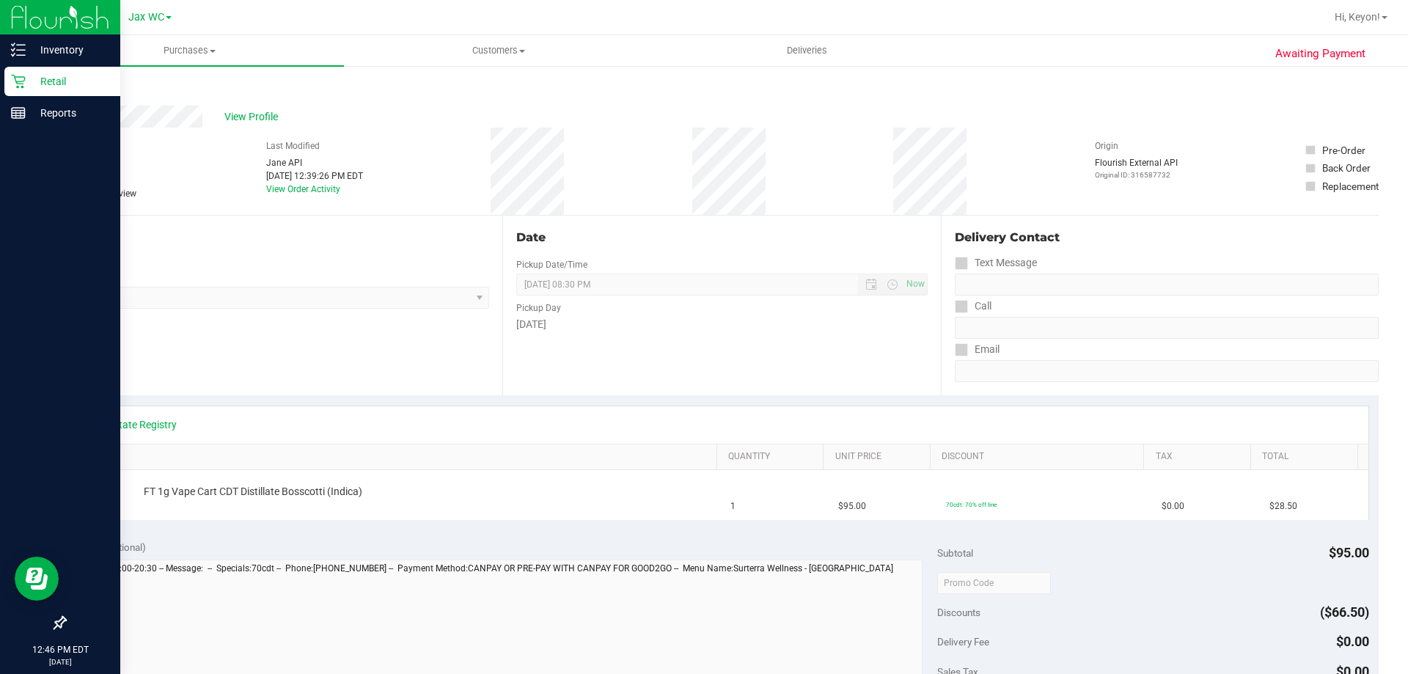
click at [21, 84] on icon at bounding box center [18, 81] width 15 height 15
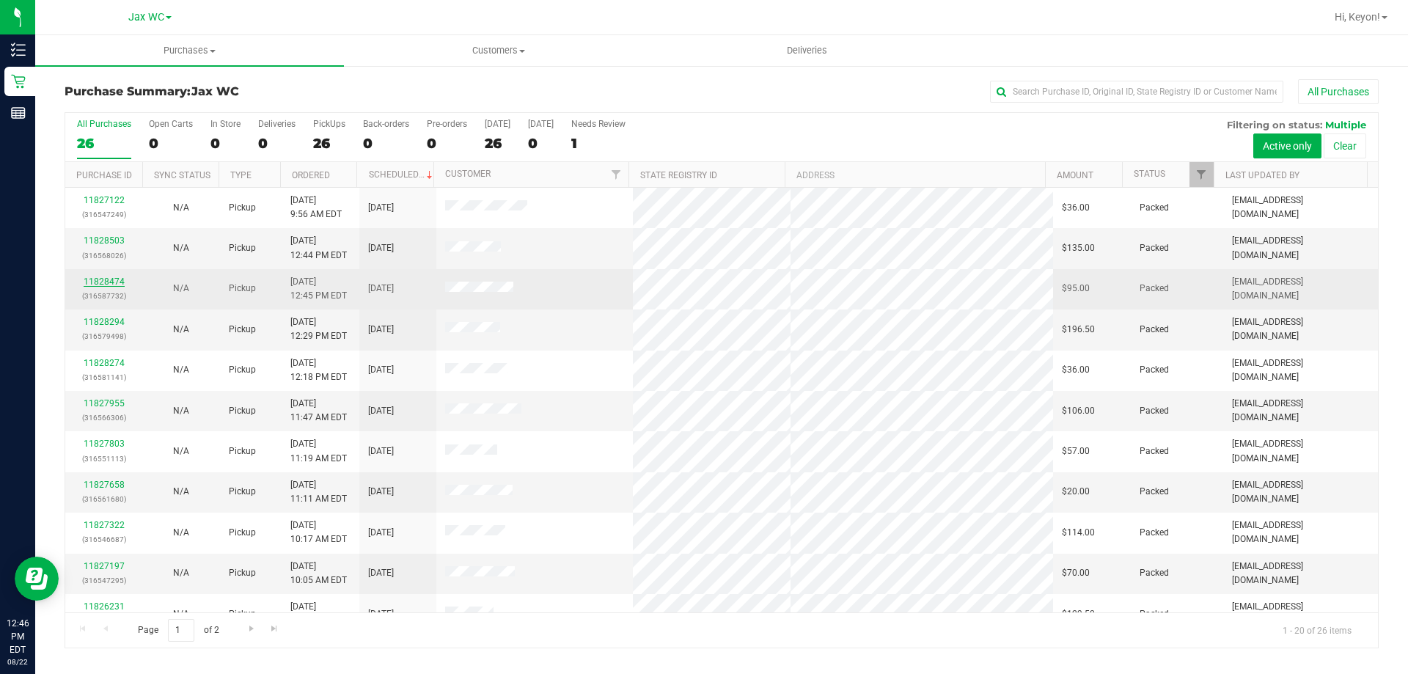
click at [115, 280] on link "11828474" at bounding box center [104, 281] width 41 height 10
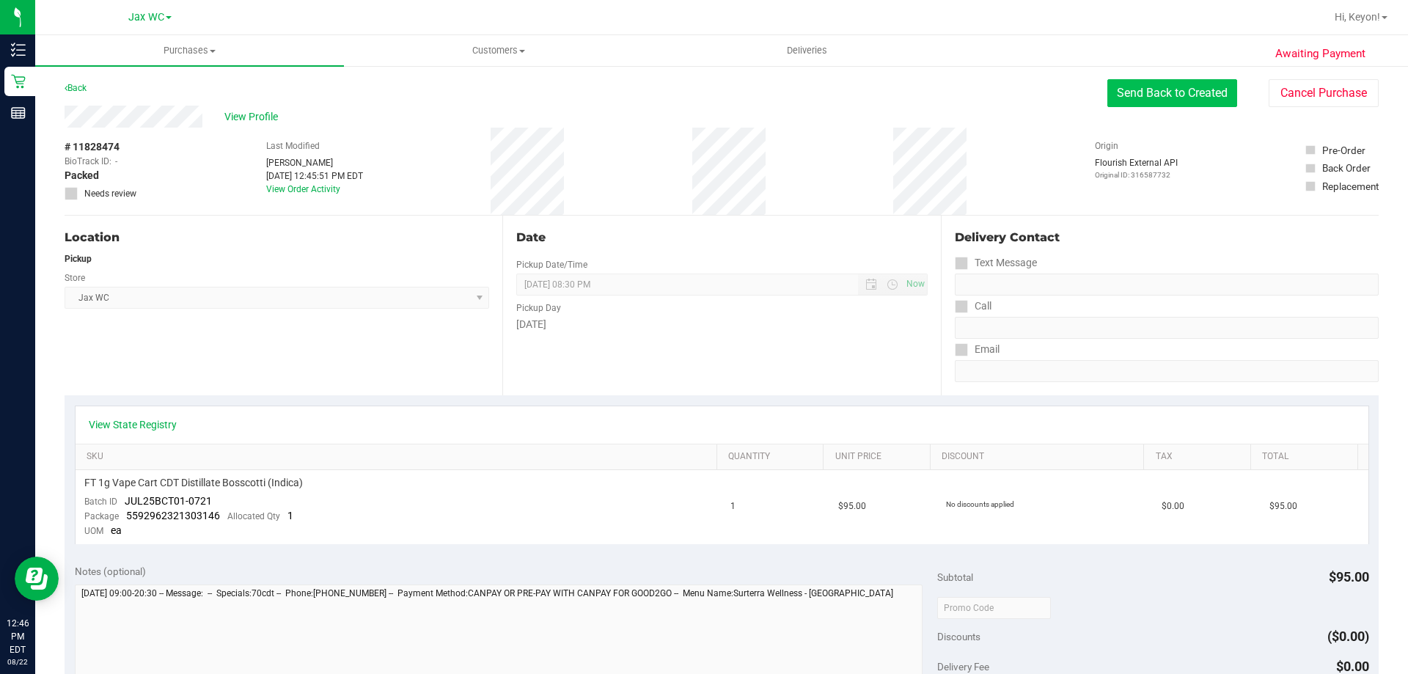
click at [1118, 100] on button "Send Back to Created" at bounding box center [1172, 93] width 130 height 28
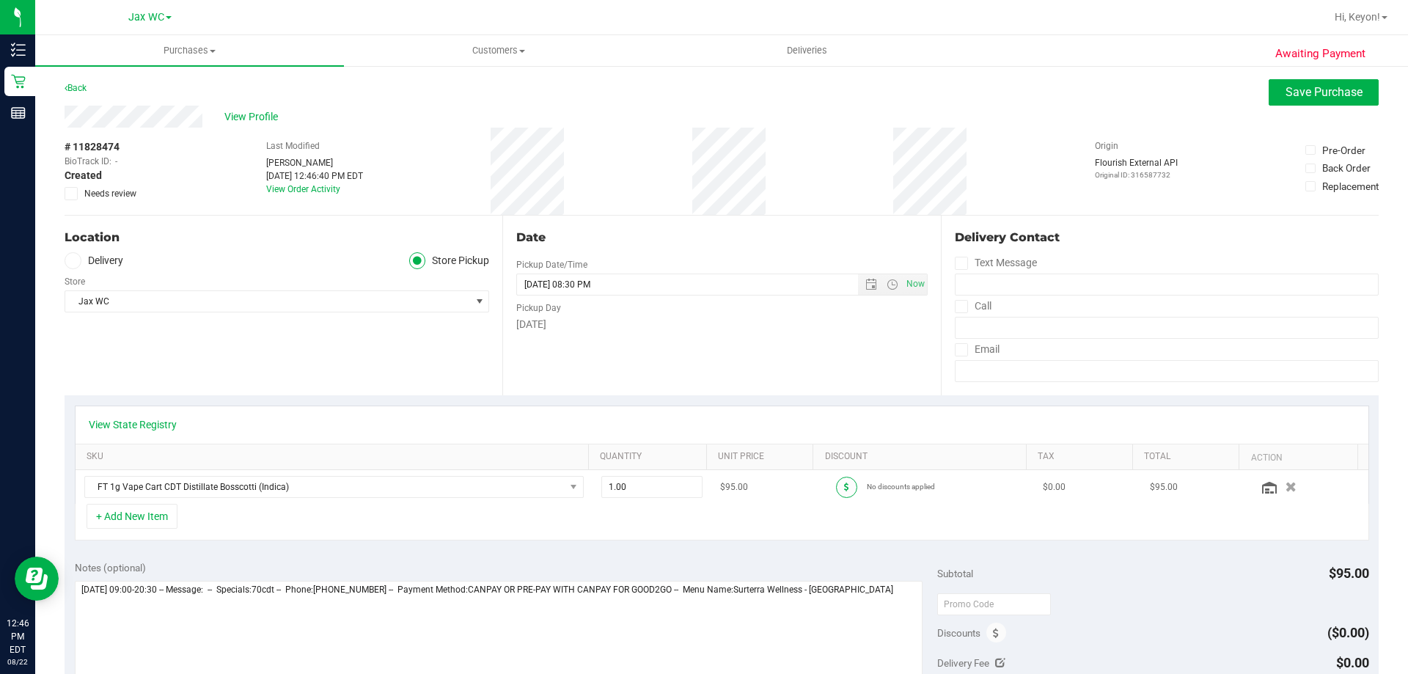
click at [844, 486] on icon at bounding box center [846, 486] width 5 height 9
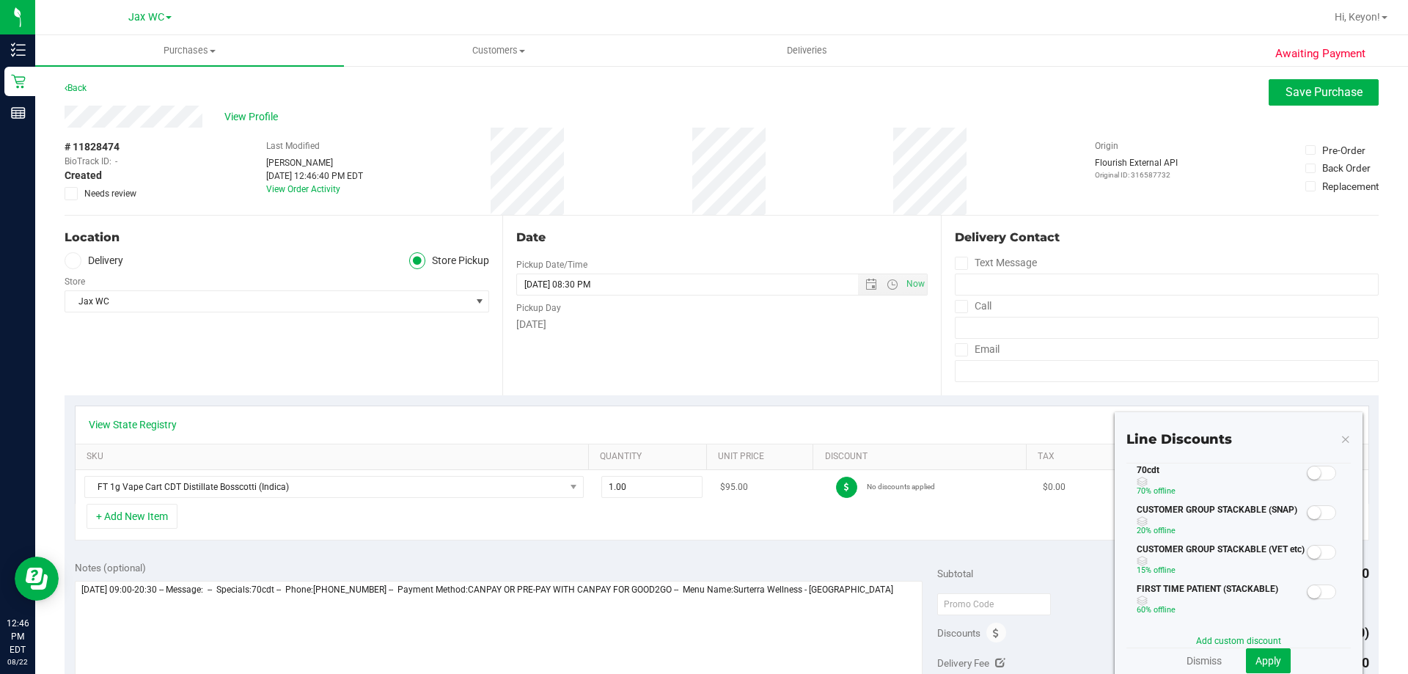
click at [844, 483] on icon at bounding box center [846, 486] width 5 height 9
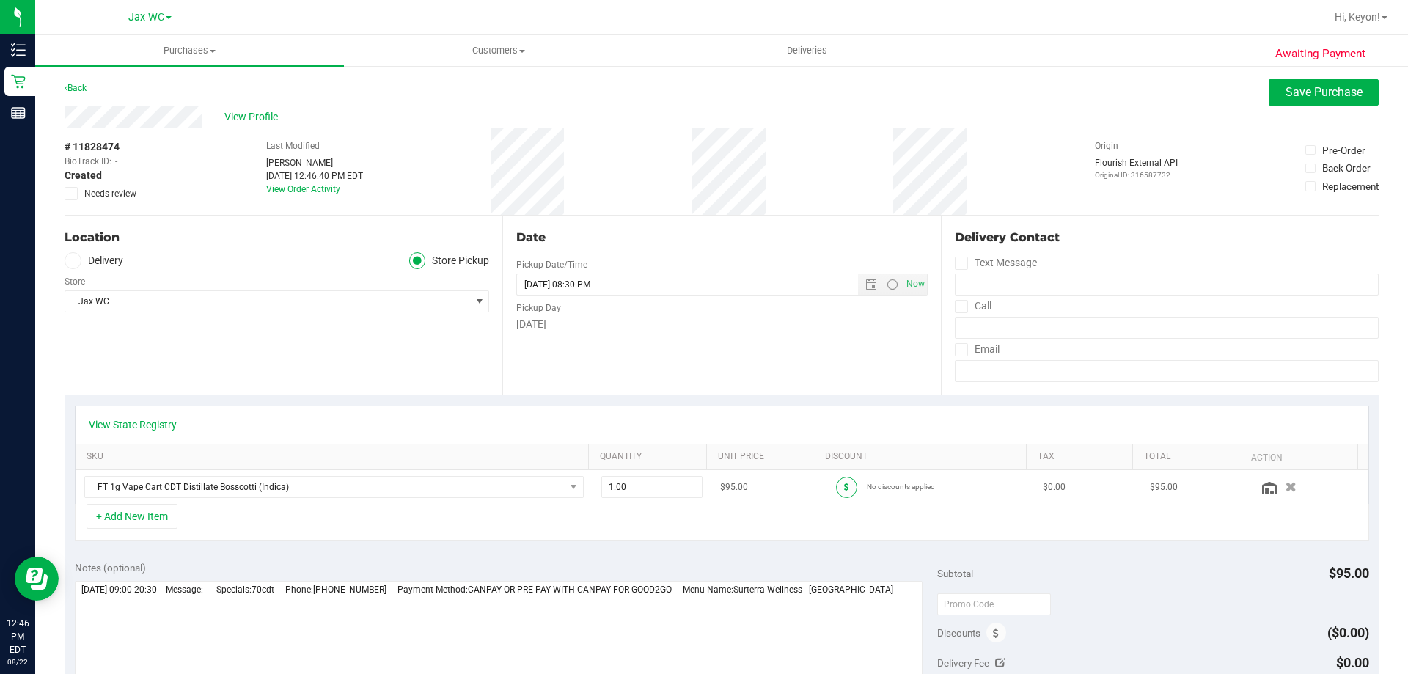
click at [844, 483] on icon at bounding box center [846, 486] width 5 height 9
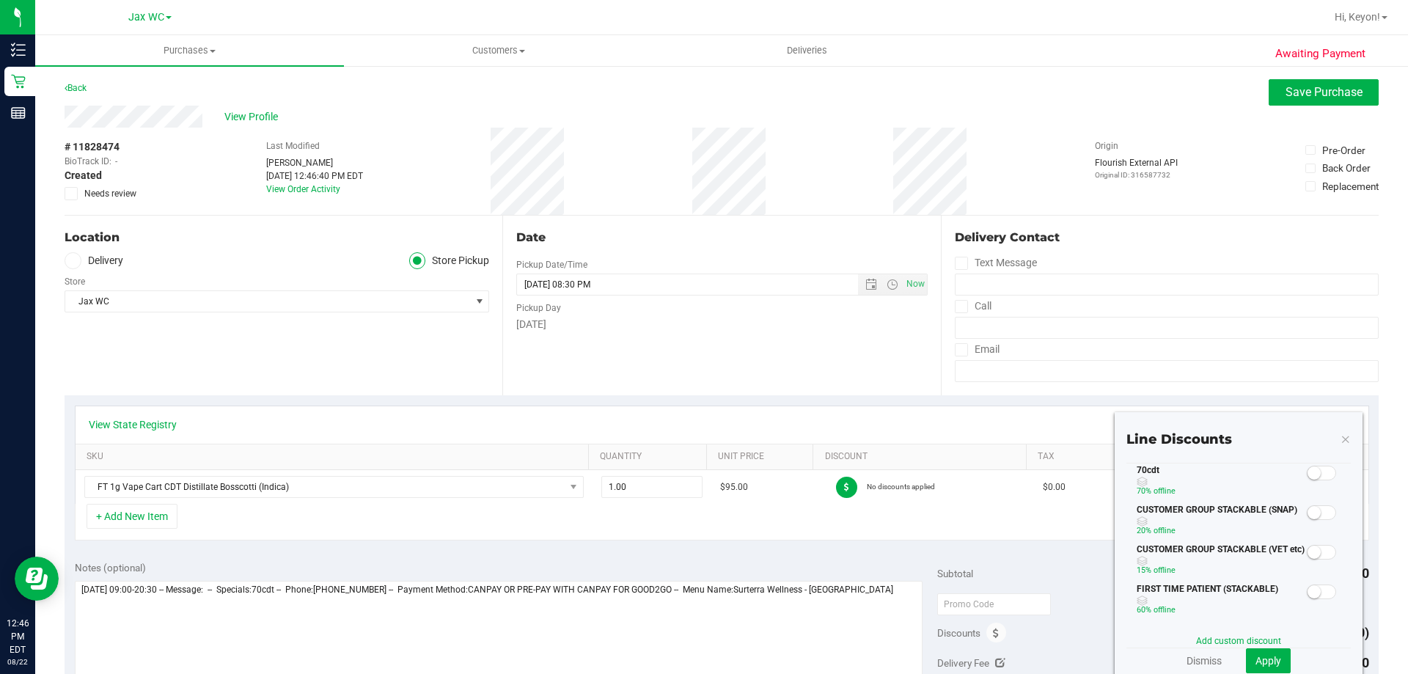
click at [1309, 471] on span at bounding box center [1320, 473] width 29 height 15
click at [1258, 660] on span "Apply" at bounding box center [1268, 661] width 26 height 12
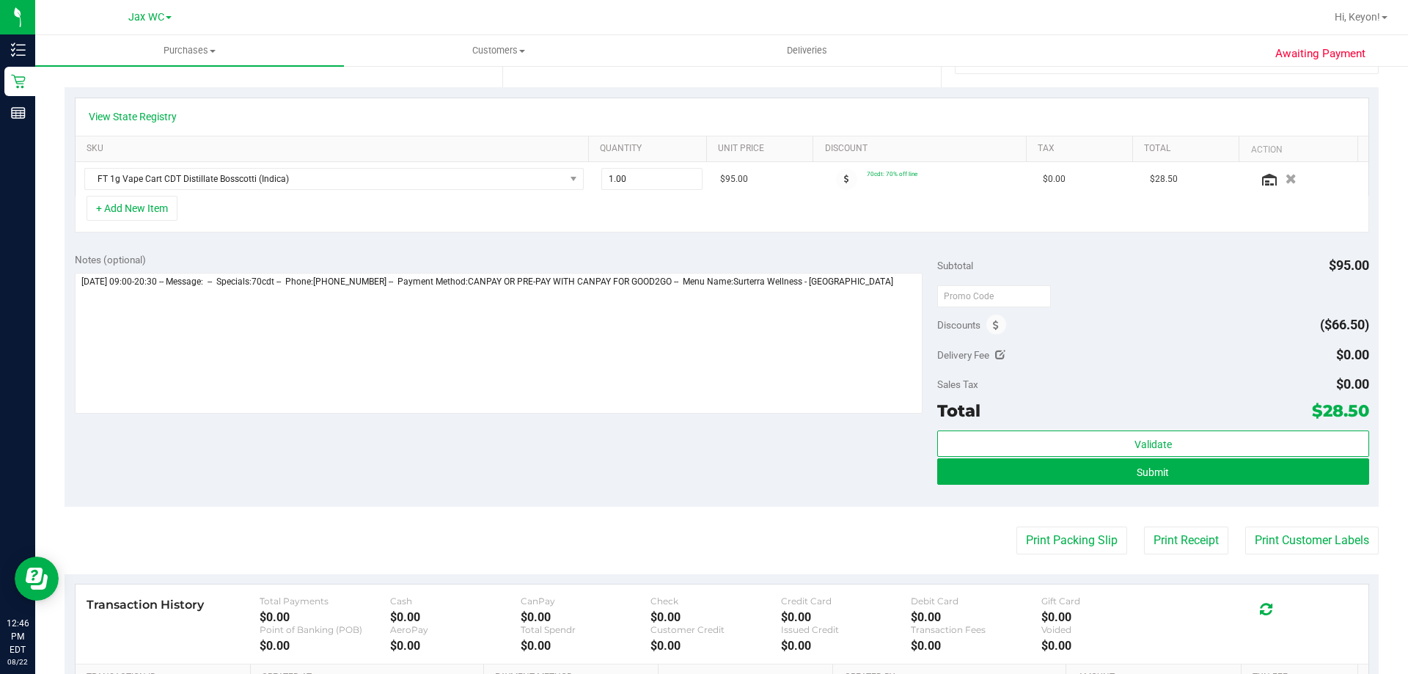
scroll to position [309, 0]
click at [1286, 481] on button "Submit" at bounding box center [1152, 470] width 431 height 26
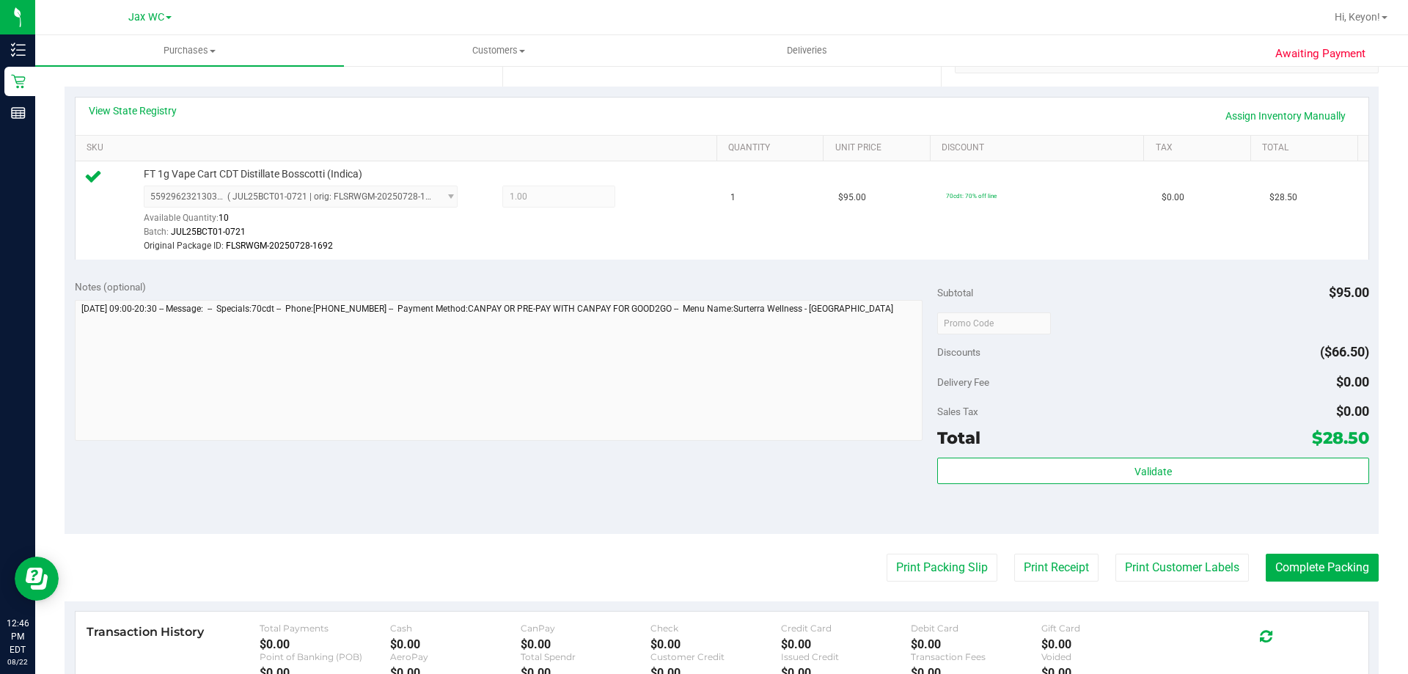
scroll to position [327, 0]
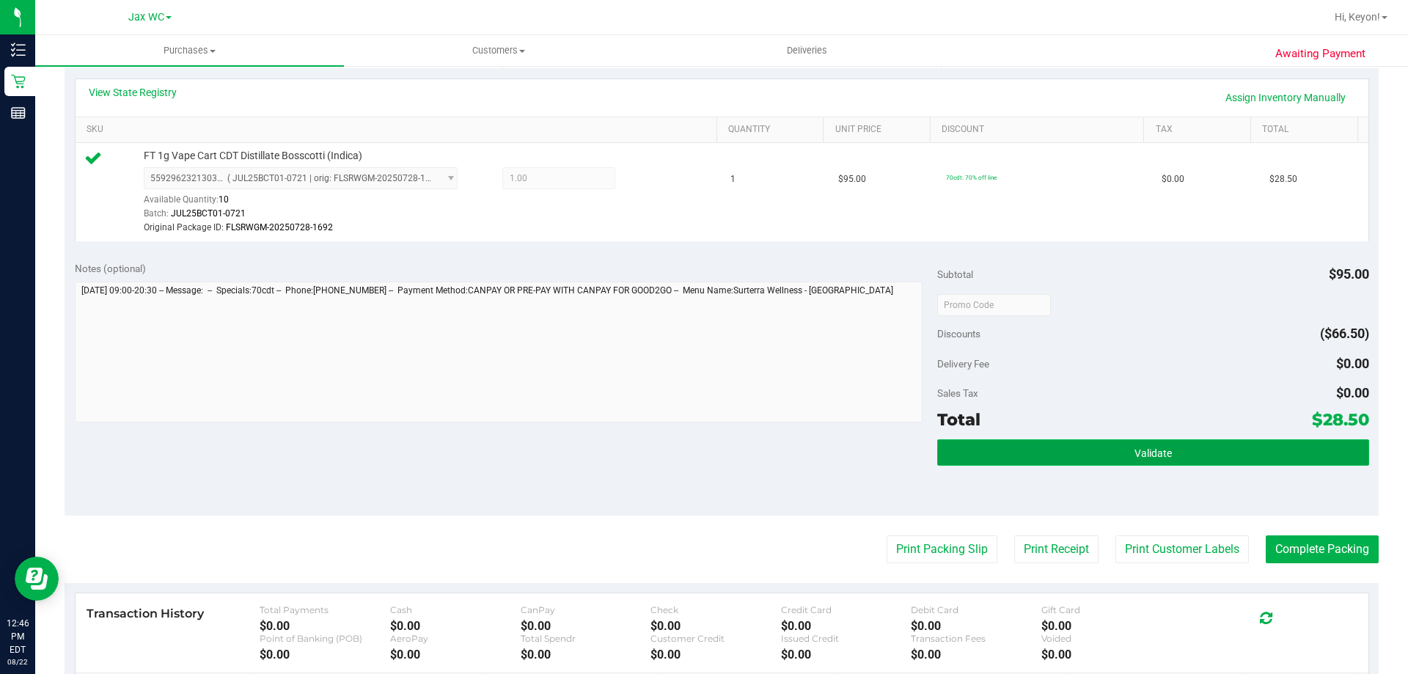
click at [1301, 448] on button "Validate" at bounding box center [1152, 452] width 431 height 26
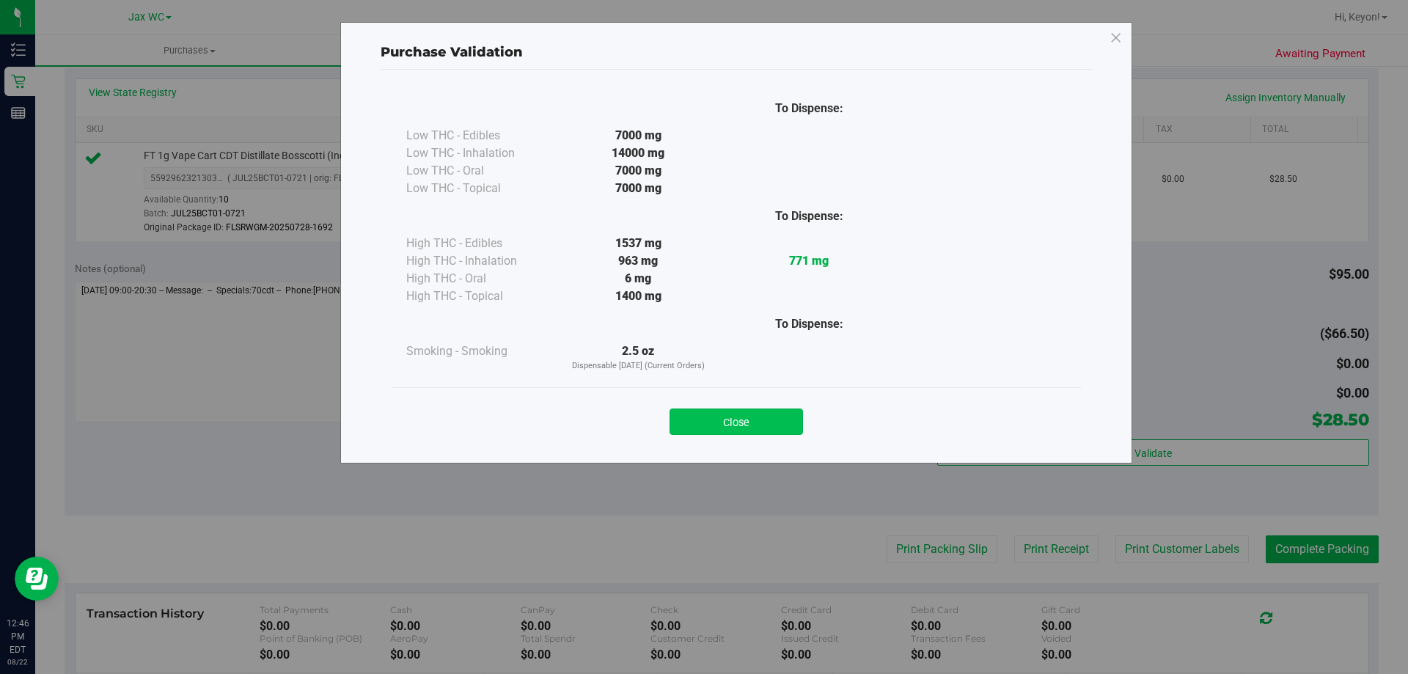
click at [779, 428] on button "Close" at bounding box center [735, 421] width 133 height 26
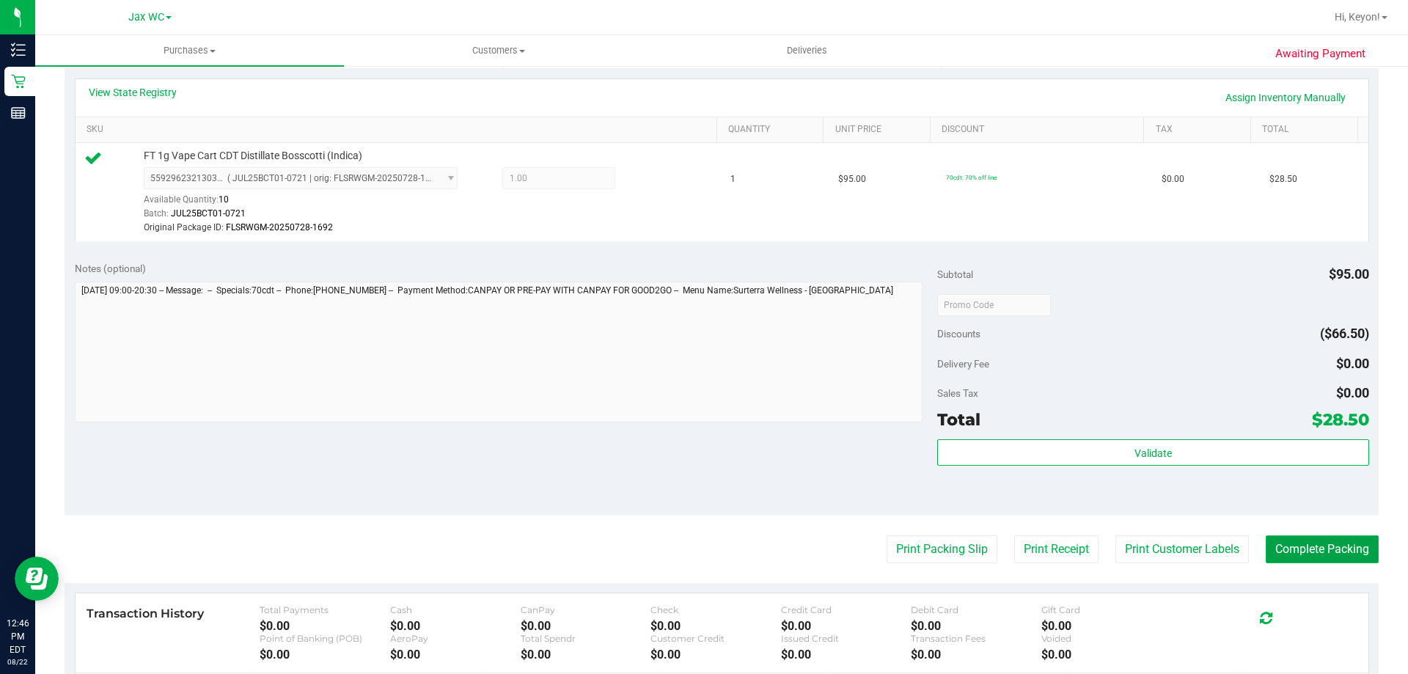
click at [1323, 551] on button "Complete Packing" at bounding box center [1321, 549] width 113 height 28
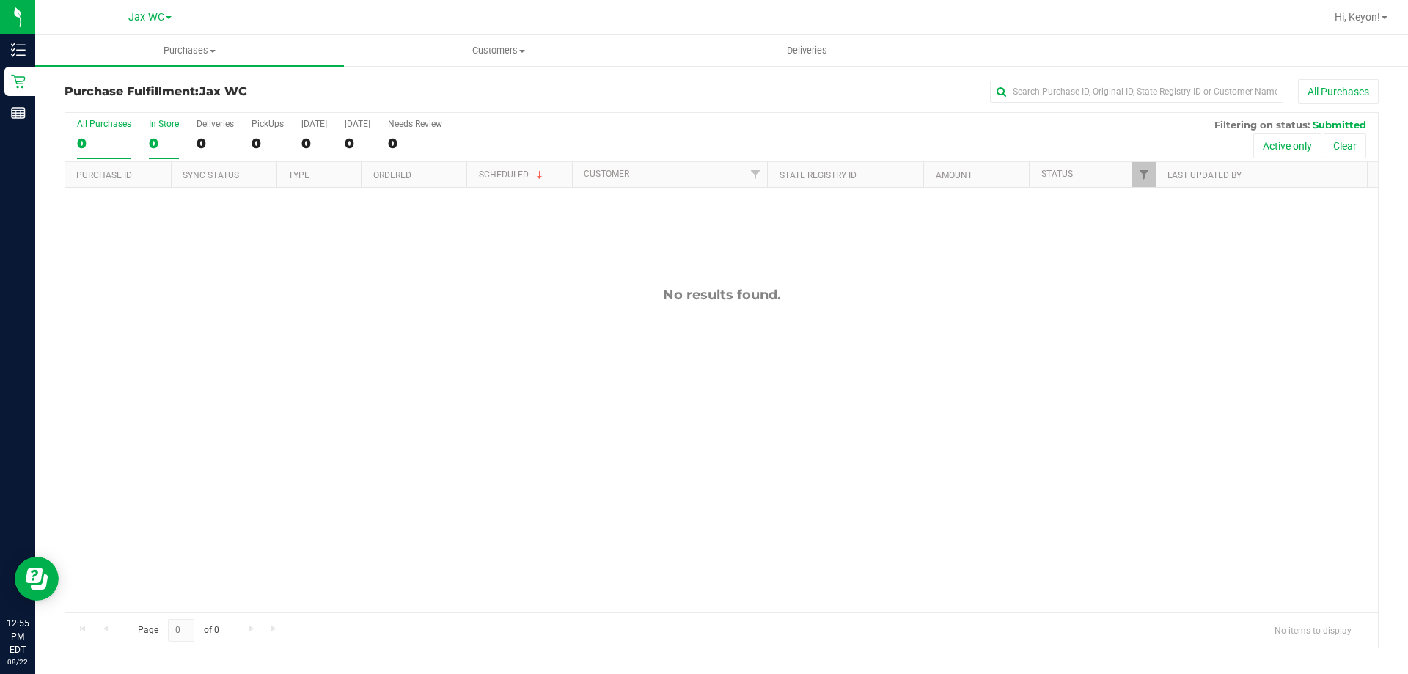
click at [149, 132] on label "In Store 0" at bounding box center [164, 139] width 30 height 40
click at [0, 0] on input "In Store 0" at bounding box center [0, 0] width 0 height 0
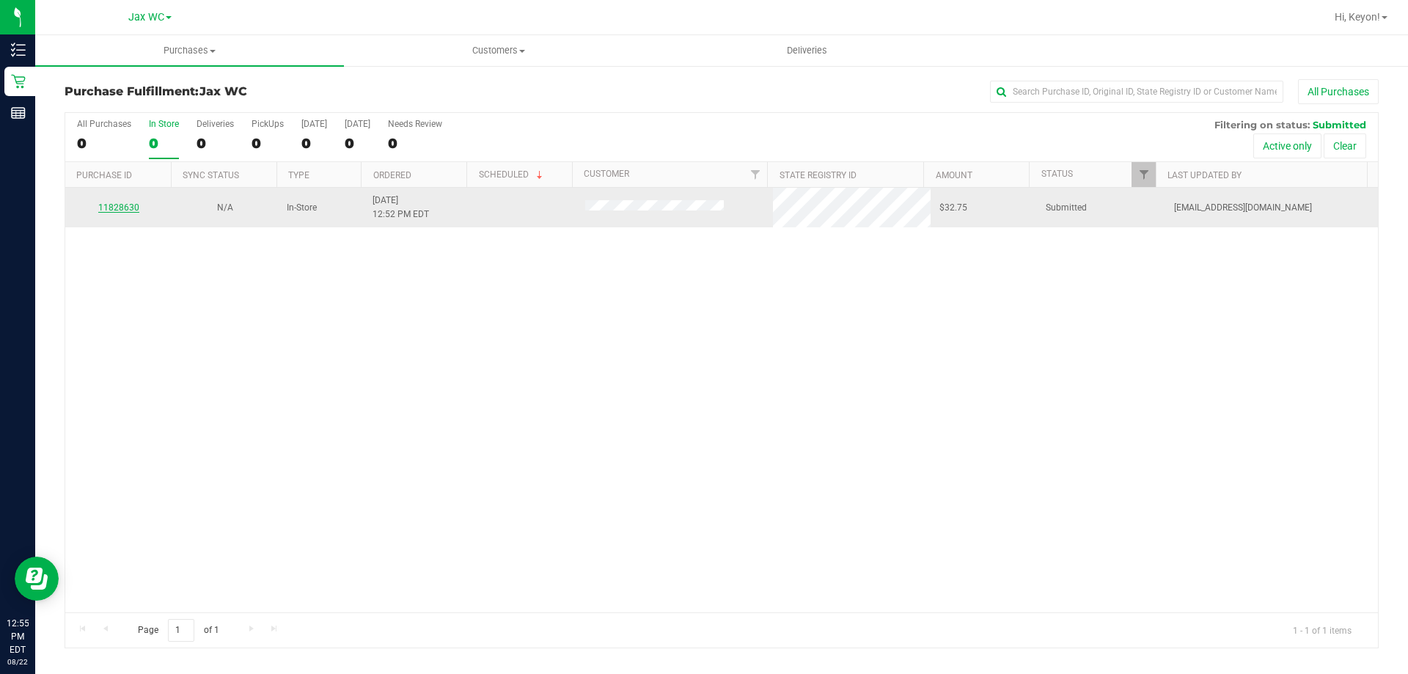
click at [122, 208] on link "11828630" at bounding box center [118, 207] width 41 height 10
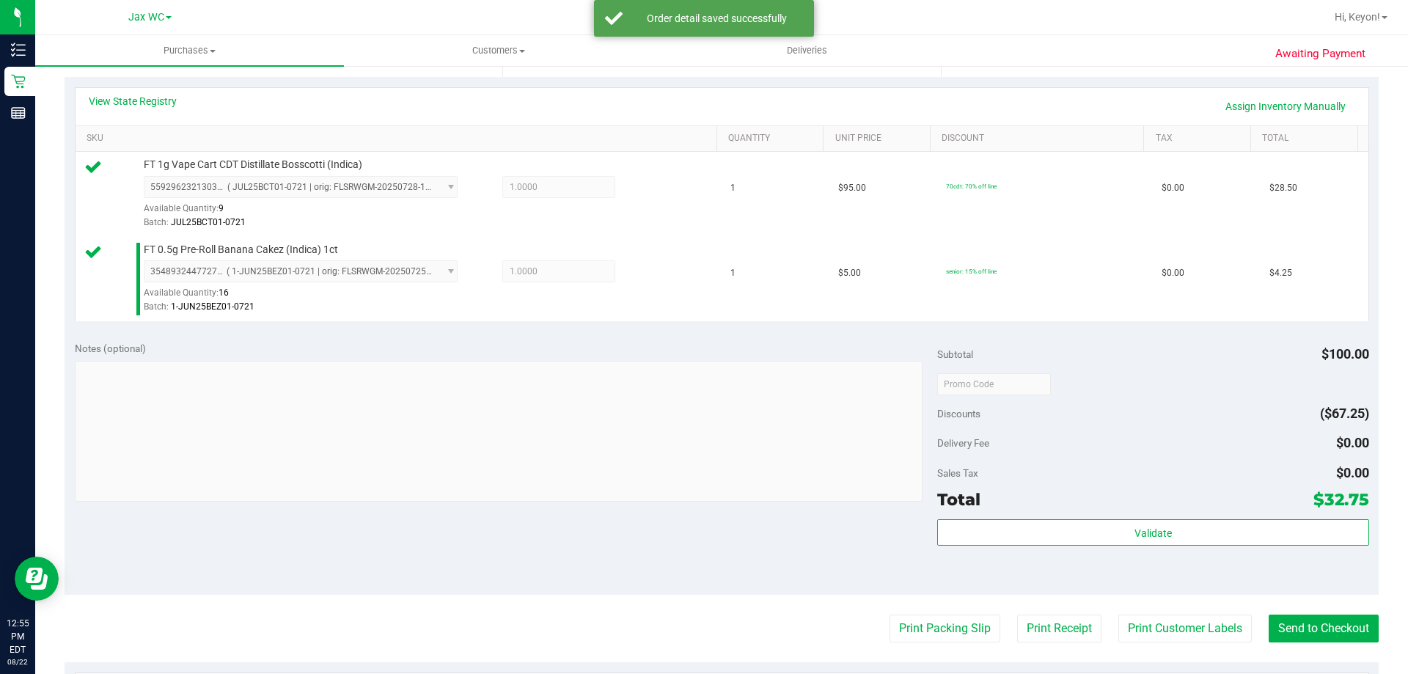
scroll to position [381, 0]
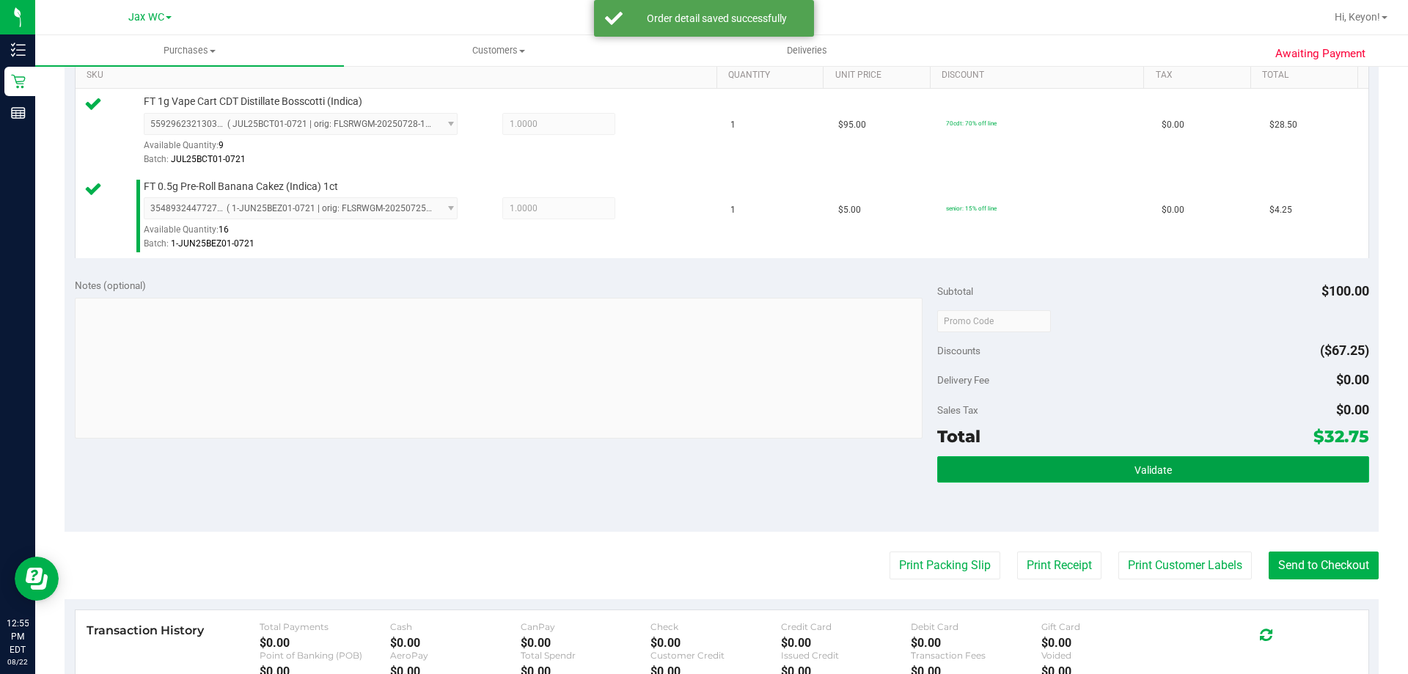
drag, startPoint x: 1147, startPoint y: 468, endPoint x: 1114, endPoint y: 459, distance: 34.3
click at [1149, 472] on span "Validate" at bounding box center [1152, 470] width 37 height 12
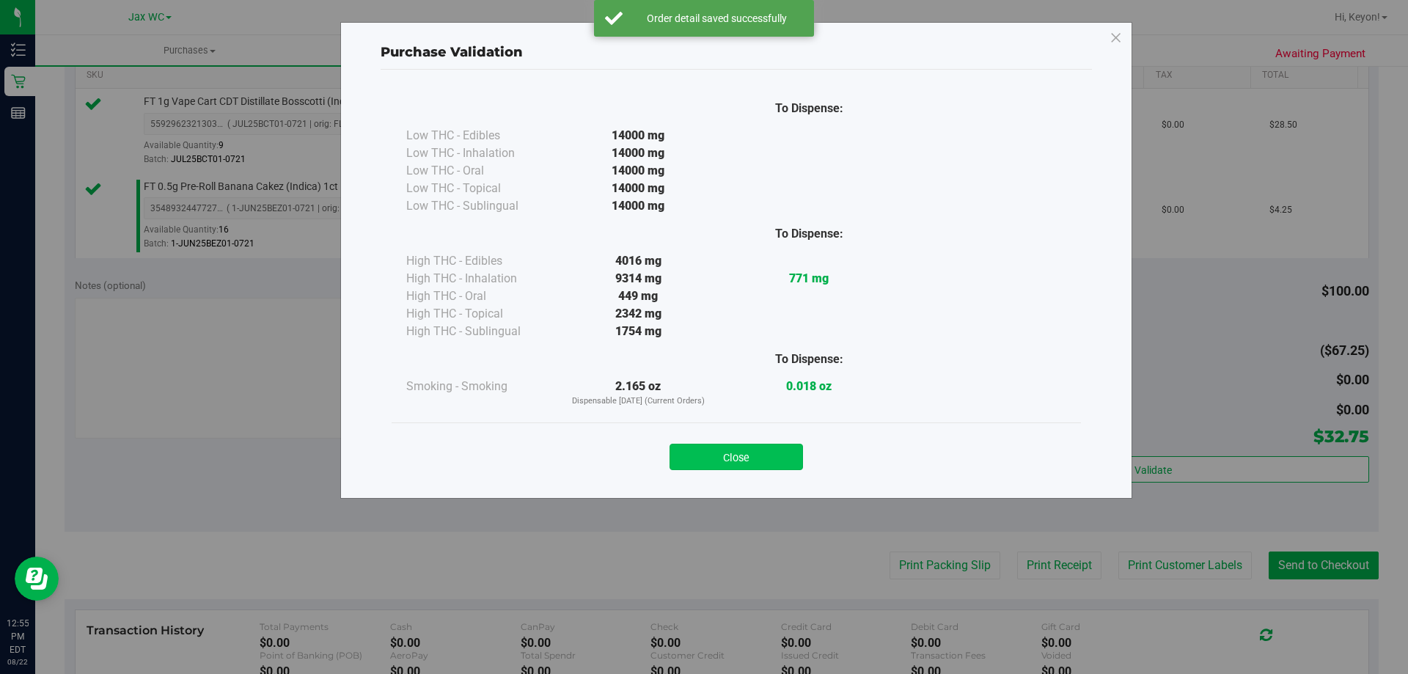
drag, startPoint x: 806, startPoint y: 460, endPoint x: 789, endPoint y: 459, distance: 17.7
click at [805, 461] on div "Close" at bounding box center [735, 452] width 667 height 37
click at [780, 458] on button "Close" at bounding box center [735, 457] width 133 height 26
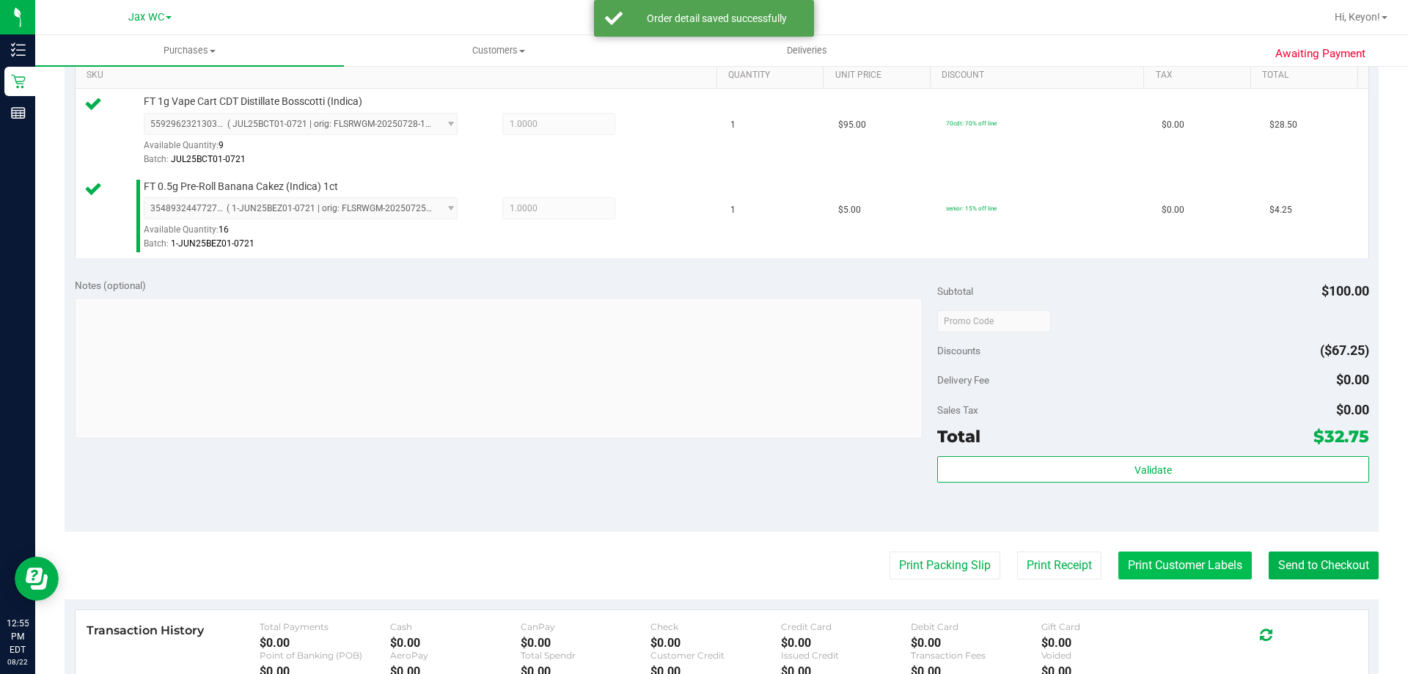
click at [1151, 561] on button "Print Customer Labels" at bounding box center [1184, 565] width 133 height 28
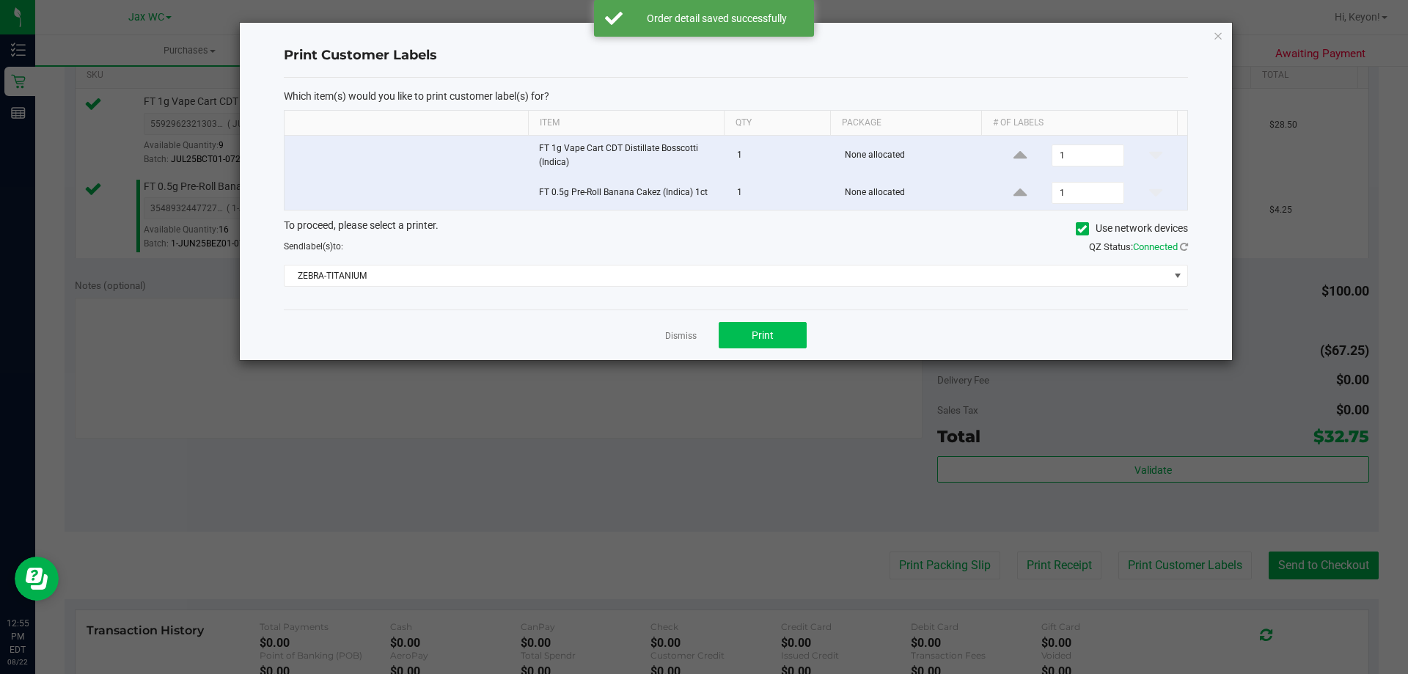
click at [763, 323] on div "Dismiss Print" at bounding box center [736, 334] width 904 height 51
click at [784, 334] on button "Print" at bounding box center [762, 335] width 88 height 26
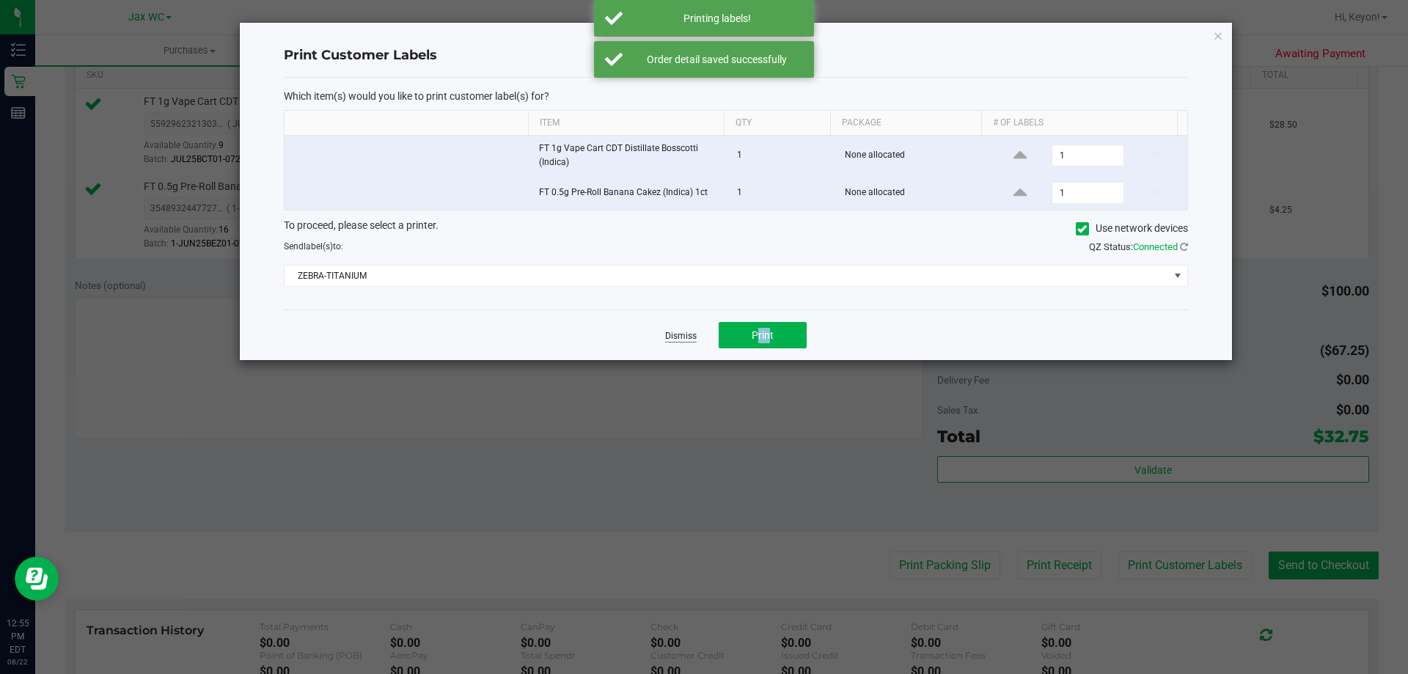
click at [685, 337] on link "Dismiss" at bounding box center [681, 336] width 32 height 12
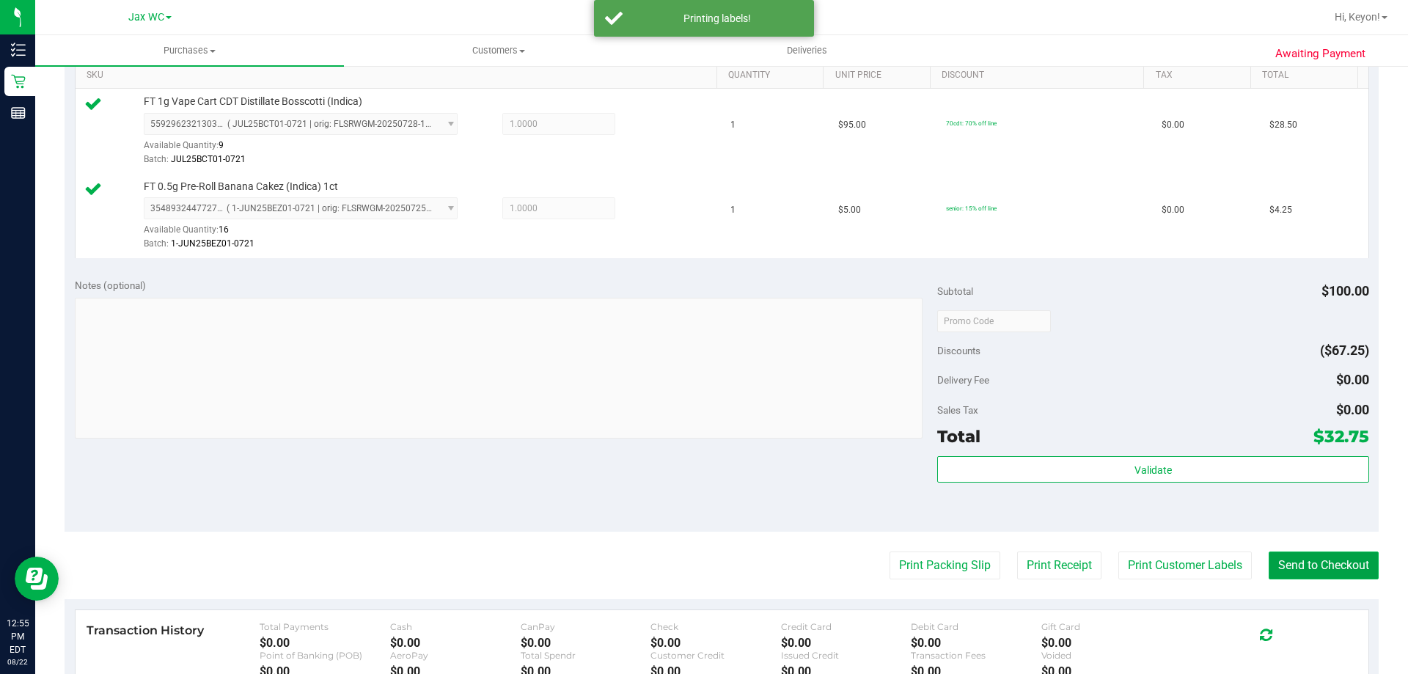
click at [1287, 562] on button "Send to Checkout" at bounding box center [1323, 565] width 110 height 28
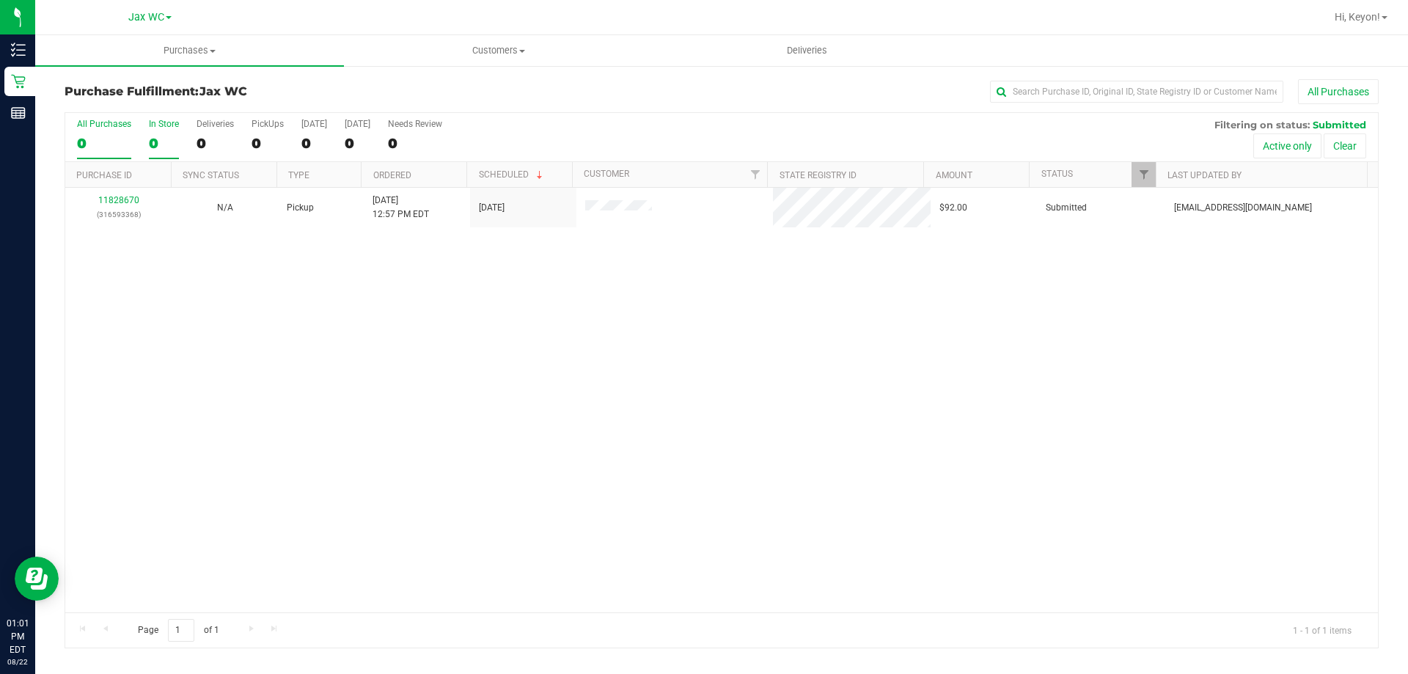
click at [175, 129] on label "In Store 0" at bounding box center [164, 139] width 30 height 40
click at [0, 0] on input "In Store 0" at bounding box center [0, 0] width 0 height 0
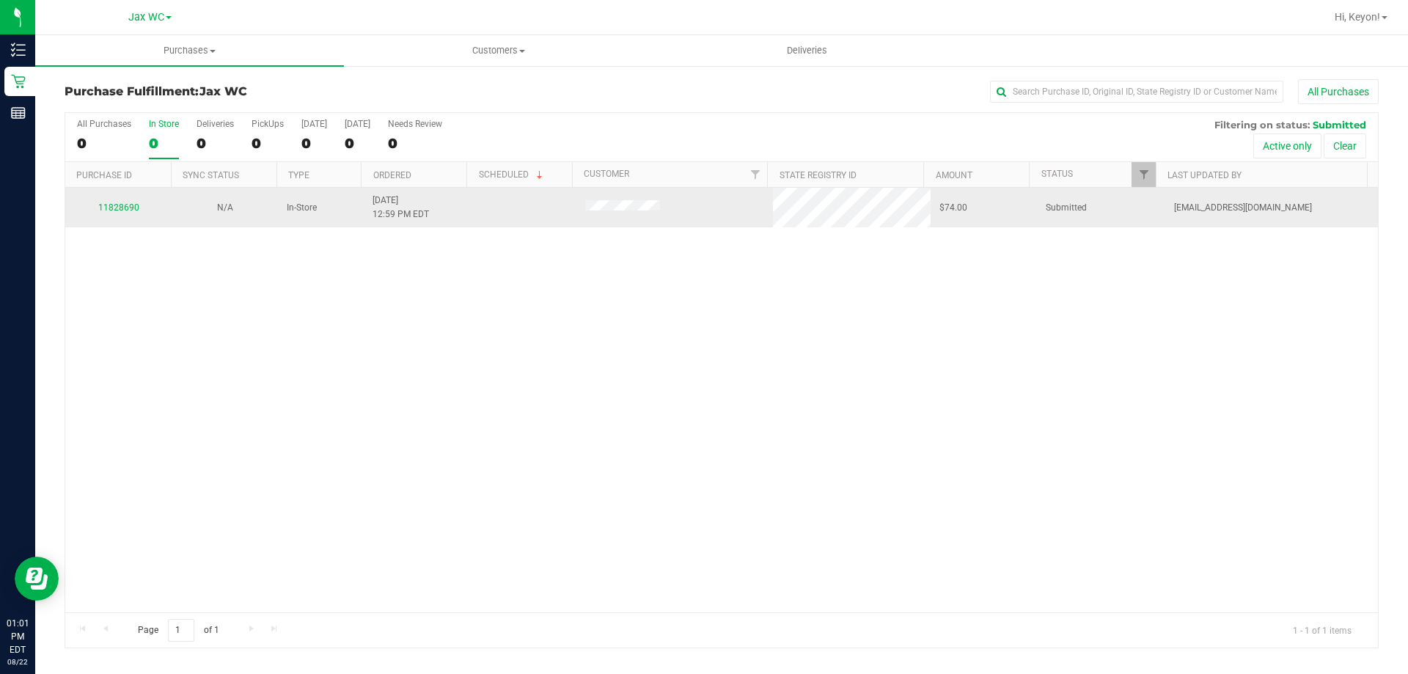
click at [119, 196] on td "11828690" at bounding box center [118, 208] width 106 height 40
click at [115, 206] on link "11828690" at bounding box center [118, 207] width 41 height 10
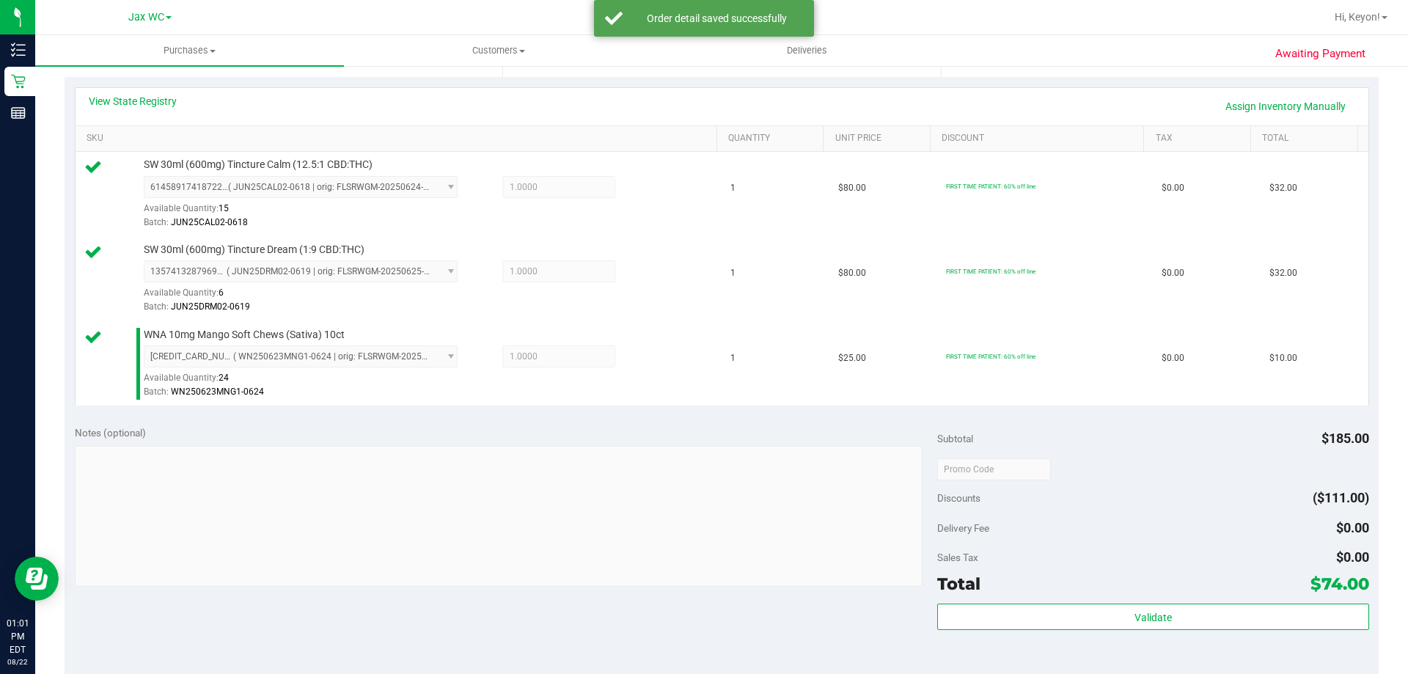
scroll to position [324, 0]
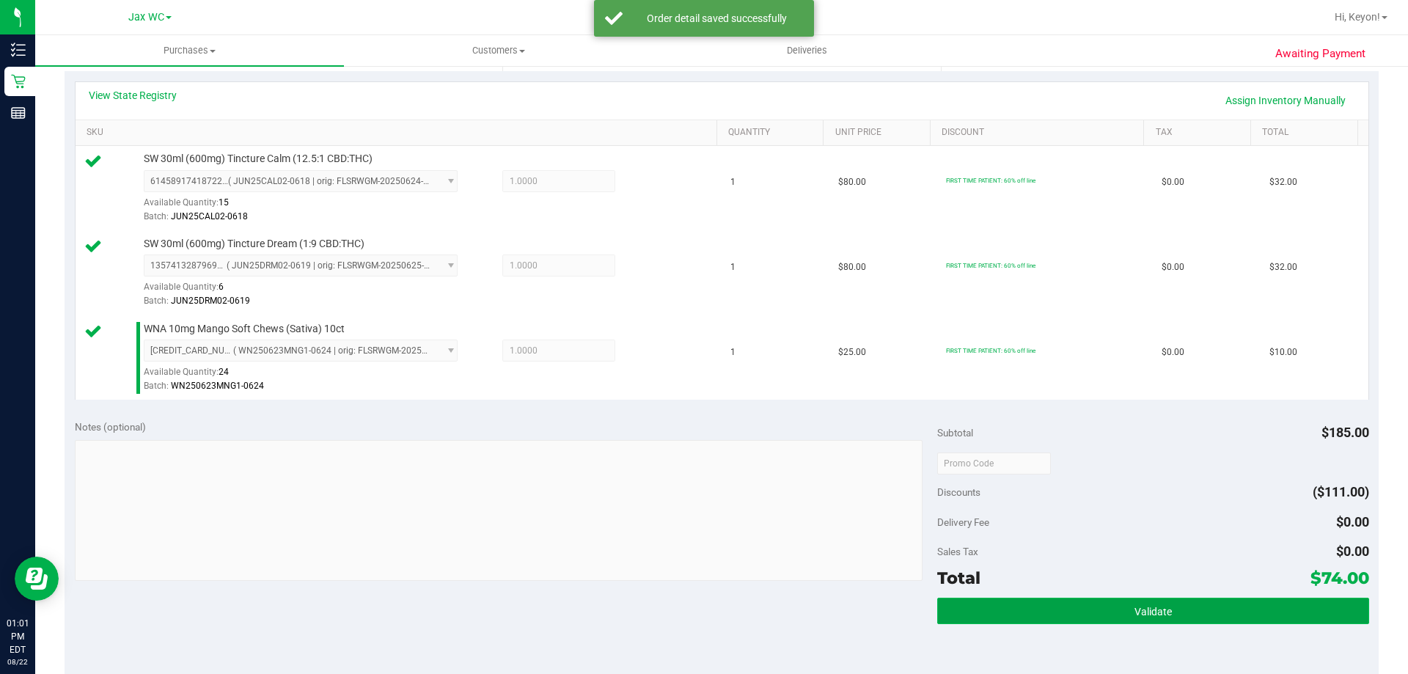
click at [1194, 606] on button "Validate" at bounding box center [1152, 610] width 431 height 26
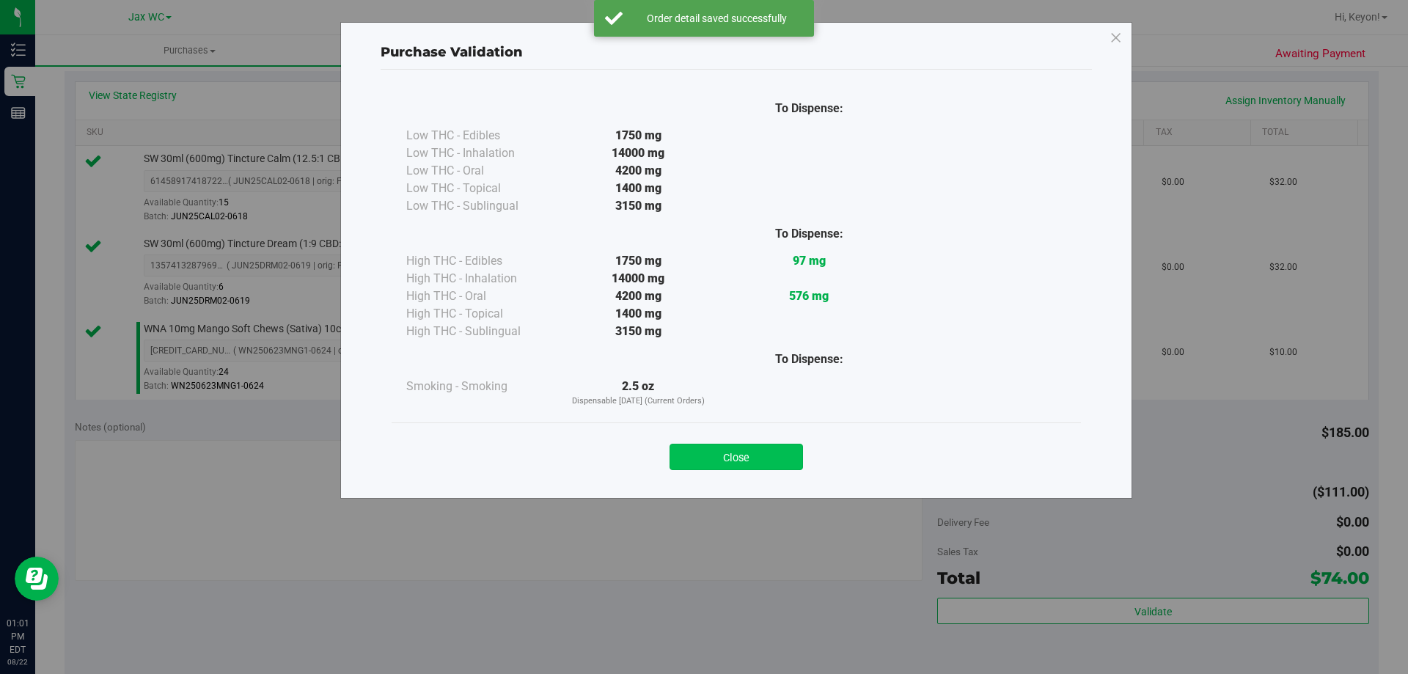
click at [780, 464] on button "Close" at bounding box center [735, 457] width 133 height 26
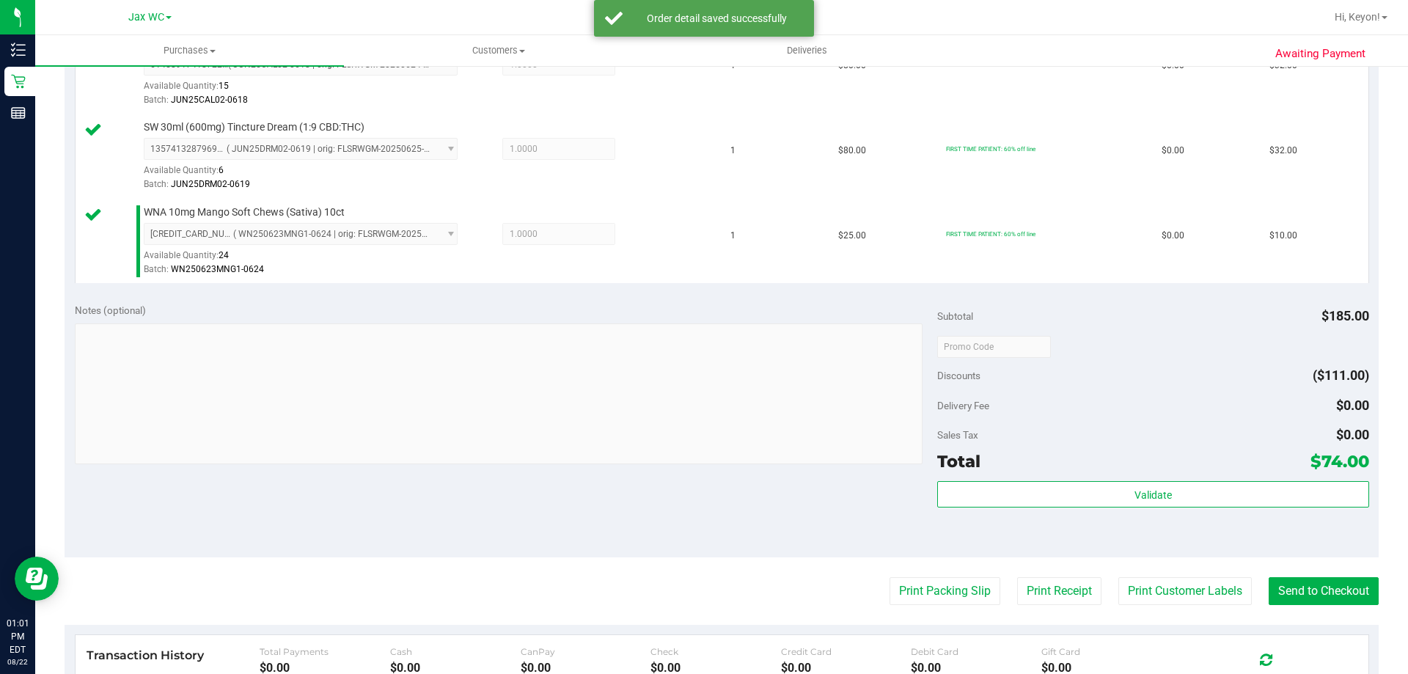
scroll to position [458, 0]
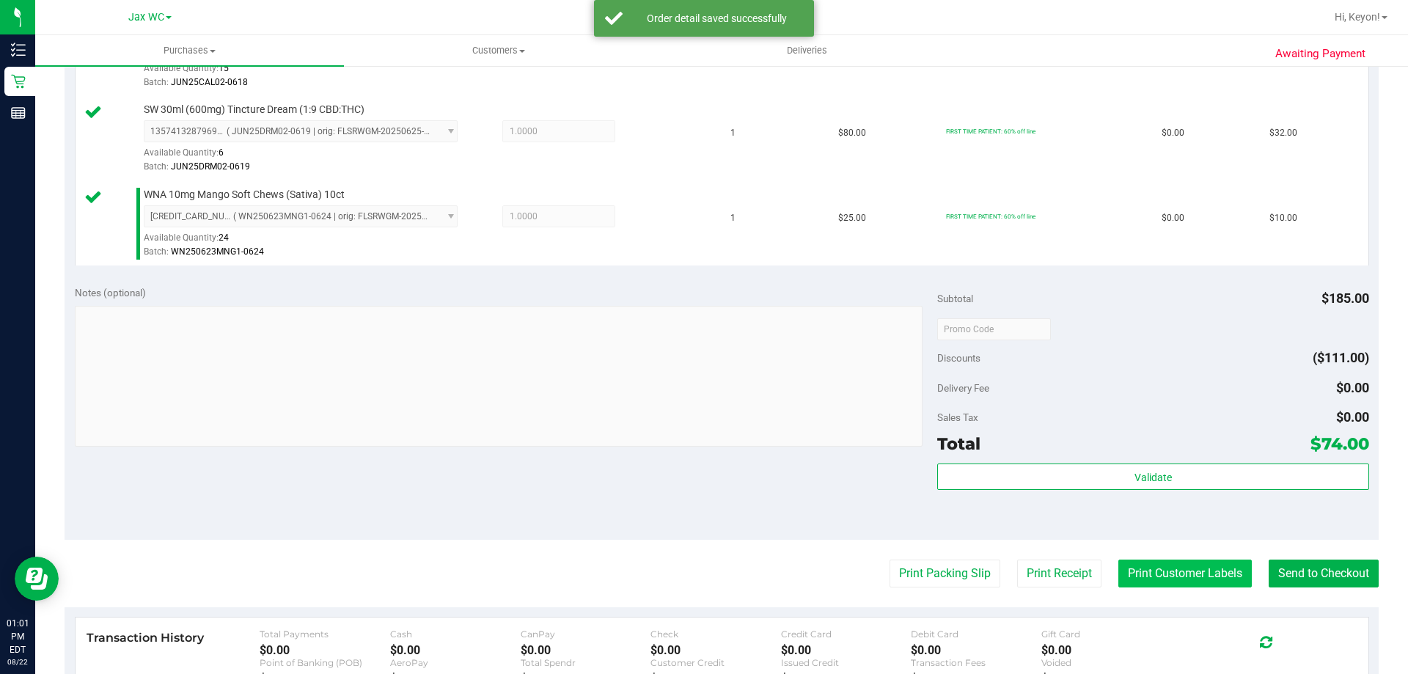
click at [1184, 575] on button "Print Customer Labels" at bounding box center [1184, 573] width 133 height 28
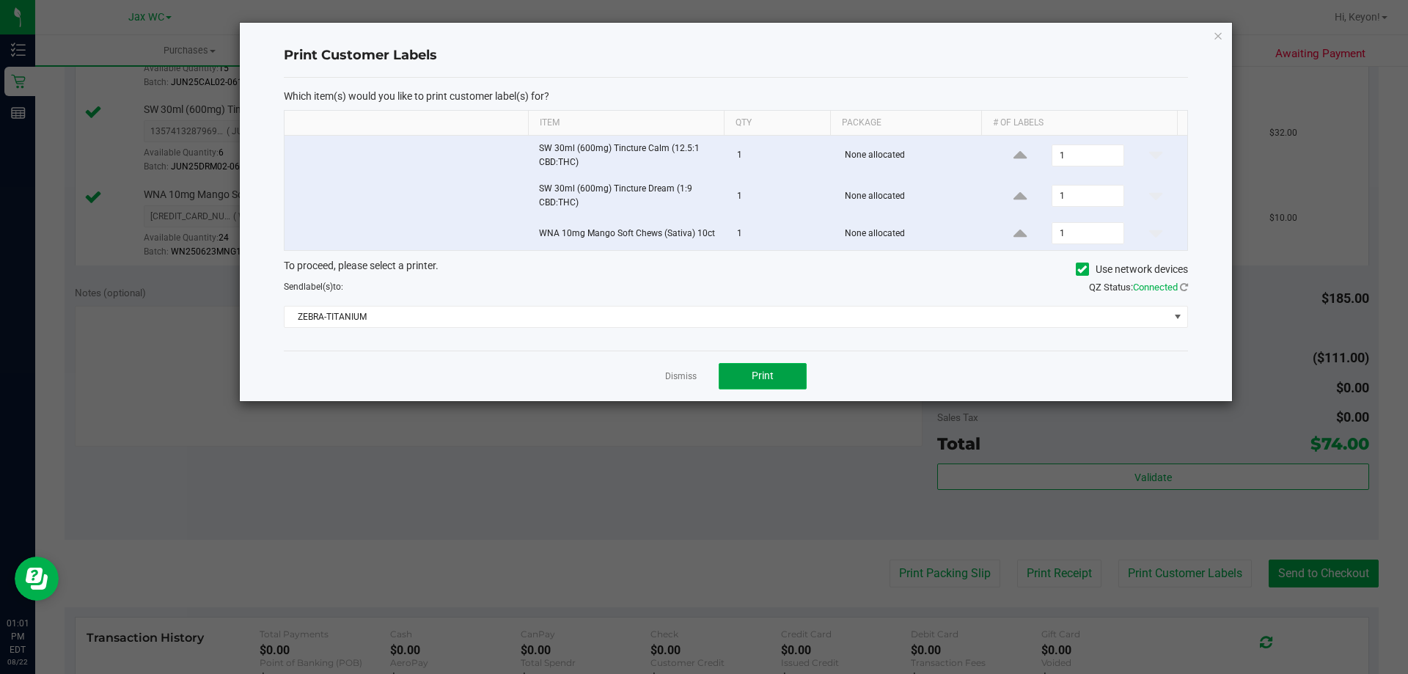
click at [785, 382] on button "Print" at bounding box center [762, 376] width 88 height 26
drag, startPoint x: 677, startPoint y: 375, endPoint x: 793, endPoint y: 391, distance: 116.8
click at [680, 375] on link "Dismiss" at bounding box center [681, 376] width 32 height 12
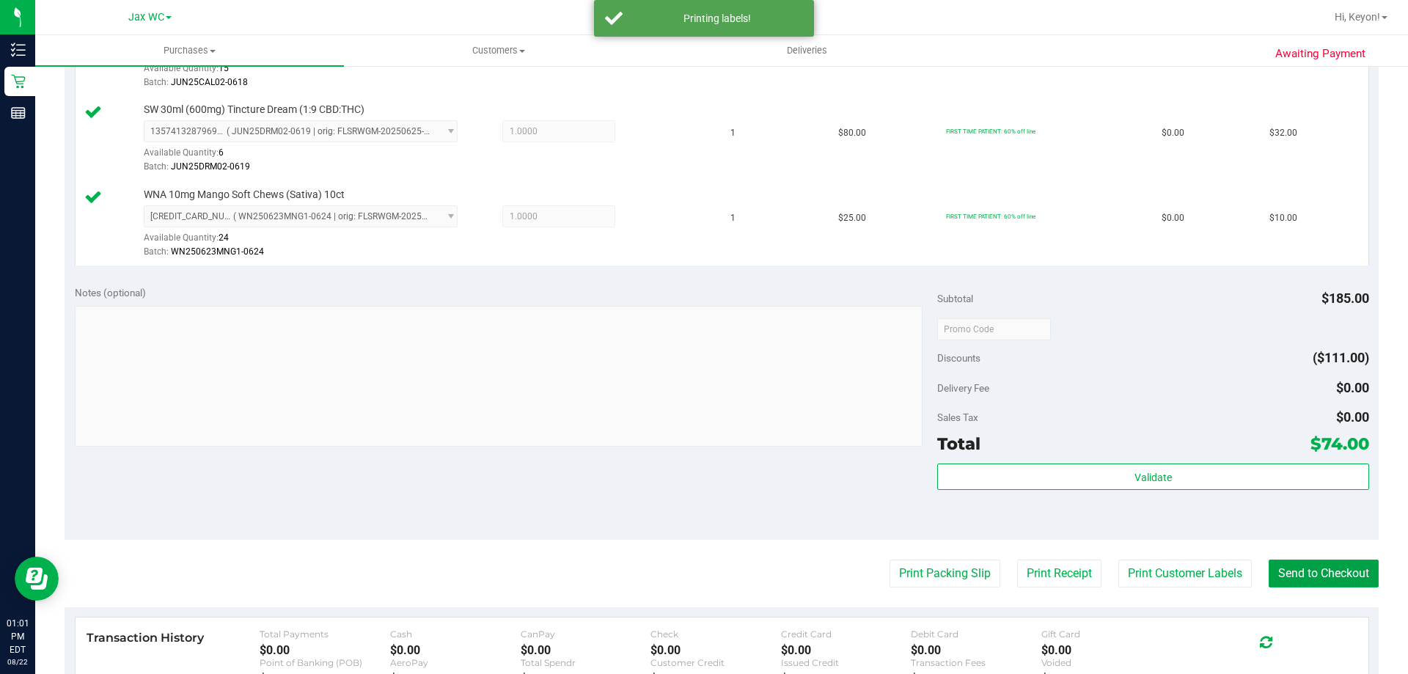
click at [1301, 575] on button "Send to Checkout" at bounding box center [1323, 573] width 110 height 28
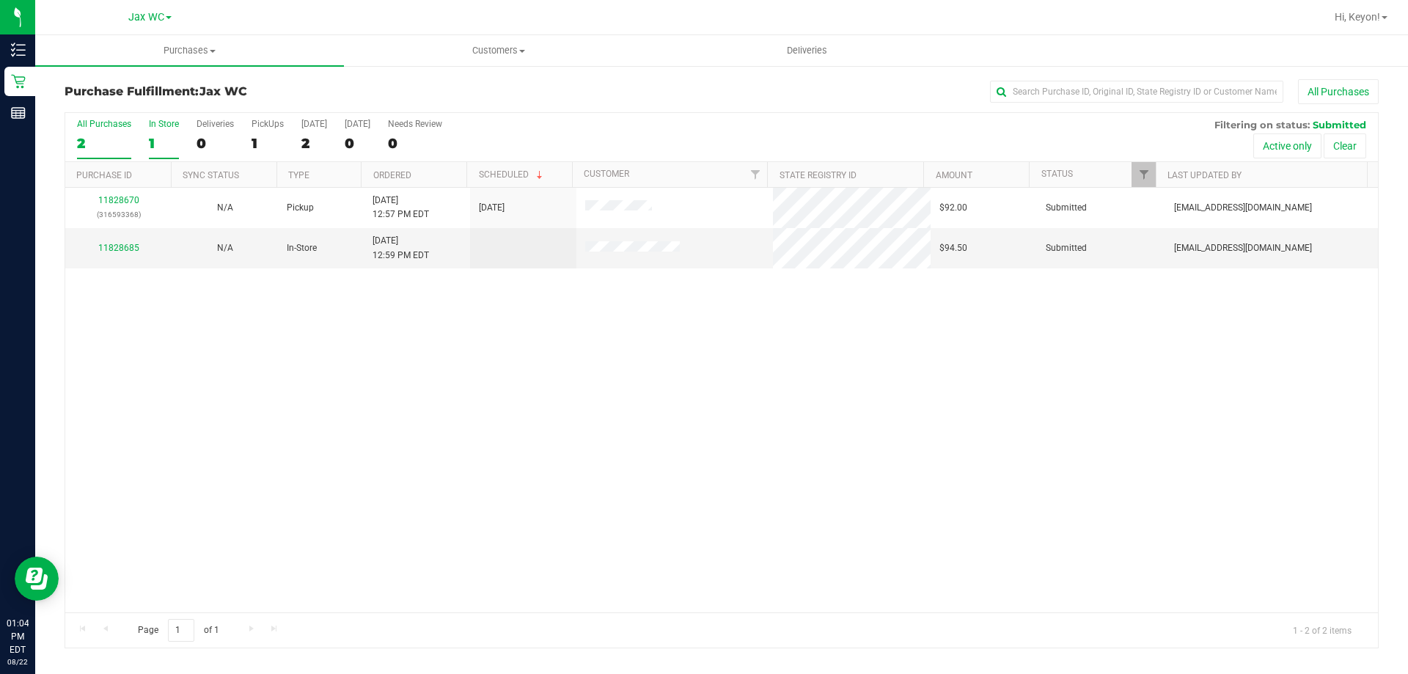
click at [158, 150] on div "1" at bounding box center [164, 143] width 30 height 17
click at [0, 0] on input "In Store 1" at bounding box center [0, 0] width 0 height 0
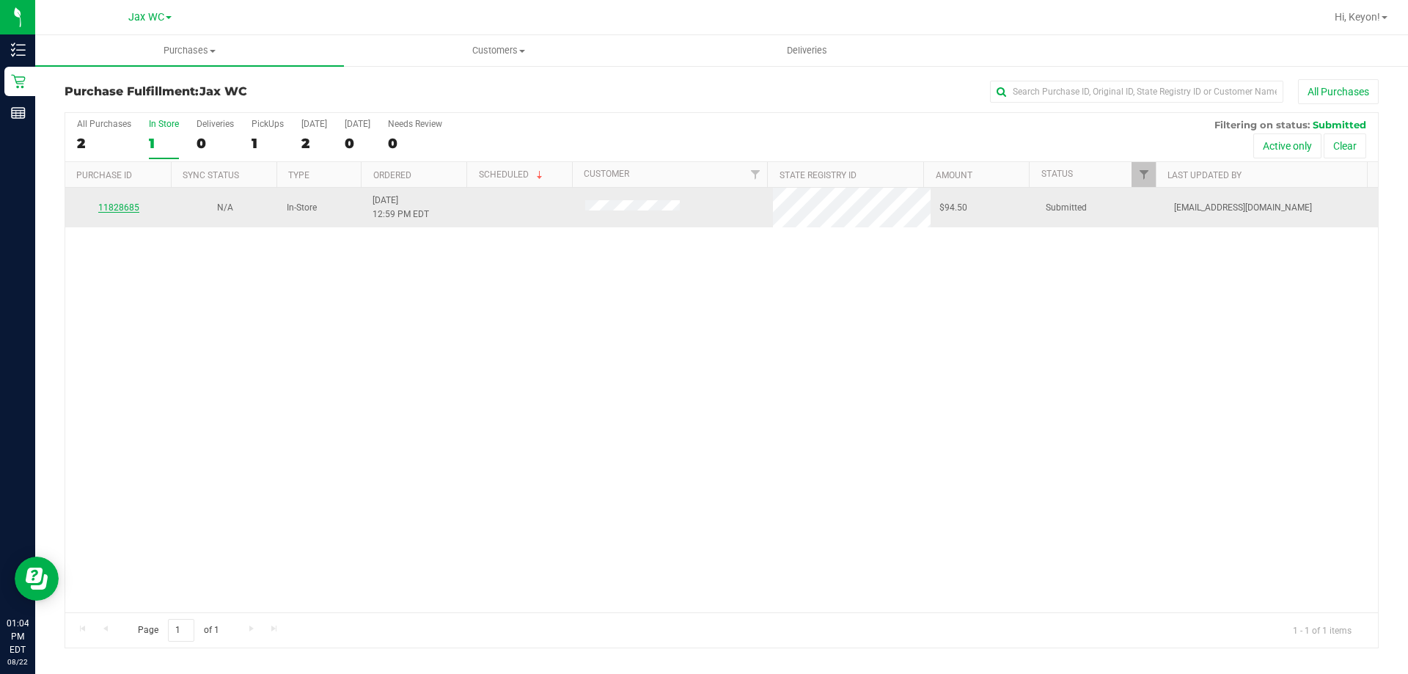
click at [122, 209] on link "11828685" at bounding box center [118, 207] width 41 height 10
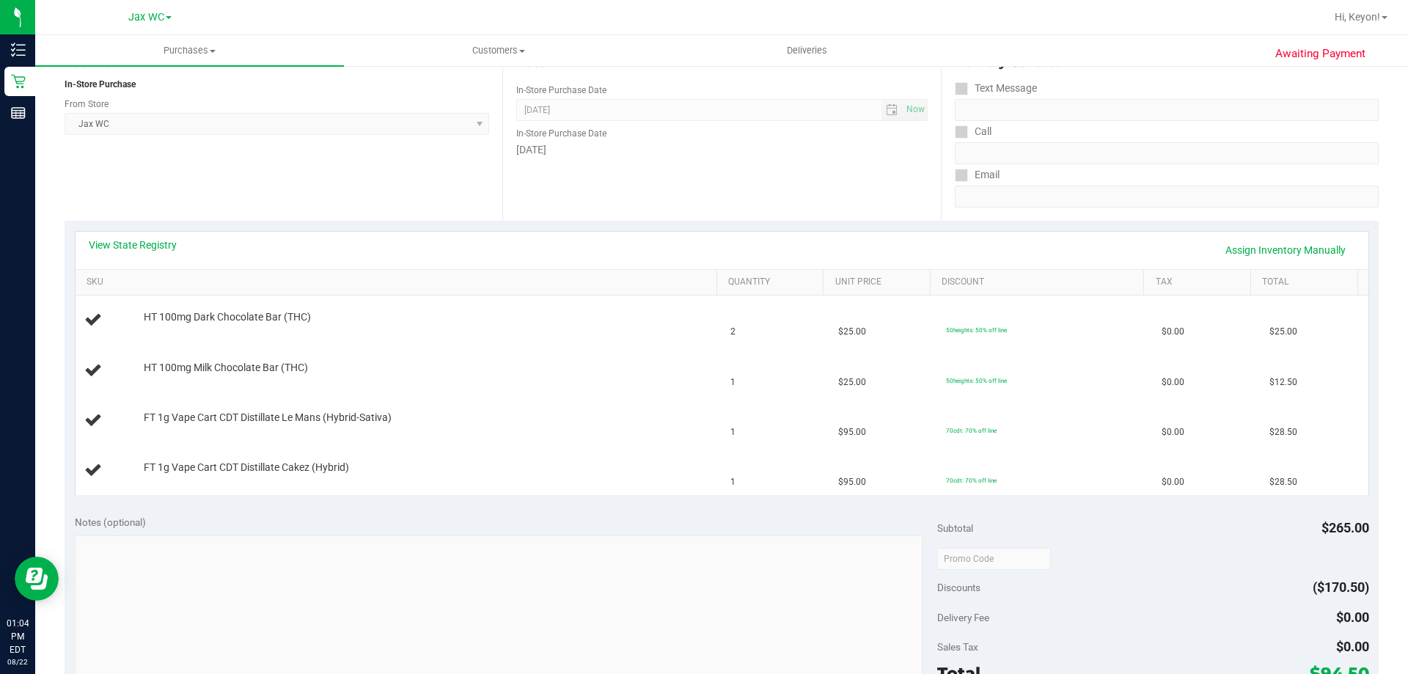
scroll to position [183, 0]
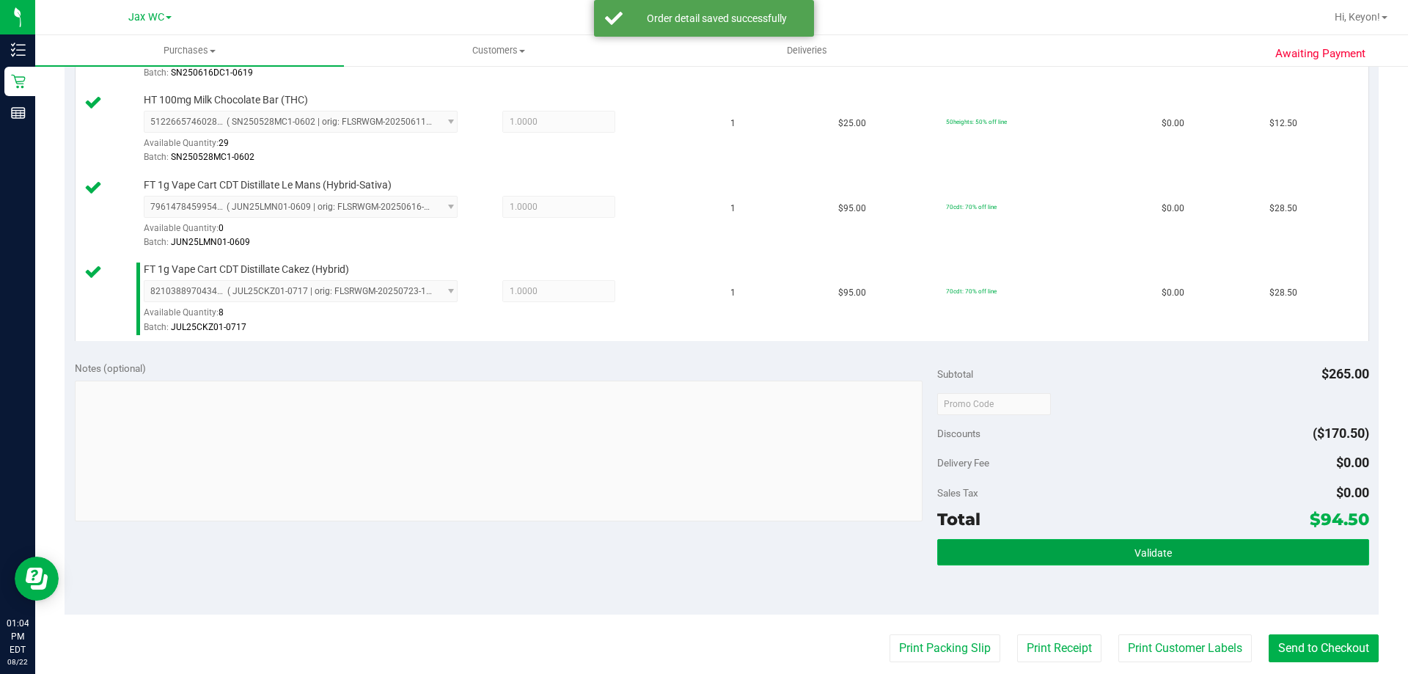
click at [1264, 545] on button "Validate" at bounding box center [1152, 552] width 431 height 26
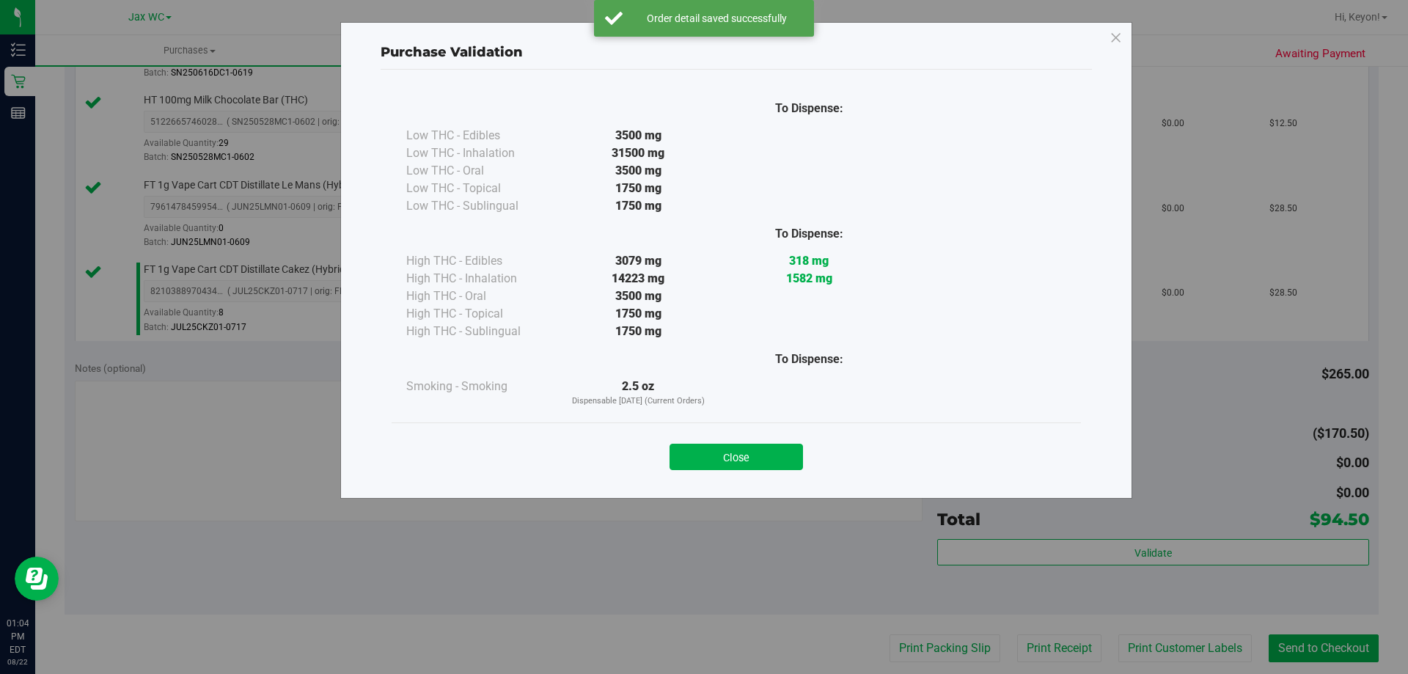
scroll to position [578, 0]
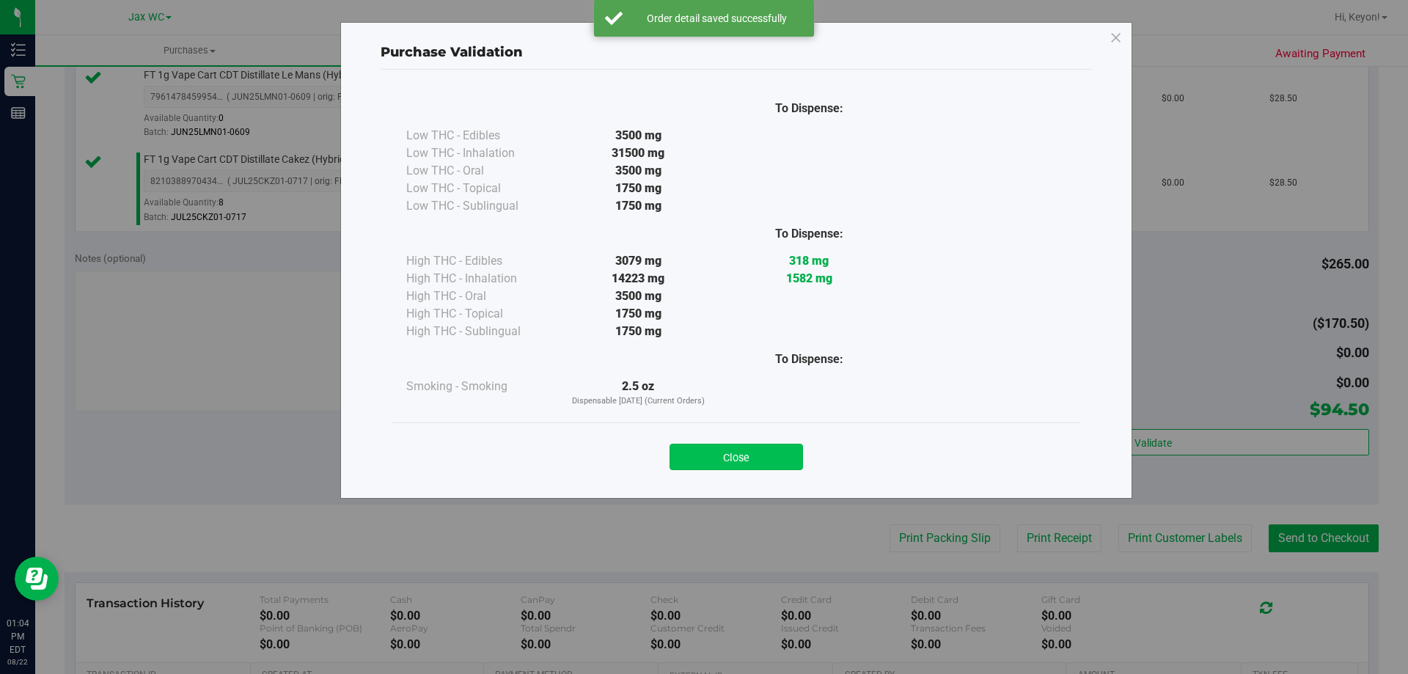
click at [777, 454] on button "Close" at bounding box center [735, 457] width 133 height 26
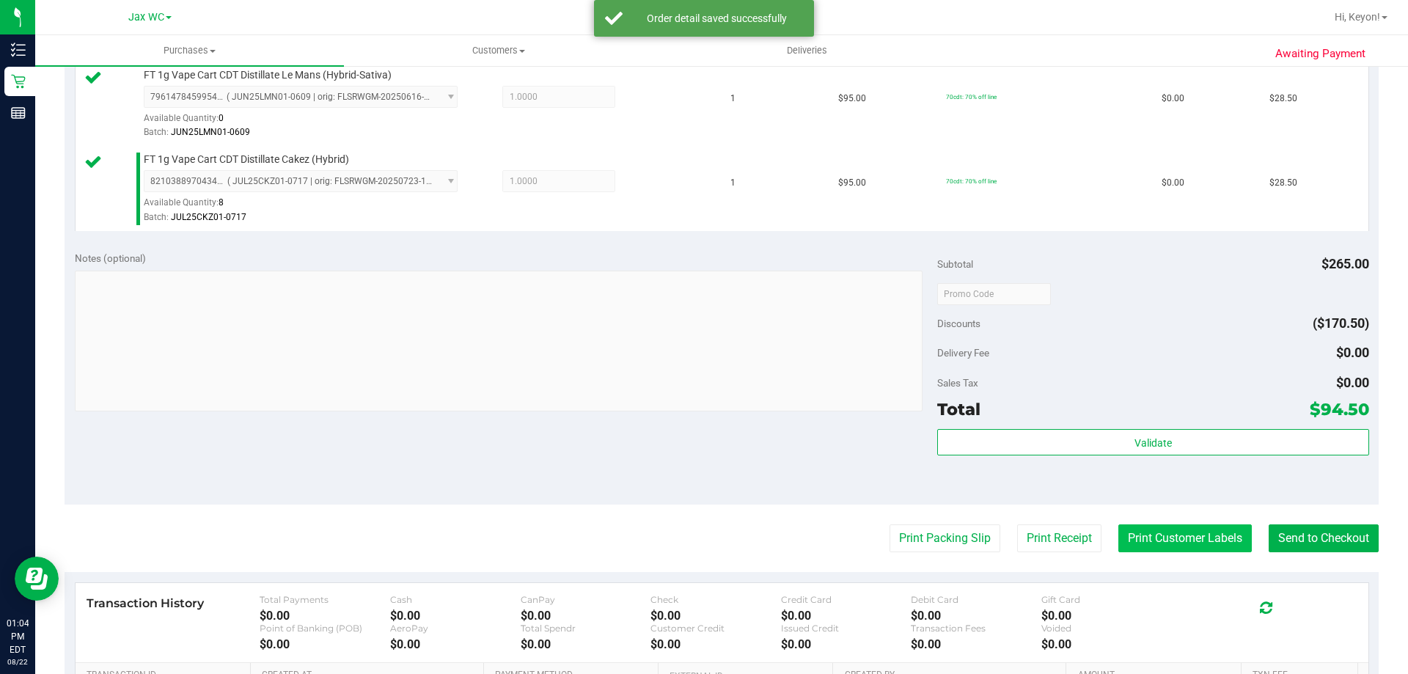
click at [1177, 534] on button "Print Customer Labels" at bounding box center [1184, 538] width 133 height 28
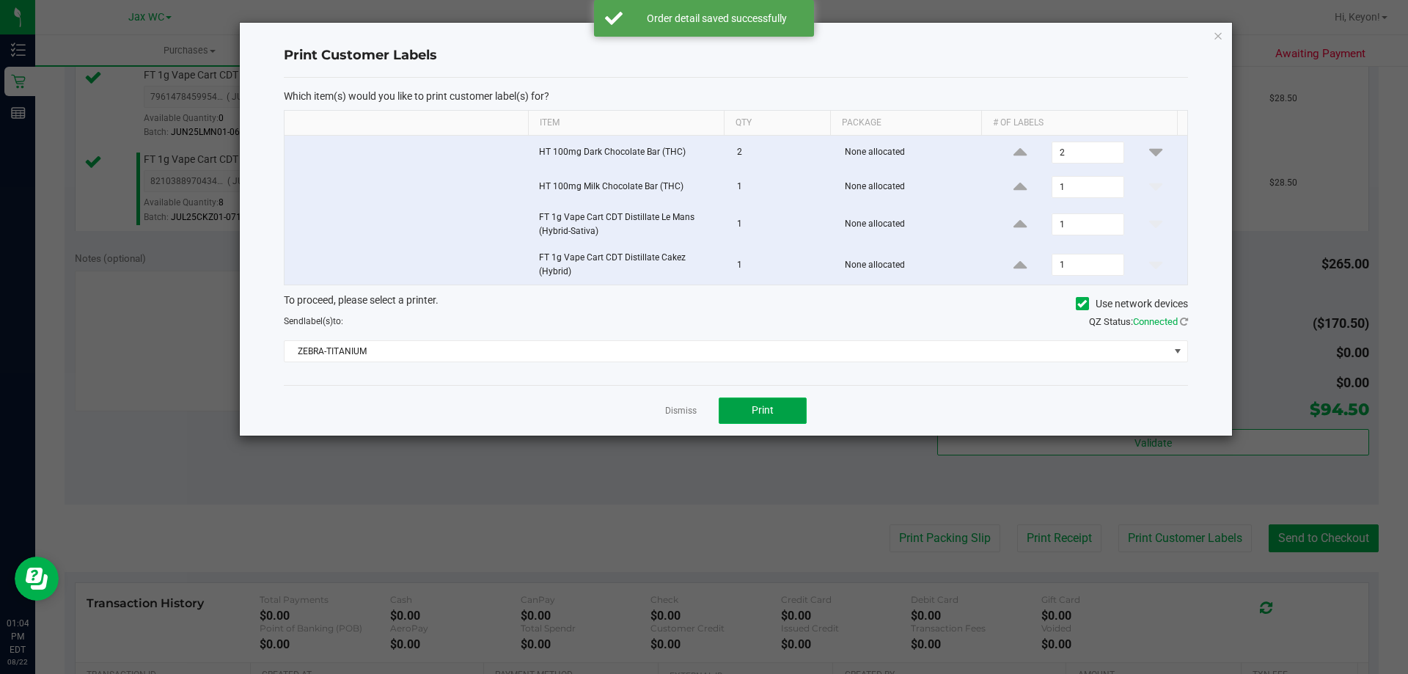
click at [757, 413] on button "Print" at bounding box center [762, 410] width 88 height 26
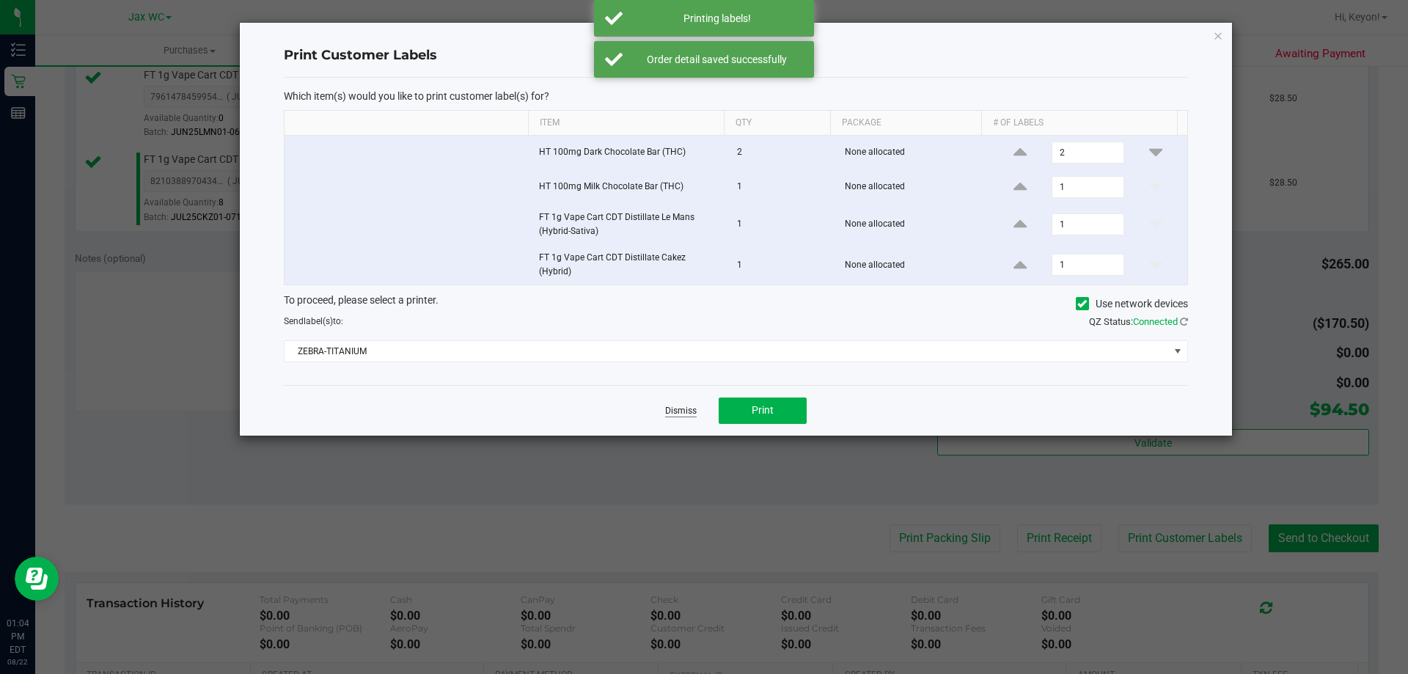
click at [688, 405] on link "Dismiss" at bounding box center [681, 411] width 32 height 12
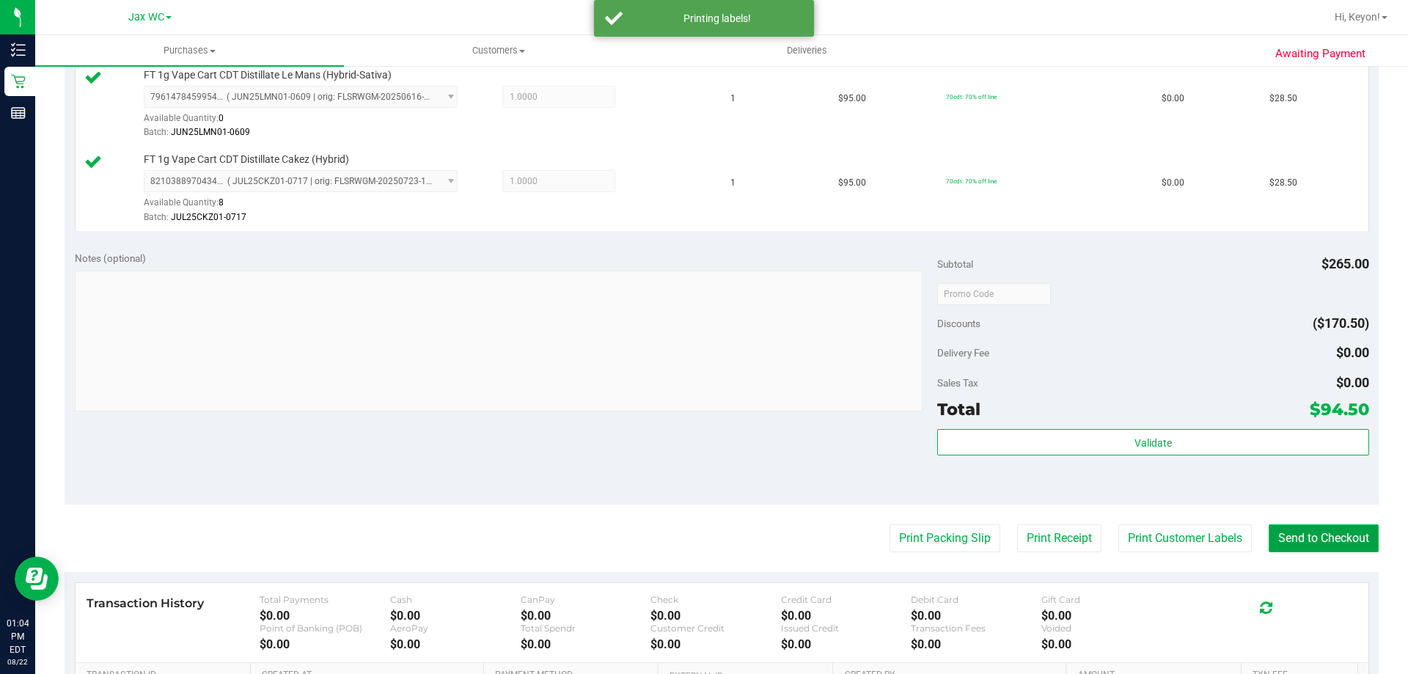
click at [1319, 540] on button "Send to Checkout" at bounding box center [1323, 538] width 110 height 28
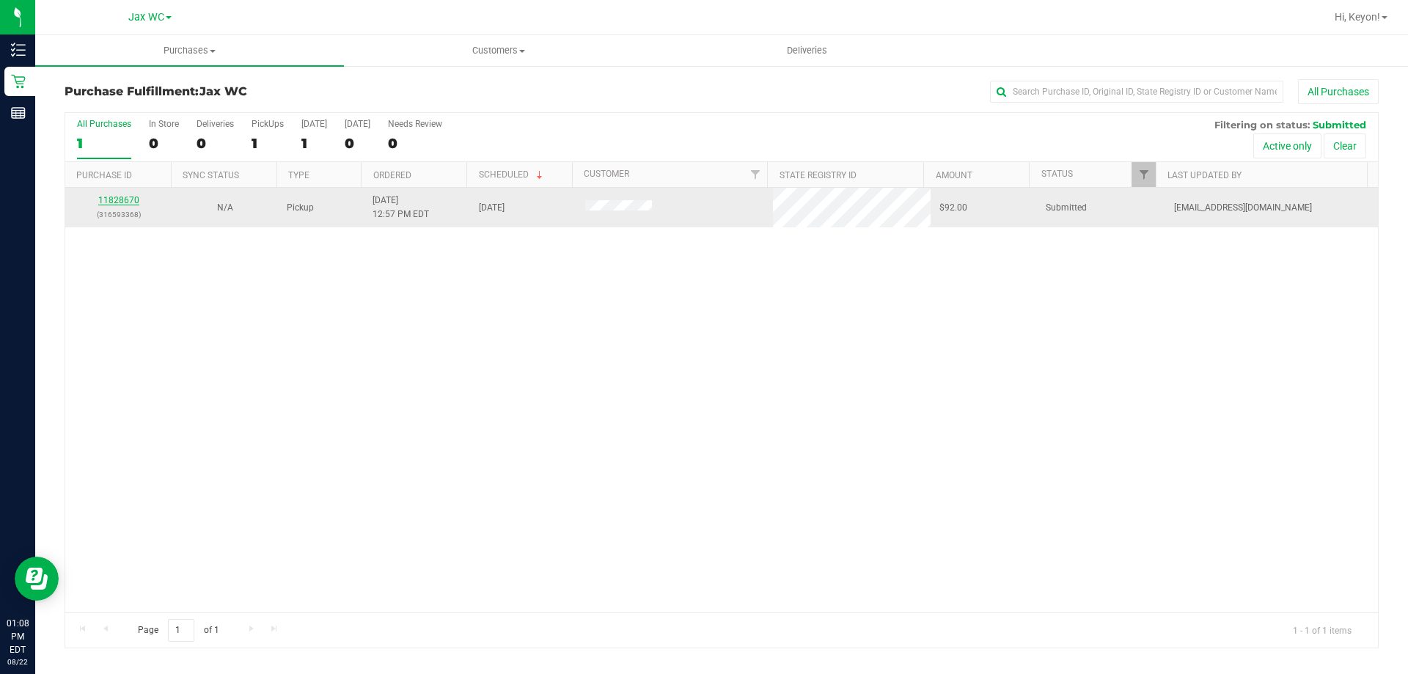
click at [112, 201] on link "11828670" at bounding box center [118, 200] width 41 height 10
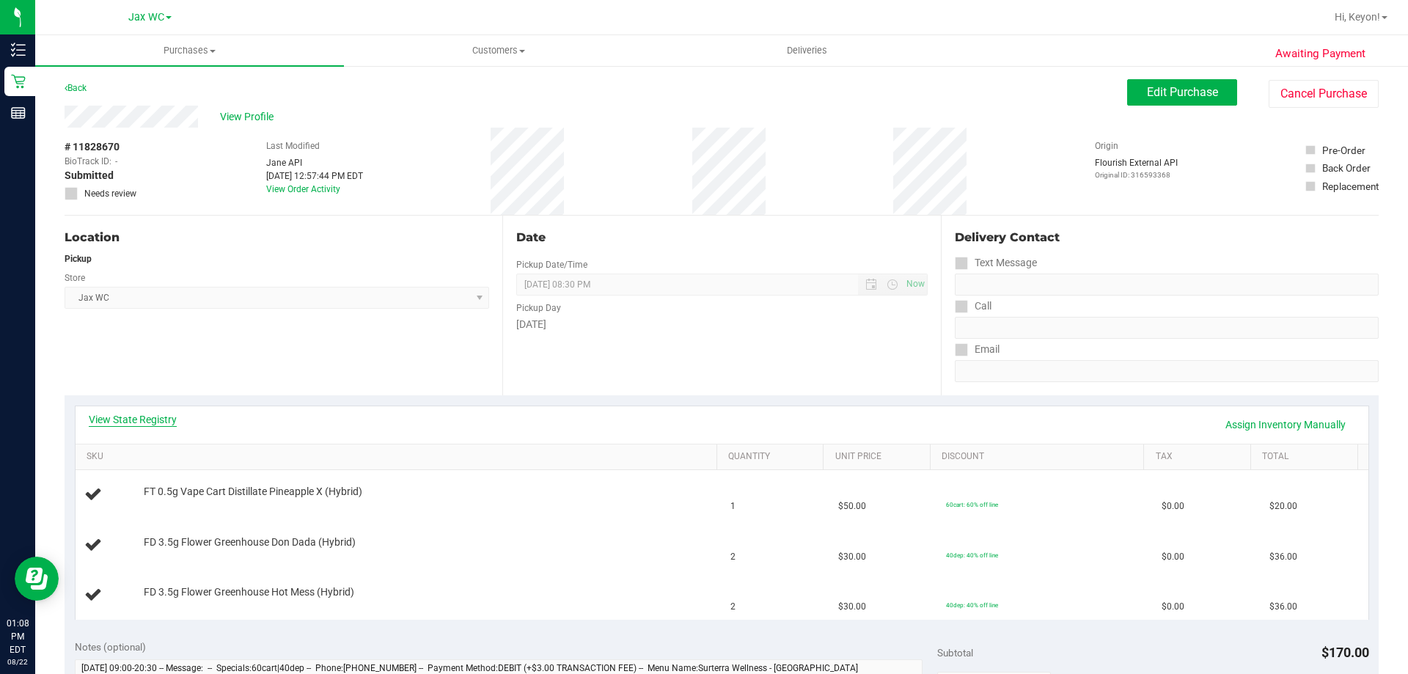
click at [150, 422] on link "View State Registry" at bounding box center [133, 419] width 88 height 15
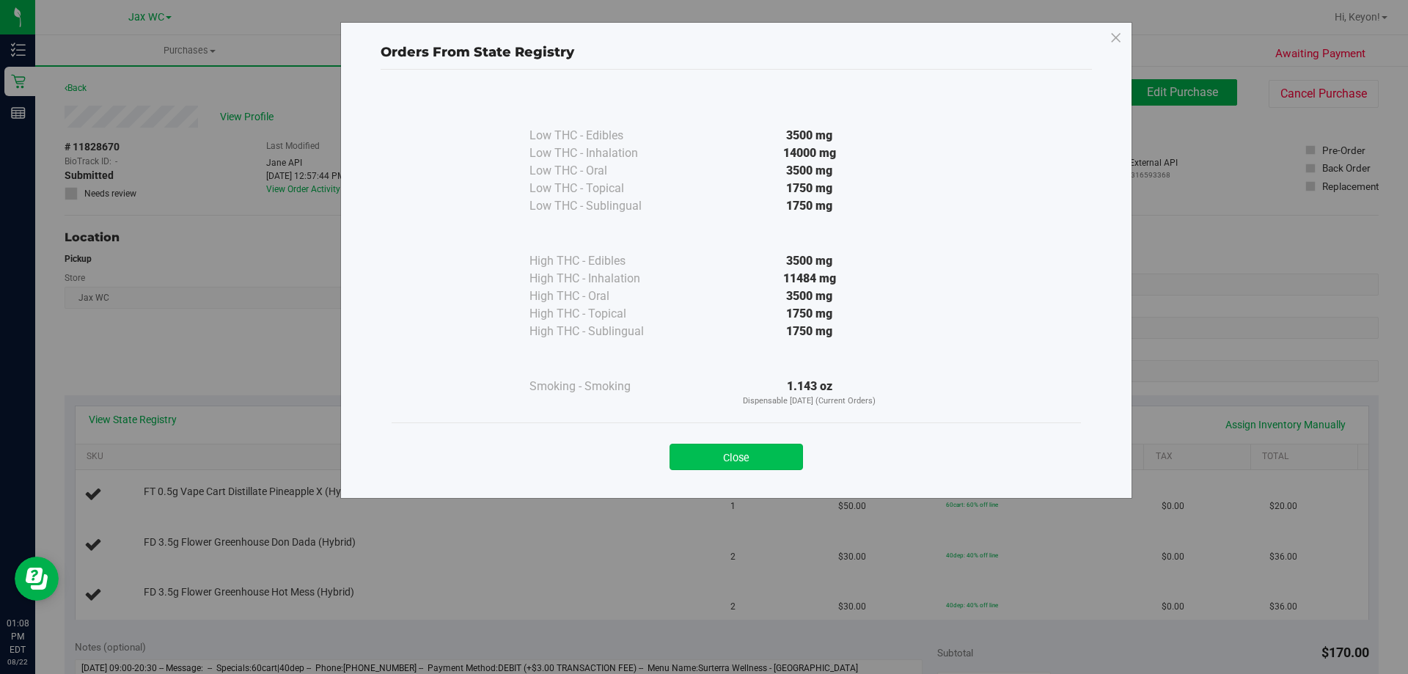
click at [747, 451] on button "Close" at bounding box center [735, 457] width 133 height 26
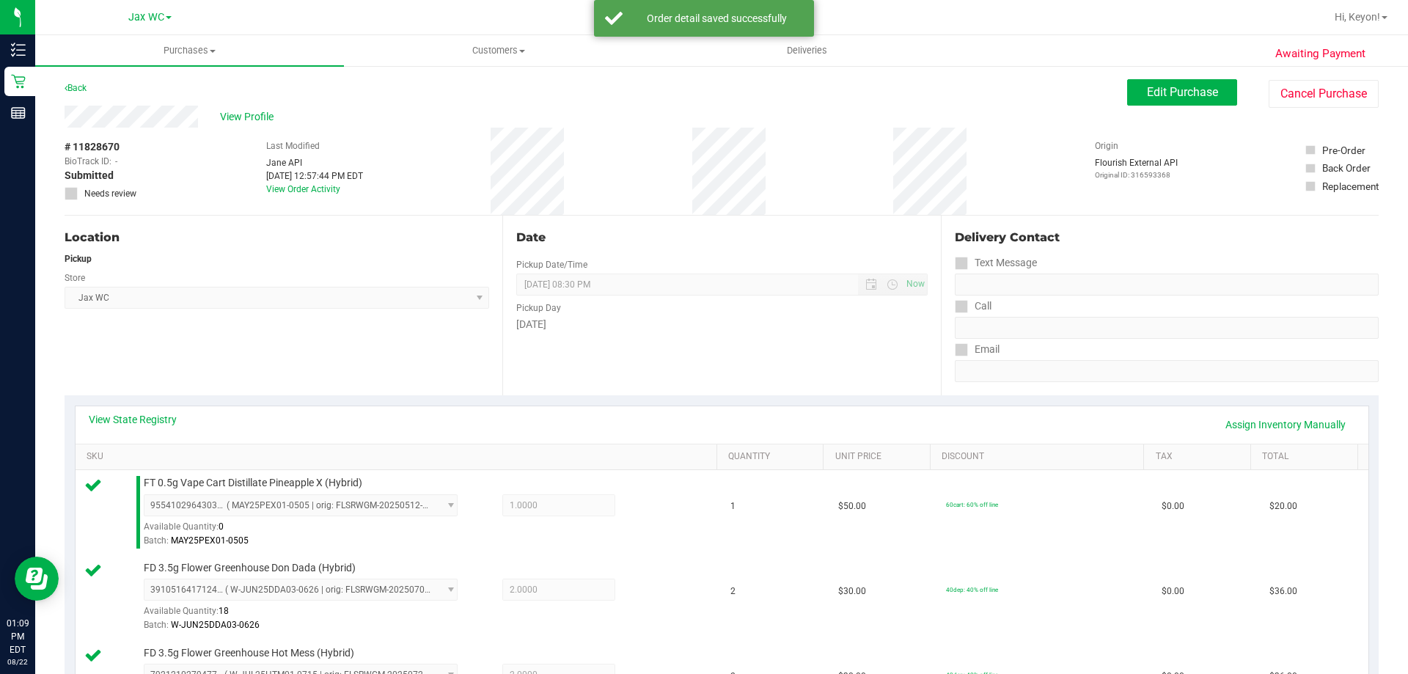
scroll to position [458, 0]
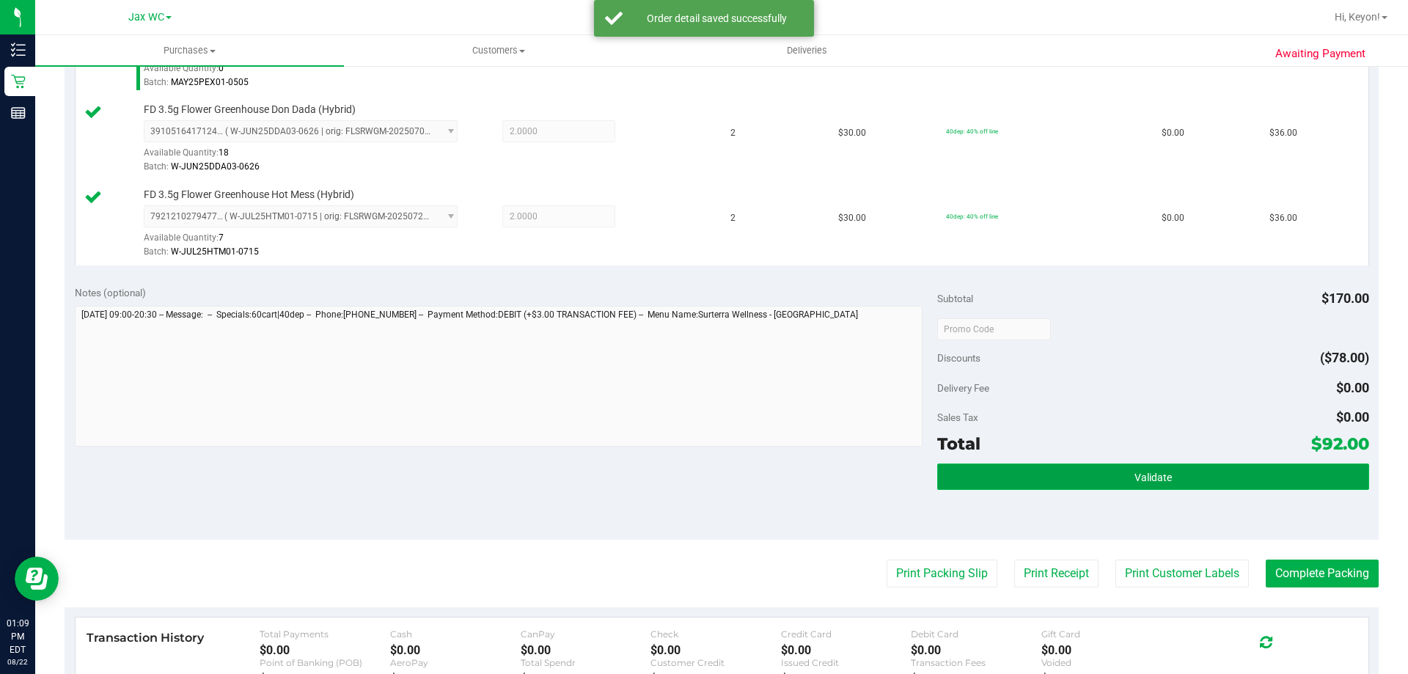
click at [1193, 482] on button "Validate" at bounding box center [1152, 476] width 431 height 26
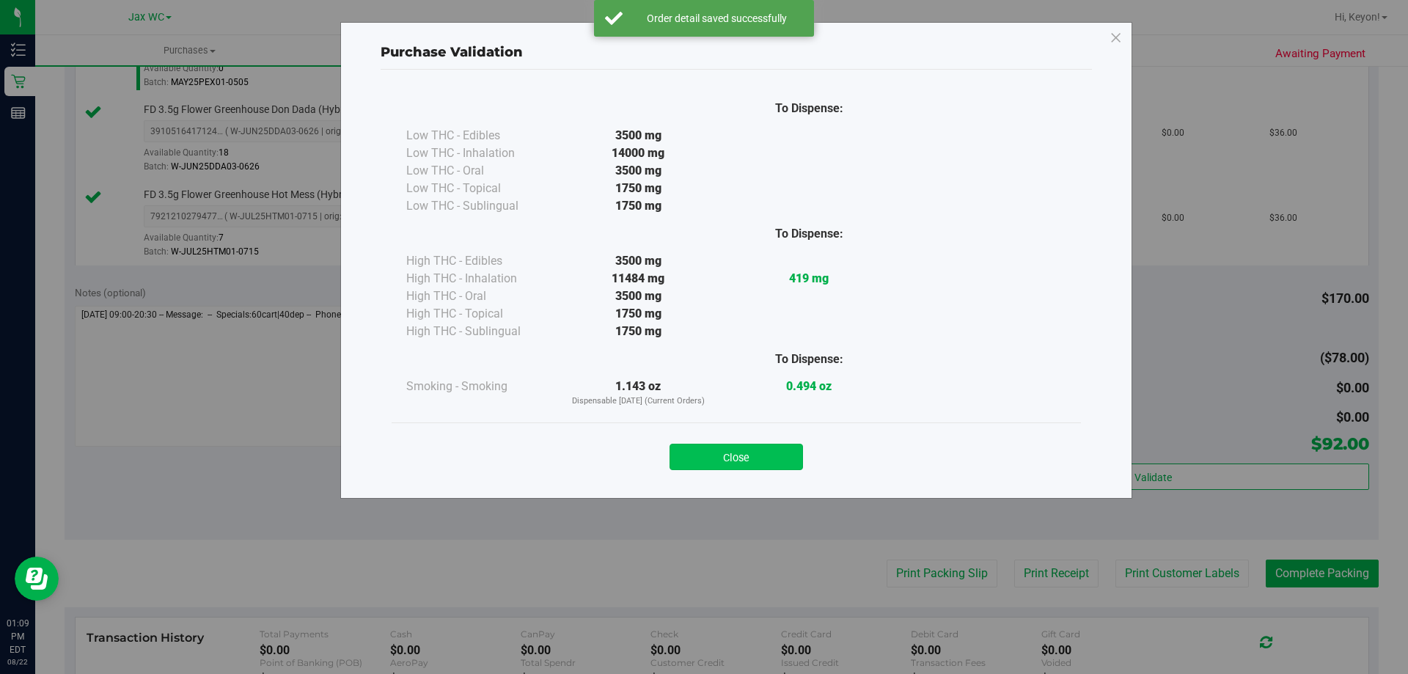
drag, startPoint x: 764, startPoint y: 448, endPoint x: 874, endPoint y: 499, distance: 121.0
click at [765, 448] on button "Close" at bounding box center [735, 457] width 133 height 26
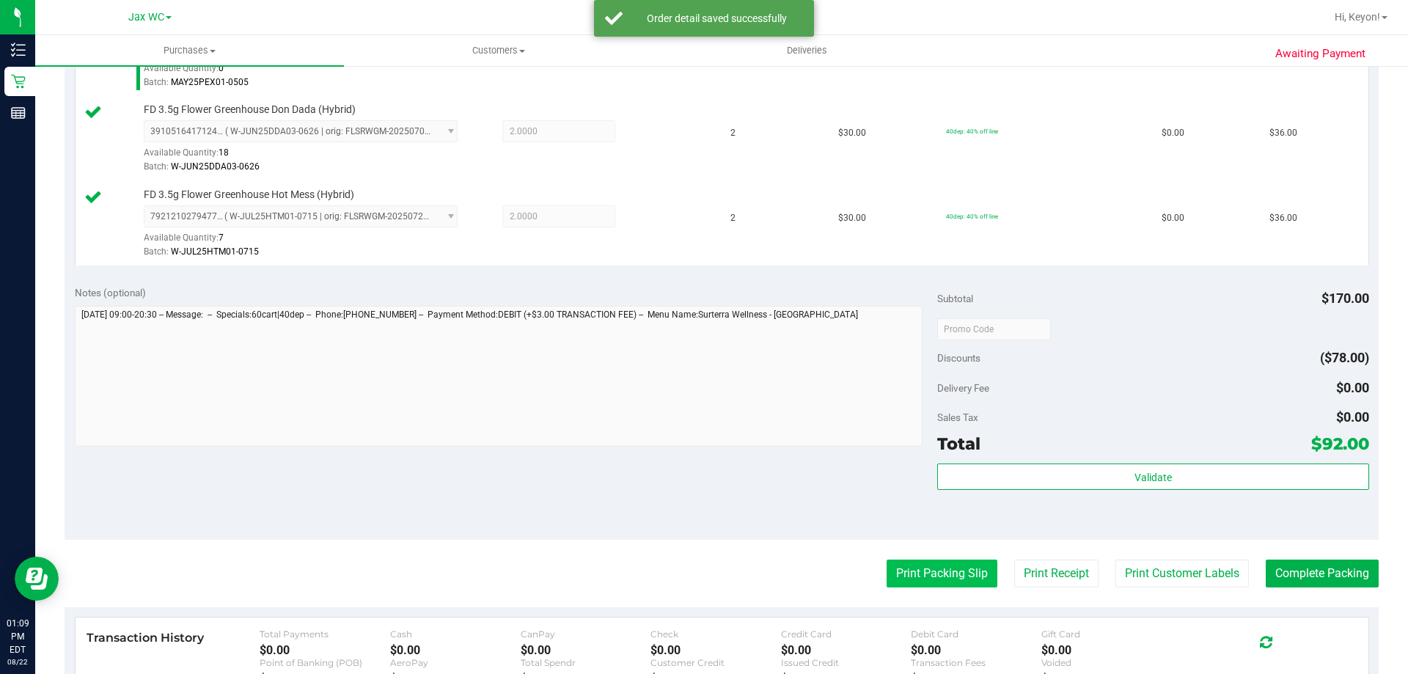
click at [923, 572] on button "Print Packing Slip" at bounding box center [941, 573] width 111 height 28
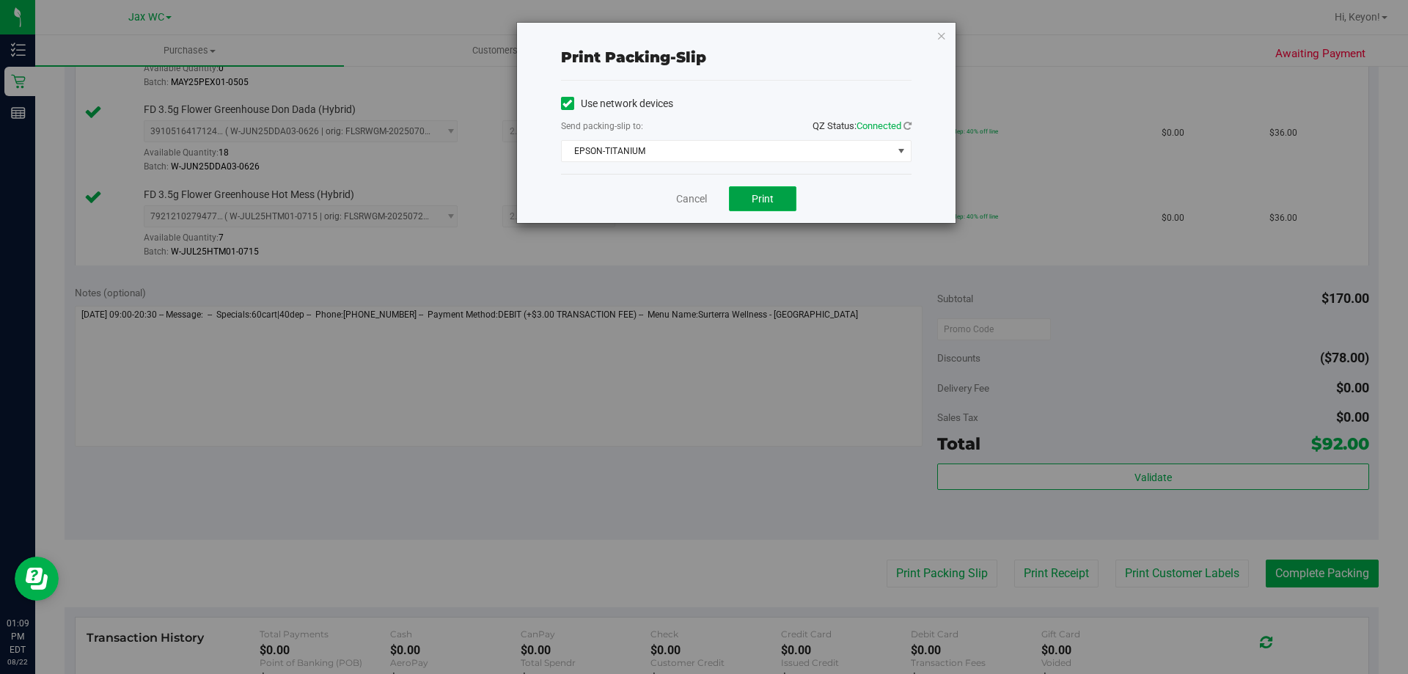
click at [764, 197] on span "Print" at bounding box center [762, 199] width 22 height 12
drag, startPoint x: 1407, startPoint y: 342, endPoint x: 1377, endPoint y: 25, distance: 318.8
click at [1407, 0] on html "Print packing-slip Use network devices Send packing-slip to: QZ Status: Connect…" at bounding box center [704, 337] width 1408 height 674
click at [693, 199] on link "Cancel" at bounding box center [691, 198] width 31 height 15
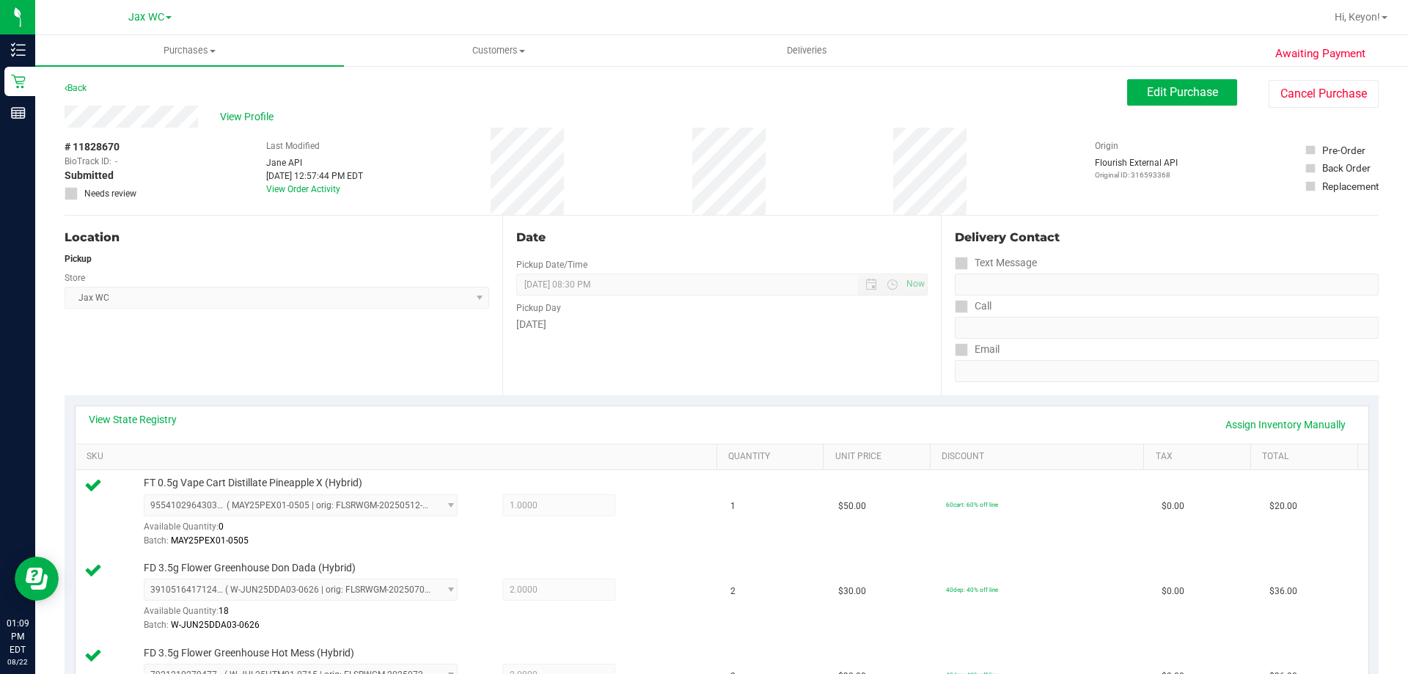
scroll to position [489, 0]
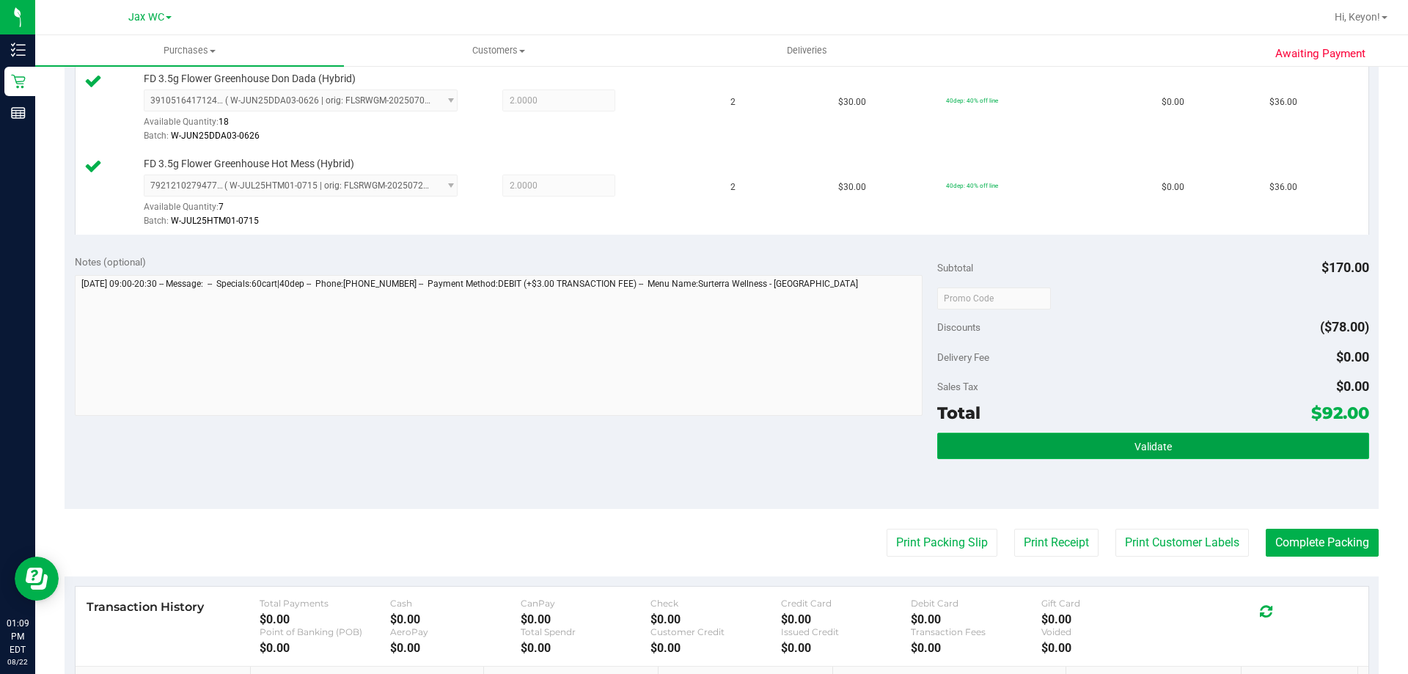
click at [1162, 444] on span "Validate" at bounding box center [1152, 447] width 37 height 12
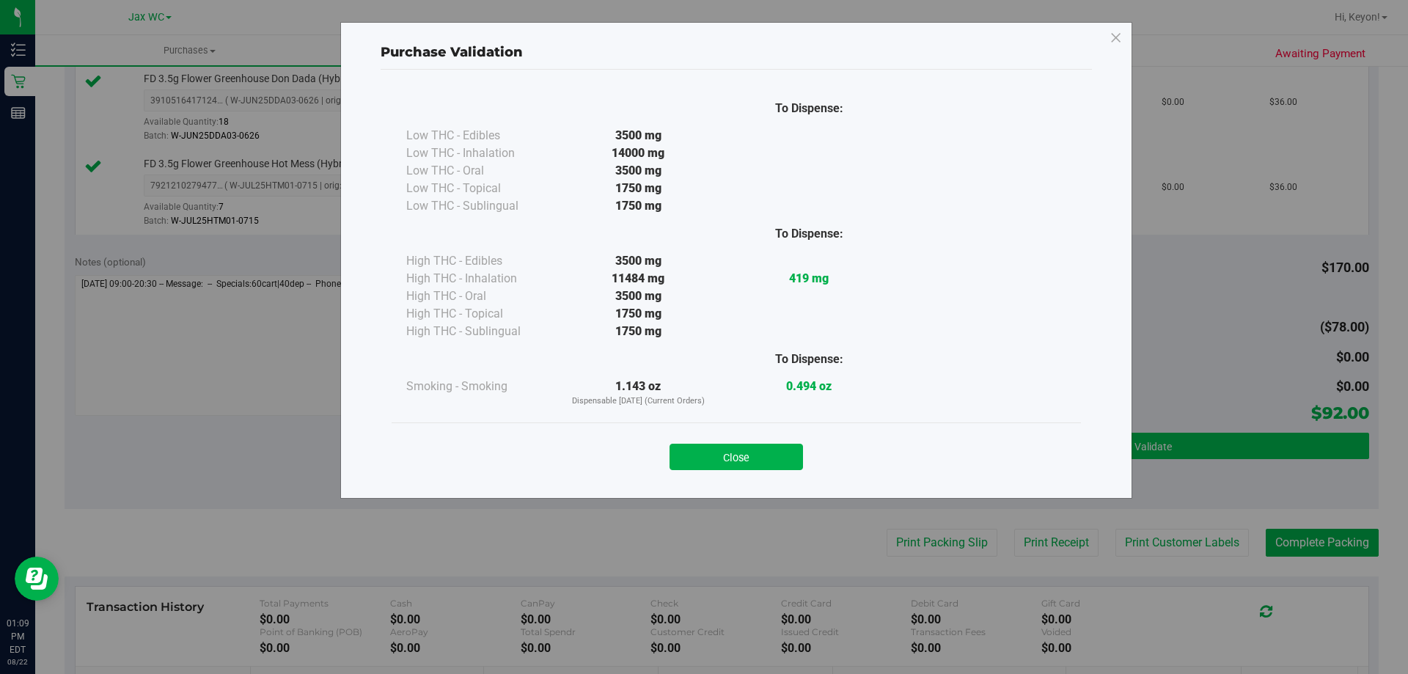
drag, startPoint x: 721, startPoint y: 455, endPoint x: 1069, endPoint y: 455, distance: 348.2
click at [732, 455] on button "Close" at bounding box center [735, 457] width 133 height 26
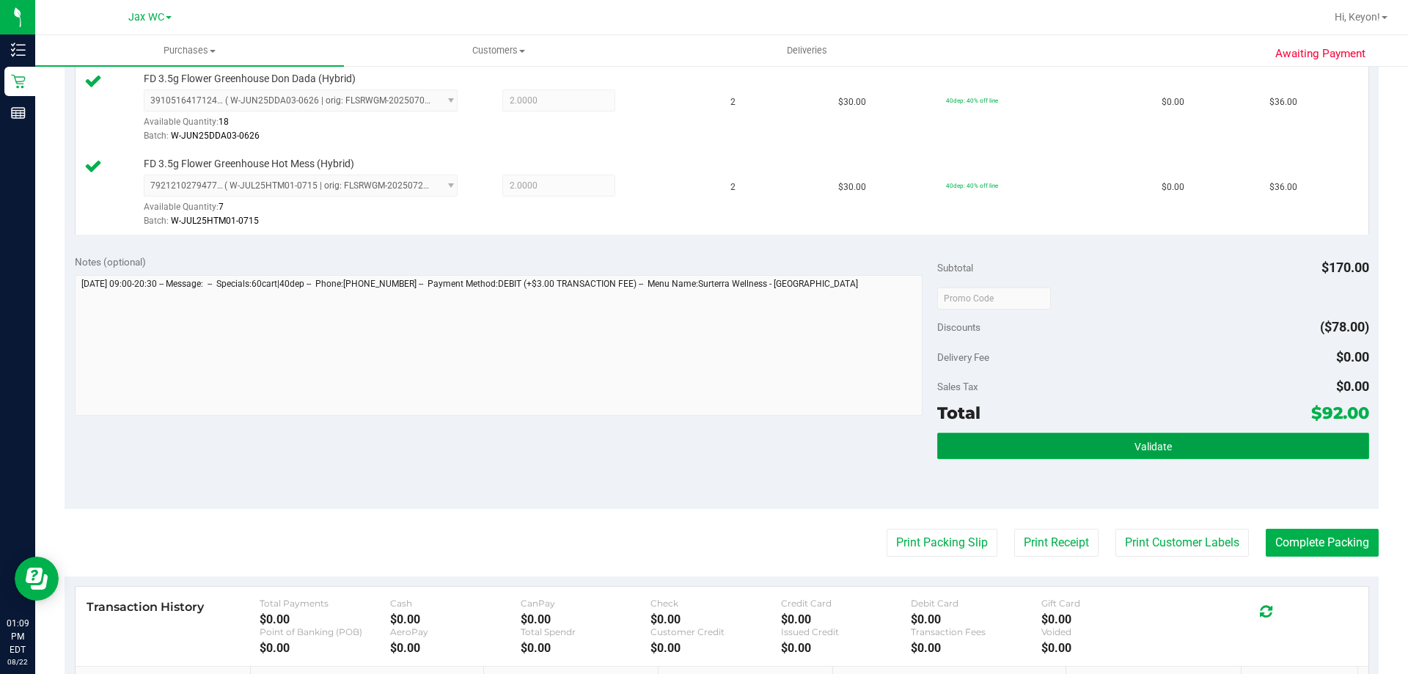
click at [1233, 446] on button "Validate" at bounding box center [1152, 446] width 431 height 26
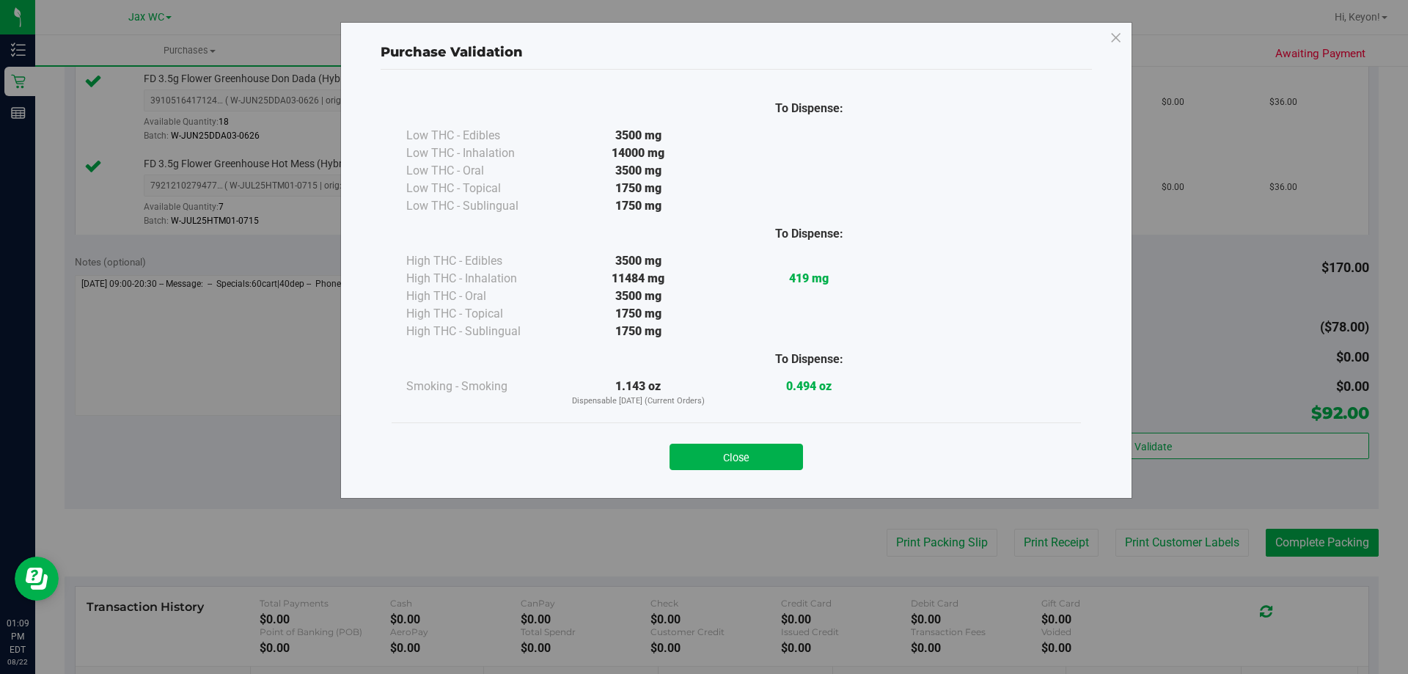
click at [764, 459] on button "Close" at bounding box center [735, 457] width 133 height 26
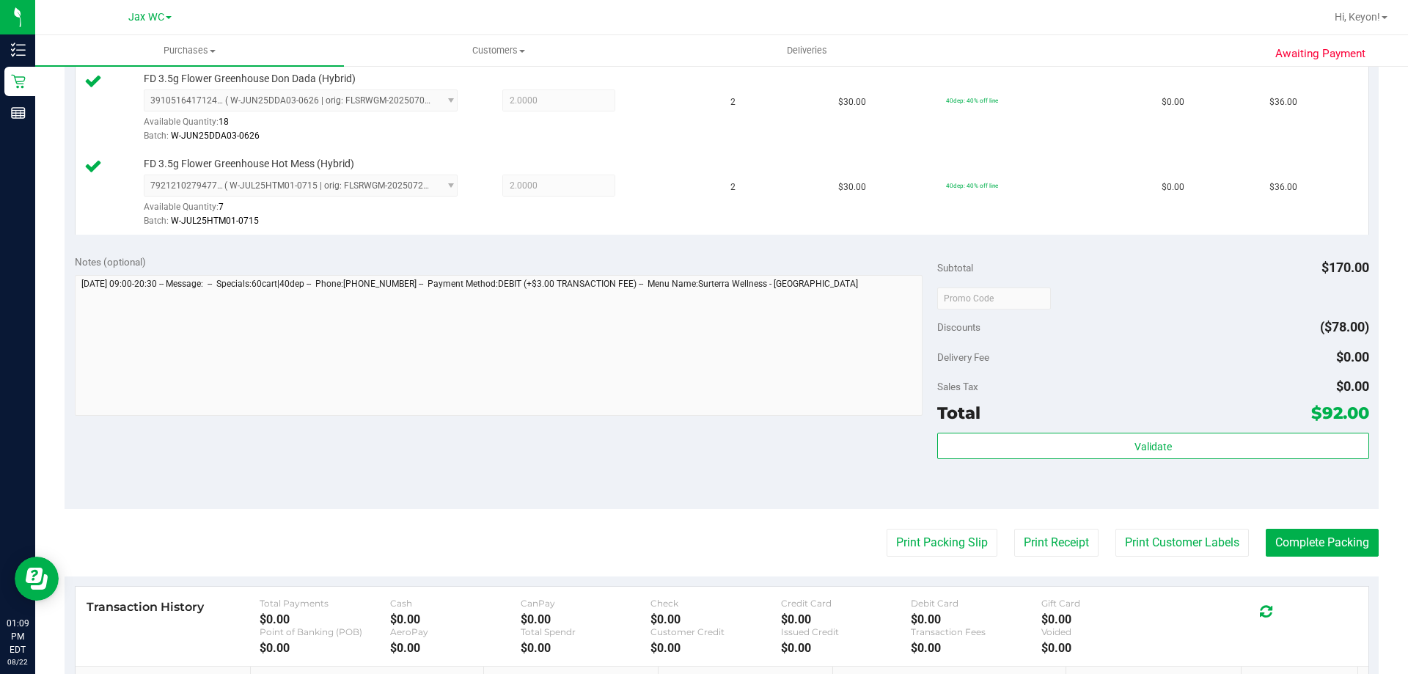
scroll to position [556, 0]
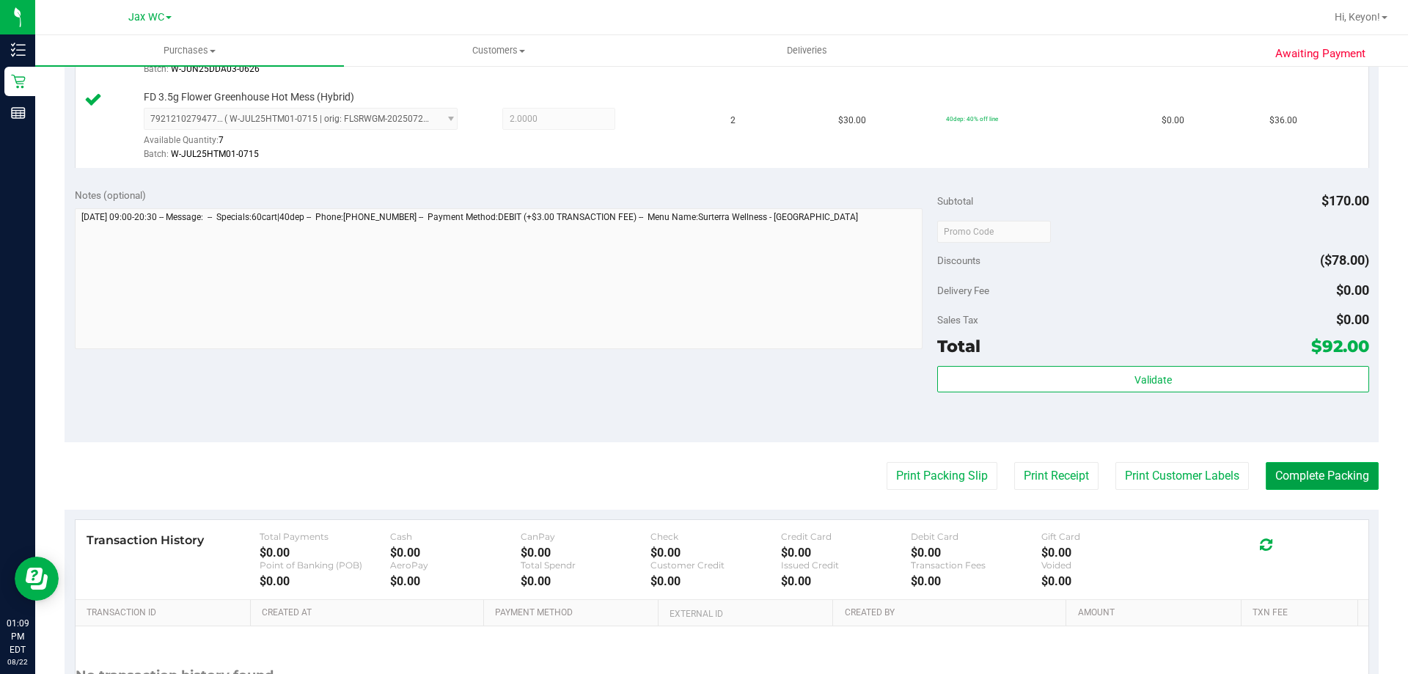
click at [1328, 466] on button "Complete Packing" at bounding box center [1321, 476] width 113 height 28
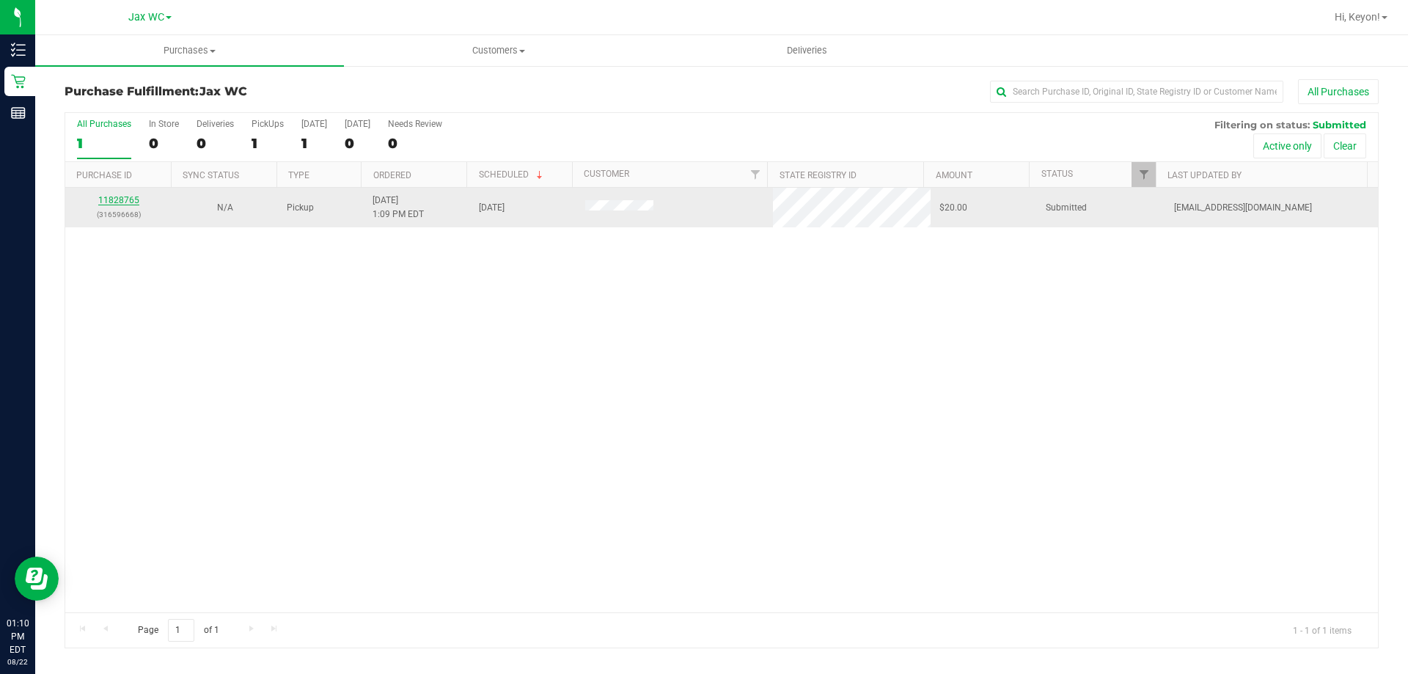
click at [111, 197] on div "11828765 (316596668)" at bounding box center [118, 208] width 89 height 28
click at [118, 206] on div "11828765 (316596668)" at bounding box center [118, 208] width 89 height 28
click at [125, 205] on link "11828765" at bounding box center [118, 200] width 41 height 10
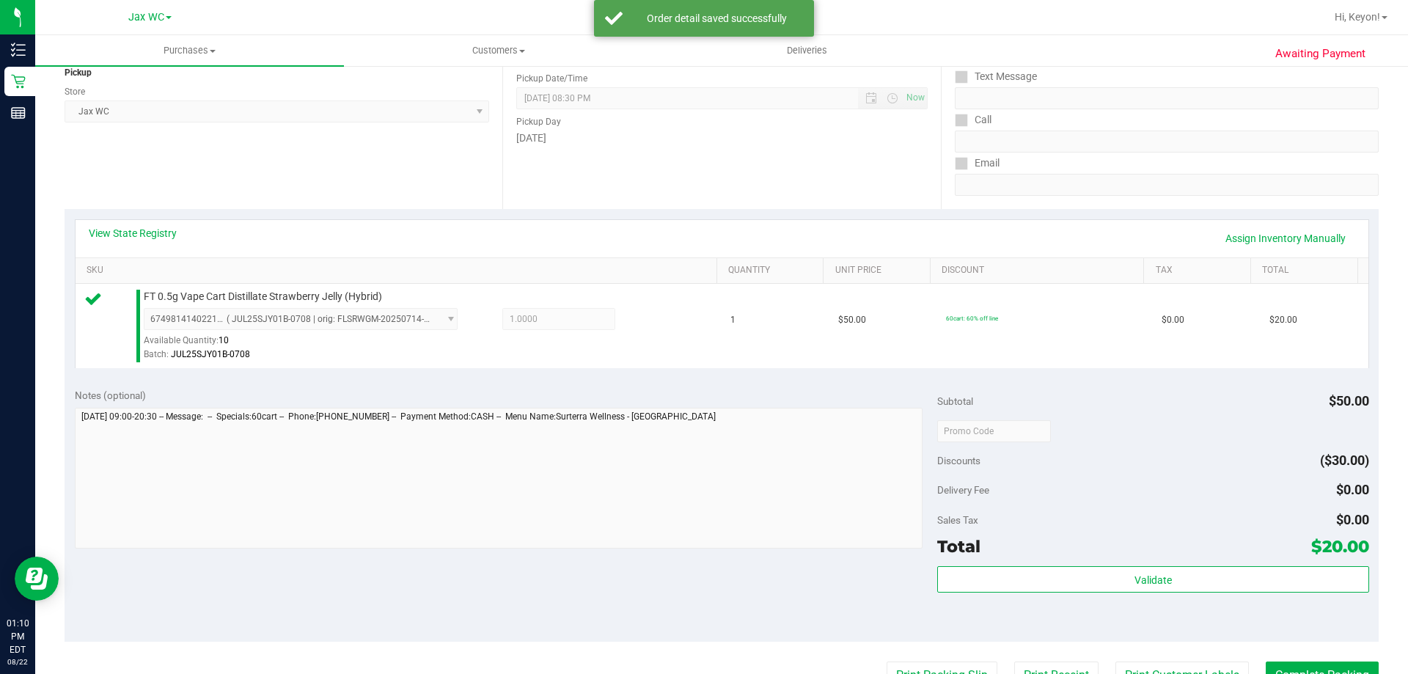
scroll to position [249, 0]
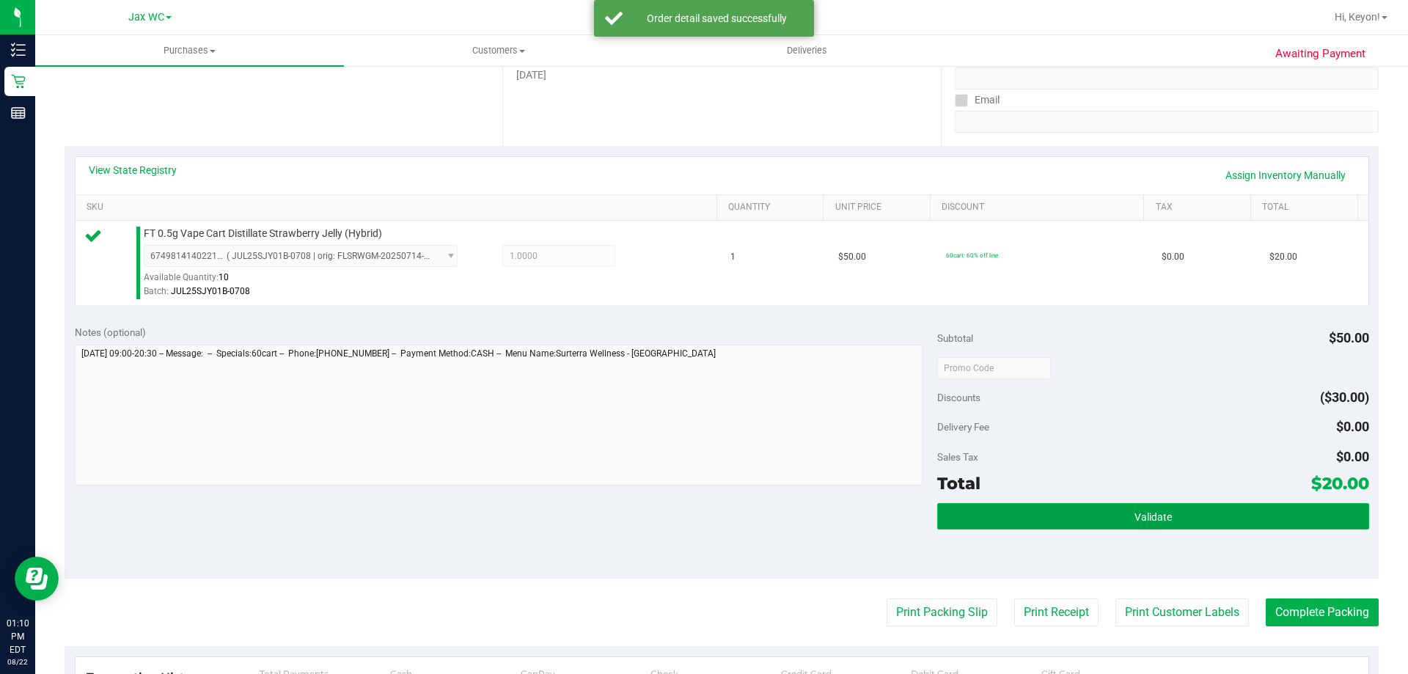
click at [1169, 516] on button "Validate" at bounding box center [1152, 516] width 431 height 26
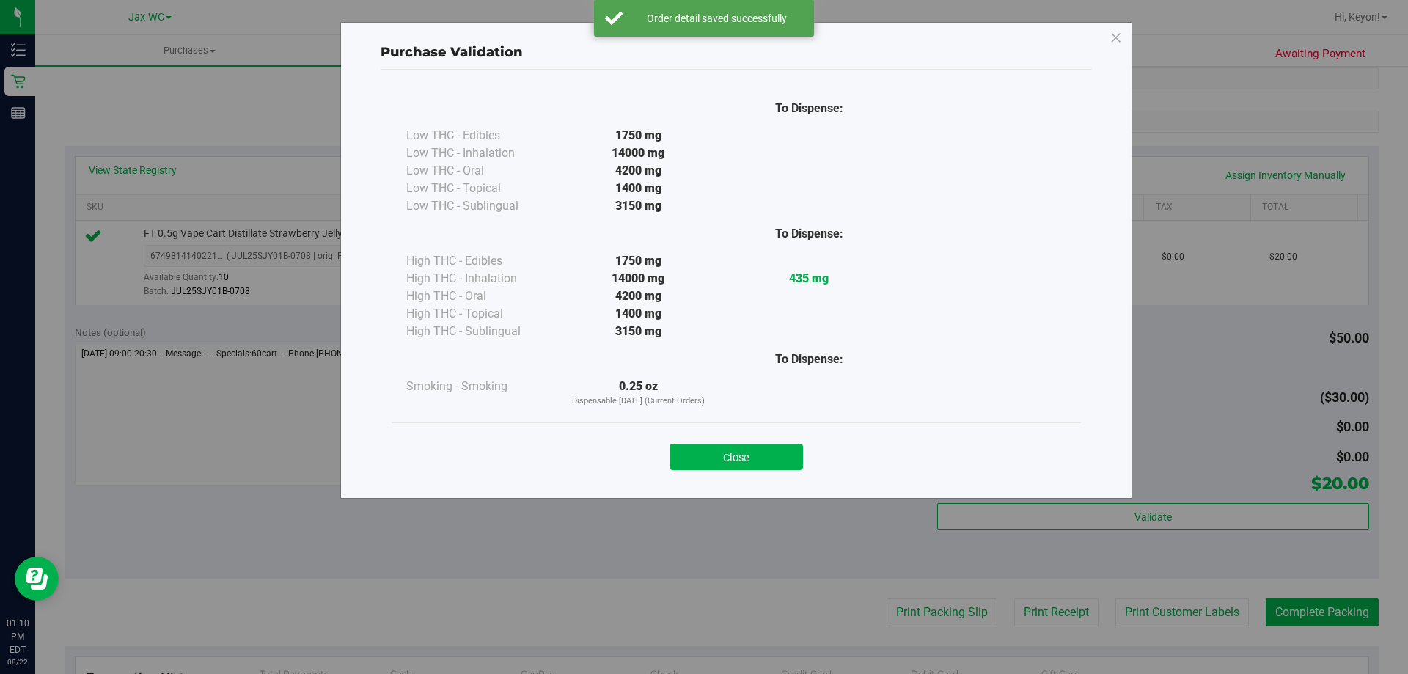
drag, startPoint x: 770, startPoint y: 457, endPoint x: 854, endPoint y: 496, distance: 92.2
click at [771, 457] on button "Close" at bounding box center [735, 457] width 133 height 26
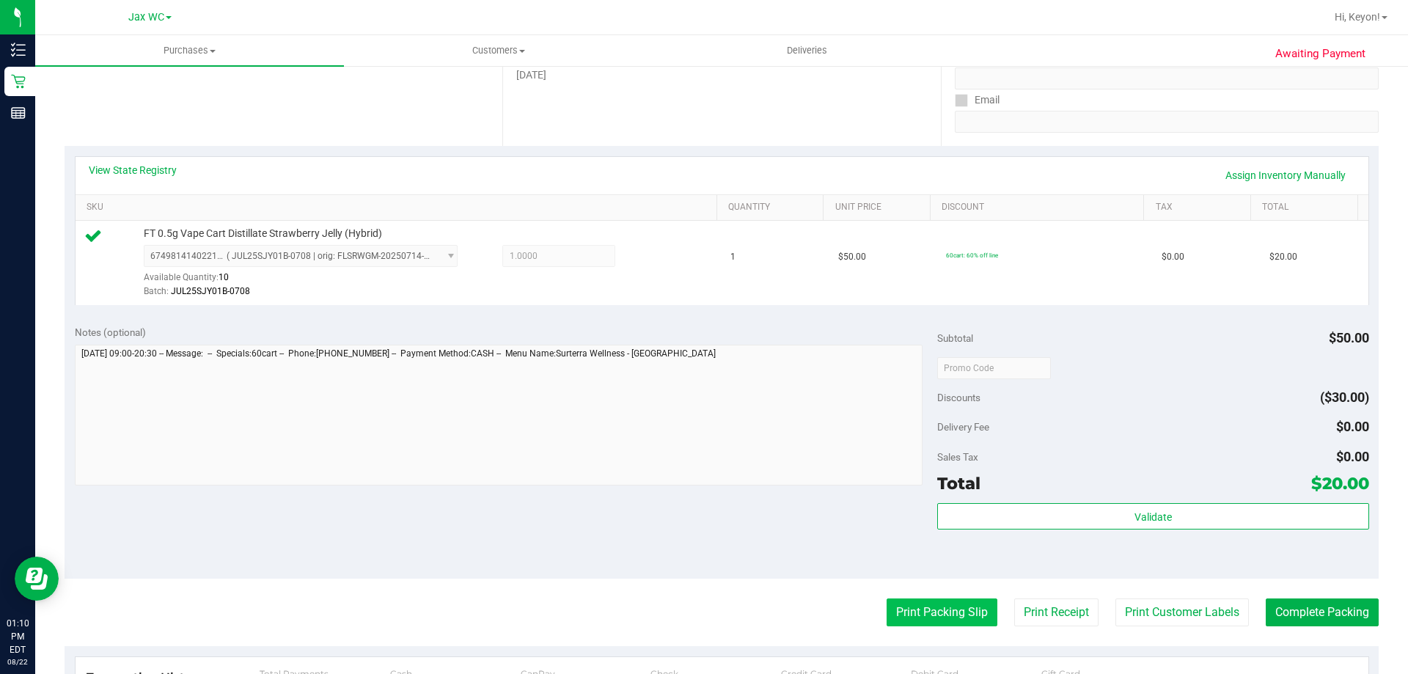
click at [928, 613] on button "Print Packing Slip" at bounding box center [941, 612] width 111 height 28
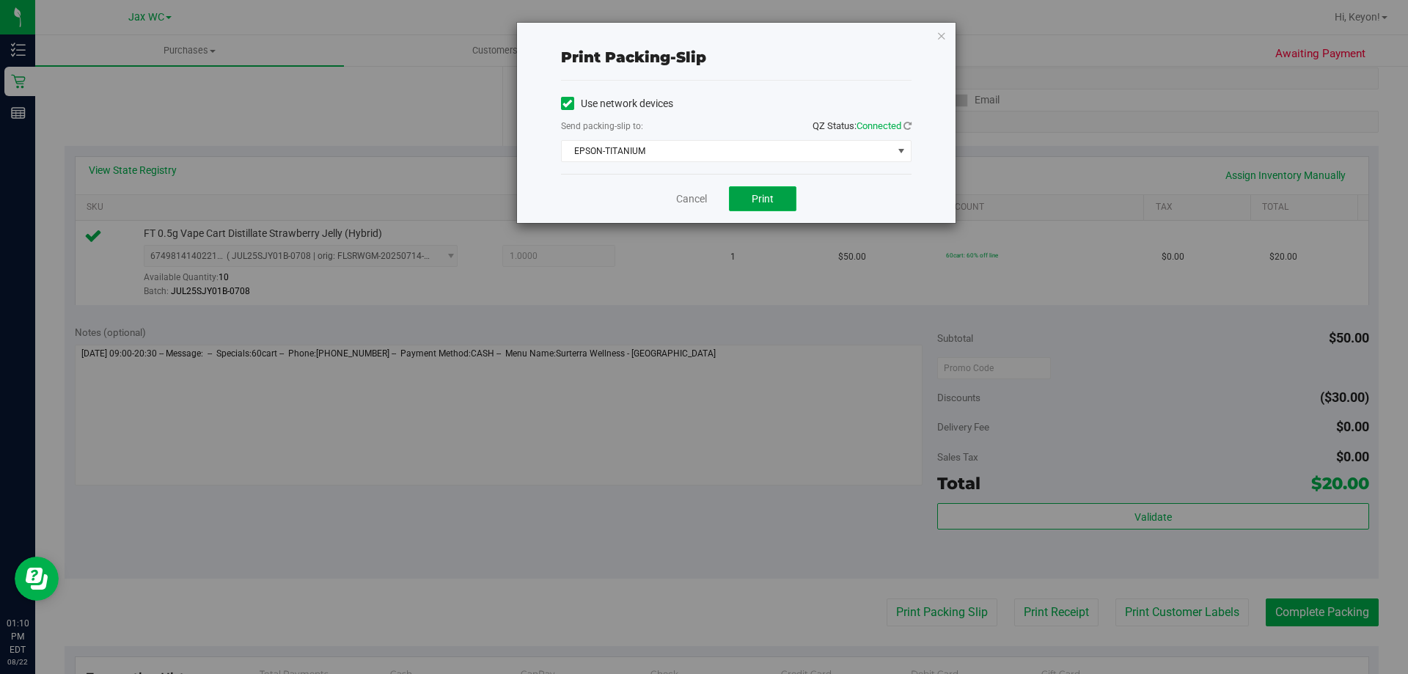
click at [763, 190] on button "Print" at bounding box center [762, 198] width 67 height 25
click at [707, 199] on div "Cancel Print" at bounding box center [736, 198] width 350 height 49
click at [700, 198] on link "Cancel" at bounding box center [691, 198] width 31 height 15
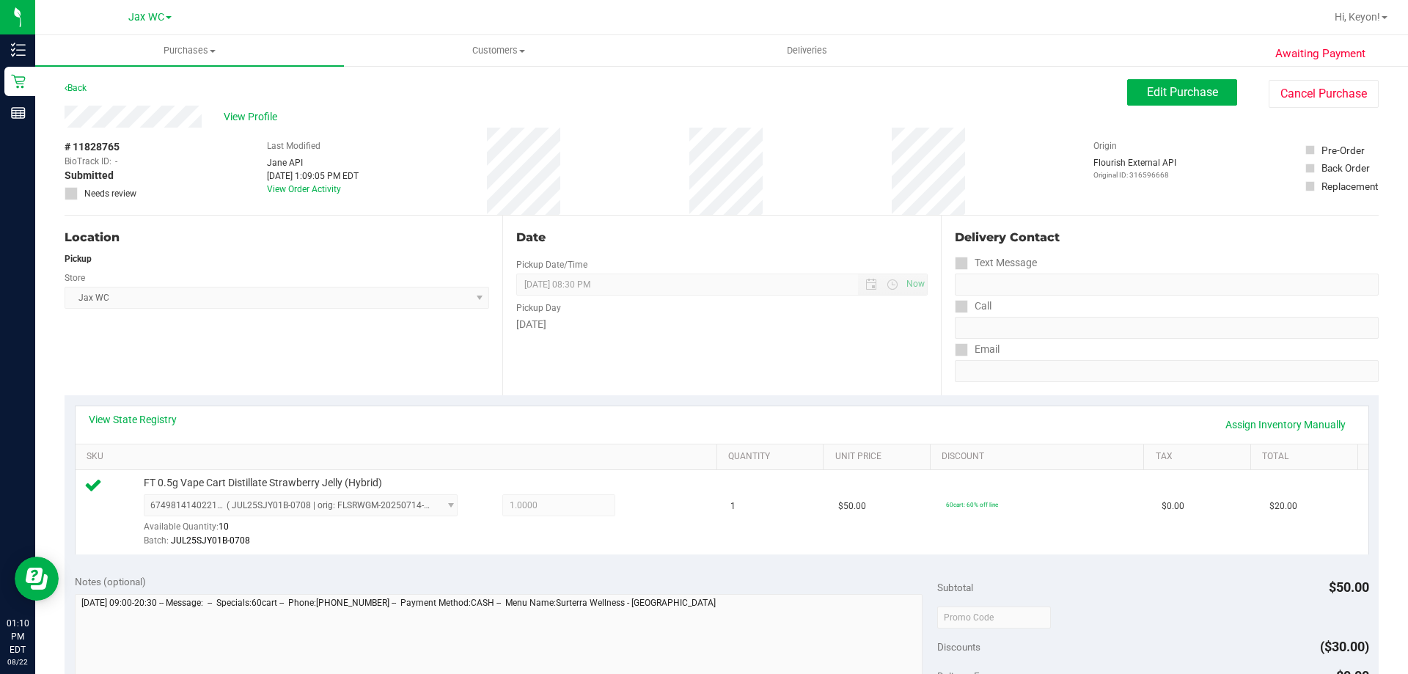
scroll to position [323, 0]
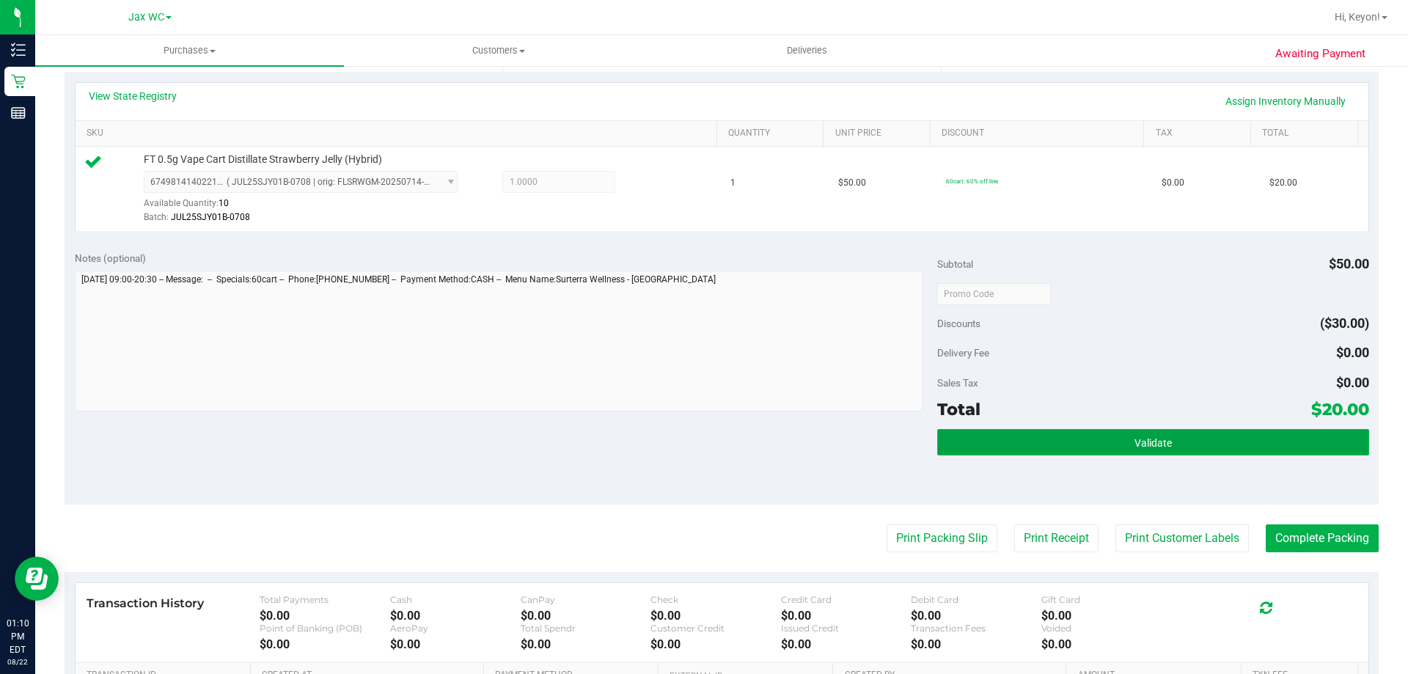
click at [1174, 448] on button "Validate" at bounding box center [1152, 442] width 431 height 26
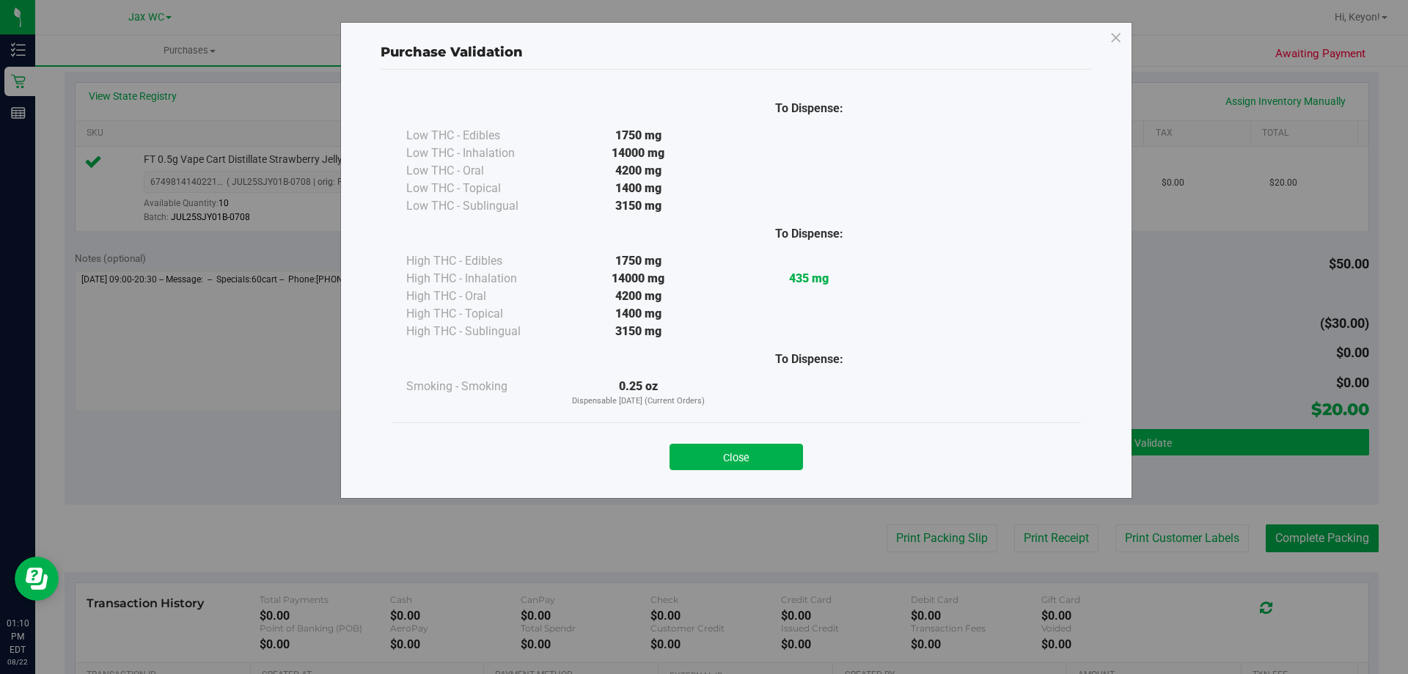
drag, startPoint x: 734, startPoint y: 461, endPoint x: 1304, endPoint y: 440, distance: 570.7
click at [736, 461] on button "Close" at bounding box center [735, 457] width 133 height 26
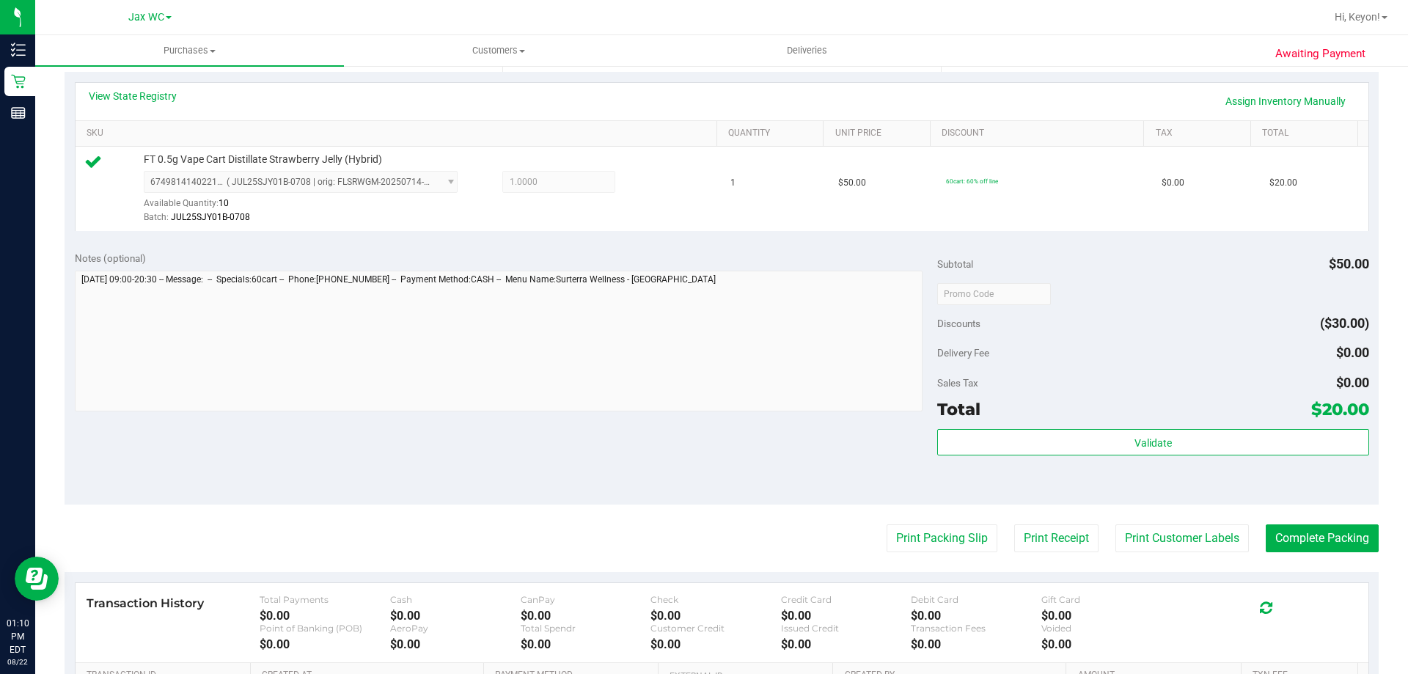
scroll to position [416, 0]
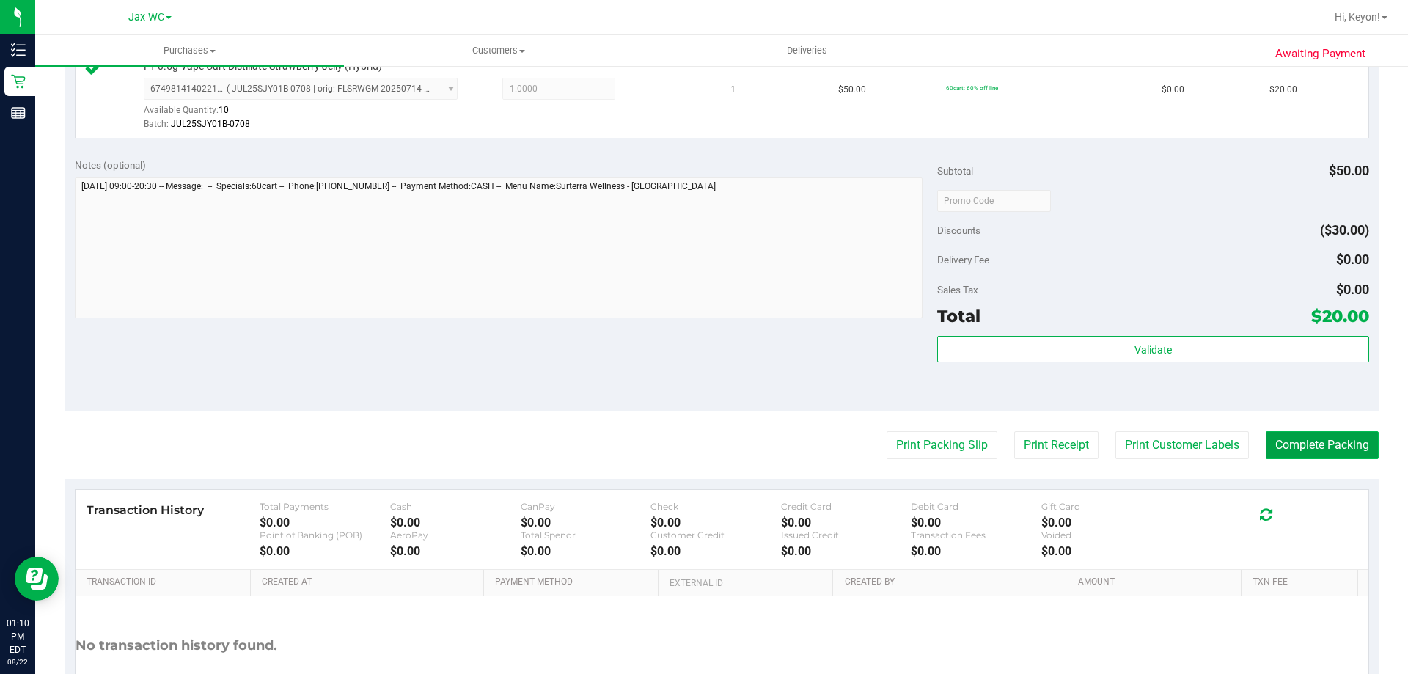
drag, startPoint x: 1345, startPoint y: 438, endPoint x: 1334, endPoint y: 433, distance: 12.1
click at [1345, 438] on button "Complete Packing" at bounding box center [1321, 445] width 113 height 28
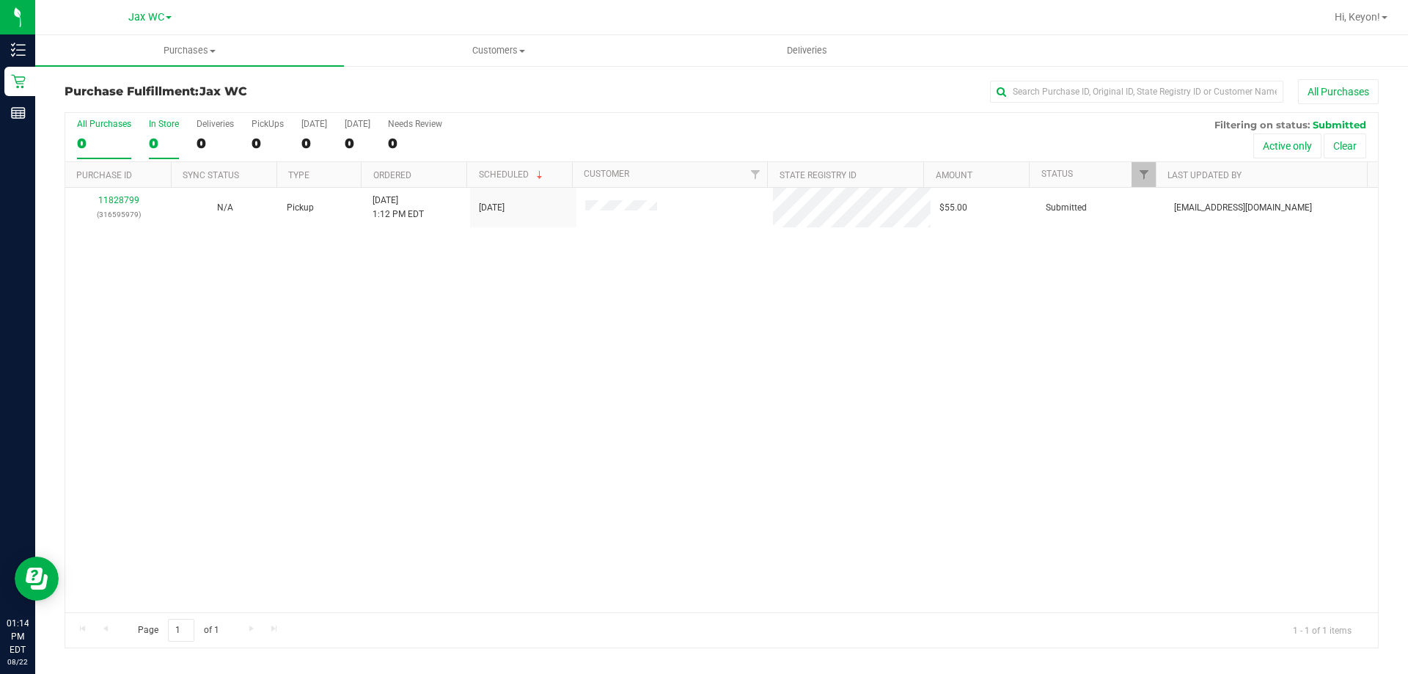
click at [153, 141] on div "0" at bounding box center [164, 143] width 30 height 17
click at [0, 0] on input "In Store 0" at bounding box center [0, 0] width 0 height 0
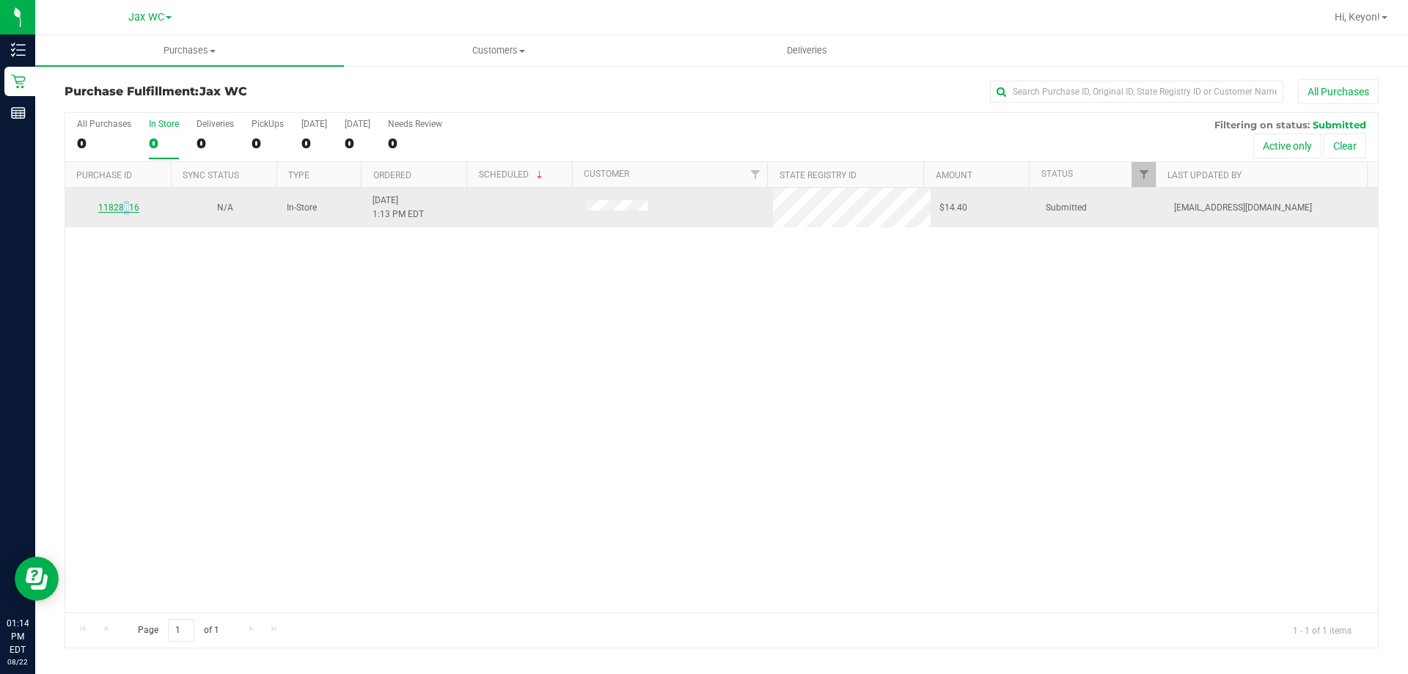
click at [124, 202] on div "11828816" at bounding box center [118, 208] width 89 height 14
click at [121, 204] on link "11828816" at bounding box center [118, 207] width 41 height 10
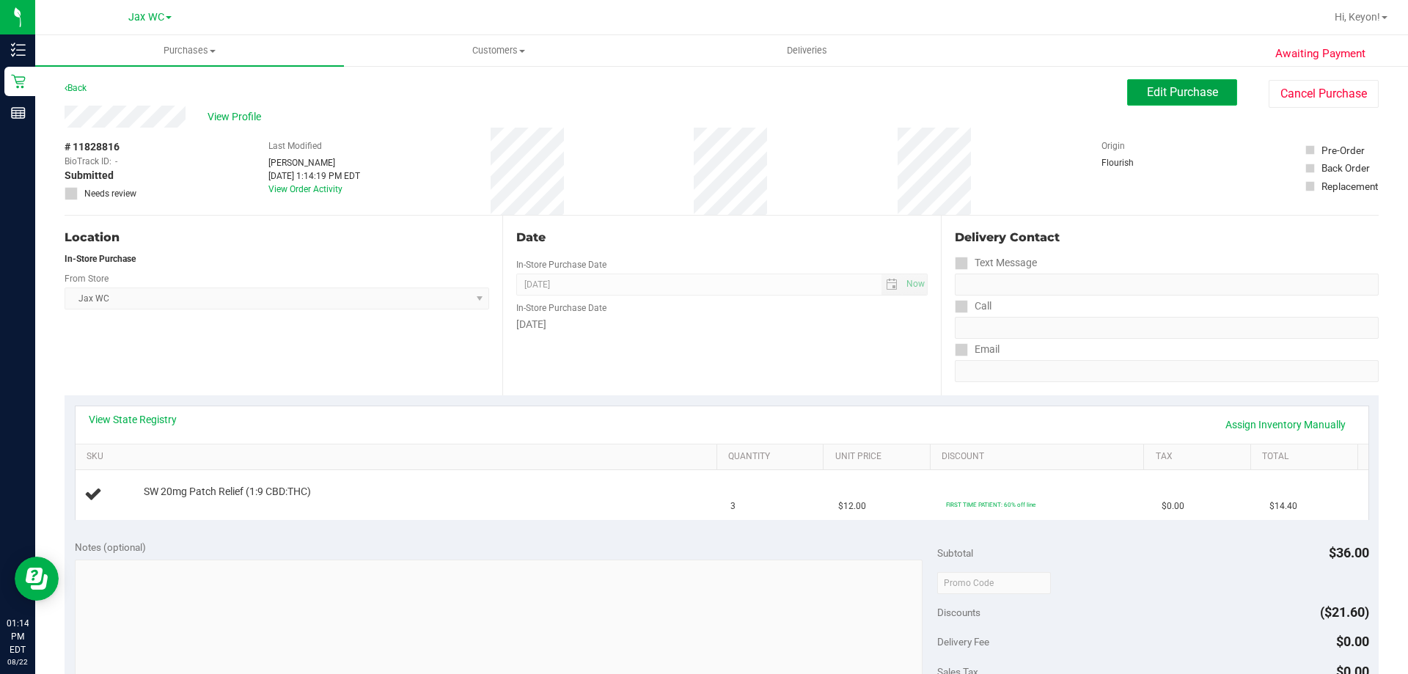
click at [1153, 99] on button "Edit Purchase" at bounding box center [1182, 92] width 110 height 26
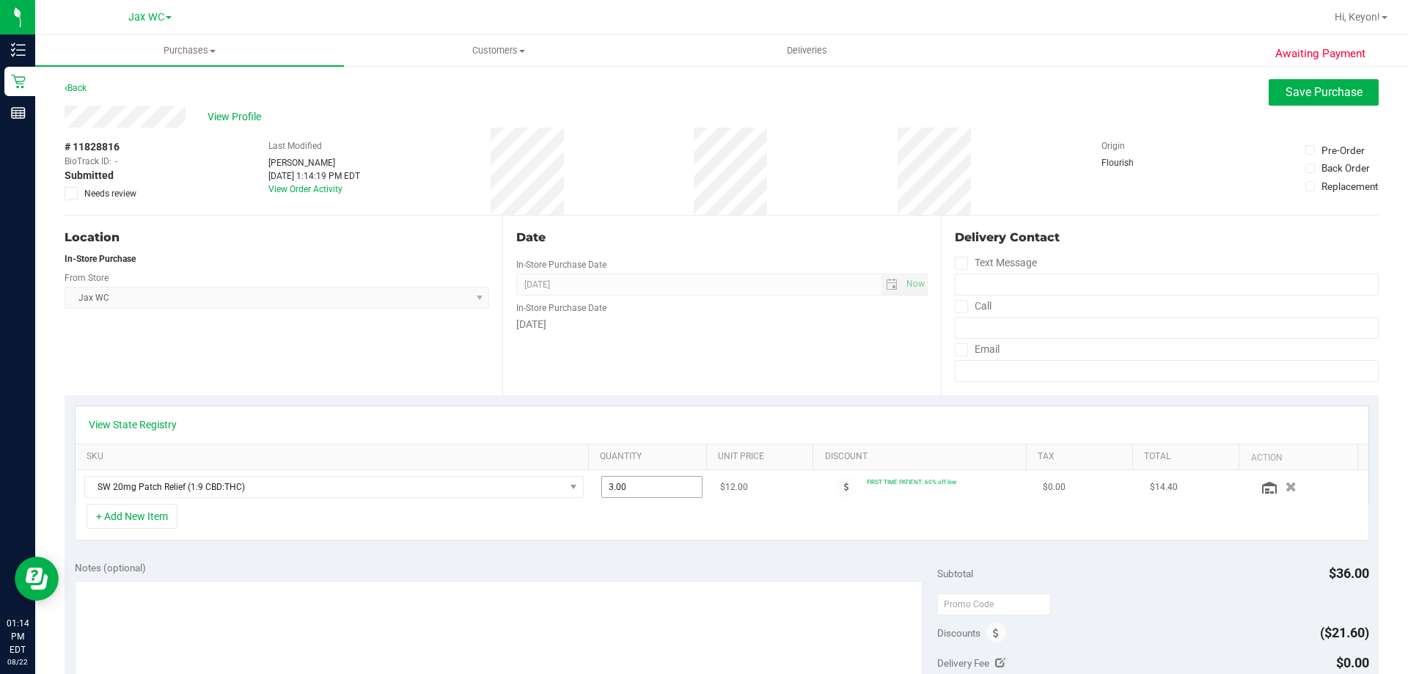
click at [647, 488] on span "3.00 3" at bounding box center [652, 487] width 102 height 22
type input "5"
type input "5.00"
click at [700, 511] on div "+ Add New Item" at bounding box center [722, 522] width 1294 height 37
click at [1310, 80] on button "Save Purchase" at bounding box center [1323, 92] width 110 height 26
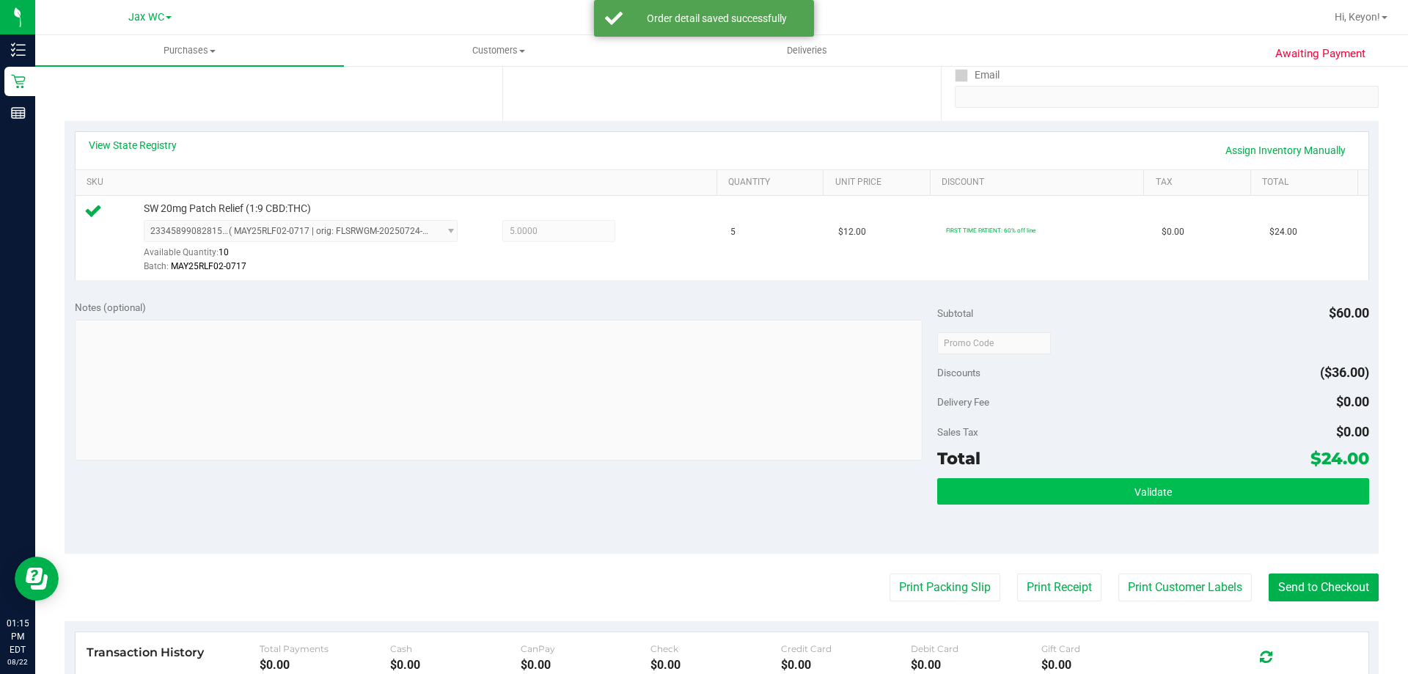
scroll to position [338, 0]
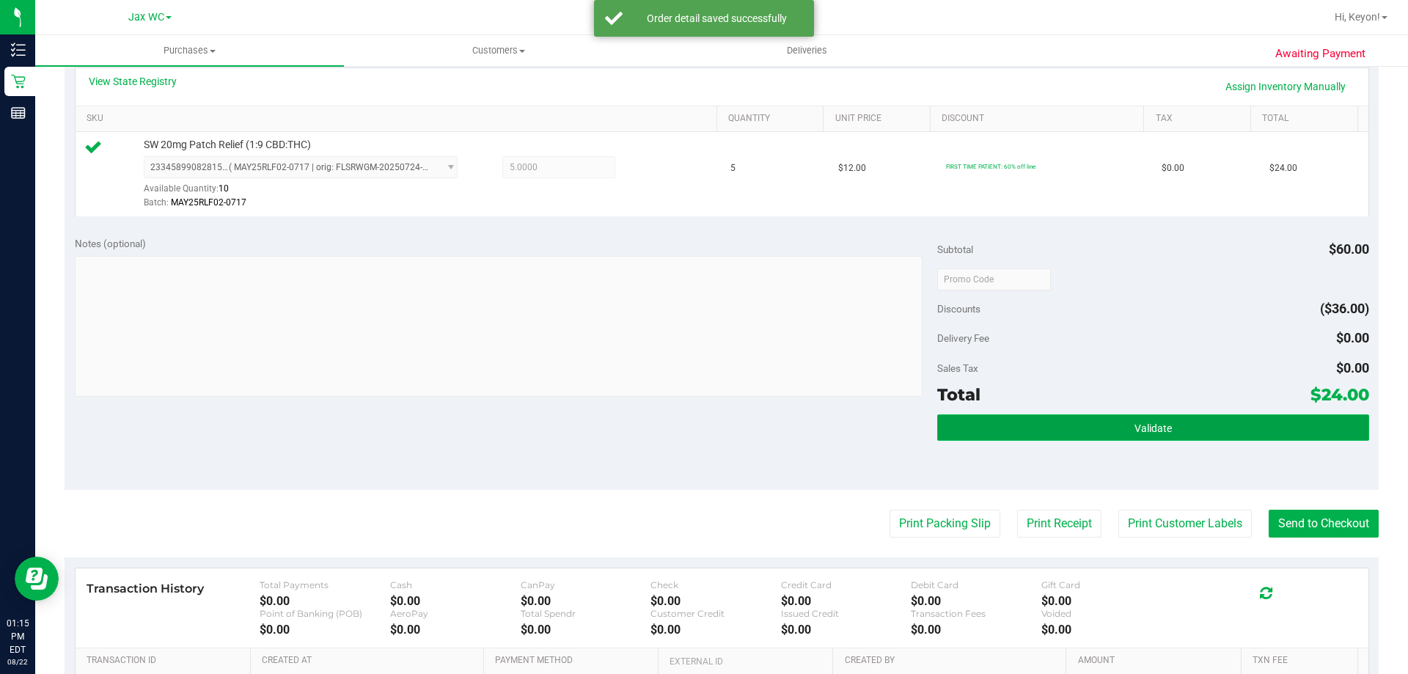
click at [1231, 435] on button "Validate" at bounding box center [1152, 427] width 431 height 26
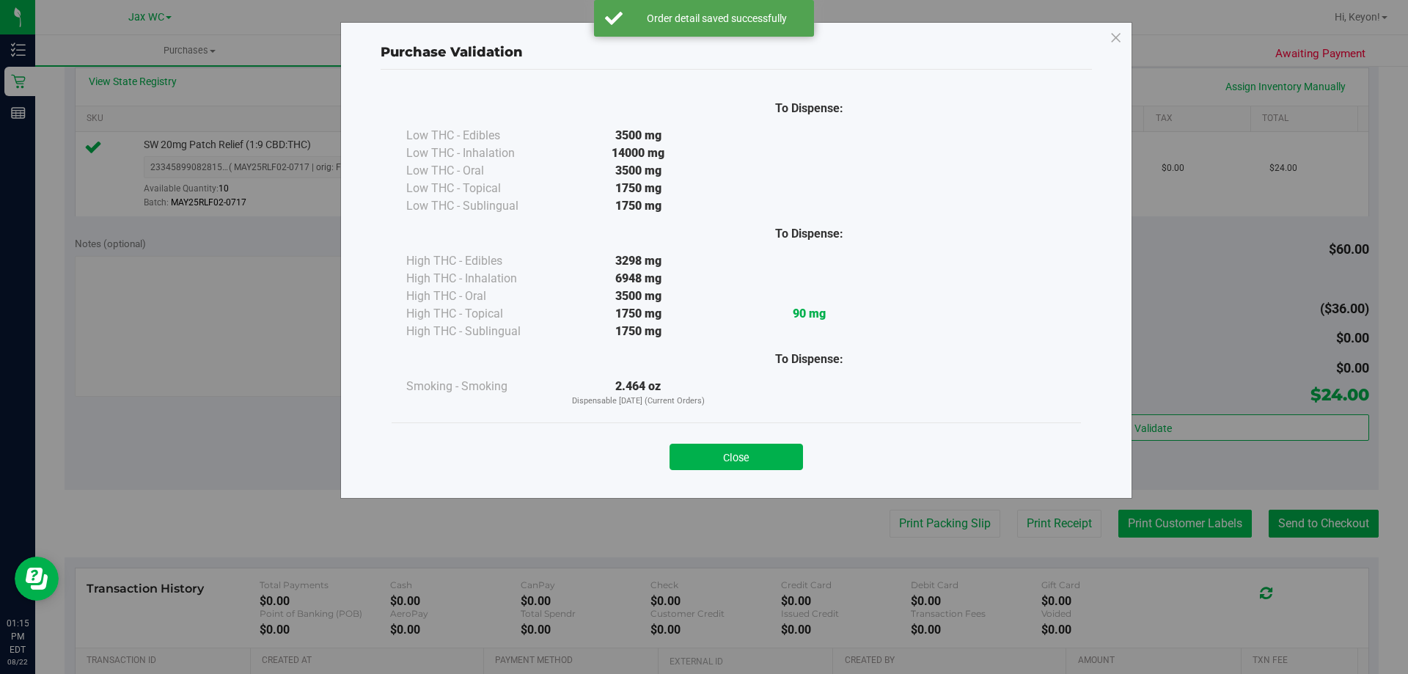
drag, startPoint x: 742, startPoint y: 457, endPoint x: 1119, endPoint y: 534, distance: 385.5
click at [755, 457] on button "Close" at bounding box center [735, 457] width 133 height 26
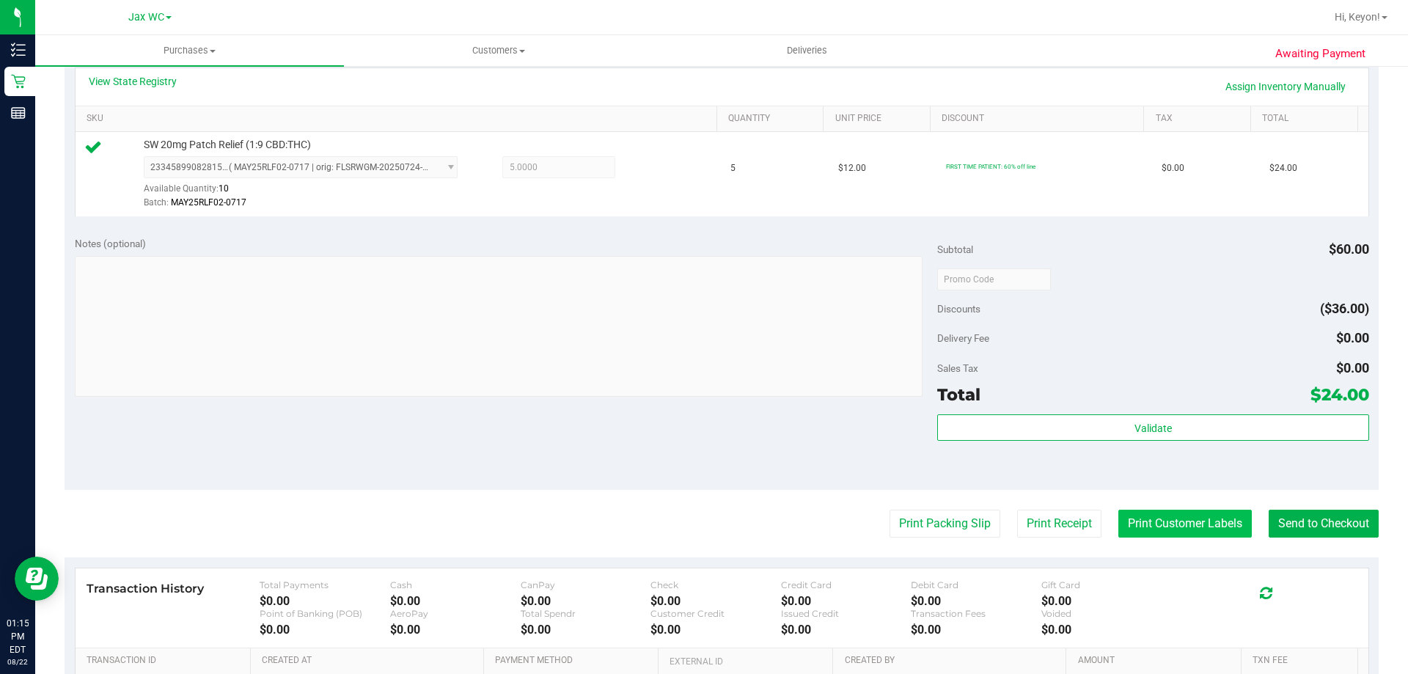
click at [1185, 522] on button "Print Customer Labels" at bounding box center [1184, 523] width 133 height 28
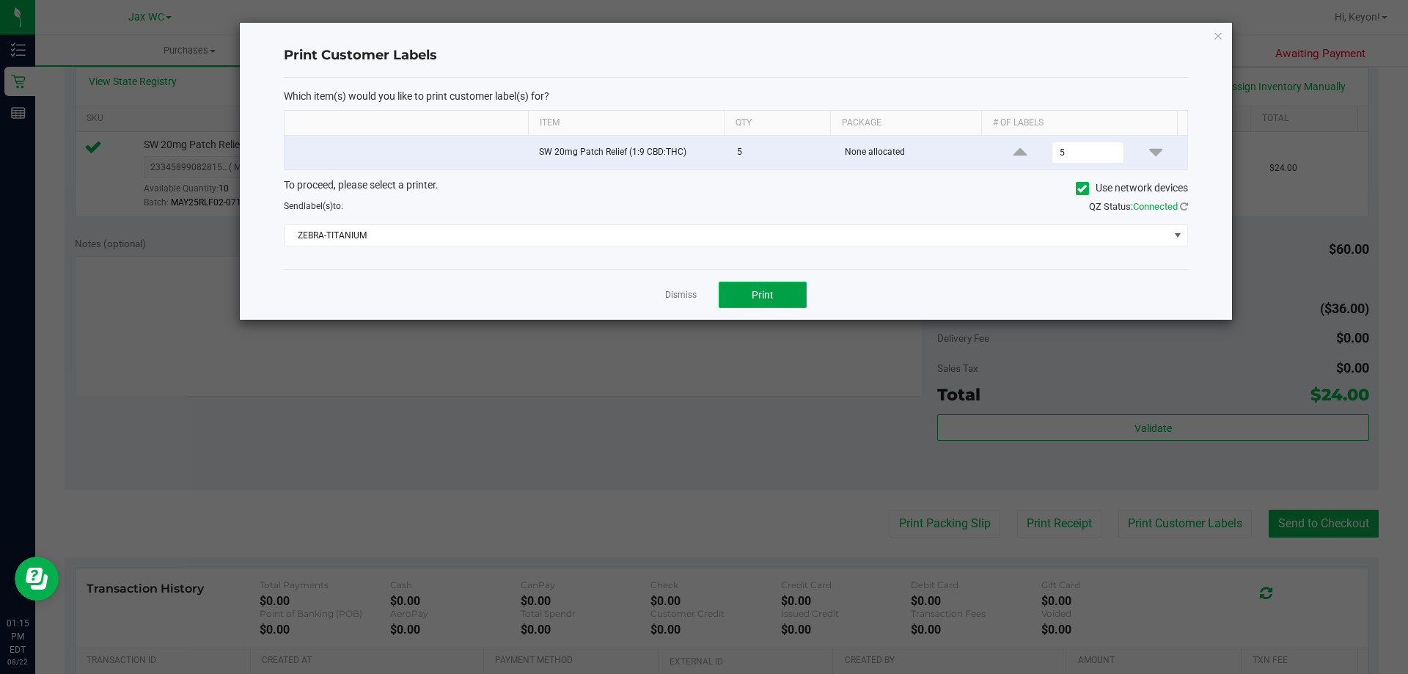
click at [785, 298] on button "Print" at bounding box center [762, 295] width 88 height 26
click at [691, 298] on link "Dismiss" at bounding box center [681, 295] width 32 height 12
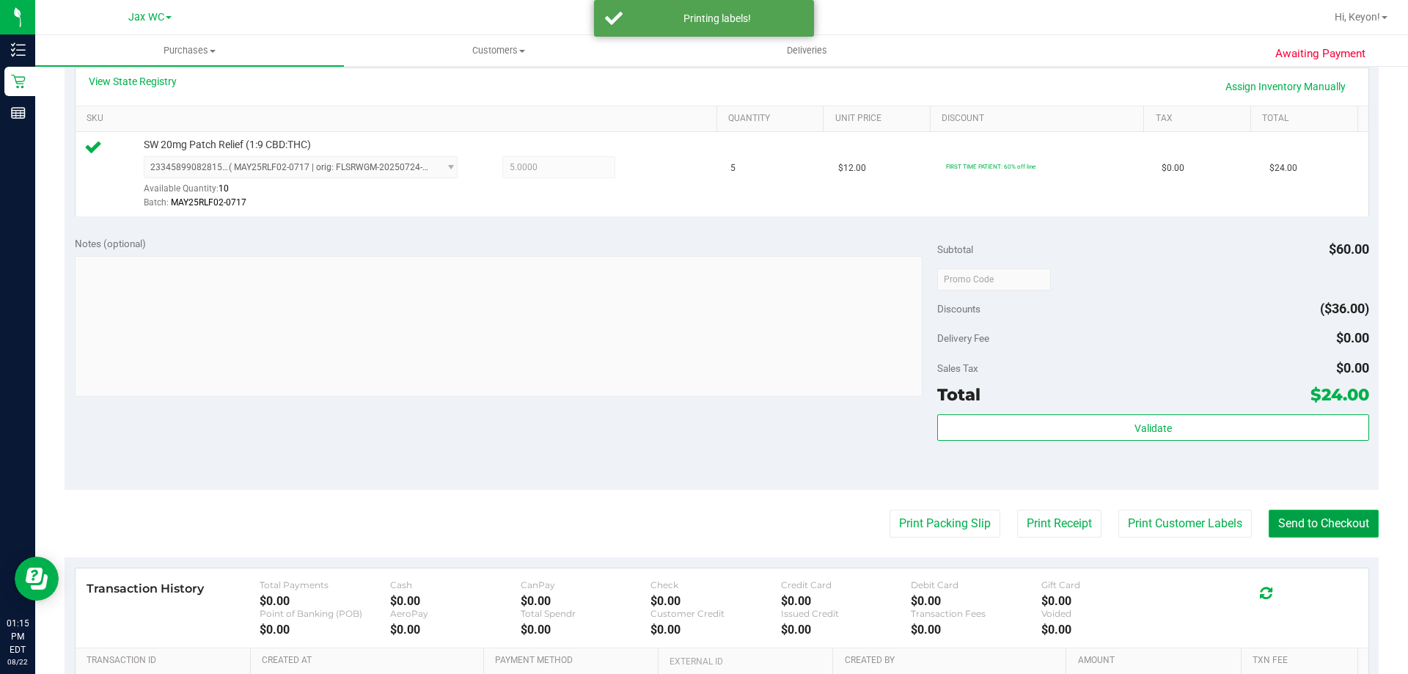
drag, startPoint x: 1339, startPoint y: 526, endPoint x: 1303, endPoint y: 520, distance: 37.2
click at [1331, 526] on button "Send to Checkout" at bounding box center [1323, 523] width 110 height 28
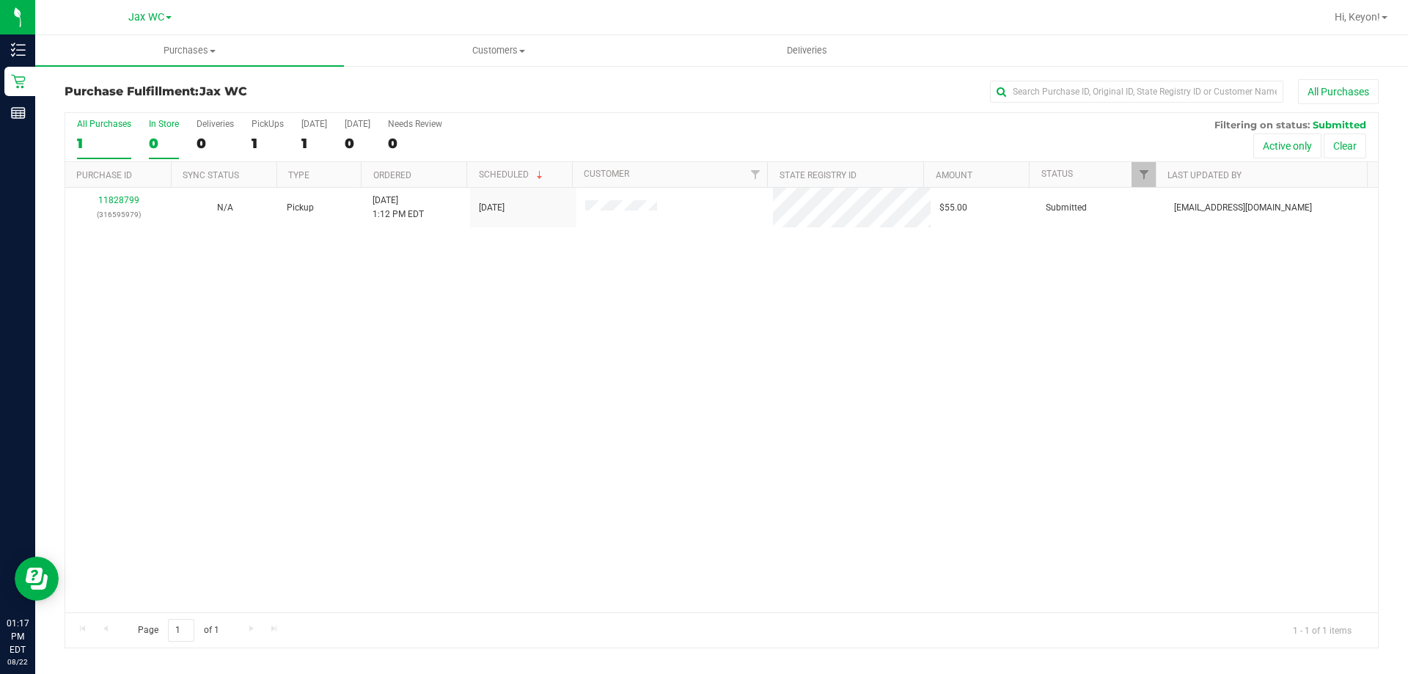
click at [172, 133] on label "In Store 0" at bounding box center [164, 139] width 30 height 40
click at [0, 0] on input "In Store 0" at bounding box center [0, 0] width 0 height 0
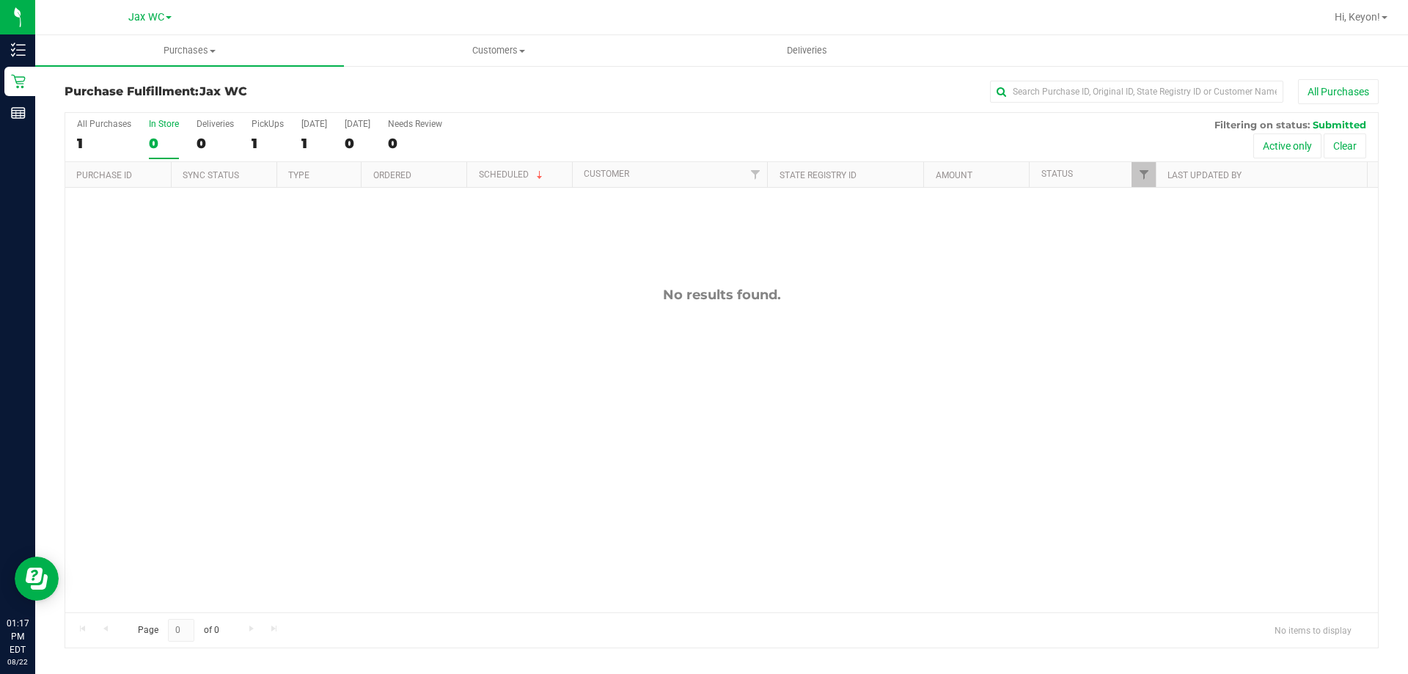
click at [162, 135] on div "0" at bounding box center [164, 143] width 30 height 17
click at [0, 0] on input "In Store 0" at bounding box center [0, 0] width 0 height 0
click at [104, 149] on div "1" at bounding box center [104, 143] width 54 height 17
click at [0, 0] on input "All Purchases 1" at bounding box center [0, 0] width 0 height 0
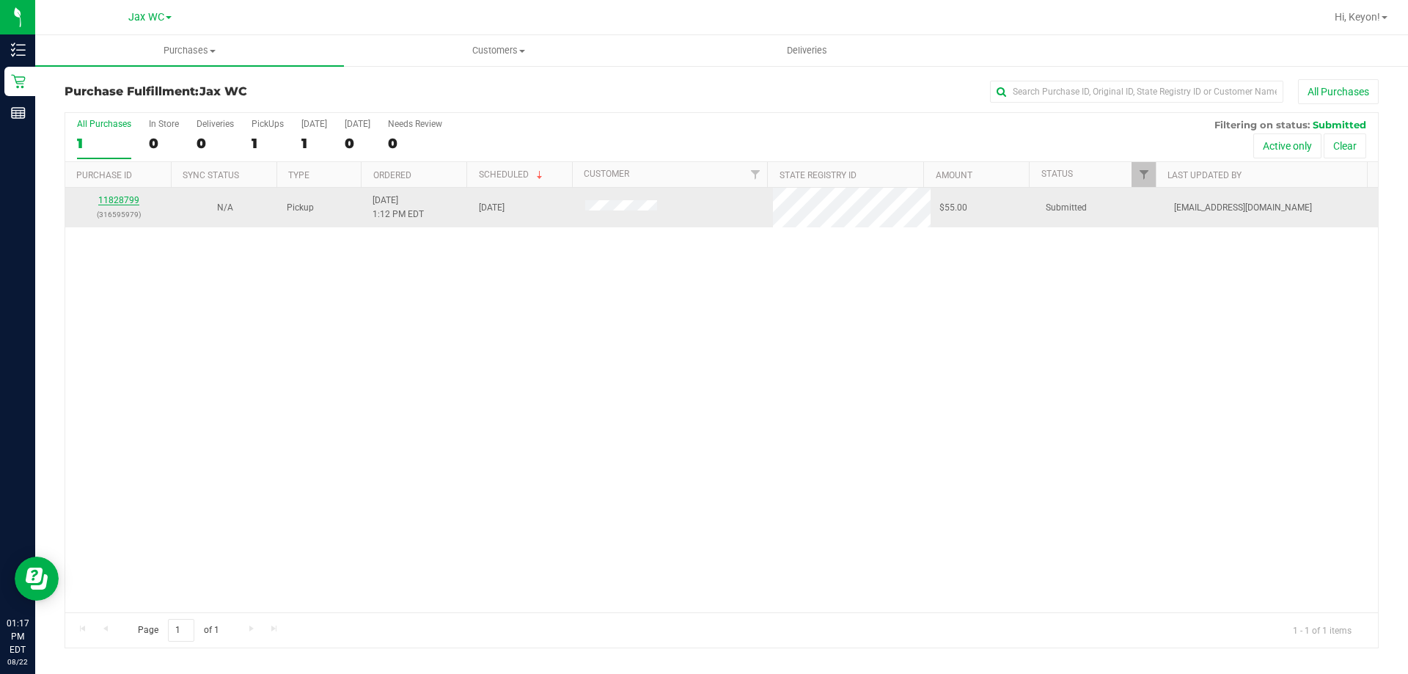
click at [126, 202] on link "11828799" at bounding box center [118, 200] width 41 height 10
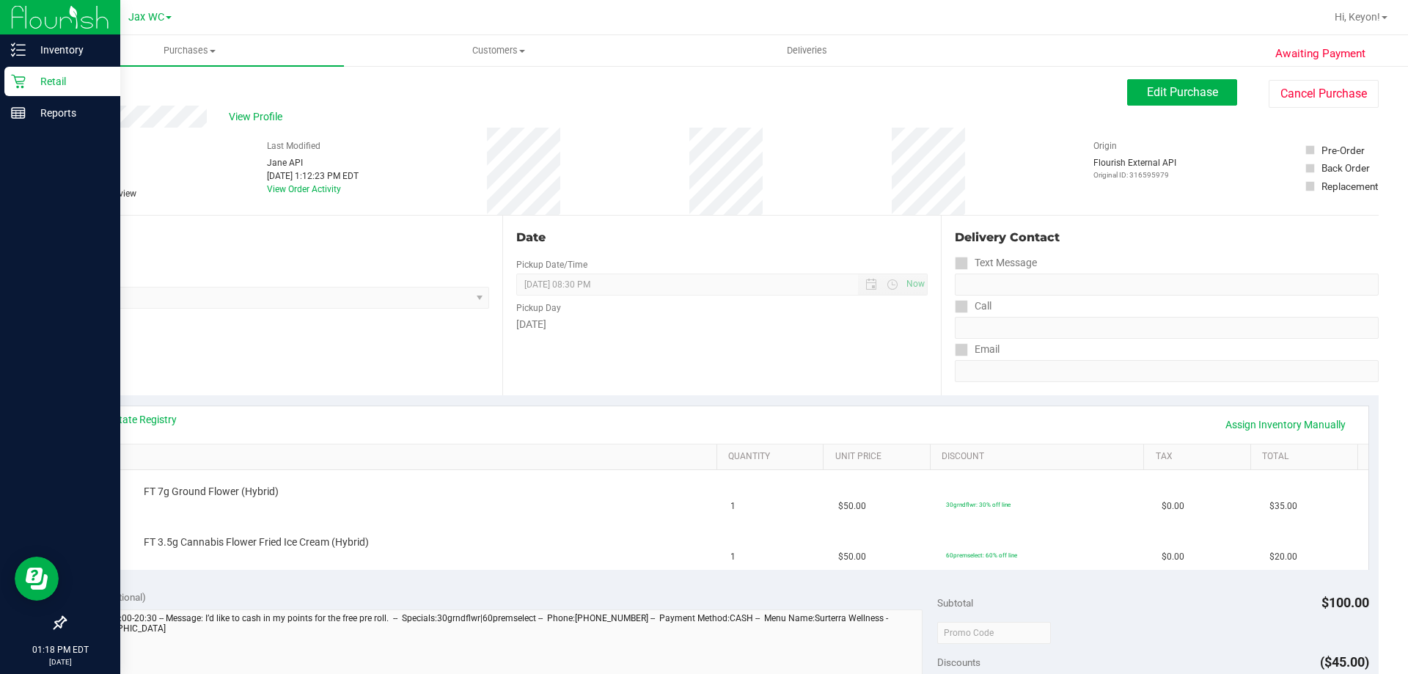
click at [17, 84] on icon at bounding box center [18, 82] width 14 height 14
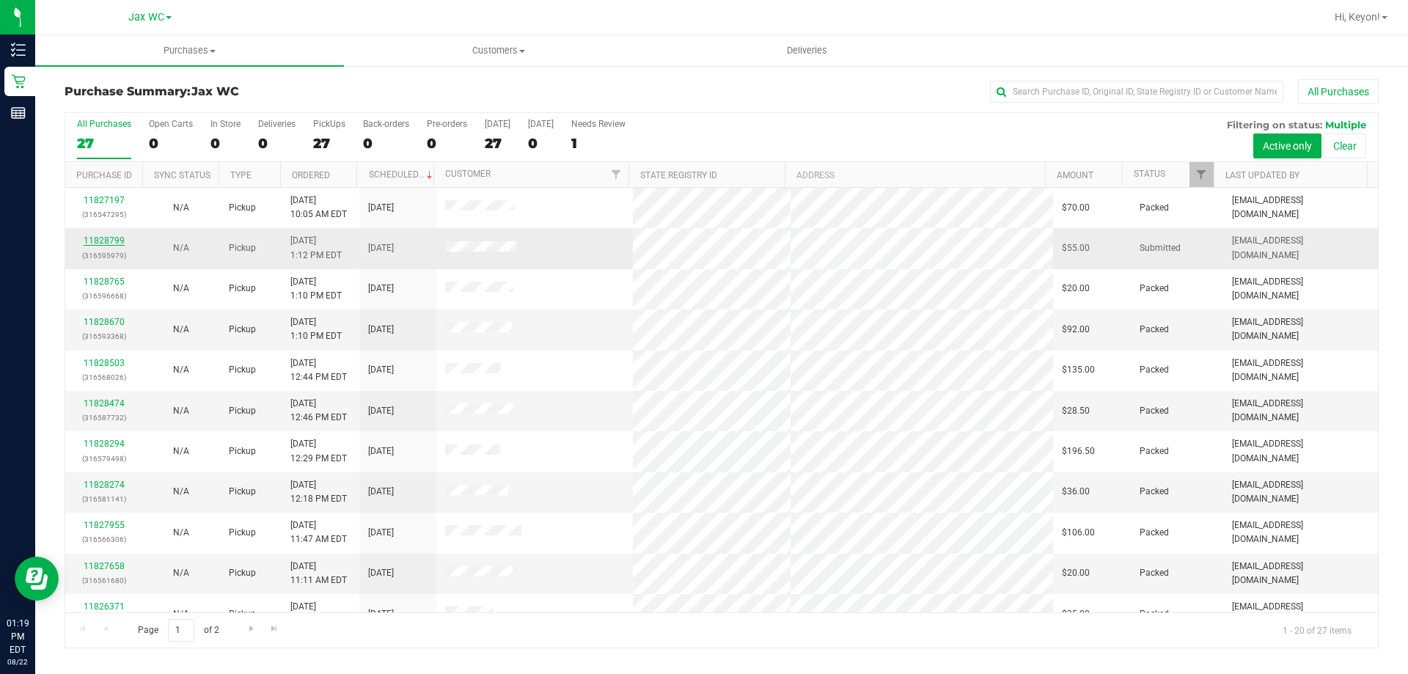
click at [113, 238] on link "11828799" at bounding box center [104, 240] width 41 height 10
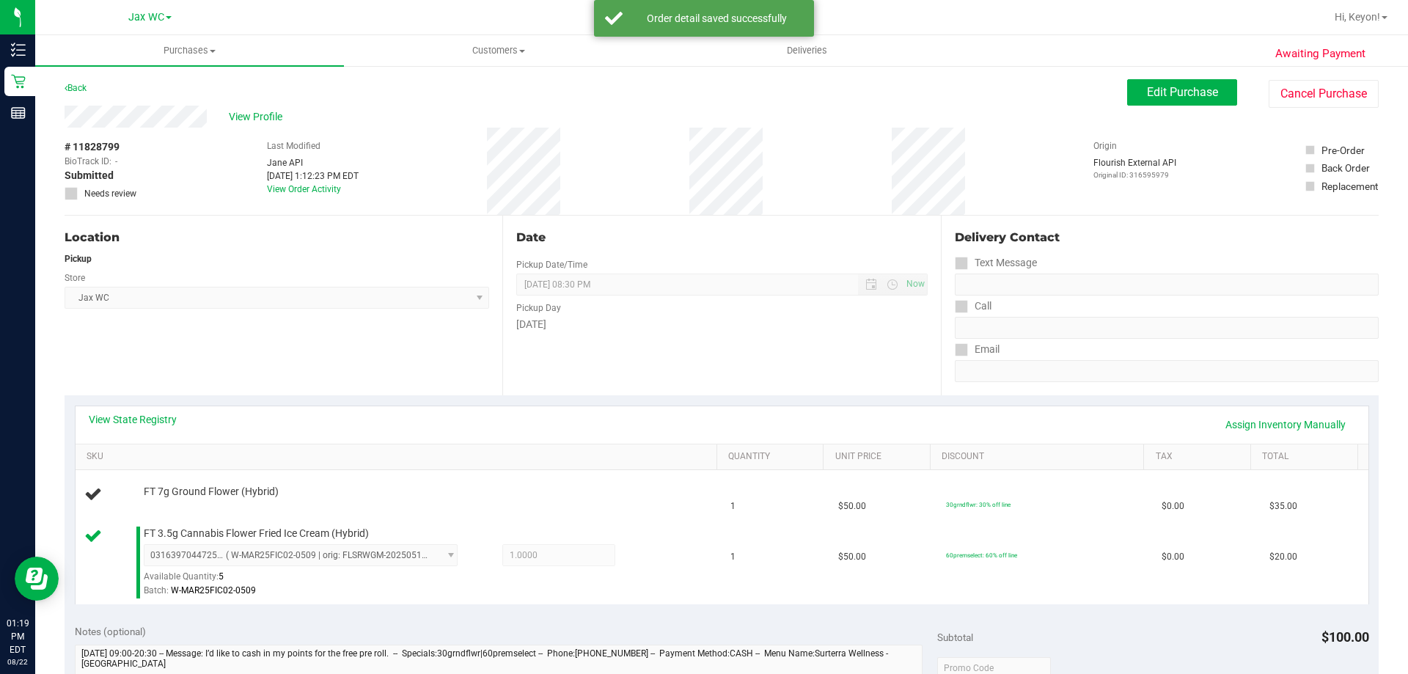
click at [152, 411] on div "View State Registry Assign Inventory Manually" at bounding box center [722, 424] width 1292 height 37
click at [162, 422] on link "View State Registry" at bounding box center [133, 419] width 88 height 15
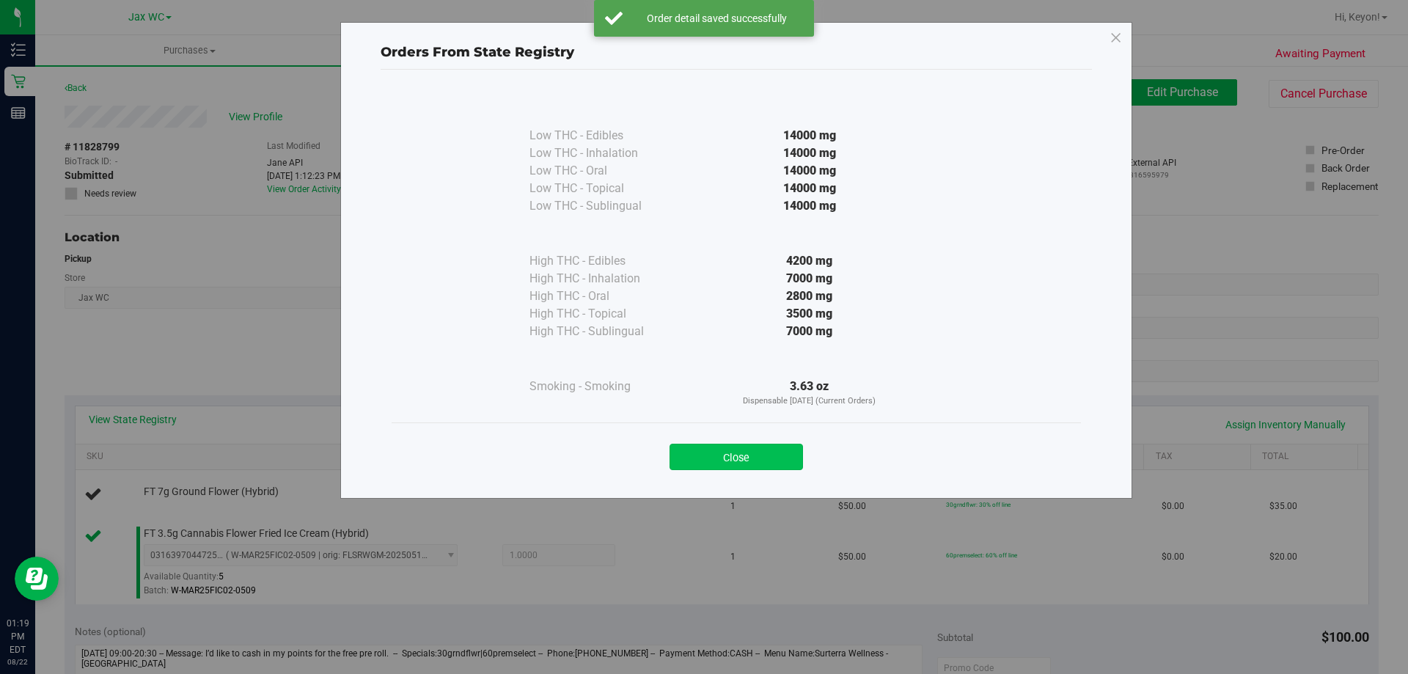
click at [768, 455] on button "Close" at bounding box center [735, 457] width 133 height 26
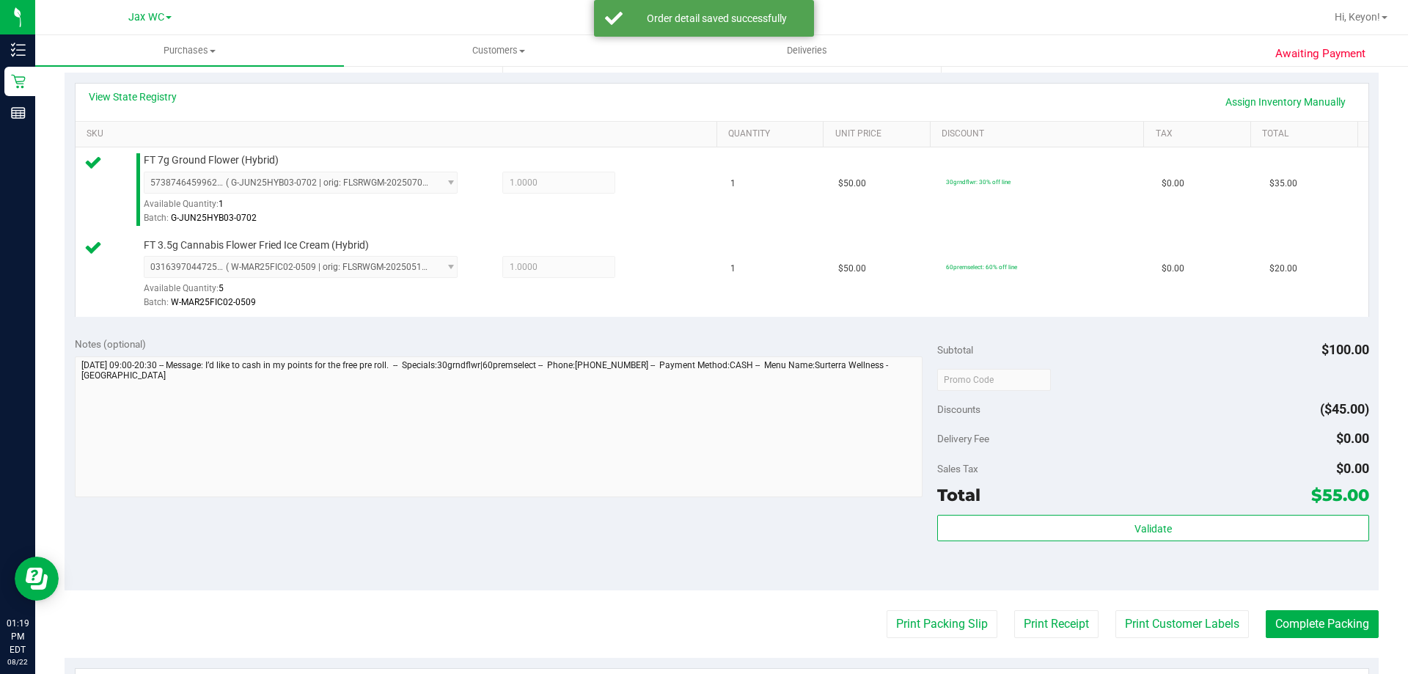
scroll to position [383, 0]
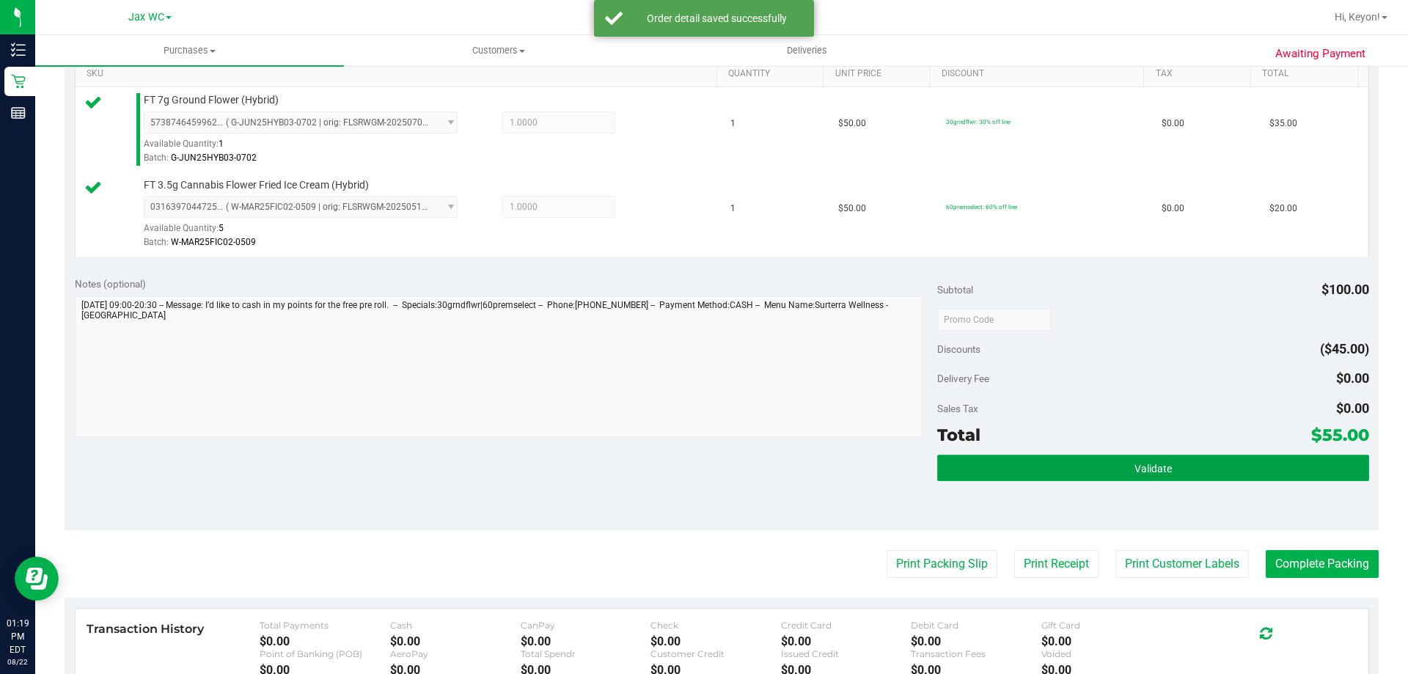
click at [1193, 476] on button "Validate" at bounding box center [1152, 468] width 431 height 26
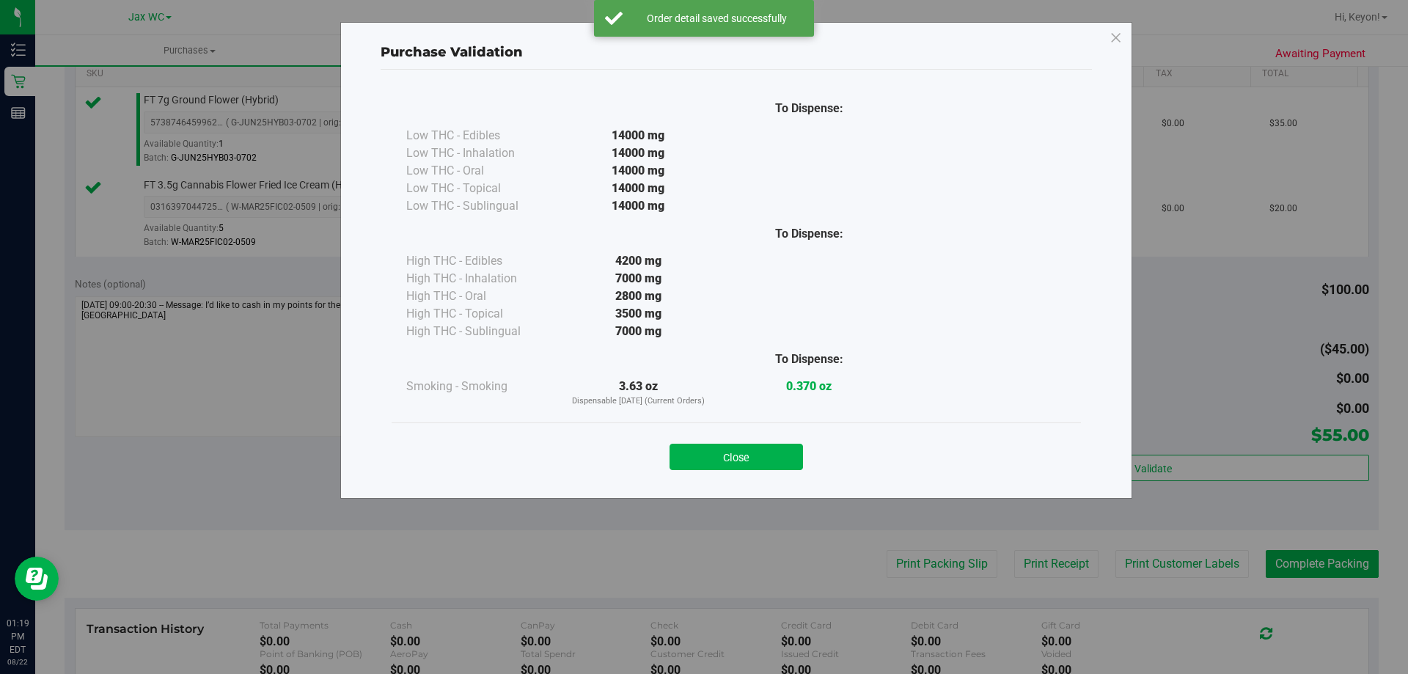
click at [756, 457] on button "Close" at bounding box center [735, 457] width 133 height 26
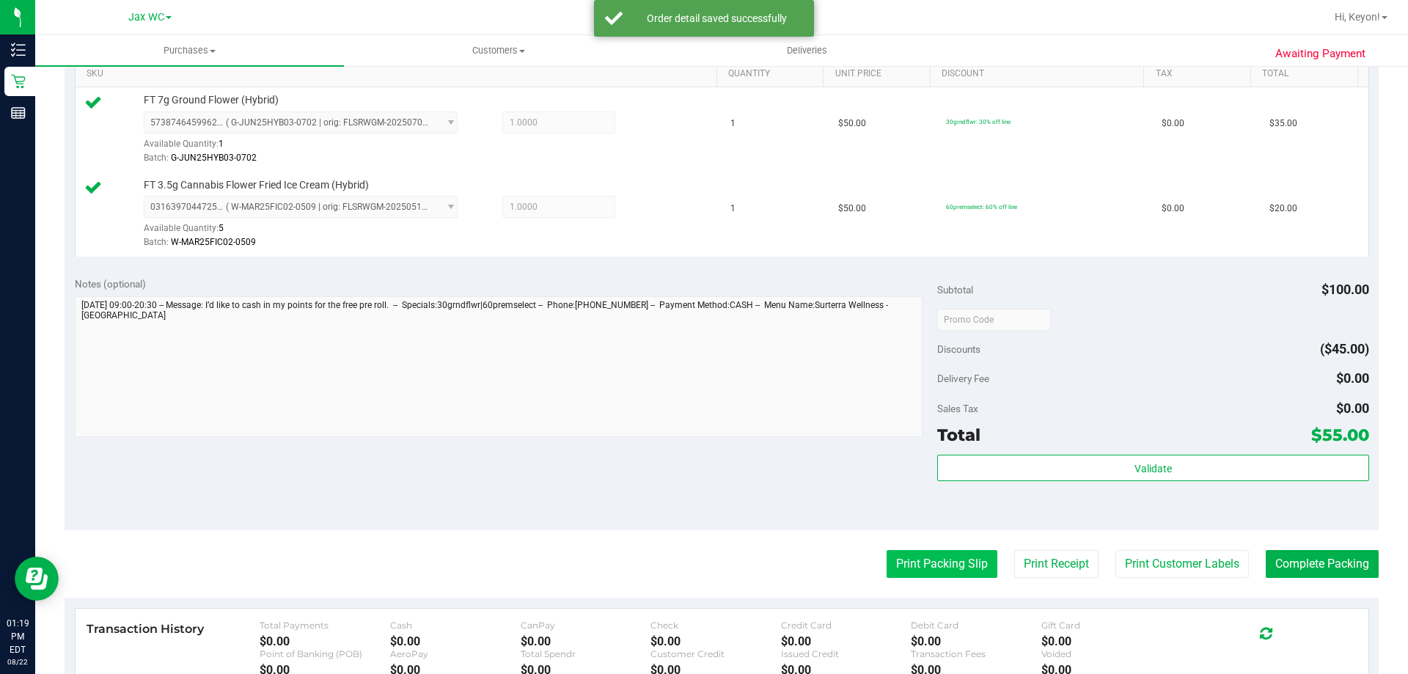
click at [936, 568] on button "Print Packing Slip" at bounding box center [941, 564] width 111 height 28
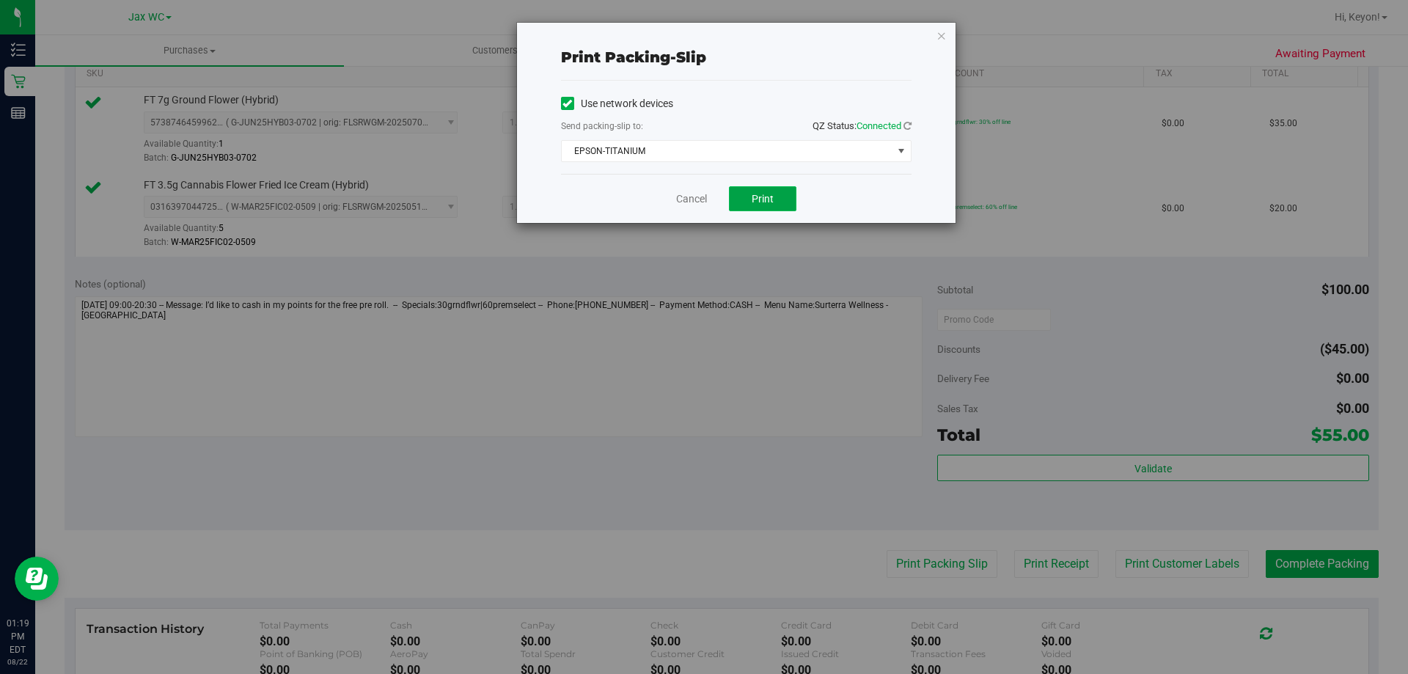
click at [757, 197] on span "Print" at bounding box center [762, 199] width 22 height 12
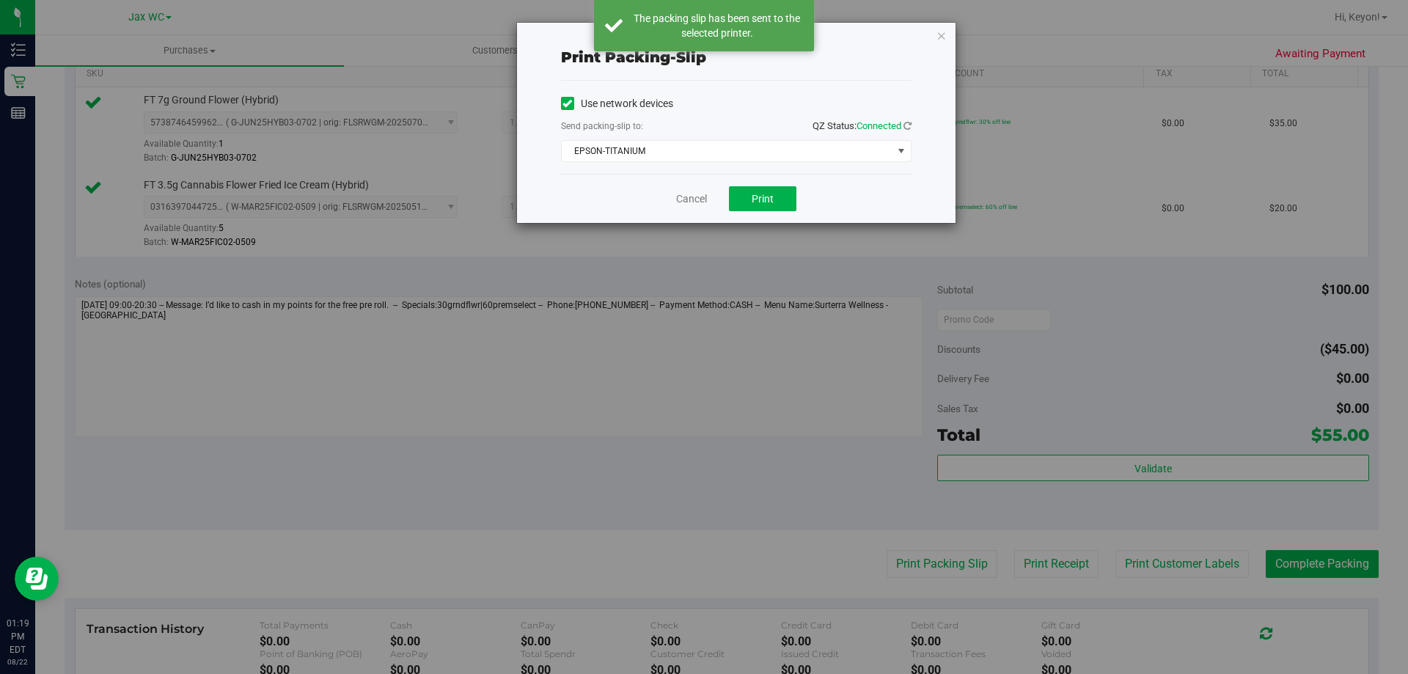
drag, startPoint x: 1407, startPoint y: 334, endPoint x: 1235, endPoint y: 305, distance: 174.8
click at [1405, 320] on div "Print packing-slip Use network devices Send packing-slip to: QZ Status: Connect…" at bounding box center [709, 337] width 1419 height 674
drag, startPoint x: 685, startPoint y: 199, endPoint x: 694, endPoint y: 201, distance: 9.6
click at [685, 199] on link "Cancel" at bounding box center [691, 198] width 31 height 15
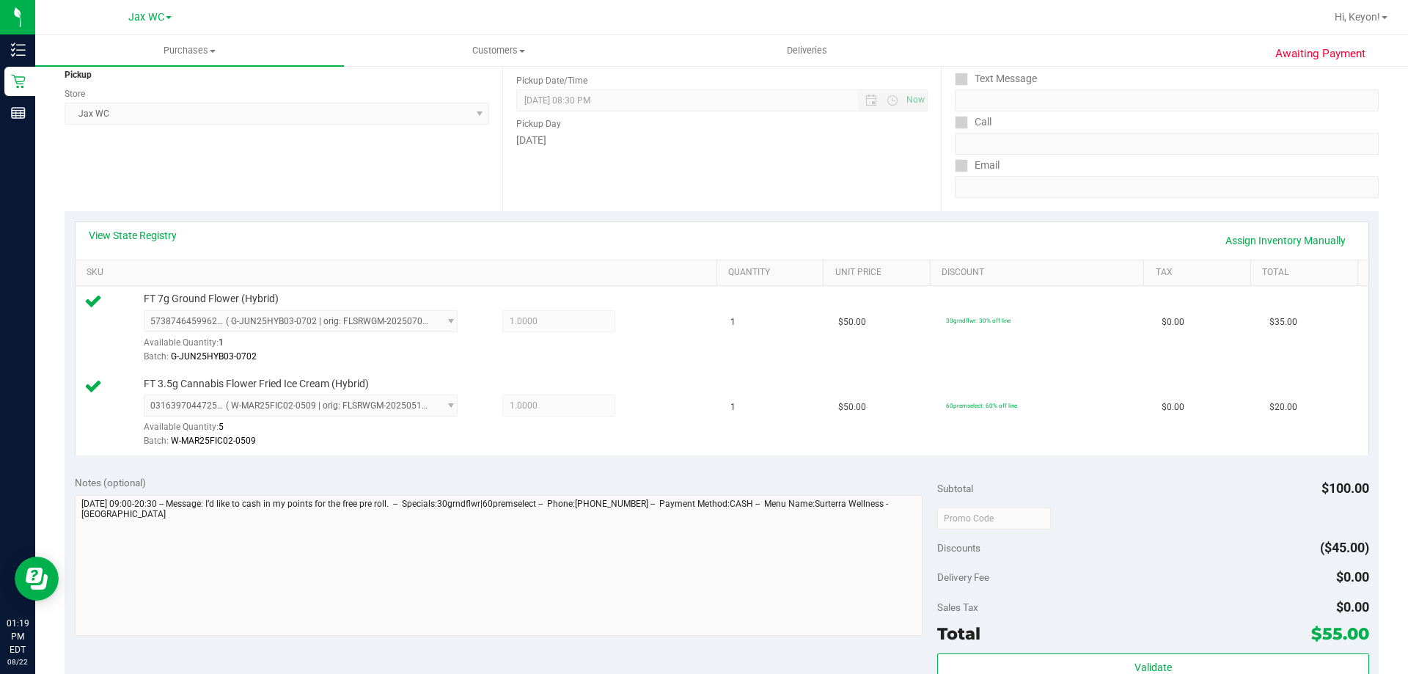
scroll to position [334, 0]
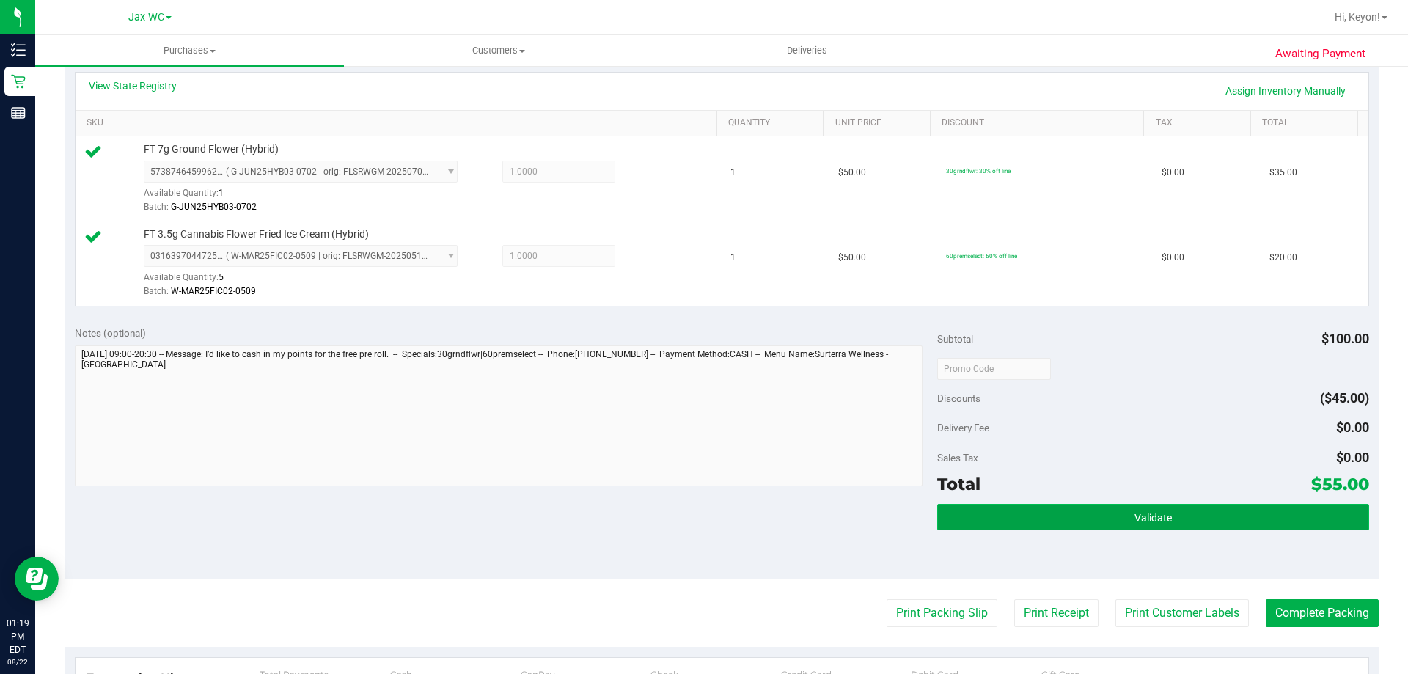
click at [1193, 527] on button "Validate" at bounding box center [1152, 517] width 431 height 26
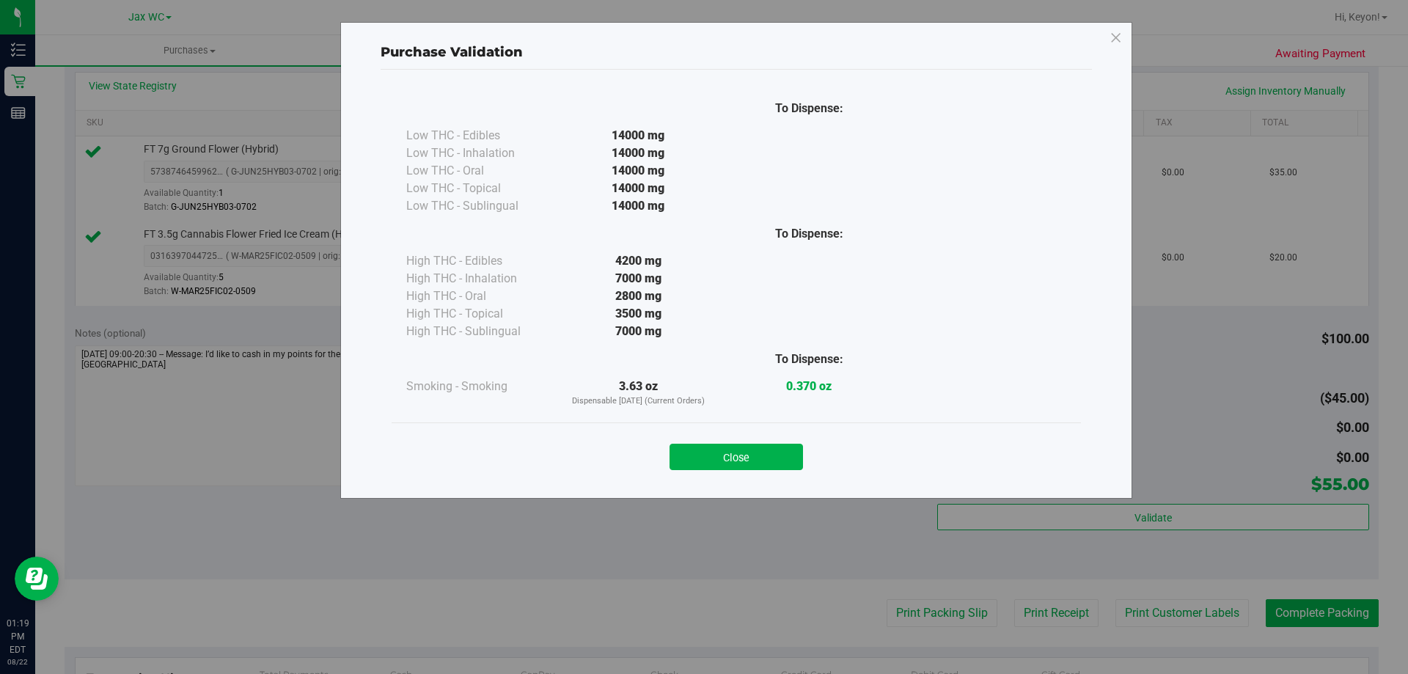
drag, startPoint x: 757, startPoint y: 456, endPoint x: 856, endPoint y: 455, distance: 98.2
click at [763, 456] on button "Close" at bounding box center [735, 457] width 133 height 26
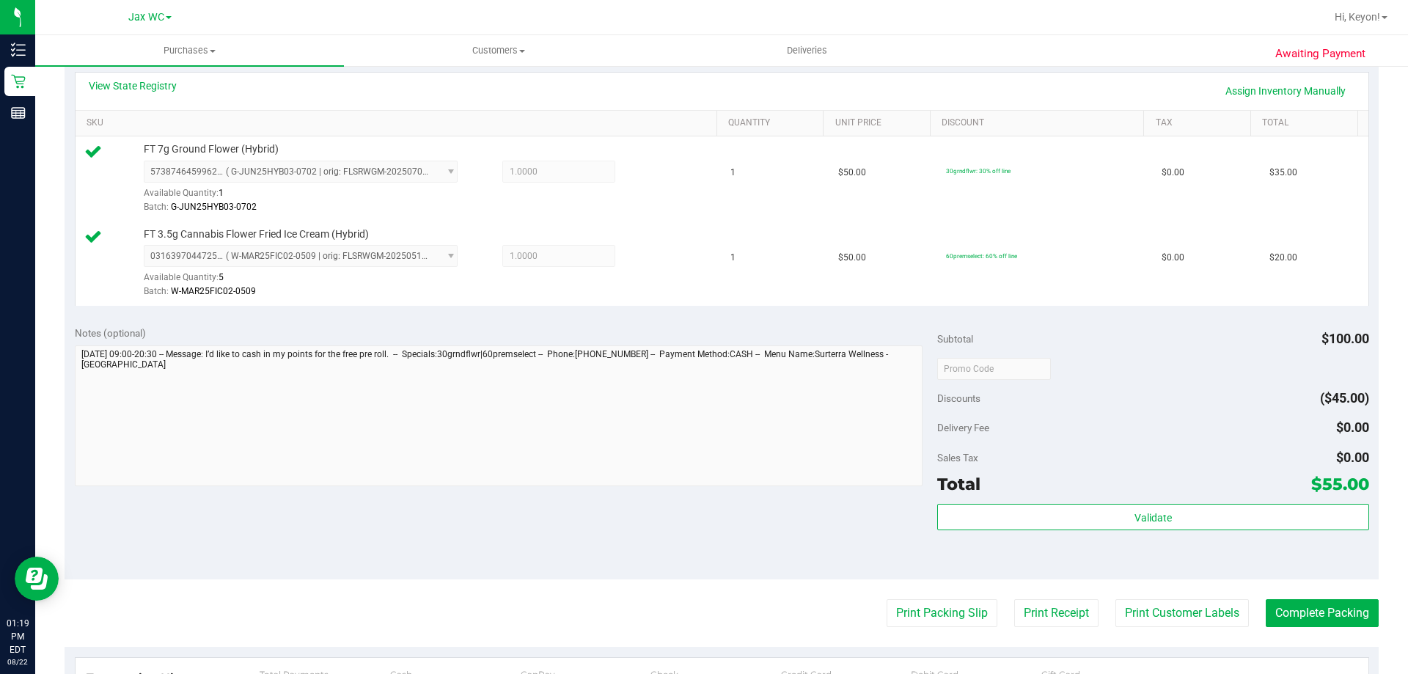
scroll to position [383, 0]
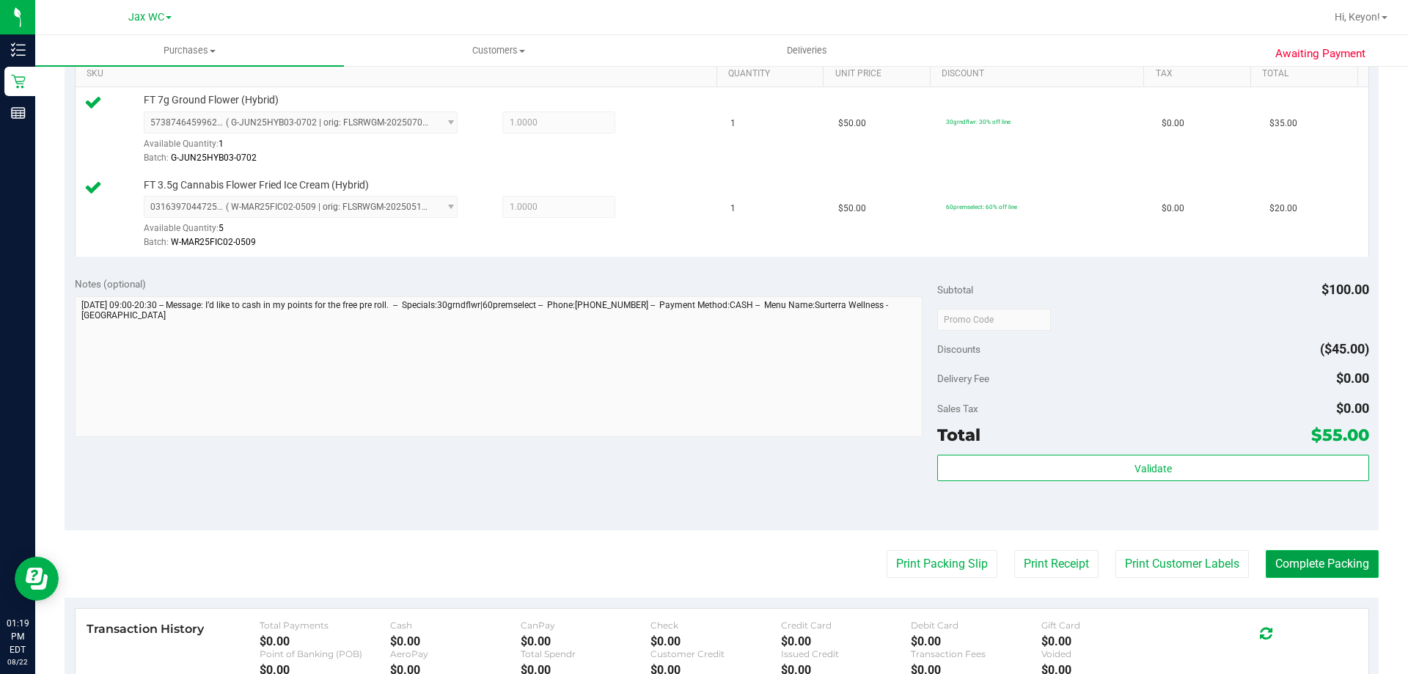
click at [1317, 568] on button "Complete Packing" at bounding box center [1321, 564] width 113 height 28
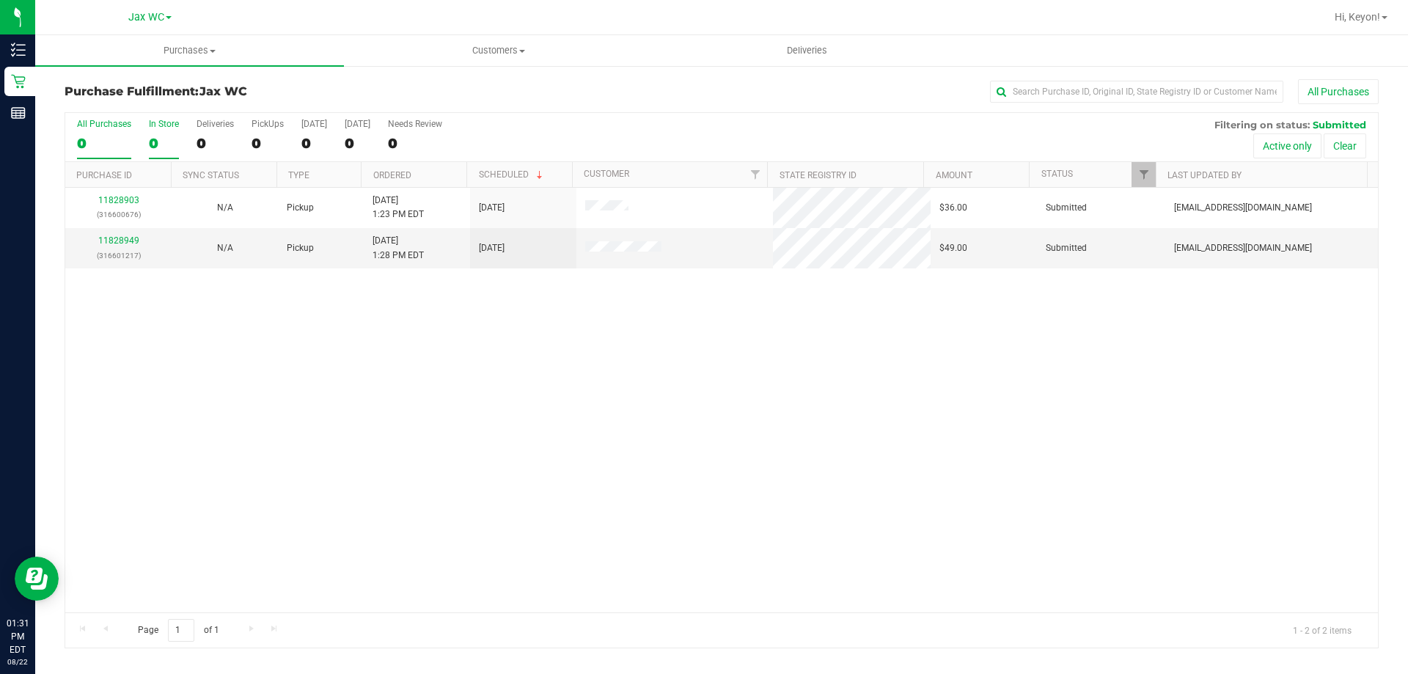
click at [165, 136] on div "0" at bounding box center [164, 143] width 30 height 17
click at [0, 0] on input "In Store 0" at bounding box center [0, 0] width 0 height 0
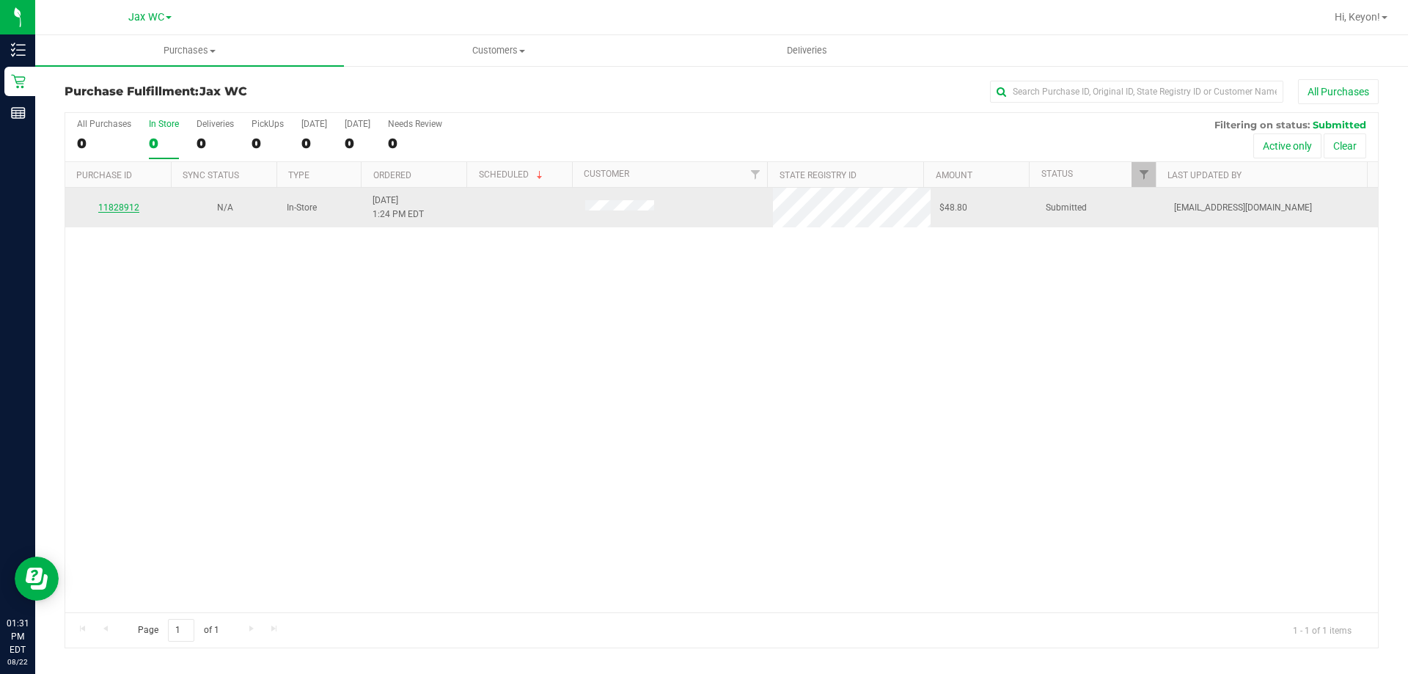
click at [119, 207] on link "11828912" at bounding box center [118, 207] width 41 height 10
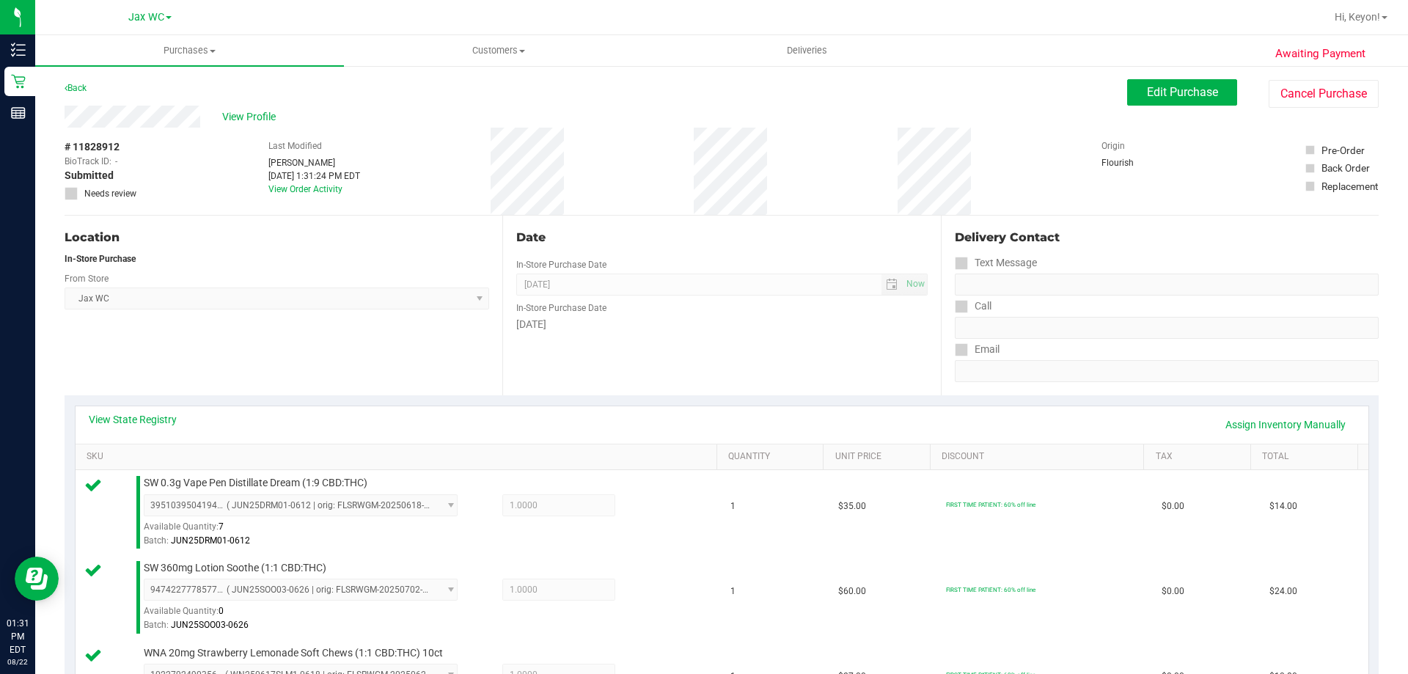
scroll to position [486, 0]
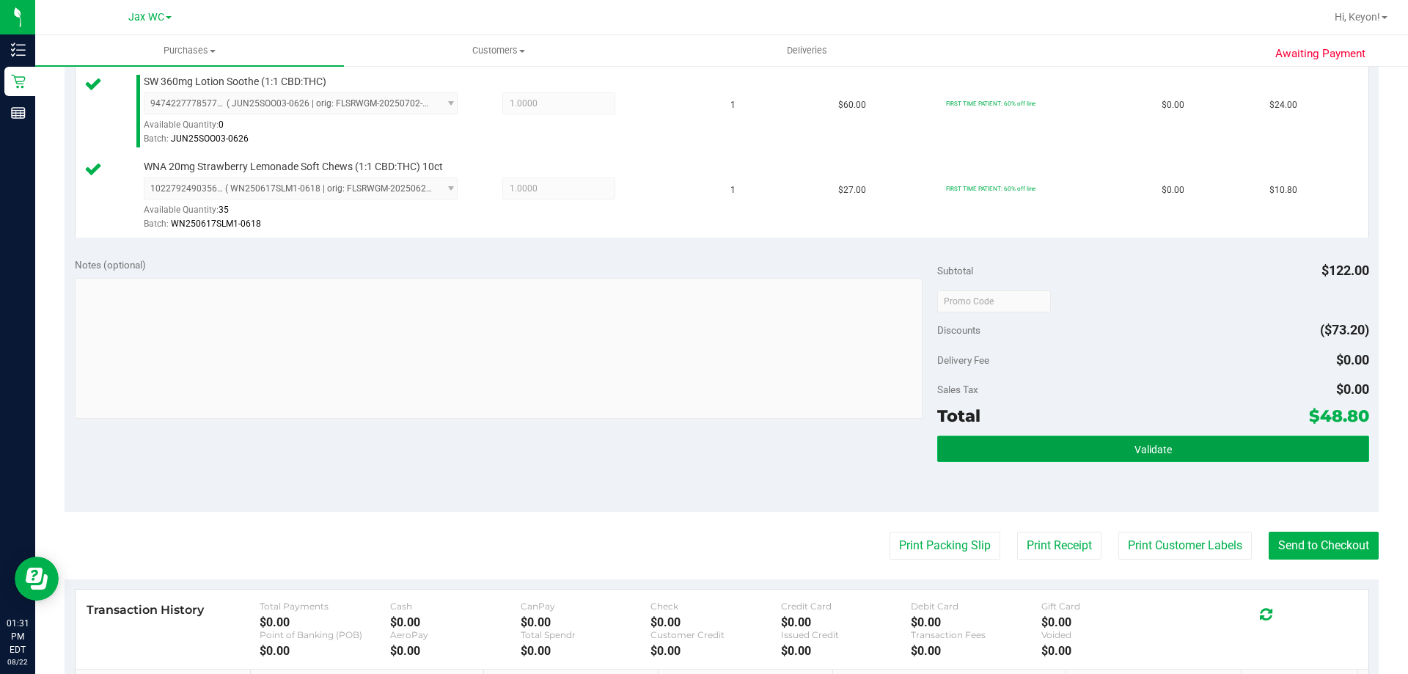
click at [1160, 461] on button "Validate" at bounding box center [1152, 448] width 431 height 26
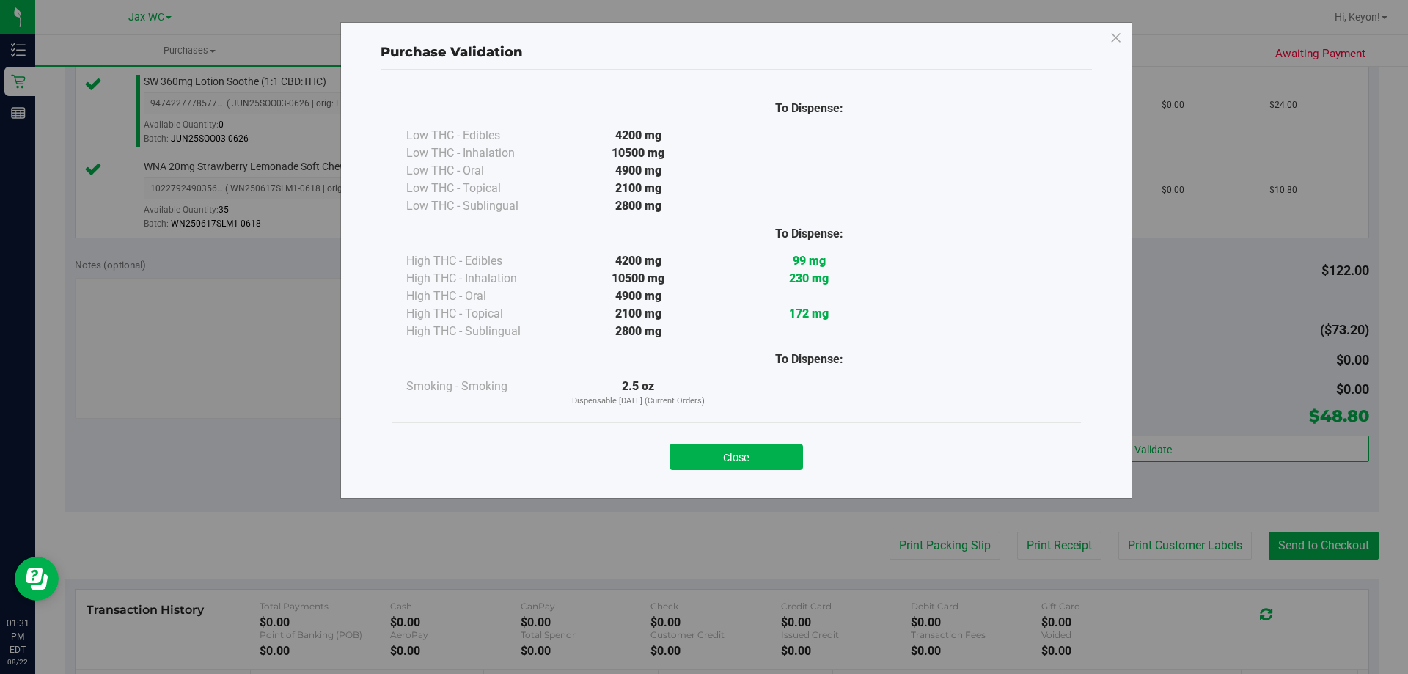
drag, startPoint x: 746, startPoint y: 461, endPoint x: 960, endPoint y: 476, distance: 214.6
click at [754, 464] on button "Close" at bounding box center [735, 457] width 133 height 26
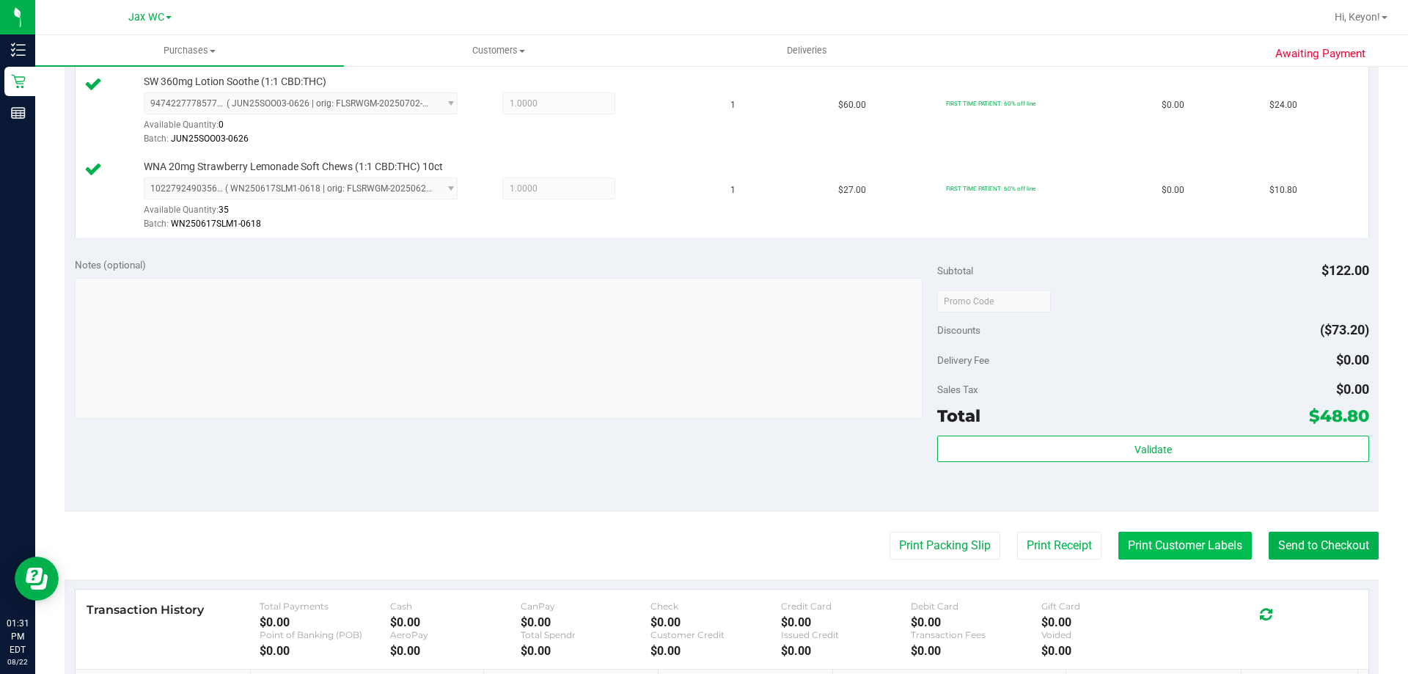
click at [1162, 548] on button "Print Customer Labels" at bounding box center [1184, 545] width 133 height 28
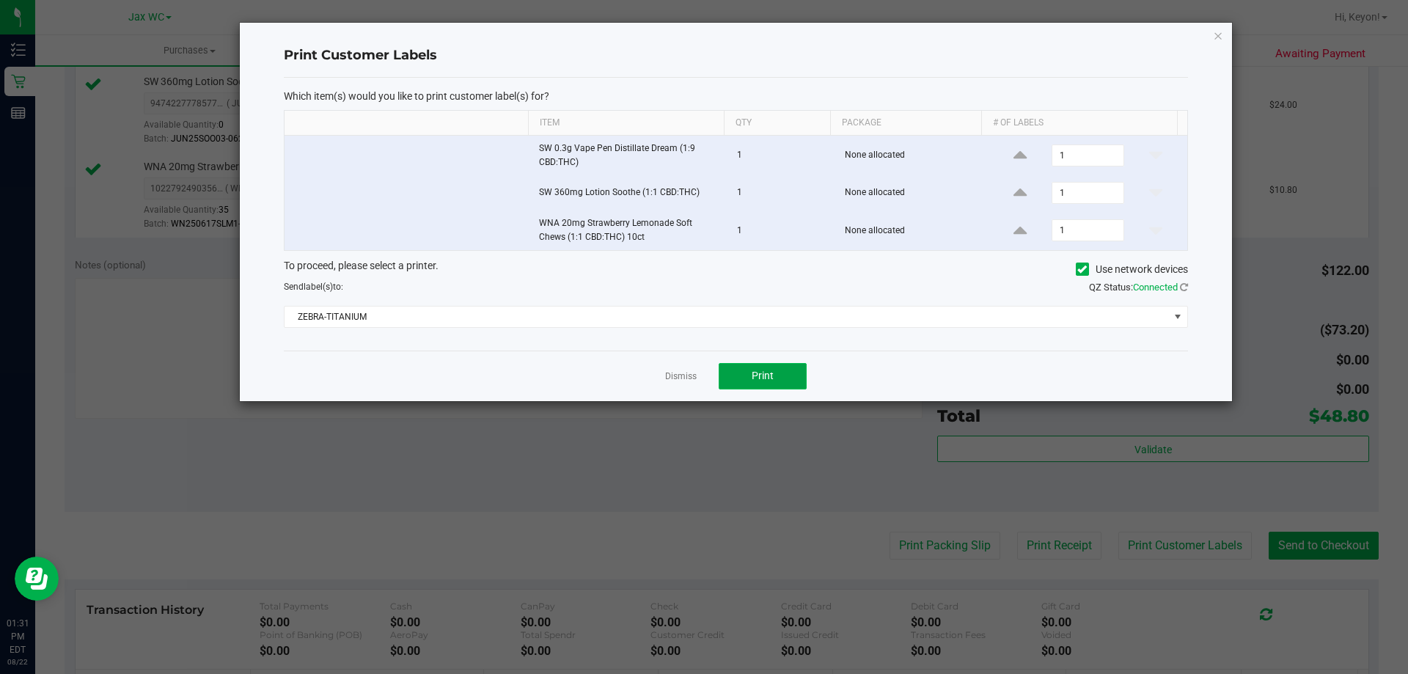
click at [759, 378] on span "Print" at bounding box center [762, 375] width 22 height 12
drag, startPoint x: 677, startPoint y: 378, endPoint x: 841, endPoint y: 416, distance: 168.4
click at [677, 378] on link "Dismiss" at bounding box center [681, 376] width 32 height 12
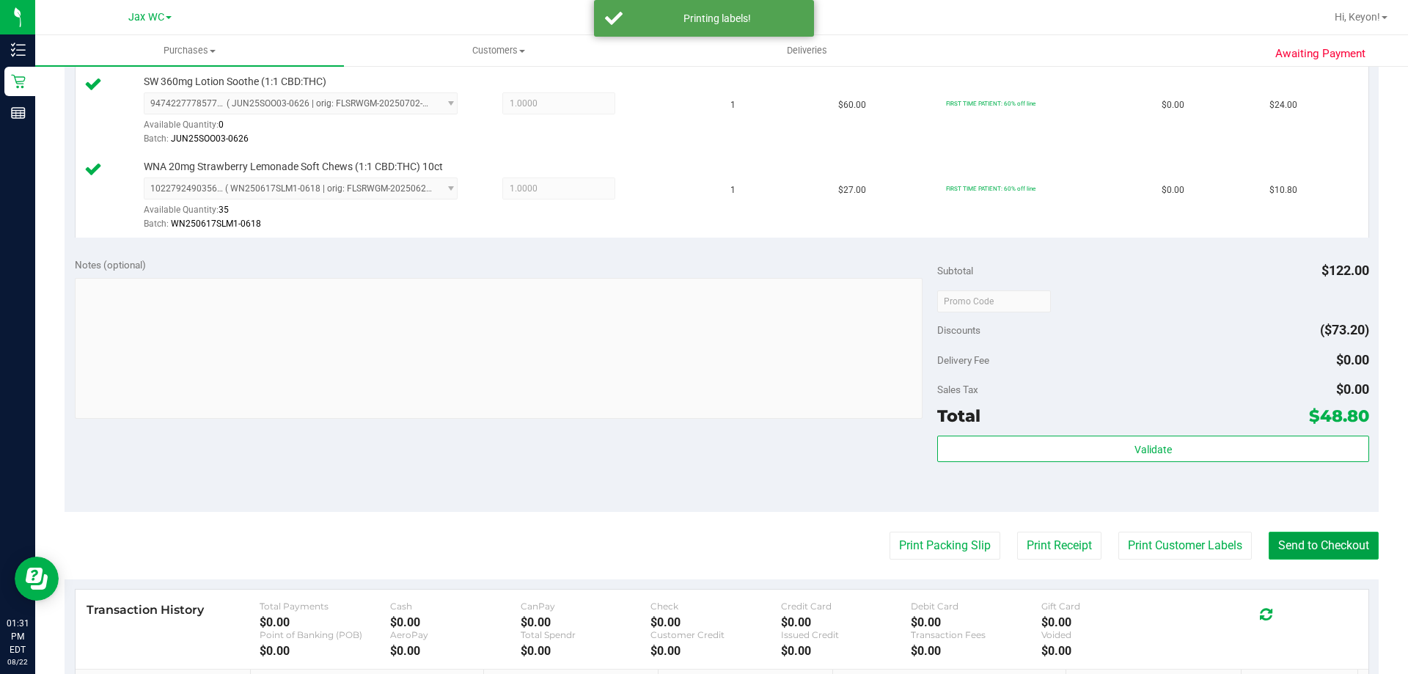
click at [1298, 550] on button "Send to Checkout" at bounding box center [1323, 545] width 110 height 28
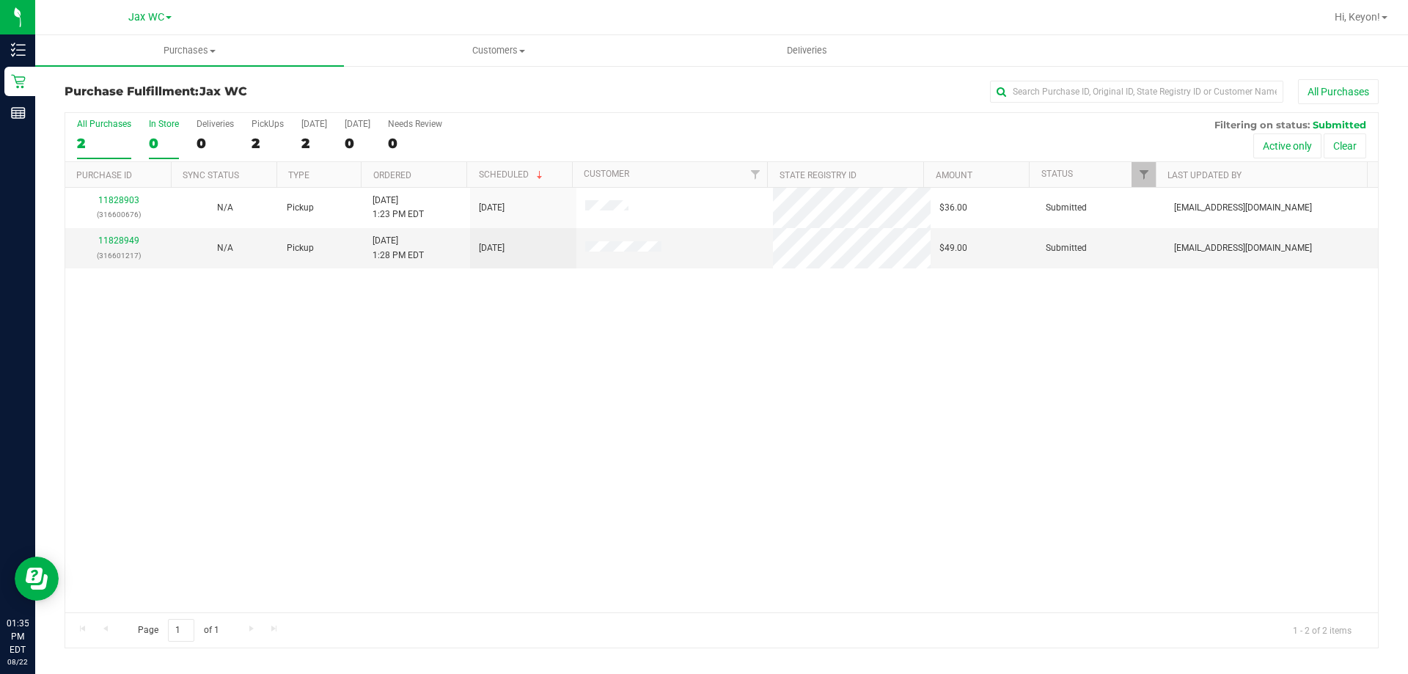
click at [173, 139] on div "0" at bounding box center [164, 143] width 30 height 17
click at [0, 0] on input "In Store 0" at bounding box center [0, 0] width 0 height 0
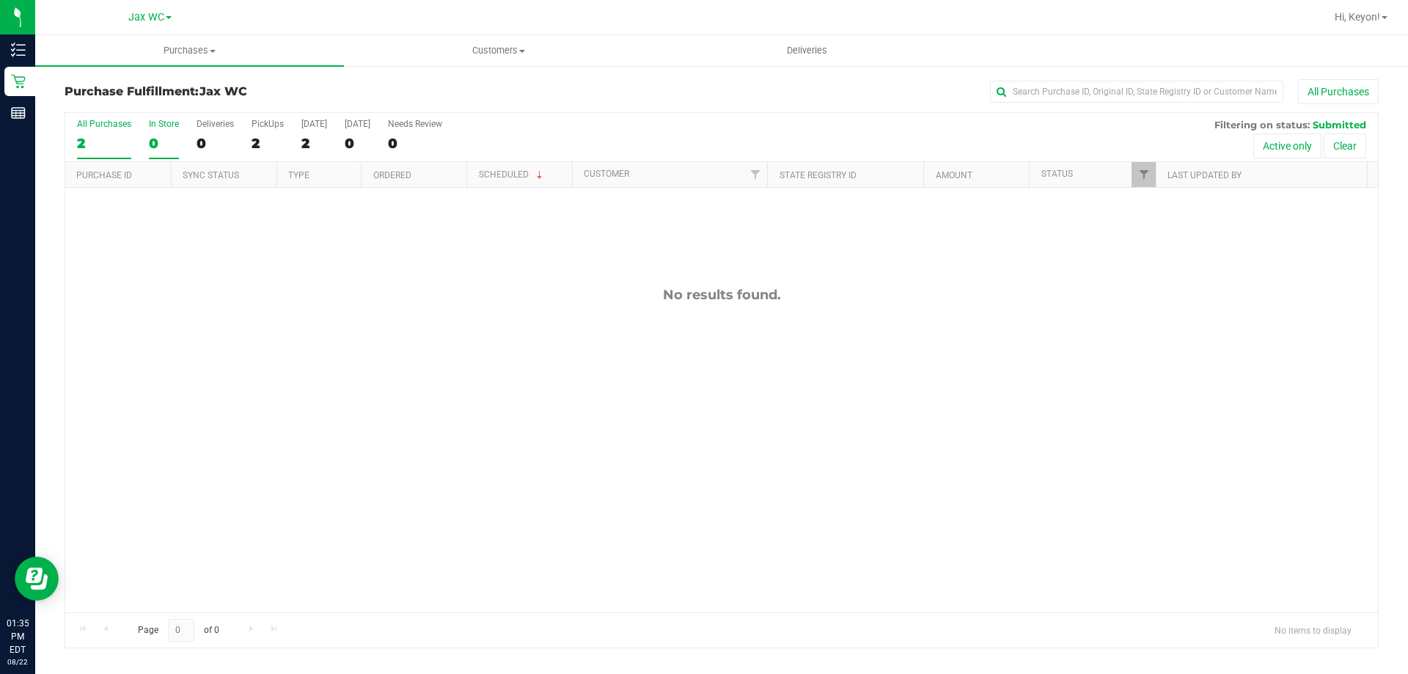
click at [90, 133] on label "All Purchases 2" at bounding box center [104, 139] width 54 height 40
click at [0, 0] on input "All Purchases 2" at bounding box center [0, 0] width 0 height 0
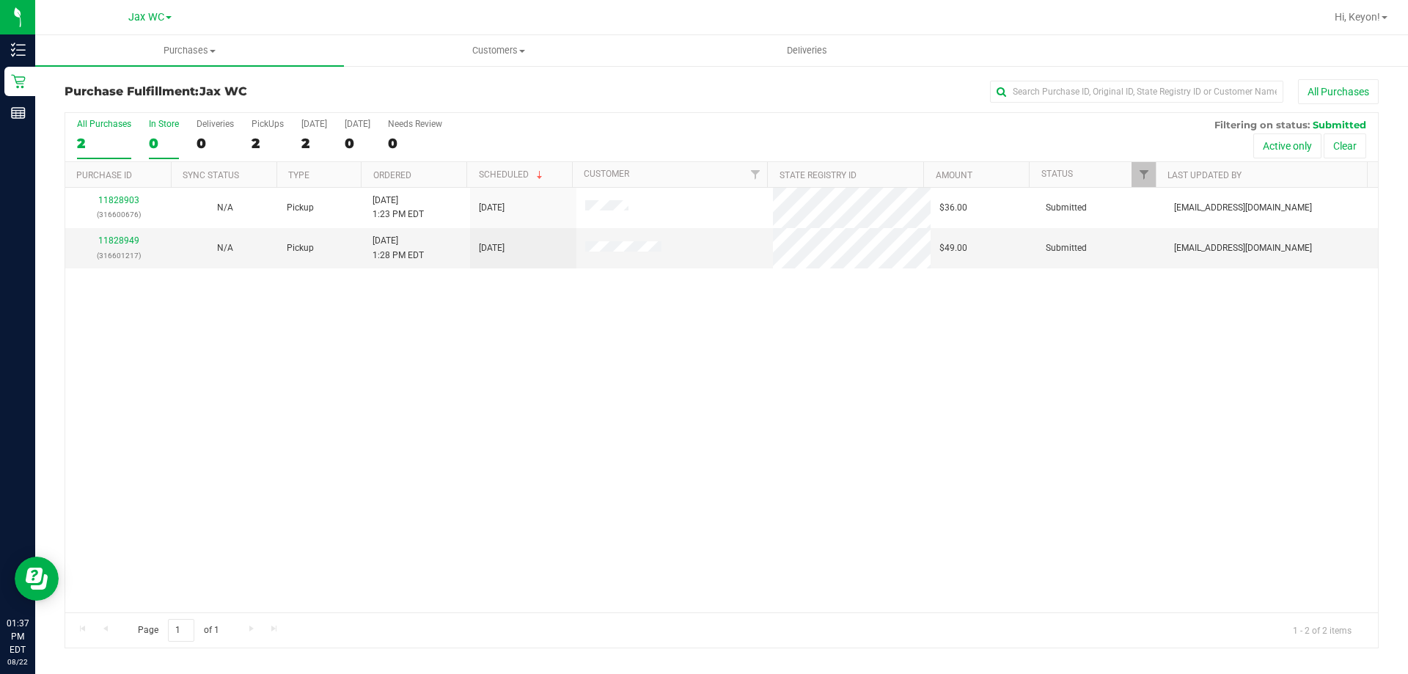
click at [163, 121] on div "In Store" at bounding box center [164, 124] width 30 height 10
click at [0, 0] on input "In Store 0" at bounding box center [0, 0] width 0 height 0
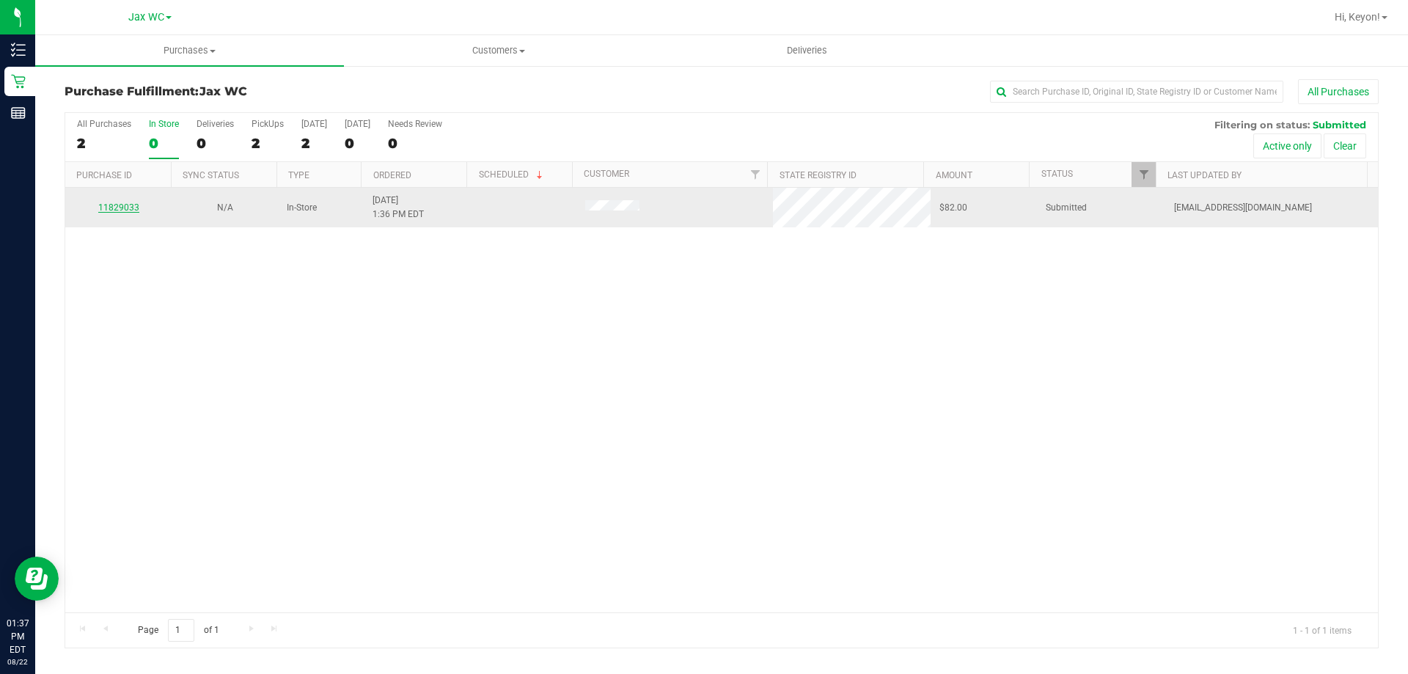
click at [129, 205] on link "11829033" at bounding box center [118, 207] width 41 height 10
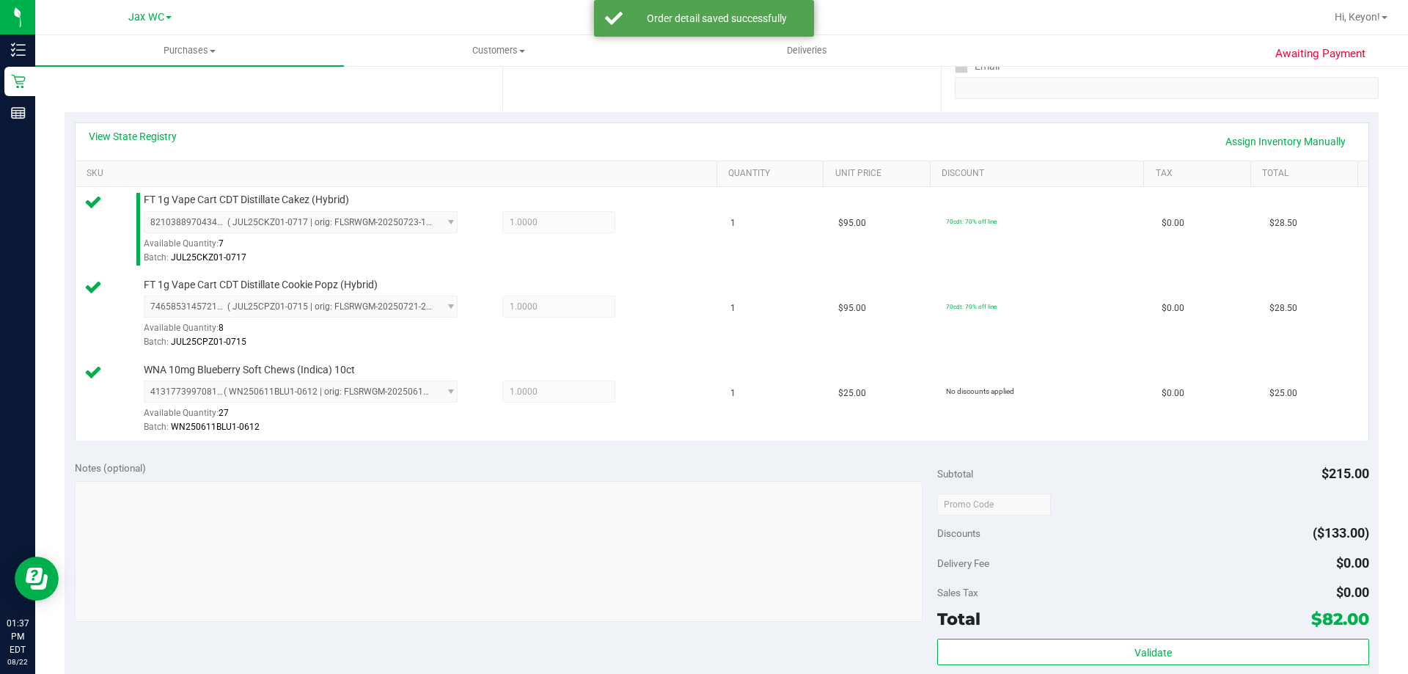
scroll to position [534, 0]
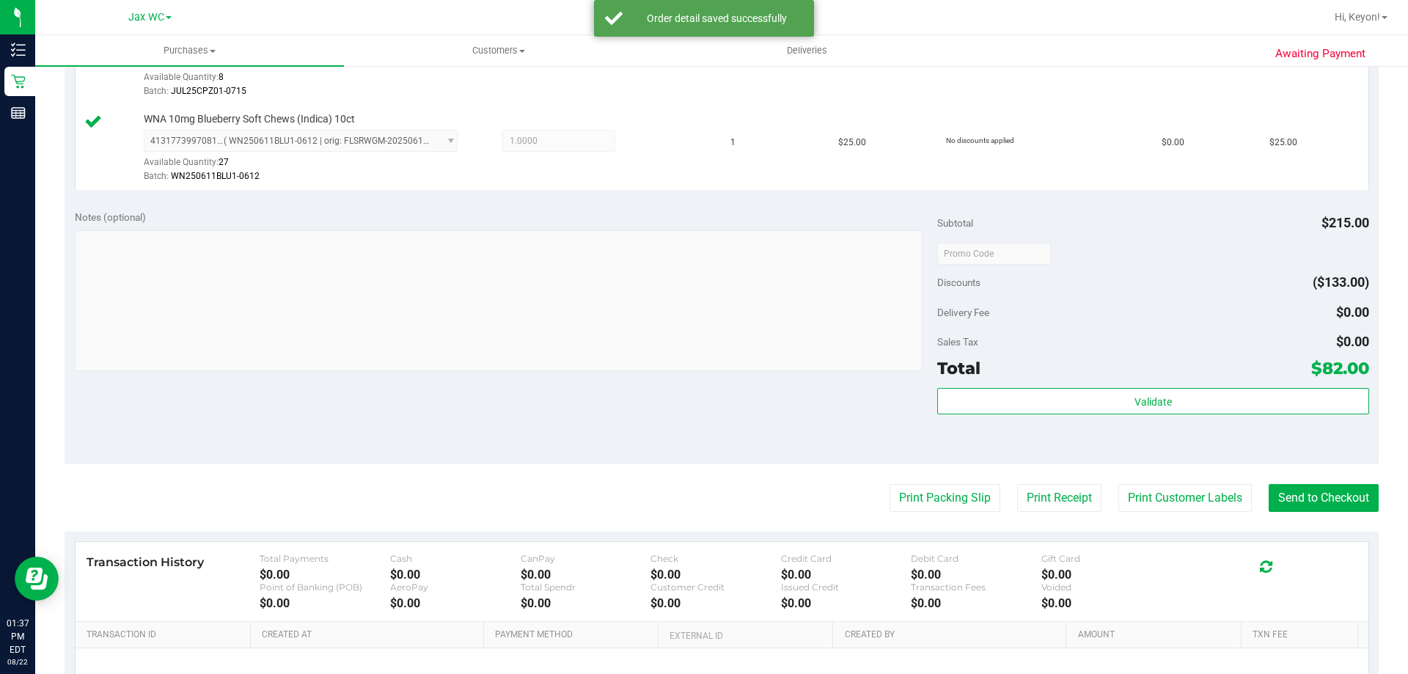
click at [1103, 421] on div "Validate" at bounding box center [1152, 421] width 431 height 66
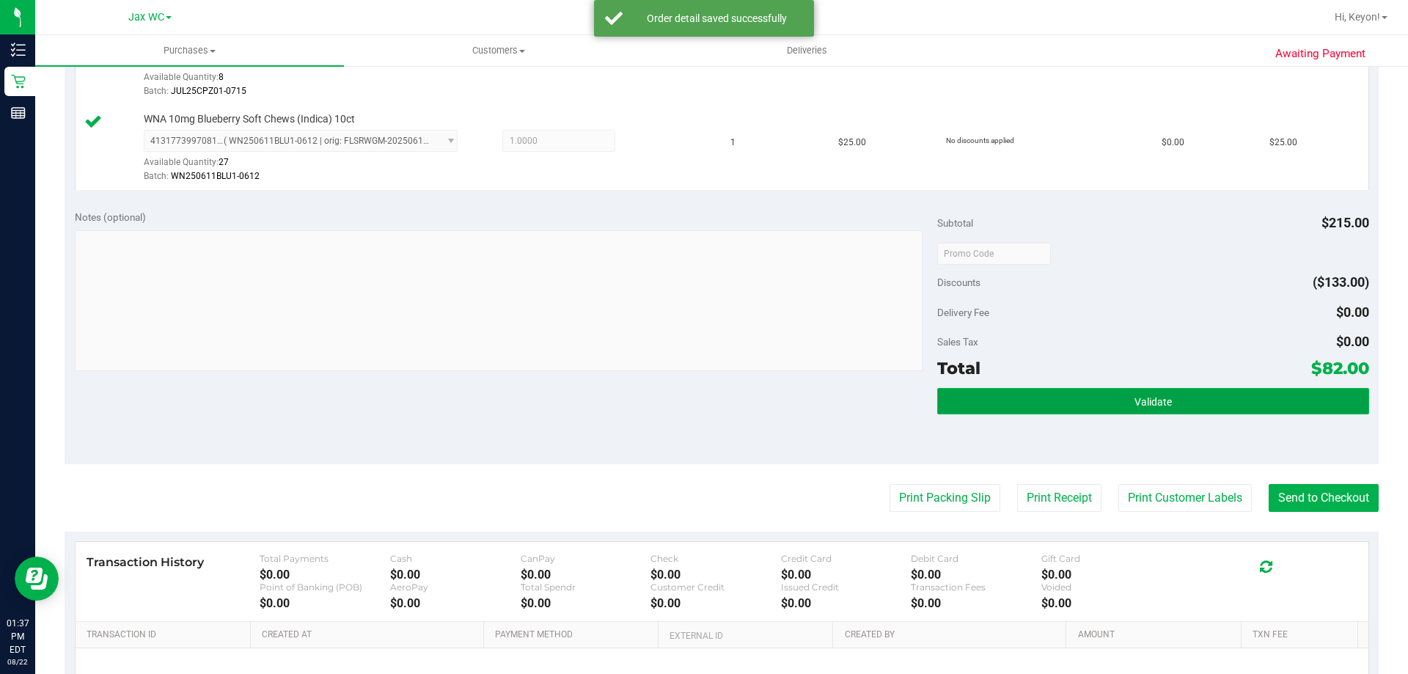
click at [1106, 411] on button "Validate" at bounding box center [1152, 401] width 431 height 26
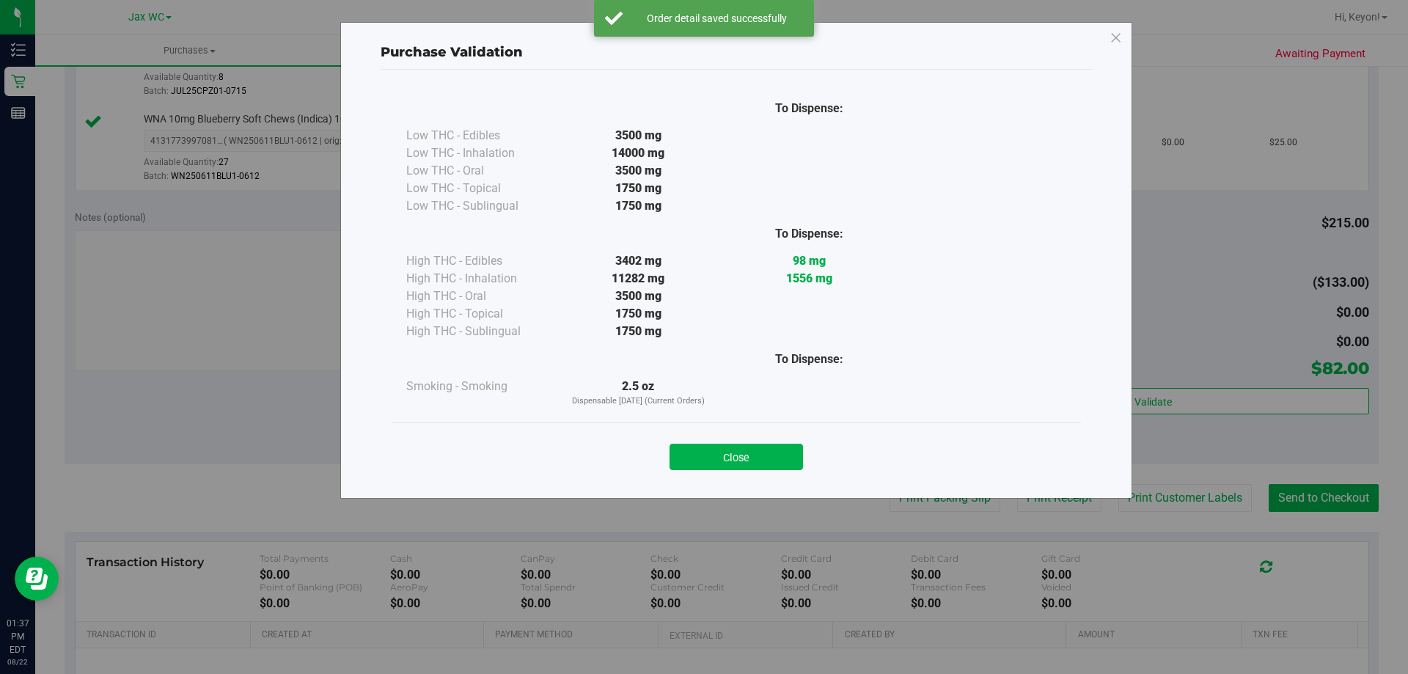
drag, startPoint x: 754, startPoint y: 452, endPoint x: 1079, endPoint y: 452, distance: 324.8
click at [757, 453] on button "Close" at bounding box center [735, 457] width 133 height 26
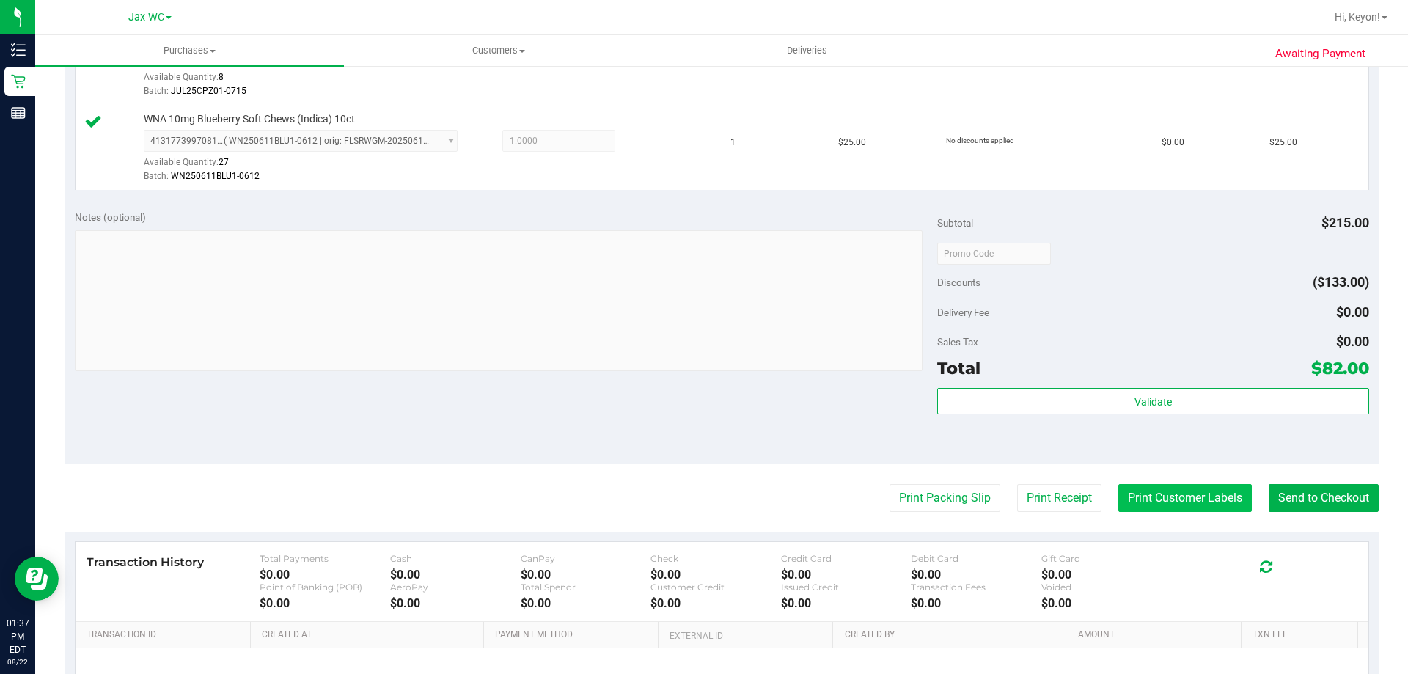
click at [1166, 501] on button "Print Customer Labels" at bounding box center [1184, 498] width 133 height 28
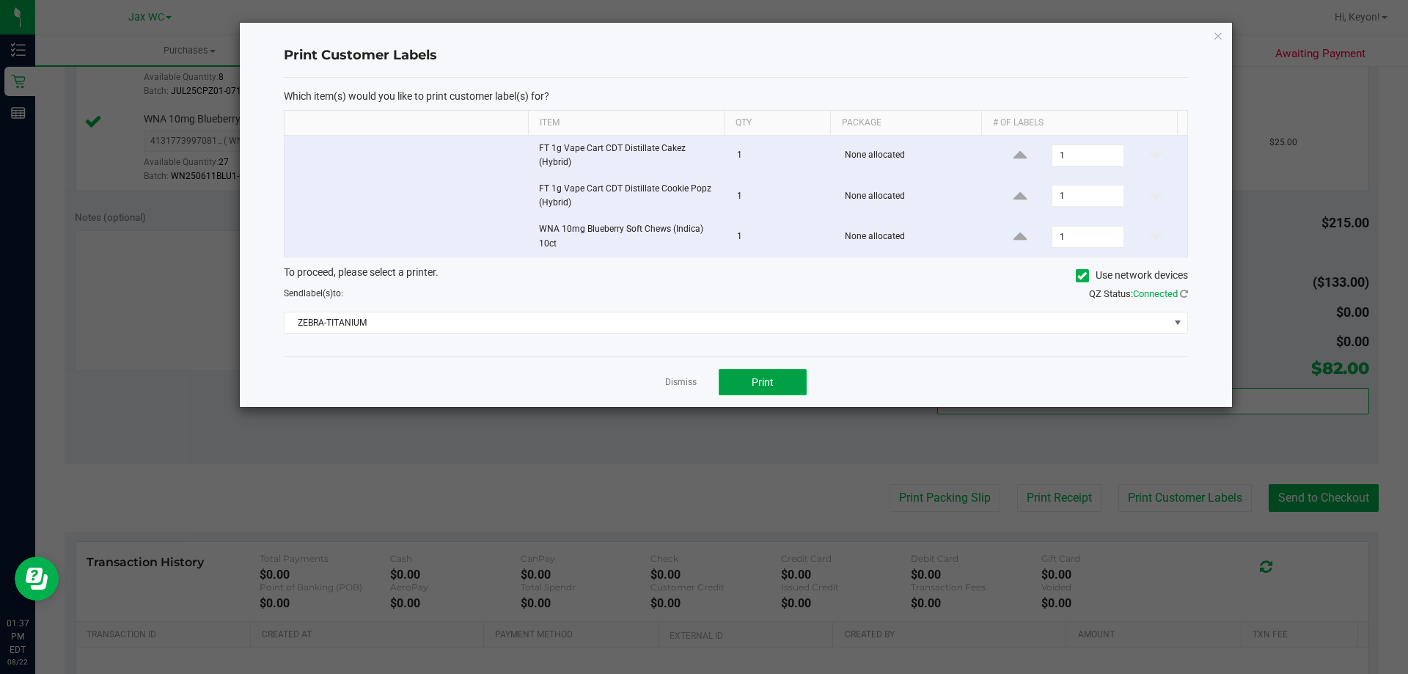
click at [773, 371] on button "Print" at bounding box center [762, 382] width 88 height 26
click at [690, 376] on link "Dismiss" at bounding box center [681, 382] width 32 height 12
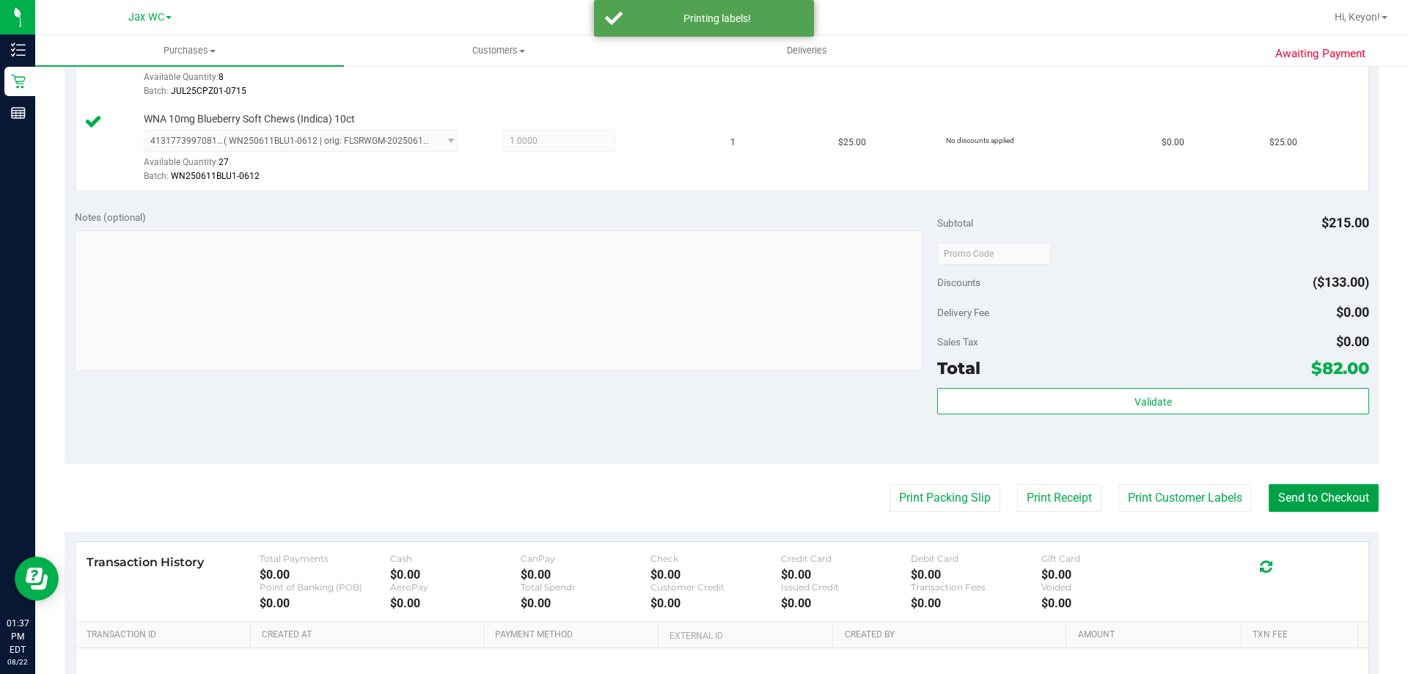
drag, startPoint x: 1284, startPoint y: 496, endPoint x: 1277, endPoint y: 487, distance: 11.5
click at [1281, 492] on button "Send to Checkout" at bounding box center [1323, 498] width 110 height 28
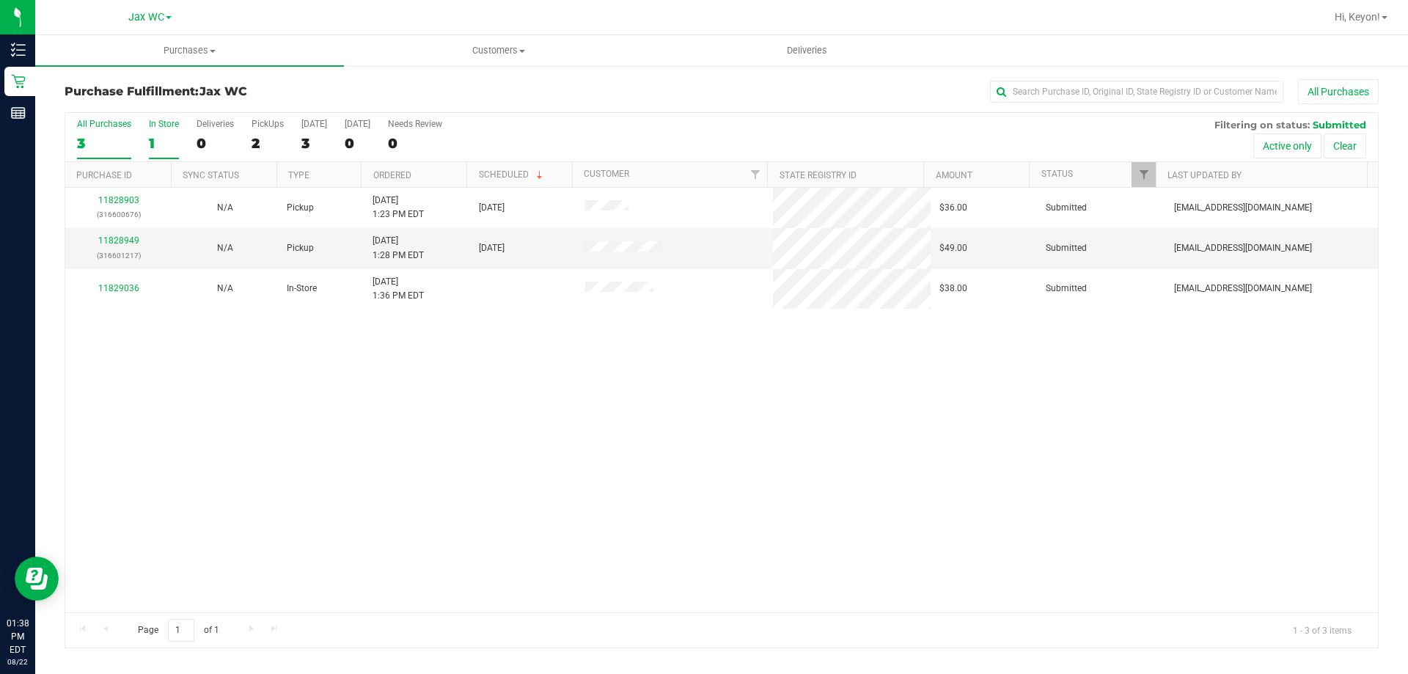
click at [149, 136] on div "1" at bounding box center [164, 143] width 30 height 17
click at [0, 0] on input "In Store 1" at bounding box center [0, 0] width 0 height 0
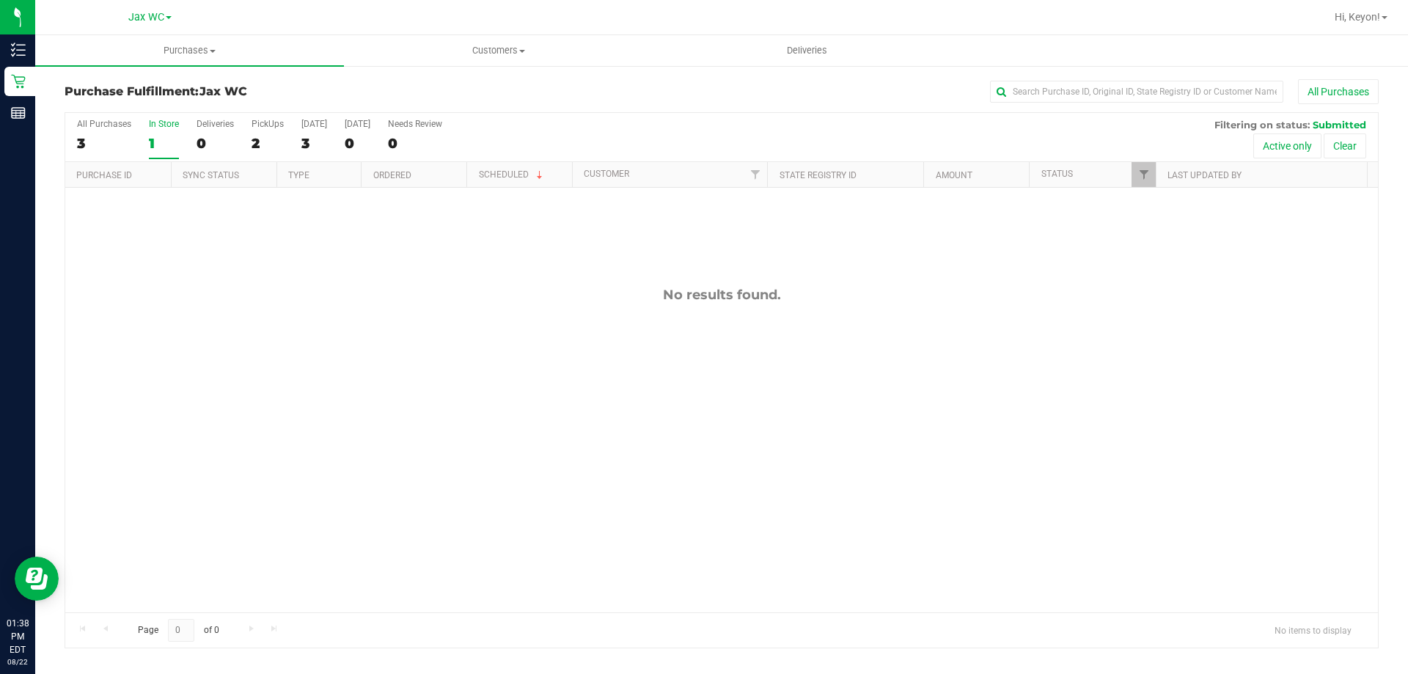
click at [150, 135] on div "1" at bounding box center [164, 143] width 30 height 17
click at [0, 0] on input "In Store 1" at bounding box center [0, 0] width 0 height 0
click at [152, 144] on div "1" at bounding box center [164, 143] width 30 height 17
click at [0, 0] on input "In Store 1" at bounding box center [0, 0] width 0 height 0
click at [152, 144] on div "0" at bounding box center [164, 143] width 30 height 17
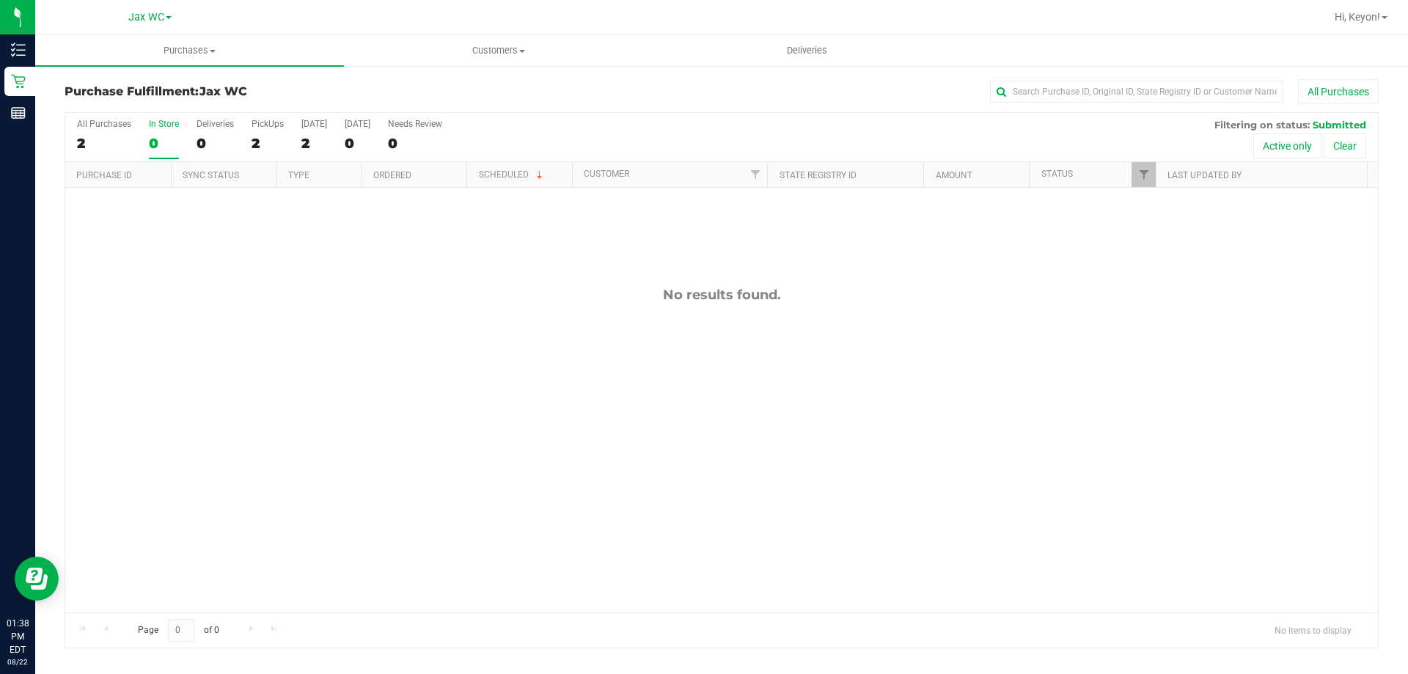
click at [0, 0] on input "In Store 0" at bounding box center [0, 0] width 0 height 0
click at [89, 125] on div "All Purchases" at bounding box center [104, 124] width 54 height 10
click at [0, 0] on input "All Purchases 2" at bounding box center [0, 0] width 0 height 0
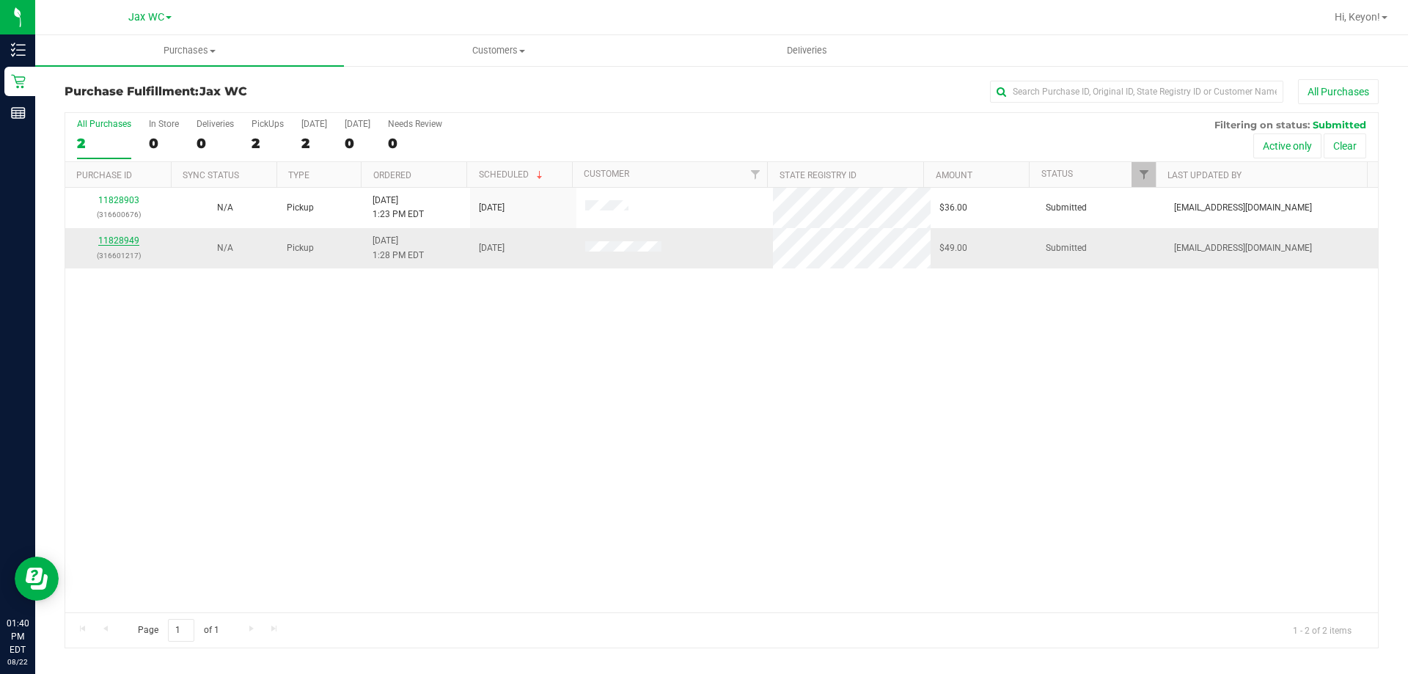
click at [124, 240] on link "11828949" at bounding box center [118, 240] width 41 height 10
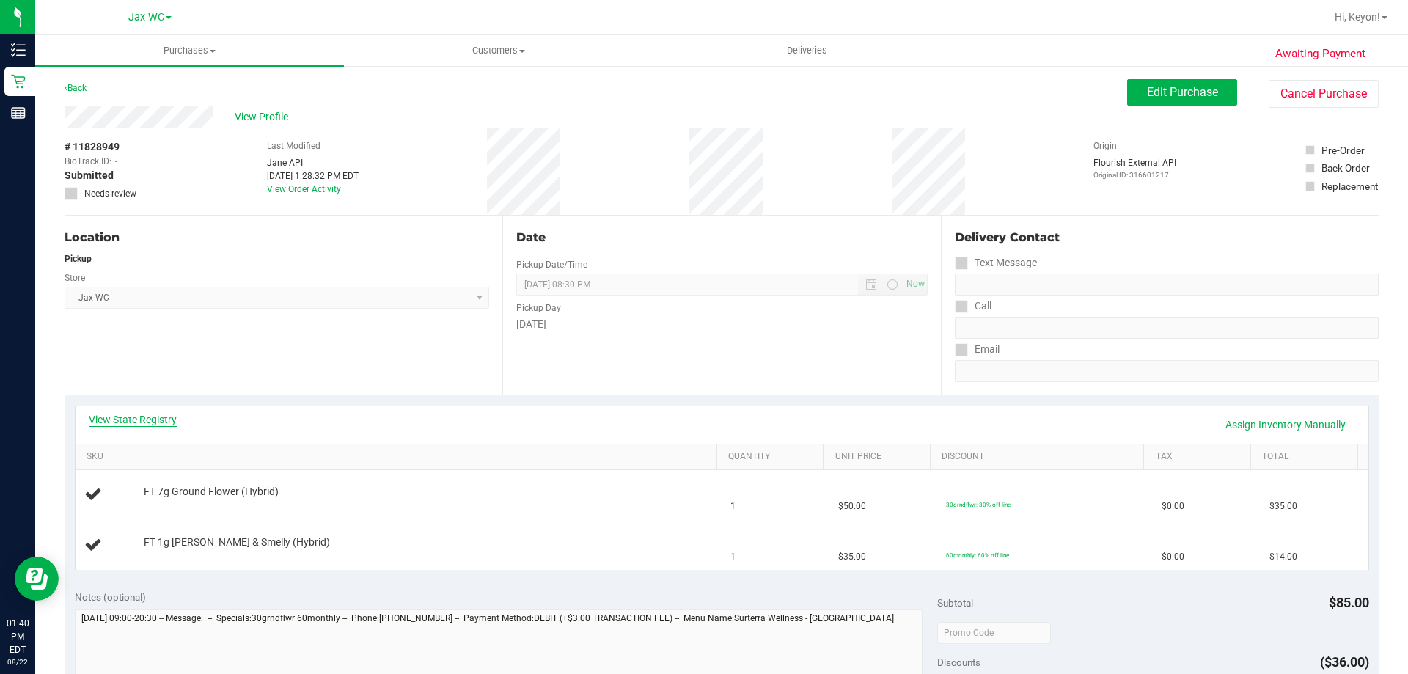
click at [141, 424] on link "View State Registry" at bounding box center [133, 419] width 88 height 15
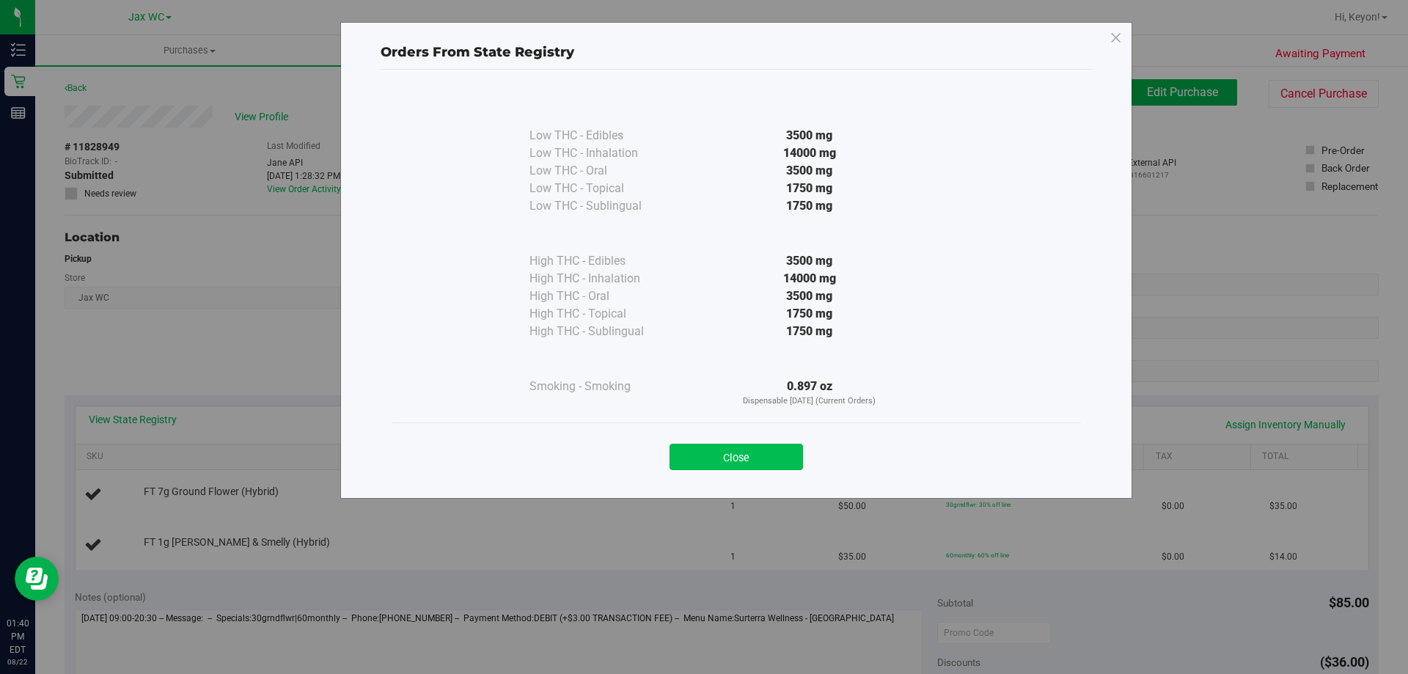
click at [776, 452] on button "Close" at bounding box center [735, 457] width 133 height 26
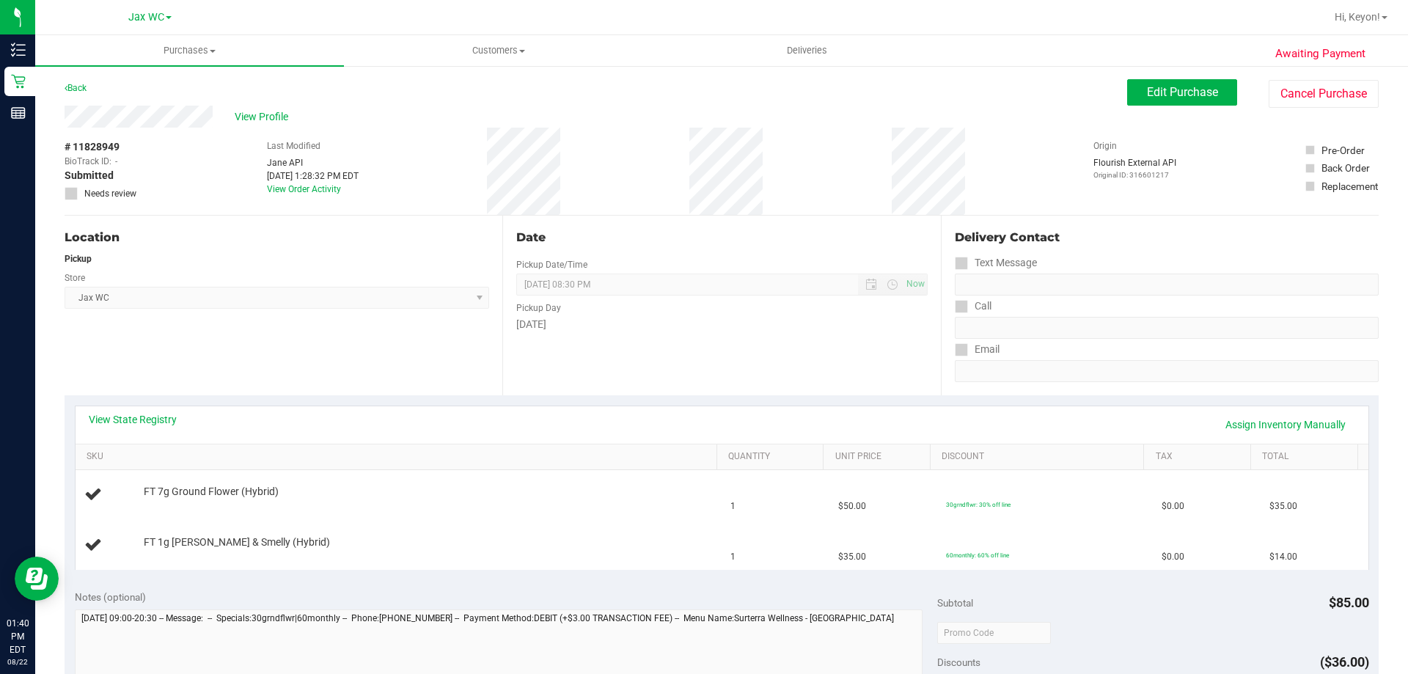
click at [92, 88] on div "Back Edit Purchase Cancel Purchase" at bounding box center [722, 92] width 1314 height 26
click at [81, 86] on link "Back" at bounding box center [76, 88] width 22 height 10
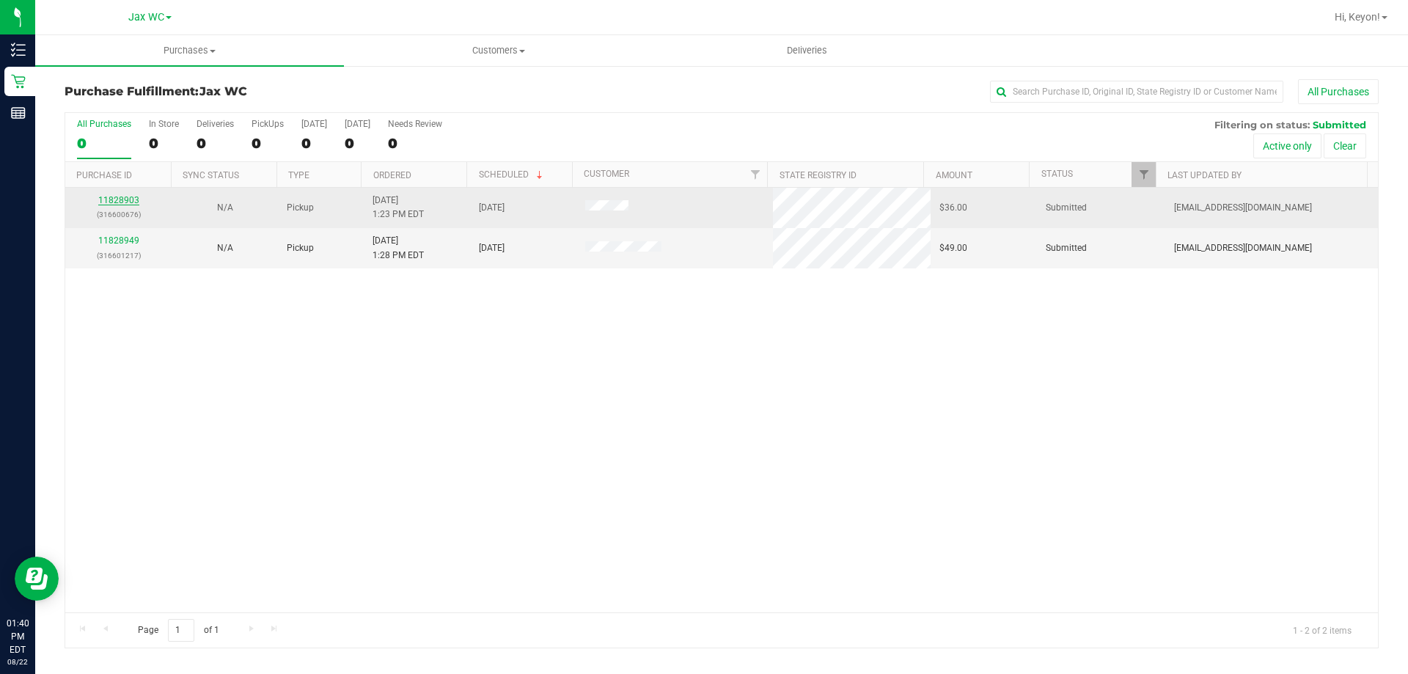
click at [115, 205] on link "11828903" at bounding box center [118, 200] width 41 height 10
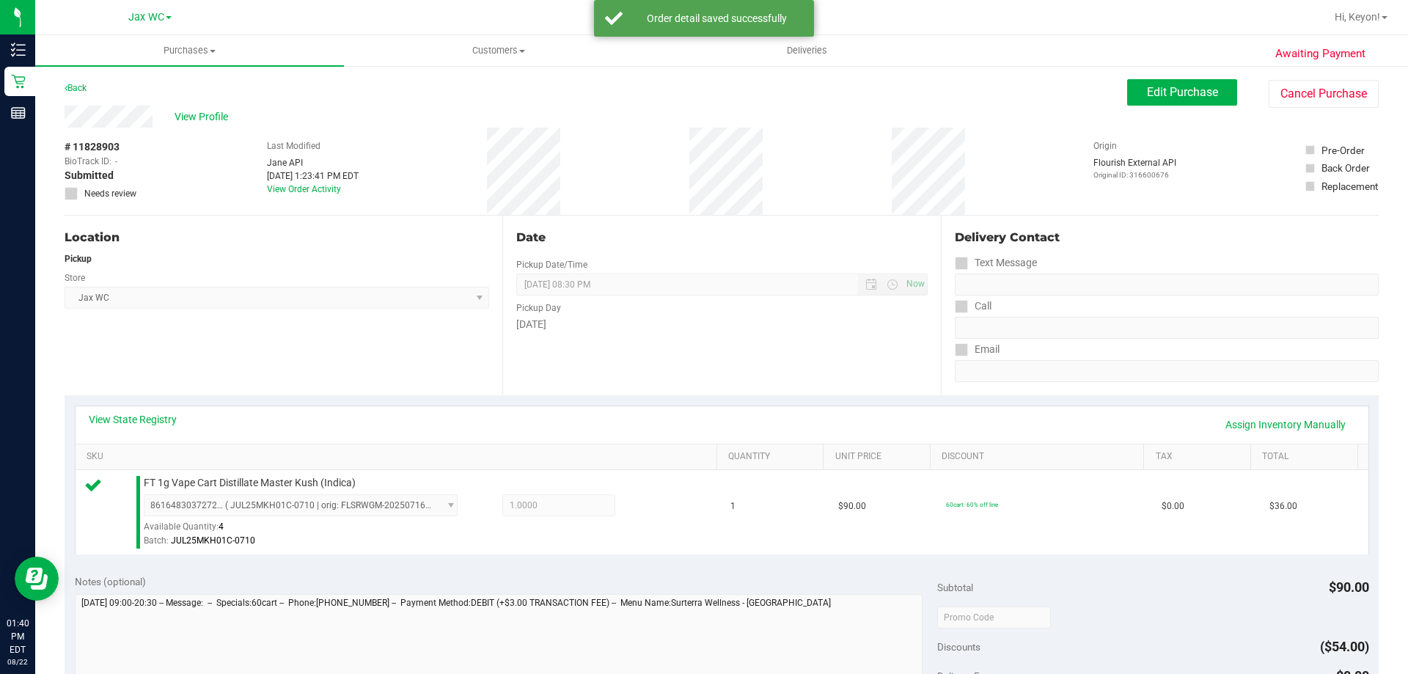
scroll to position [325, 0]
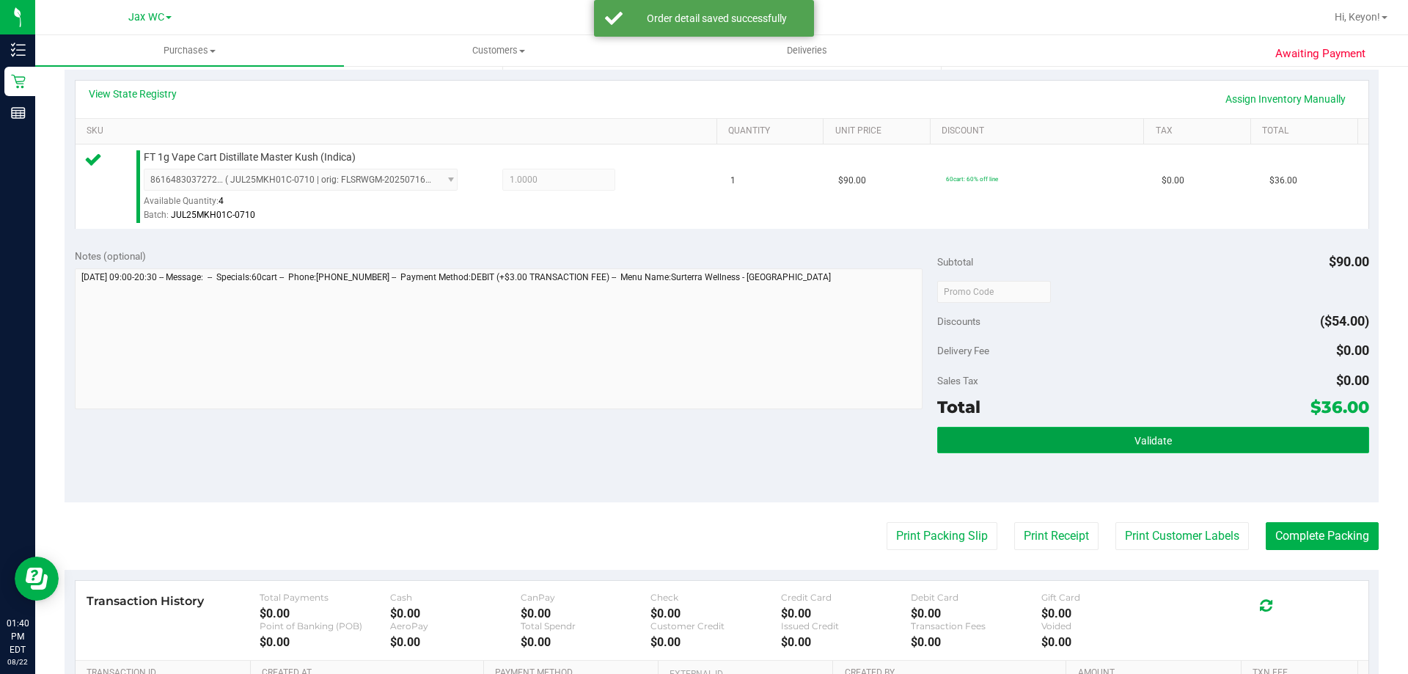
click at [1166, 445] on button "Validate" at bounding box center [1152, 440] width 431 height 26
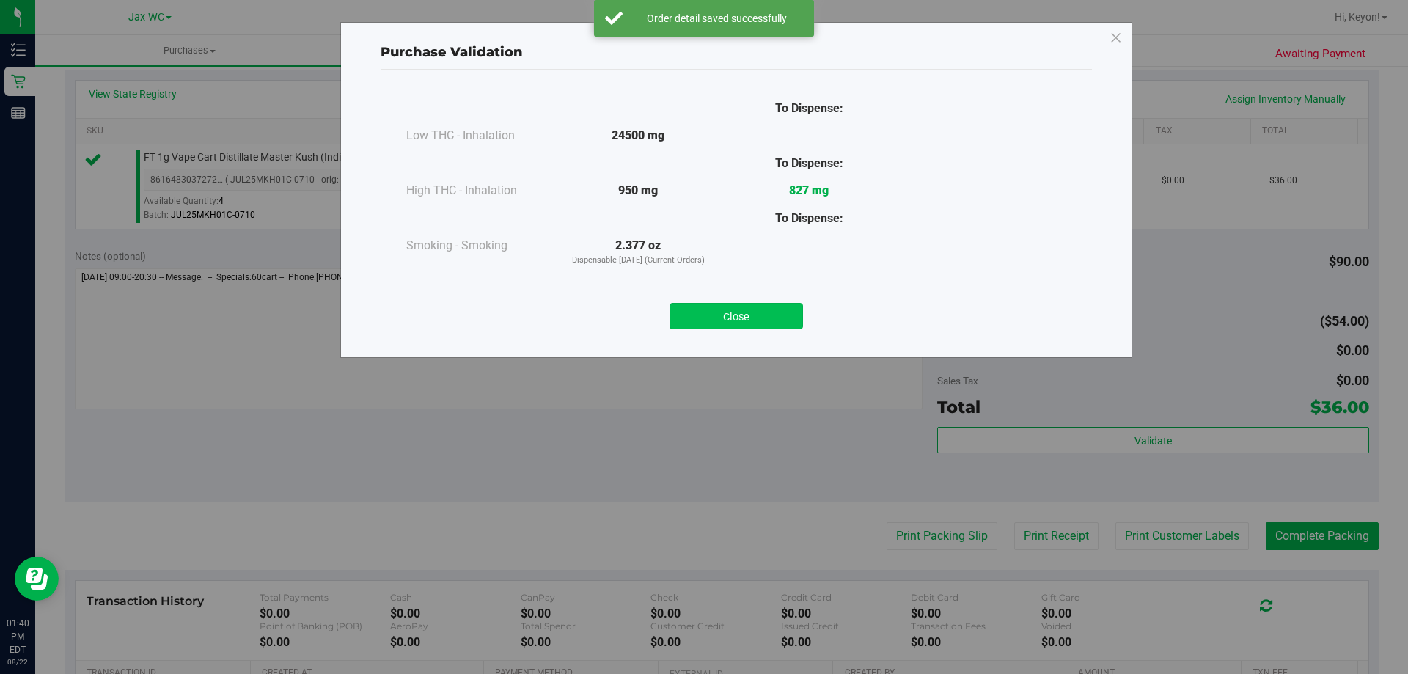
click at [779, 312] on button "Close" at bounding box center [735, 316] width 133 height 26
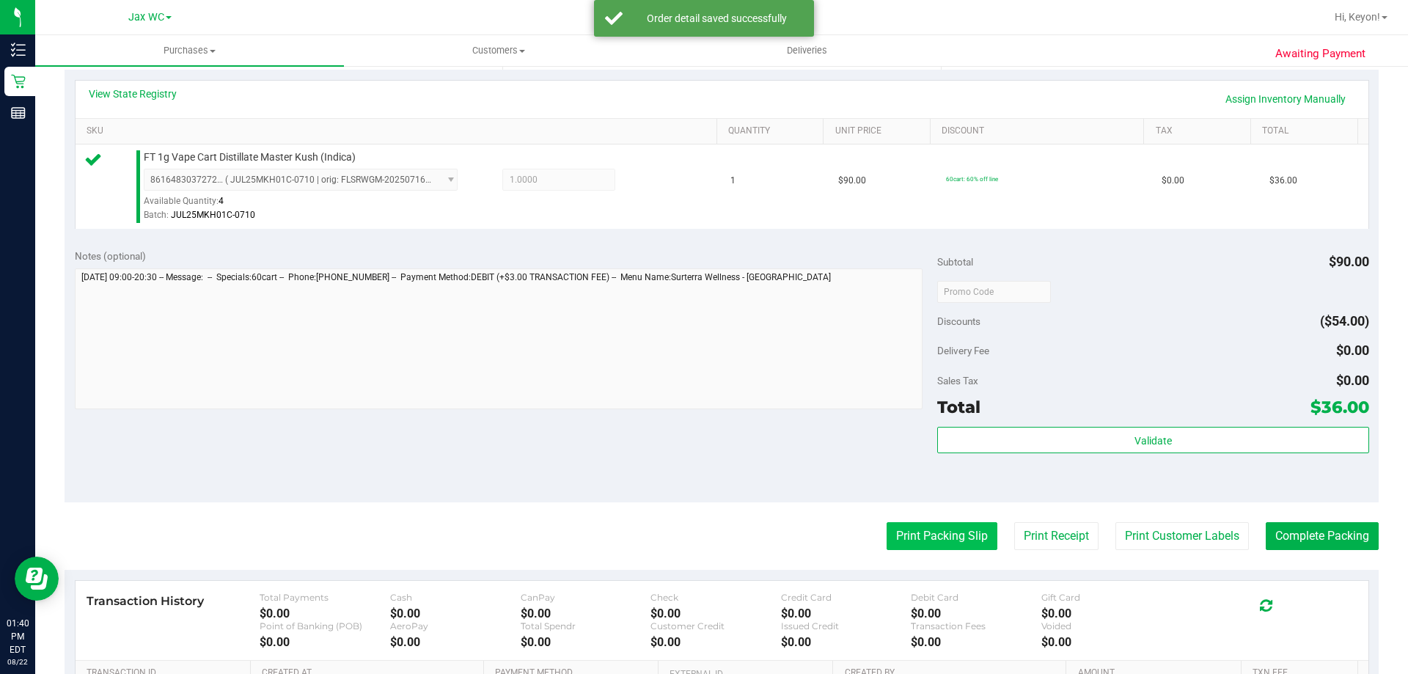
click at [945, 531] on button "Print Packing Slip" at bounding box center [941, 536] width 111 height 28
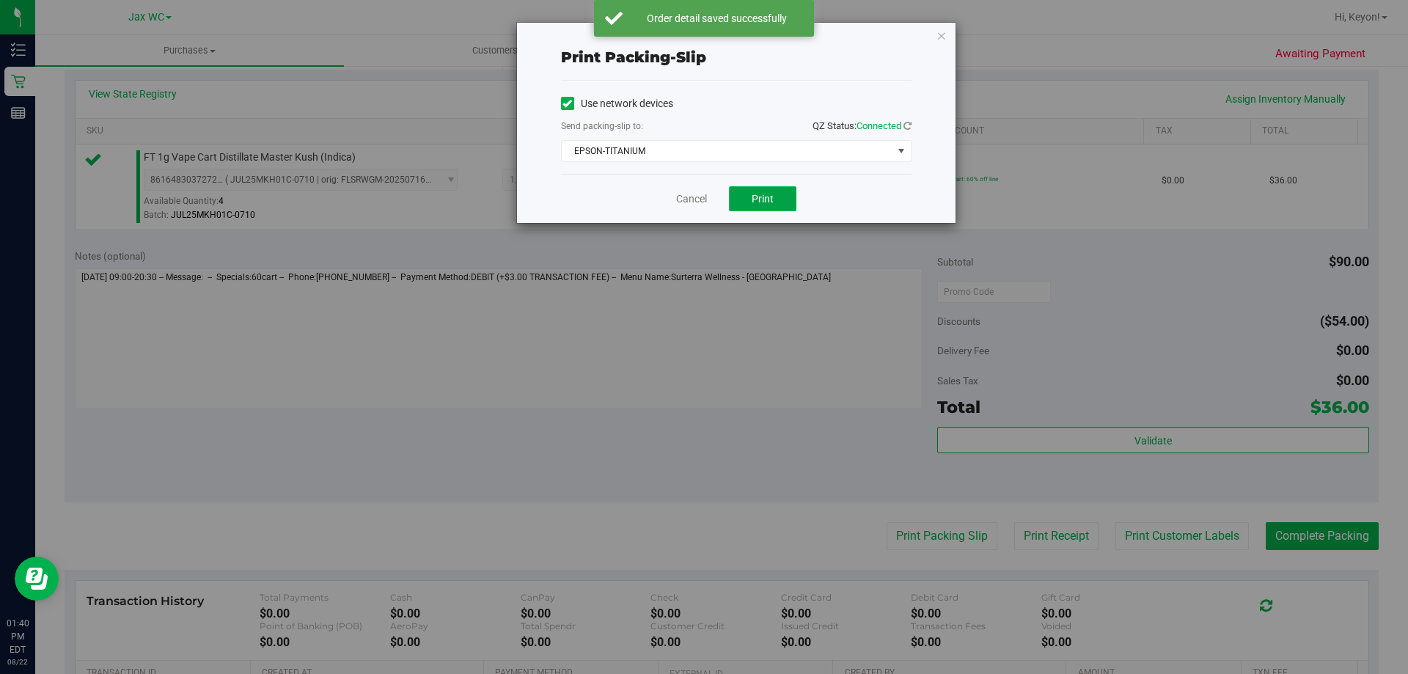
click at [764, 199] on span "Print" at bounding box center [762, 199] width 22 height 12
click at [702, 196] on link "Cancel" at bounding box center [691, 198] width 31 height 15
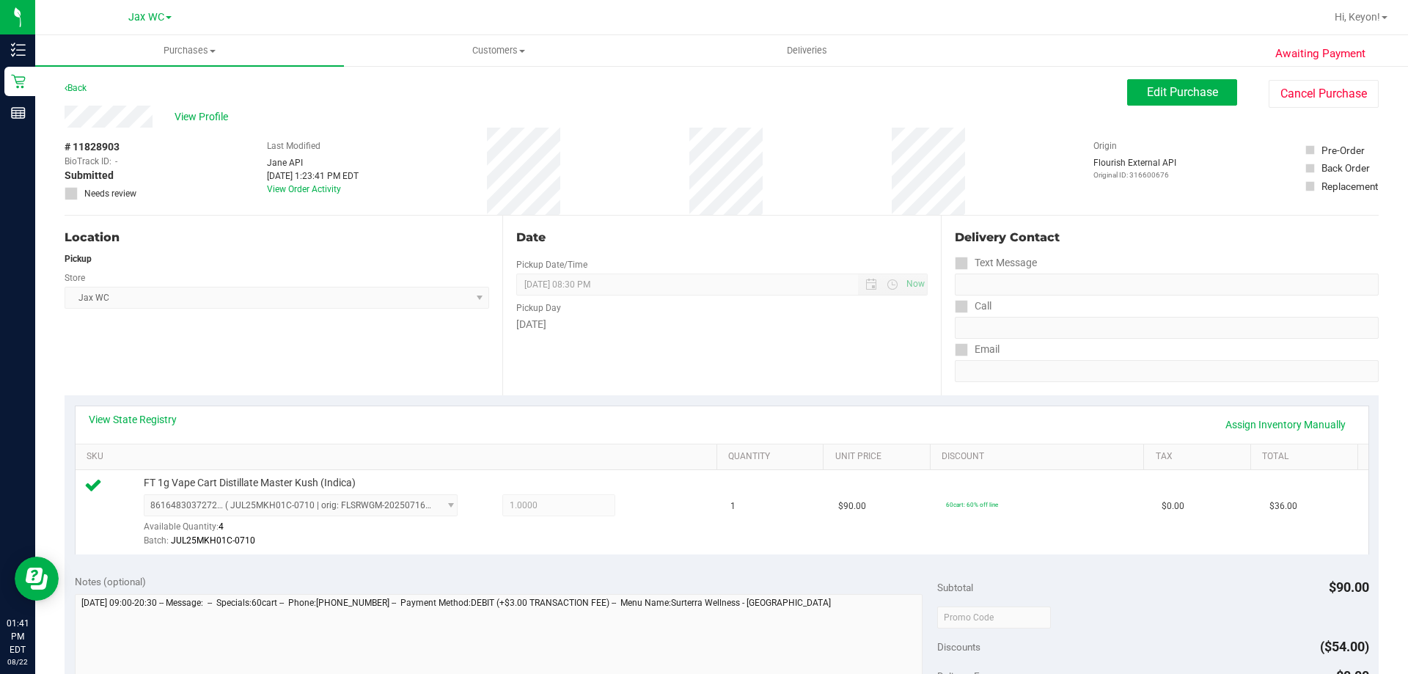
scroll to position [525, 0]
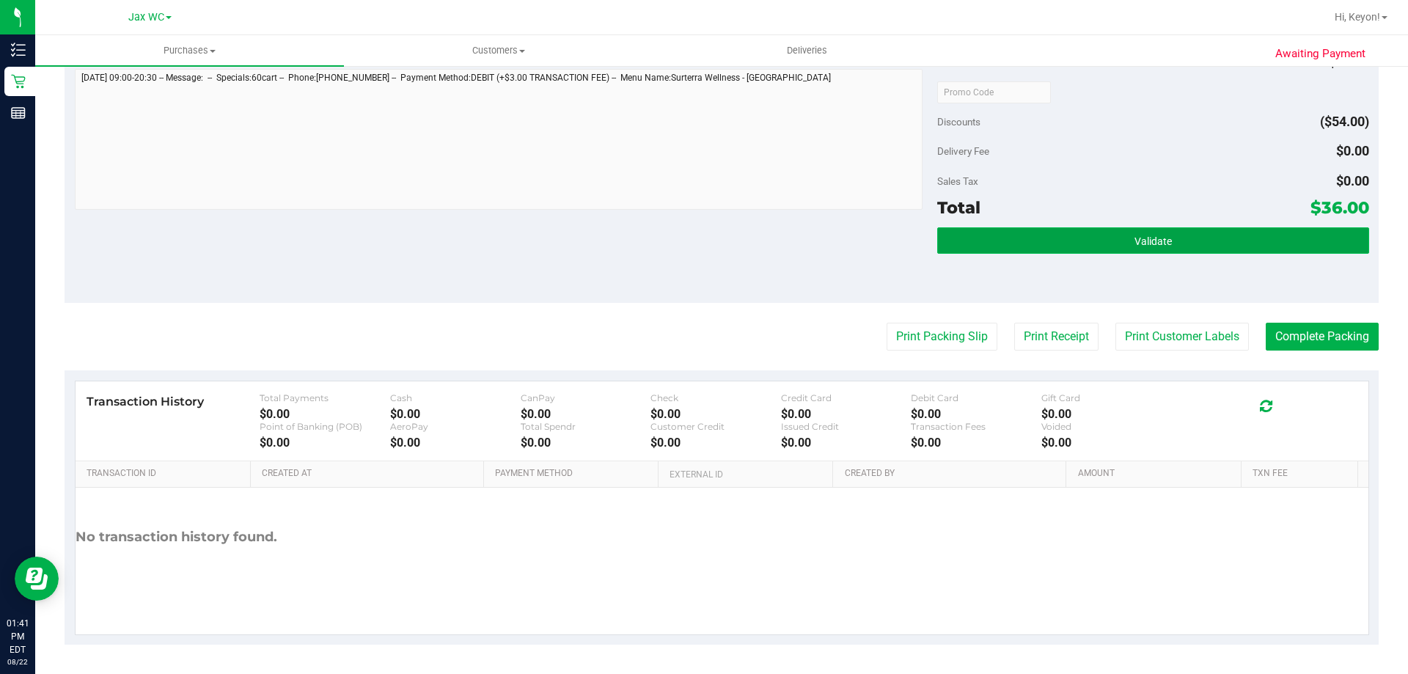
click at [1212, 237] on button "Validate" at bounding box center [1152, 240] width 431 height 26
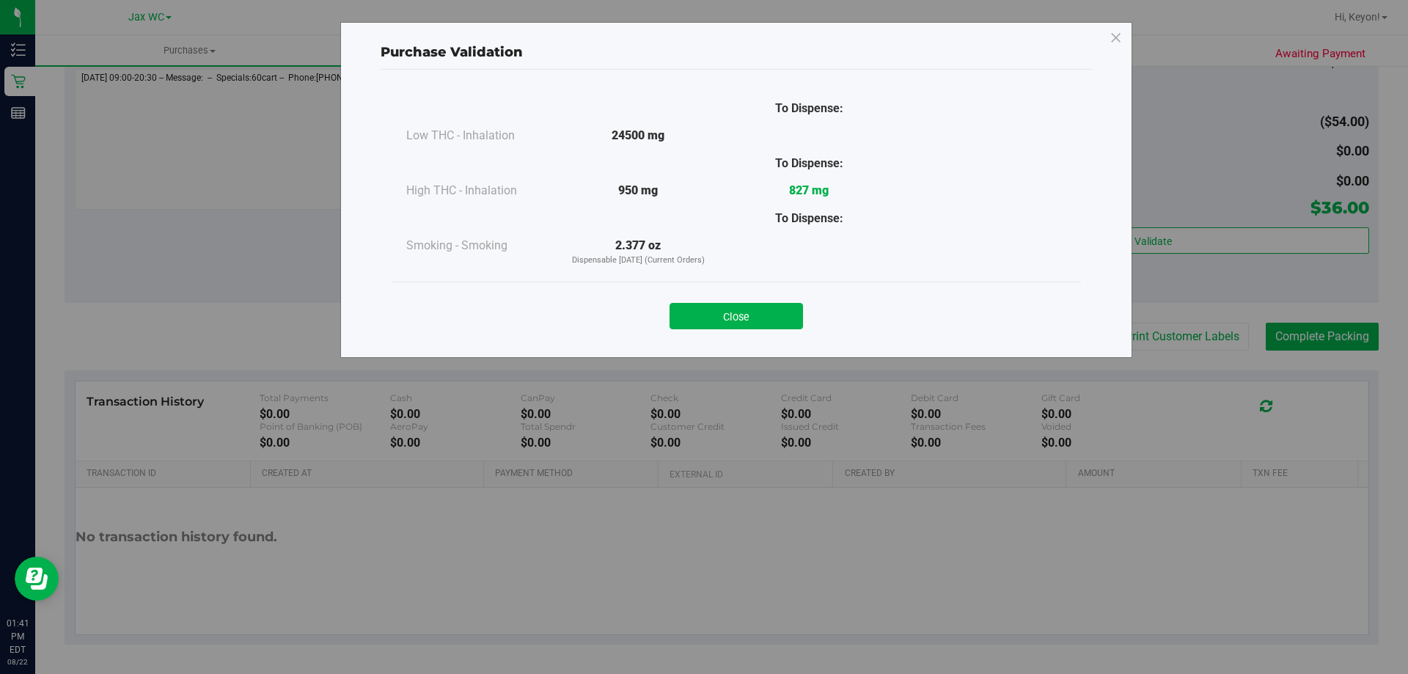
click at [727, 309] on button "Close" at bounding box center [735, 316] width 133 height 26
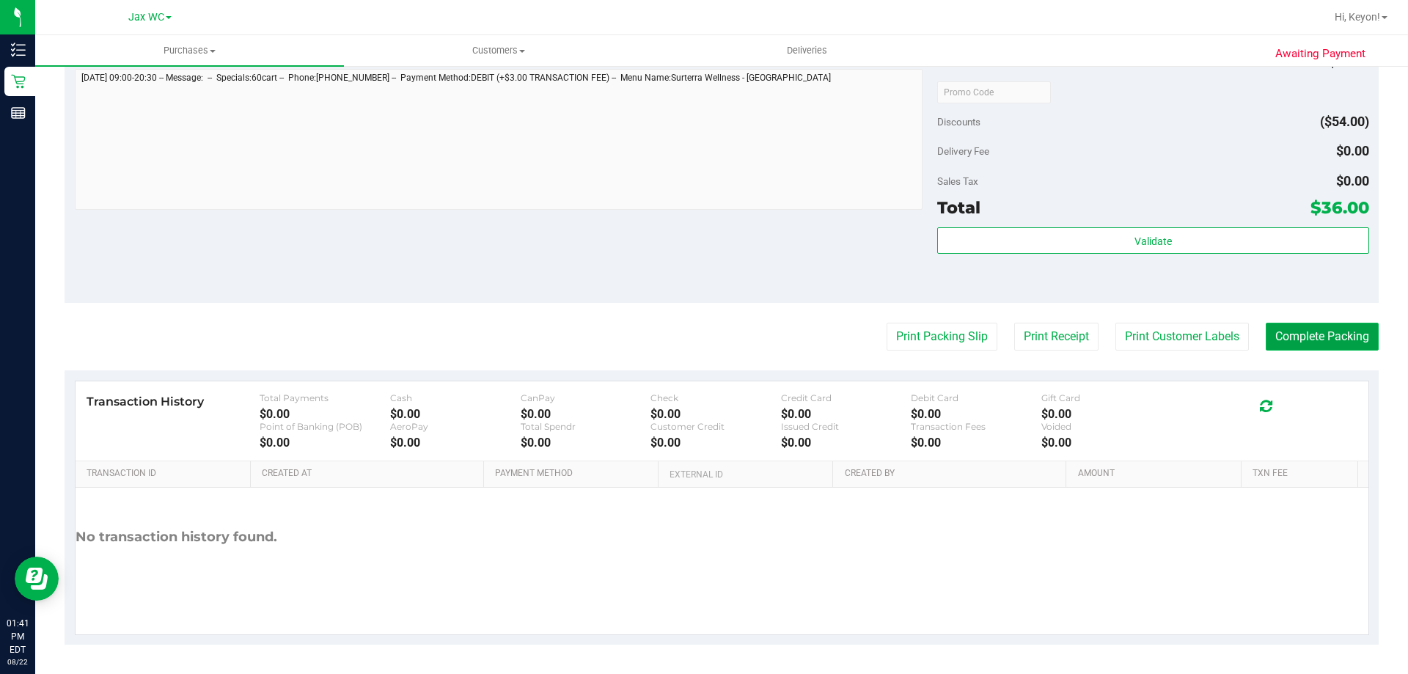
click at [1331, 325] on button "Complete Packing" at bounding box center [1321, 337] width 113 height 28
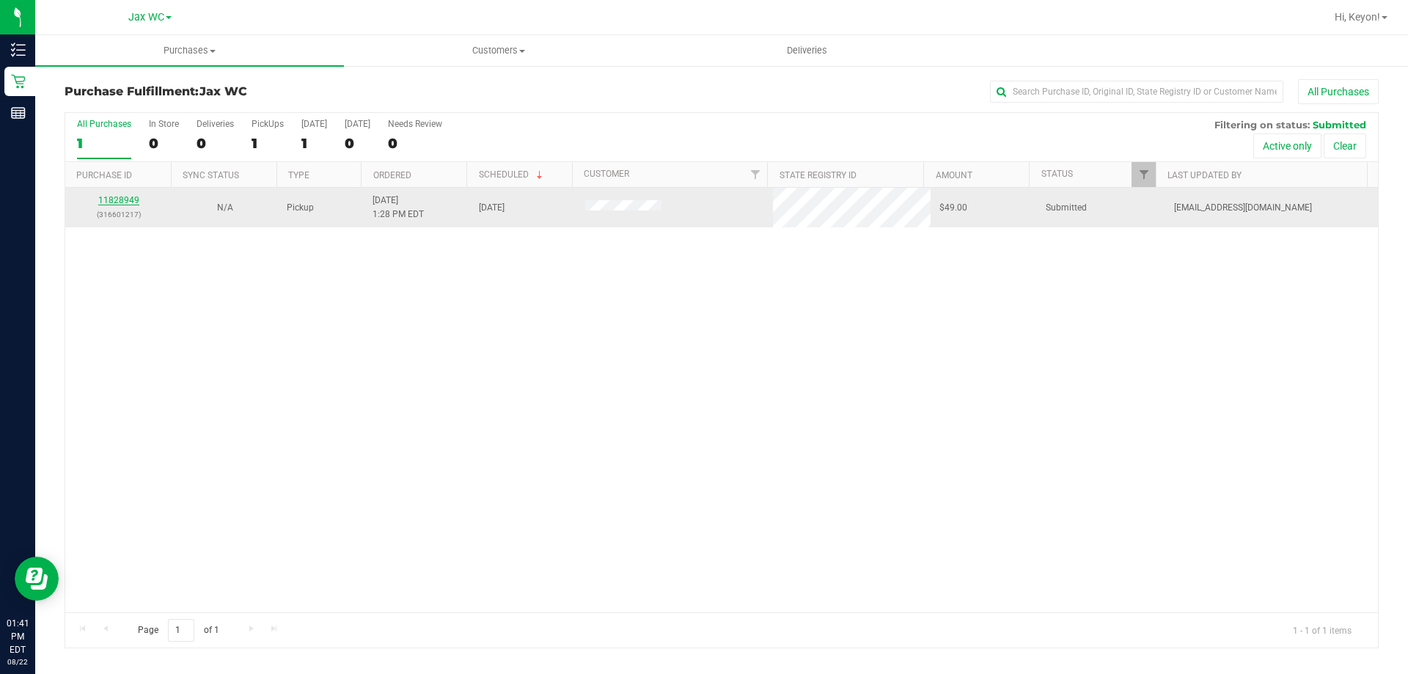
click at [114, 199] on link "11828949" at bounding box center [118, 200] width 41 height 10
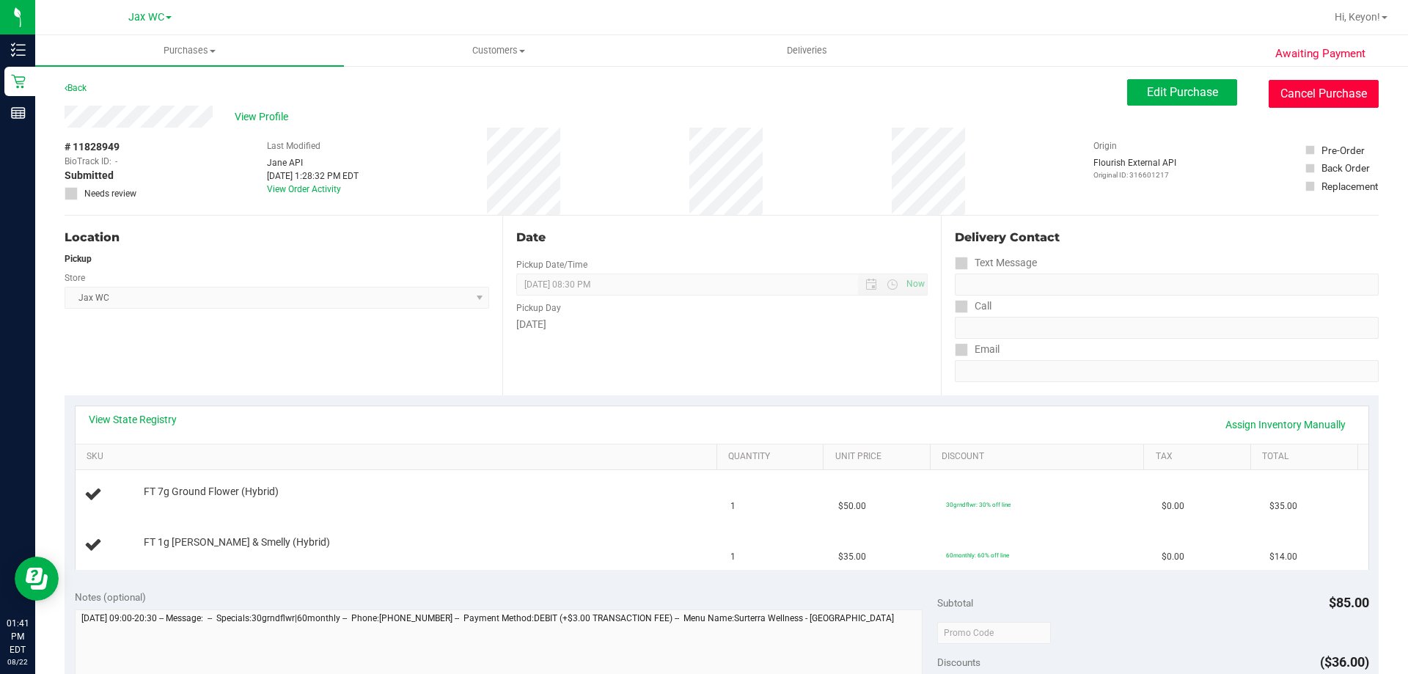
click at [1327, 100] on button "Cancel Purchase" at bounding box center [1323, 94] width 110 height 28
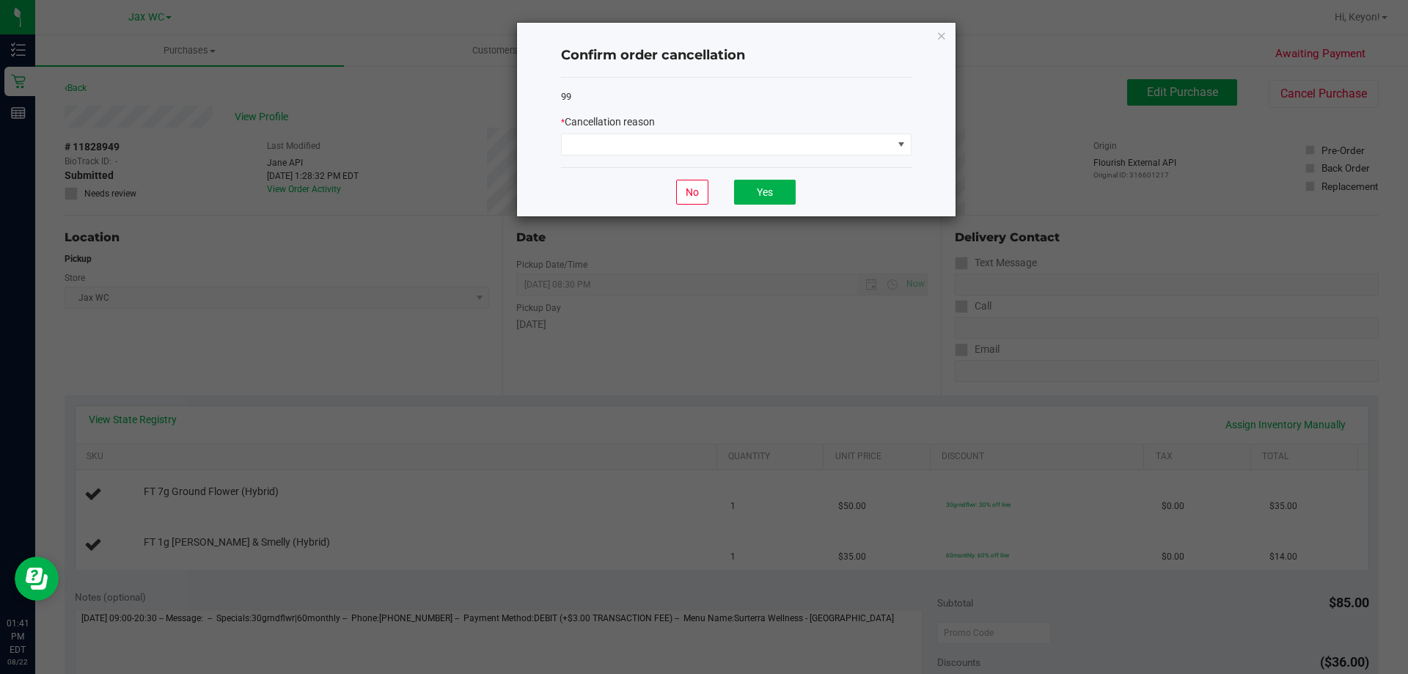
click at [836, 128] on div "* Cancellation reason" at bounding box center [736, 121] width 350 height 15
click at [839, 147] on span at bounding box center [727, 144] width 331 height 21
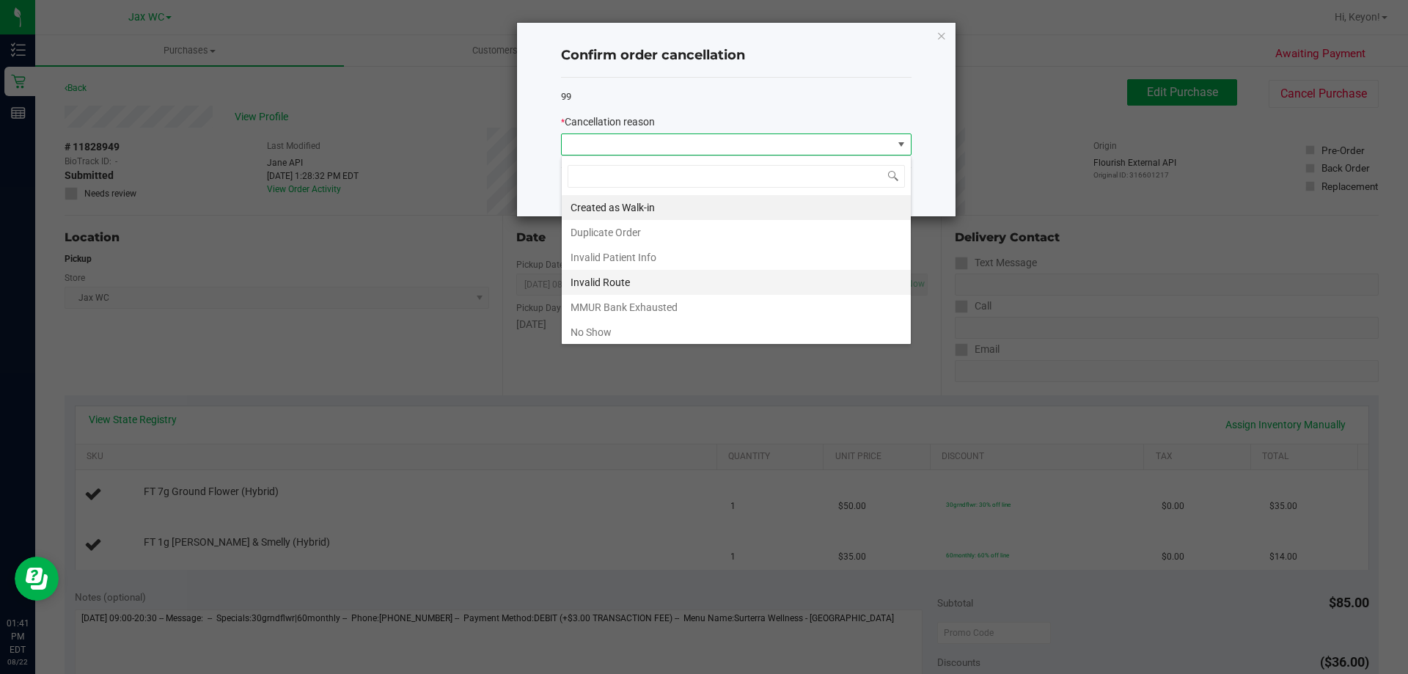
scroll to position [22, 350]
click at [659, 336] on li "No Show" at bounding box center [736, 332] width 349 height 25
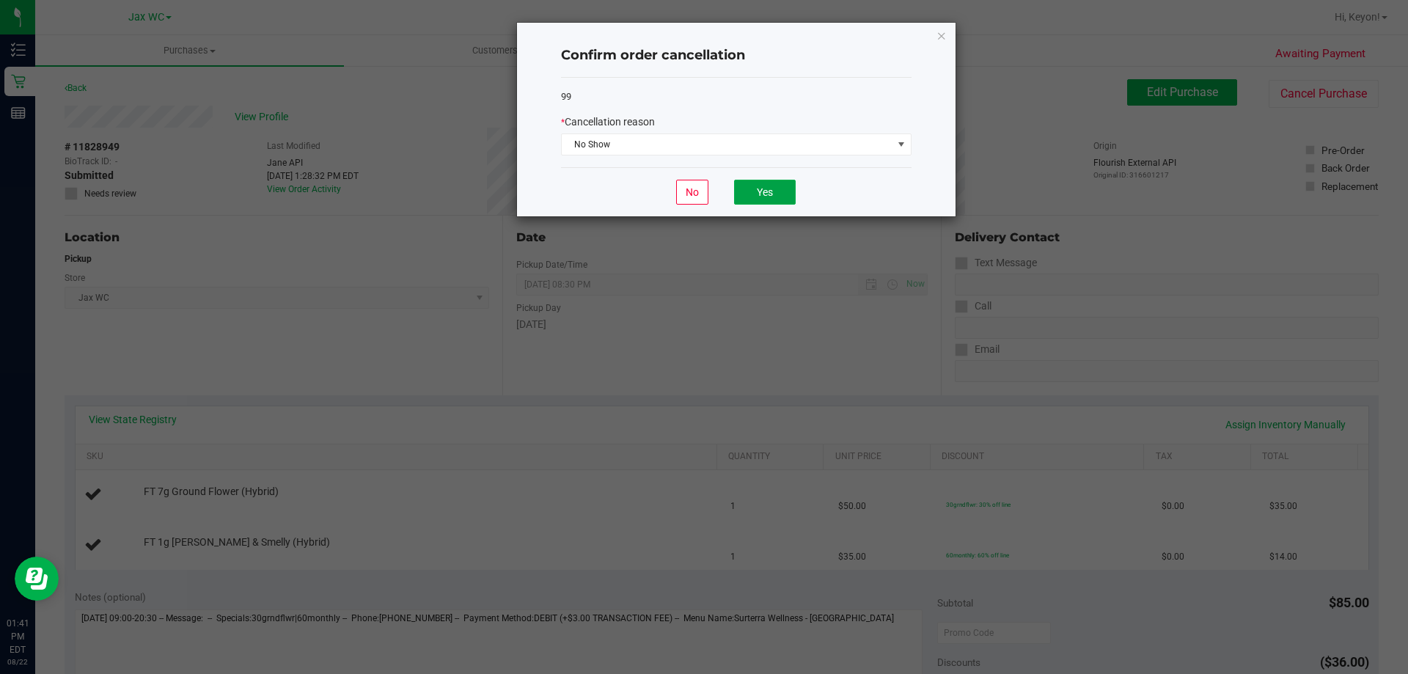
click at [786, 200] on button "Yes" at bounding box center [765, 192] width 62 height 25
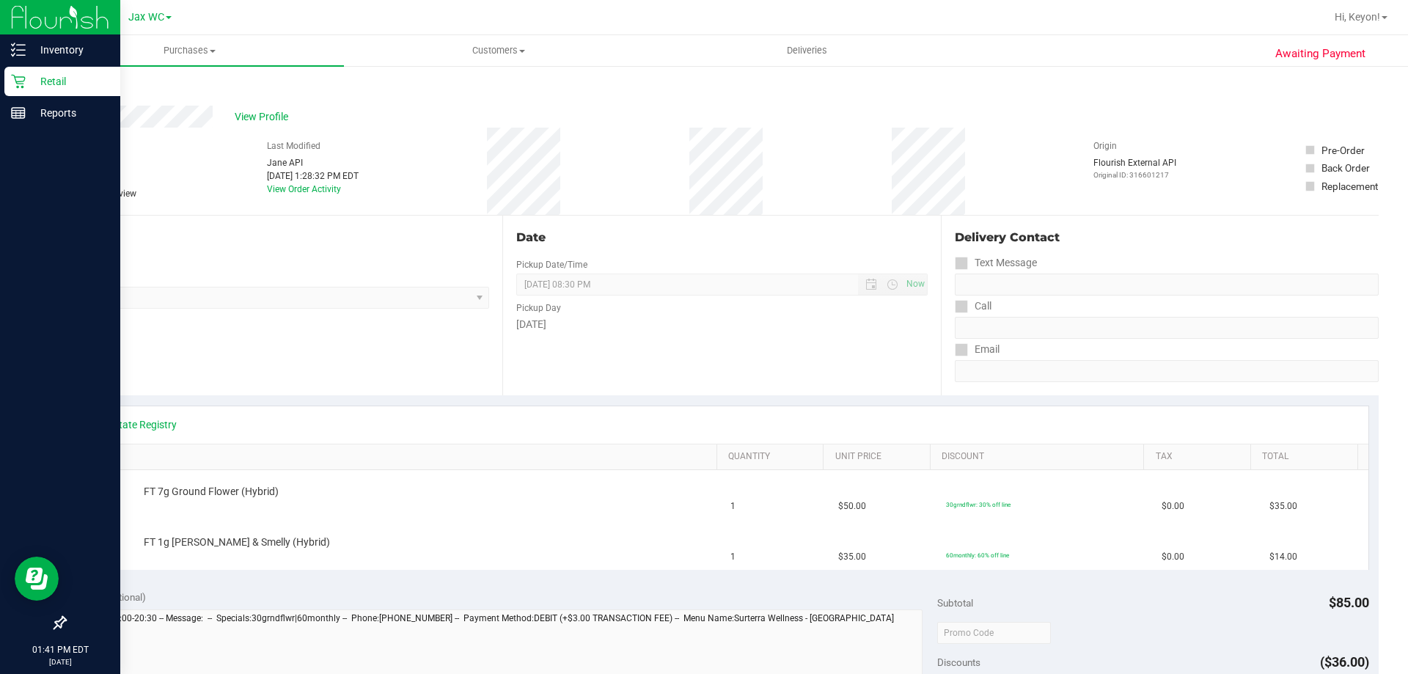
click at [23, 80] on icon at bounding box center [18, 81] width 15 height 15
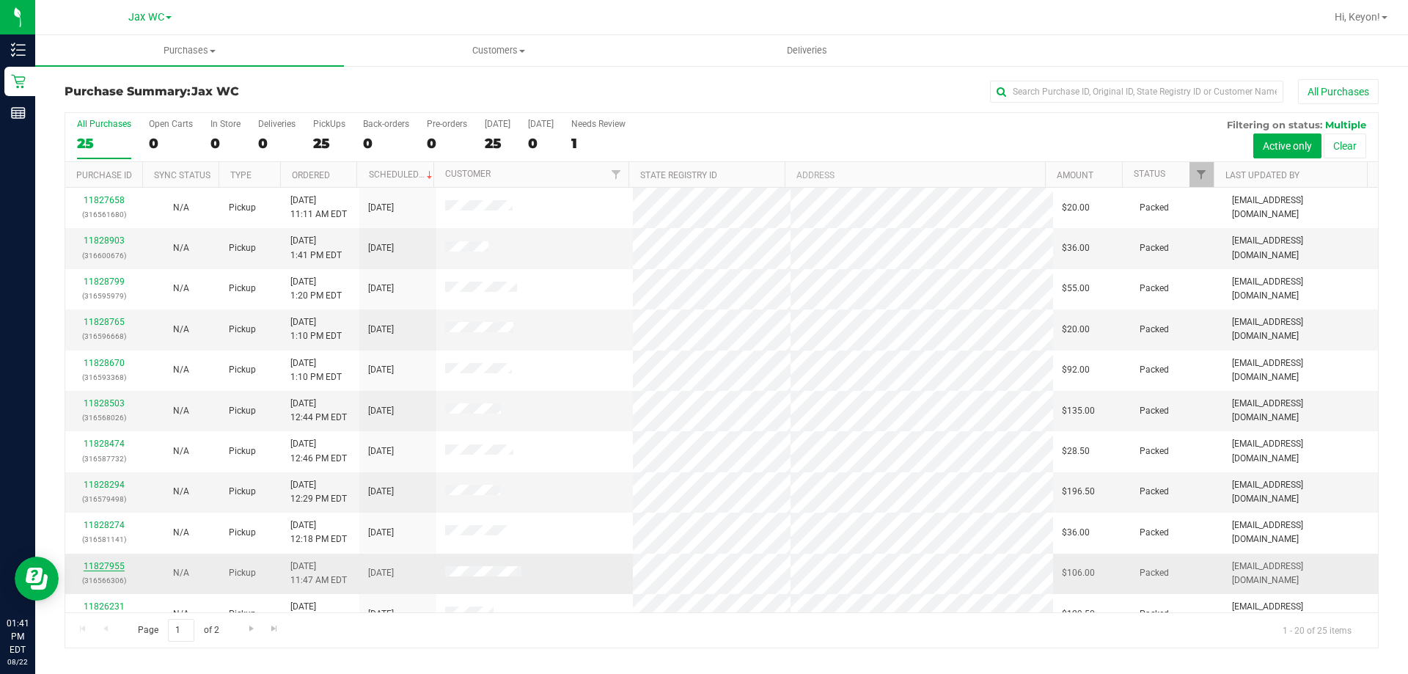
click at [103, 569] on link "11827955" at bounding box center [104, 566] width 41 height 10
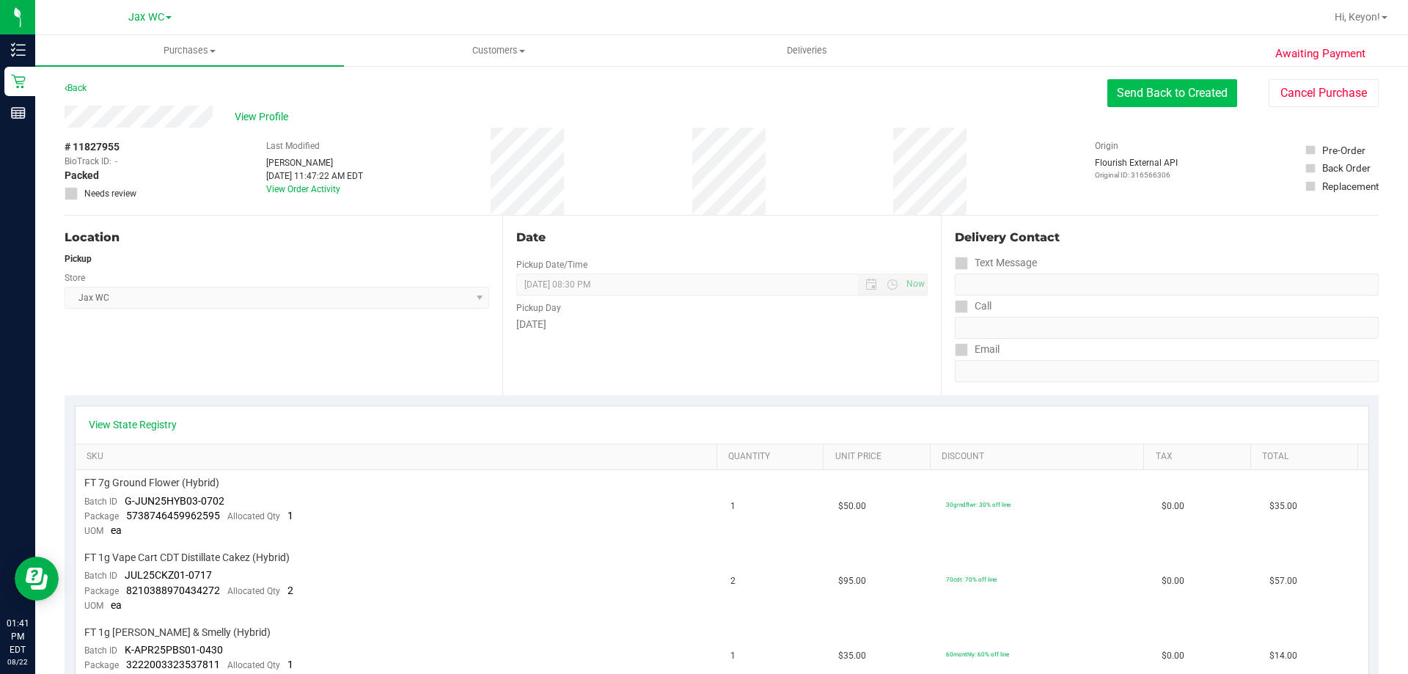
click at [1167, 98] on button "Send Back to Created" at bounding box center [1172, 93] width 130 height 28
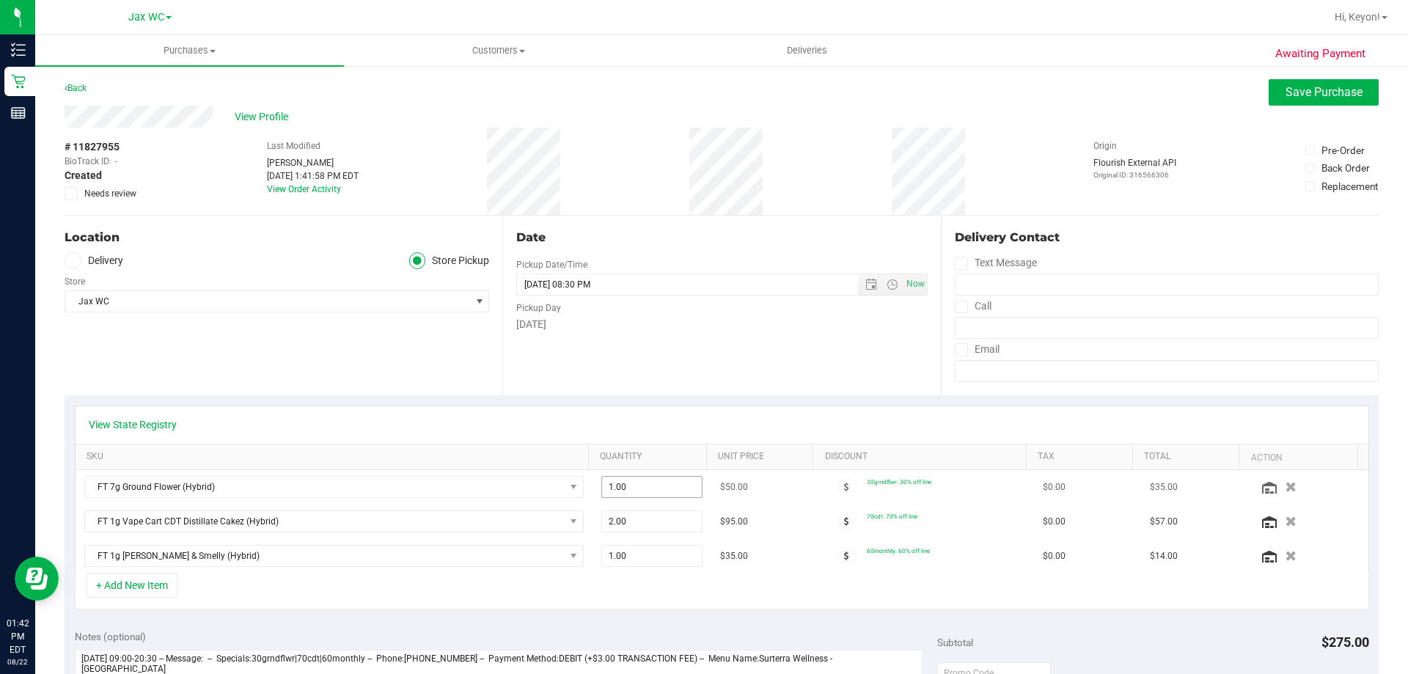
click at [653, 486] on span "1.00 1" at bounding box center [652, 487] width 102 height 22
type input "2"
type input "2.00"
click at [668, 585] on div "+ Add New Item" at bounding box center [722, 591] width 1294 height 37
click at [641, 555] on span "1.00 1" at bounding box center [652, 556] width 102 height 22
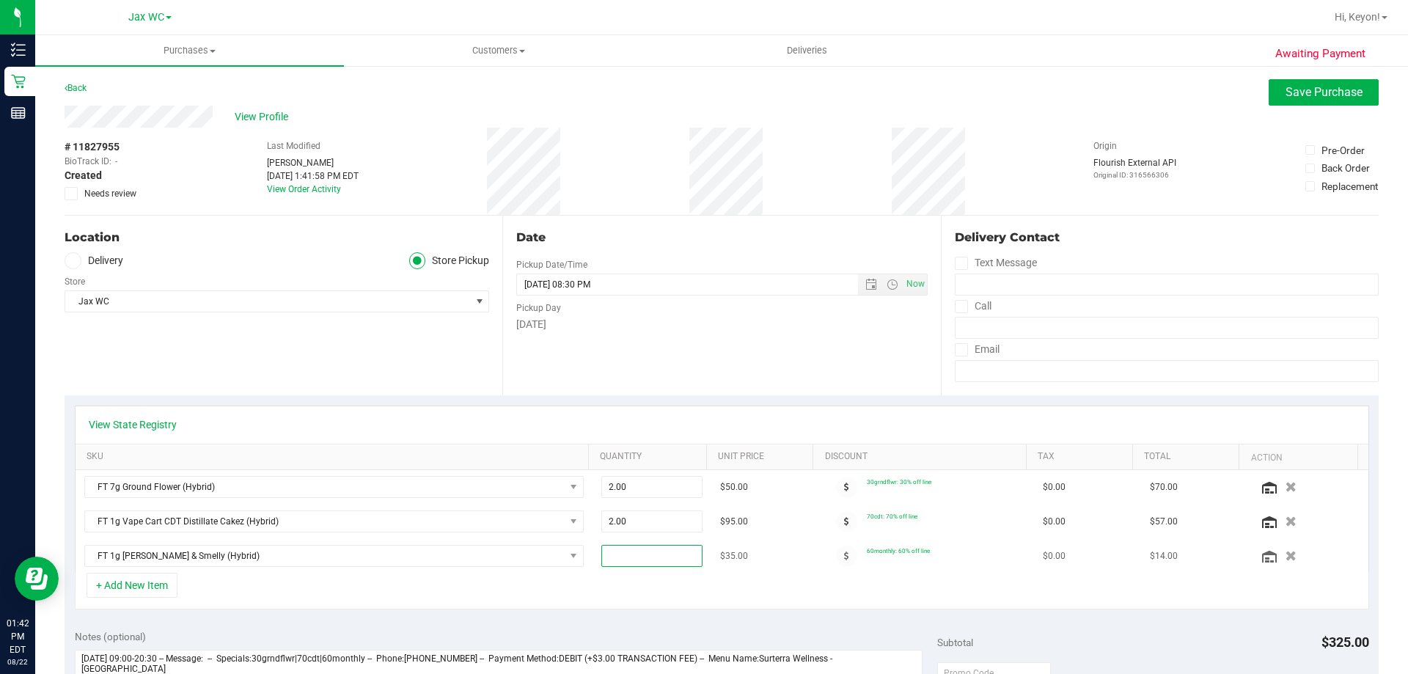
type input "2"
type input "2.00"
click at [656, 597] on div "+ Add New Item" at bounding box center [722, 591] width 1294 height 37
click at [1328, 87] on span "Save Purchase" at bounding box center [1323, 92] width 77 height 14
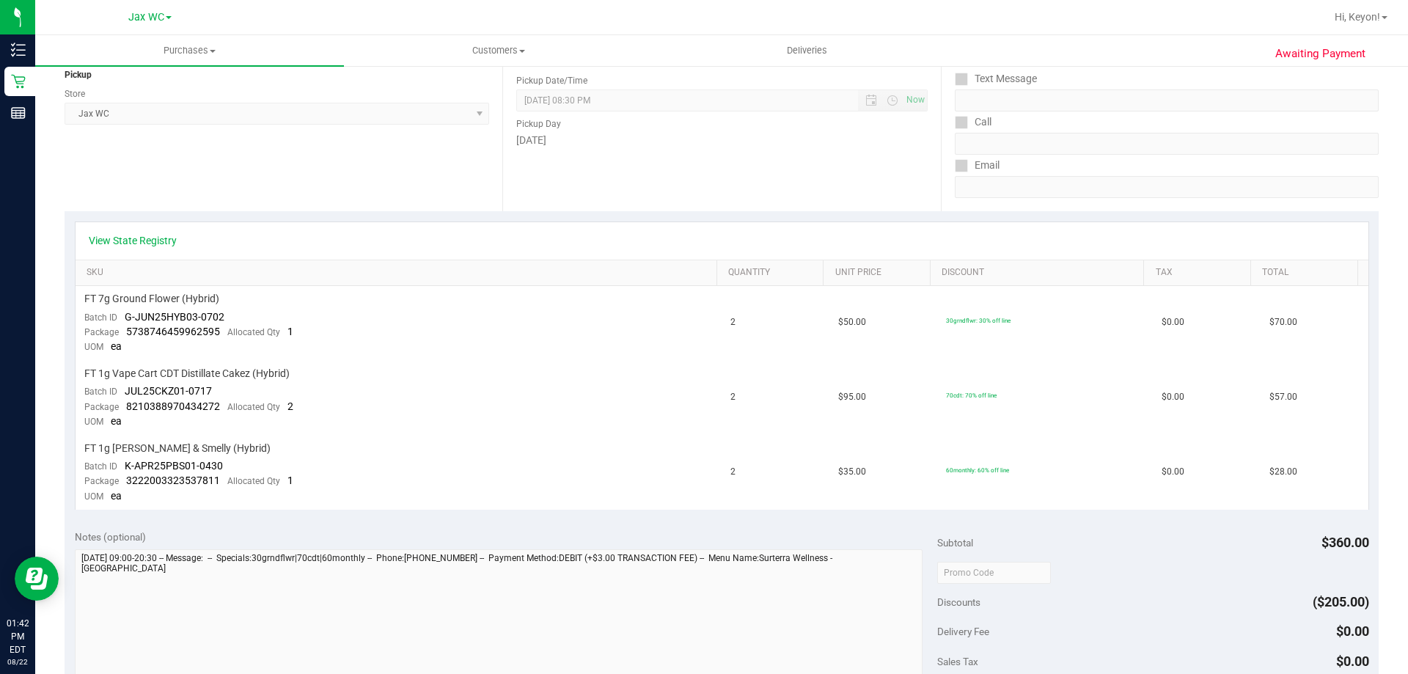
scroll to position [389, 0]
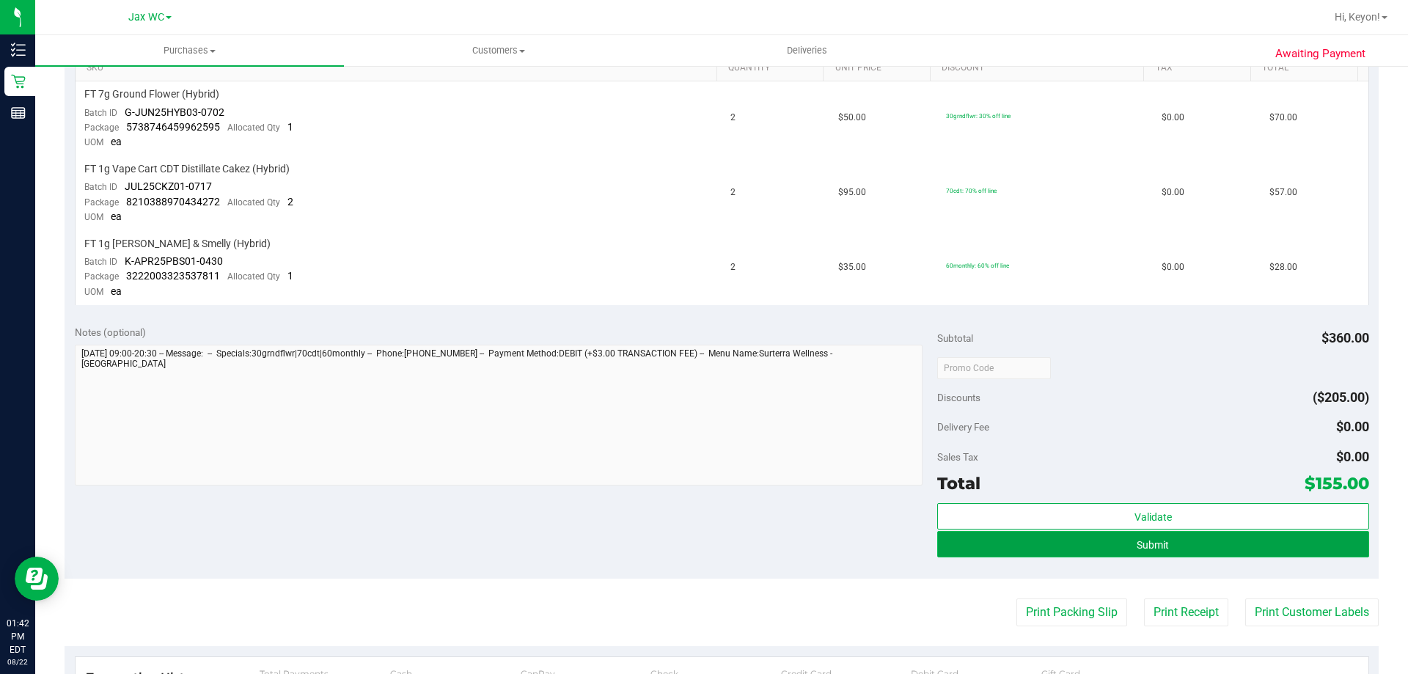
click at [1251, 551] on button "Submit" at bounding box center [1152, 544] width 431 height 26
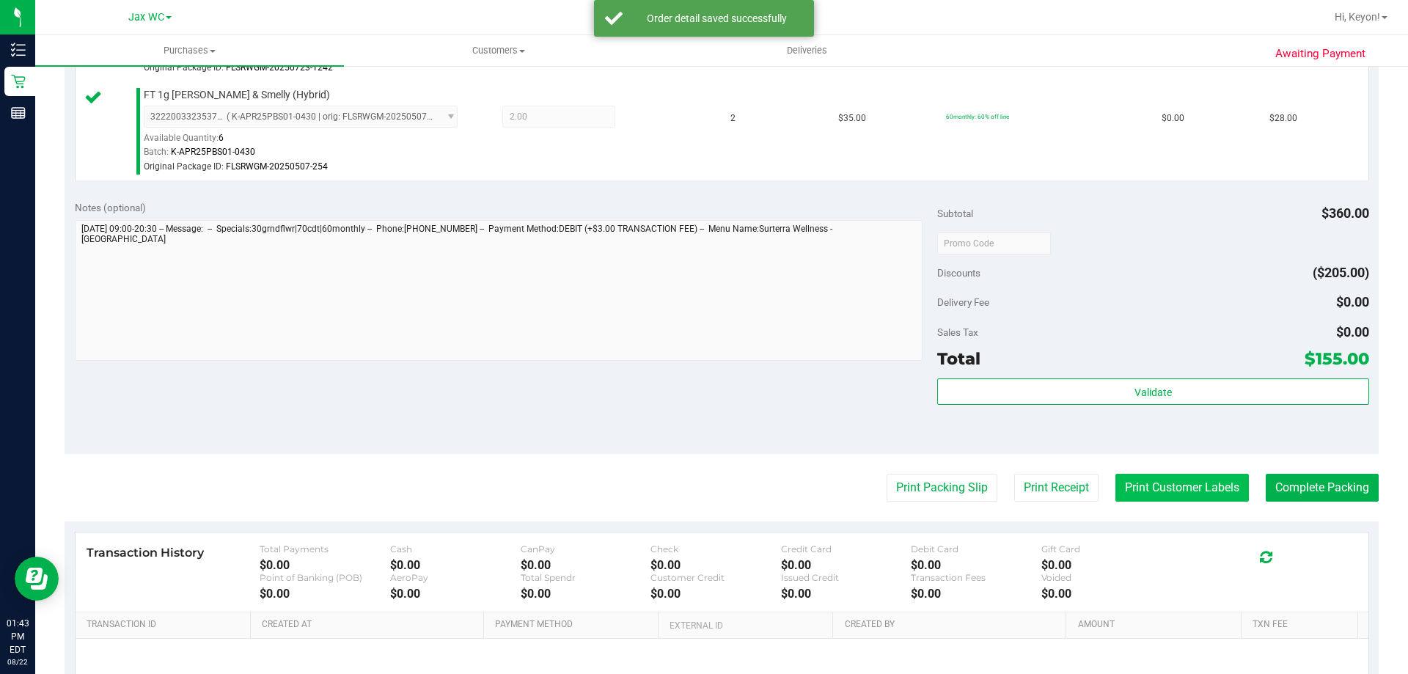
scroll to position [634, 0]
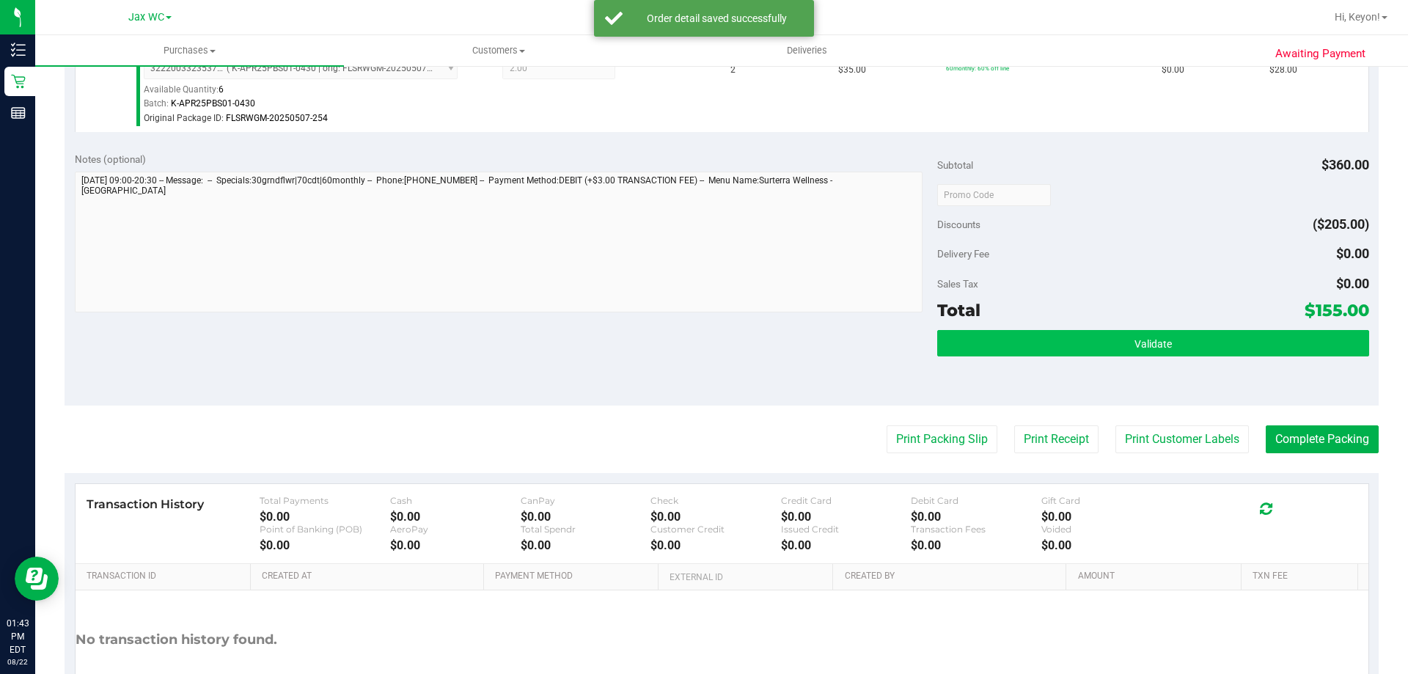
drag, startPoint x: 1171, startPoint y: 312, endPoint x: 1159, endPoint y: 351, distance: 40.8
click at [1171, 319] on div "Total $155.00" at bounding box center [1152, 310] width 431 height 26
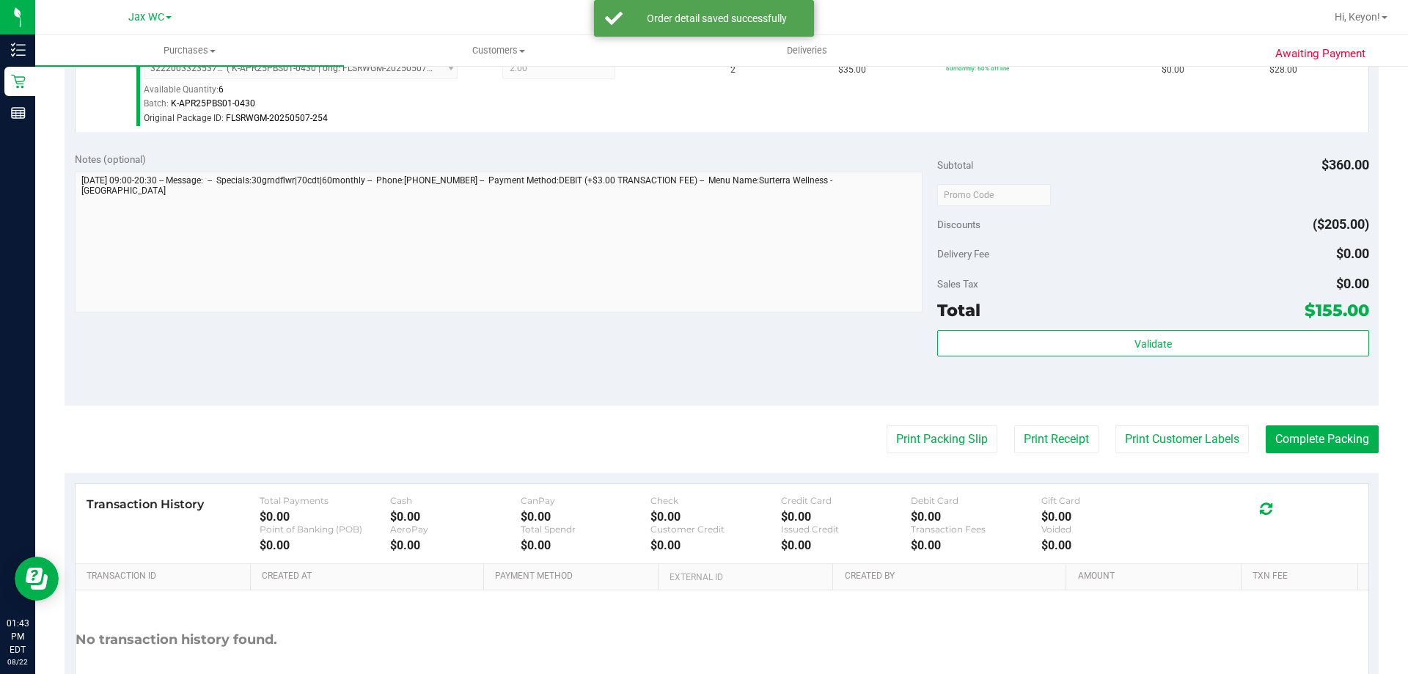
click at [1153, 361] on div "Validate" at bounding box center [1152, 363] width 431 height 66
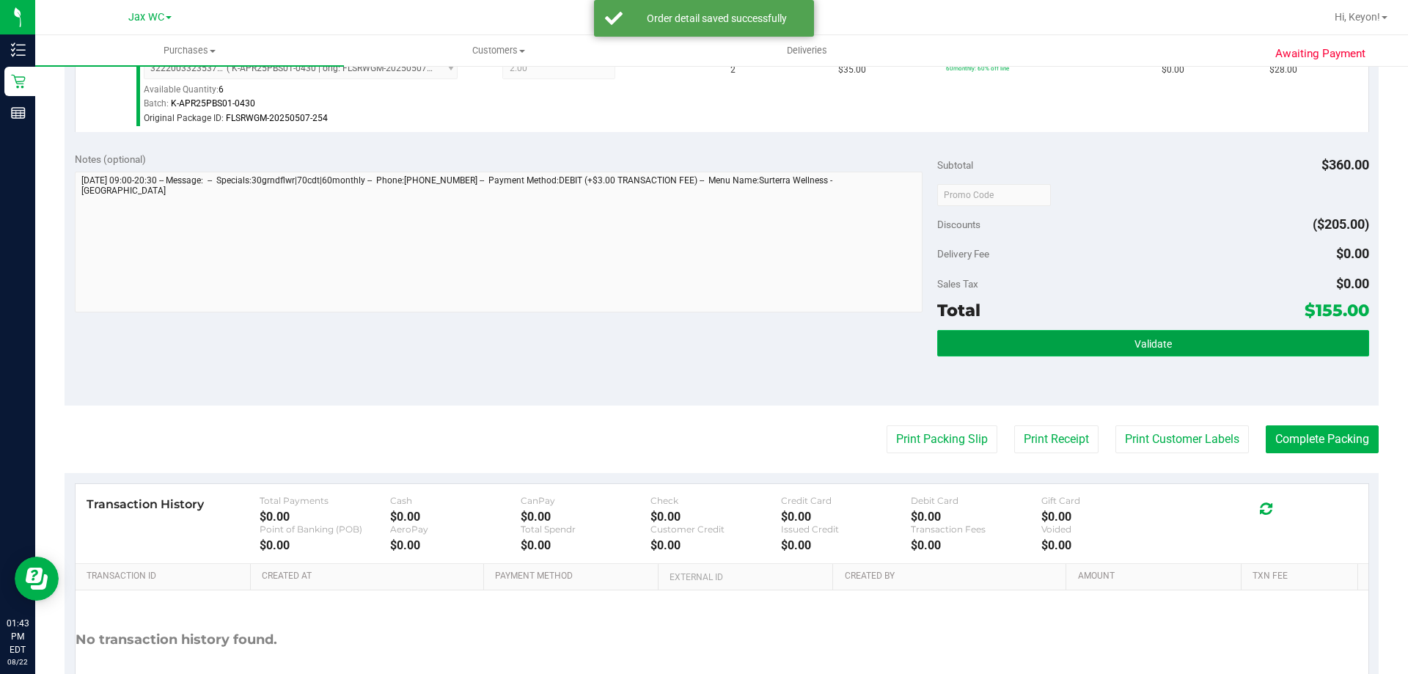
click at [1142, 347] on span "Validate" at bounding box center [1152, 344] width 37 height 12
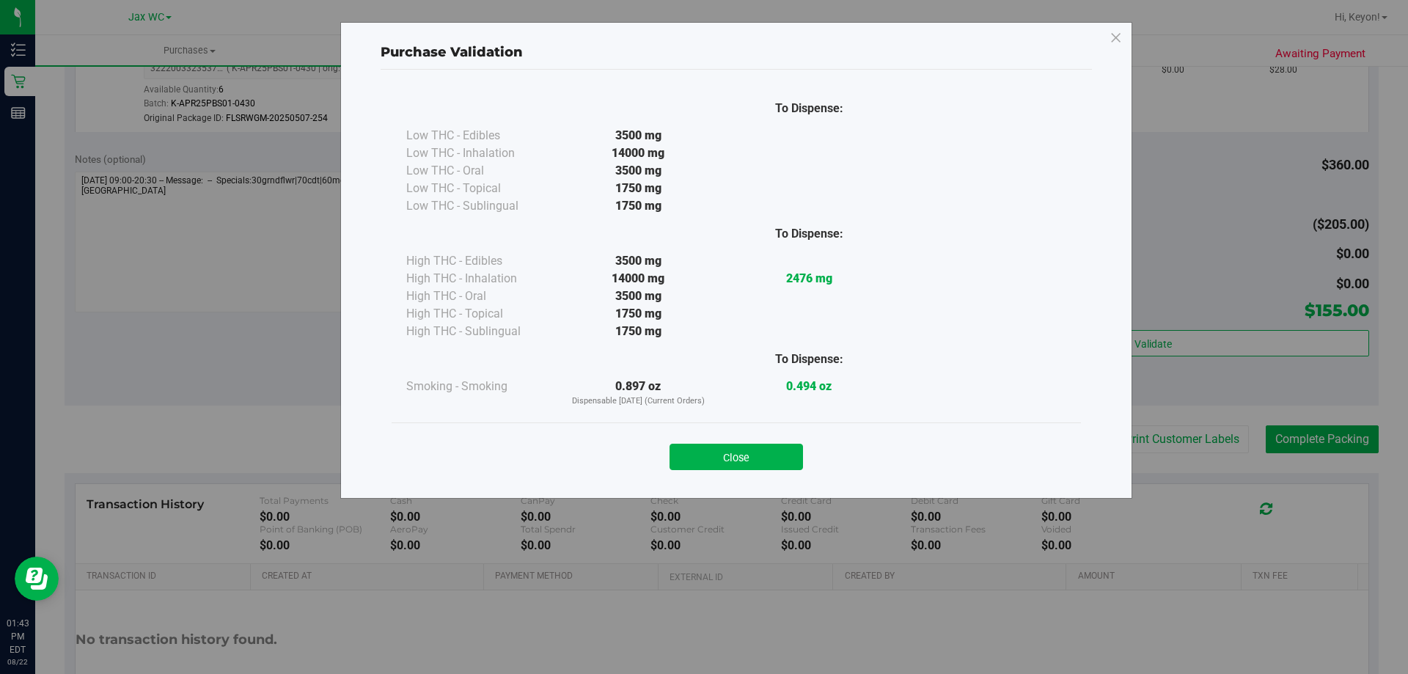
click at [753, 462] on button "Close" at bounding box center [735, 457] width 133 height 26
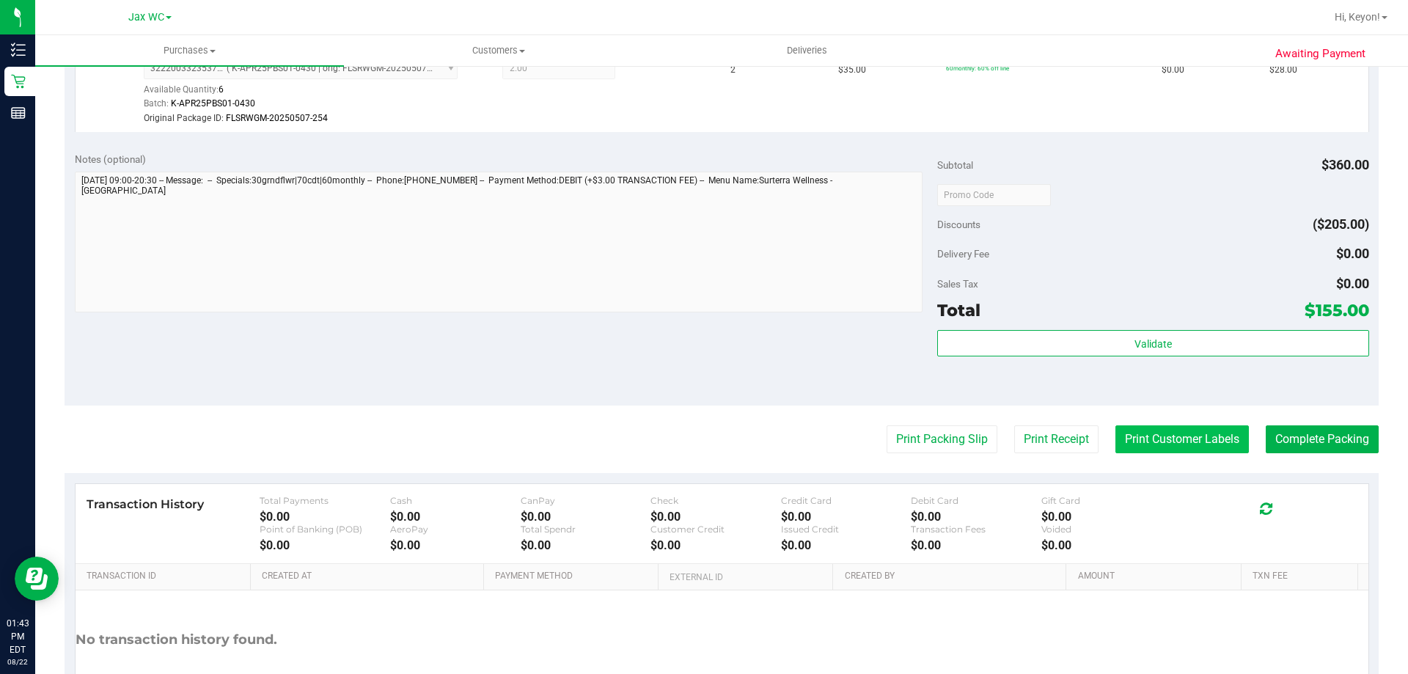
click at [1158, 443] on button "Print Customer Labels" at bounding box center [1181, 439] width 133 height 28
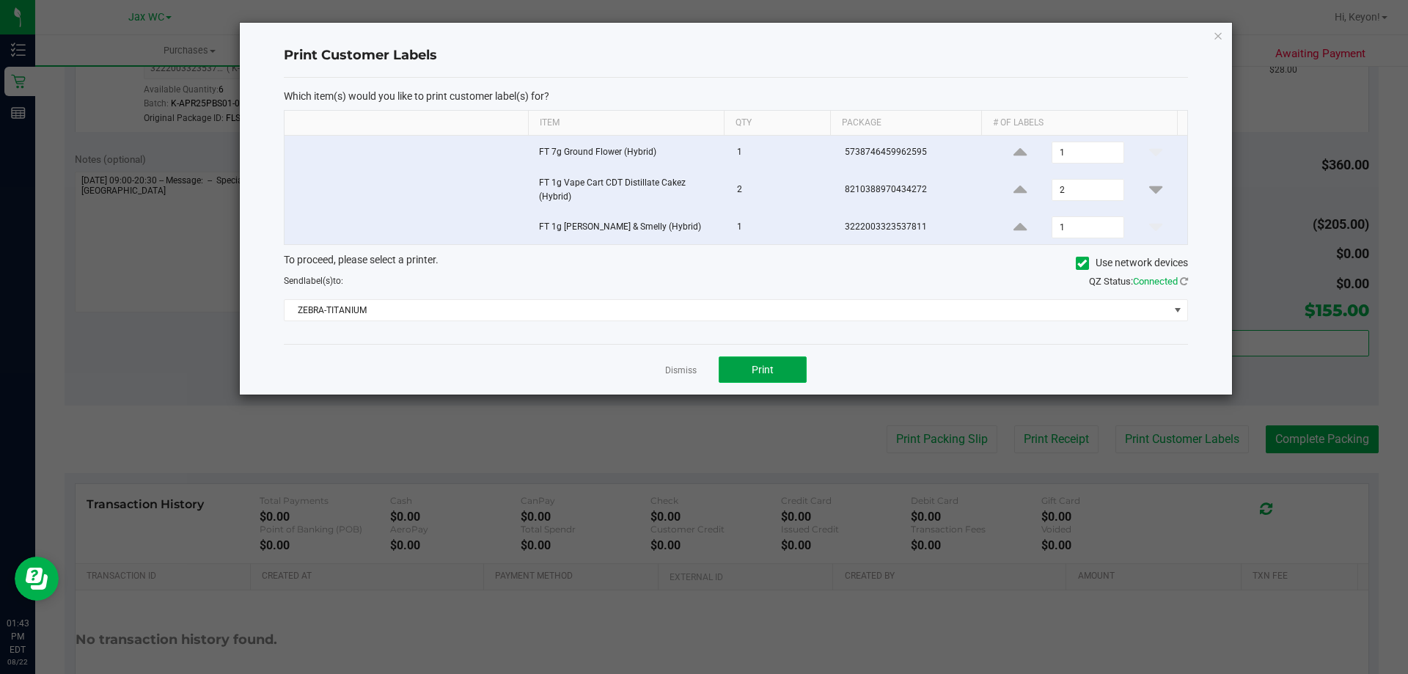
click at [775, 356] on button "Print" at bounding box center [762, 369] width 88 height 26
click at [681, 364] on link "Dismiss" at bounding box center [681, 370] width 32 height 12
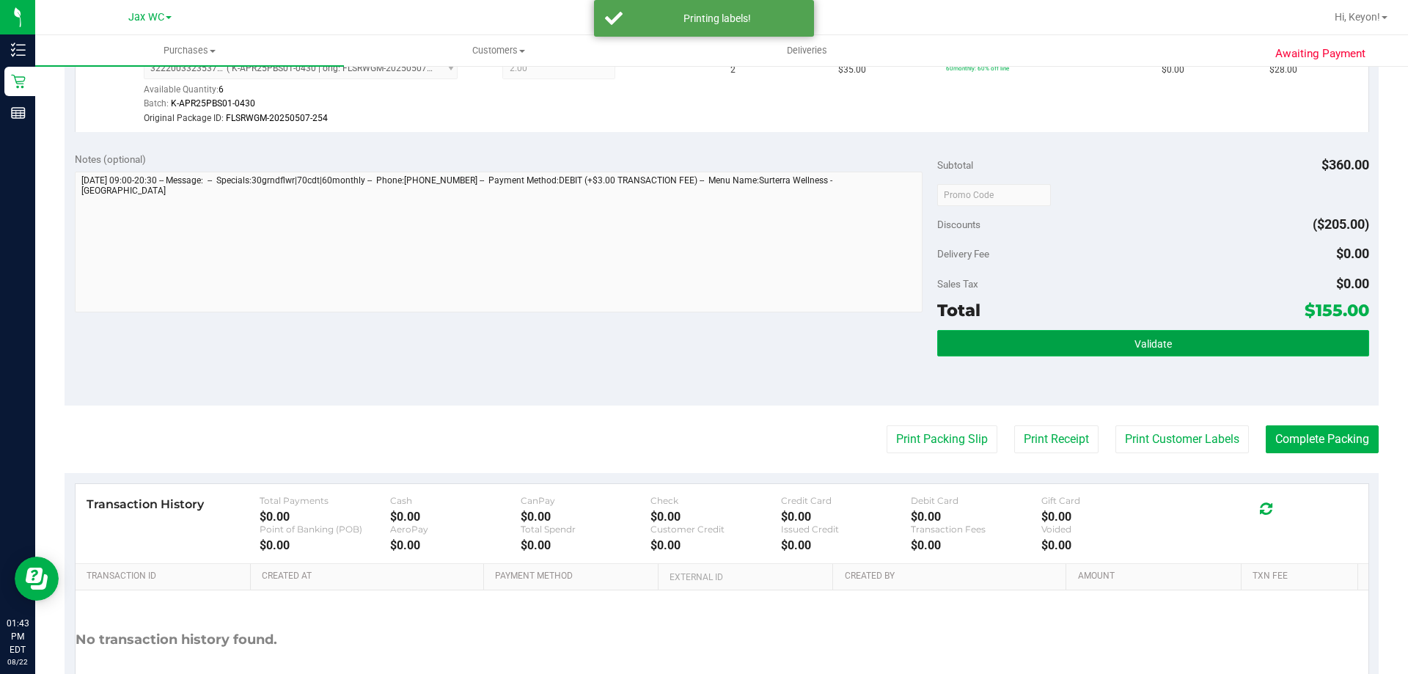
click at [1131, 334] on button "Validate" at bounding box center [1152, 343] width 431 height 26
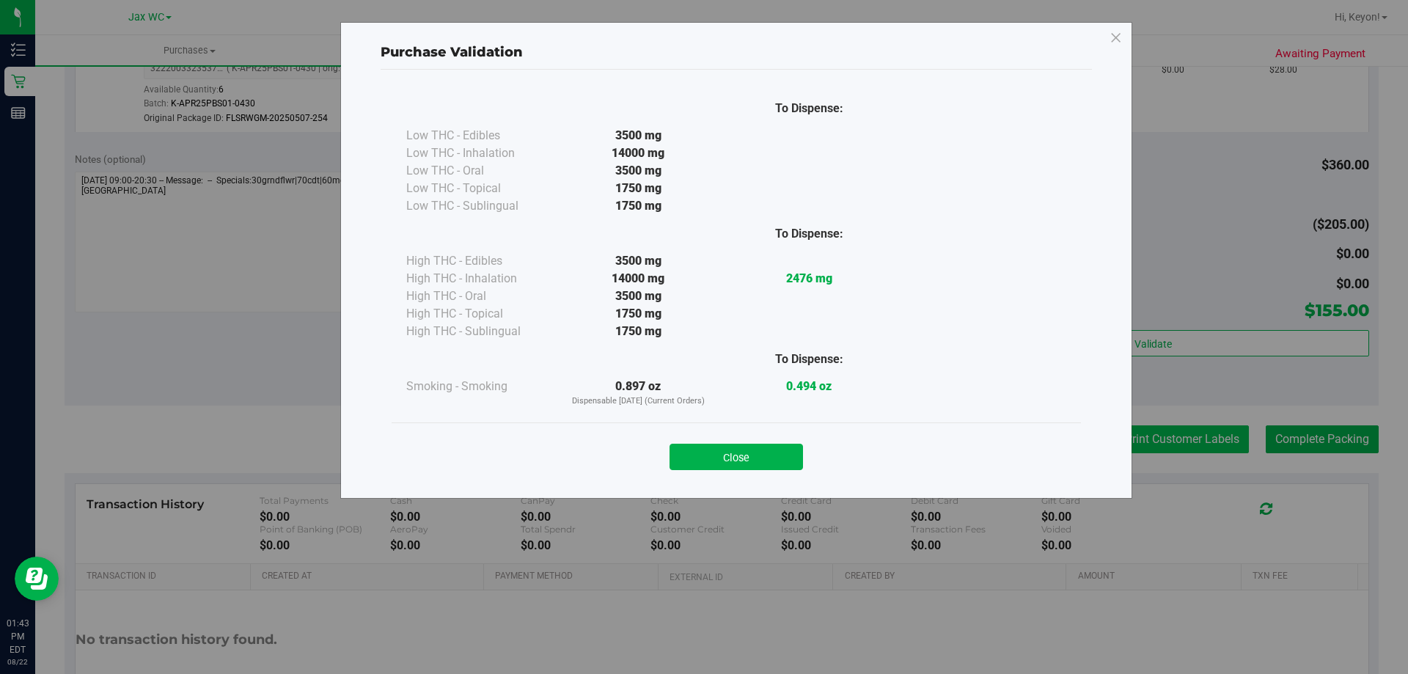
drag, startPoint x: 729, startPoint y: 455, endPoint x: 1150, endPoint y: 449, distance: 421.6
click at [732, 455] on button "Close" at bounding box center [735, 457] width 133 height 26
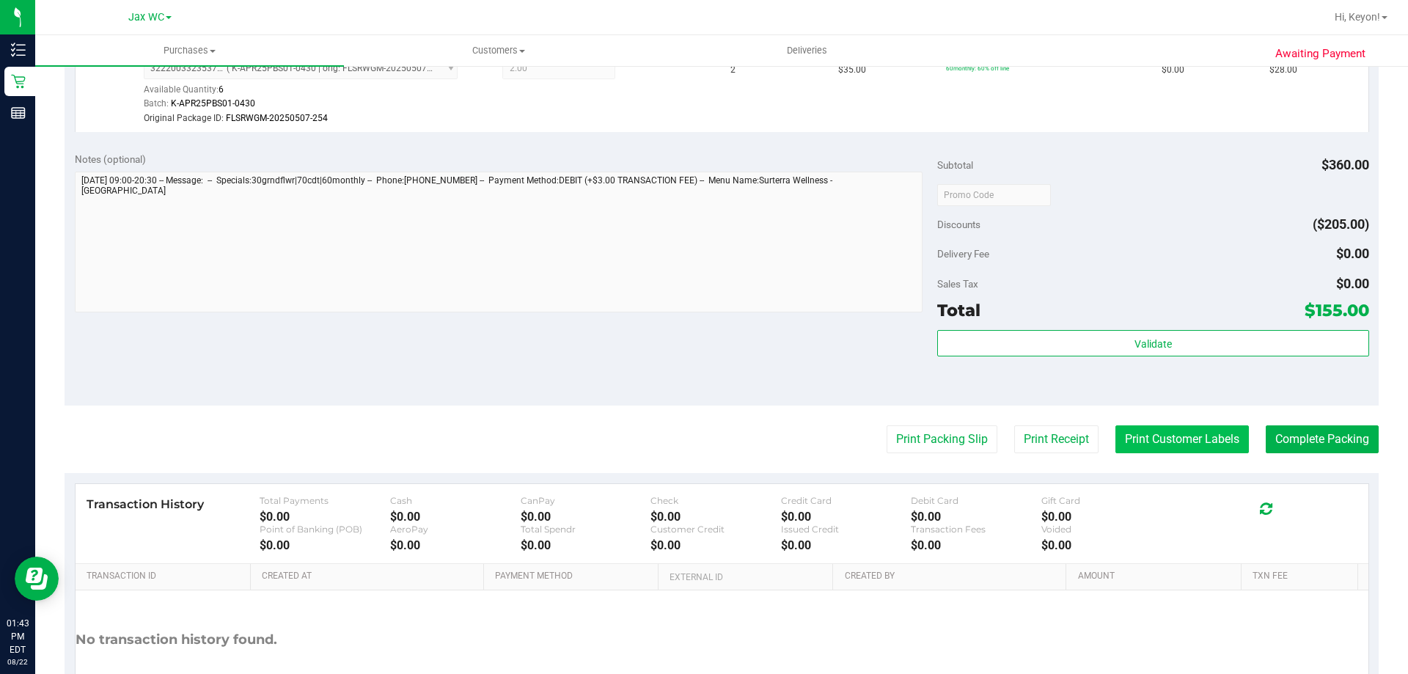
click at [1147, 446] on button "Print Customer Labels" at bounding box center [1181, 439] width 133 height 28
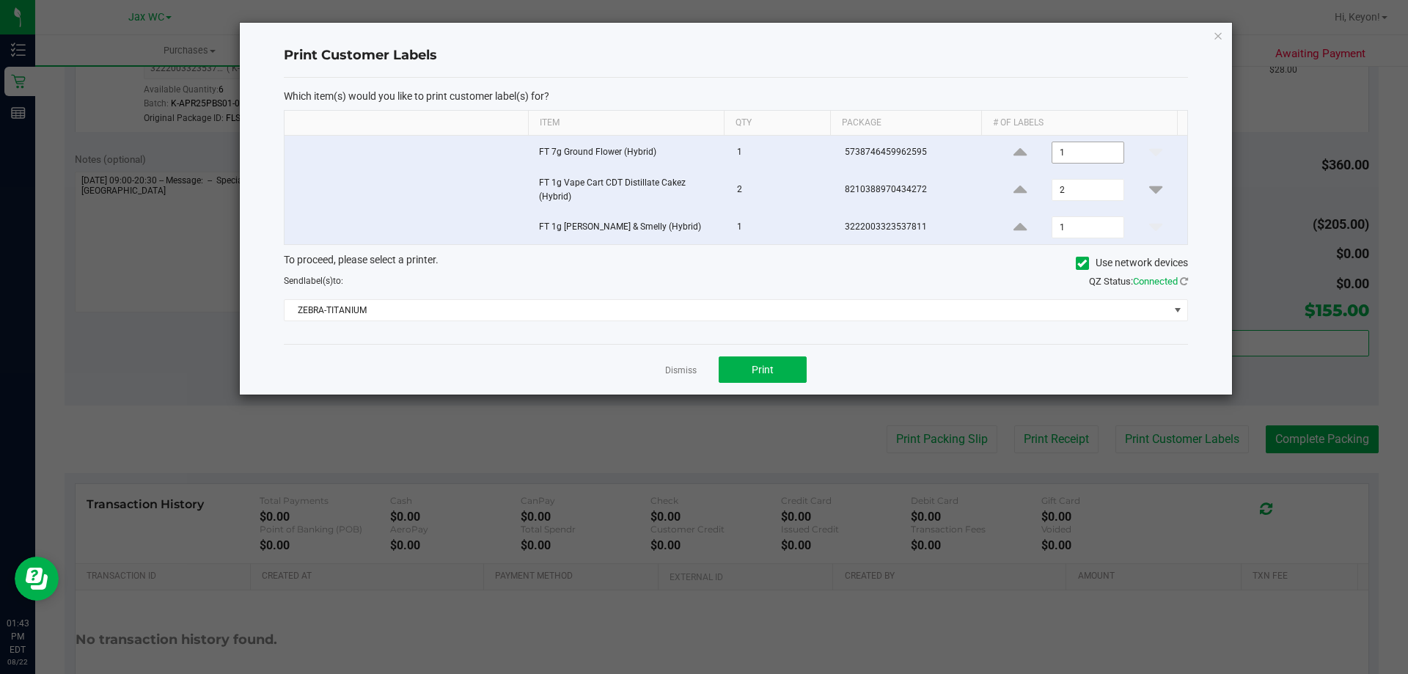
click at [1100, 154] on input "1" at bounding box center [1087, 152] width 70 height 21
type input "2"
click at [1078, 224] on input "1" at bounding box center [1087, 227] width 70 height 21
type input "2"
click at [1005, 252] on div "To proceed, please select a printer. Use network devices" at bounding box center [736, 263] width 926 height 22
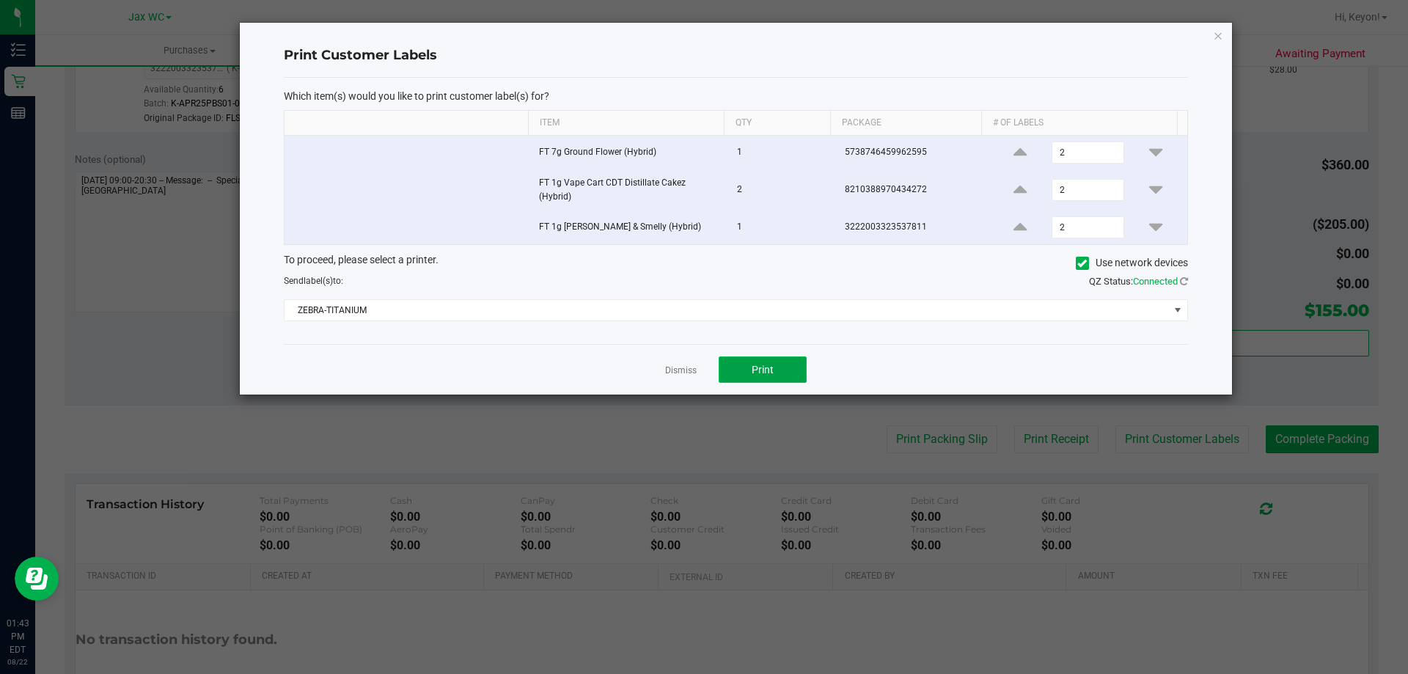
click at [769, 364] on span "Print" at bounding box center [762, 370] width 22 height 12
click at [682, 370] on link "Dismiss" at bounding box center [681, 370] width 32 height 12
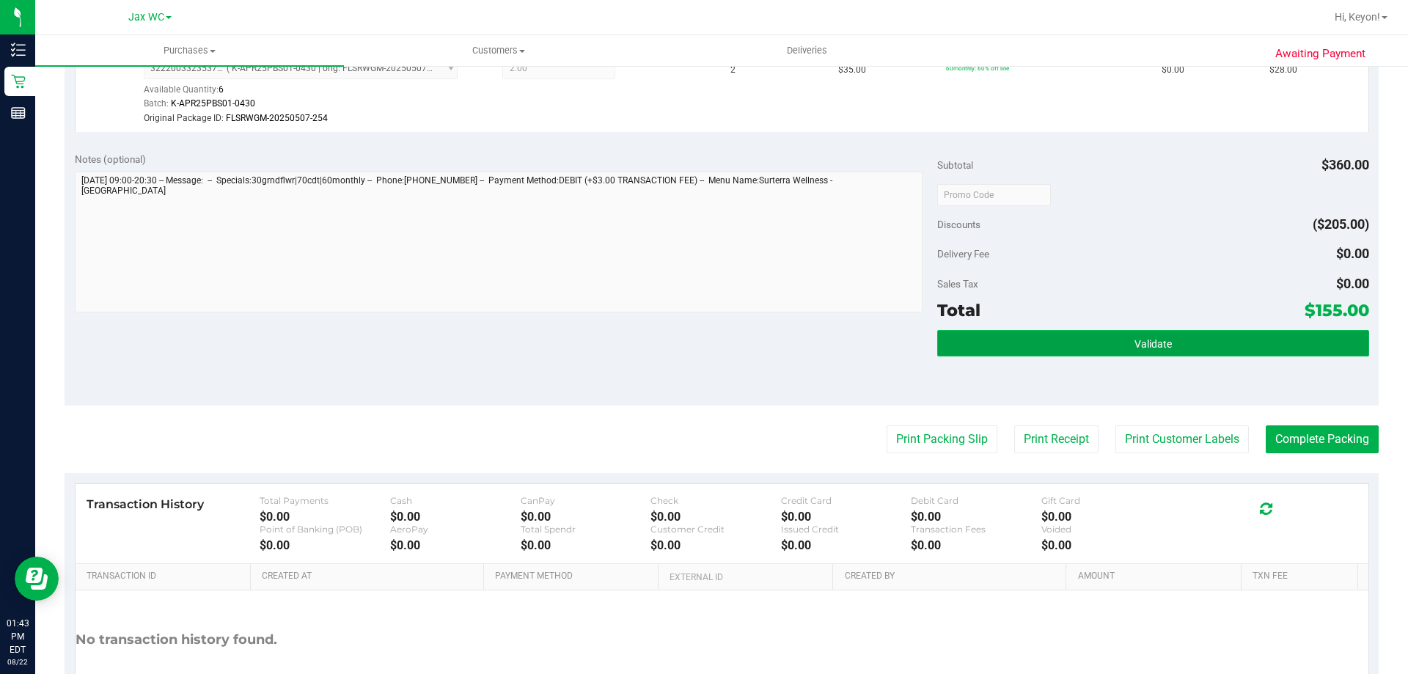
click at [1145, 340] on span "Validate" at bounding box center [1152, 344] width 37 height 12
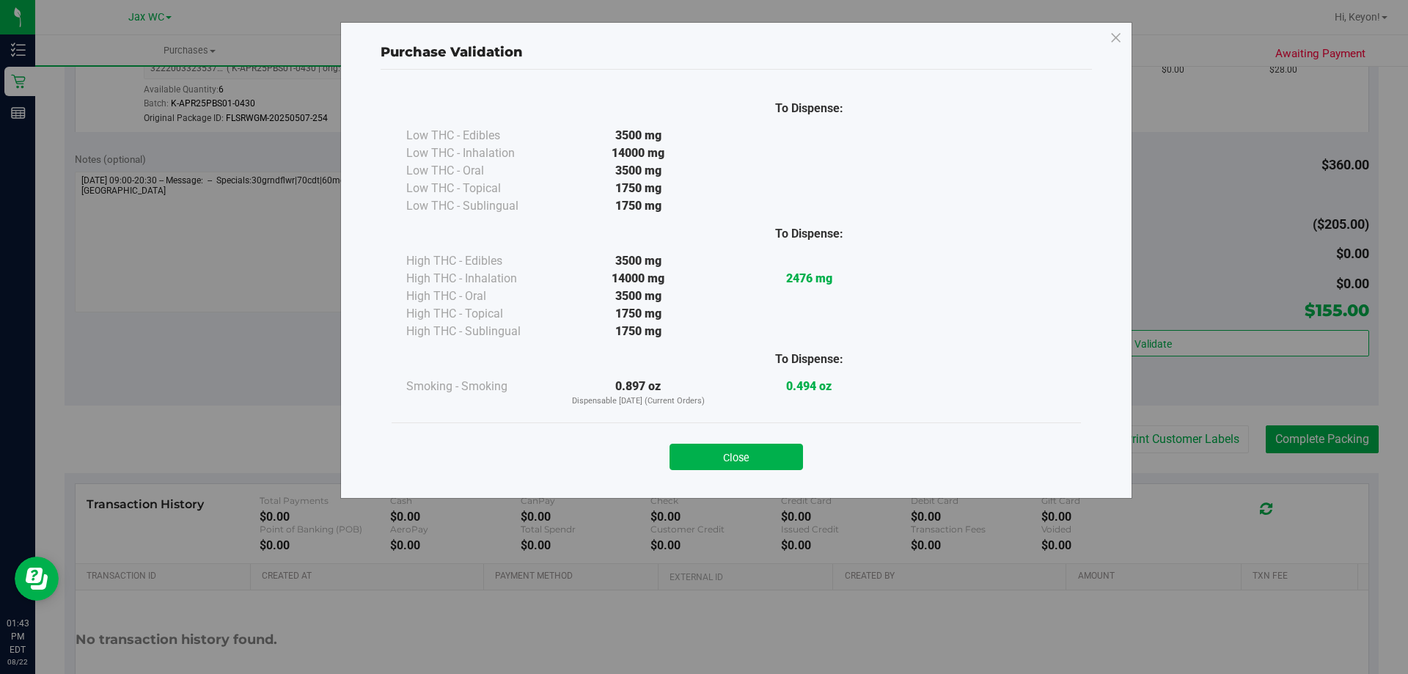
drag, startPoint x: 740, startPoint y: 447, endPoint x: 813, endPoint y: 449, distance: 73.3
click at [743, 451] on button "Close" at bounding box center [735, 457] width 133 height 26
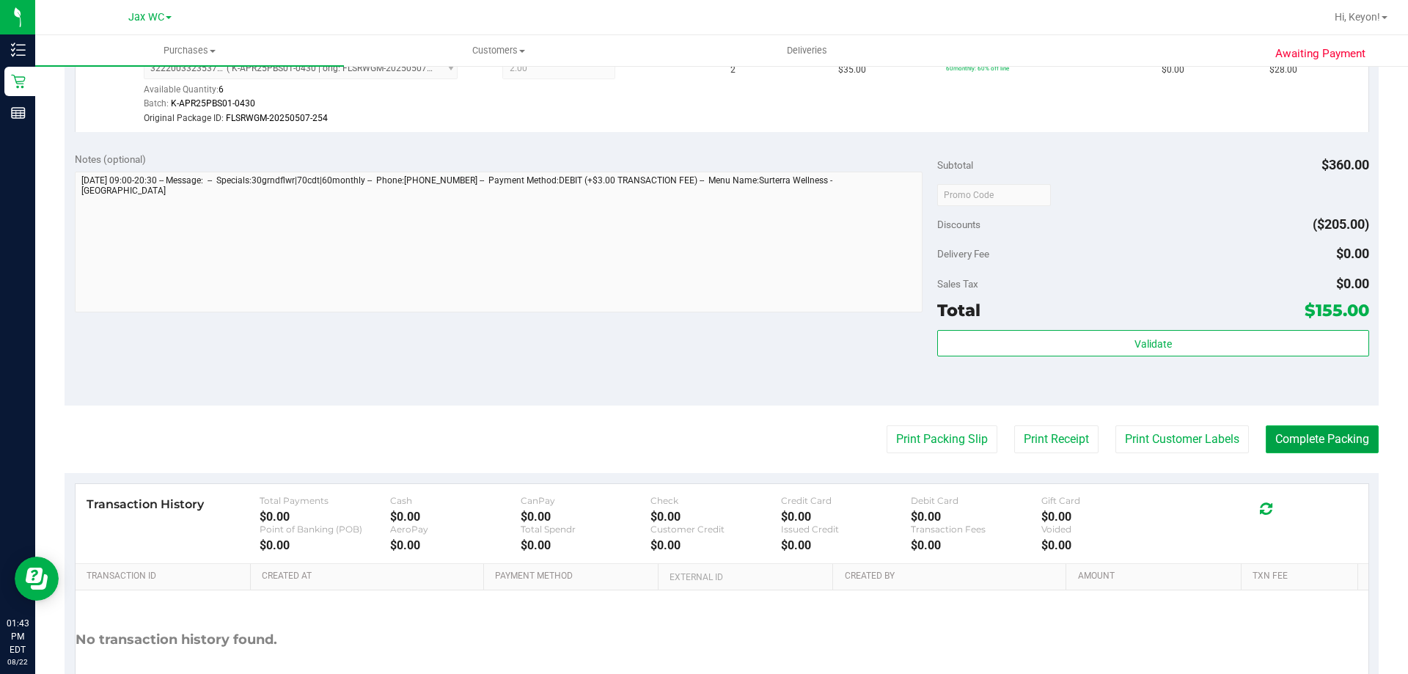
click at [1331, 435] on button "Complete Packing" at bounding box center [1321, 439] width 113 height 28
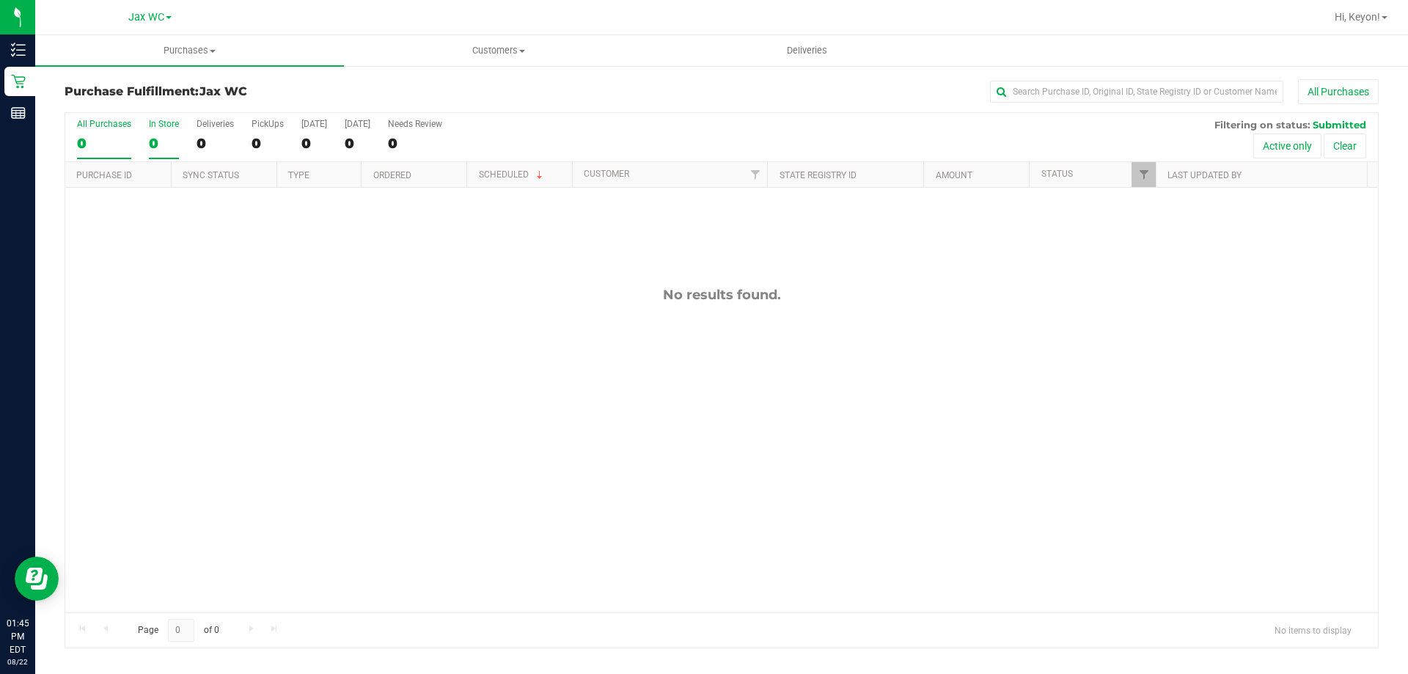
click at [169, 150] on div "0" at bounding box center [164, 143] width 30 height 17
click at [0, 0] on input "In Store 0" at bounding box center [0, 0] width 0 height 0
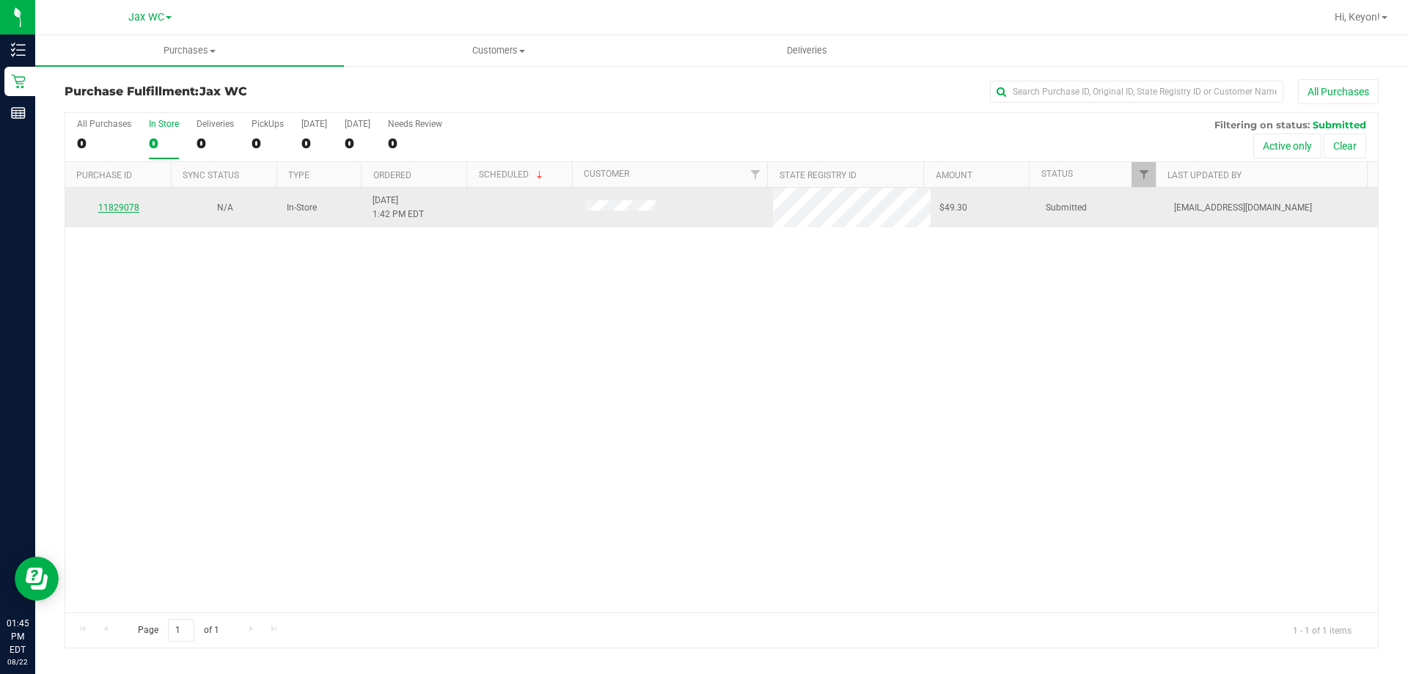
click at [128, 210] on link "11829078" at bounding box center [118, 207] width 41 height 10
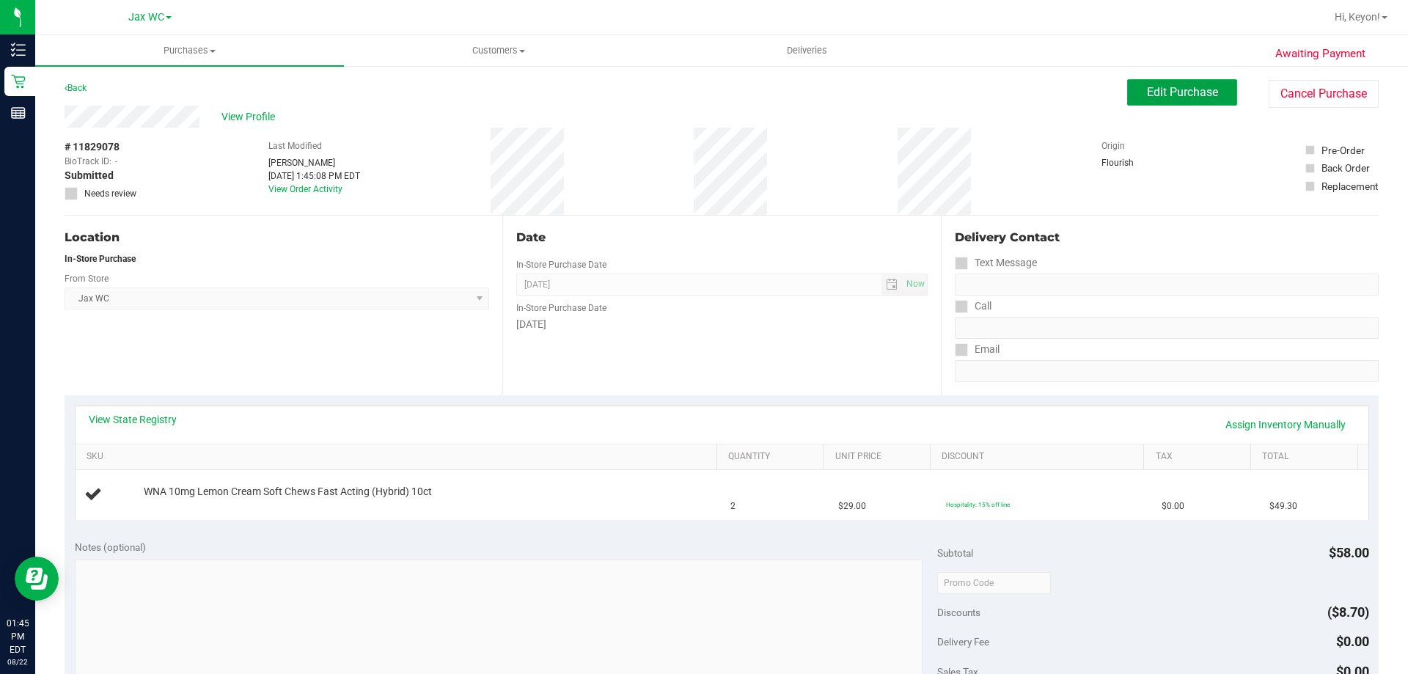
click at [1165, 98] on span "Edit Purchase" at bounding box center [1182, 92] width 71 height 14
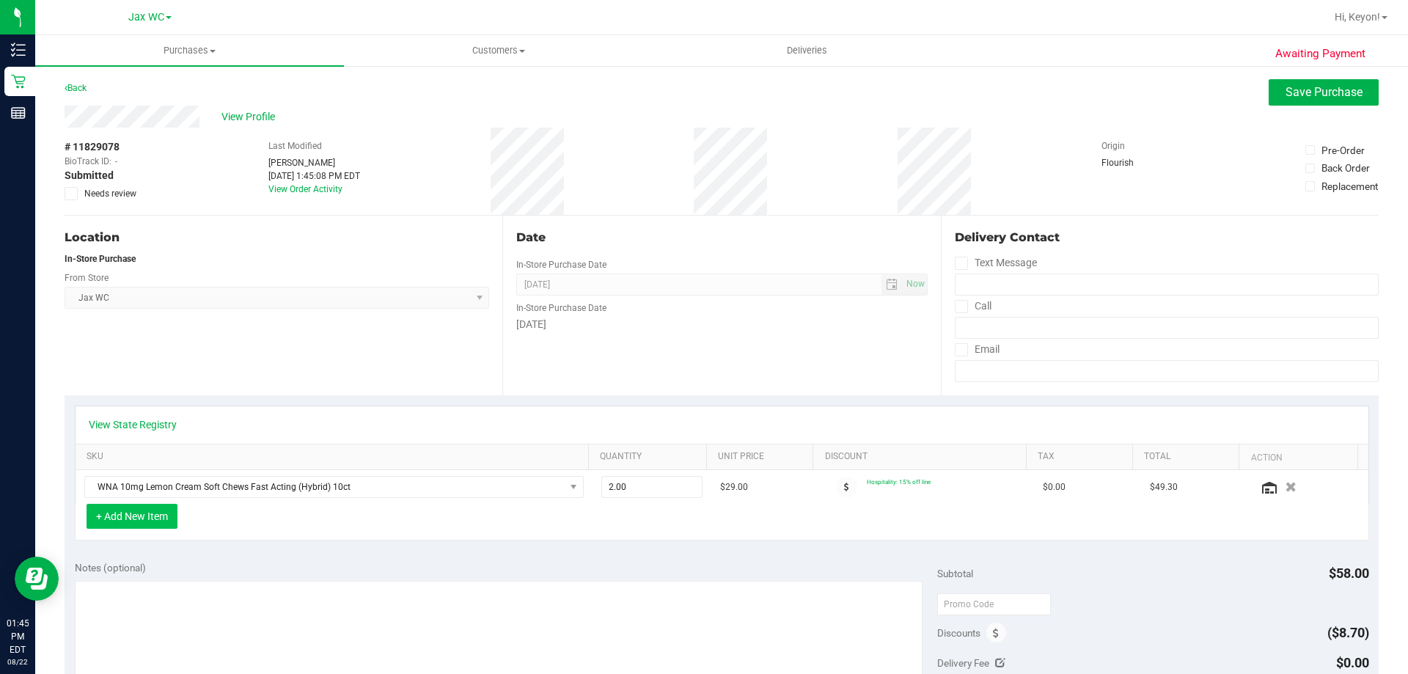
click at [166, 512] on button "+ Add New Item" at bounding box center [132, 516] width 91 height 25
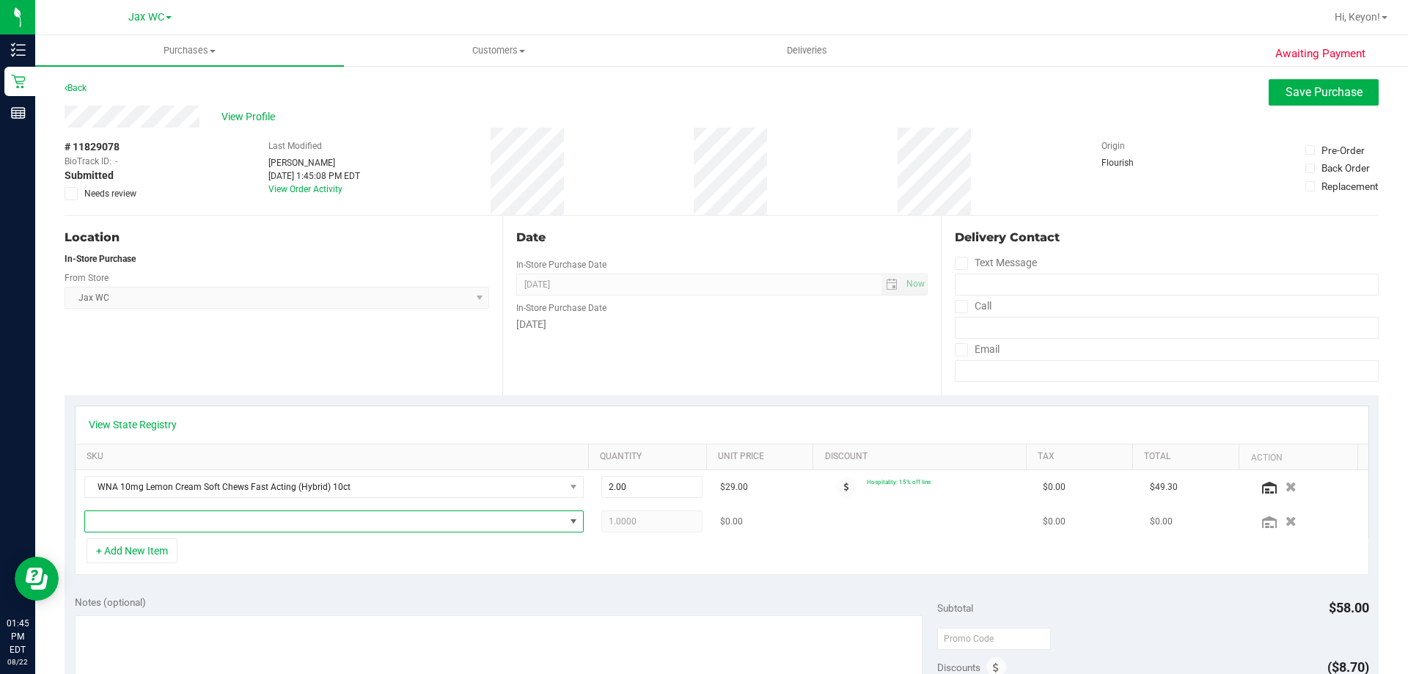
click at [405, 523] on span "NO DATA FOUND" at bounding box center [324, 521] width 479 height 21
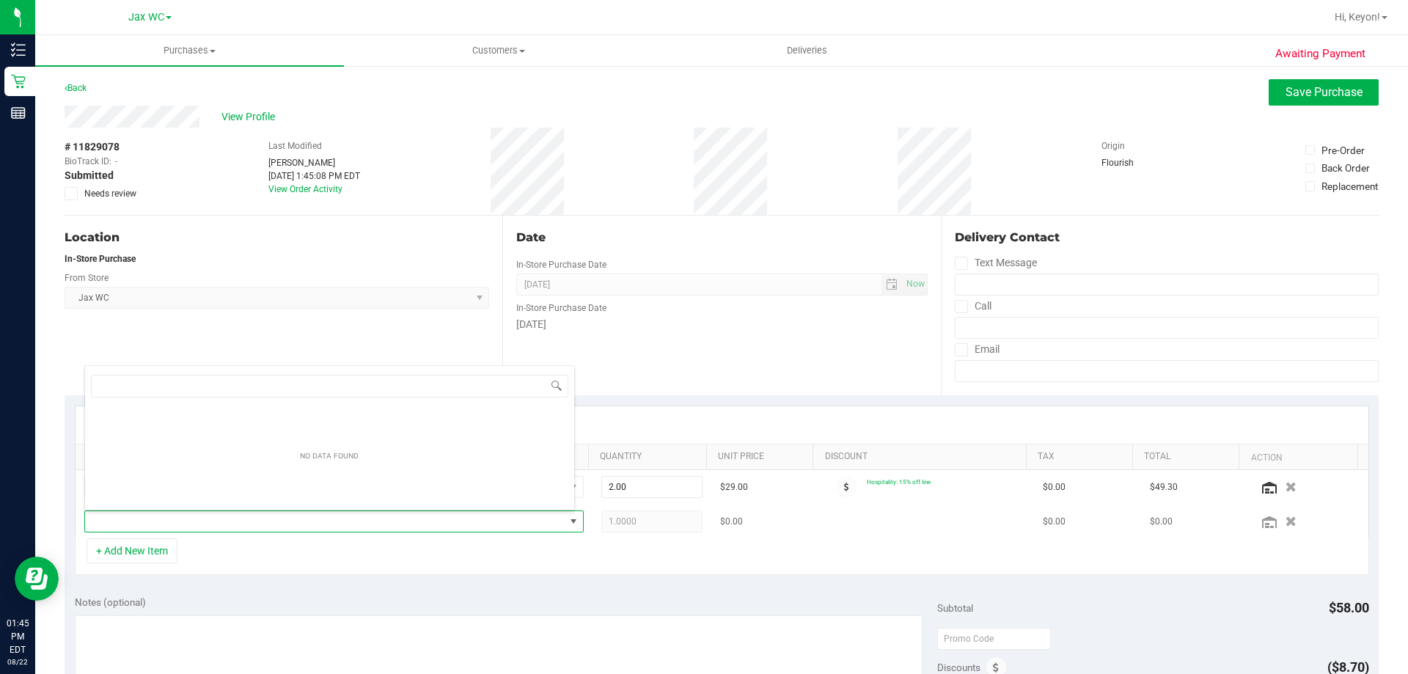
scroll to position [22, 486]
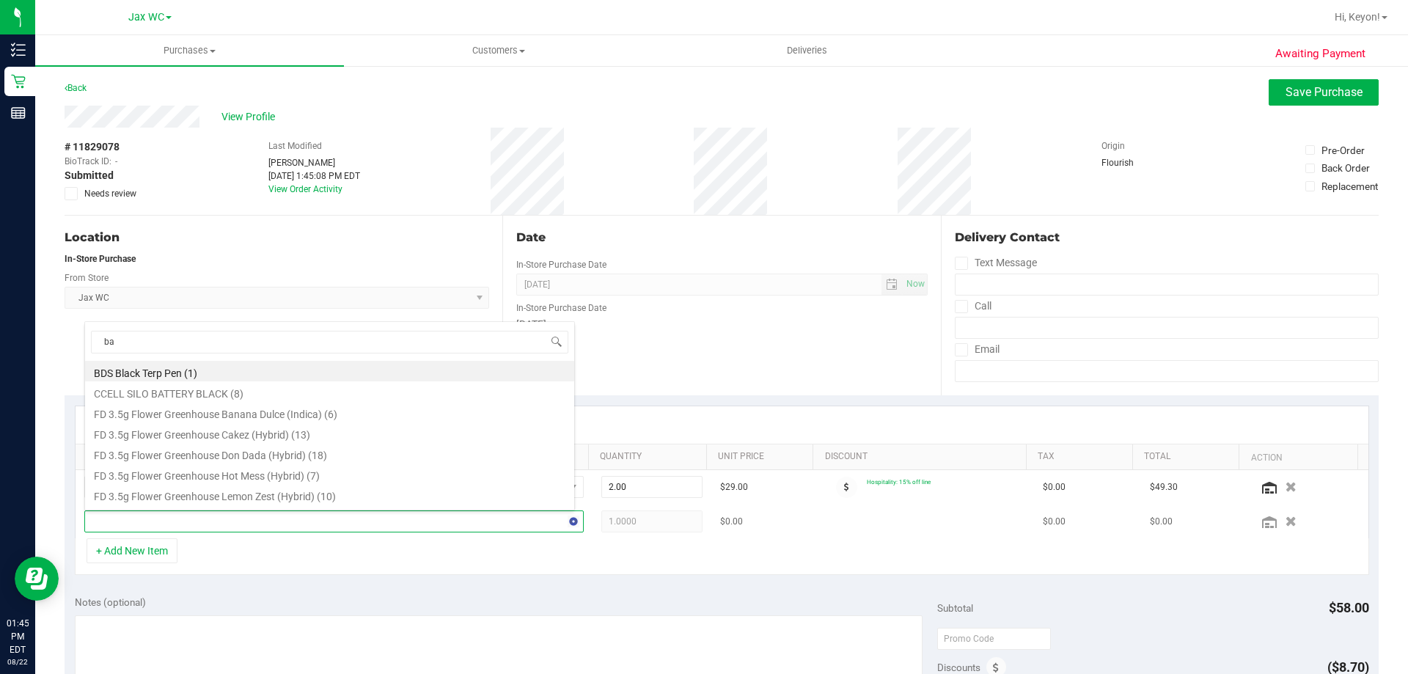
type input "bar"
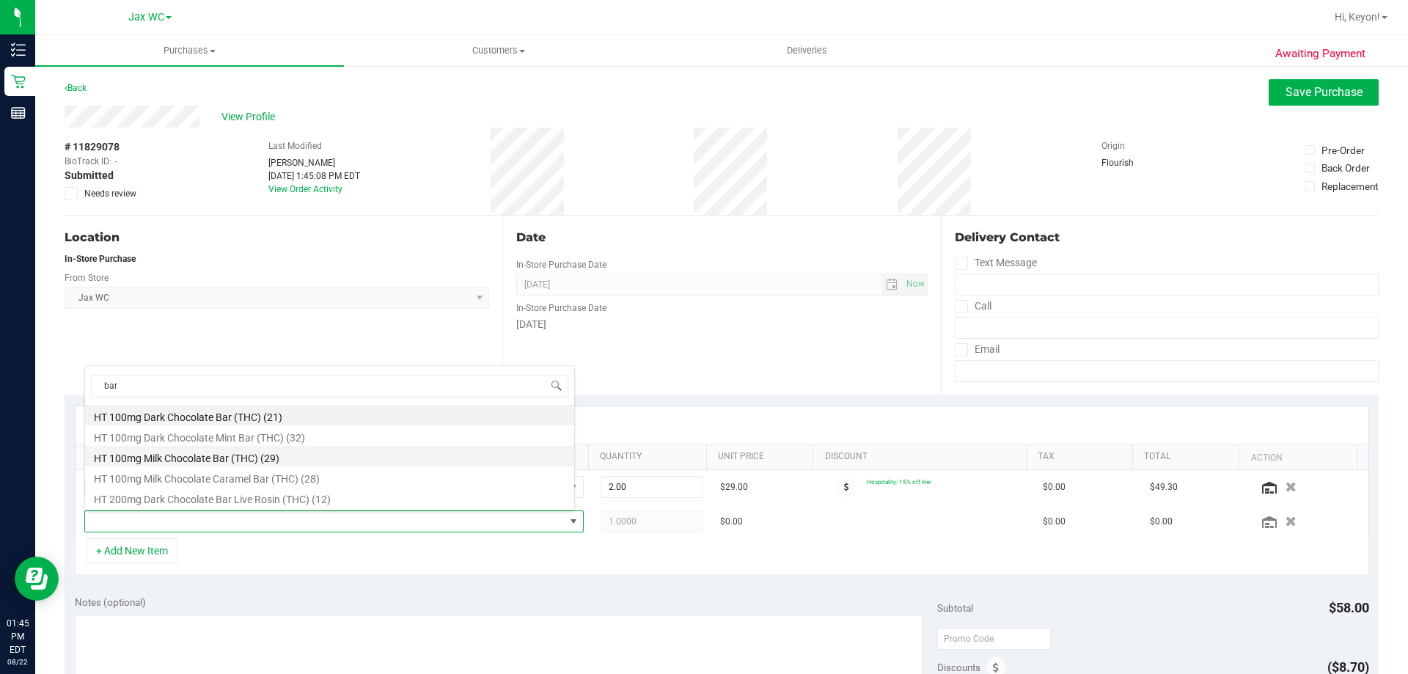
click at [376, 450] on li "HT 100mg Milk Chocolate Bar (THC) (29)" at bounding box center [329, 456] width 489 height 21
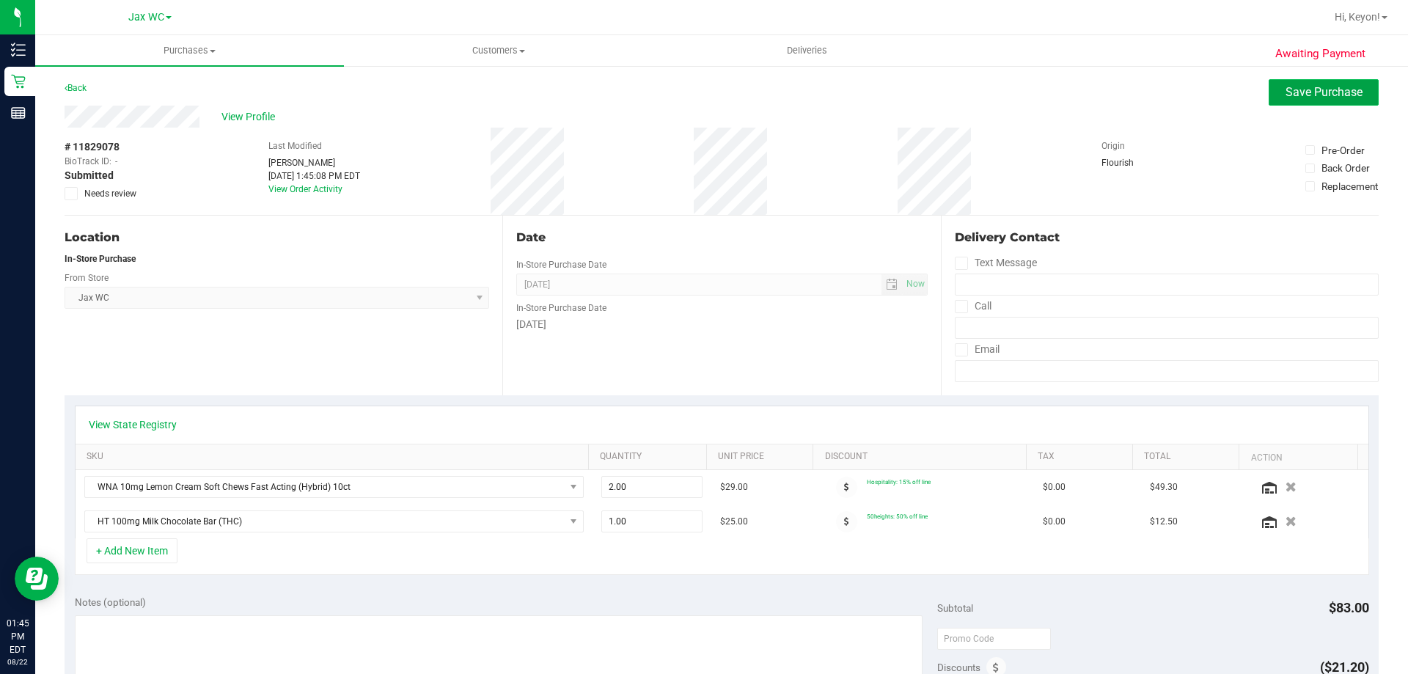
click at [1307, 87] on span "Save Purchase" at bounding box center [1323, 92] width 77 height 14
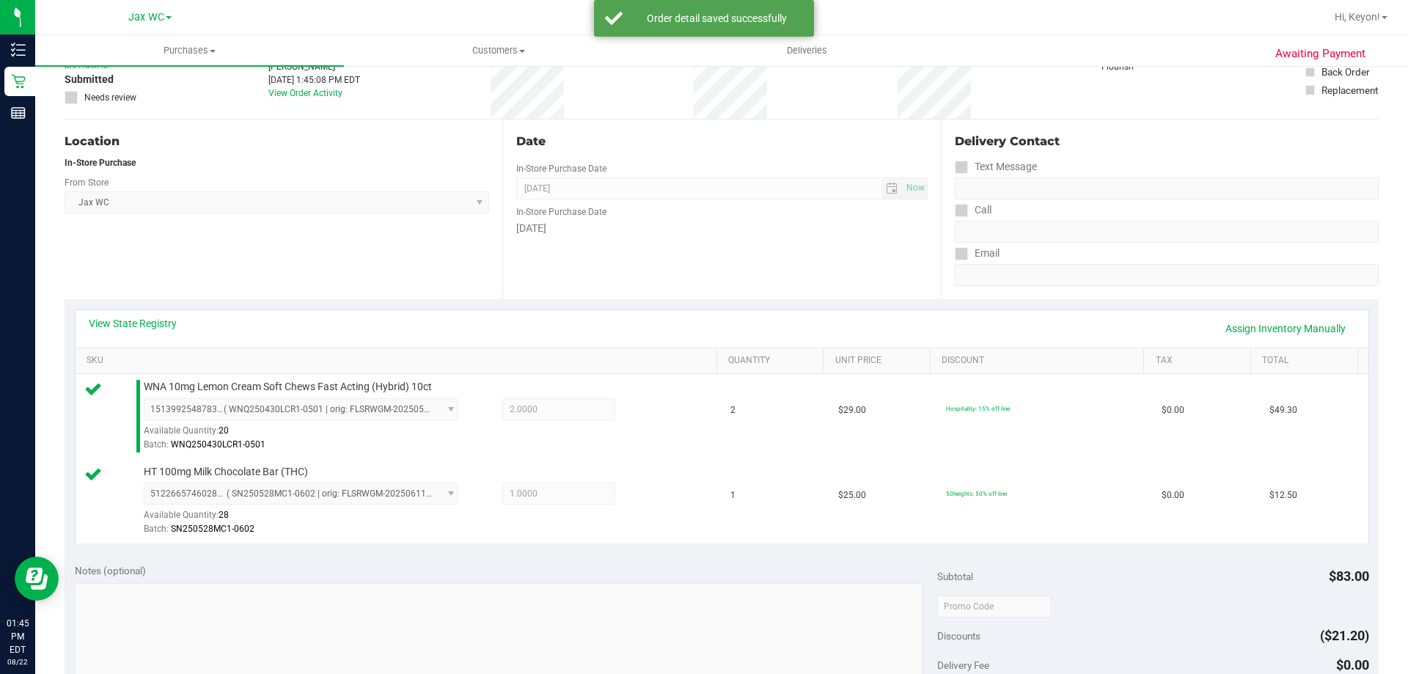
scroll to position [398, 0]
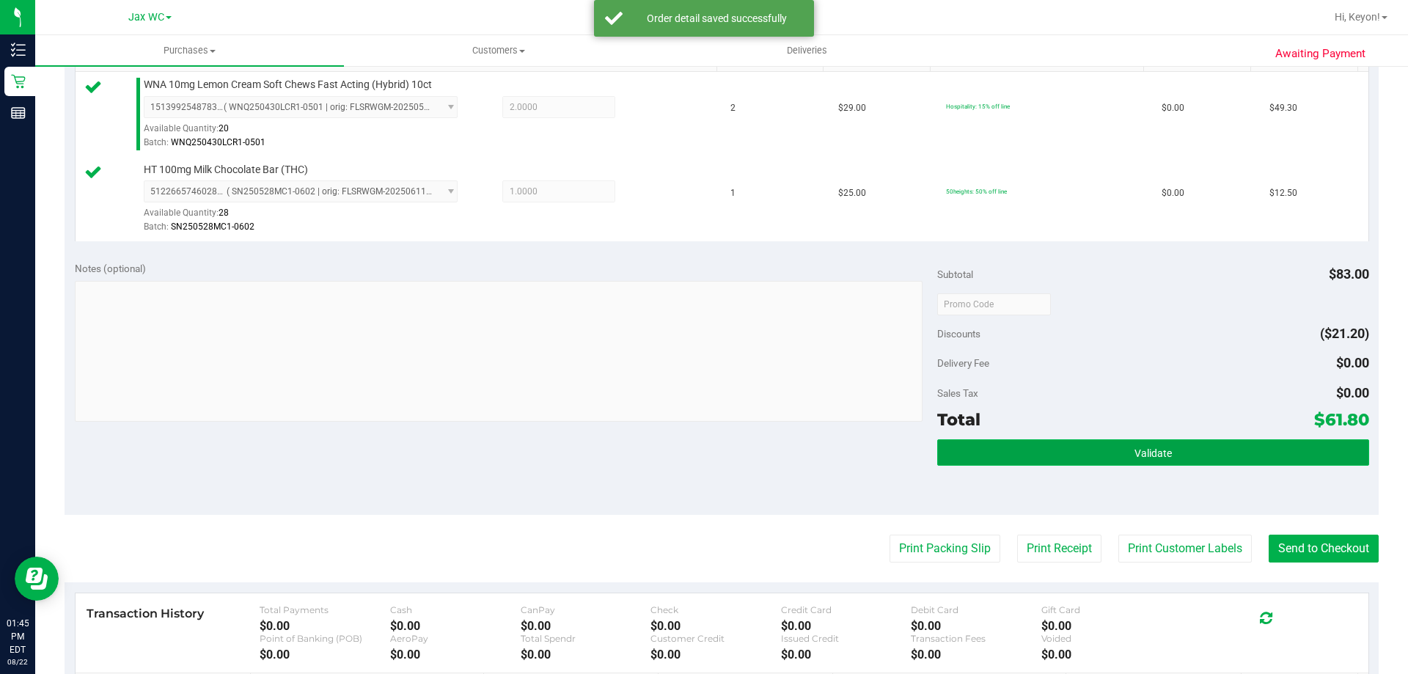
click at [1169, 459] on button "Validate" at bounding box center [1152, 452] width 431 height 26
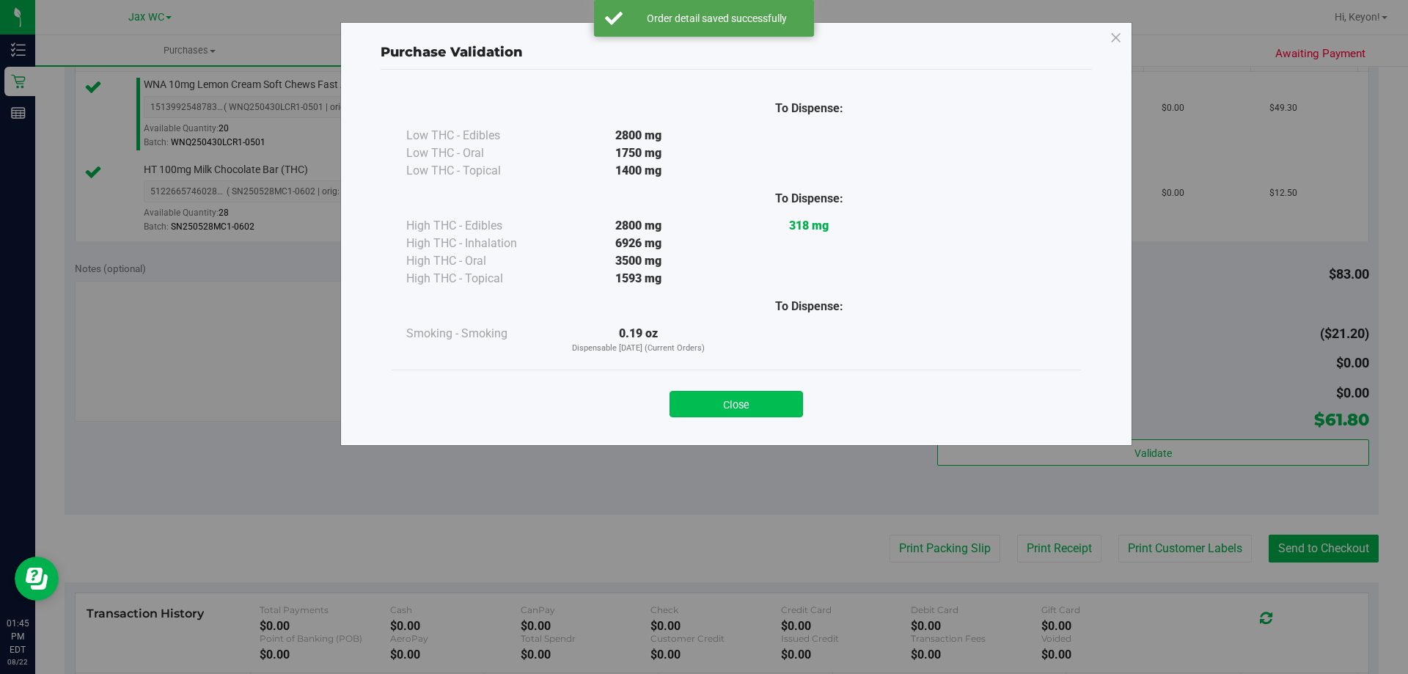
click at [784, 409] on button "Close" at bounding box center [735, 404] width 133 height 26
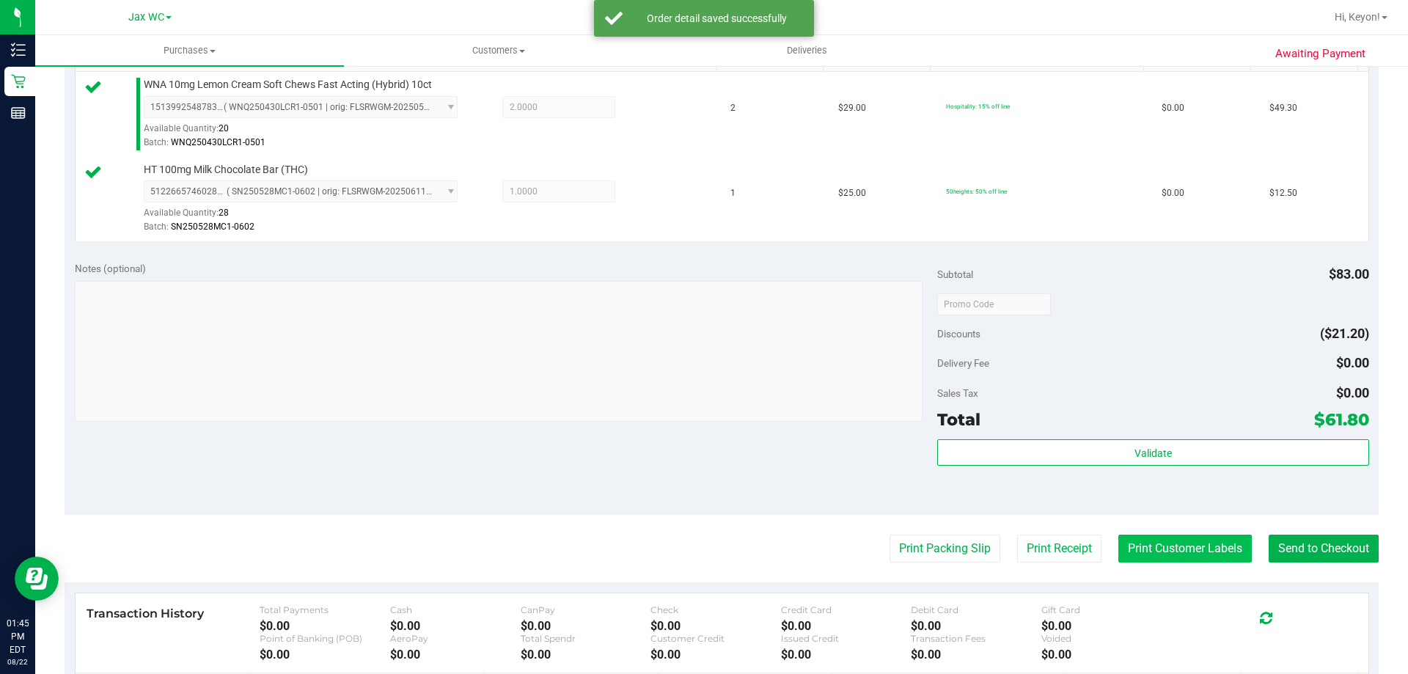
click at [1133, 545] on button "Print Customer Labels" at bounding box center [1184, 548] width 133 height 28
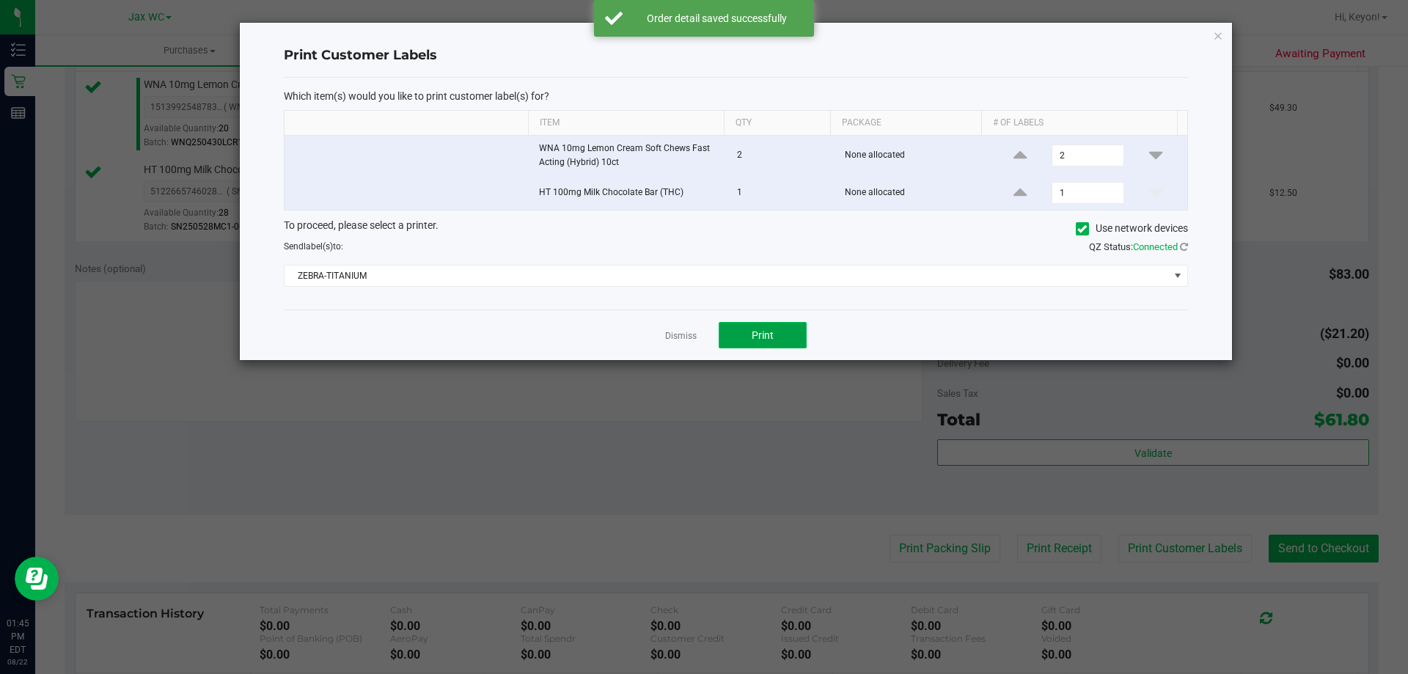
click at [778, 326] on button "Print" at bounding box center [762, 335] width 88 height 26
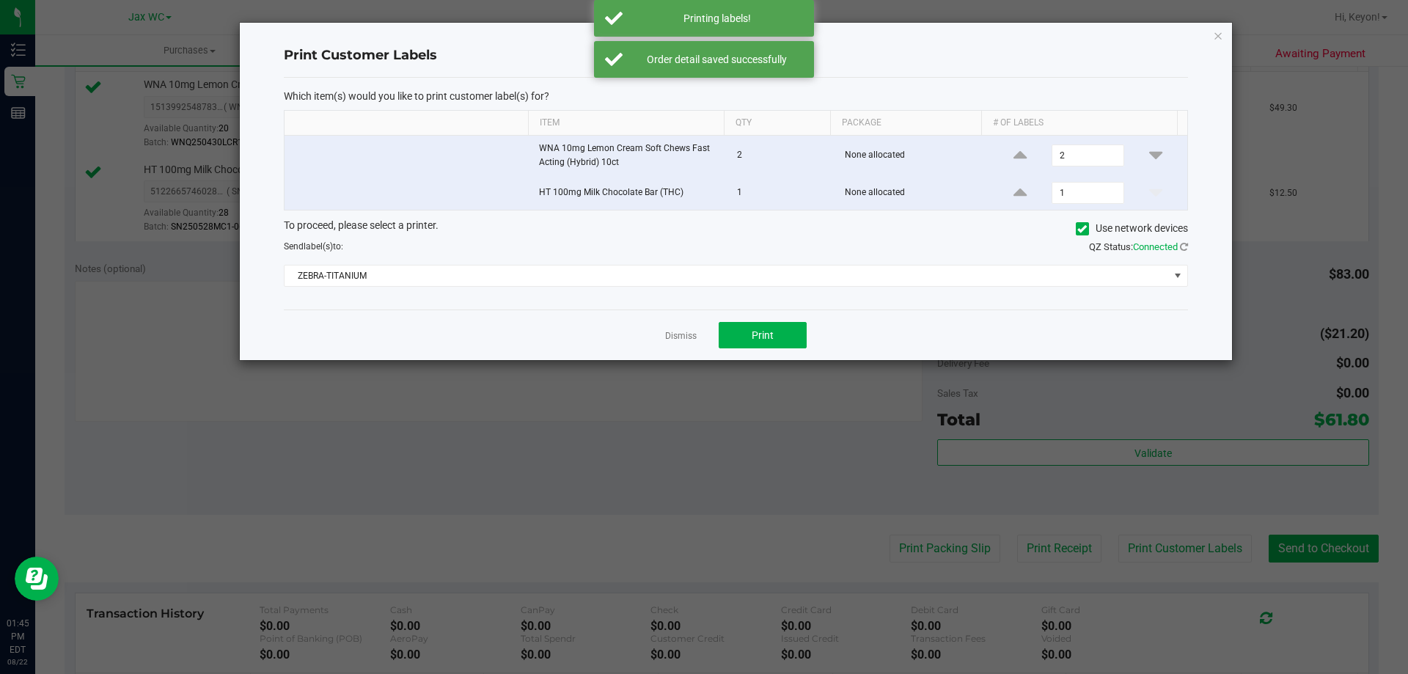
drag, startPoint x: 685, startPoint y: 334, endPoint x: 1365, endPoint y: 508, distance: 702.1
click at [688, 334] on link "Dismiss" at bounding box center [681, 336] width 32 height 12
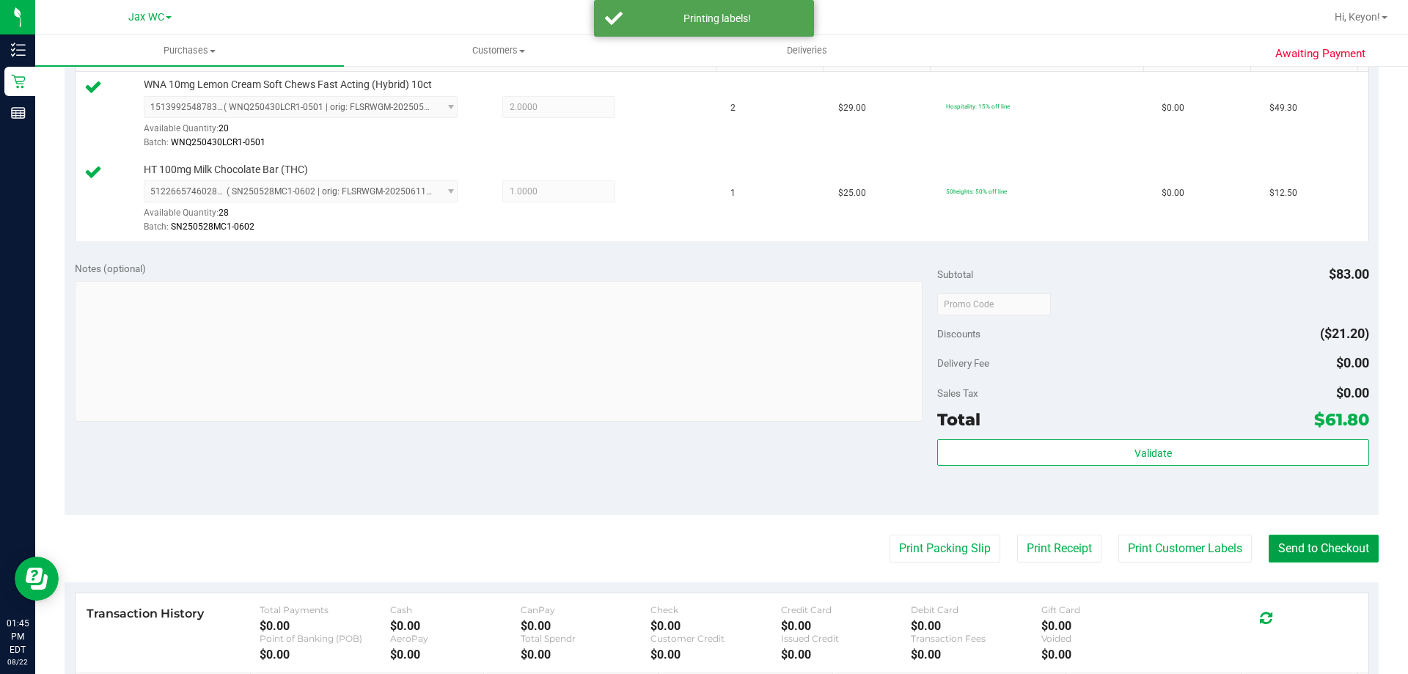
click at [1327, 545] on button "Send to Checkout" at bounding box center [1323, 548] width 110 height 28
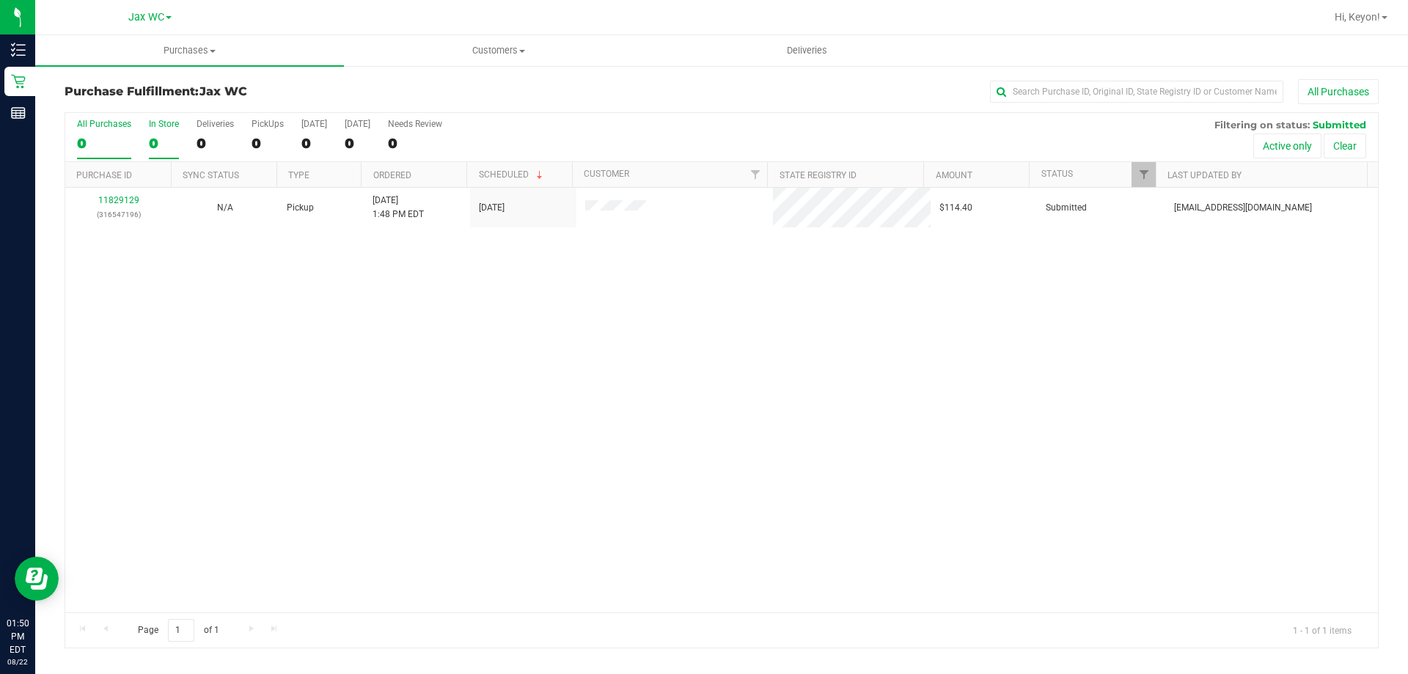
click at [155, 147] on div "0" at bounding box center [164, 143] width 30 height 17
click at [0, 0] on input "In Store 0" at bounding box center [0, 0] width 0 height 0
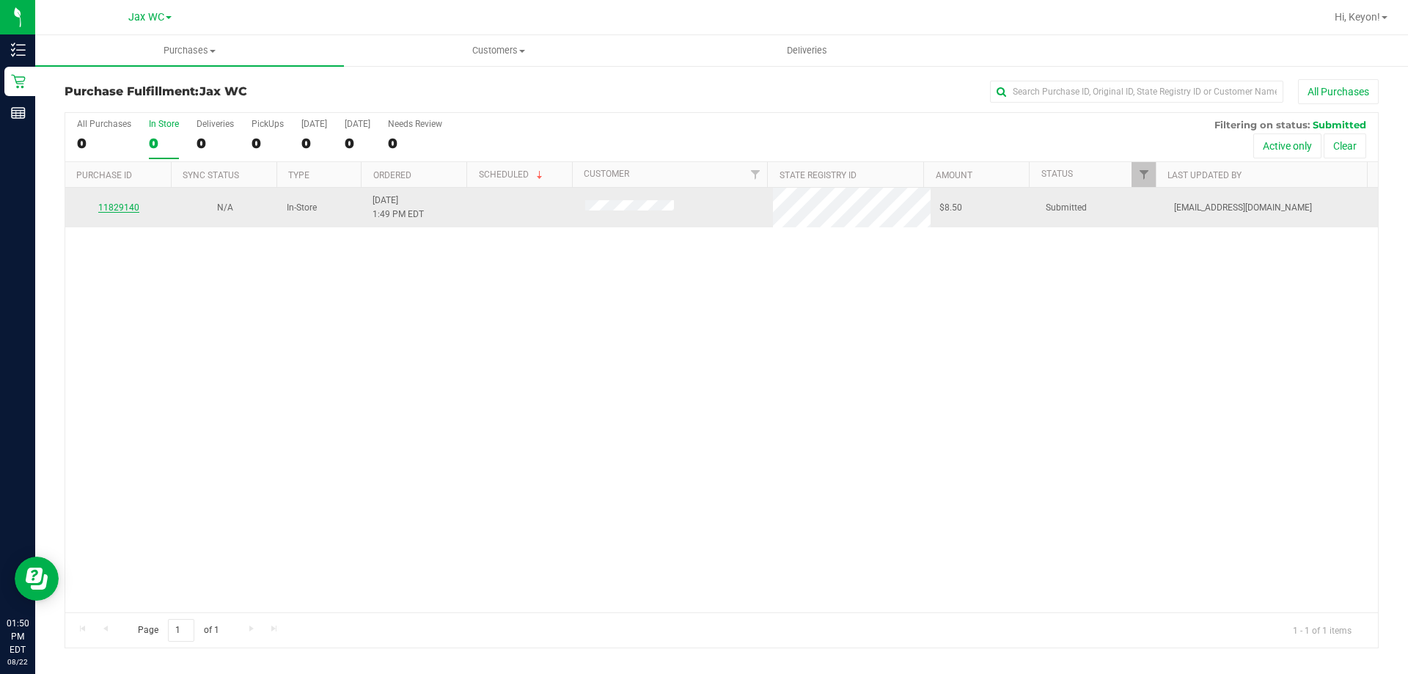
click at [122, 206] on link "11829140" at bounding box center [118, 207] width 41 height 10
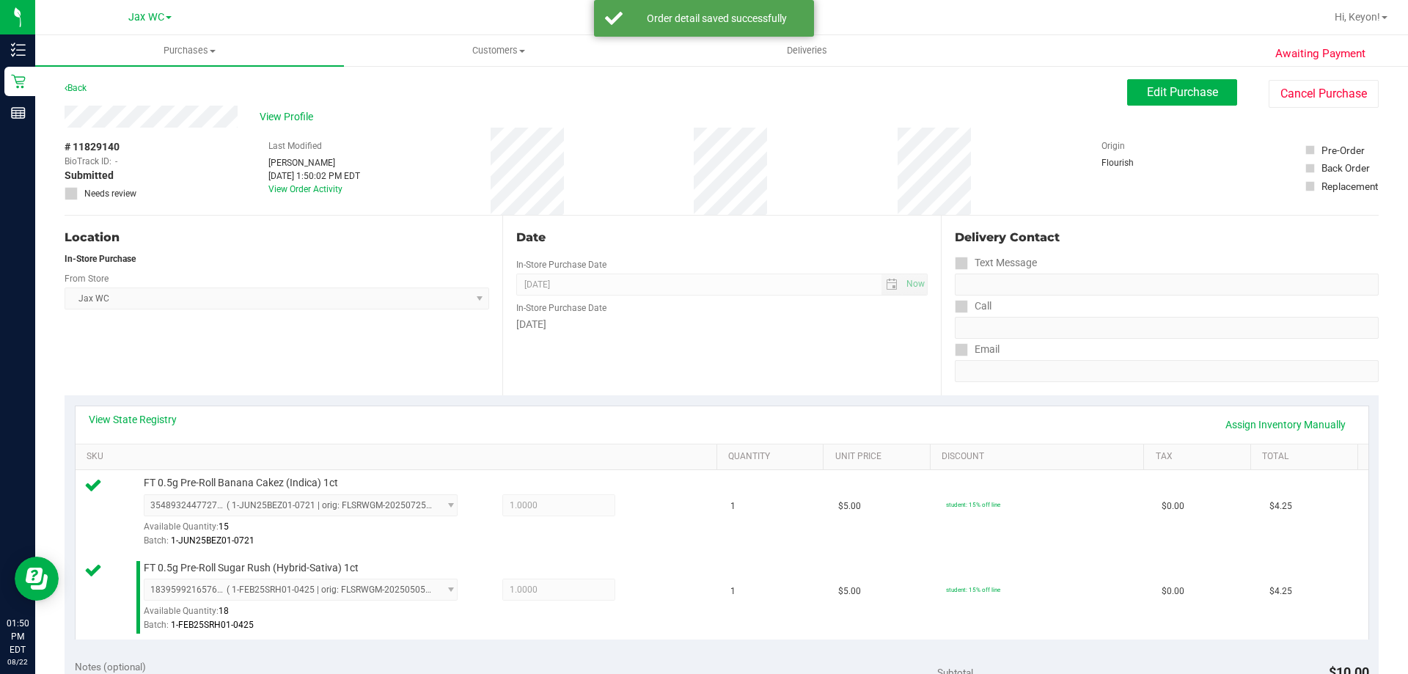
scroll to position [342, 0]
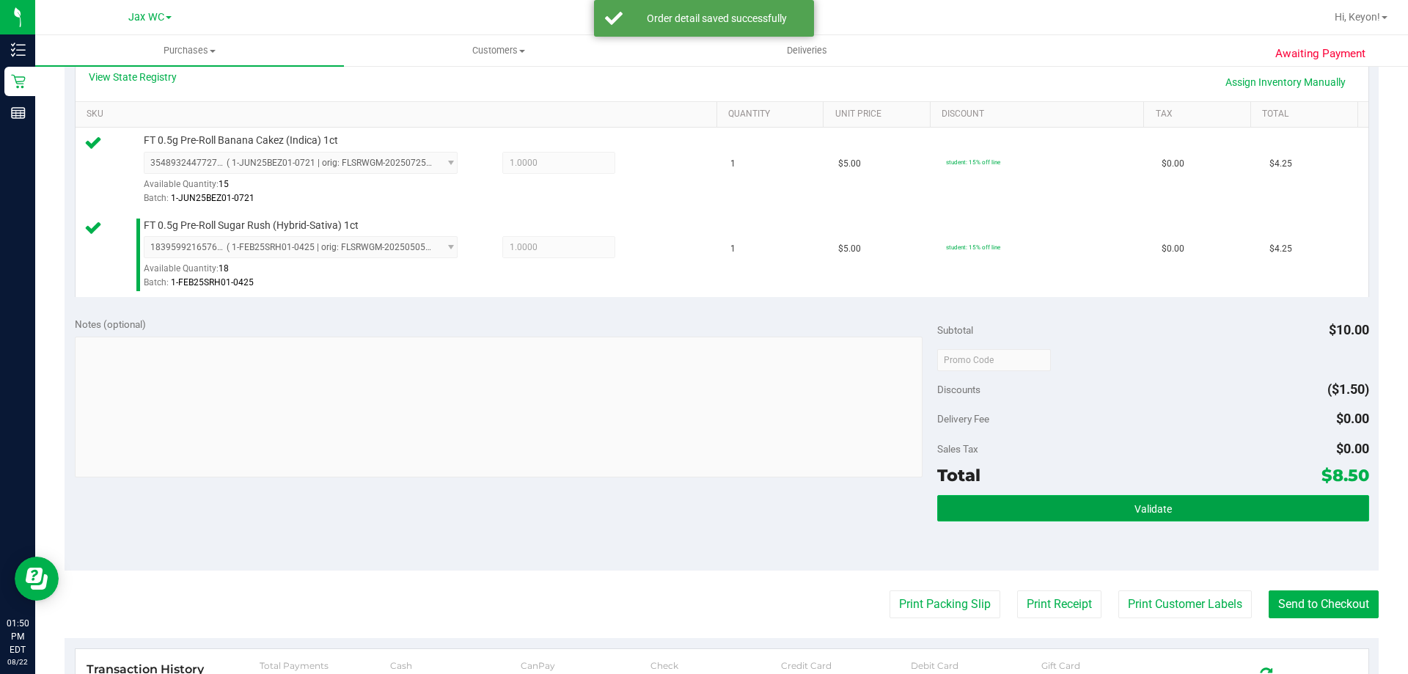
click at [1134, 509] on span "Validate" at bounding box center [1152, 509] width 37 height 12
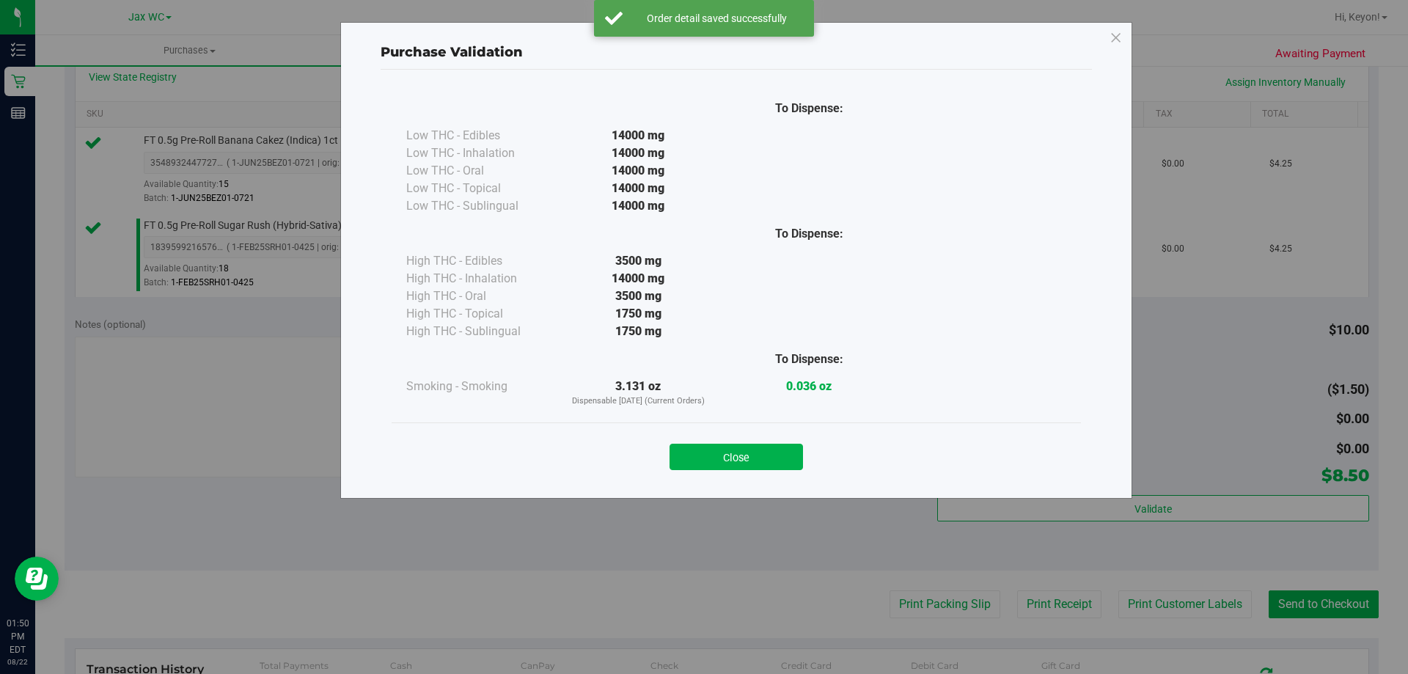
drag, startPoint x: 740, startPoint y: 453, endPoint x: 1152, endPoint y: 459, distance: 412.8
click at [743, 455] on button "Close" at bounding box center [735, 457] width 133 height 26
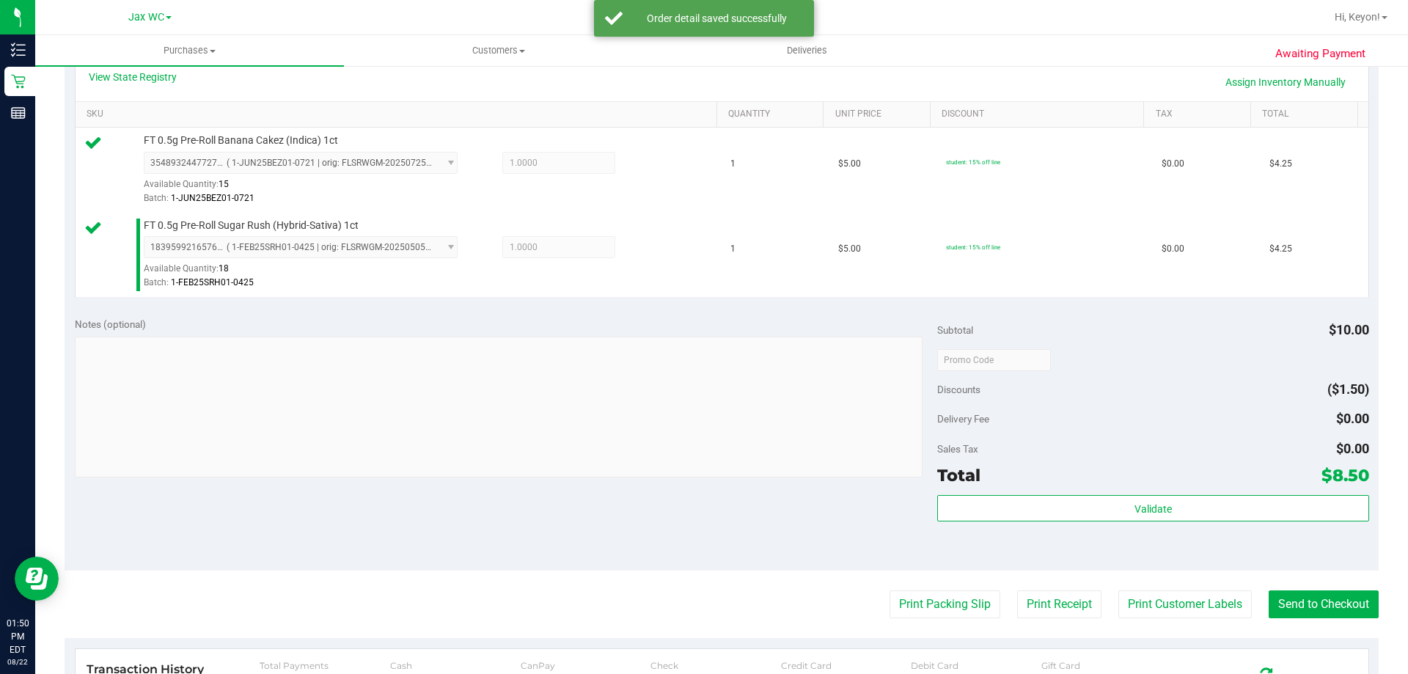
scroll to position [492, 0]
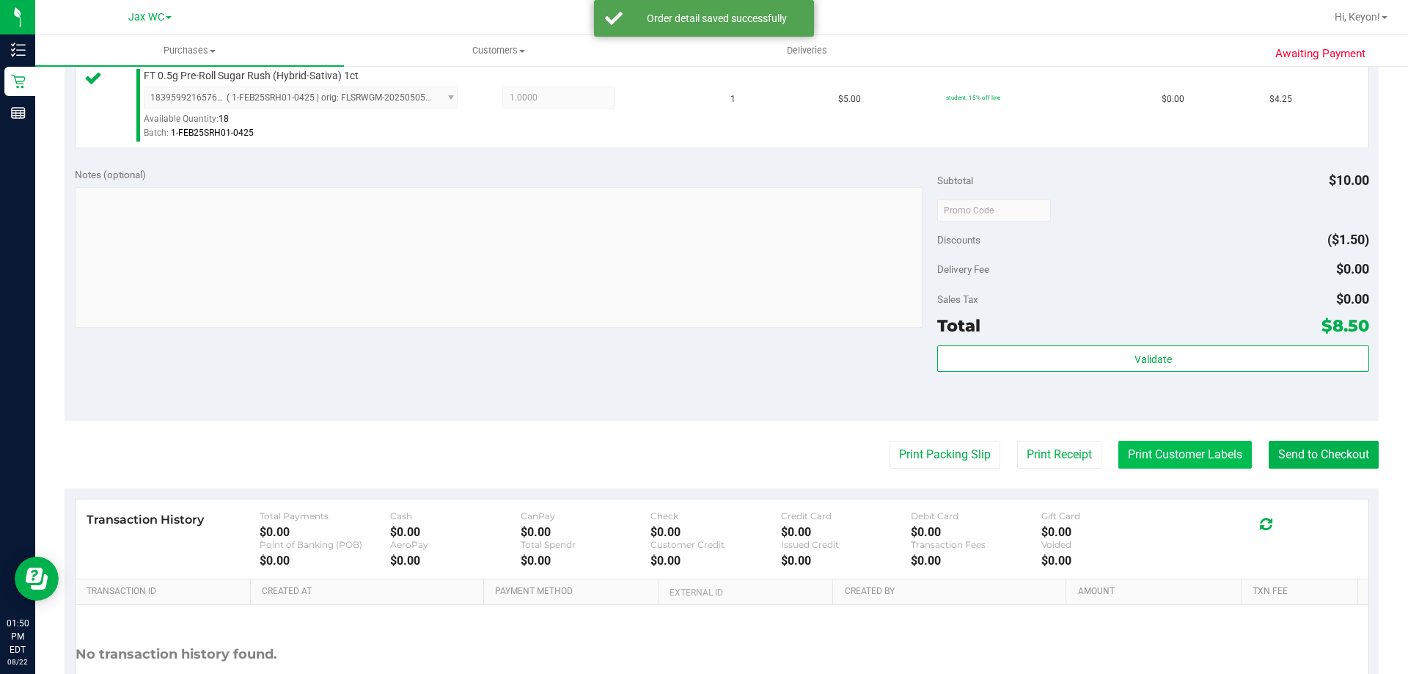
click at [1178, 459] on button "Print Customer Labels" at bounding box center [1184, 455] width 133 height 28
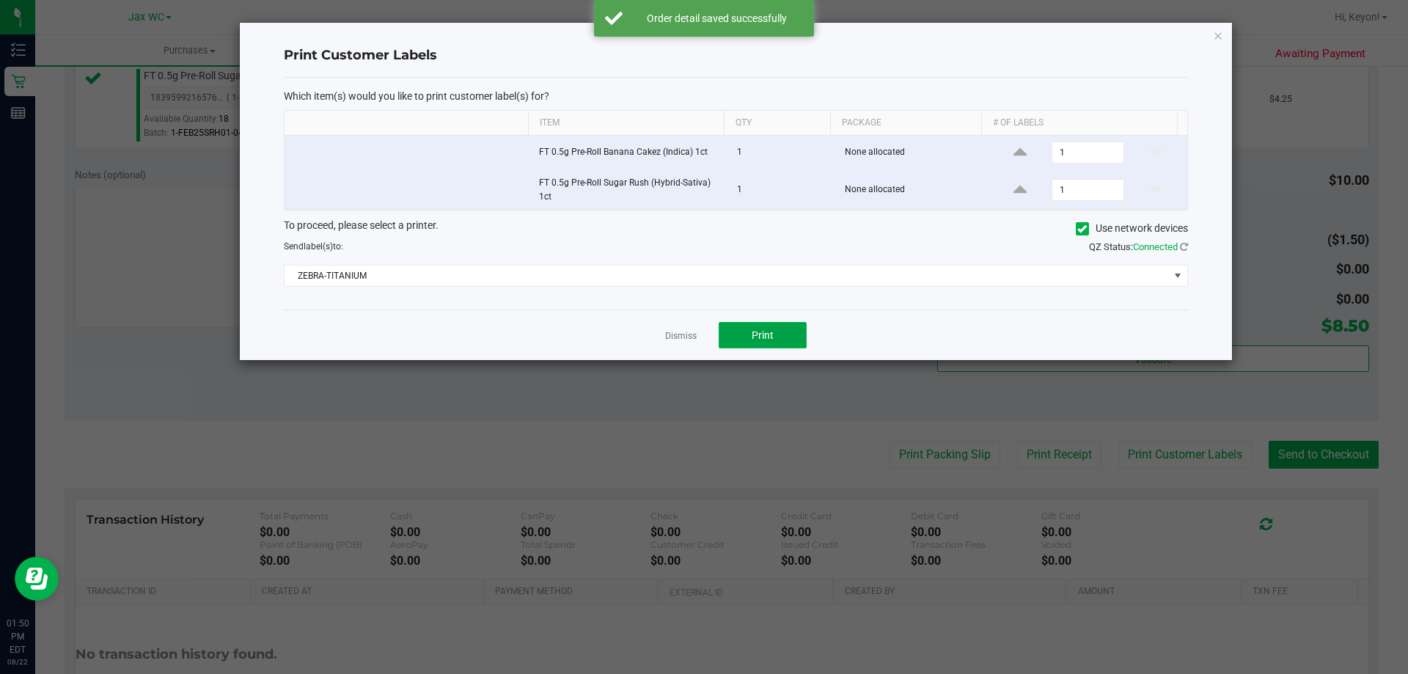
click at [787, 333] on button "Print" at bounding box center [762, 335] width 88 height 26
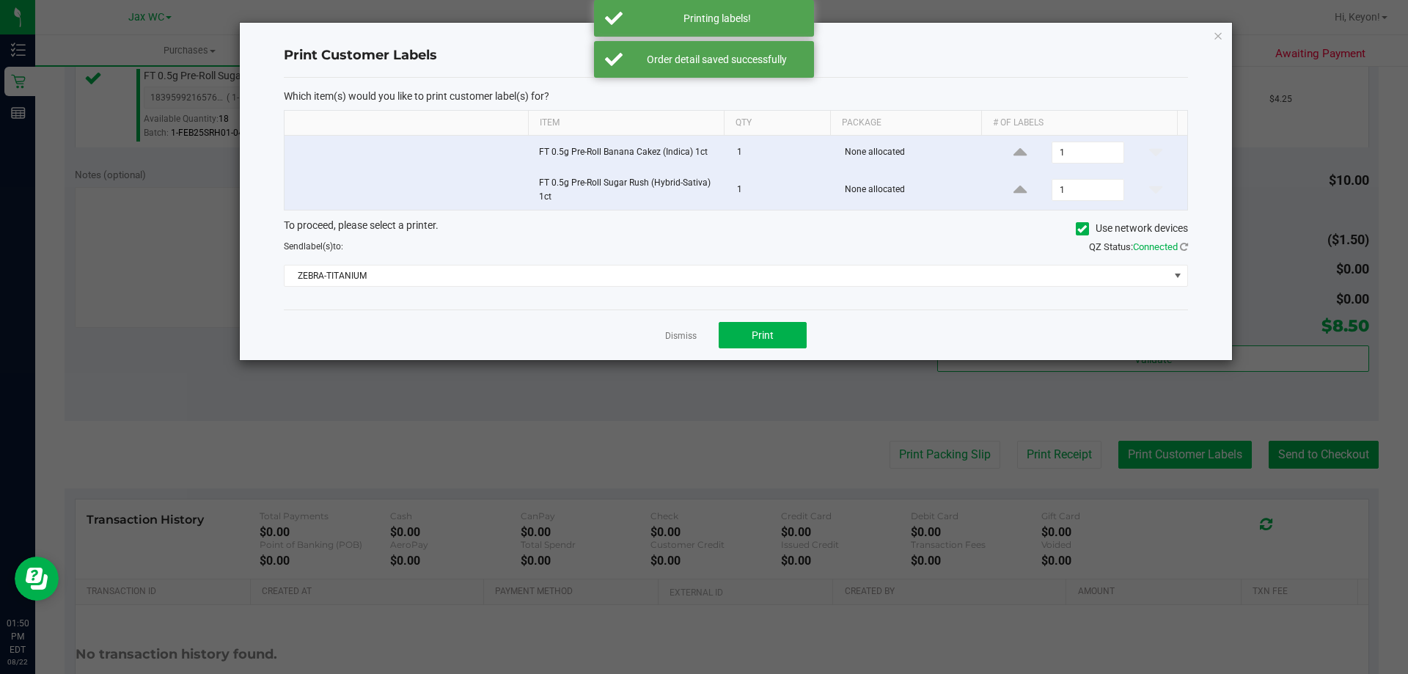
drag, startPoint x: 673, startPoint y: 333, endPoint x: 1231, endPoint y: 468, distance: 574.0
click at [674, 333] on link "Dismiss" at bounding box center [681, 336] width 32 height 12
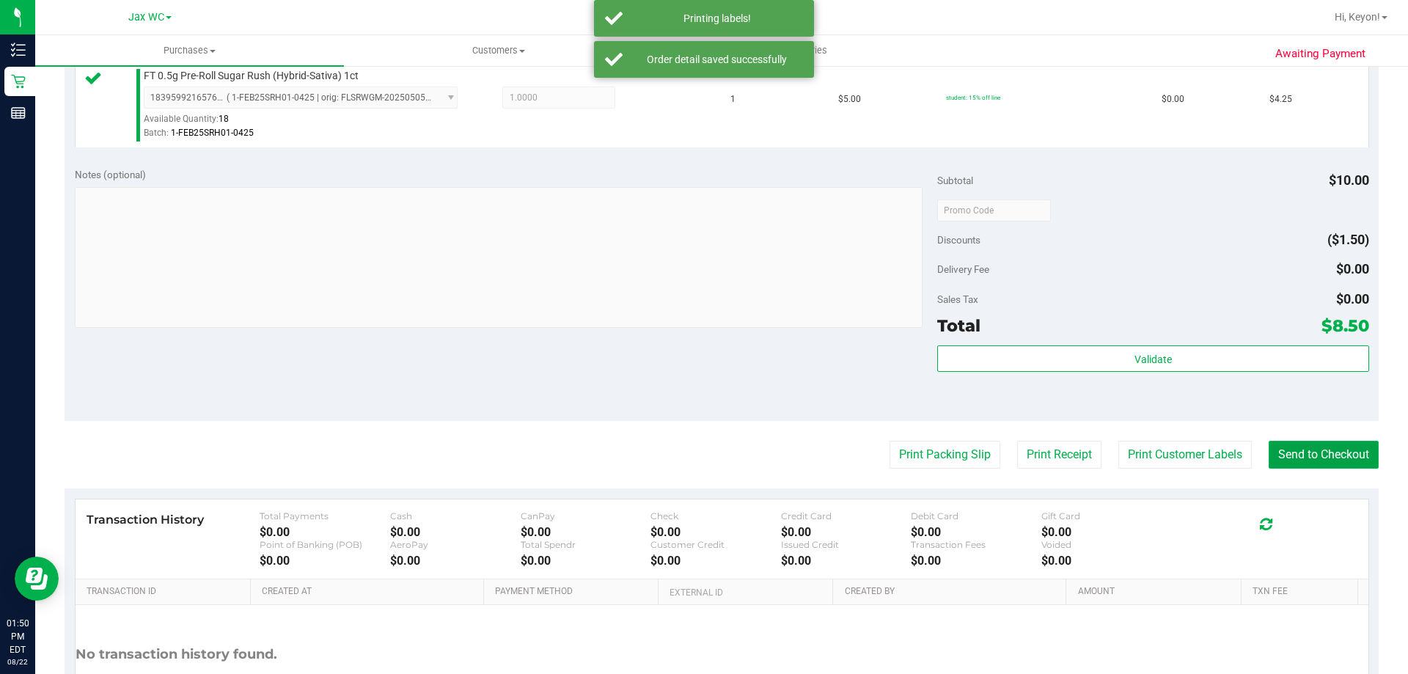
click at [1328, 467] on button "Send to Checkout" at bounding box center [1323, 455] width 110 height 28
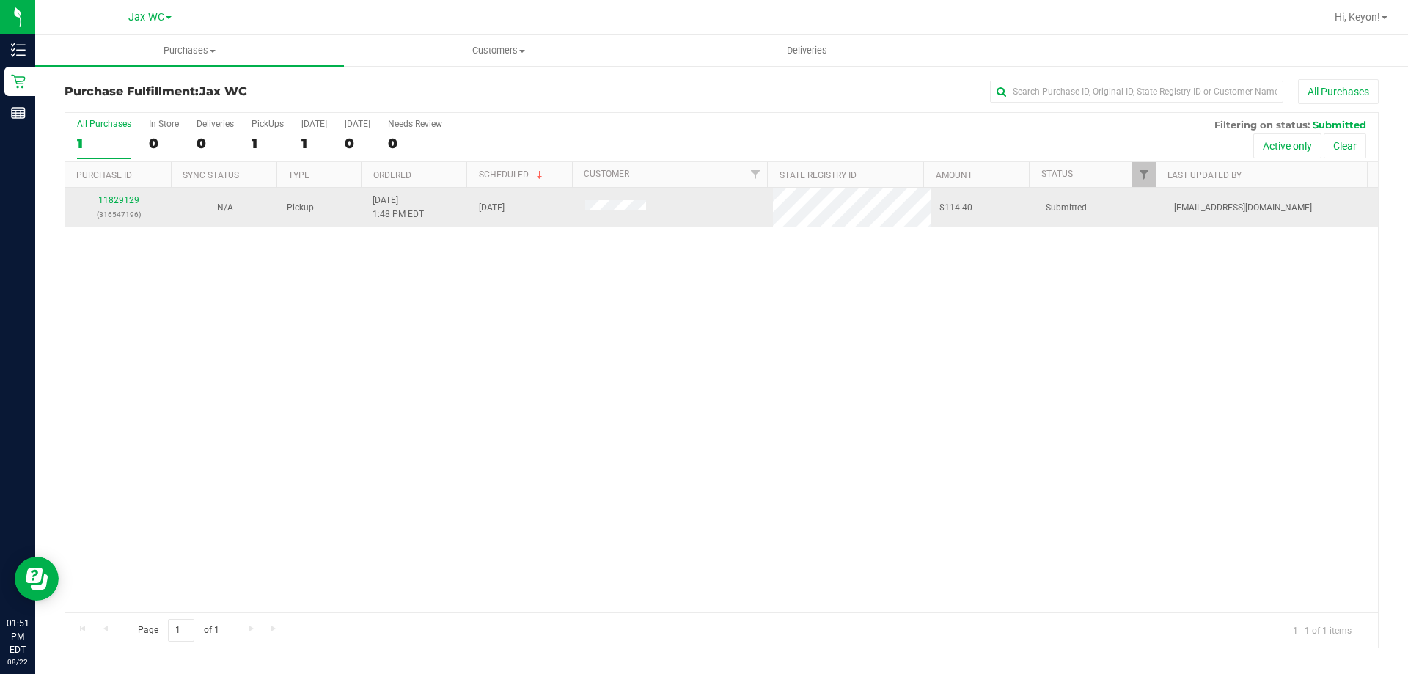
click at [125, 196] on link "11829129" at bounding box center [118, 200] width 41 height 10
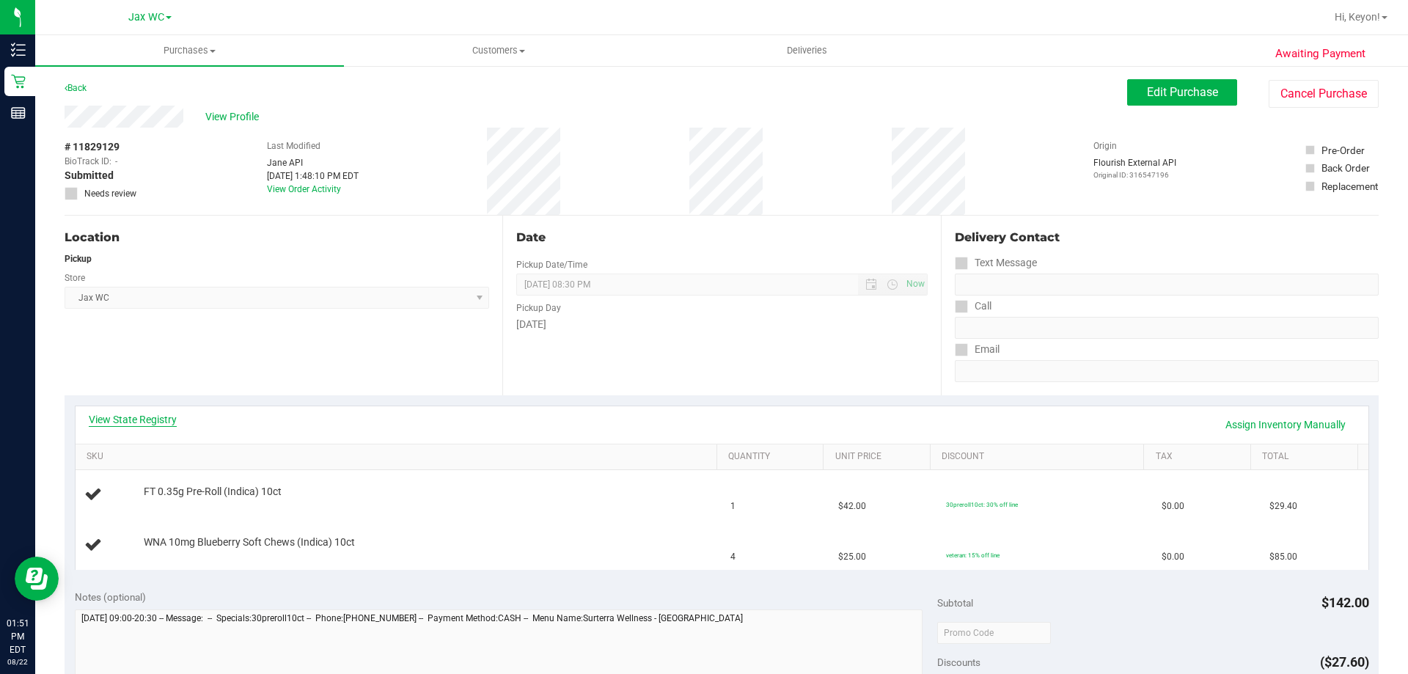
click at [157, 416] on link "View State Registry" at bounding box center [133, 419] width 88 height 15
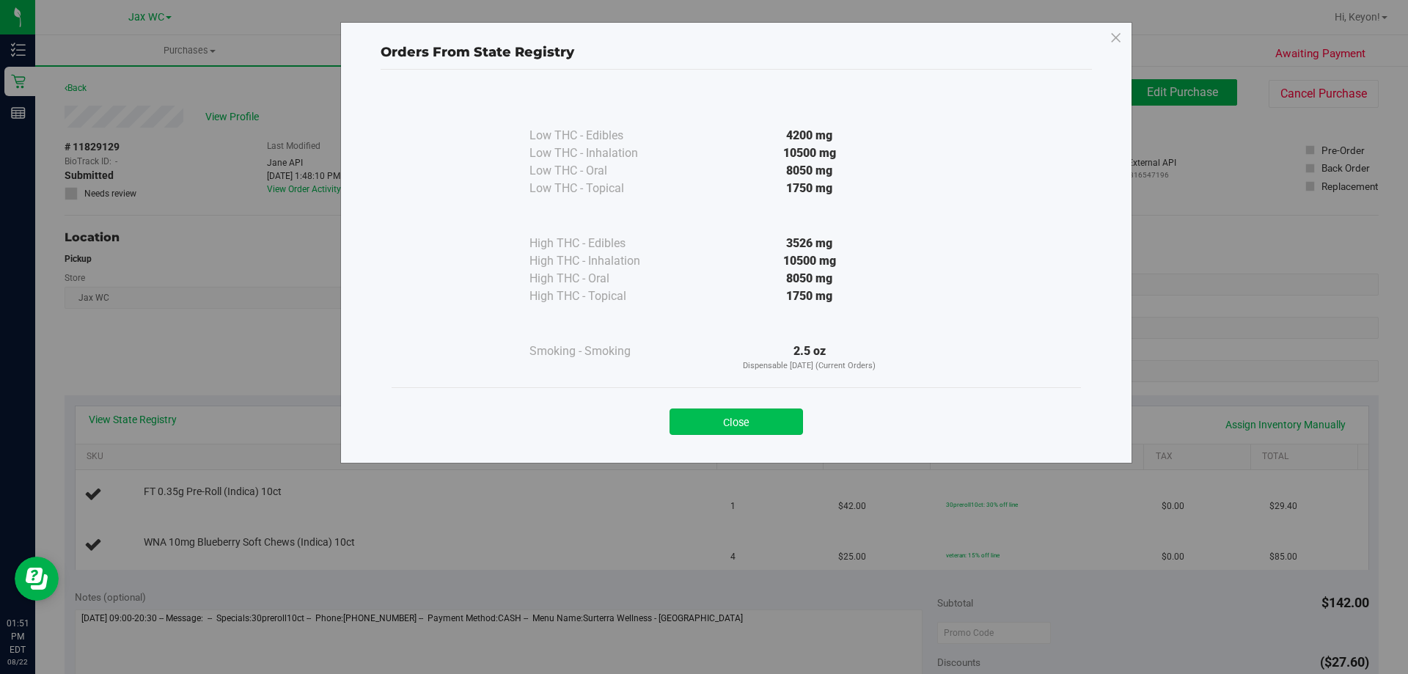
click at [741, 419] on button "Close" at bounding box center [735, 421] width 133 height 26
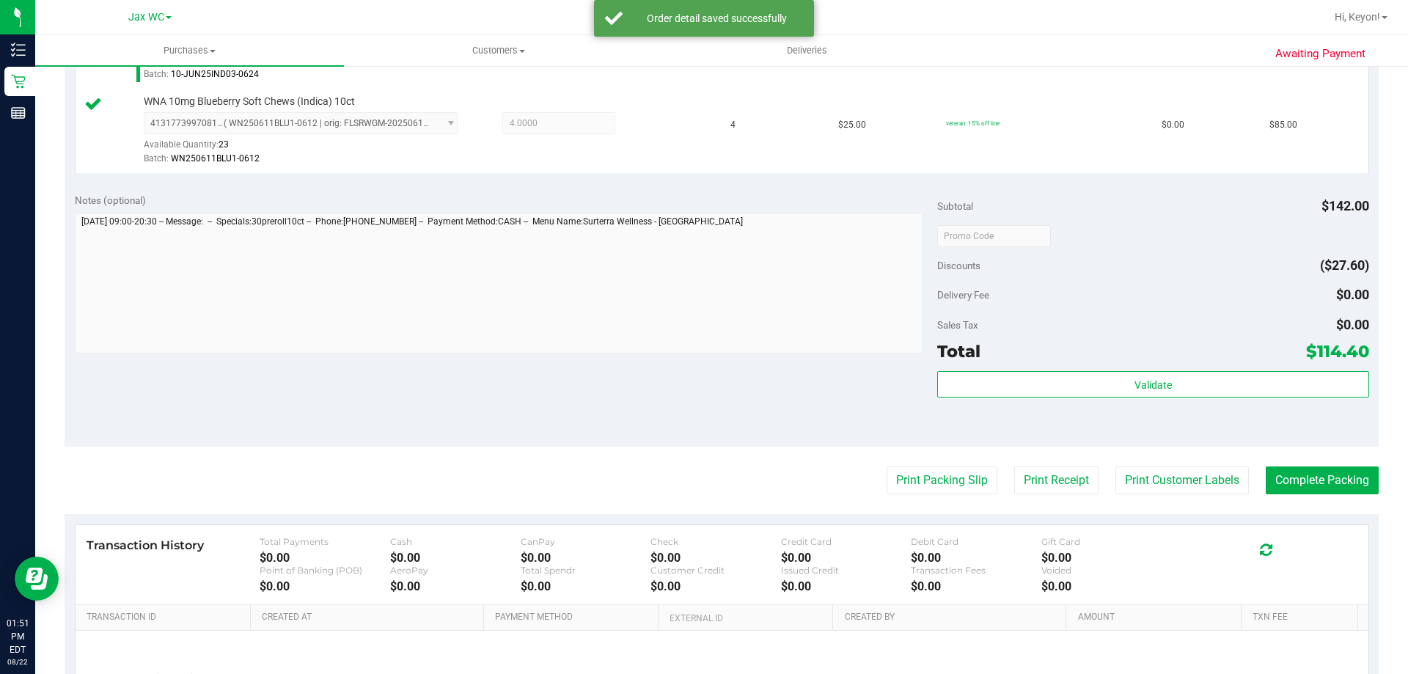
scroll to position [508, 0]
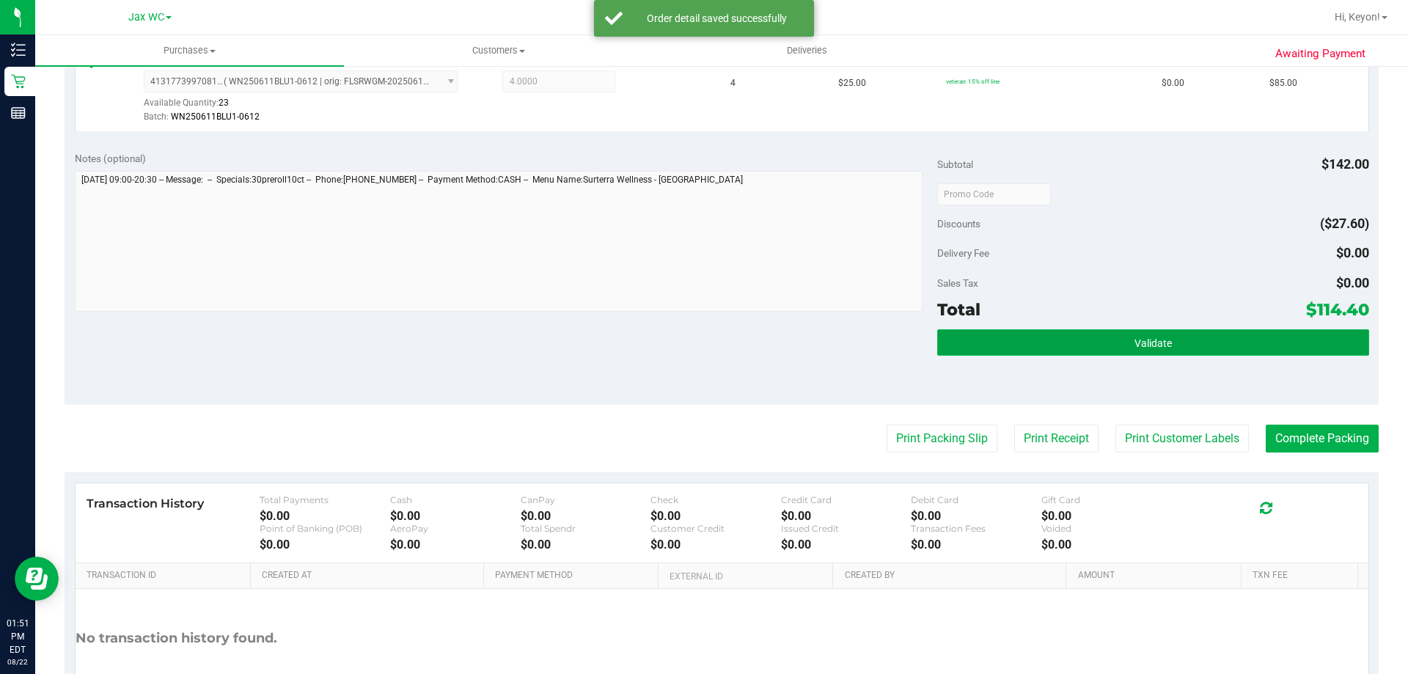
click at [1248, 342] on button "Validate" at bounding box center [1152, 342] width 431 height 26
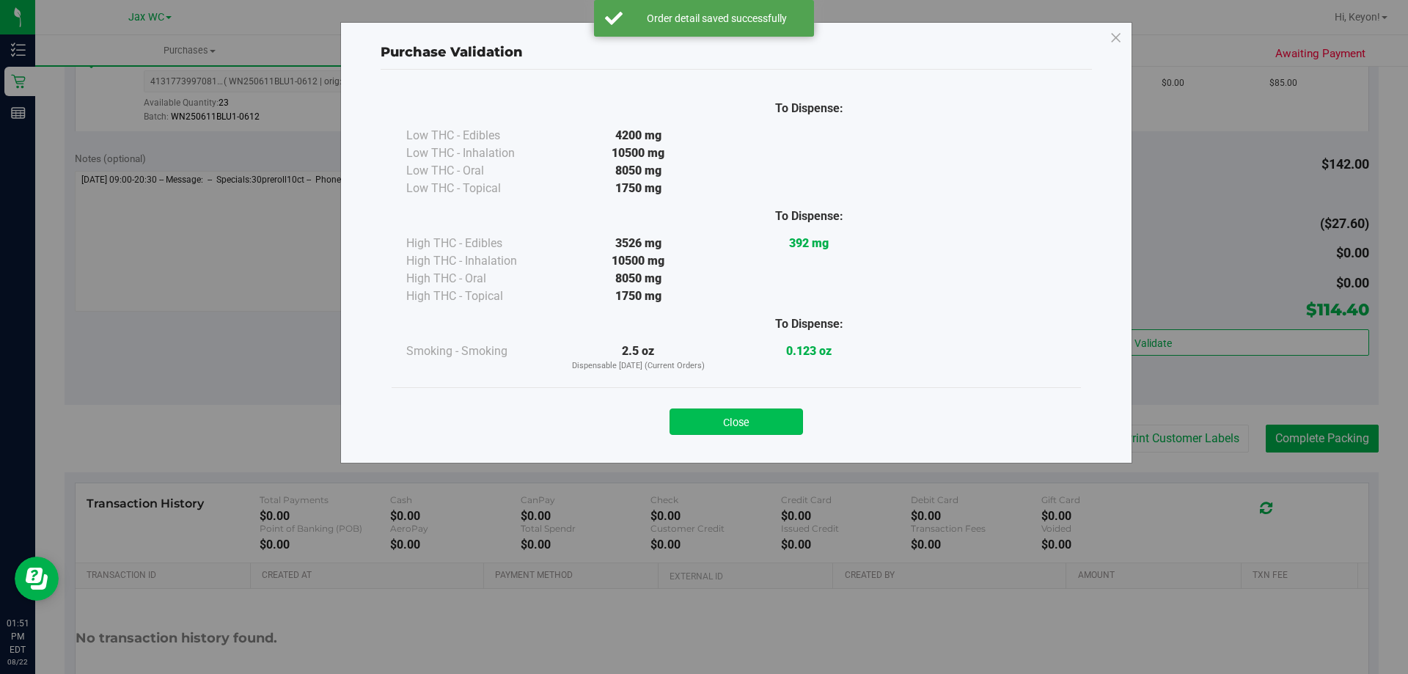
click at [770, 420] on button "Close" at bounding box center [735, 421] width 133 height 26
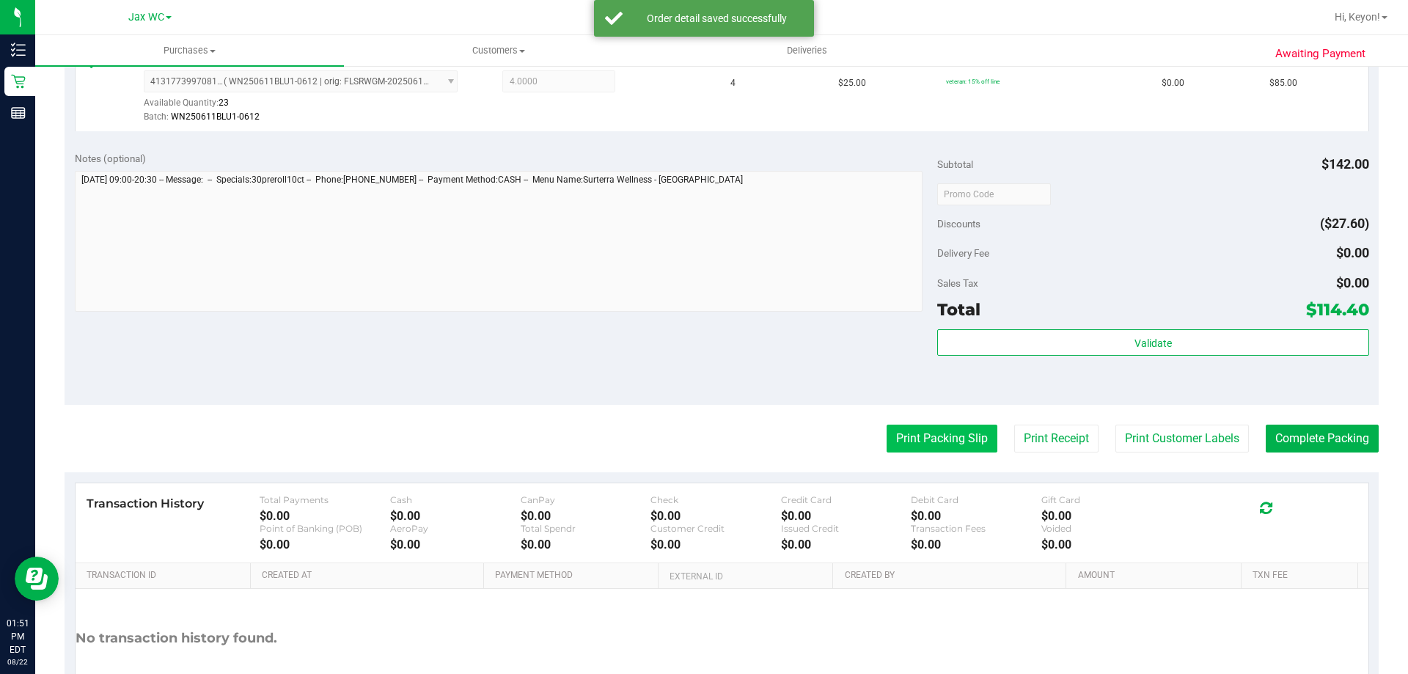
click at [927, 438] on button "Print Packing Slip" at bounding box center [941, 438] width 111 height 28
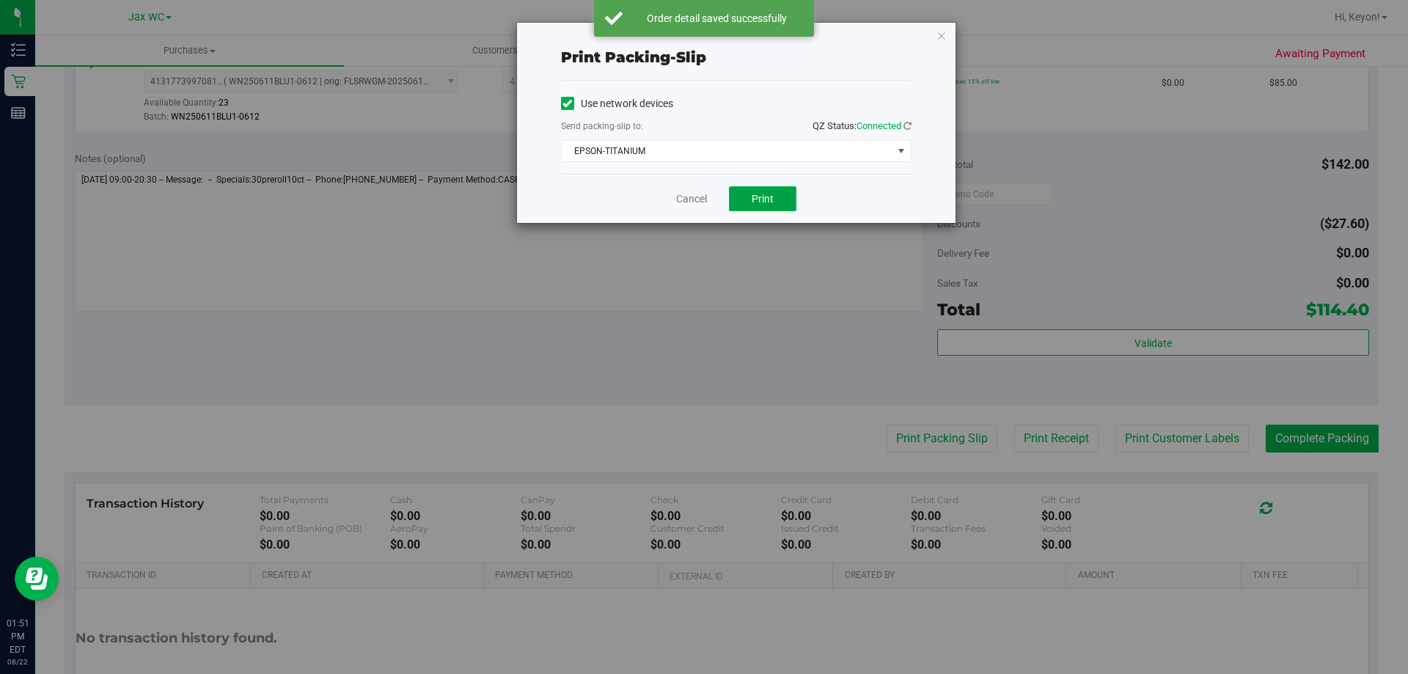
click at [755, 207] on button "Print" at bounding box center [762, 198] width 67 height 25
click at [698, 196] on link "Cancel" at bounding box center [691, 198] width 31 height 15
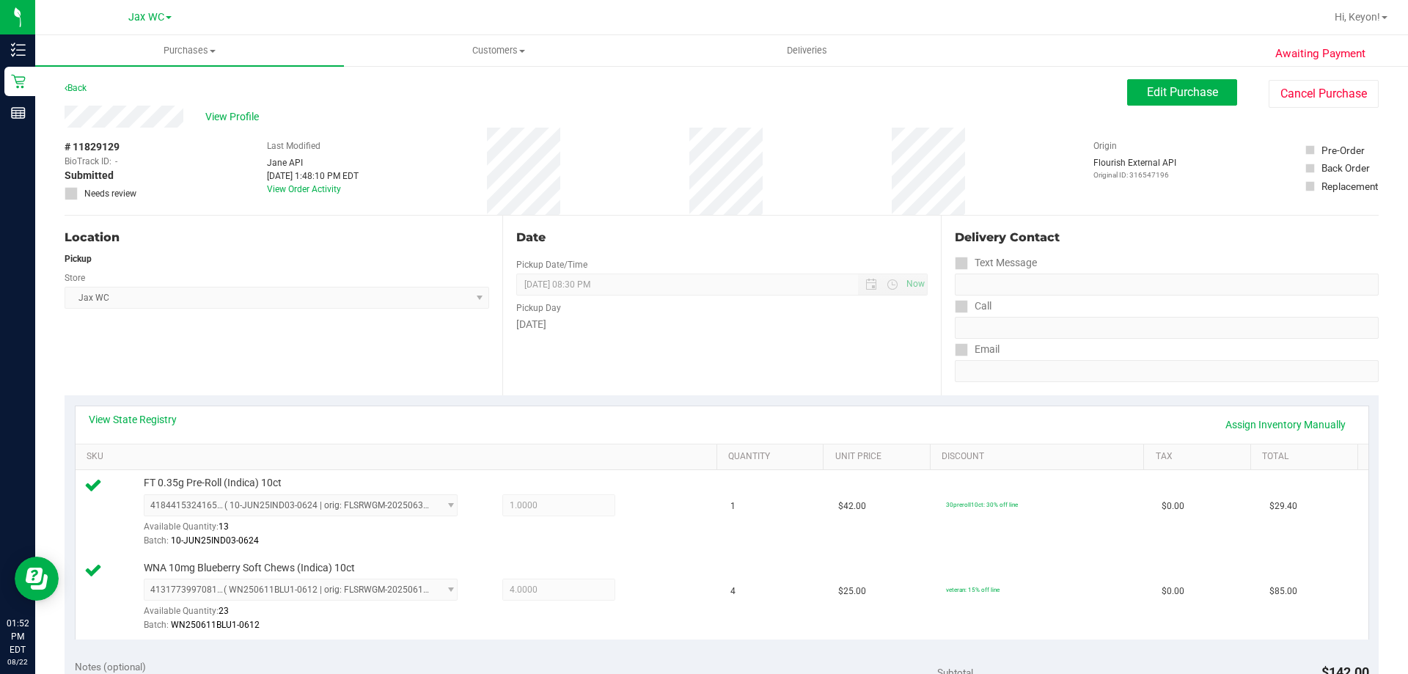
scroll to position [495, 0]
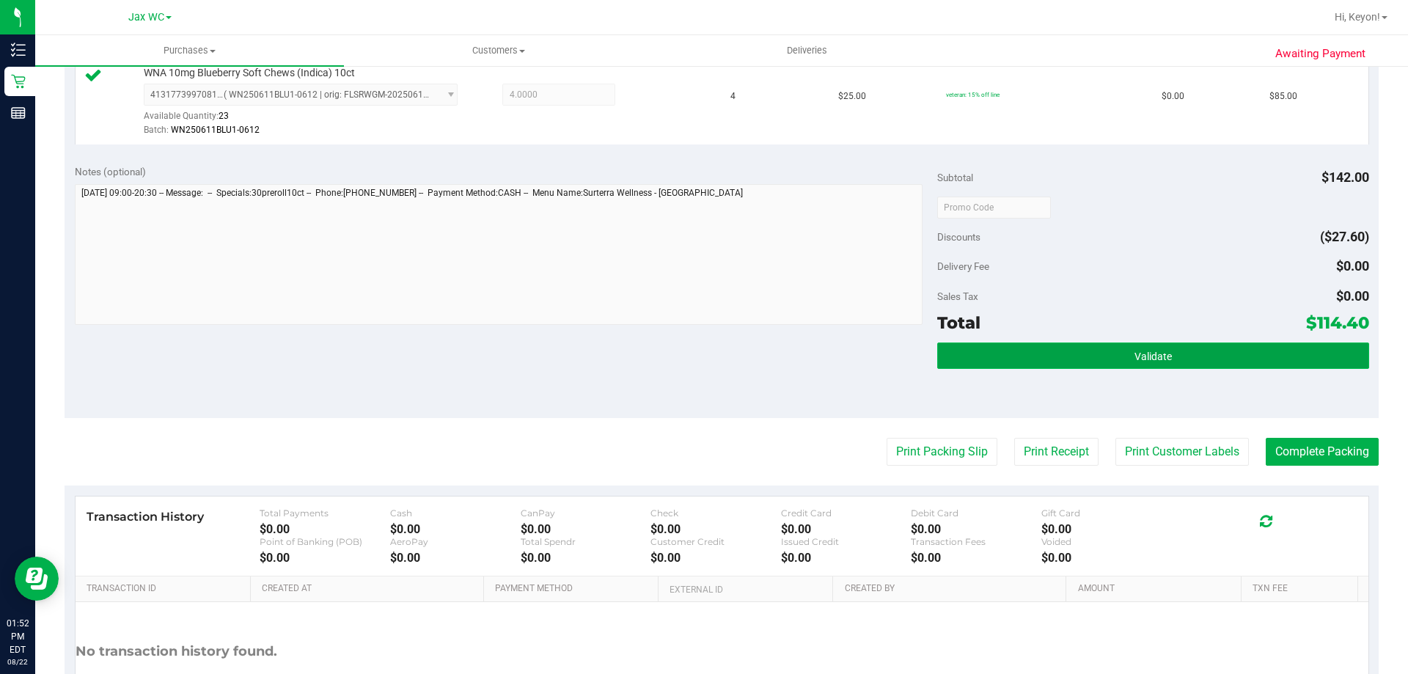
click at [1210, 362] on button "Validate" at bounding box center [1152, 355] width 431 height 26
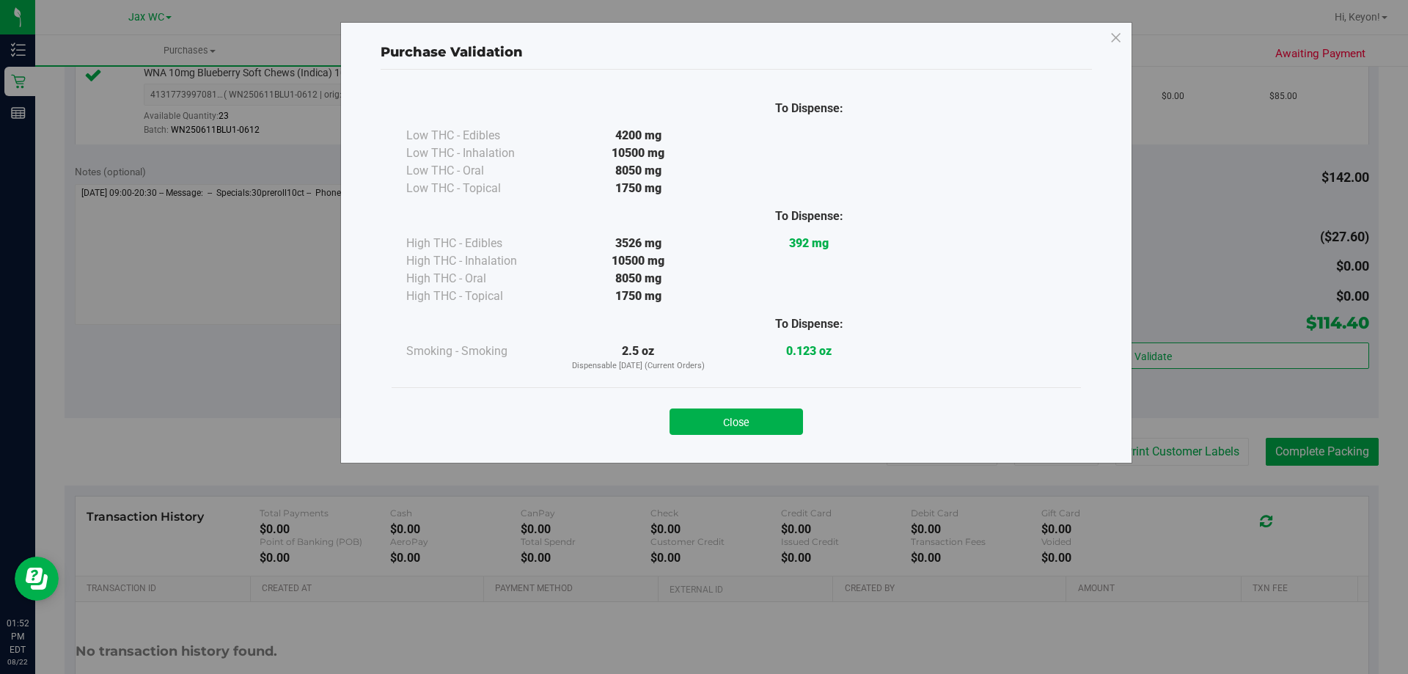
drag, startPoint x: 731, startPoint y: 416, endPoint x: 752, endPoint y: 418, distance: 21.3
click at [733, 419] on button "Close" at bounding box center [735, 421] width 133 height 26
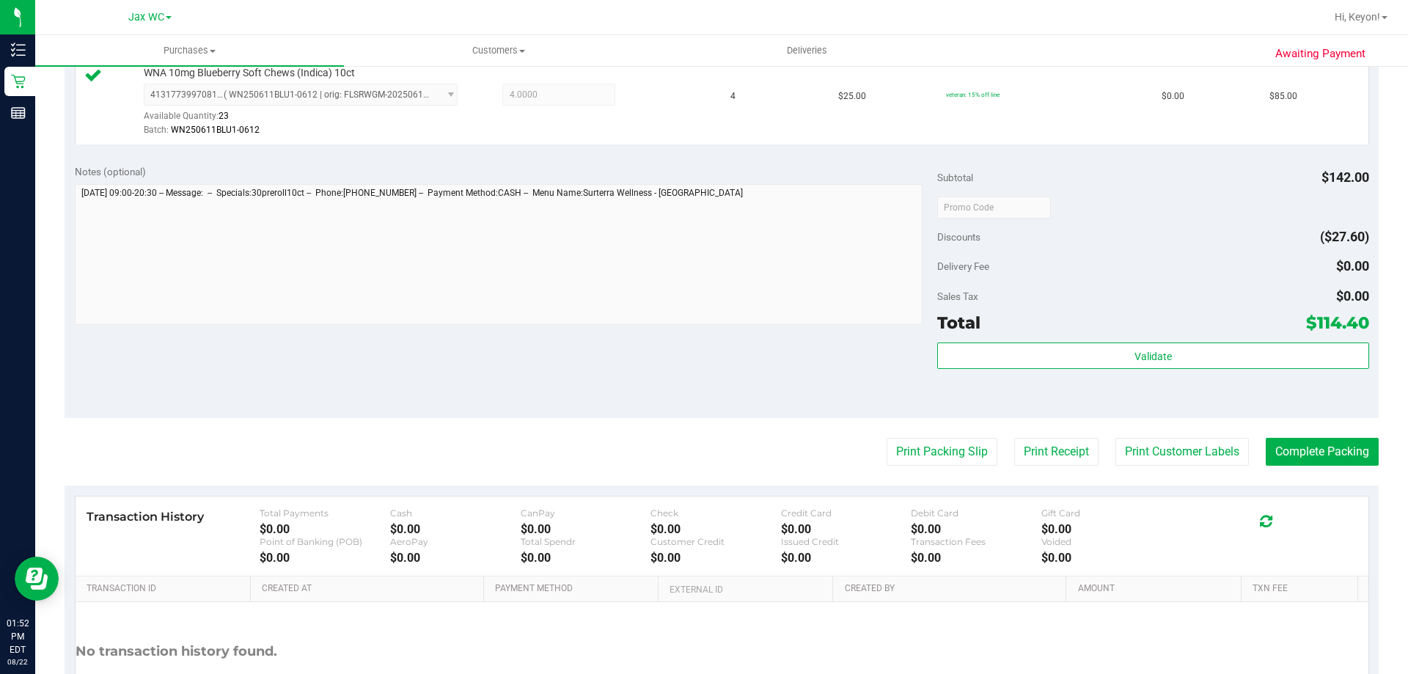
scroll to position [556, 0]
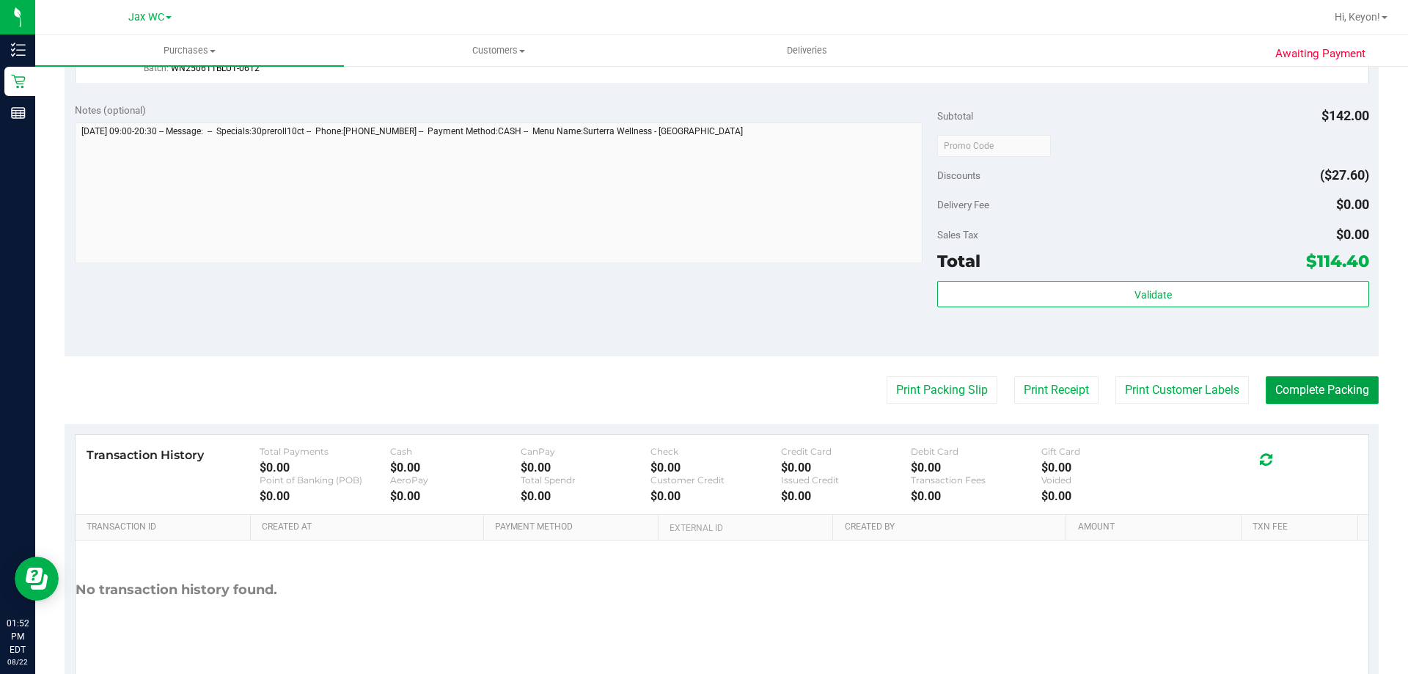
click at [1323, 394] on button "Complete Packing" at bounding box center [1321, 390] width 113 height 28
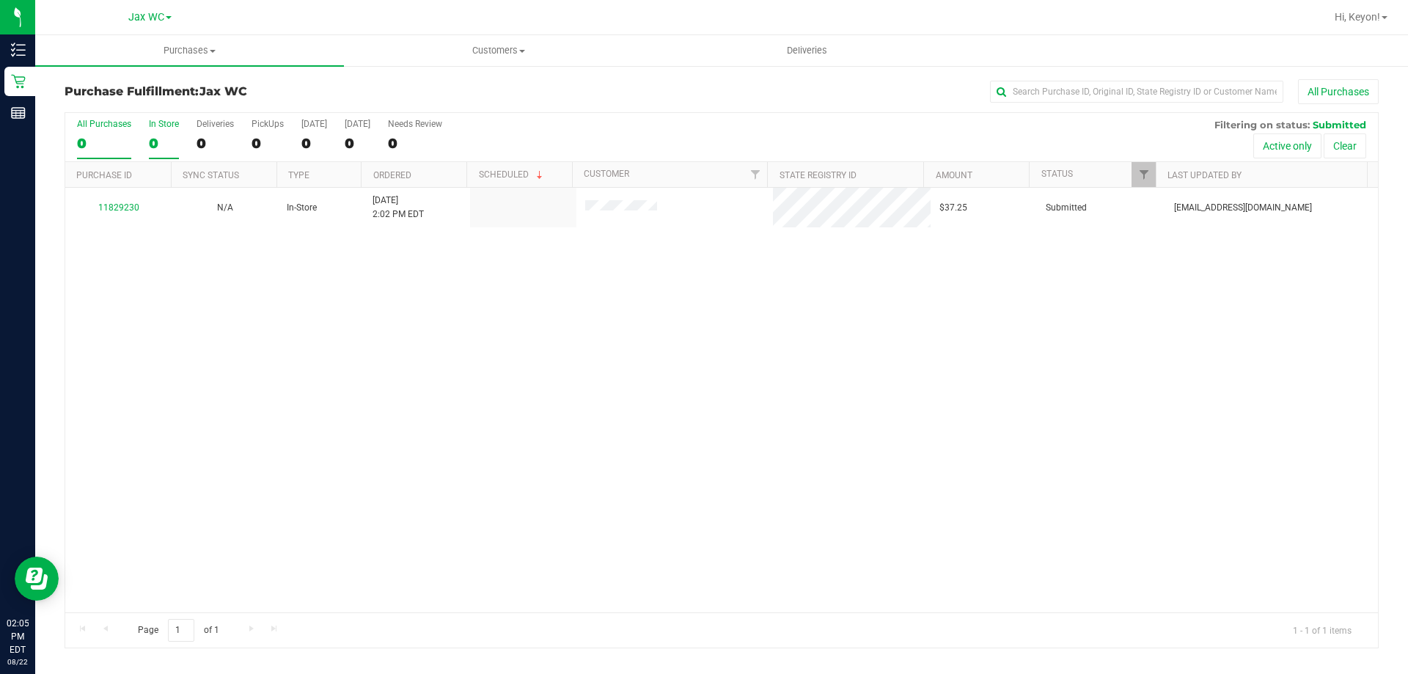
click at [166, 139] on div "0" at bounding box center [164, 143] width 30 height 17
click at [0, 0] on input "In Store 0" at bounding box center [0, 0] width 0 height 0
click at [168, 139] on div "1" at bounding box center [164, 143] width 30 height 17
click at [0, 0] on input "In Store 1" at bounding box center [0, 0] width 0 height 0
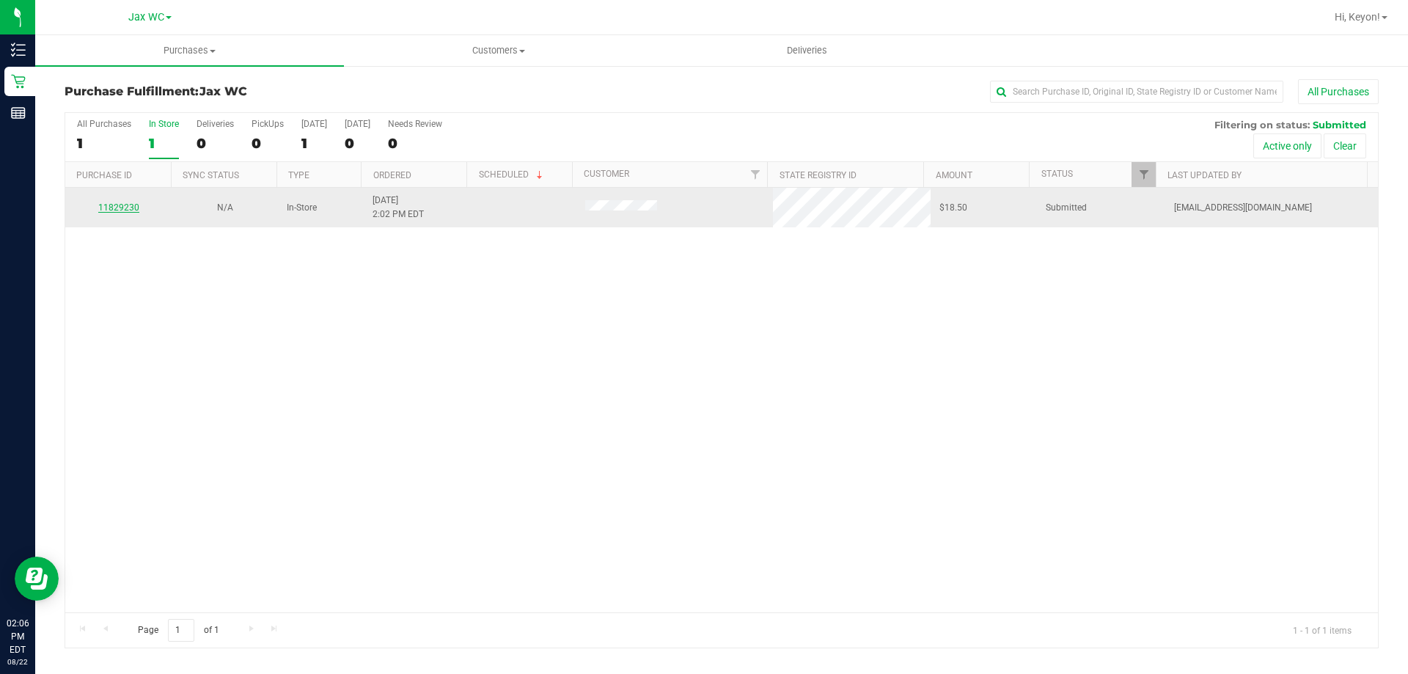
click at [133, 210] on link "11829230" at bounding box center [118, 207] width 41 height 10
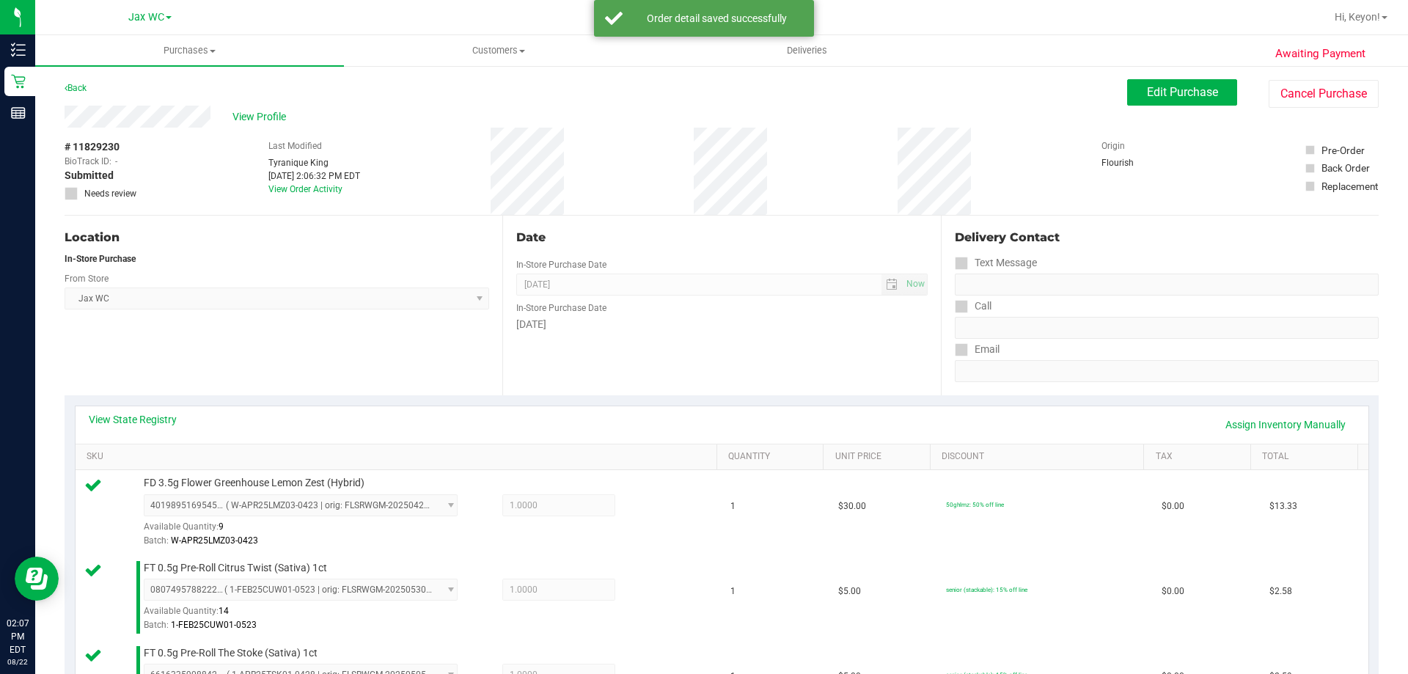
drag, startPoint x: 1407, startPoint y: 136, endPoint x: 1341, endPoint y: 281, distance: 159.4
click at [1218, 240] on div "Delivery Contact" at bounding box center [1166, 238] width 424 height 18
click at [1284, 246] on div "Delivery Contact" at bounding box center [1166, 240] width 424 height 23
click at [1292, 249] on div "Delivery Contact" at bounding box center [1166, 240] width 424 height 23
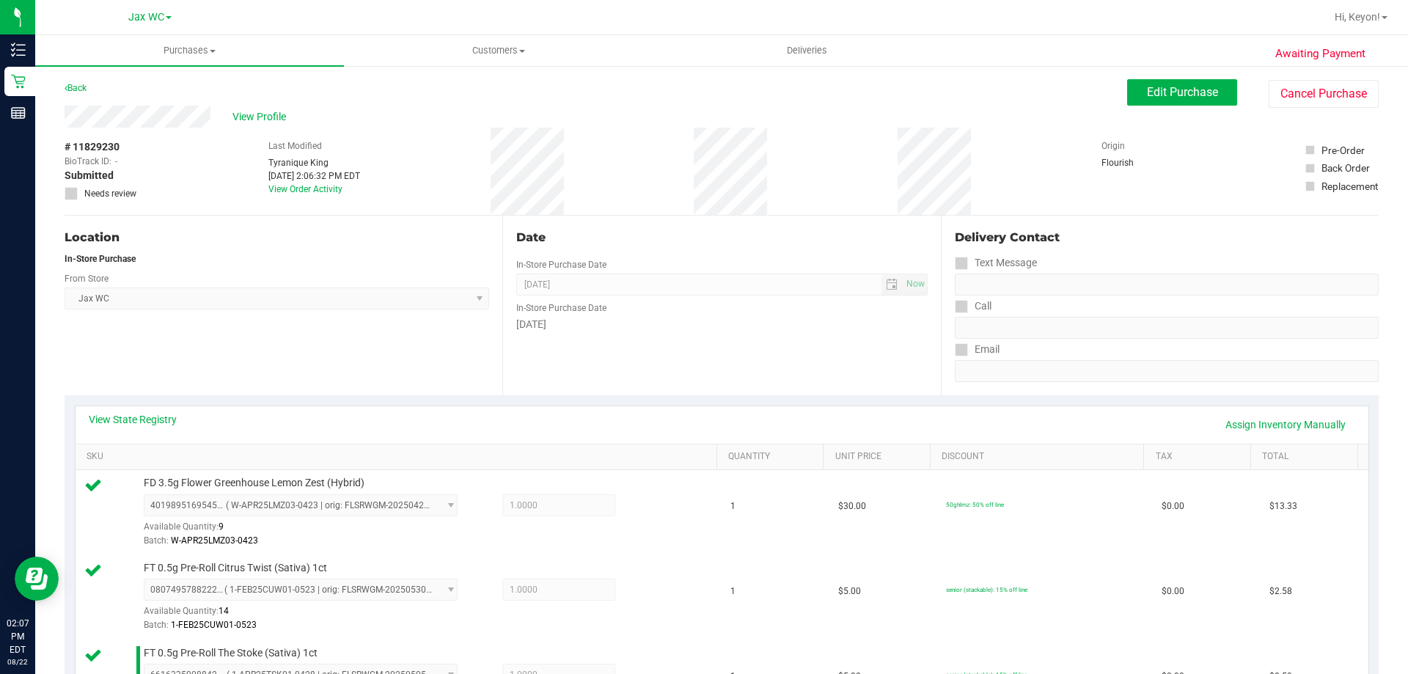
click at [1295, 251] on div "Delivery Contact" at bounding box center [1166, 240] width 424 height 23
click at [1235, 179] on div "# 11829230 BioTrack ID: - Submitted Needs review Last Modified Tyranique King […" at bounding box center [722, 171] width 1314 height 87
click at [1235, 180] on div "# 11829230 BioTrack ID: - Submitted Needs review Last Modified Tyranique King […" at bounding box center [722, 171] width 1314 height 87
click at [1231, 177] on div "# 11829230 BioTrack ID: - Submitted Needs review Last Modified Tyranique King […" at bounding box center [722, 171] width 1314 height 87
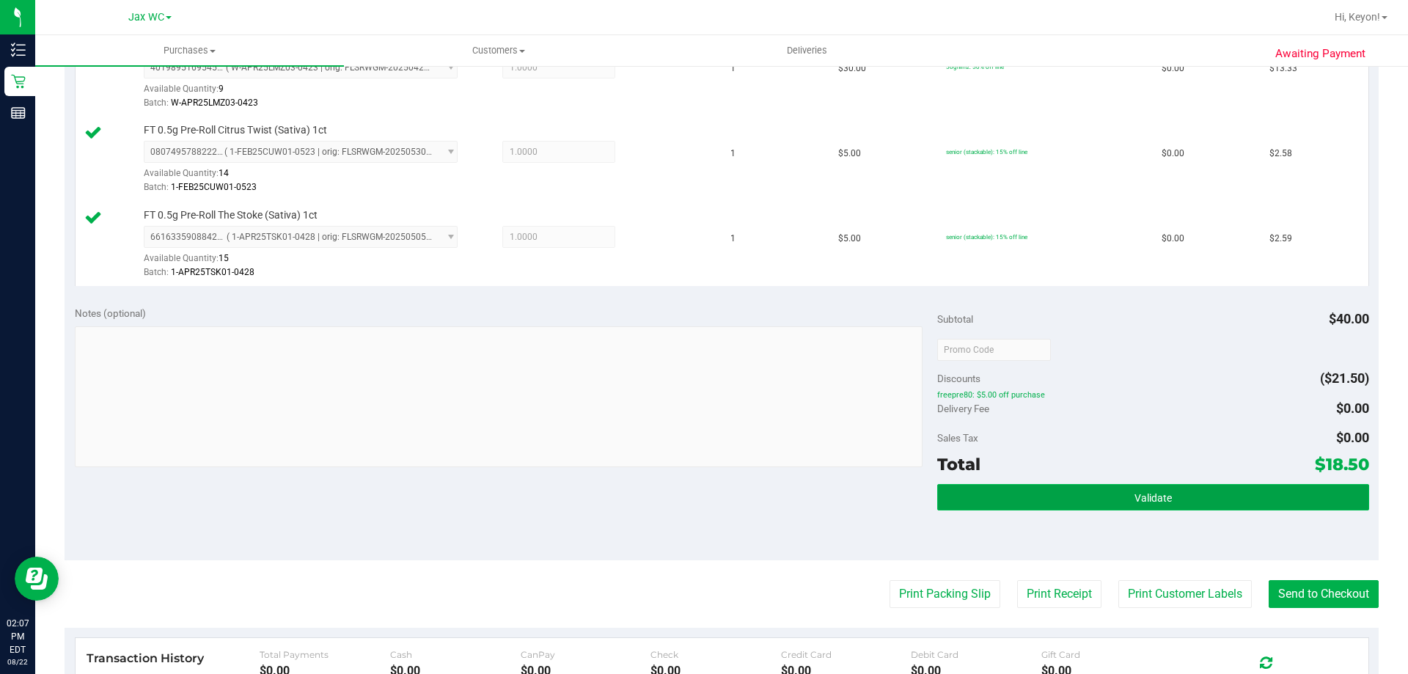
click at [1274, 492] on button "Validate" at bounding box center [1152, 497] width 431 height 26
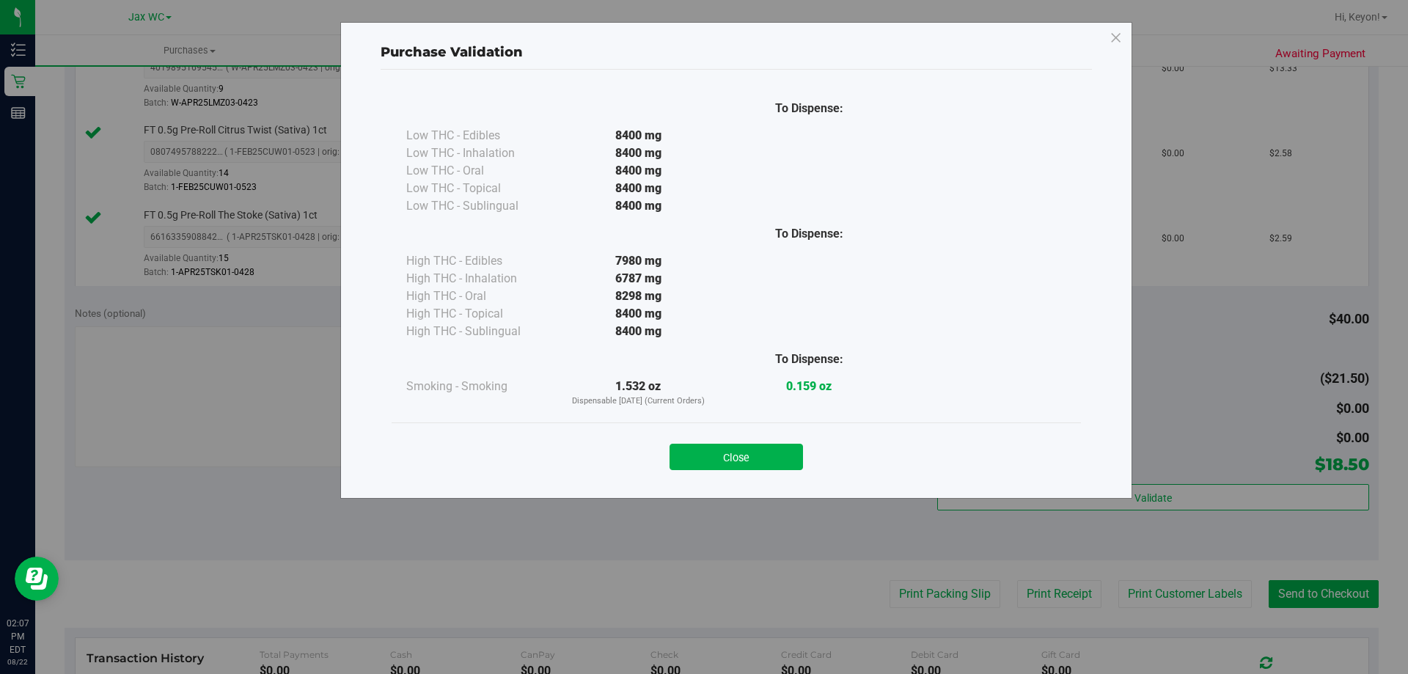
click at [795, 465] on button "Close" at bounding box center [735, 457] width 133 height 26
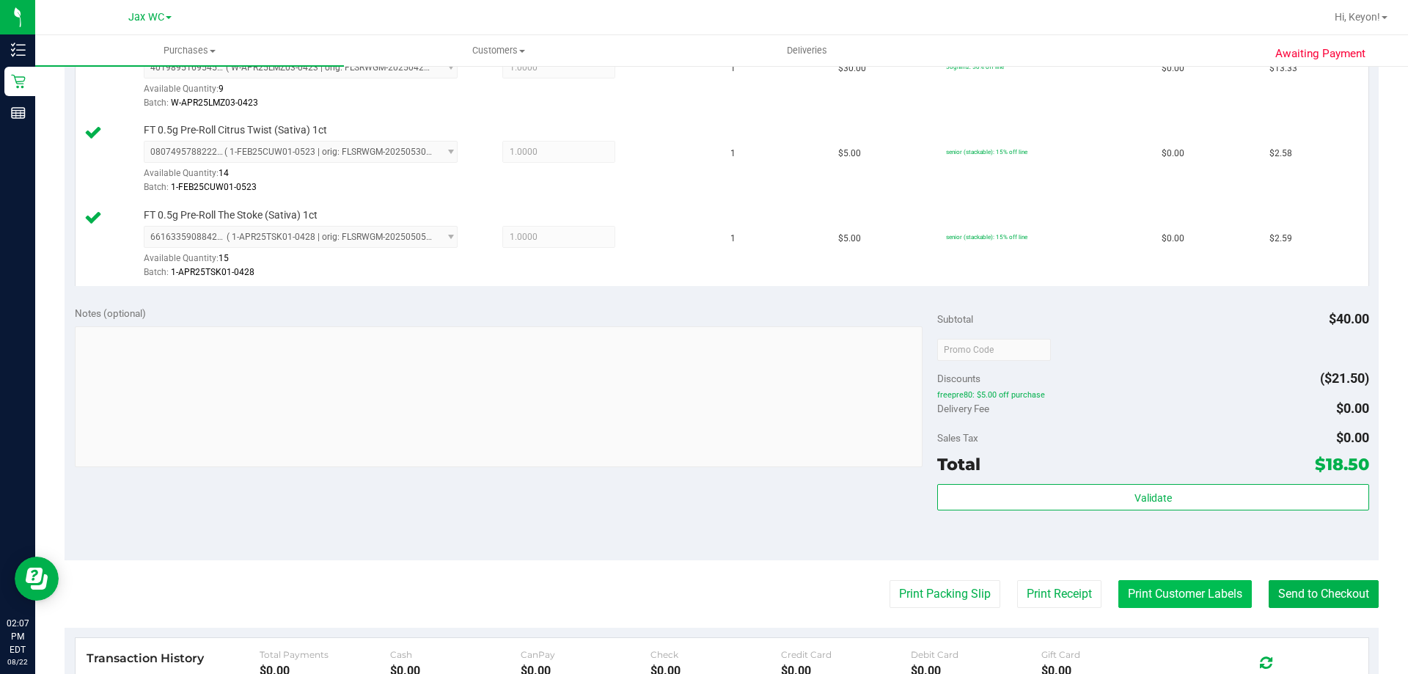
click at [1160, 592] on button "Print Customer Labels" at bounding box center [1184, 594] width 133 height 28
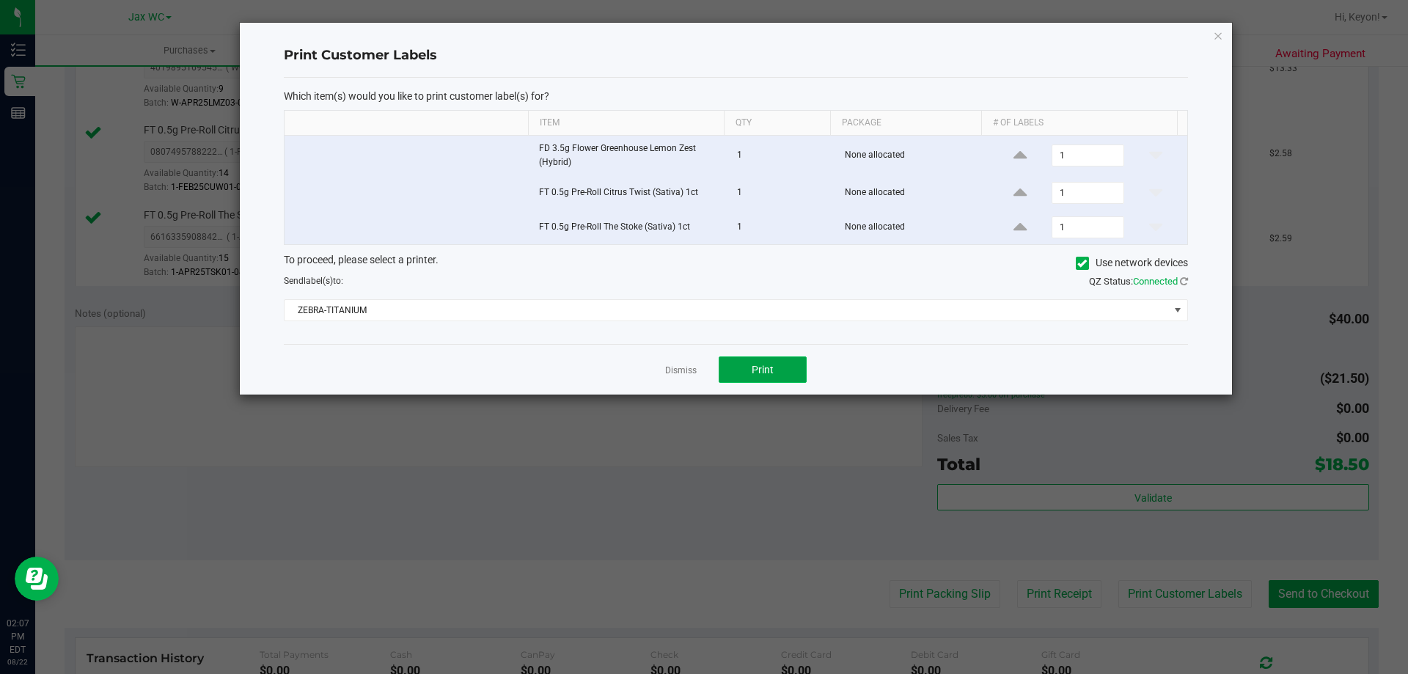
click at [781, 369] on button "Print" at bounding box center [762, 369] width 88 height 26
drag, startPoint x: 681, startPoint y: 367, endPoint x: 857, endPoint y: 403, distance: 179.6
click at [683, 367] on link "Dismiss" at bounding box center [681, 370] width 32 height 12
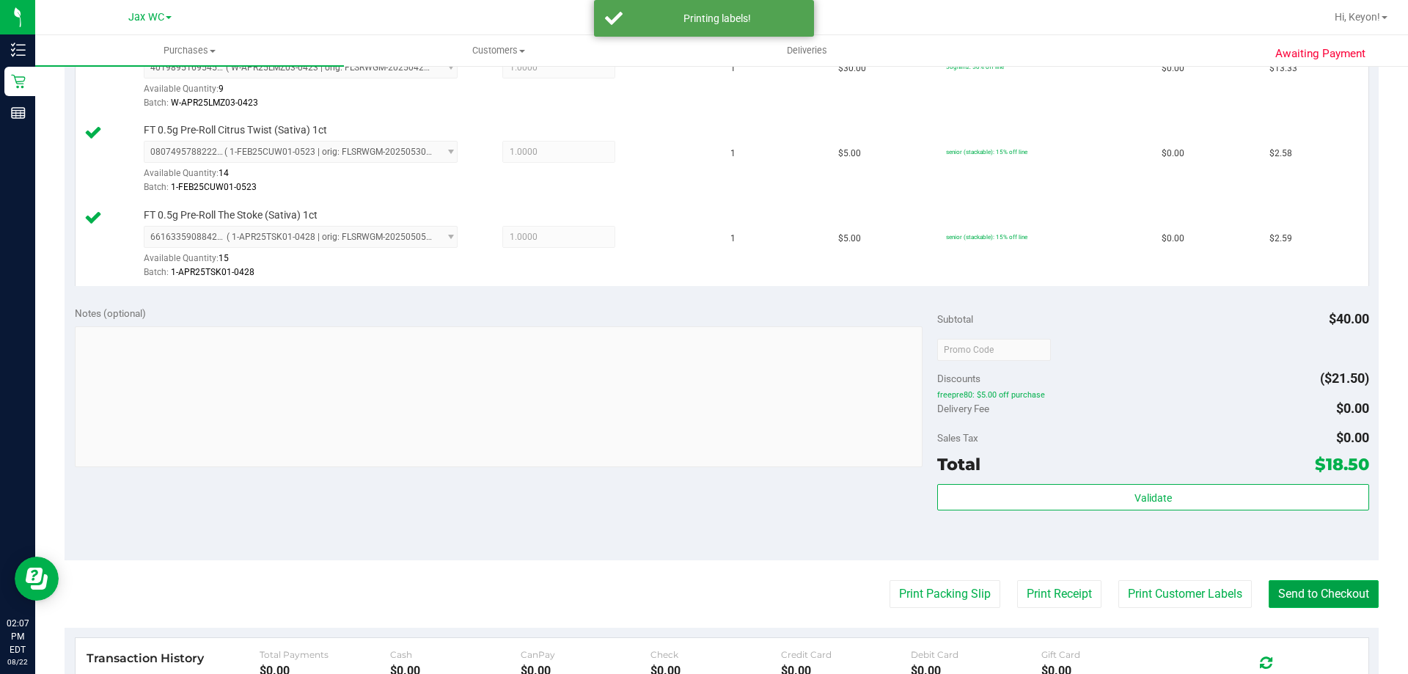
drag, startPoint x: 1312, startPoint y: 594, endPoint x: 1159, endPoint y: 457, distance: 204.6
click at [1309, 591] on button "Send to Checkout" at bounding box center [1323, 594] width 110 height 28
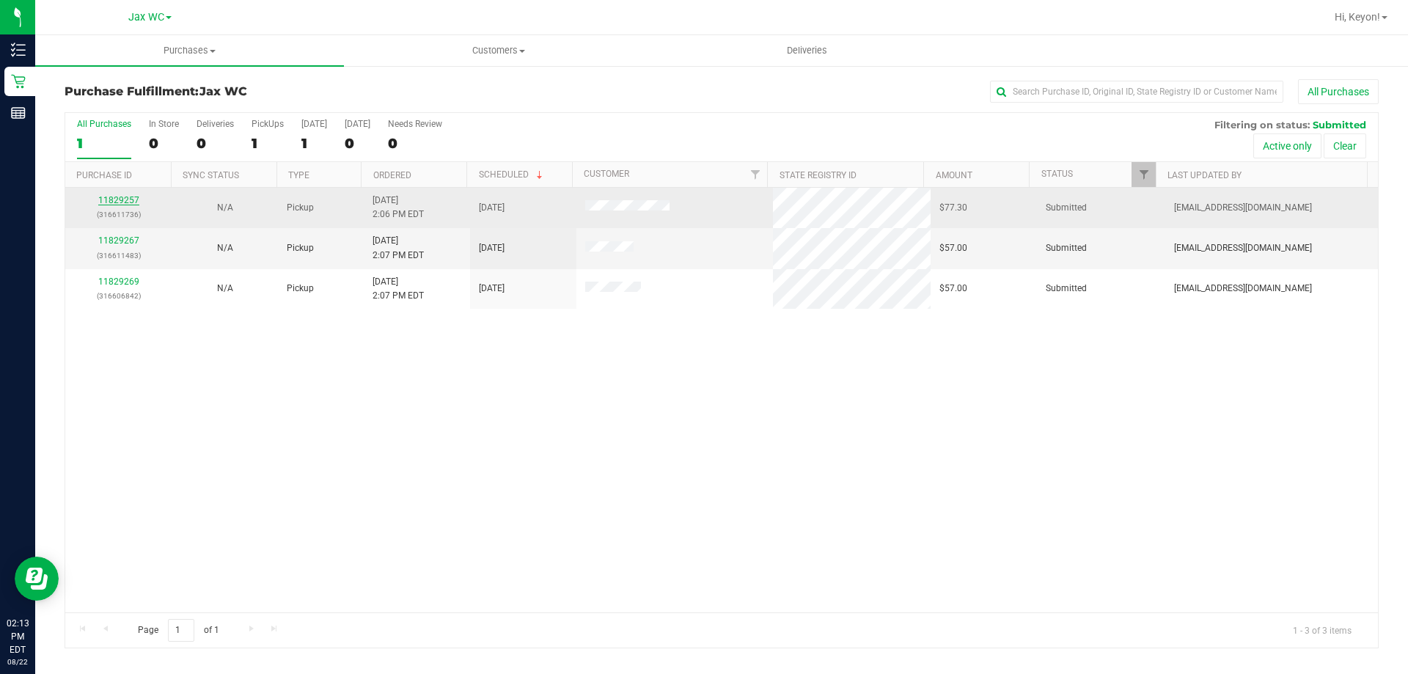
click at [120, 198] on link "11829257" at bounding box center [118, 200] width 41 height 10
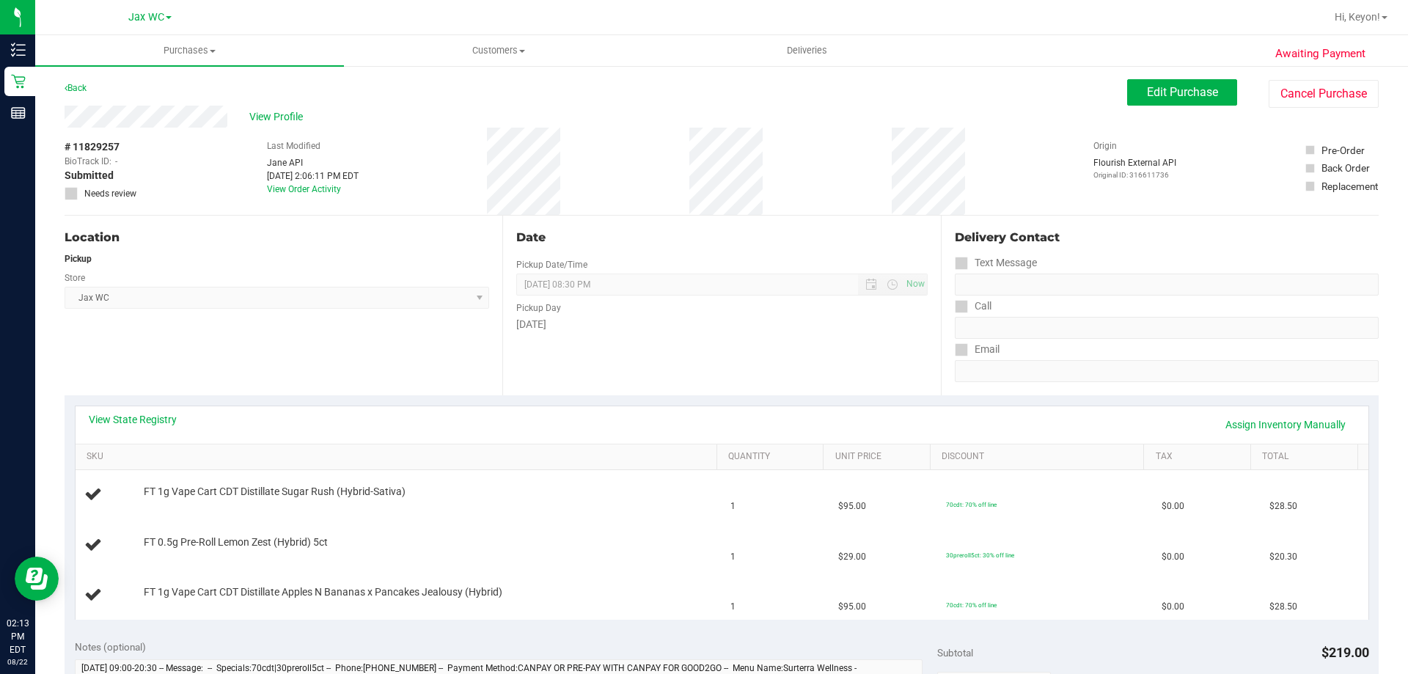
scroll to position [18, 0]
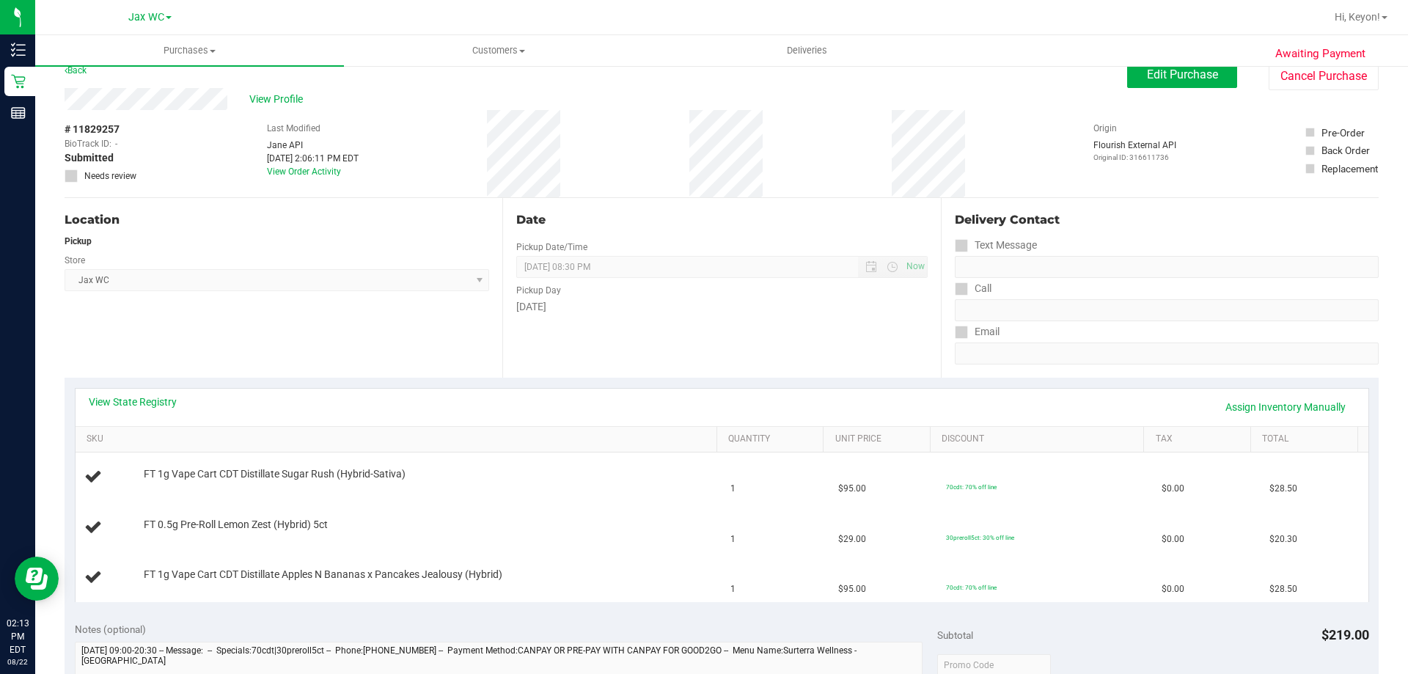
click at [145, 392] on div "View State Registry Assign Inventory Manually" at bounding box center [722, 407] width 1292 height 37
click at [148, 394] on div "View State Registry Assign Inventory Manually" at bounding box center [722, 407] width 1292 height 37
click at [160, 399] on link "View State Registry" at bounding box center [133, 401] width 88 height 15
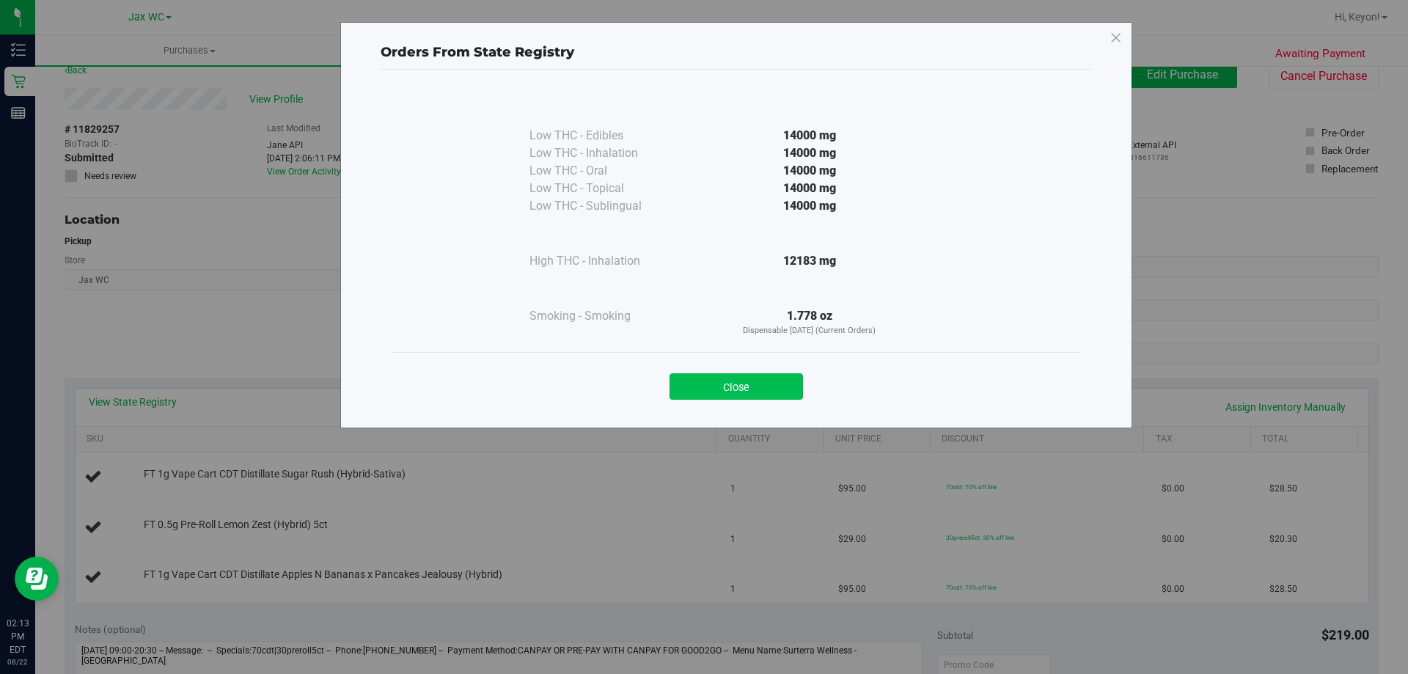
click at [695, 391] on button "Close" at bounding box center [735, 386] width 133 height 26
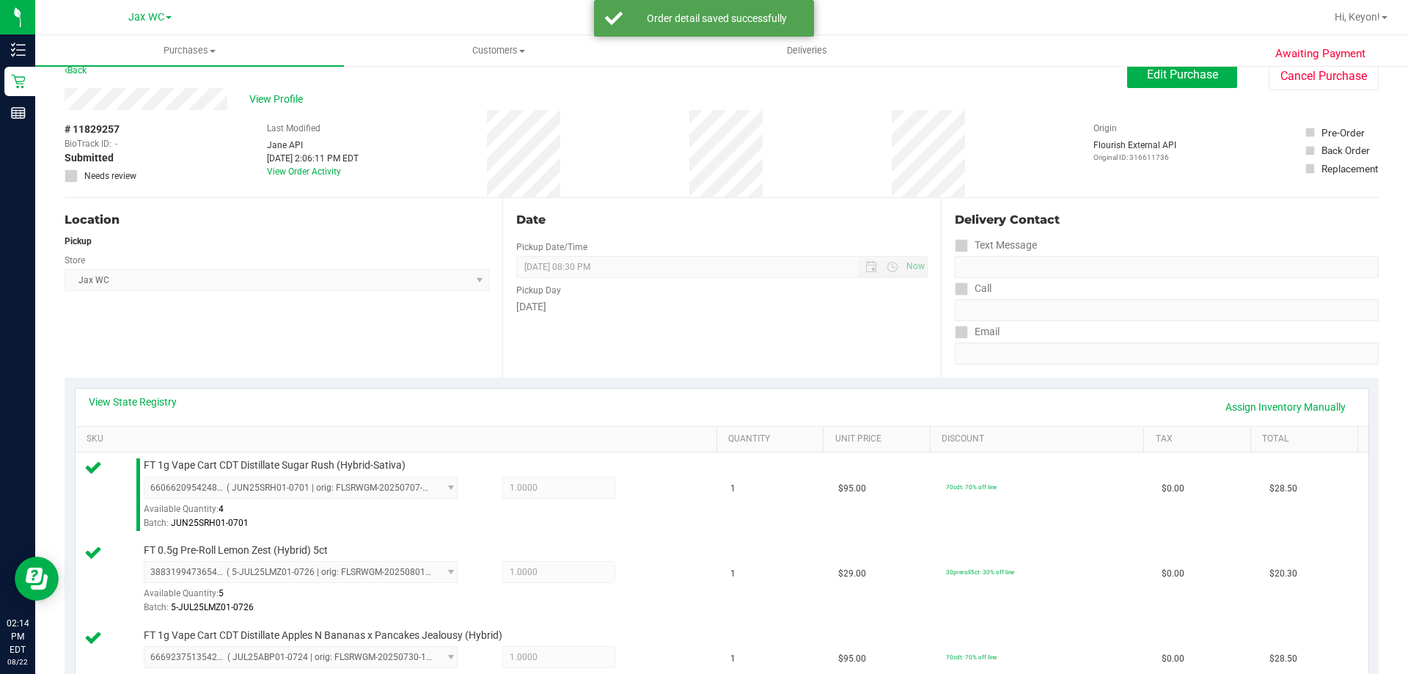
scroll to position [326, 0]
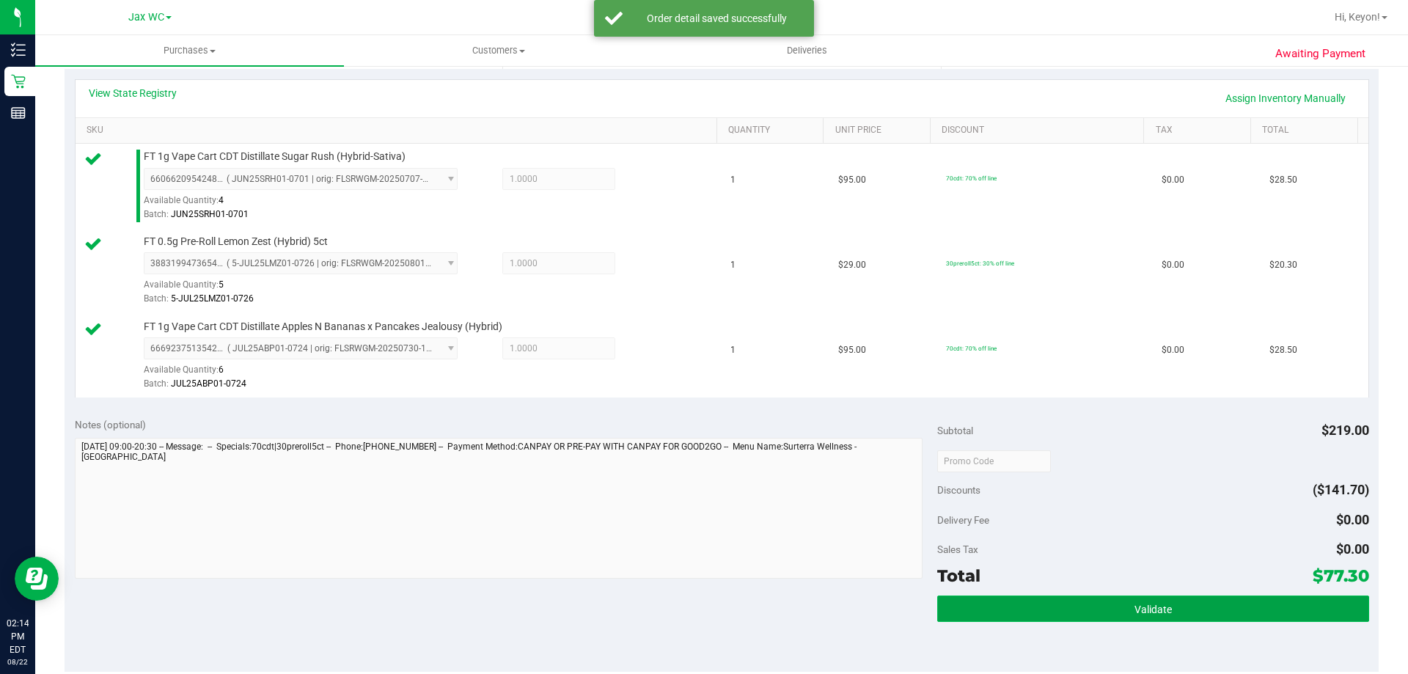
click at [1218, 608] on button "Validate" at bounding box center [1152, 608] width 431 height 26
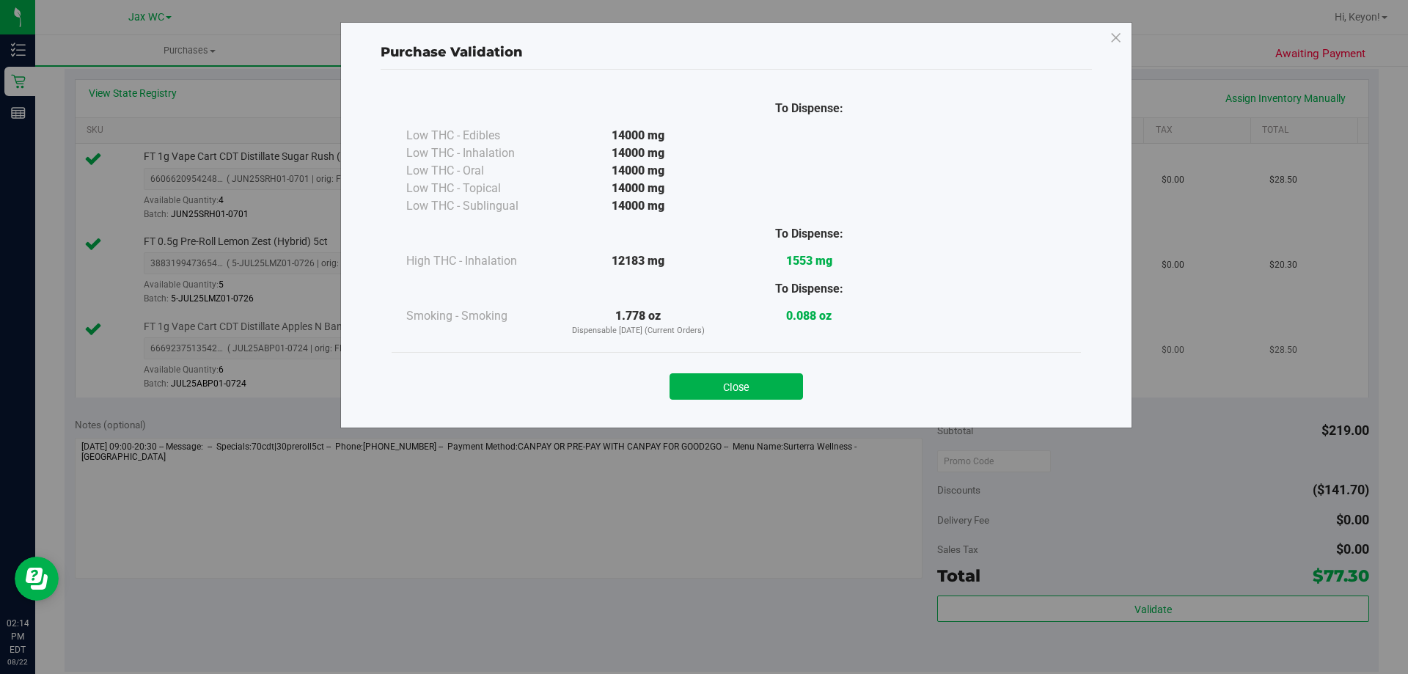
click at [726, 383] on button "Close" at bounding box center [735, 386] width 133 height 26
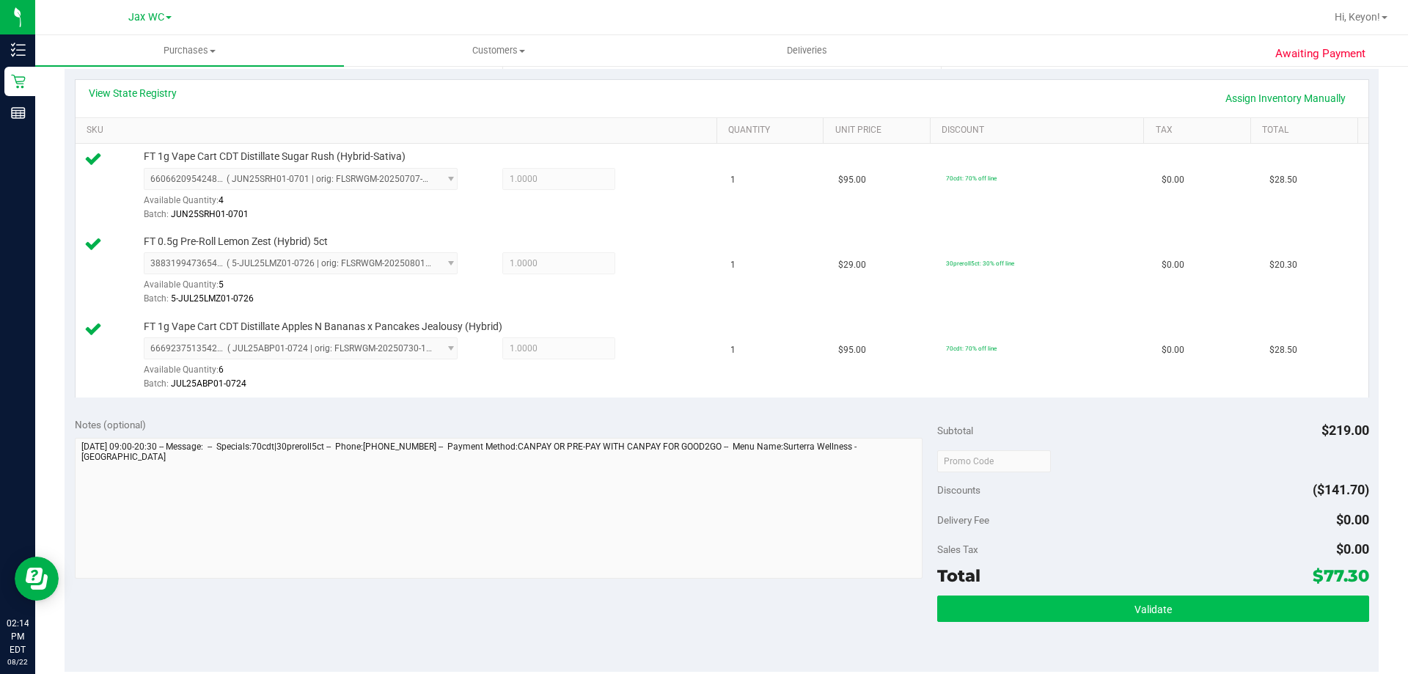
click at [1068, 597] on div "Subtotal $219.00 Discounts ($141.70) Delivery Fee $0.00 Sales Tax $0.00 Total $…" at bounding box center [1152, 539] width 431 height 244
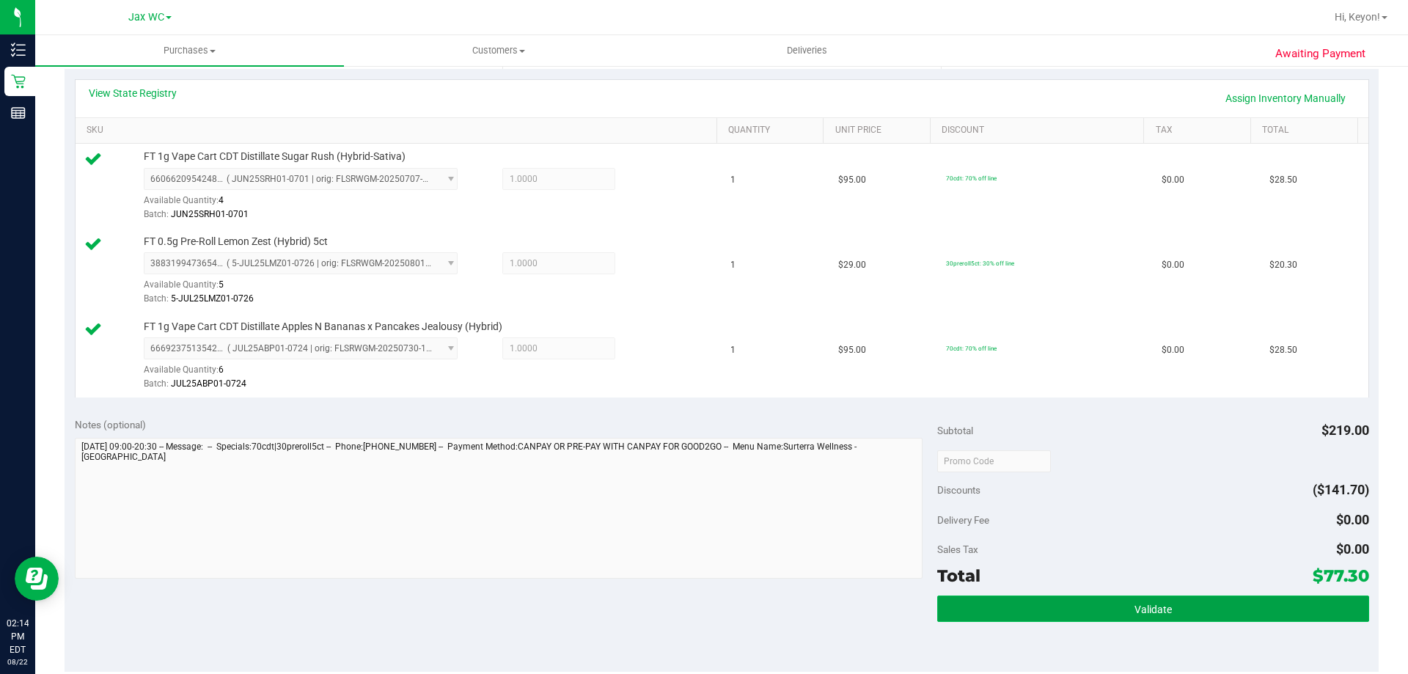
click at [1066, 612] on button "Validate" at bounding box center [1152, 608] width 431 height 26
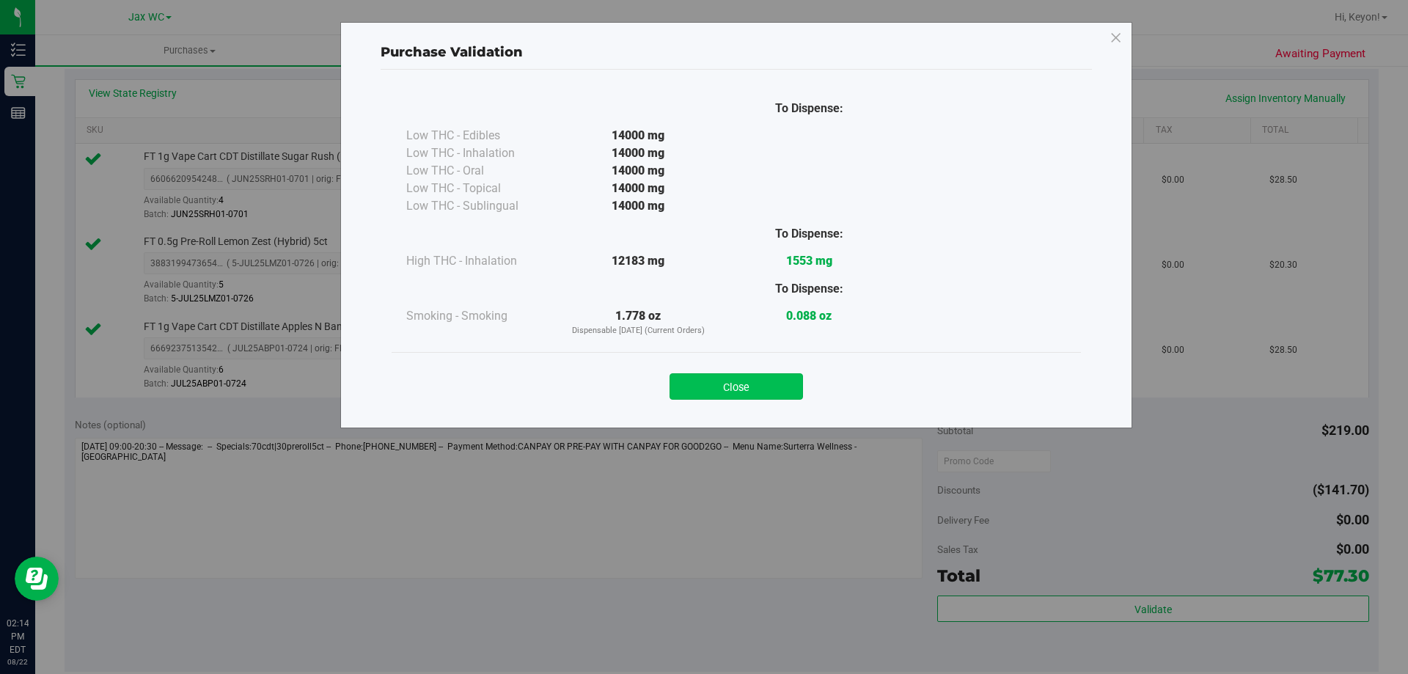
drag, startPoint x: 761, startPoint y: 387, endPoint x: 1407, endPoint y: 355, distance: 646.7
click at [763, 386] on button "Close" at bounding box center [735, 386] width 133 height 26
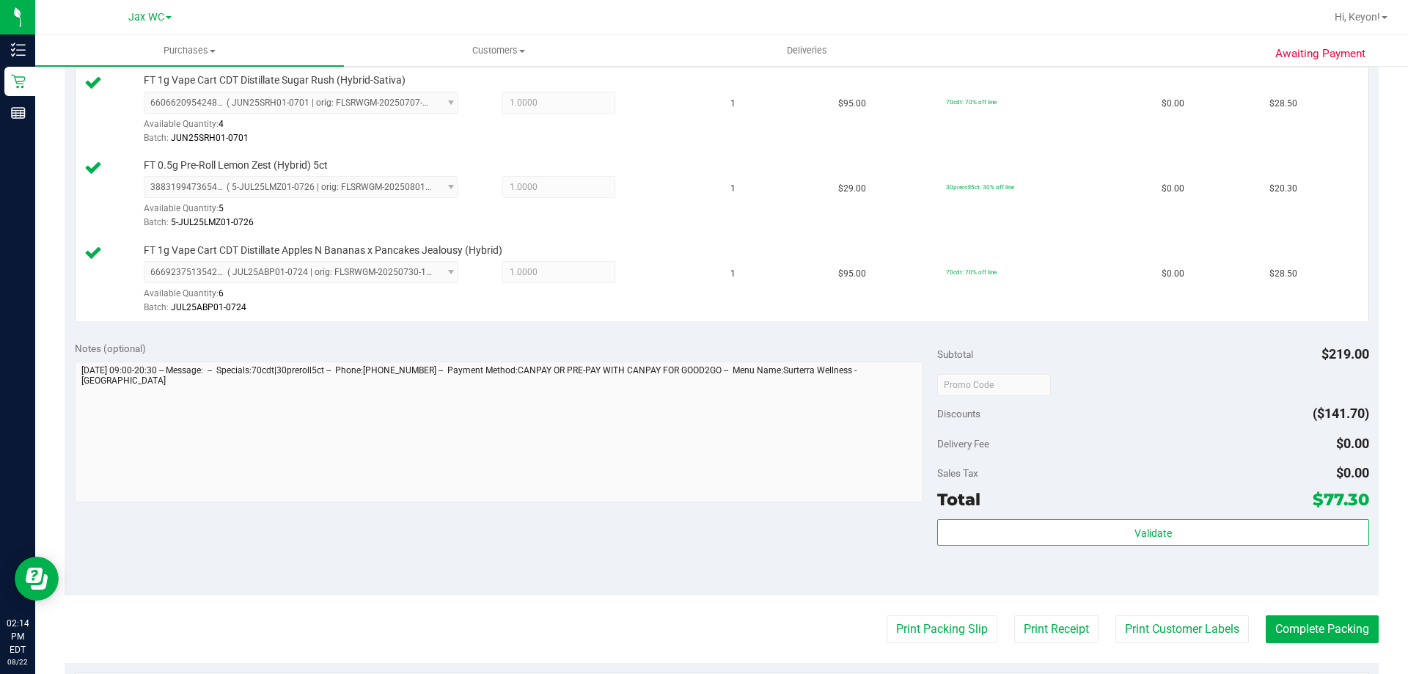
scroll to position [521, 0]
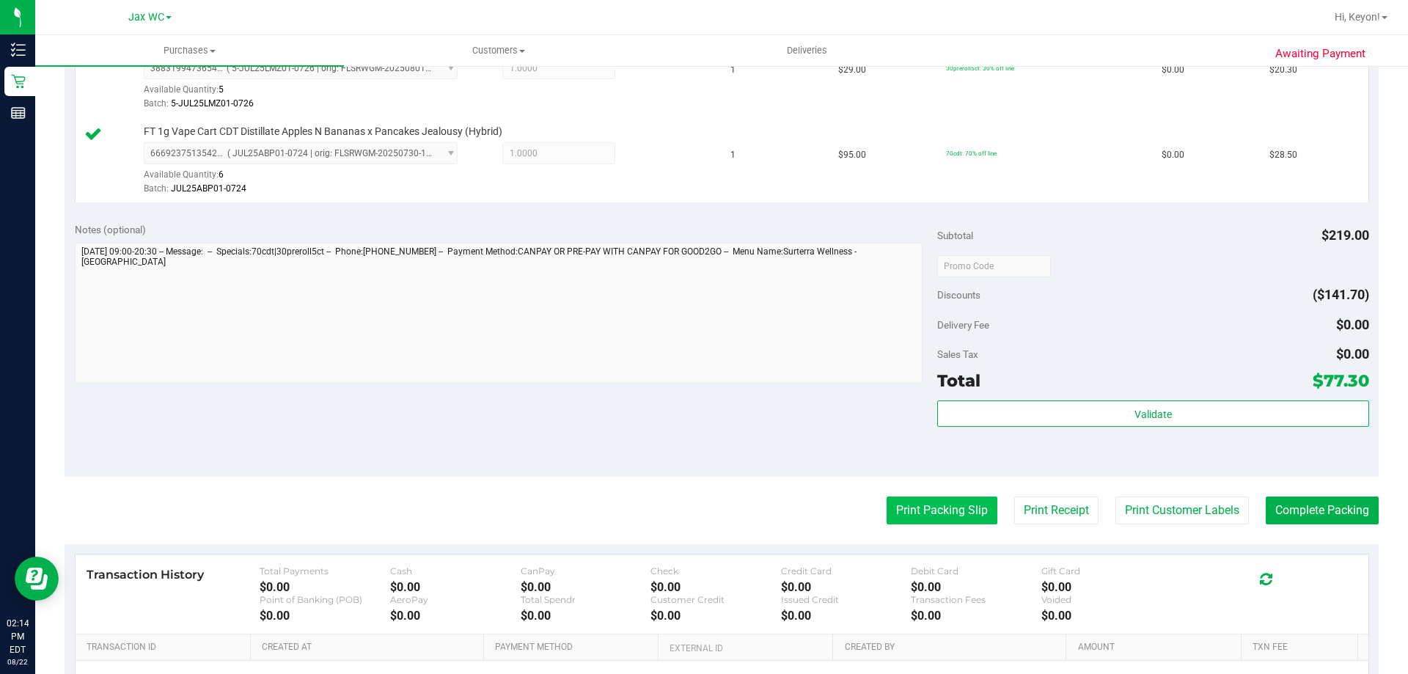
click at [951, 518] on button "Print Packing Slip" at bounding box center [941, 510] width 111 height 28
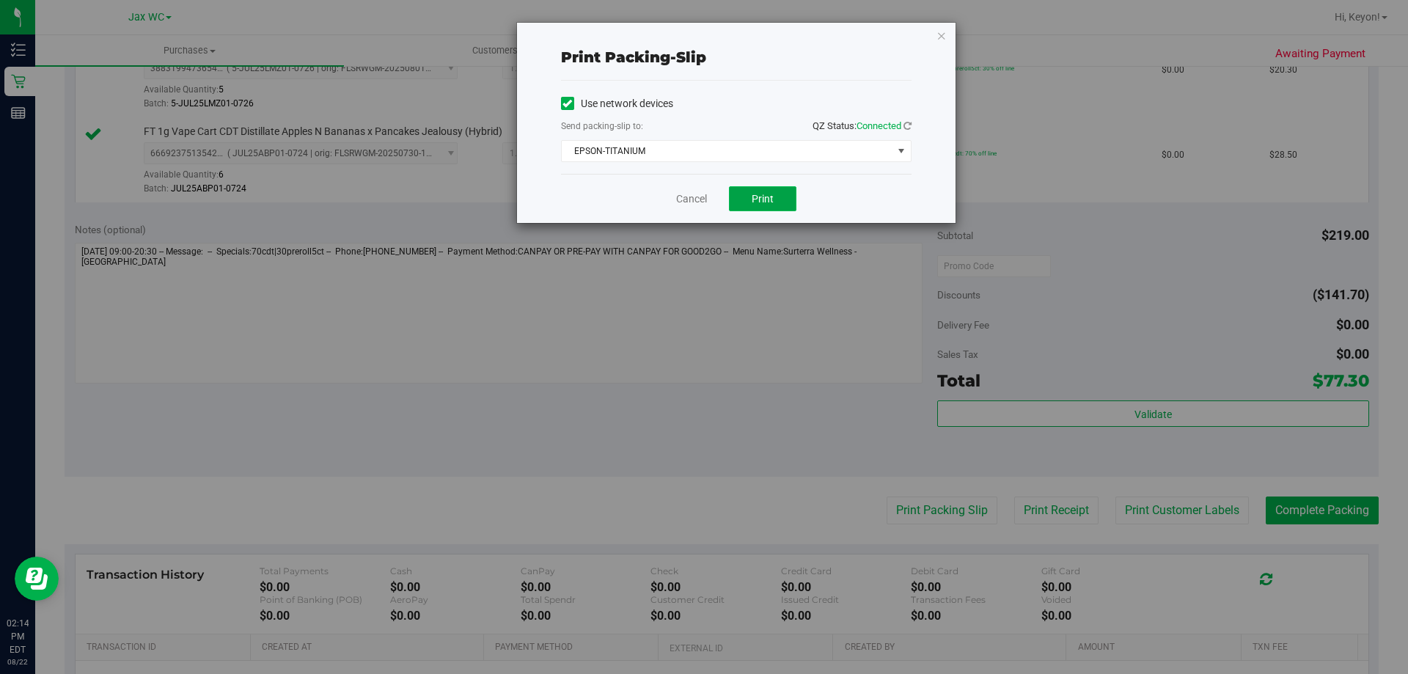
click at [769, 196] on span "Print" at bounding box center [762, 199] width 22 height 12
drag, startPoint x: 1407, startPoint y: 345, endPoint x: 1366, endPoint y: 266, distance: 88.8
click at [1406, 292] on div "Print packing-slip Use network devices Send packing-slip to: QZ Status: Connect…" at bounding box center [709, 337] width 1419 height 674
click at [686, 202] on link "Cancel" at bounding box center [691, 198] width 31 height 15
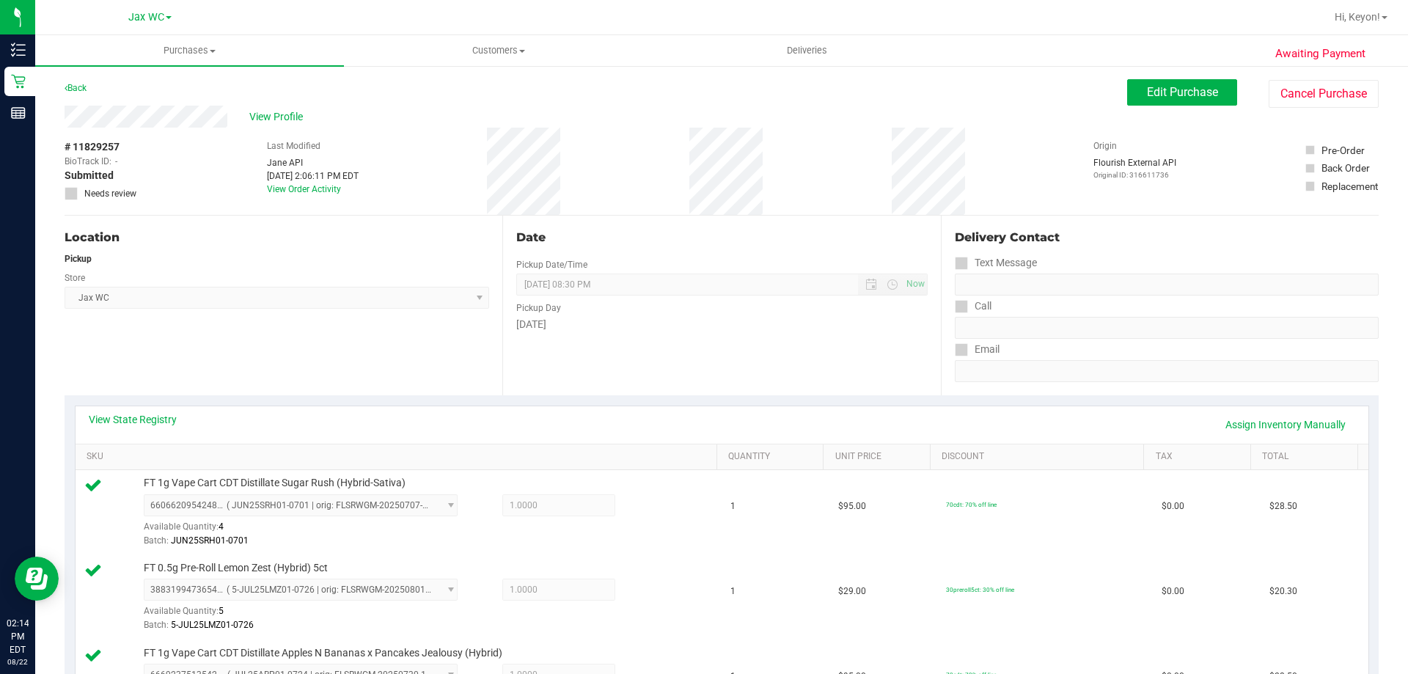
scroll to position [523, 0]
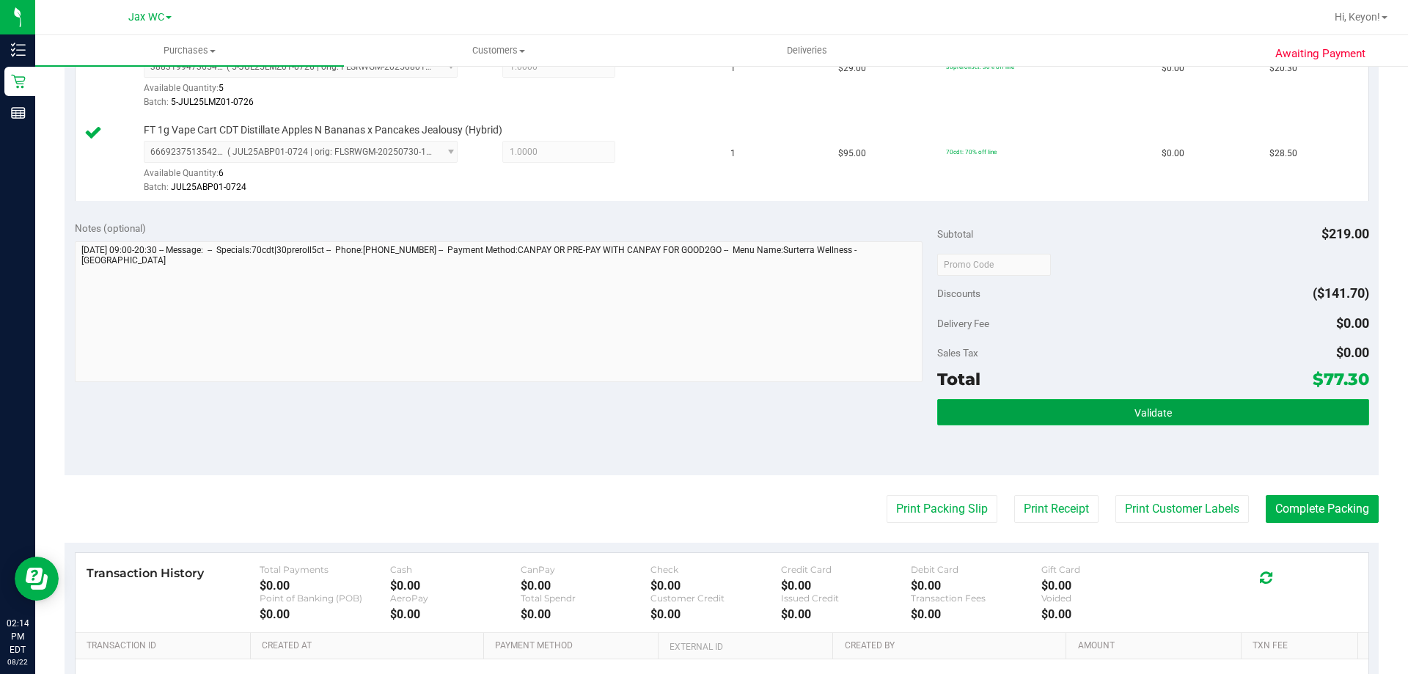
click at [1224, 421] on button "Validate" at bounding box center [1152, 412] width 431 height 26
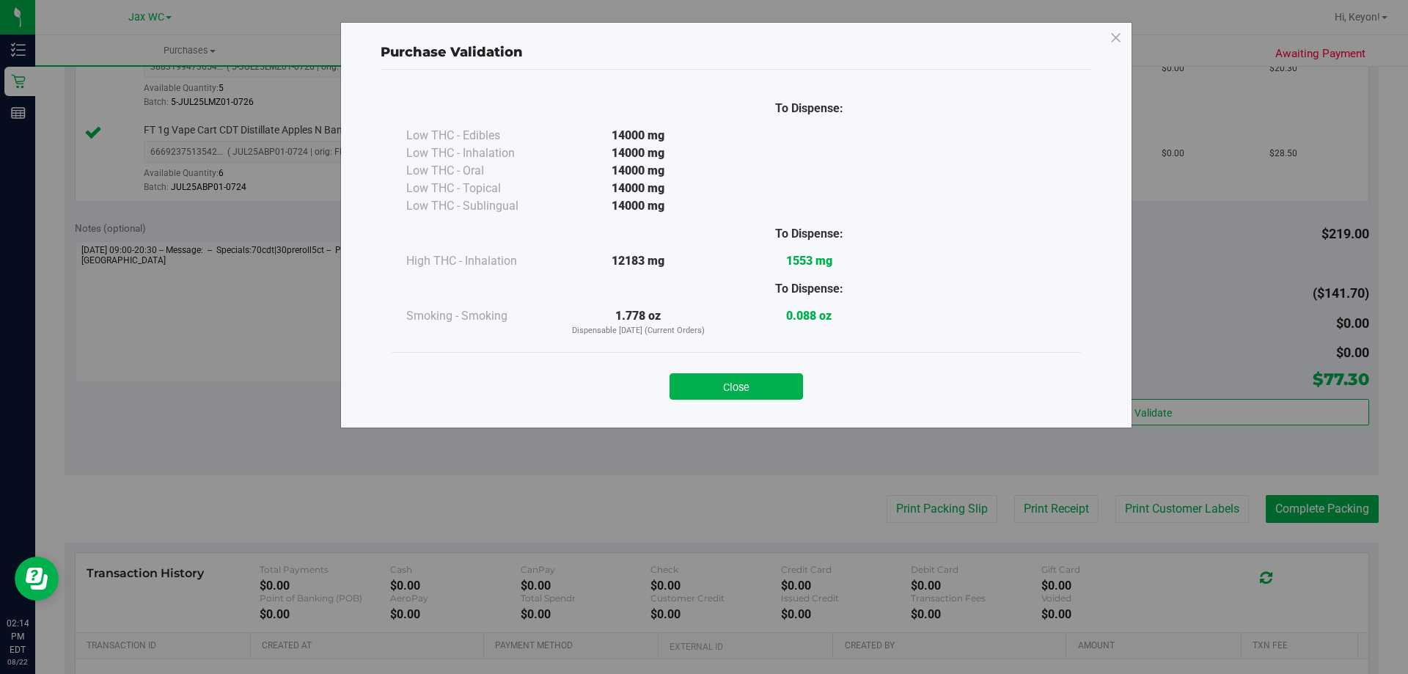
drag, startPoint x: 771, startPoint y: 388, endPoint x: 920, endPoint y: 390, distance: 148.8
click at [773, 388] on button "Close" at bounding box center [735, 386] width 133 height 26
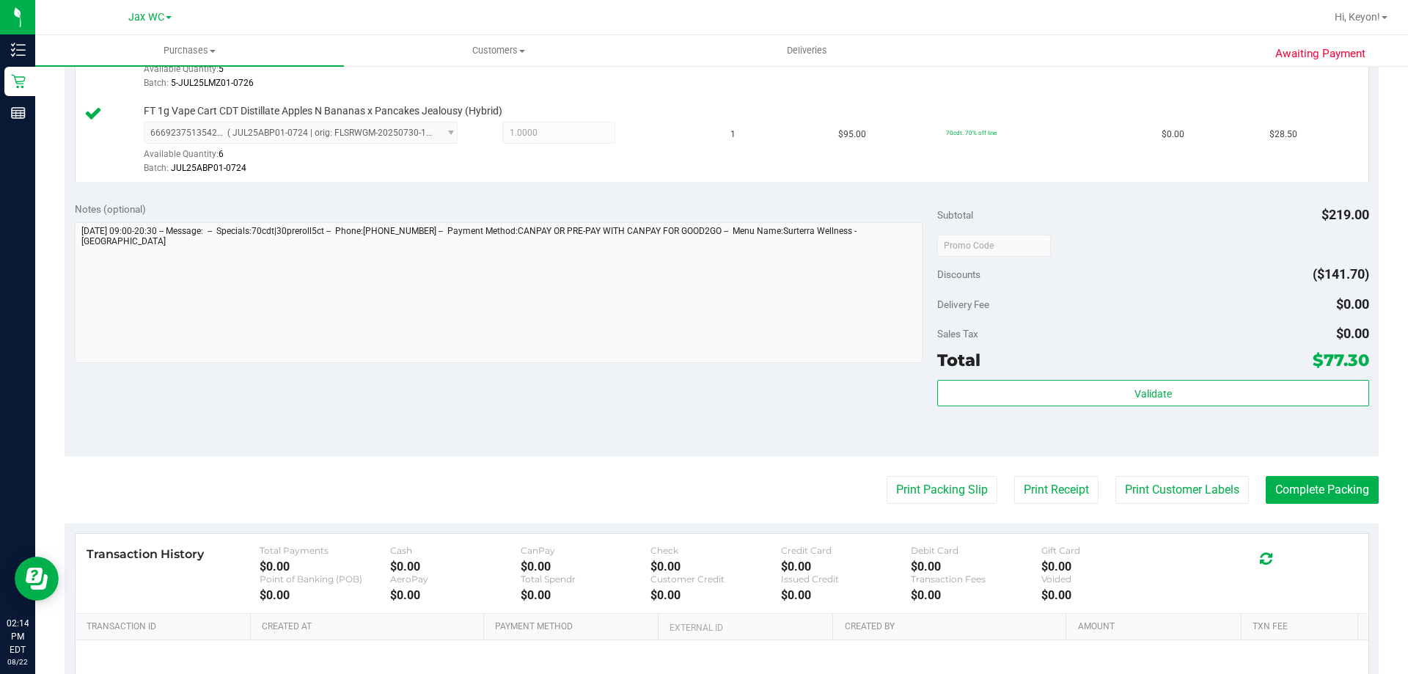
scroll to position [473, 0]
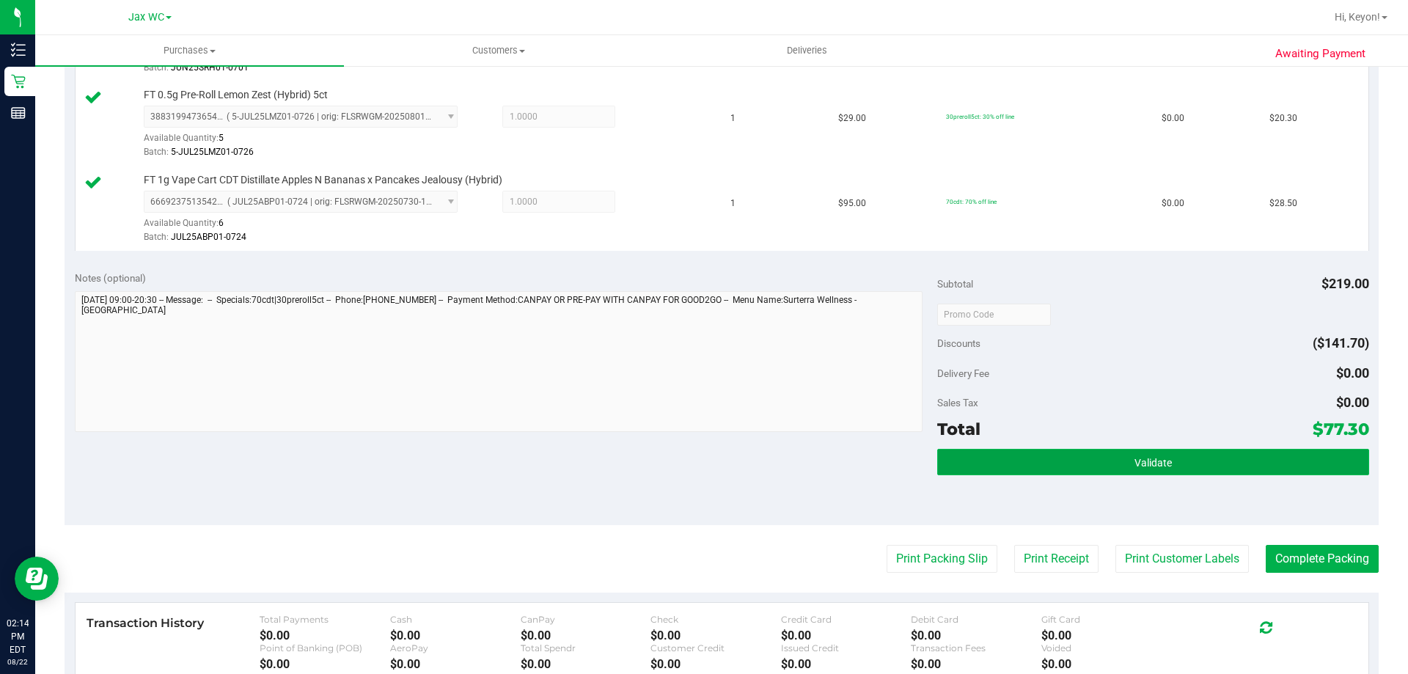
click at [1289, 473] on button "Validate" at bounding box center [1152, 462] width 431 height 26
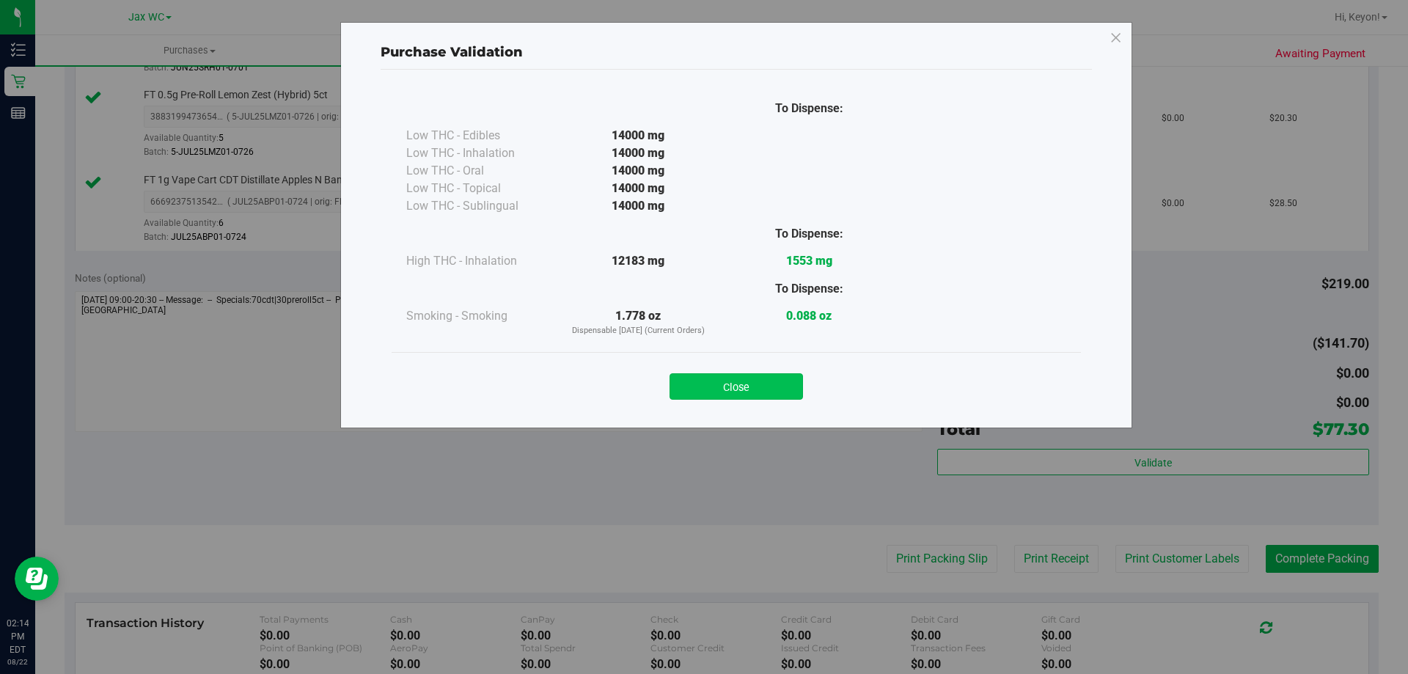
click at [760, 386] on button "Close" at bounding box center [735, 386] width 133 height 26
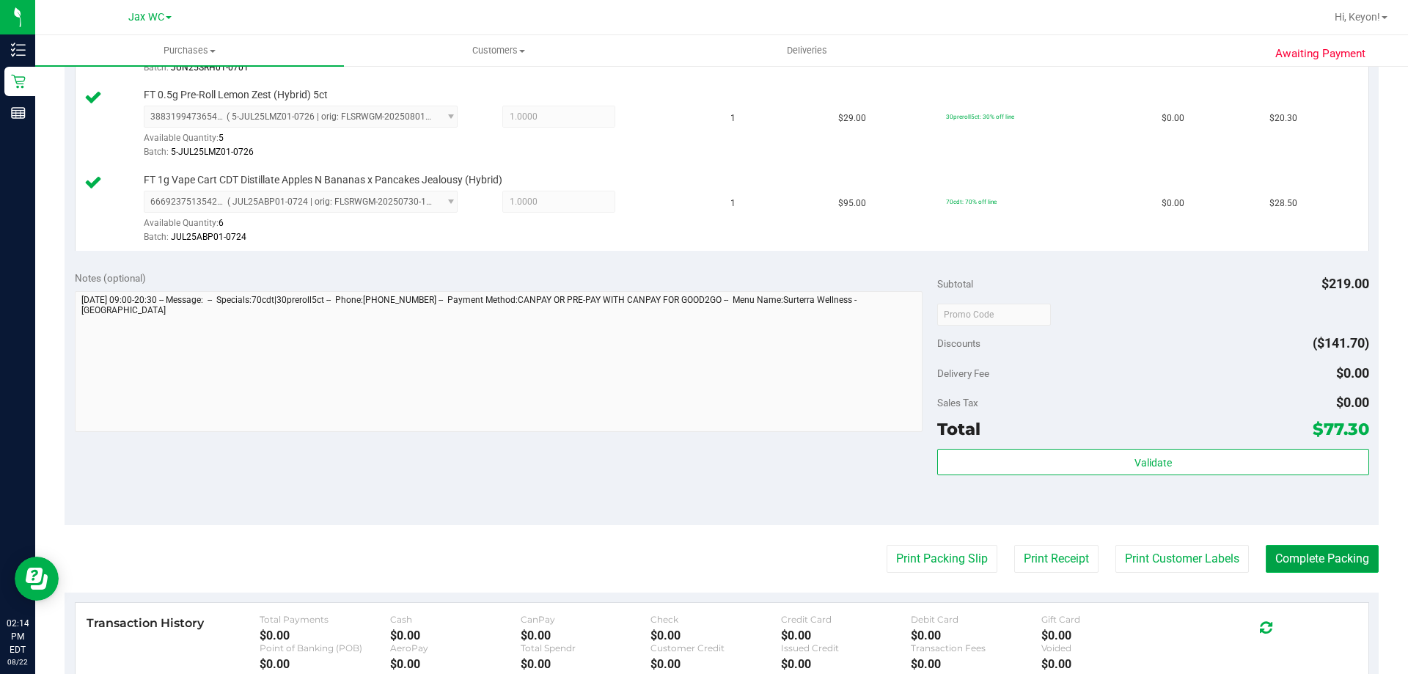
click at [1298, 565] on button "Complete Packing" at bounding box center [1321, 559] width 113 height 28
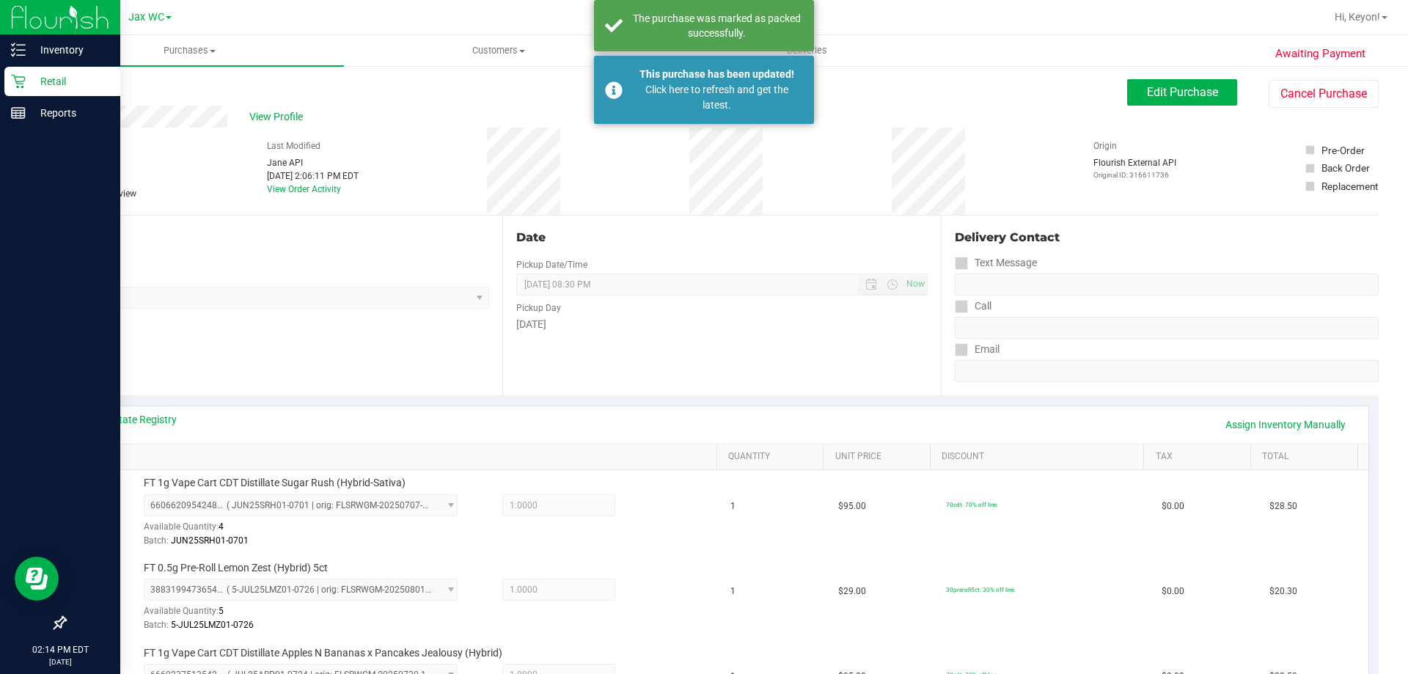
click at [7, 83] on div "Retail" at bounding box center [62, 81] width 116 height 29
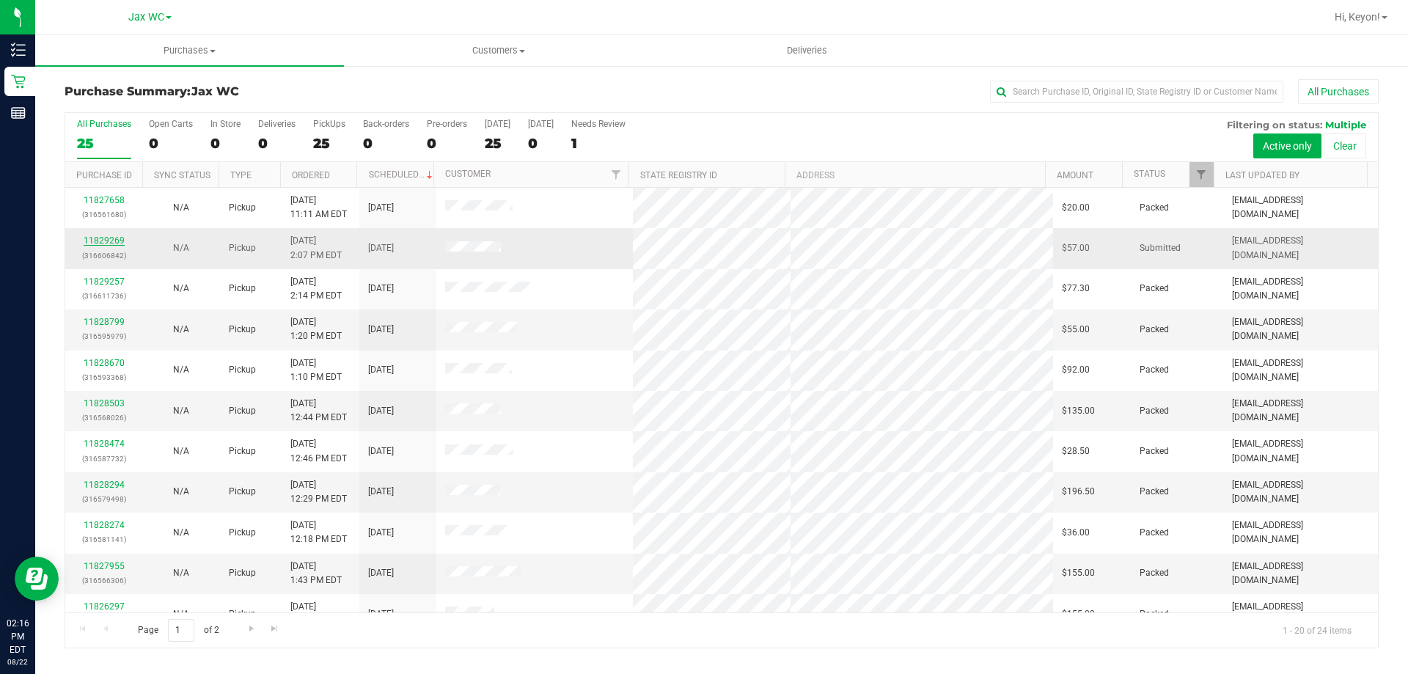
click at [102, 240] on link "11829269" at bounding box center [104, 240] width 41 height 10
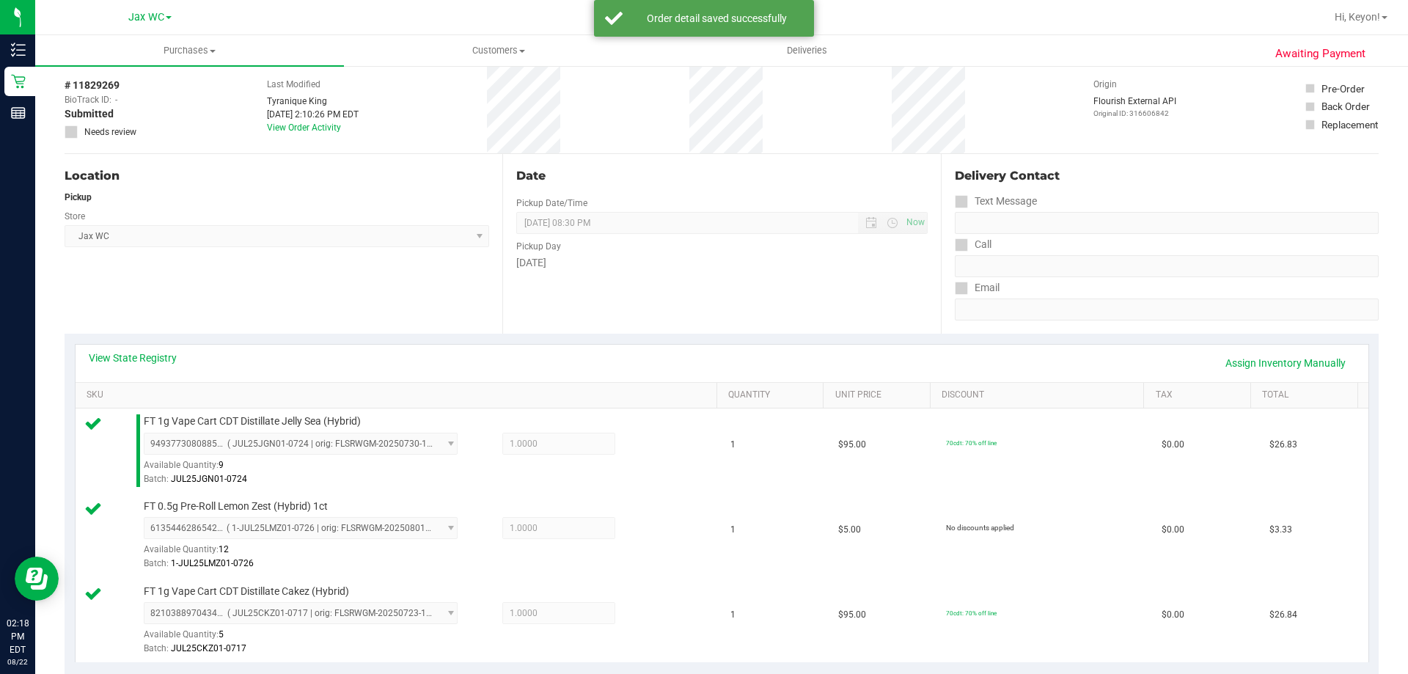
scroll to position [519, 0]
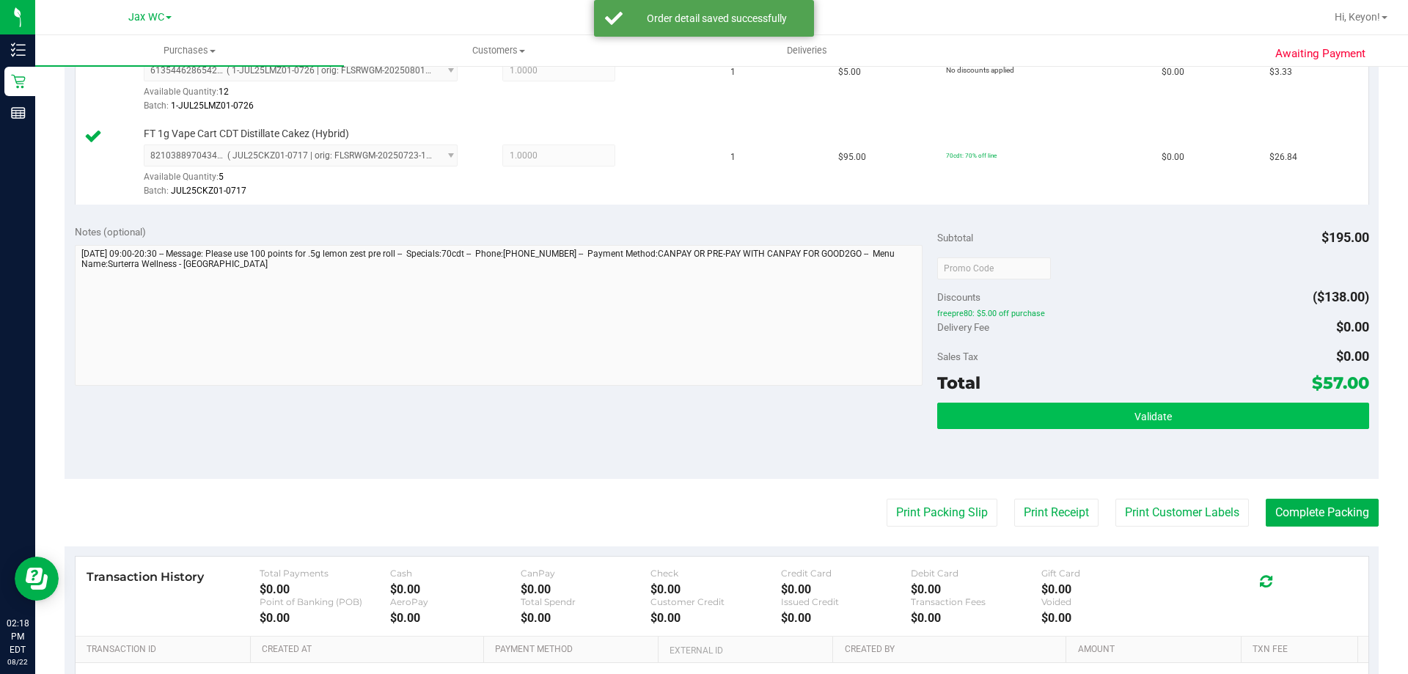
drag, startPoint x: 1191, startPoint y: 399, endPoint x: 1188, endPoint y: 408, distance: 9.3
click at [1191, 400] on div "Subtotal $195.00 Discounts ($138.00) freepre80: $5.00 off purchase Delivery Fee…" at bounding box center [1152, 346] width 431 height 244
click at [1185, 419] on button "Validate" at bounding box center [1152, 415] width 431 height 26
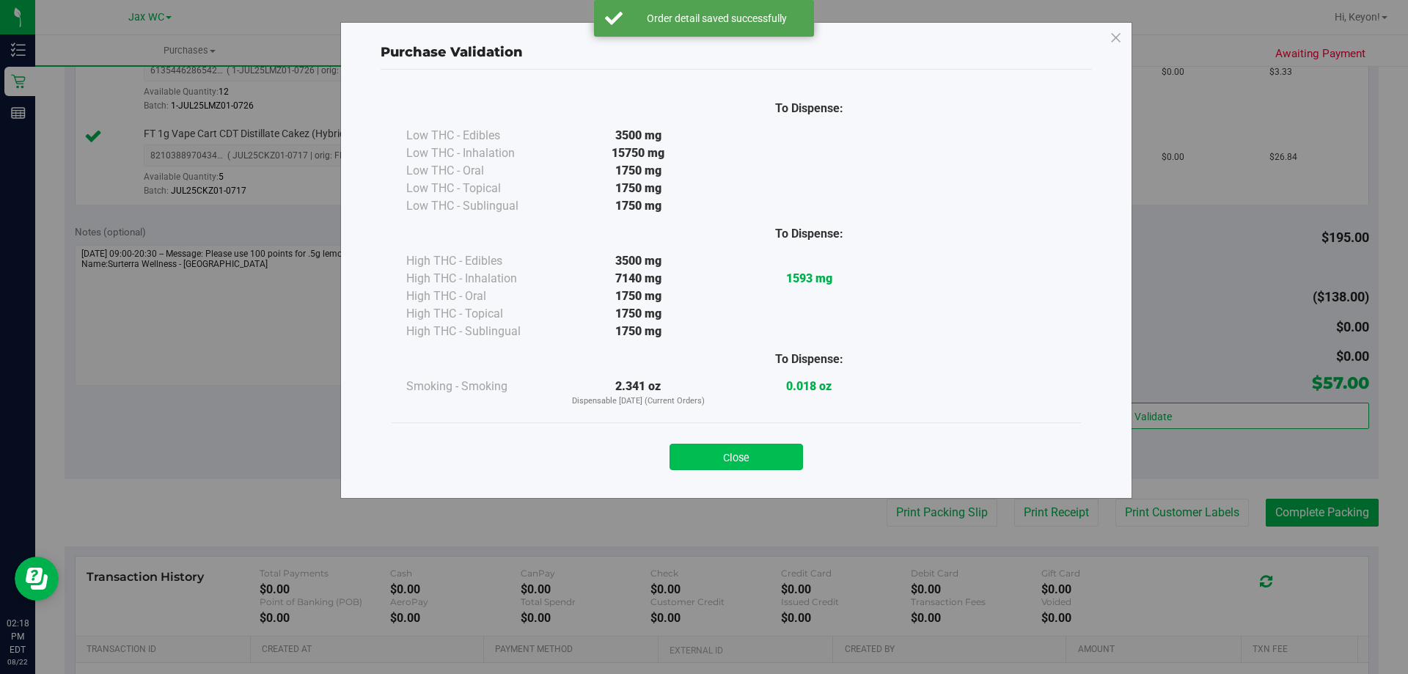
click at [734, 461] on button "Close" at bounding box center [735, 457] width 133 height 26
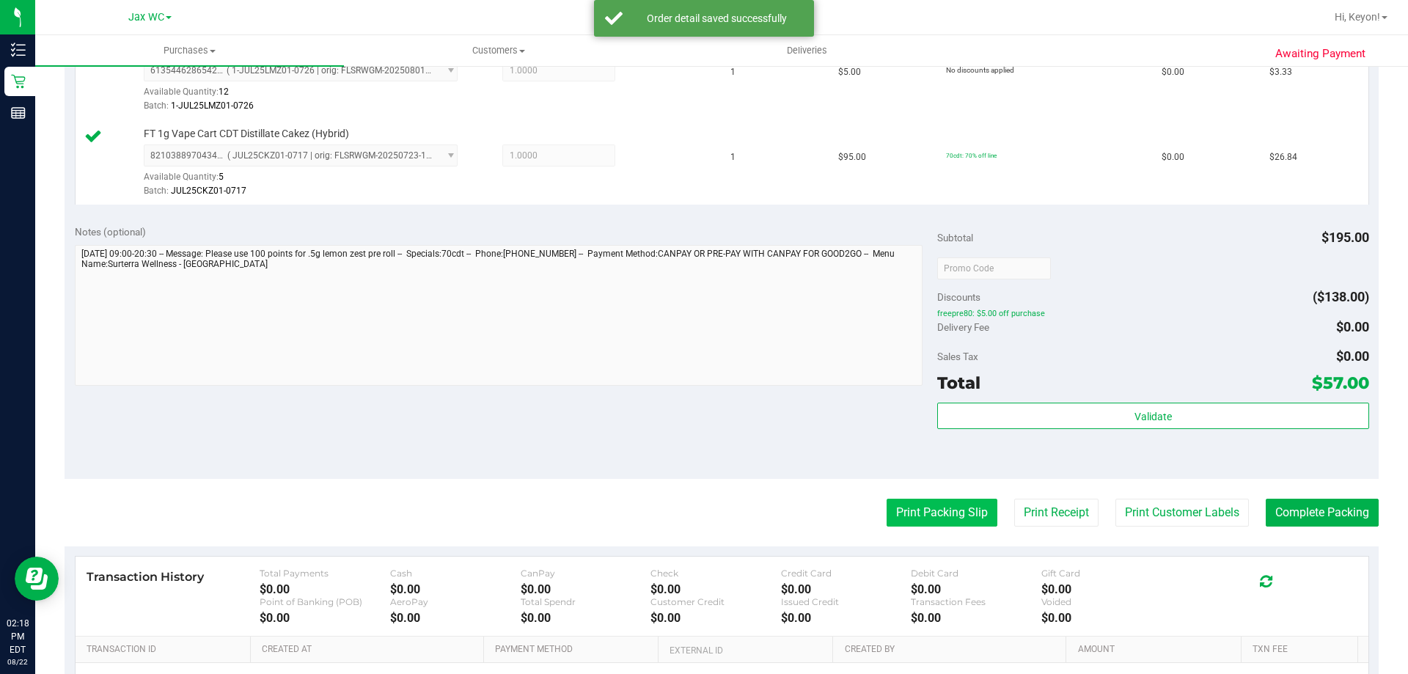
click at [928, 512] on button "Print Packing Slip" at bounding box center [941, 513] width 111 height 28
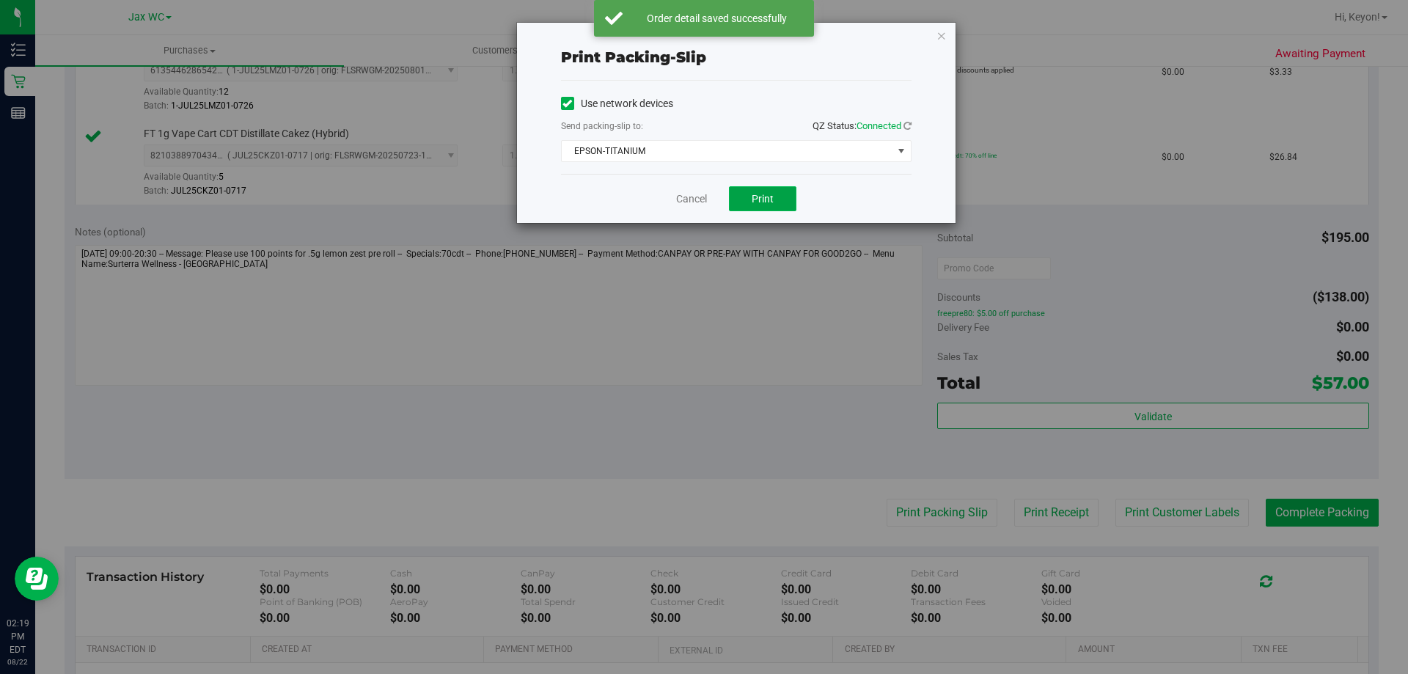
click at [770, 200] on span "Print" at bounding box center [762, 199] width 22 height 12
click at [697, 201] on link "Cancel" at bounding box center [691, 198] width 31 height 15
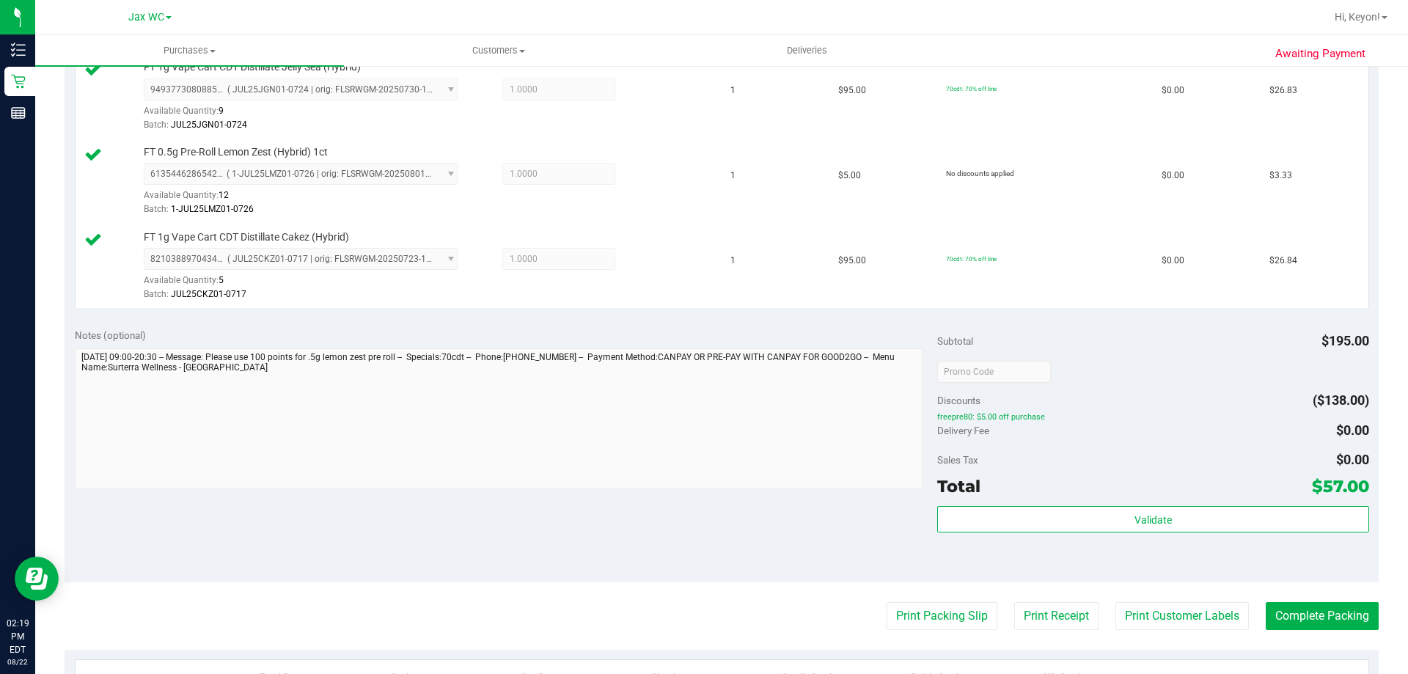
scroll to position [447, 0]
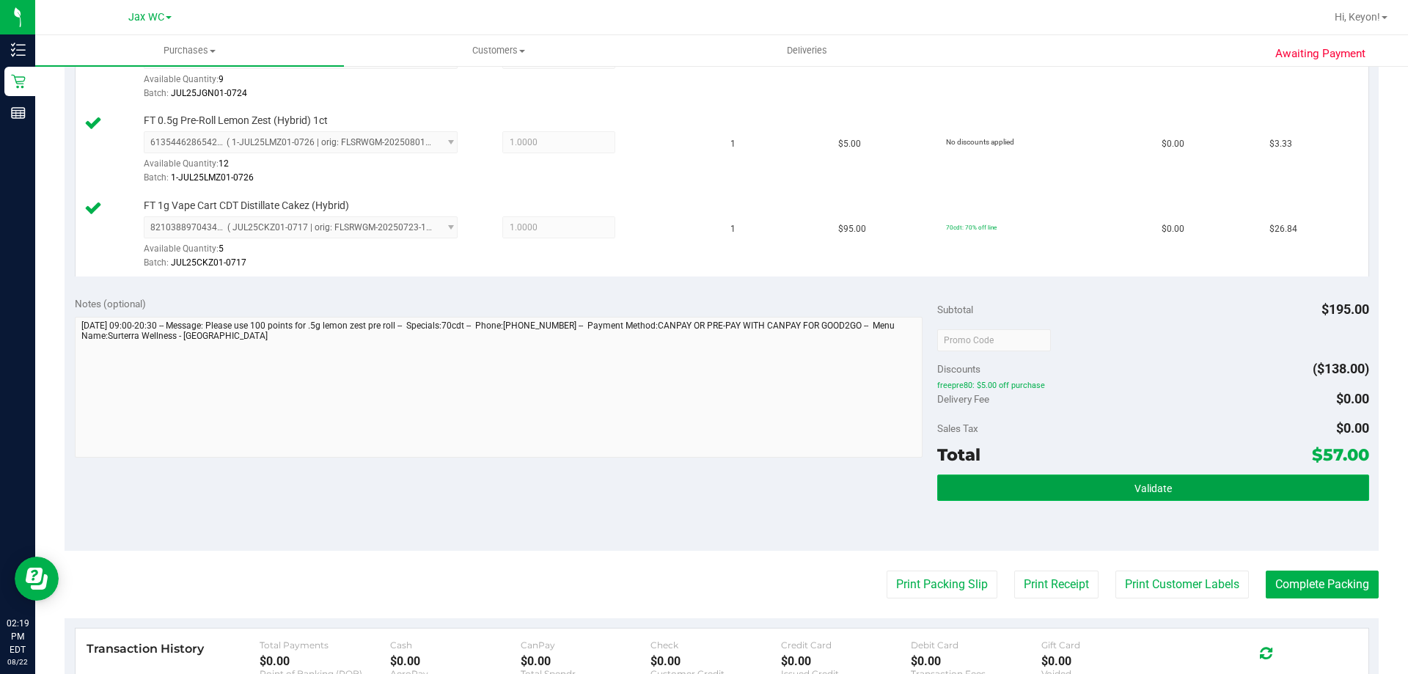
drag, startPoint x: 1218, startPoint y: 488, endPoint x: 1205, endPoint y: 477, distance: 17.2
click at [1219, 489] on button "Validate" at bounding box center [1152, 487] width 431 height 26
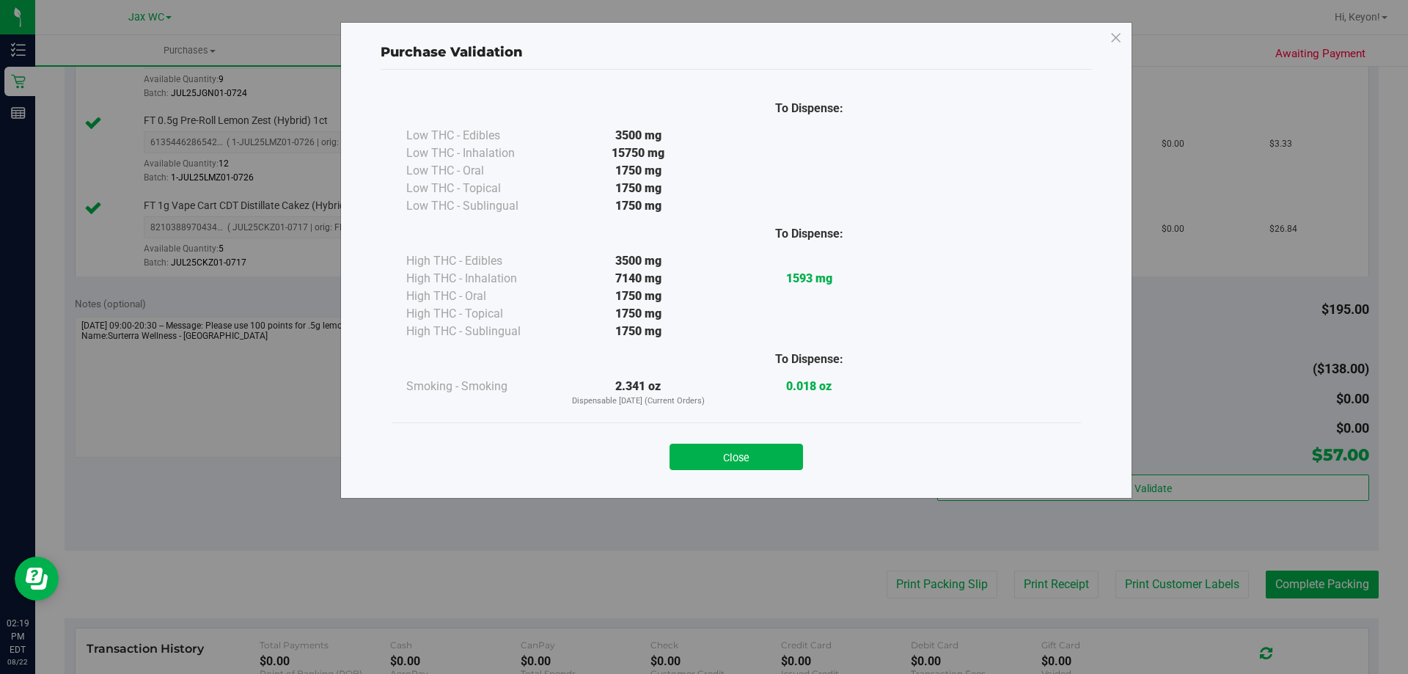
drag, startPoint x: 772, startPoint y: 459, endPoint x: 834, endPoint y: 462, distance: 61.6
click at [777, 460] on button "Close" at bounding box center [735, 457] width 133 height 26
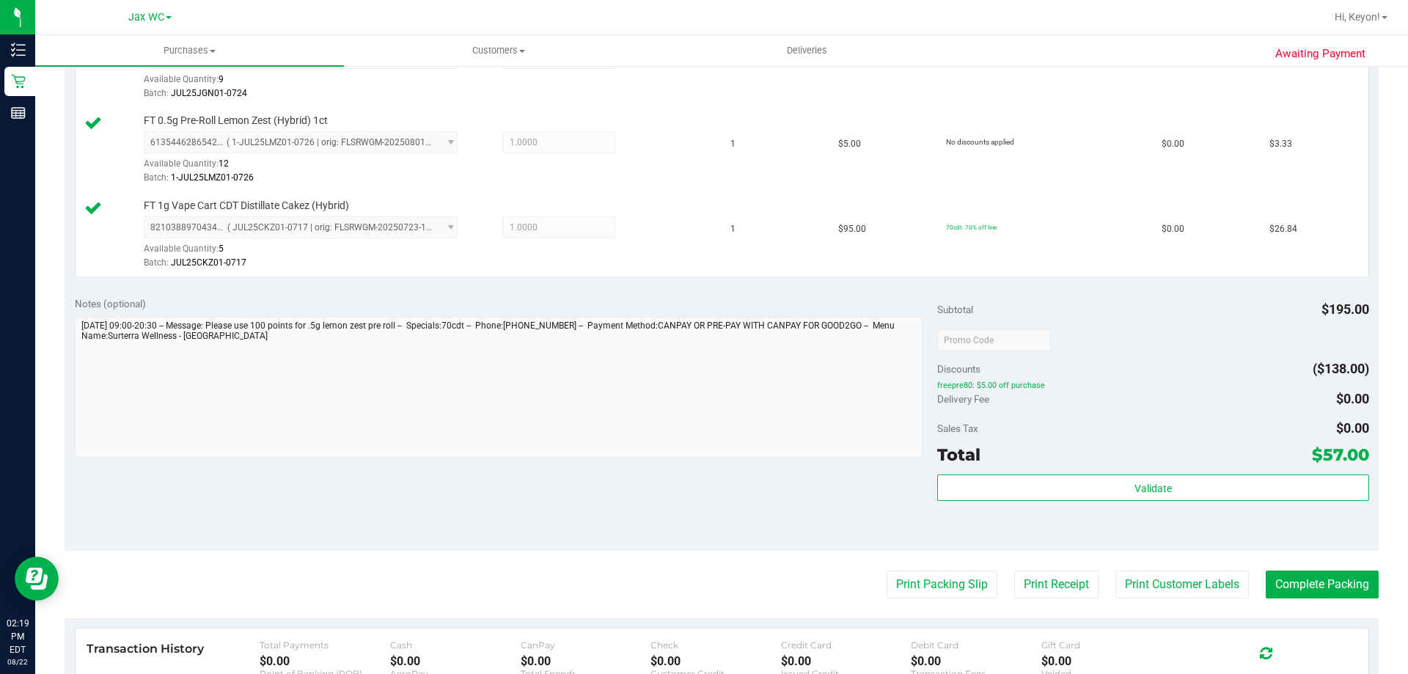
scroll to position [501, 0]
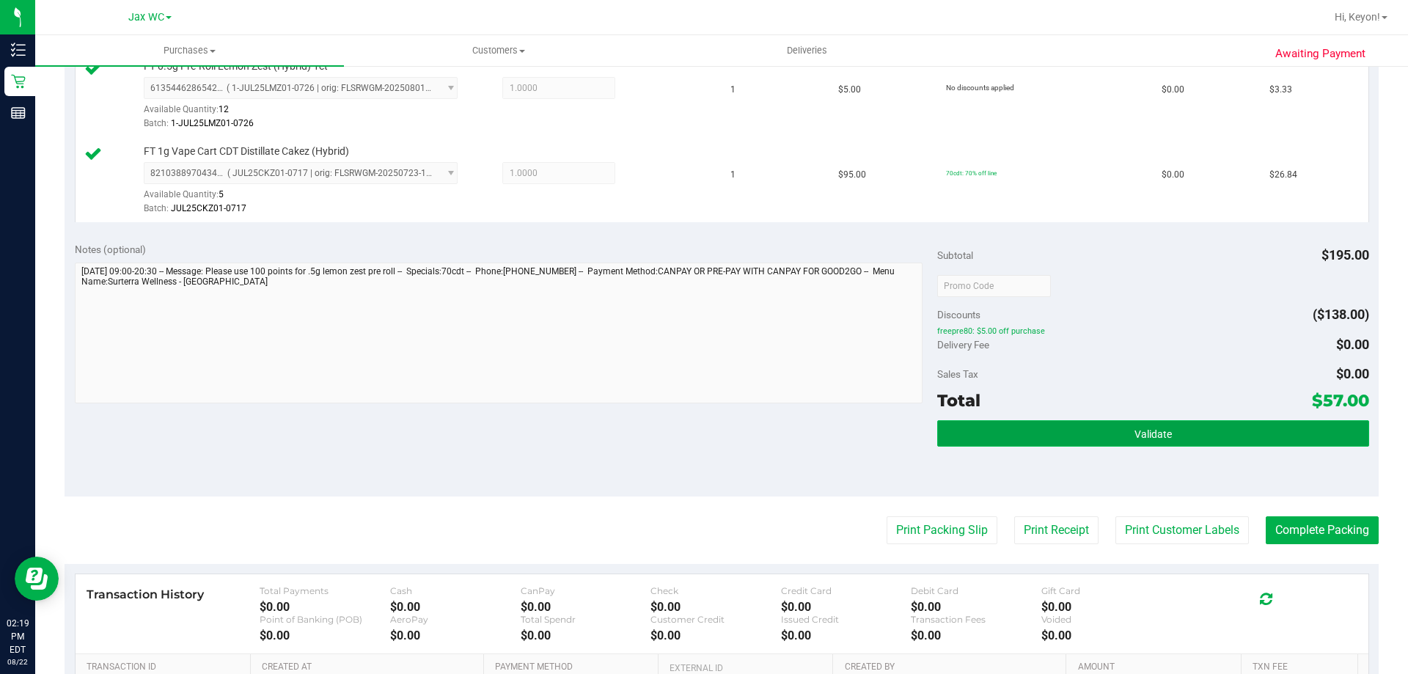
click at [1237, 435] on button "Validate" at bounding box center [1152, 433] width 431 height 26
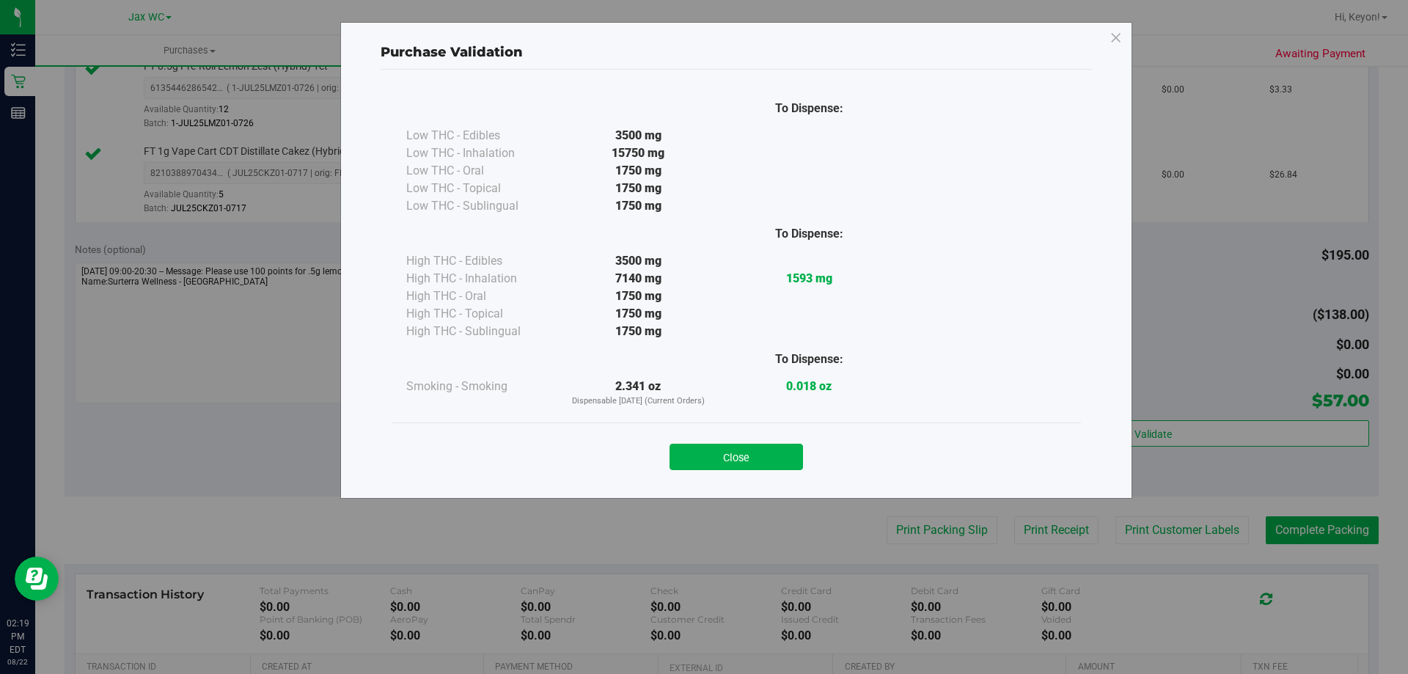
click at [773, 460] on button "Close" at bounding box center [735, 457] width 133 height 26
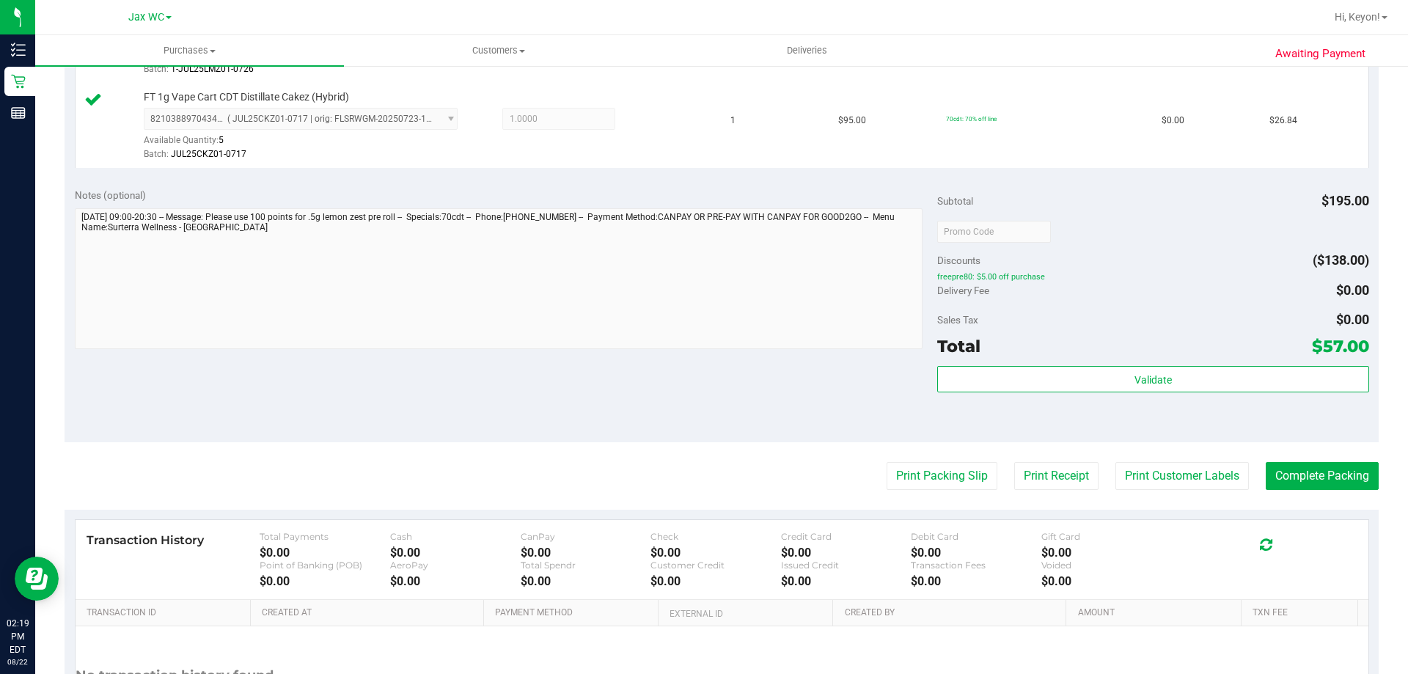
scroll to position [561, 0]
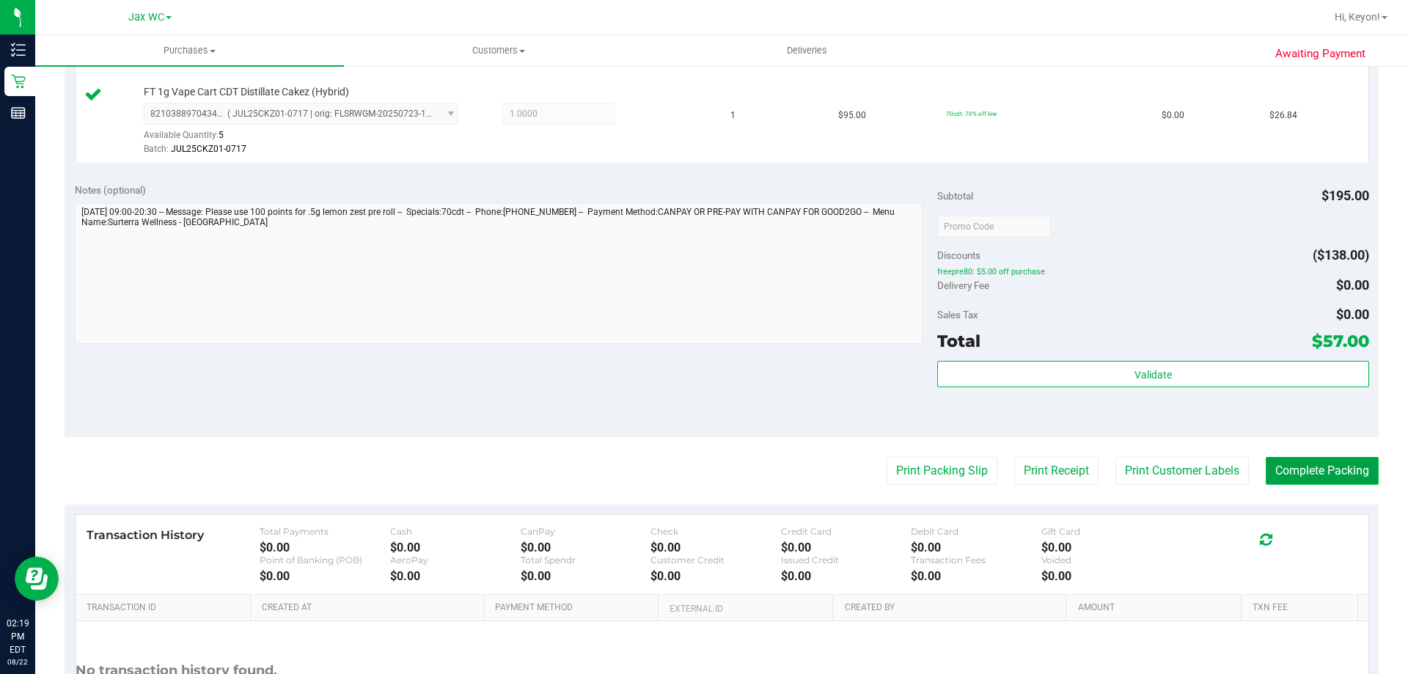
click at [1320, 471] on button "Complete Packing" at bounding box center [1321, 471] width 113 height 28
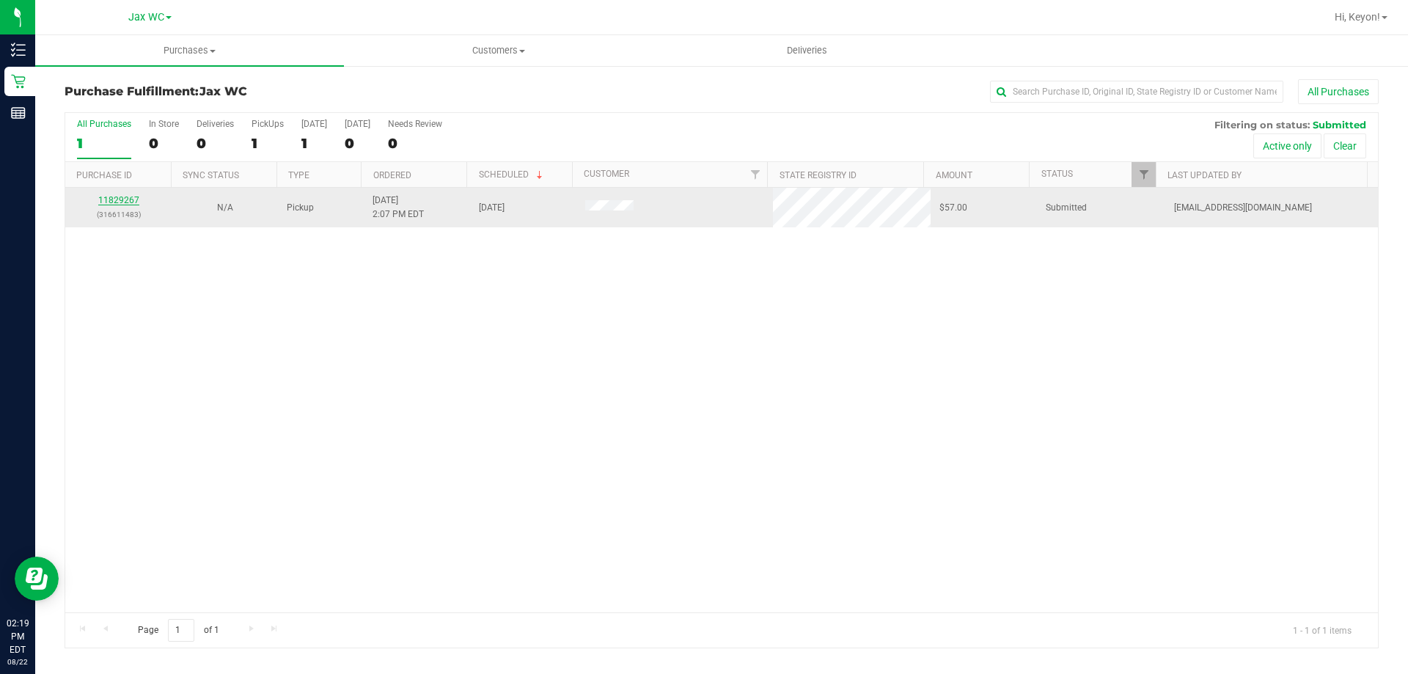
click at [124, 200] on link "11829267" at bounding box center [118, 200] width 41 height 10
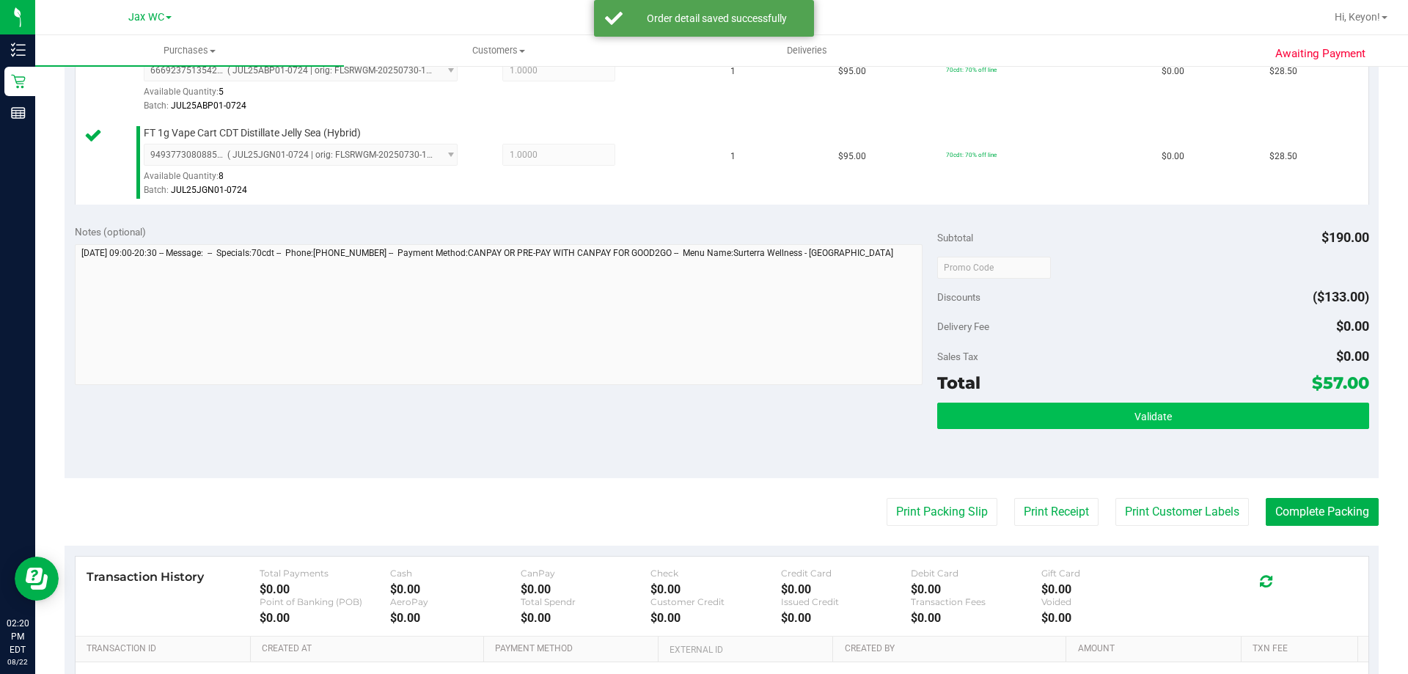
scroll to position [451, 0]
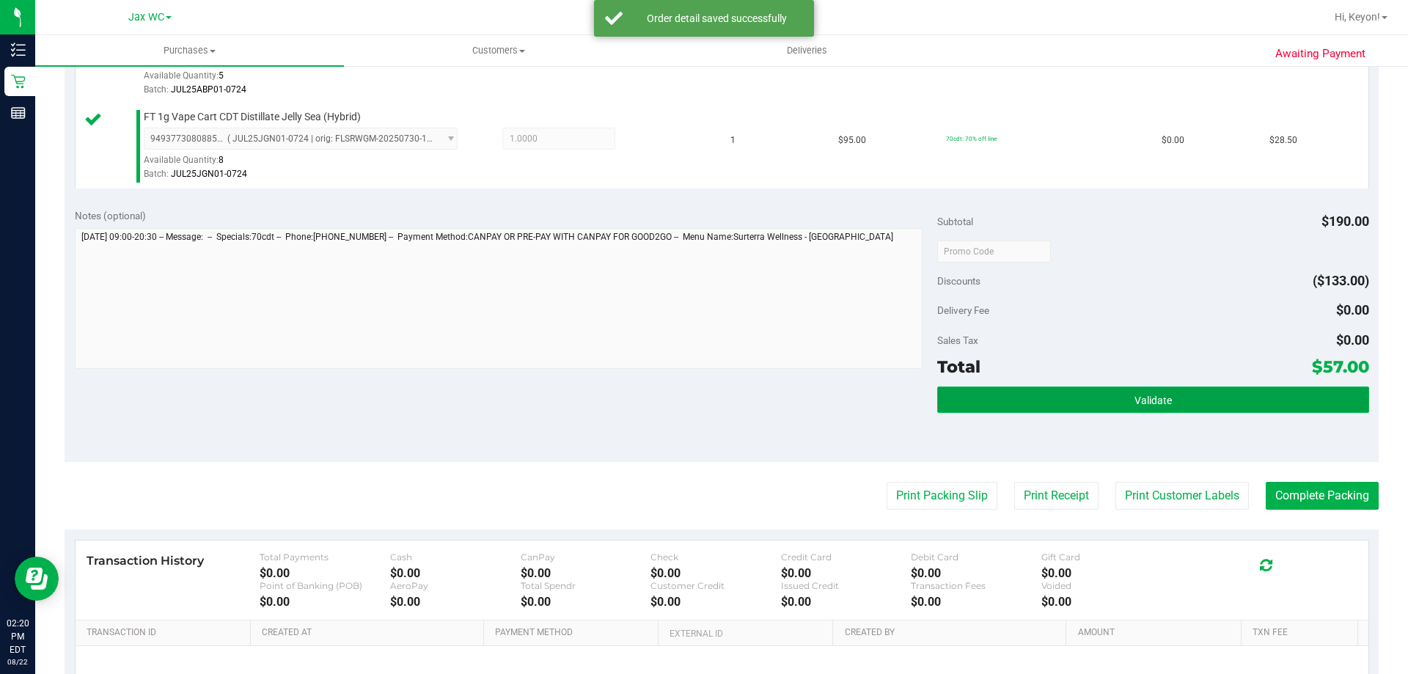
click at [1244, 406] on button "Validate" at bounding box center [1152, 399] width 431 height 26
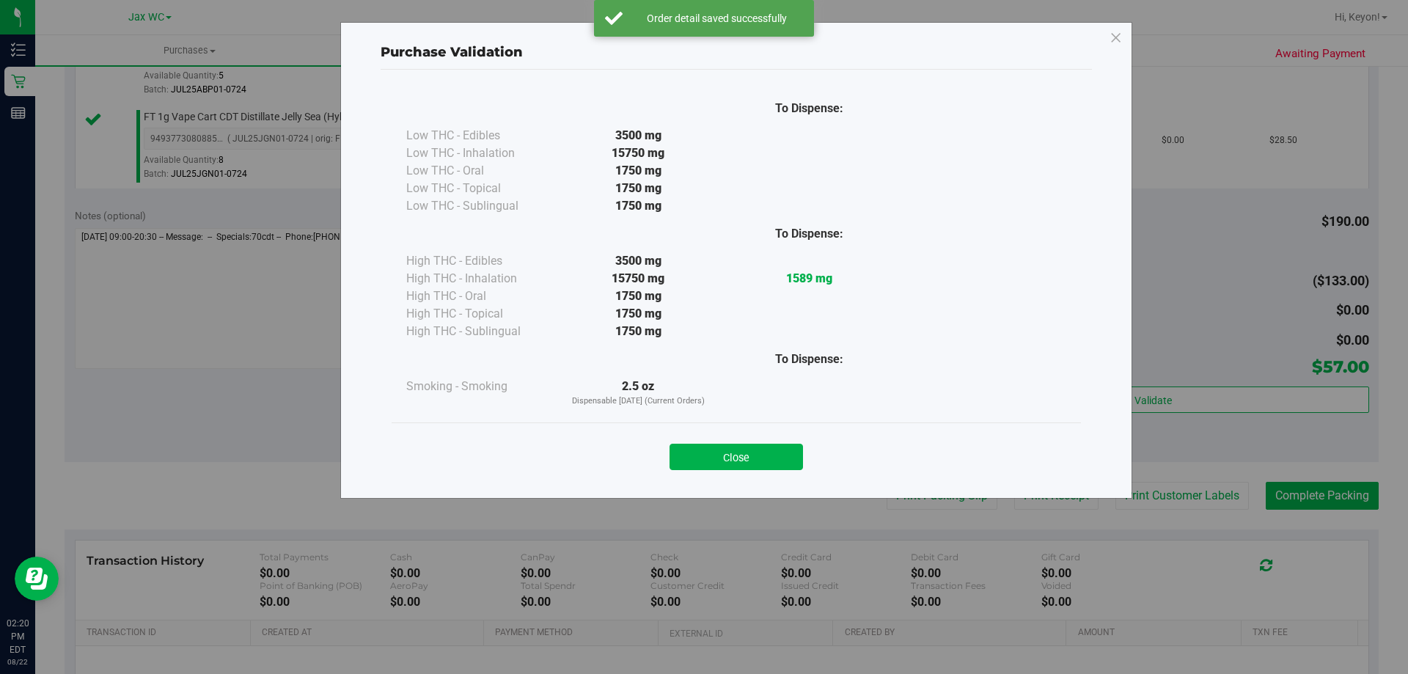
drag, startPoint x: 768, startPoint y: 452, endPoint x: 875, endPoint y: 462, distance: 107.5
click at [769, 452] on button "Close" at bounding box center [735, 457] width 133 height 26
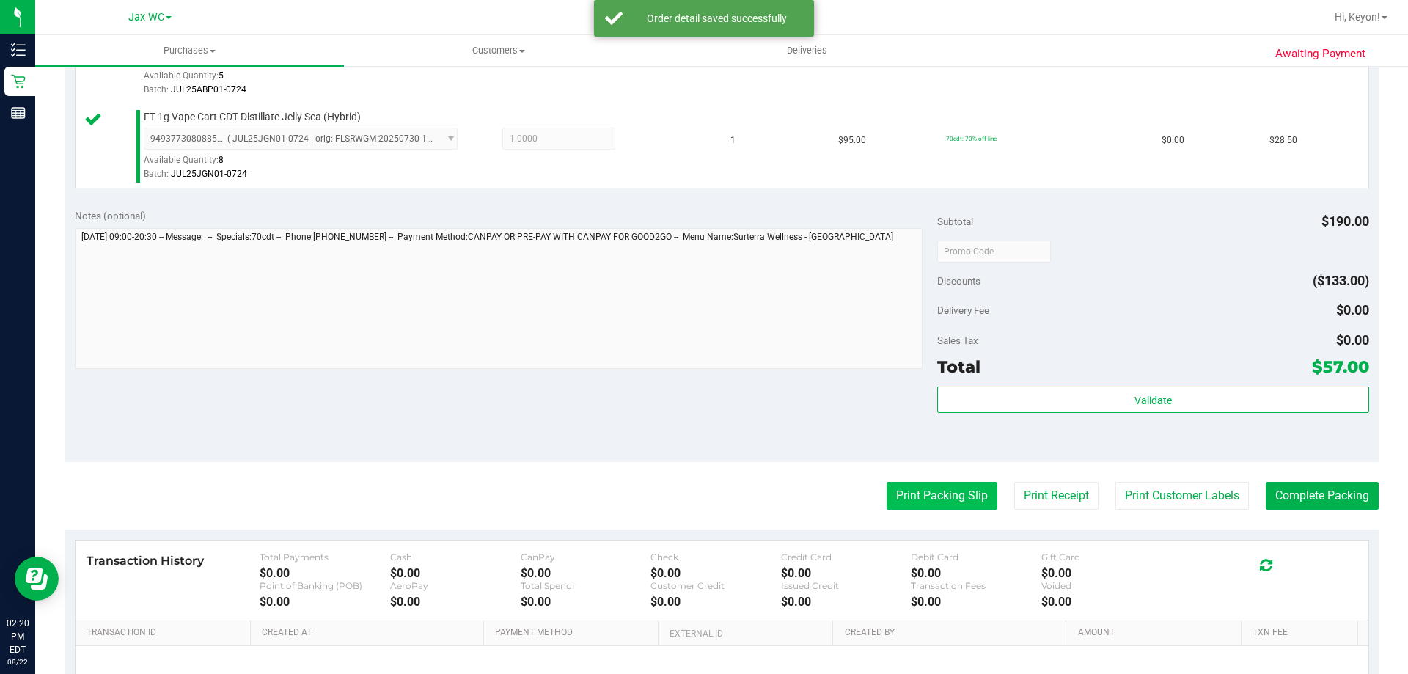
click at [948, 491] on button "Print Packing Slip" at bounding box center [941, 496] width 111 height 28
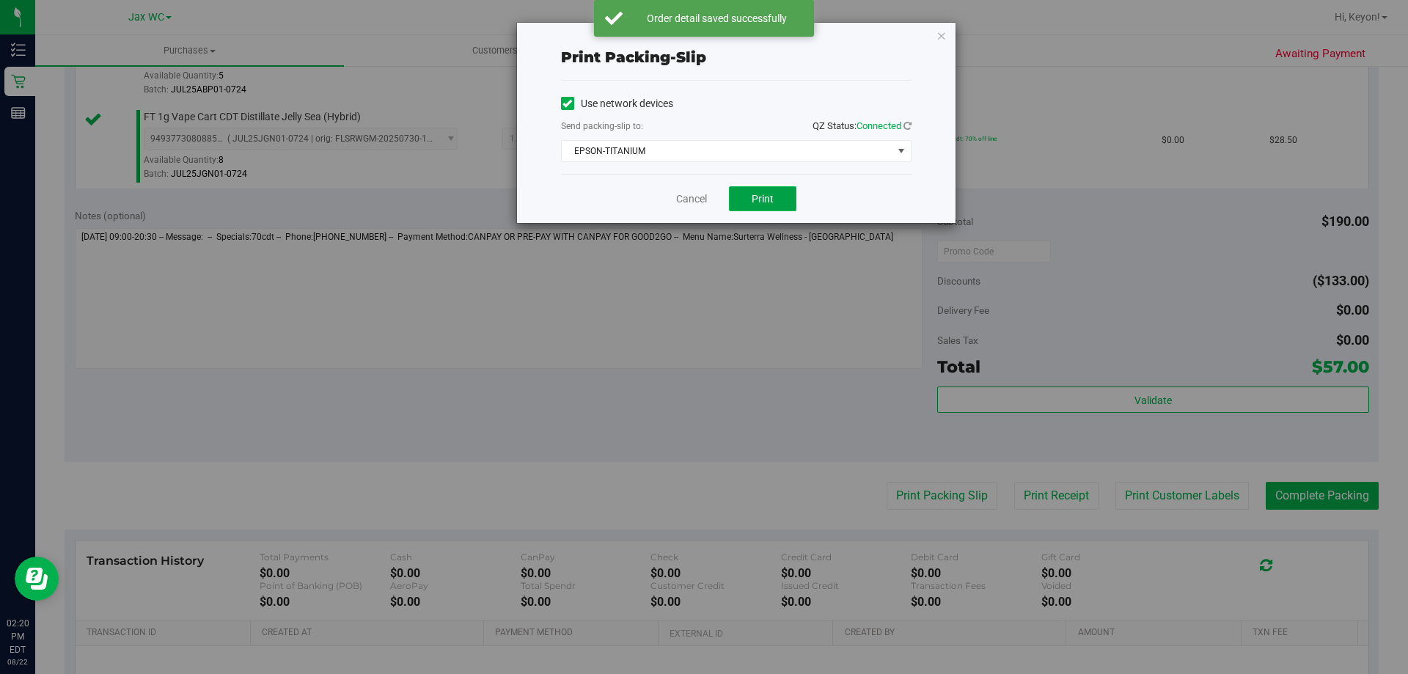
click at [768, 205] on button "Print" at bounding box center [762, 198] width 67 height 25
click at [691, 199] on link "Cancel" at bounding box center [691, 198] width 31 height 15
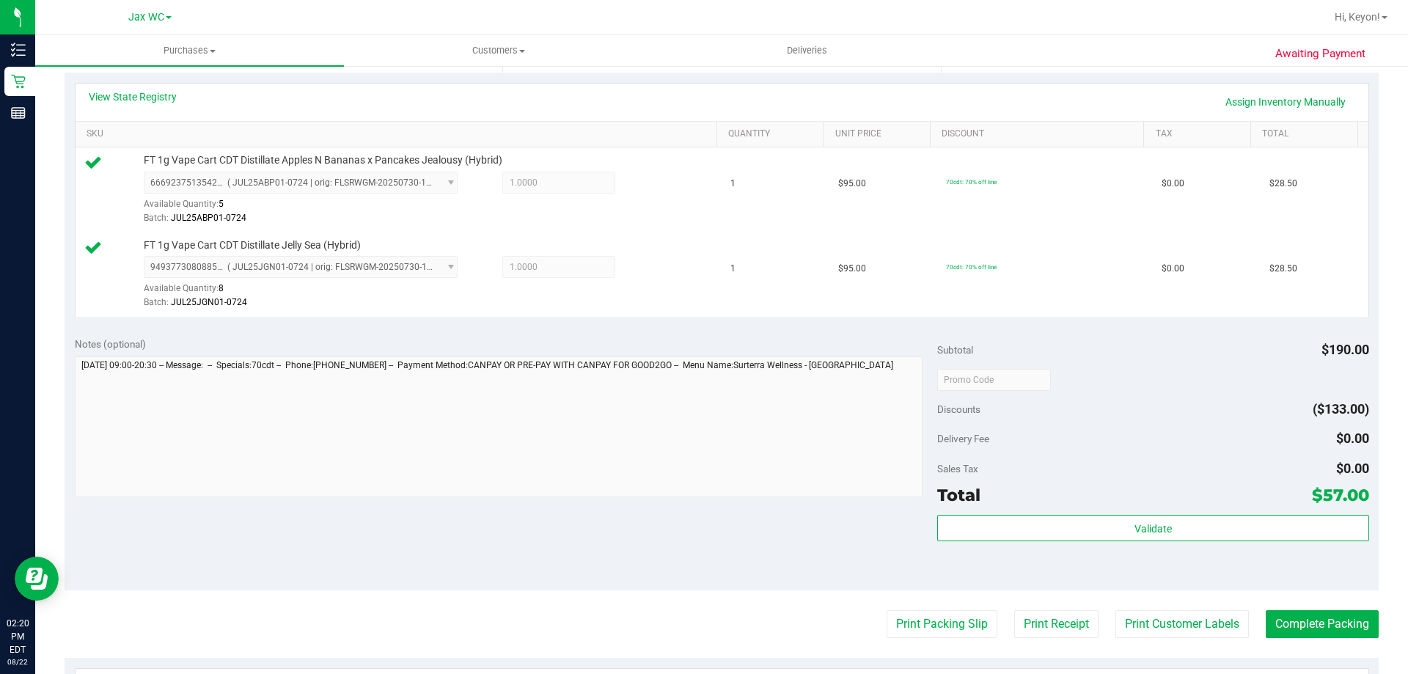
scroll to position [391, 0]
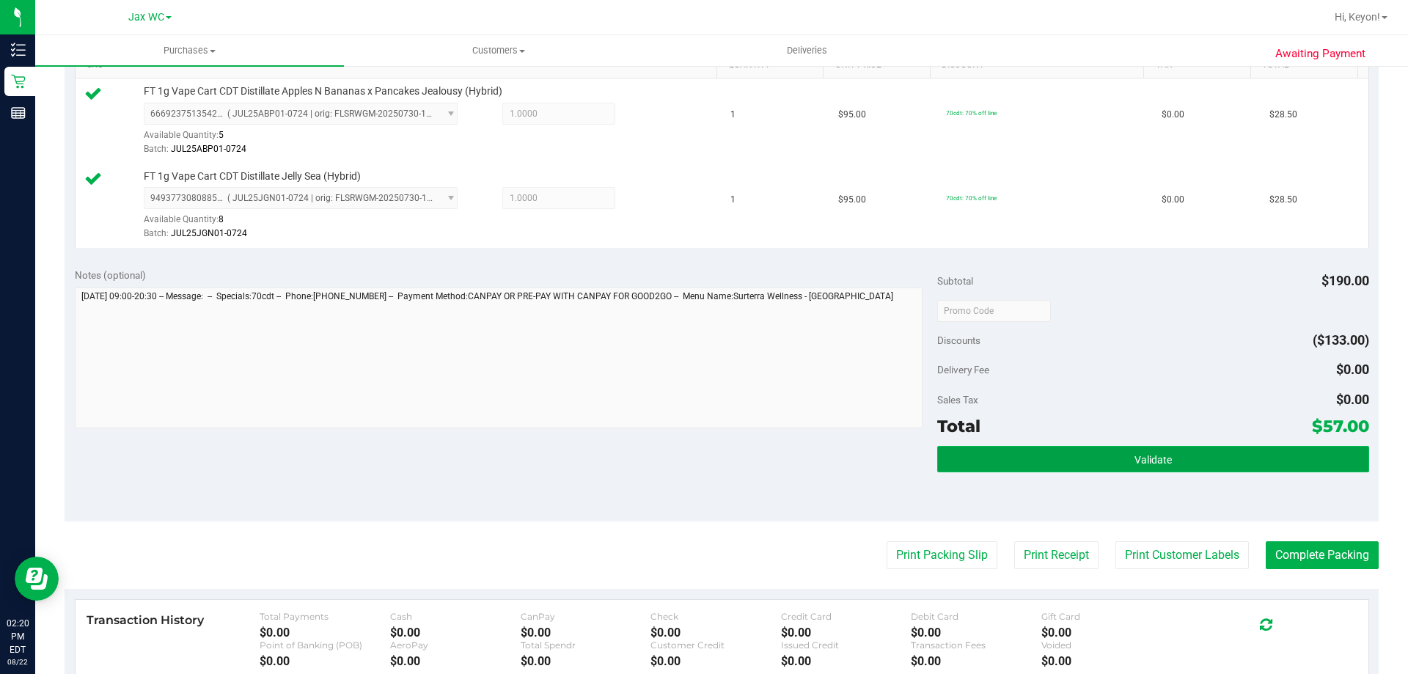
drag, startPoint x: 1204, startPoint y: 448, endPoint x: 1196, endPoint y: 450, distance: 8.4
click at [1204, 449] on button "Validate" at bounding box center [1152, 459] width 431 height 26
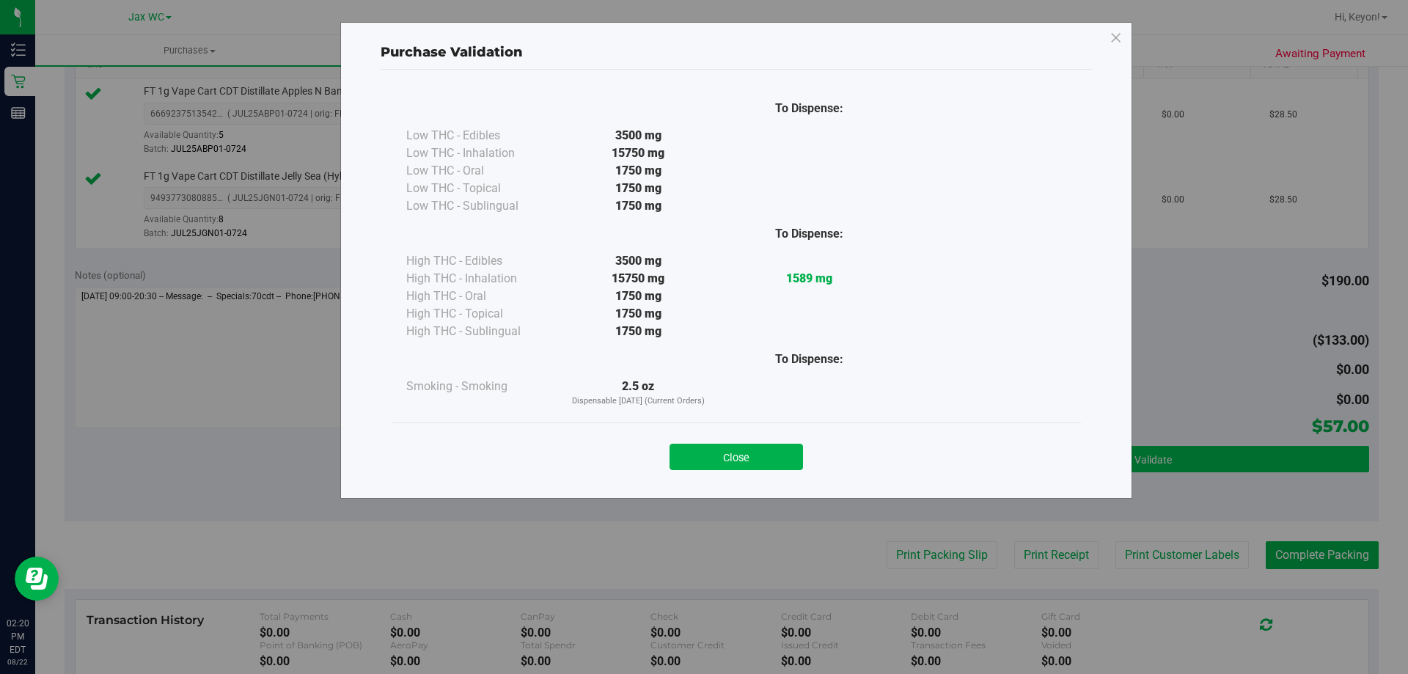
drag, startPoint x: 728, startPoint y: 466, endPoint x: 1026, endPoint y: 452, distance: 298.7
click at [730, 462] on button "Close" at bounding box center [735, 457] width 133 height 26
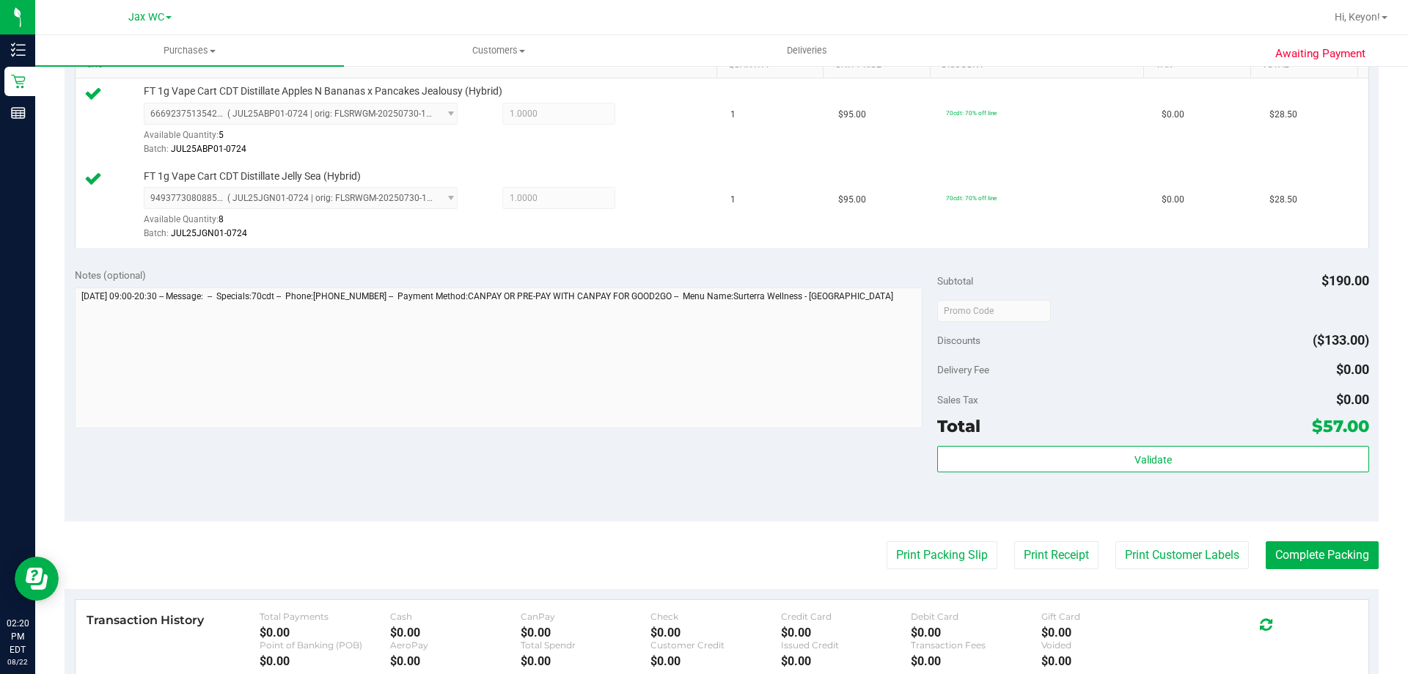
scroll to position [453, 0]
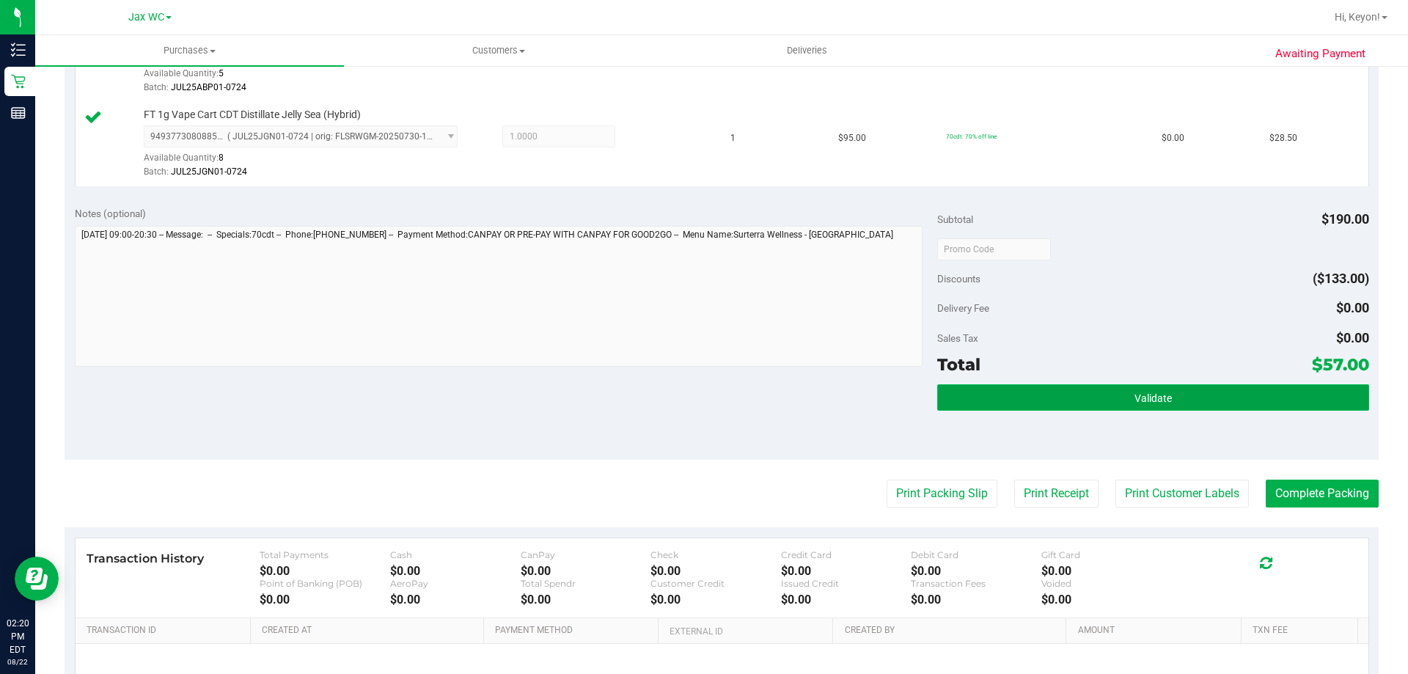
click at [1180, 406] on button "Validate" at bounding box center [1152, 397] width 431 height 26
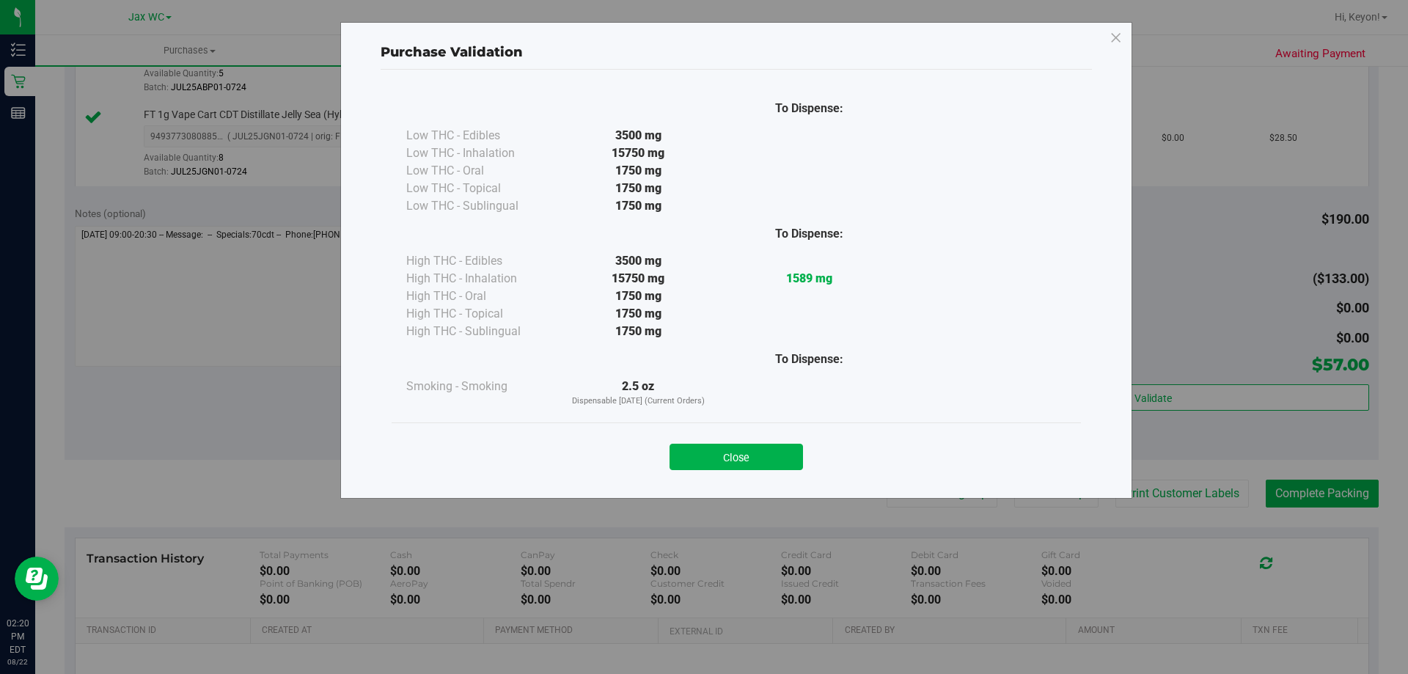
drag, startPoint x: 745, startPoint y: 463, endPoint x: 810, endPoint y: 455, distance: 65.8
click at [746, 463] on button "Close" at bounding box center [735, 457] width 133 height 26
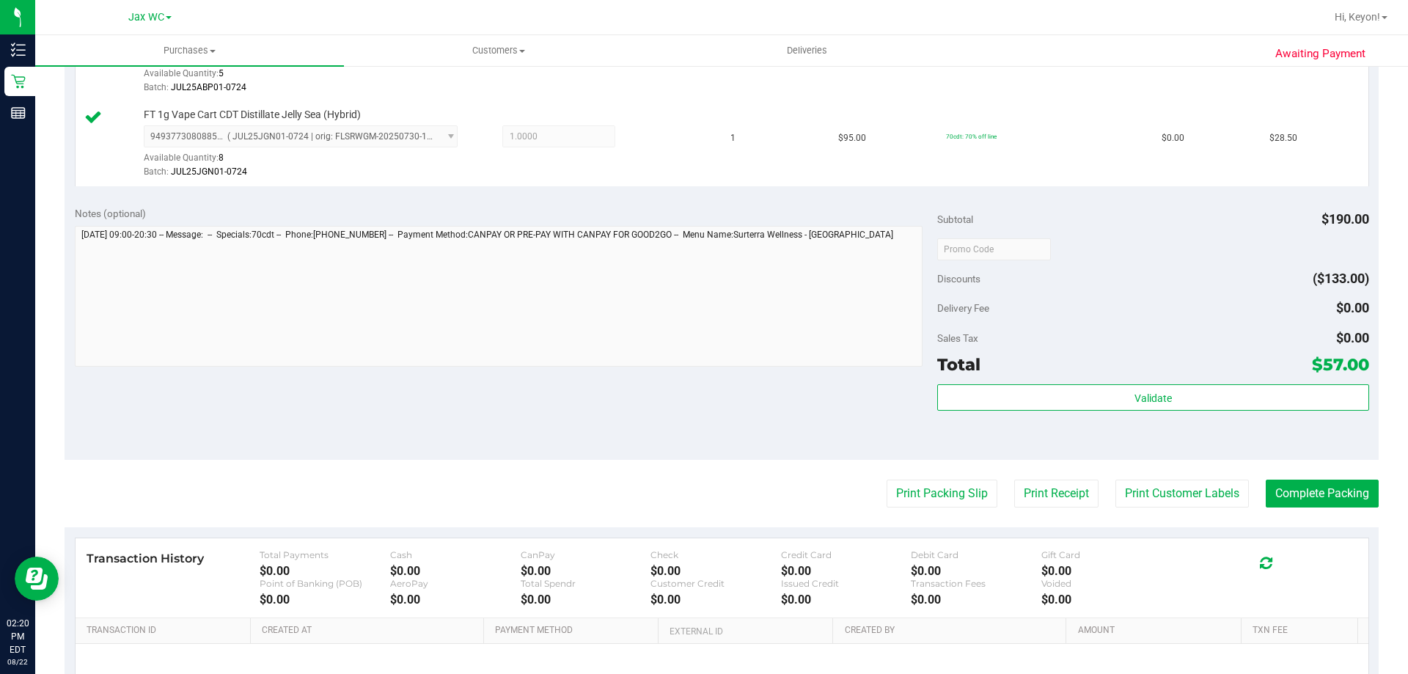
click at [1391, 467] on div "Awaiting Payment Back Edit Purchase Cancel Purchase View Profile # 11829267 Bio…" at bounding box center [721, 220] width 1372 height 1219
click at [1336, 485] on button "Complete Packing" at bounding box center [1321, 493] width 113 height 28
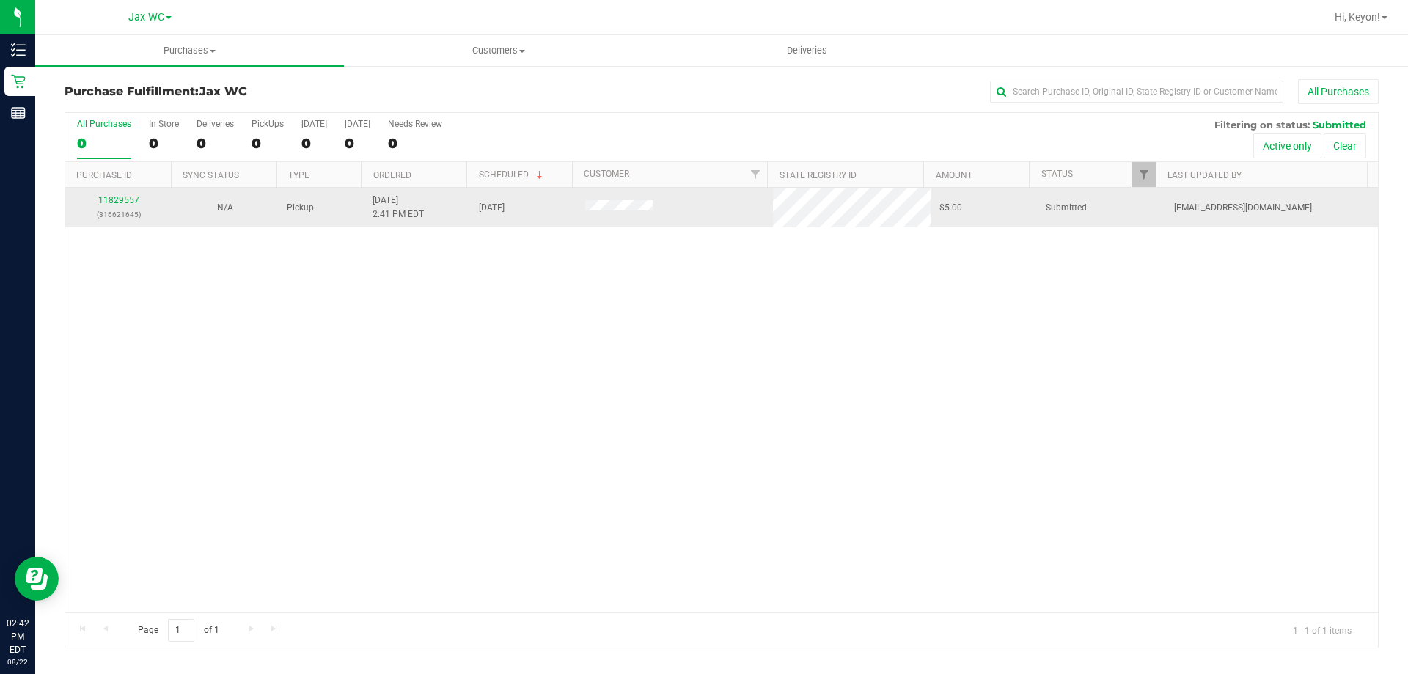
click at [123, 196] on link "11829557" at bounding box center [118, 200] width 41 height 10
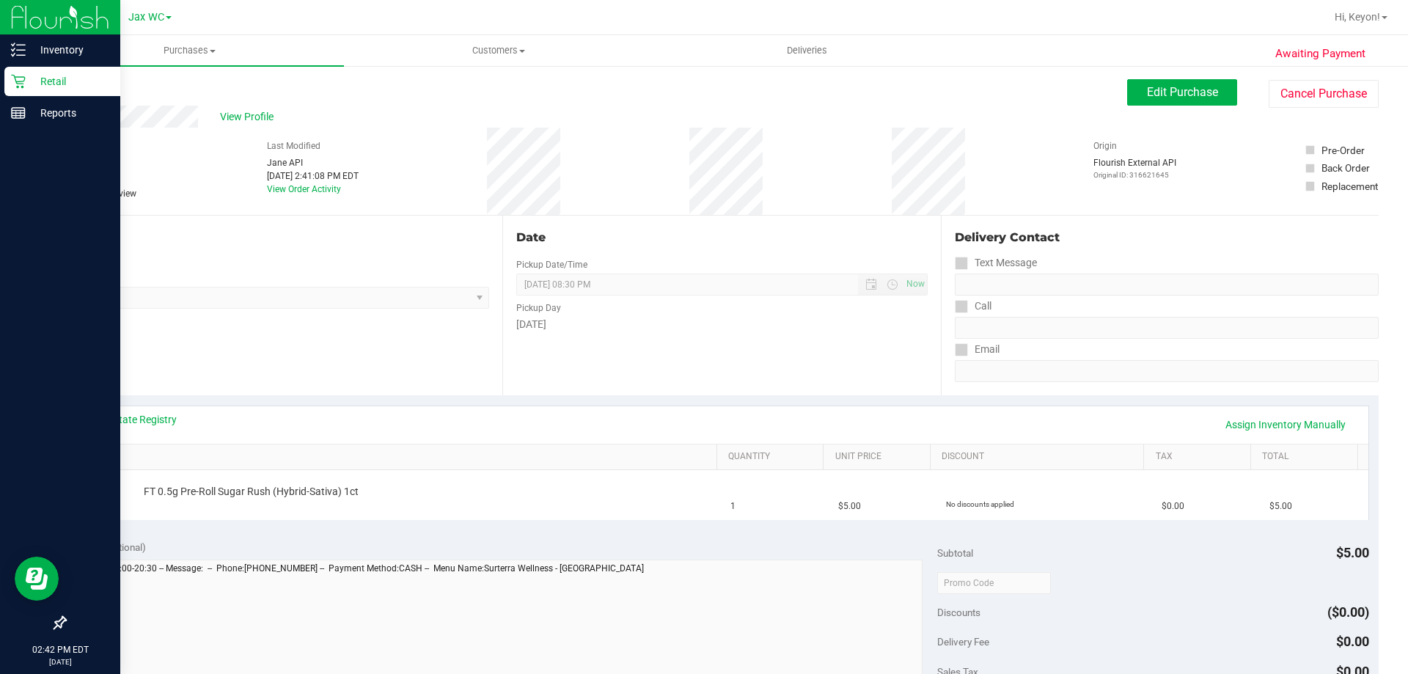
click at [6, 84] on div "Retail" at bounding box center [62, 81] width 116 height 29
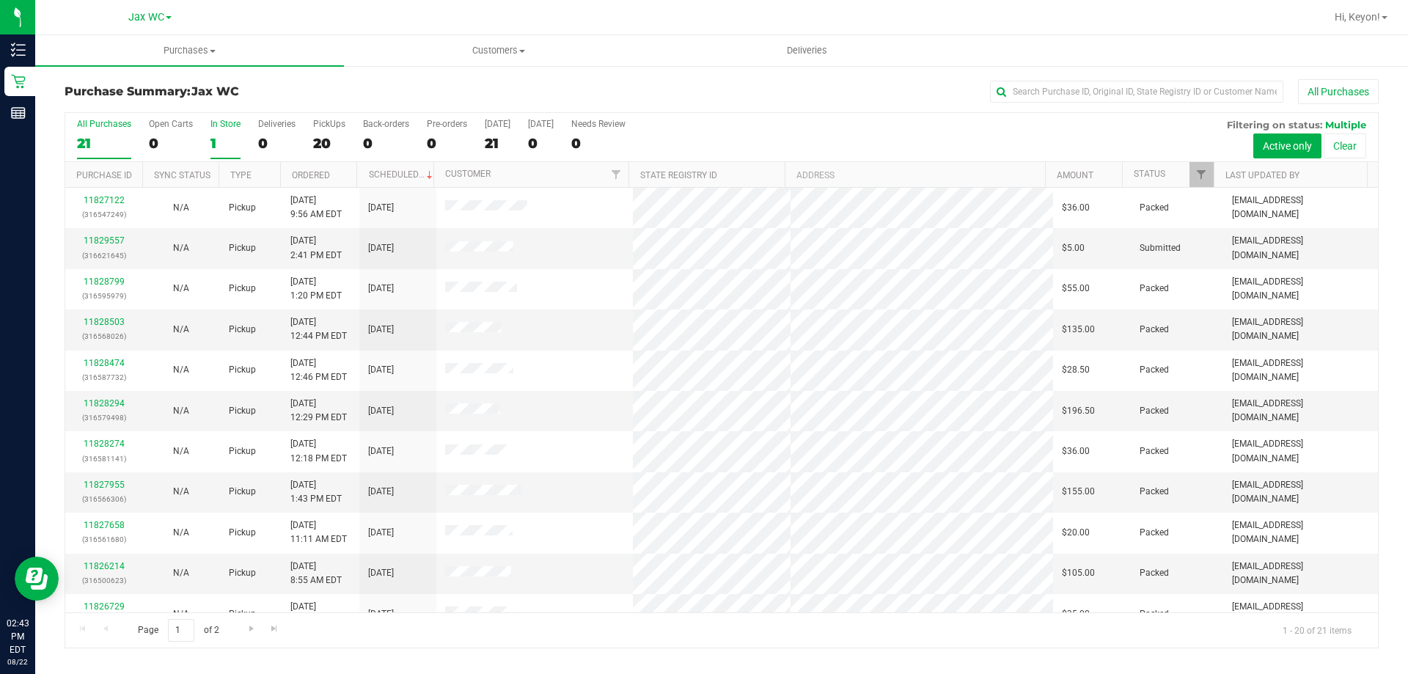
click at [219, 133] on label "In Store 1" at bounding box center [225, 139] width 30 height 40
click at [0, 0] on input "In Store 1" at bounding box center [0, 0] width 0 height 0
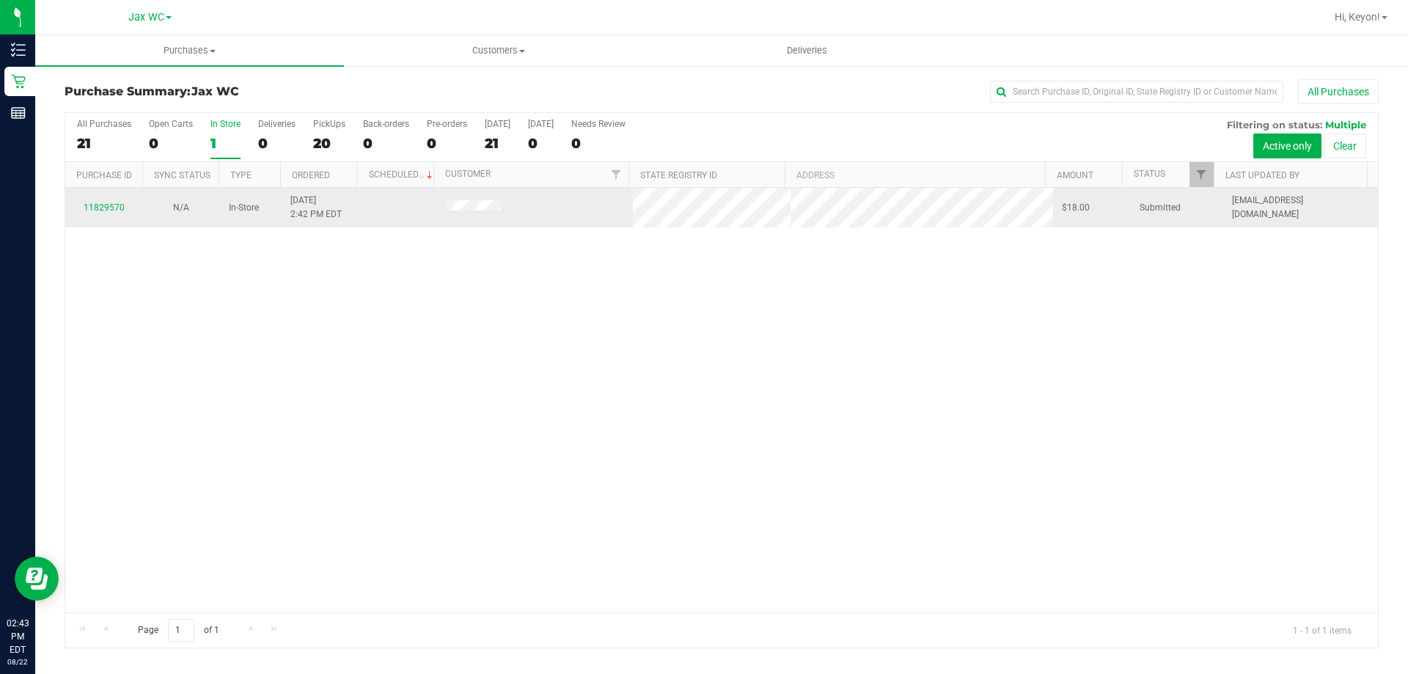
click at [114, 202] on div "11829570" at bounding box center [103, 208] width 59 height 14
click at [115, 213] on div "11829570" at bounding box center [103, 208] width 59 height 14
click at [113, 206] on link "11829570" at bounding box center [104, 207] width 41 height 10
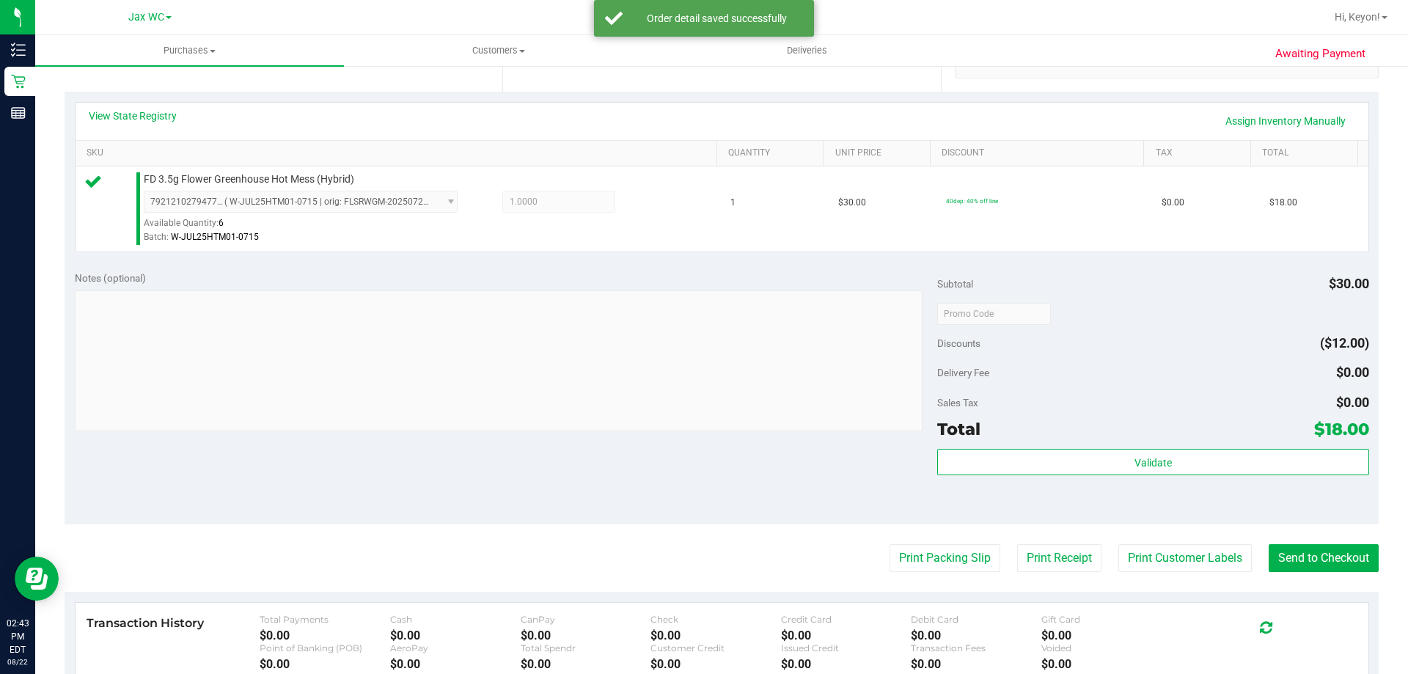
scroll to position [352, 0]
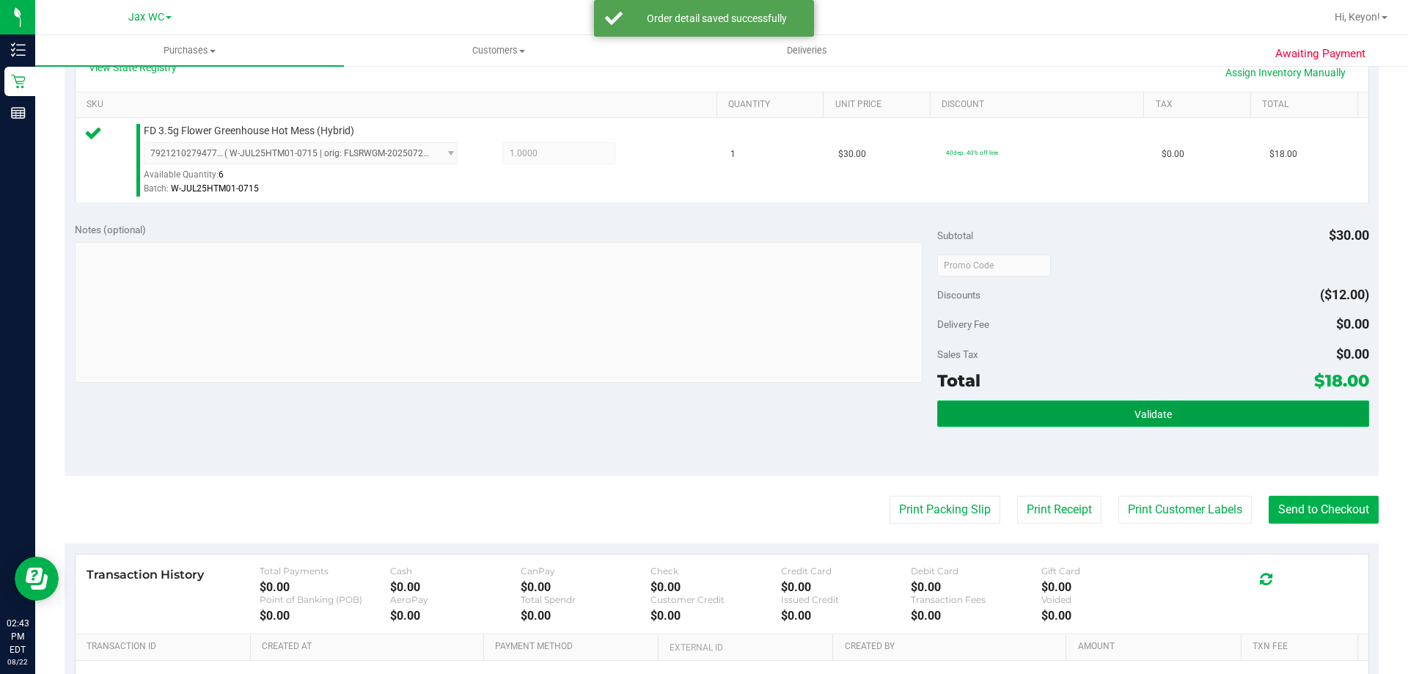
click at [1235, 419] on button "Validate" at bounding box center [1152, 413] width 431 height 26
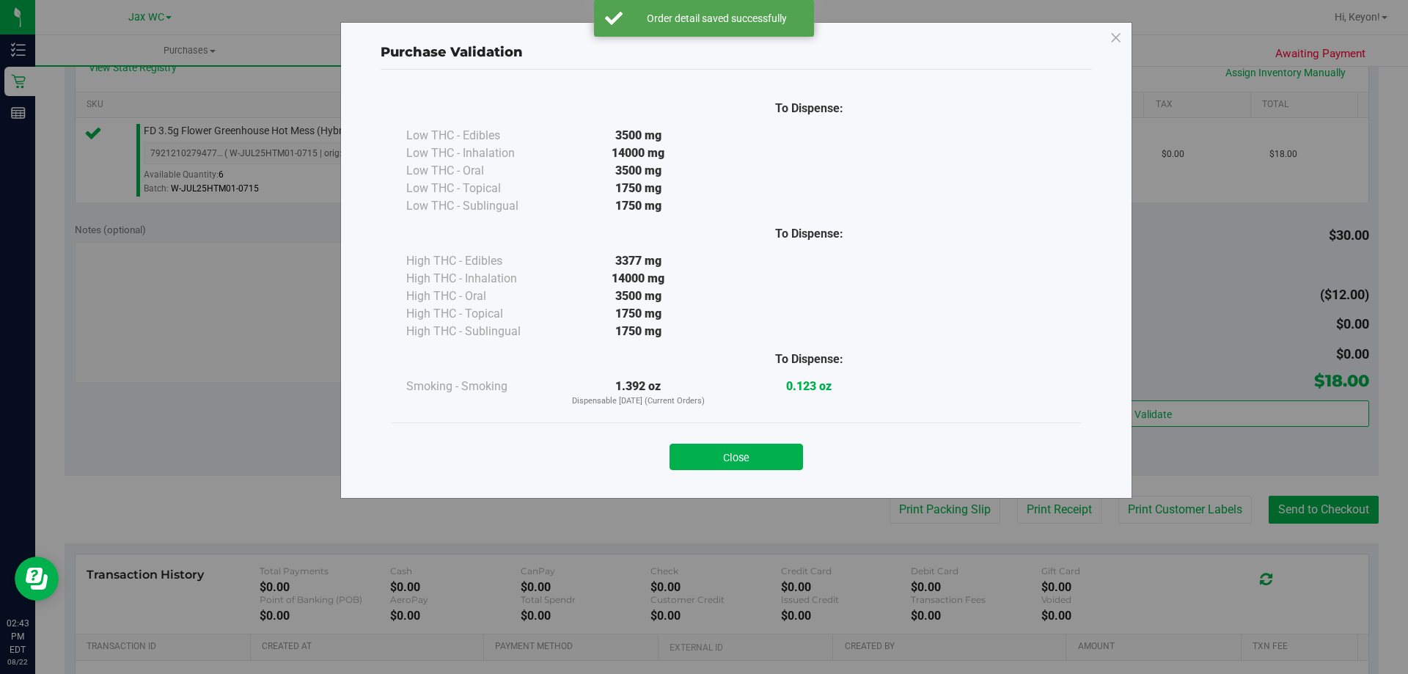
click at [779, 460] on button "Close" at bounding box center [735, 457] width 133 height 26
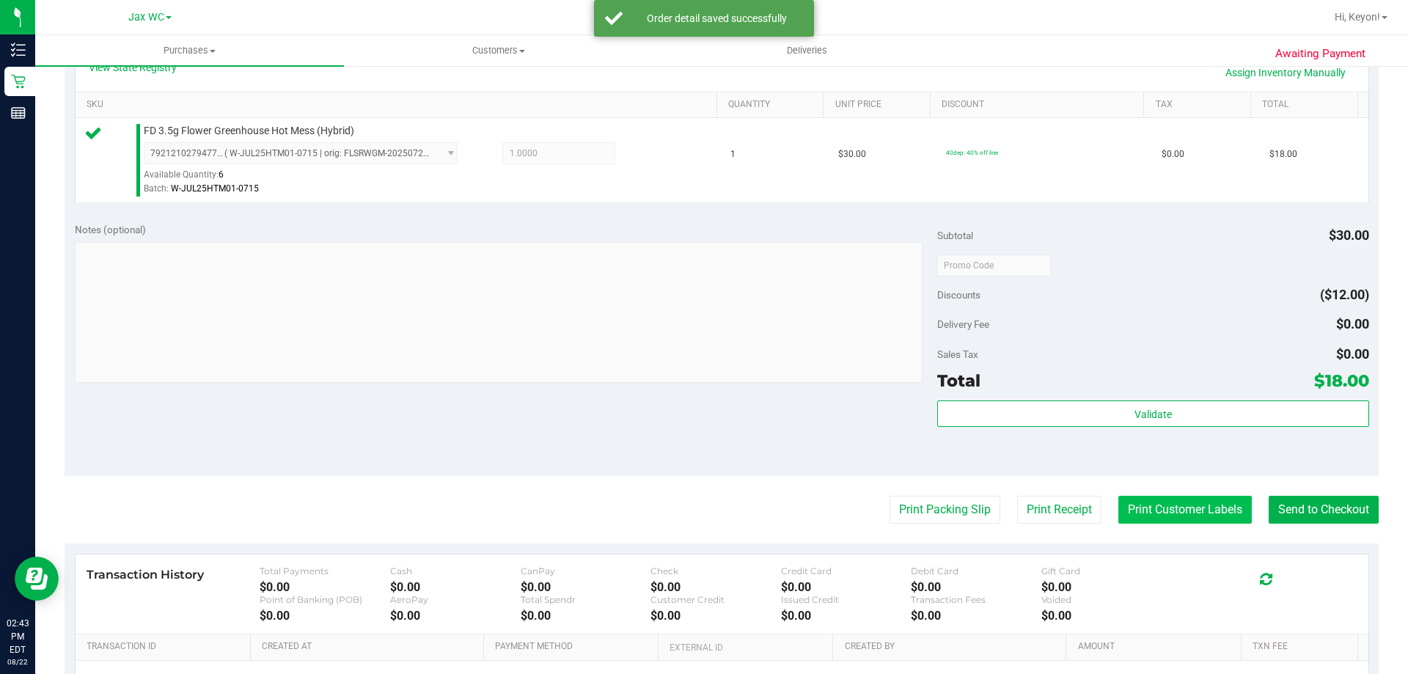
click at [1174, 499] on button "Print Customer Labels" at bounding box center [1184, 510] width 133 height 28
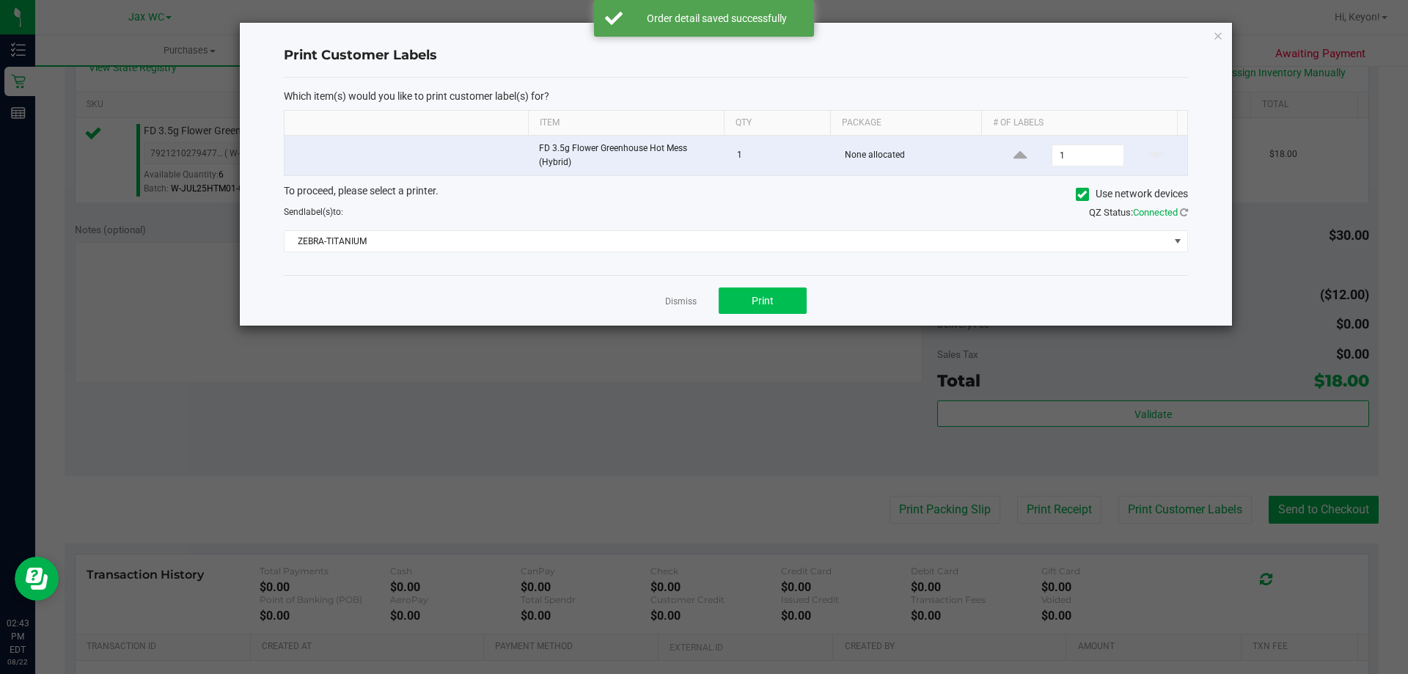
click at [753, 294] on div "Dismiss Print" at bounding box center [736, 300] width 904 height 51
drag, startPoint x: 834, startPoint y: 315, endPoint x: 771, endPoint y: 311, distance: 62.5
click at [828, 315] on div "Dismiss Print" at bounding box center [736, 300] width 904 height 51
click at [764, 309] on button "Print" at bounding box center [762, 300] width 88 height 26
click at [691, 297] on link "Dismiss" at bounding box center [681, 301] width 32 height 12
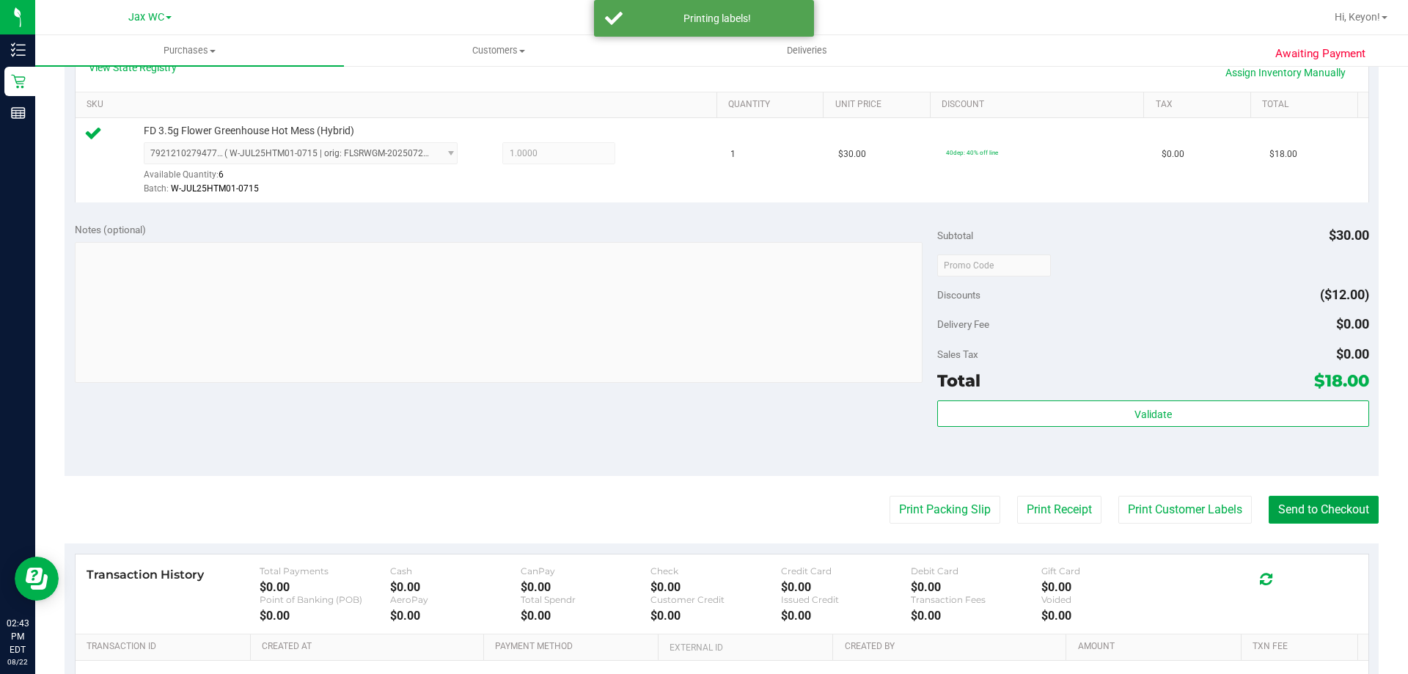
drag, startPoint x: 1301, startPoint y: 507, endPoint x: 961, endPoint y: 285, distance: 405.6
click at [1301, 509] on button "Send to Checkout" at bounding box center [1323, 510] width 110 height 28
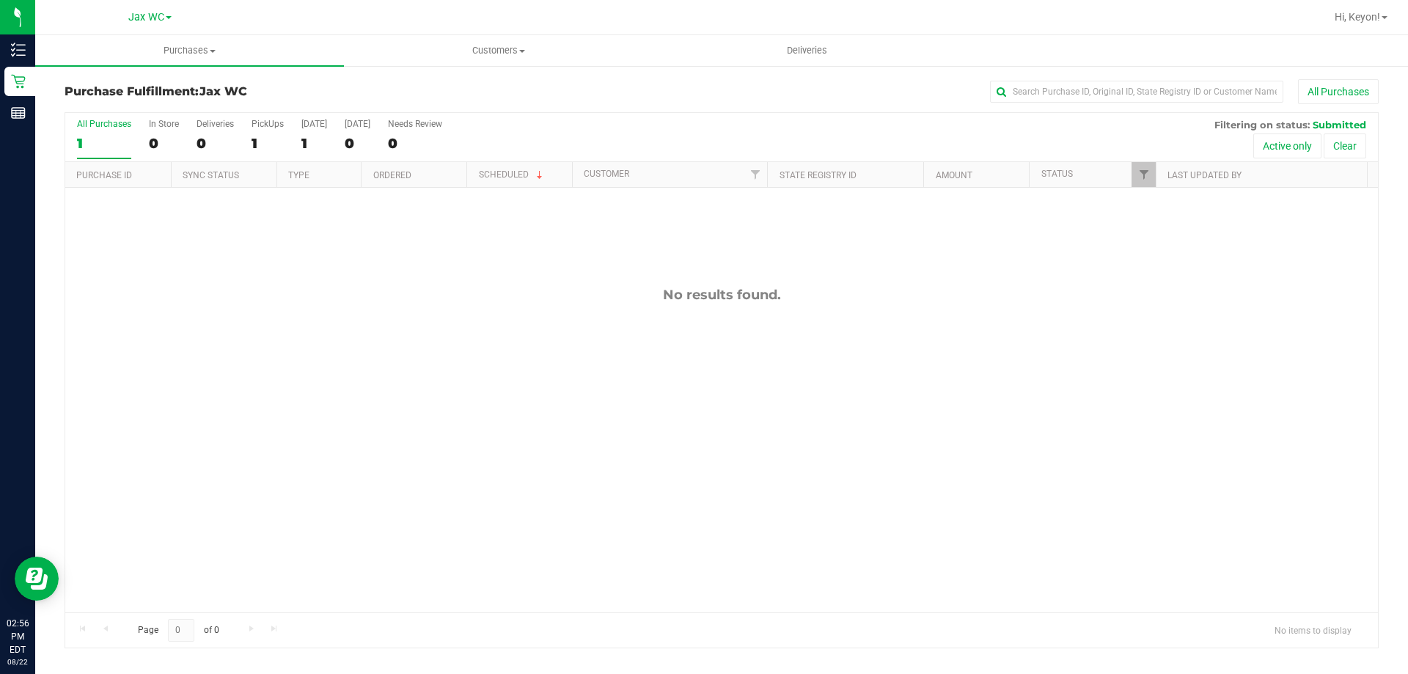
click at [1375, 26] on div "Hi, Keyon!" at bounding box center [1360, 17] width 65 height 26
click at [1371, 21] on span "Hi, Keyon!" at bounding box center [1356, 17] width 45 height 12
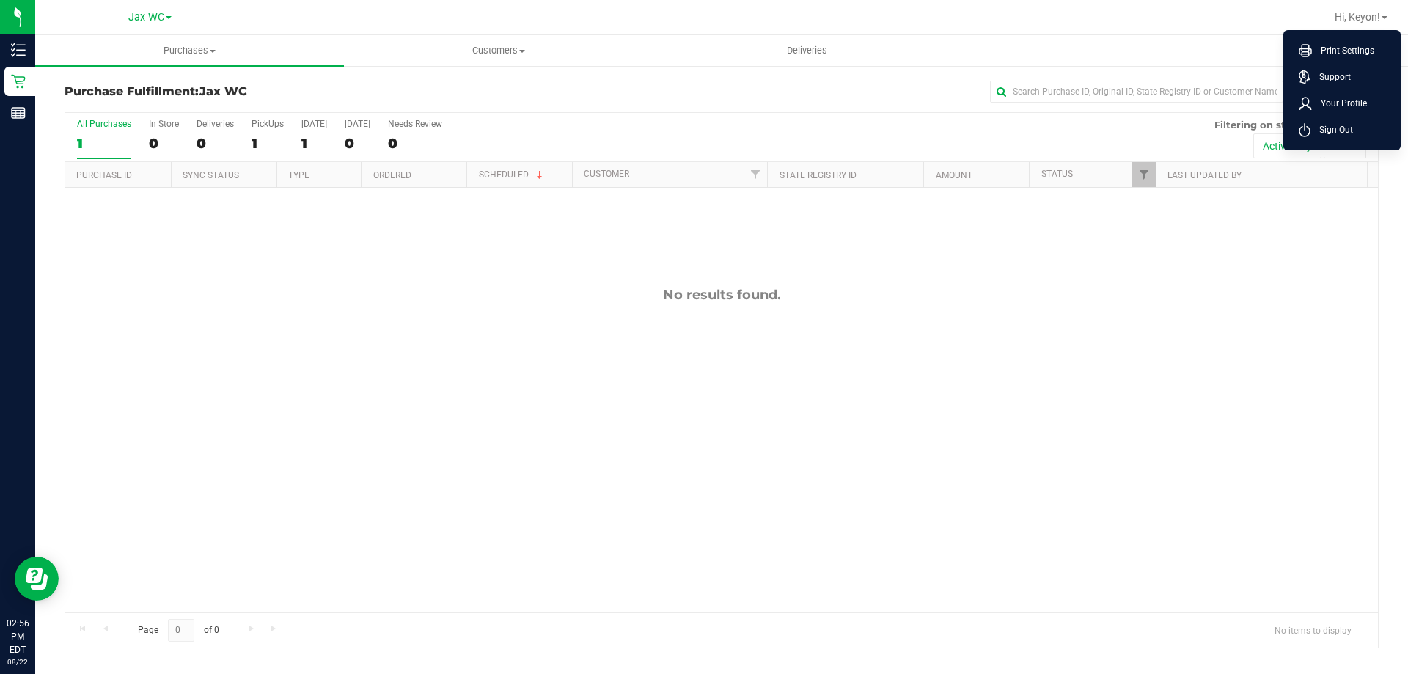
drag, startPoint x: 1339, startPoint y: 131, endPoint x: 1144, endPoint y: 2, distance: 234.4
click at [1339, 131] on span "Sign Out" at bounding box center [1331, 129] width 43 height 15
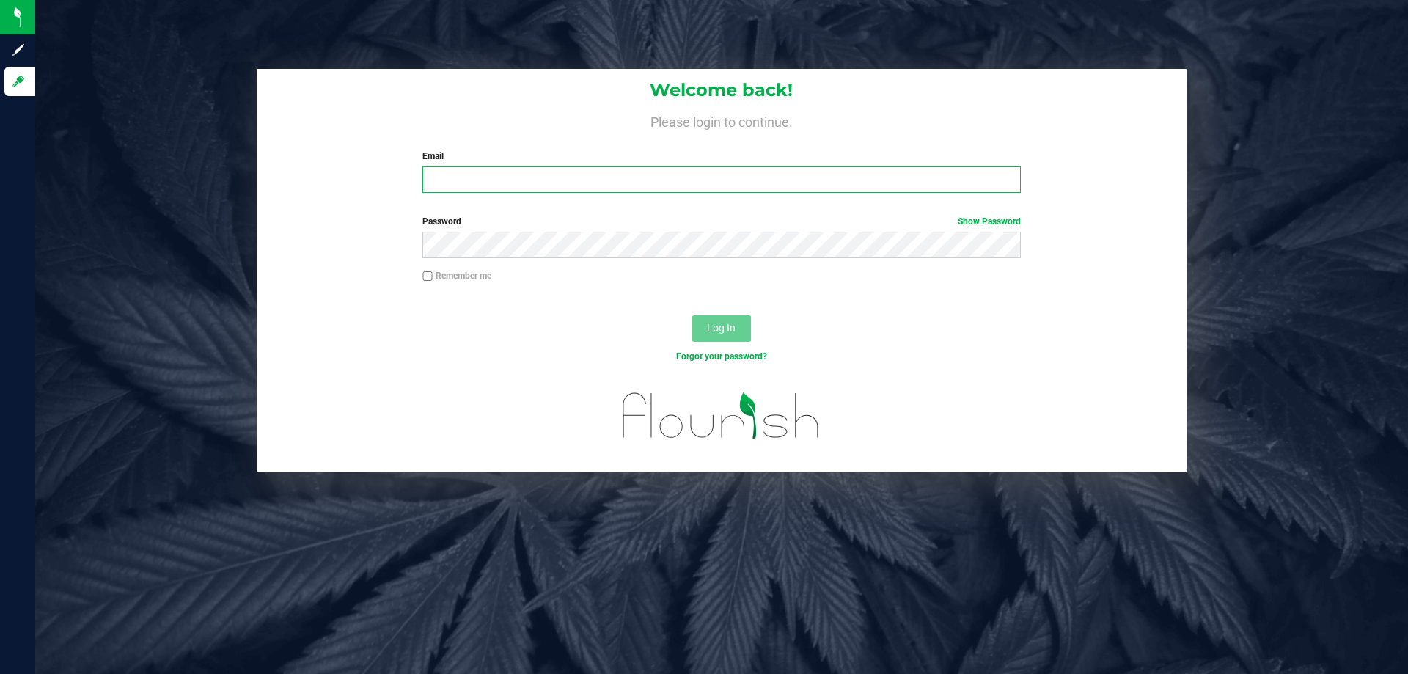
click at [489, 174] on input "Email" at bounding box center [720, 179] width 597 height 26
type input "[EMAIL_ADDRESS][DOMAIN_NAME]"
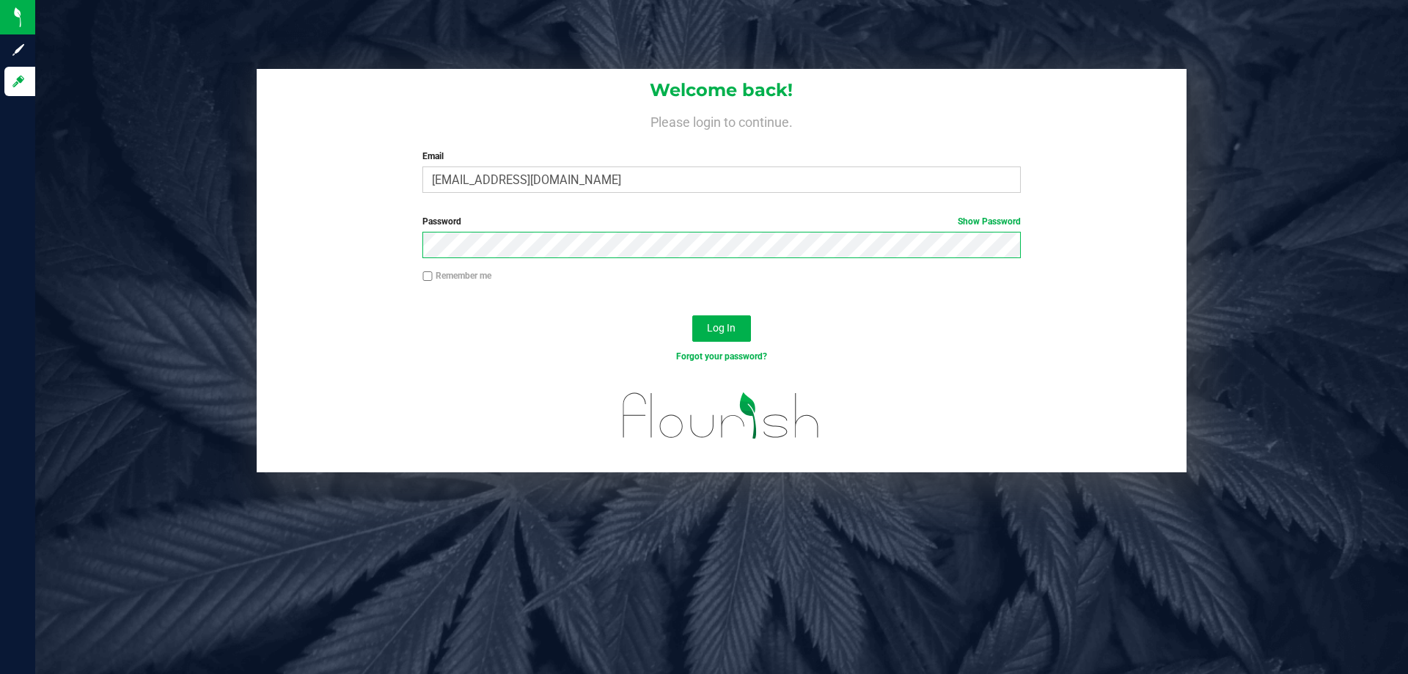
click at [692, 315] on button "Log In" at bounding box center [721, 328] width 59 height 26
